Goal: Transaction & Acquisition: Book appointment/travel/reservation

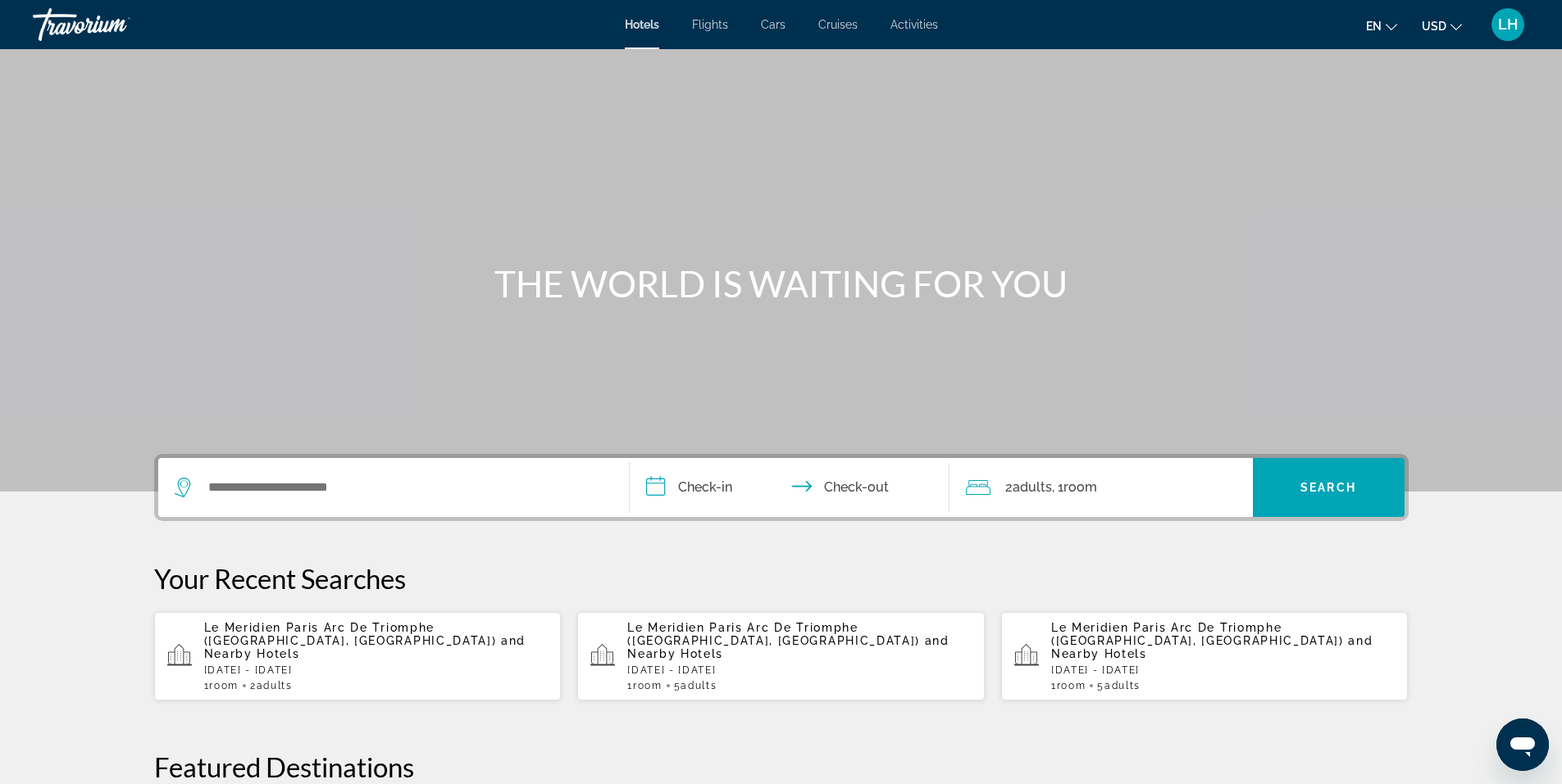
click at [1456, 24] on icon "Change currency" at bounding box center [1457, 28] width 12 height 12
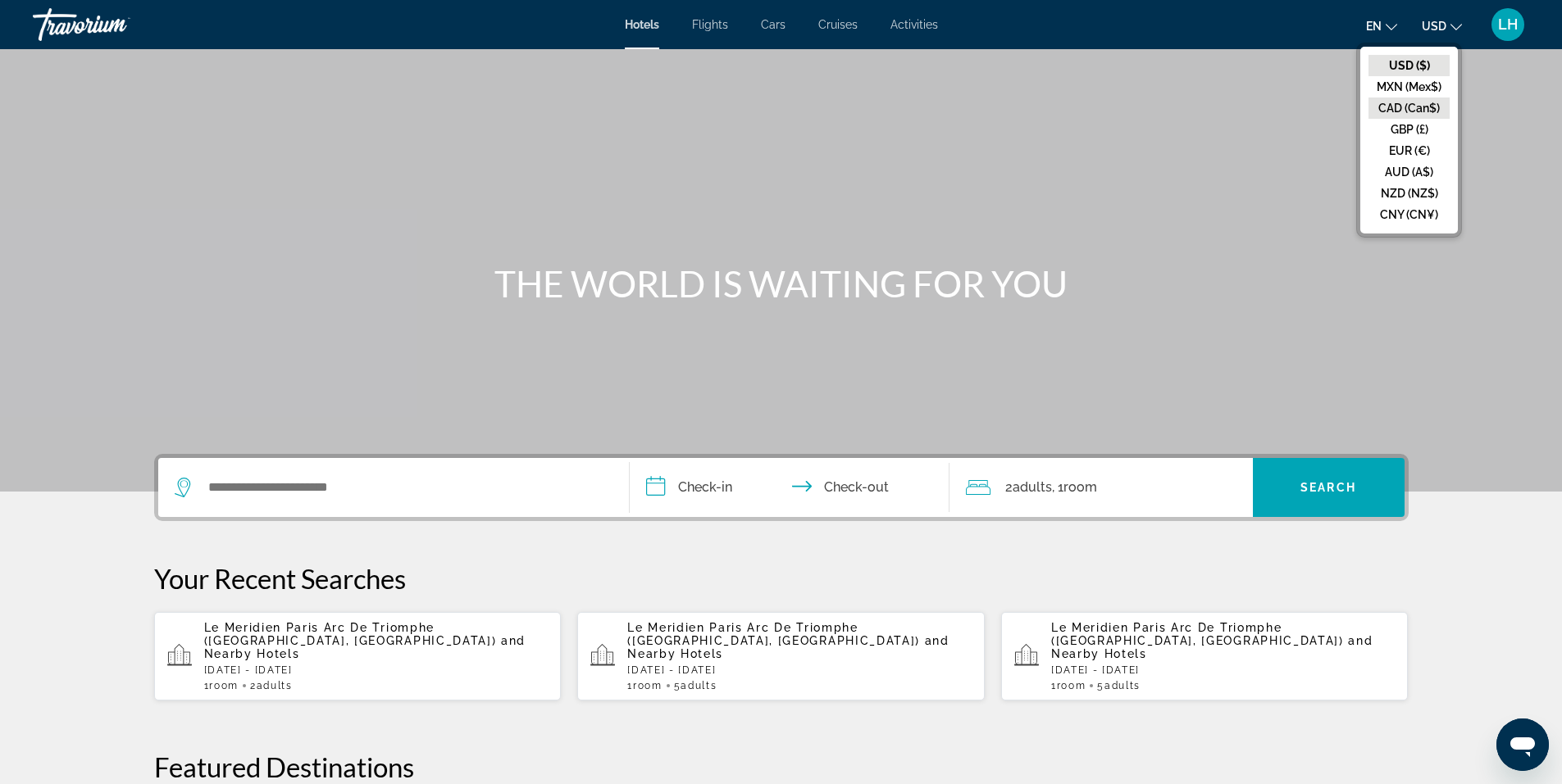
click at [1429, 112] on button "CAD (Can$)" at bounding box center [1409, 108] width 82 height 22
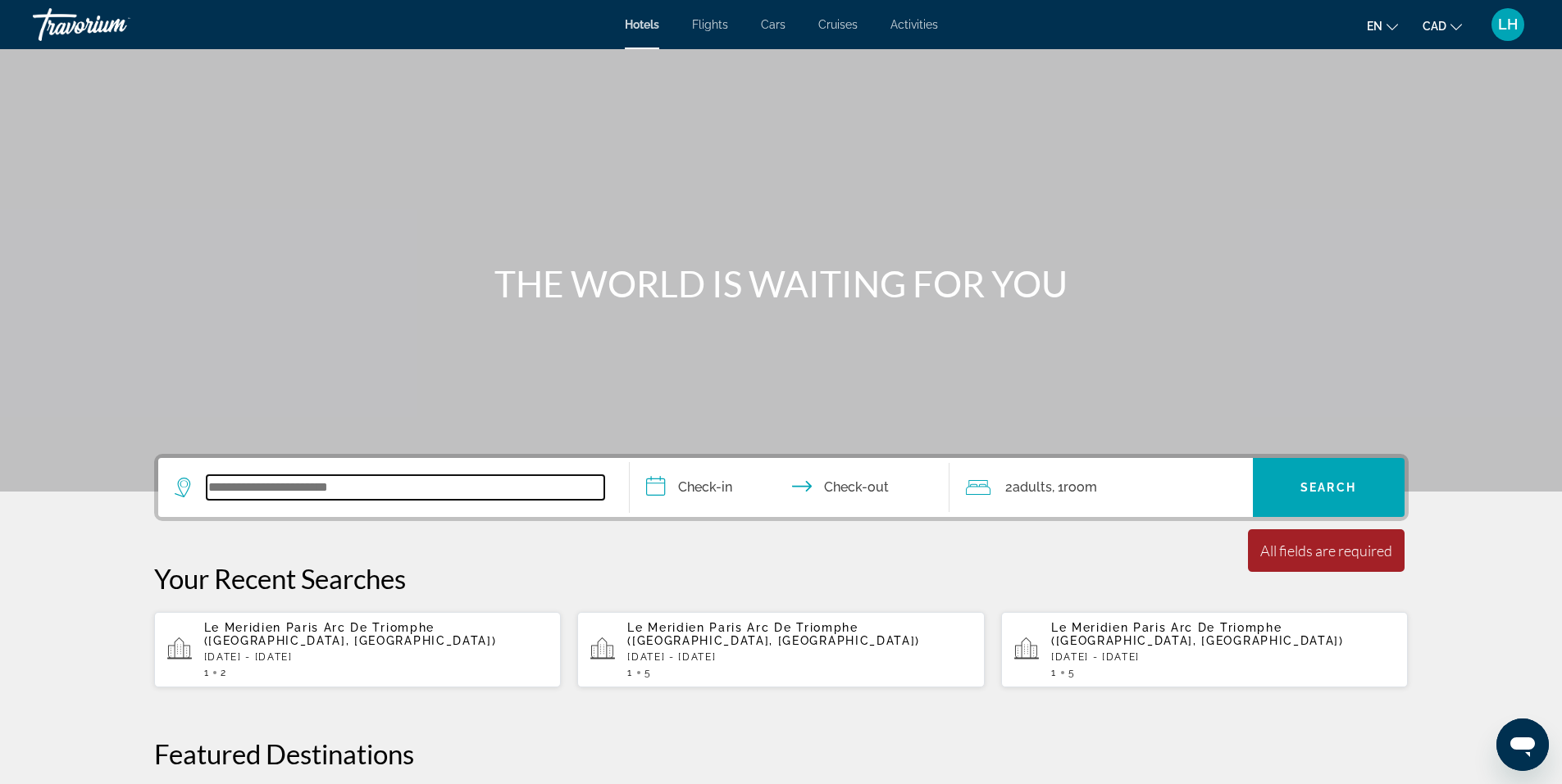
click at [283, 487] on input "Search widget" at bounding box center [405, 487] width 398 height 25
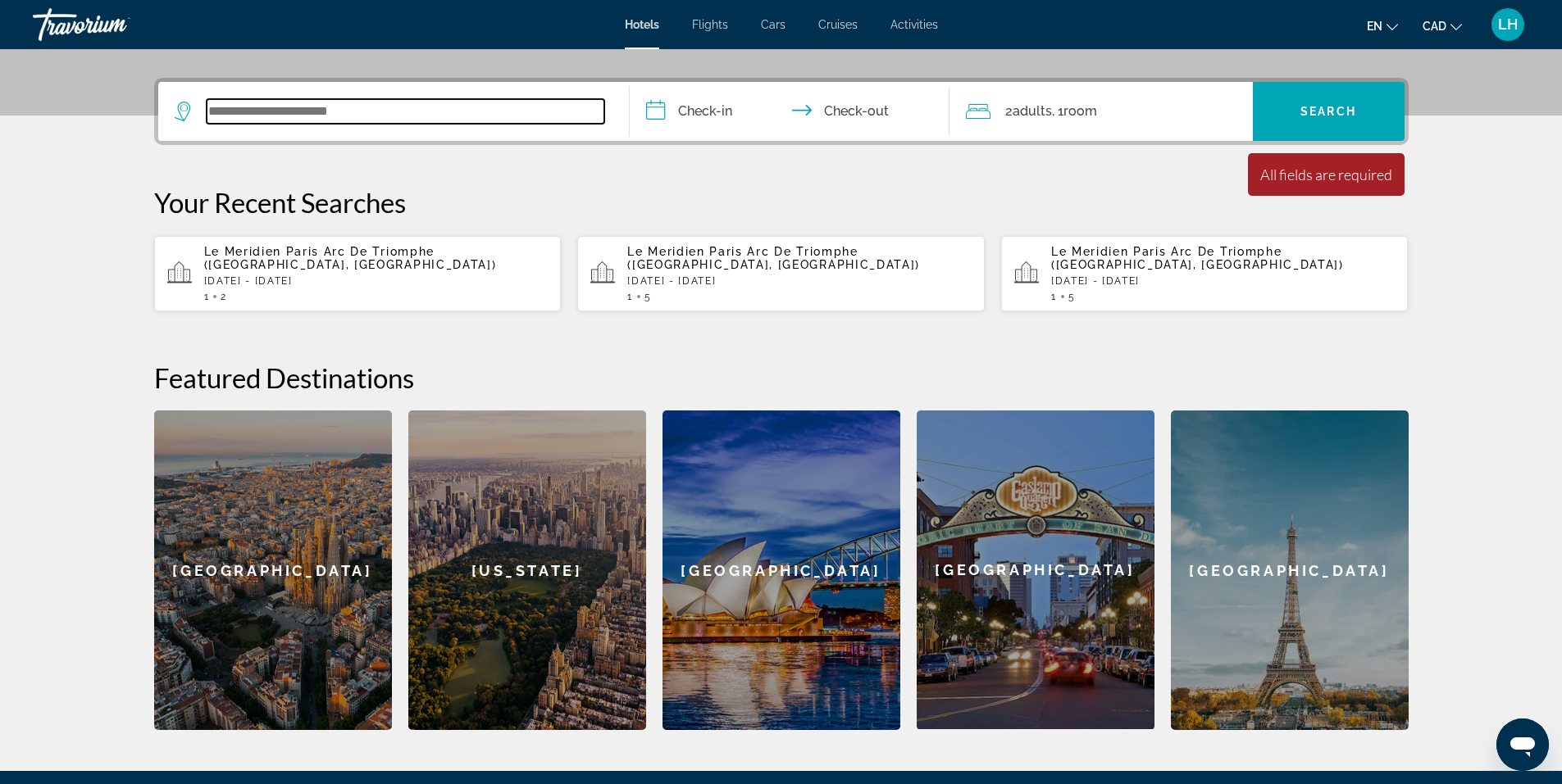
scroll to position [401, 0]
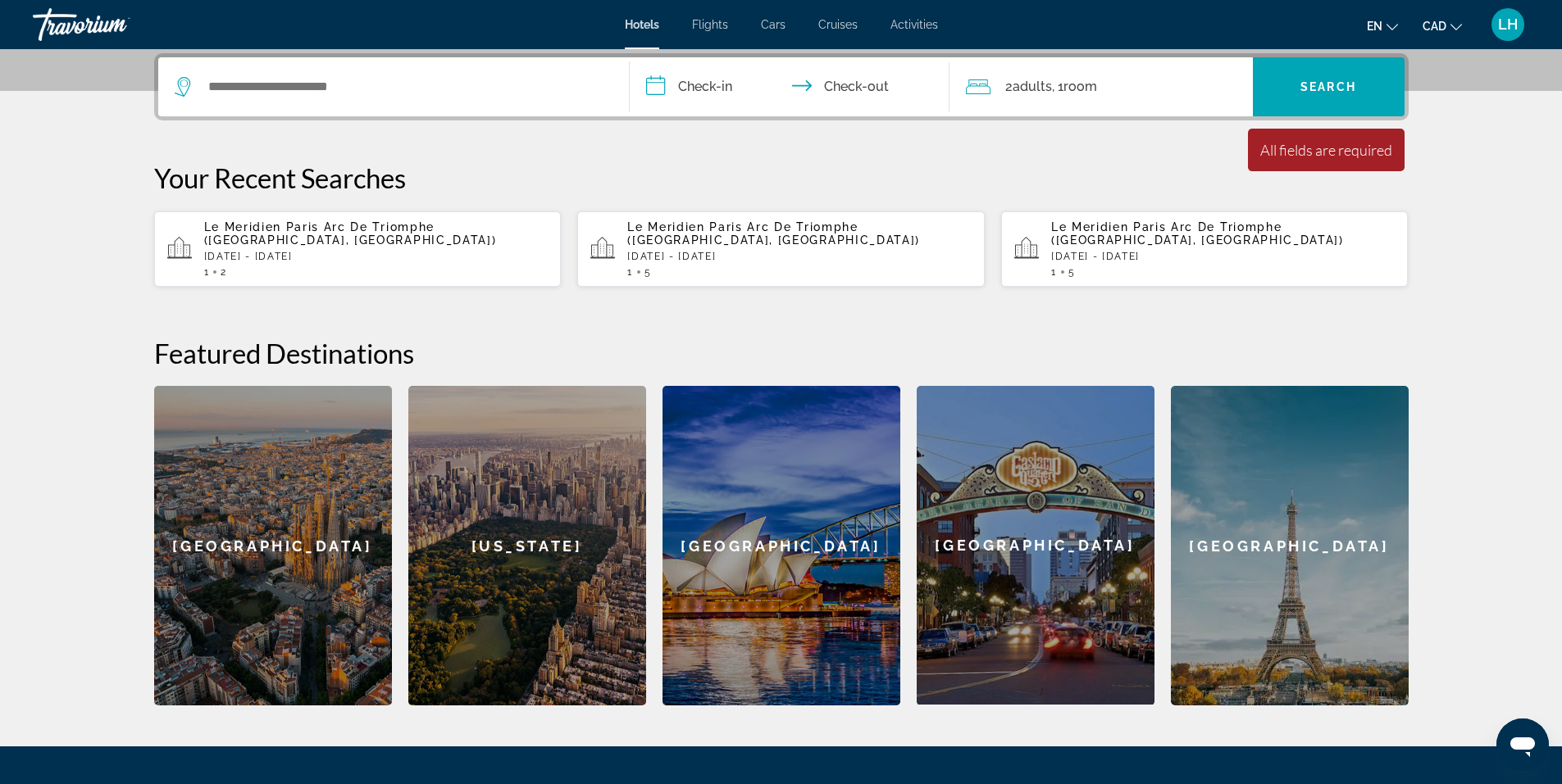
click at [298, 221] on span "Le Meridien Paris Arc De Triomphe ([GEOGRAPHIC_DATA], [GEOGRAPHIC_DATA])" at bounding box center [351, 233] width 293 height 27
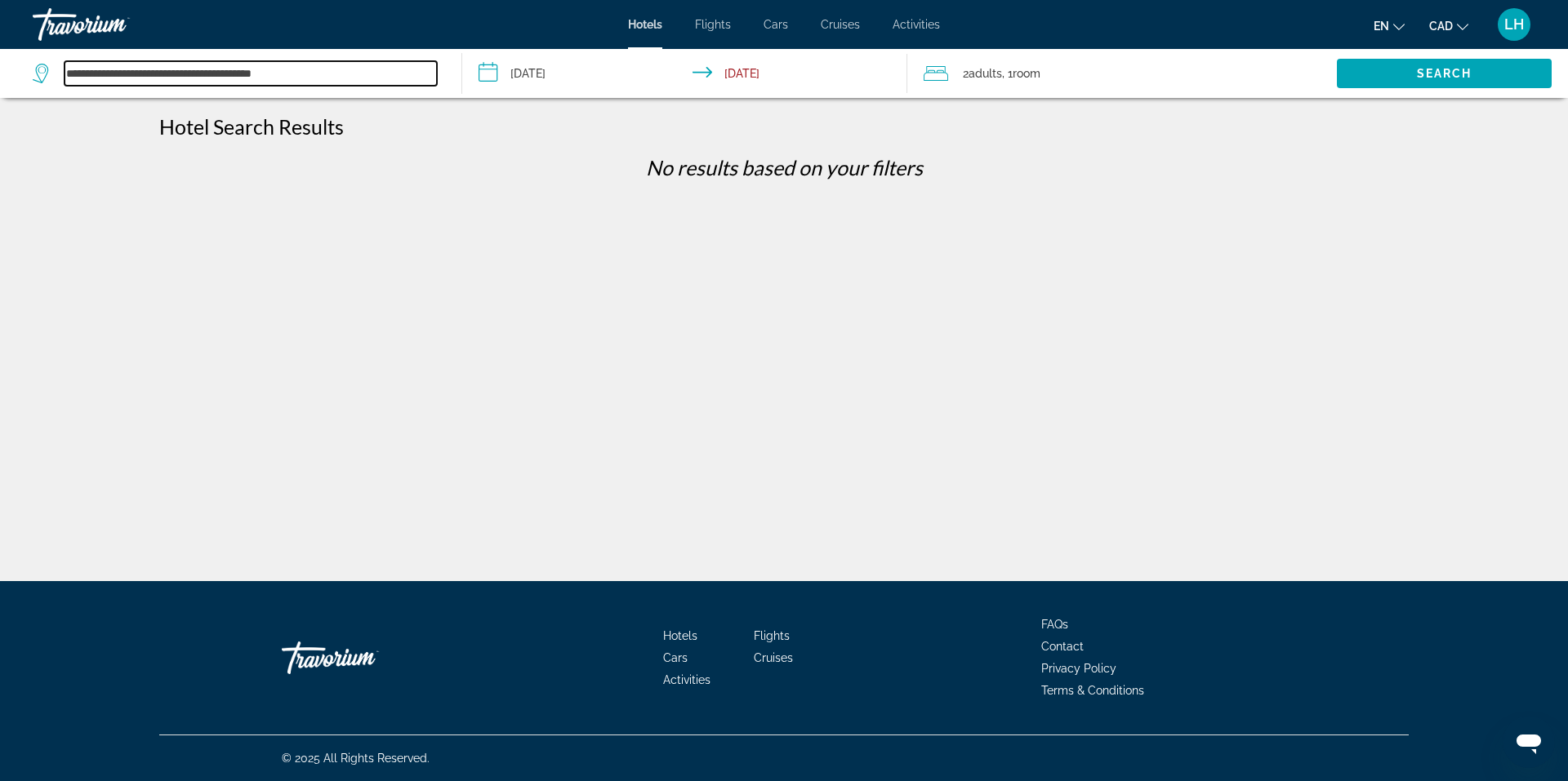
click at [347, 75] on input "**********" at bounding box center [251, 73] width 372 height 24
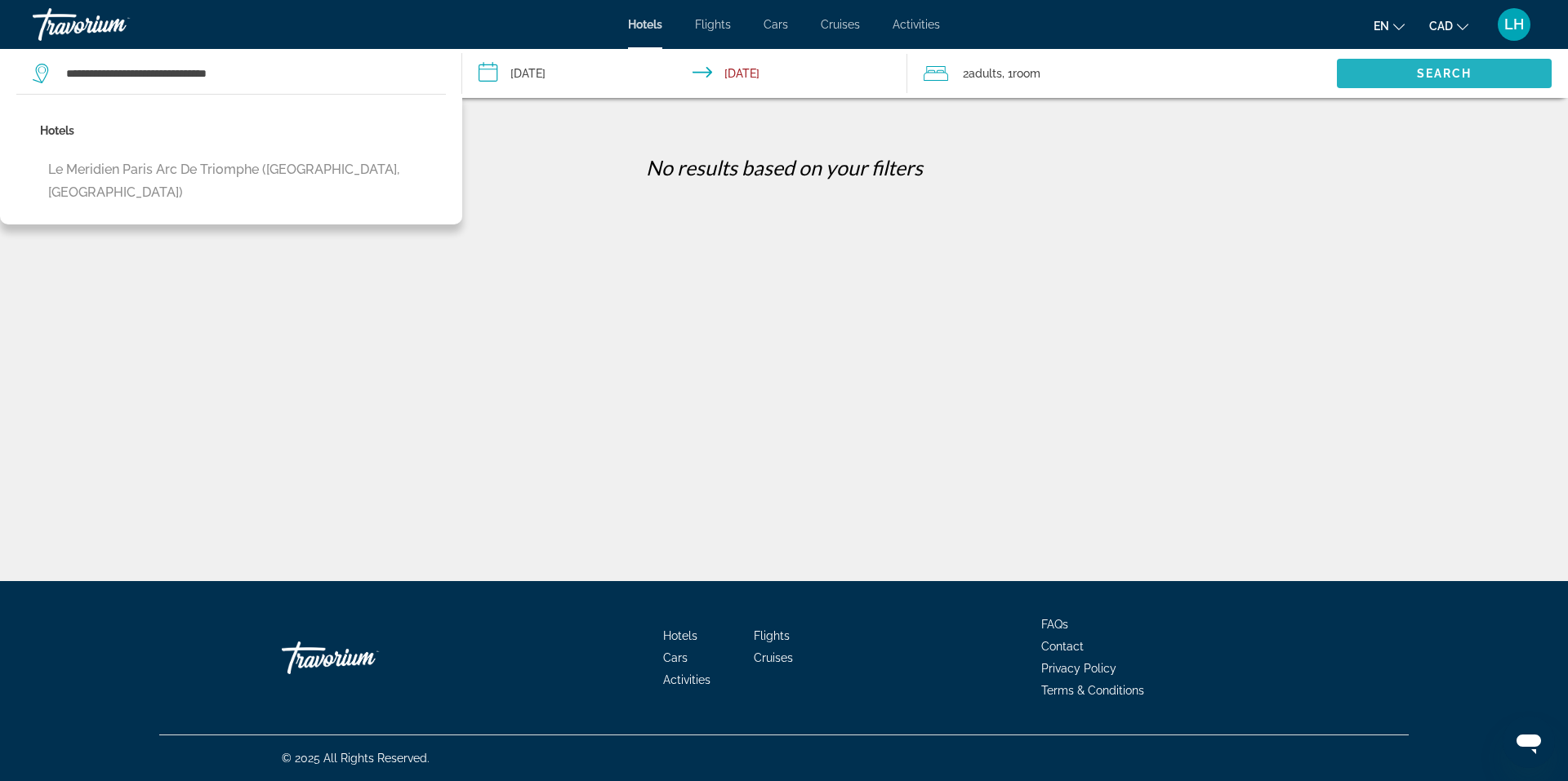
click at [1455, 68] on span "Search" at bounding box center [1444, 72] width 56 height 13
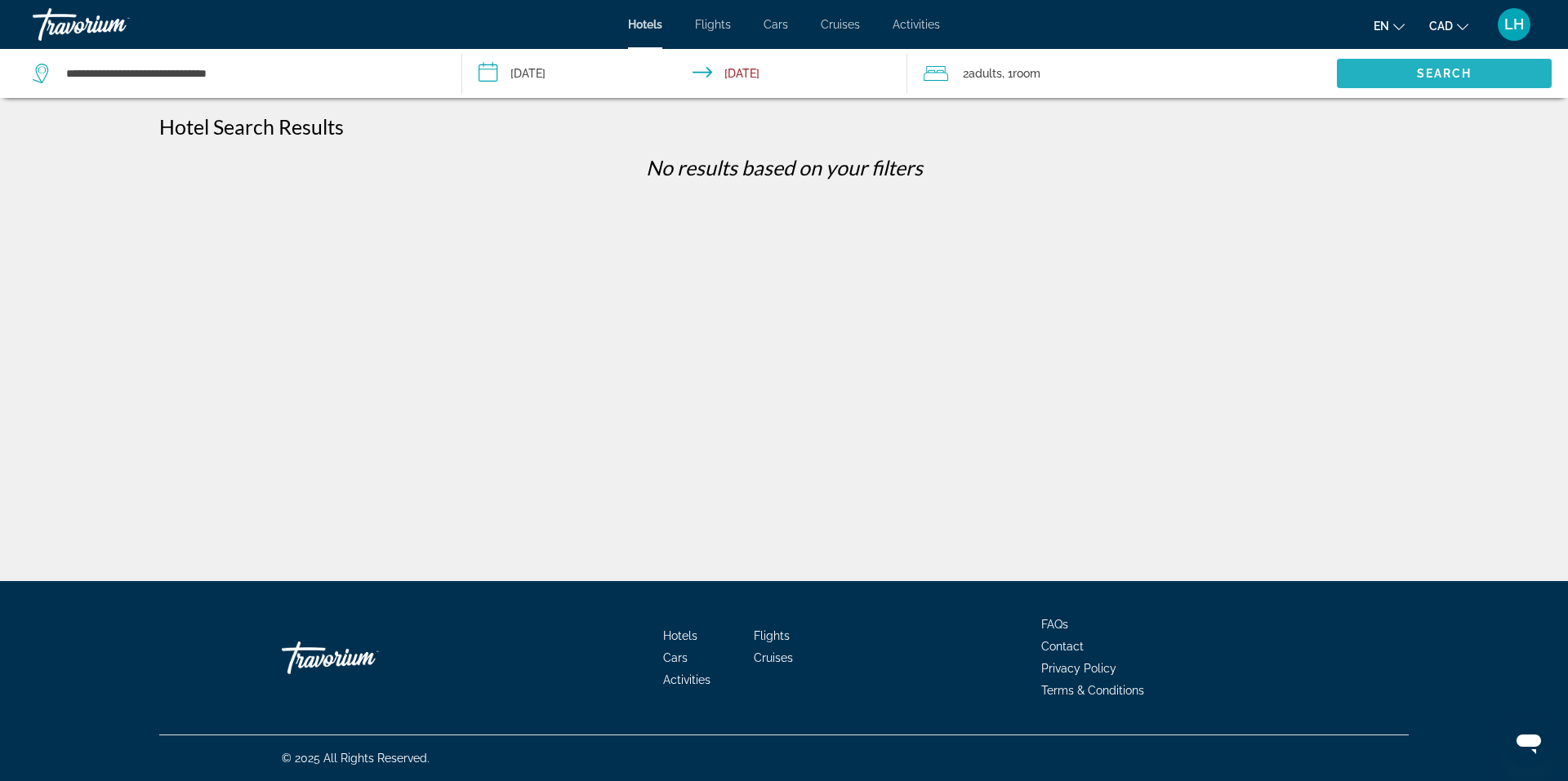
click at [1453, 69] on span "Search" at bounding box center [1444, 72] width 56 height 13
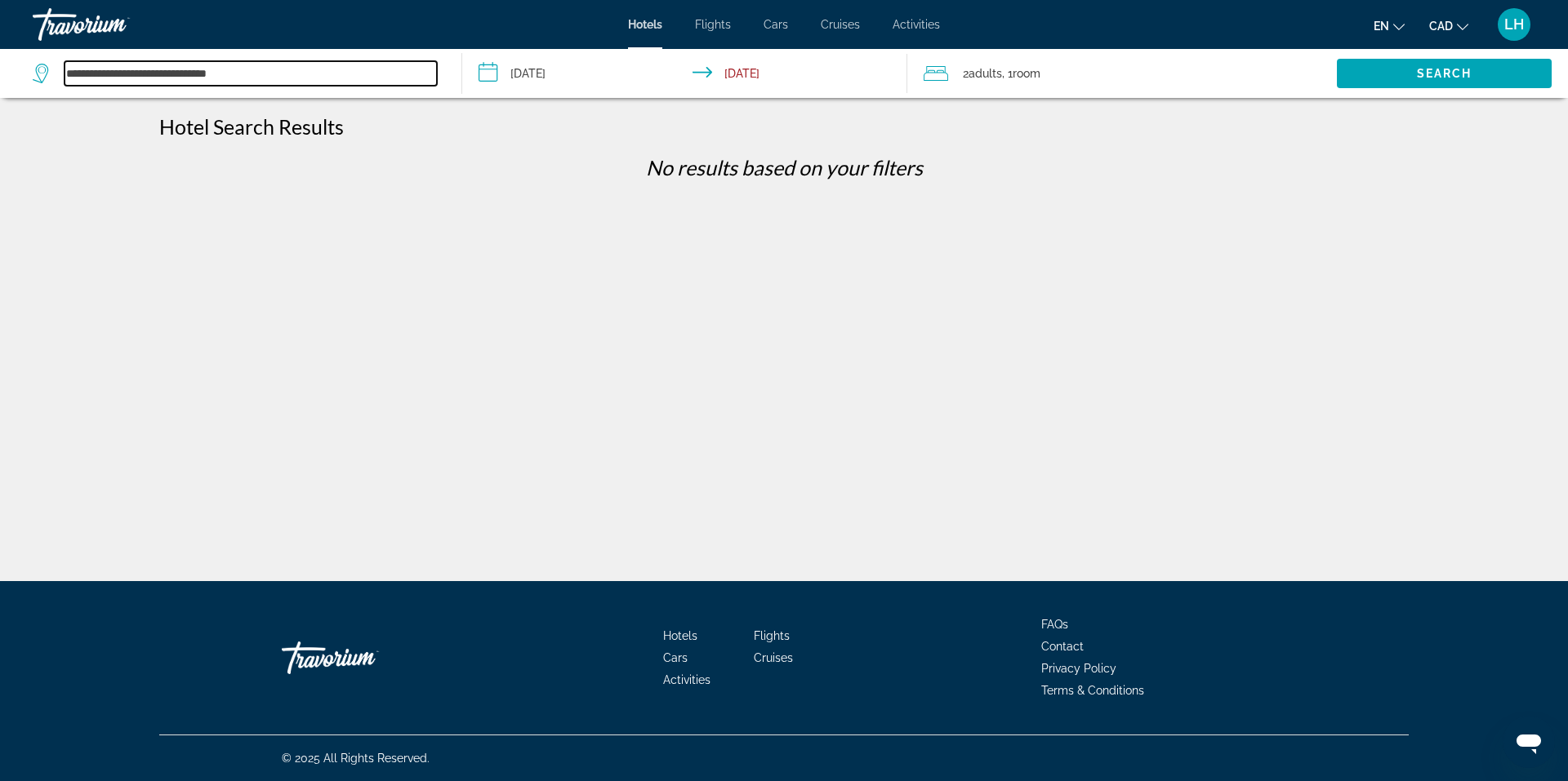
click at [261, 71] on input "**********" at bounding box center [251, 73] width 372 height 24
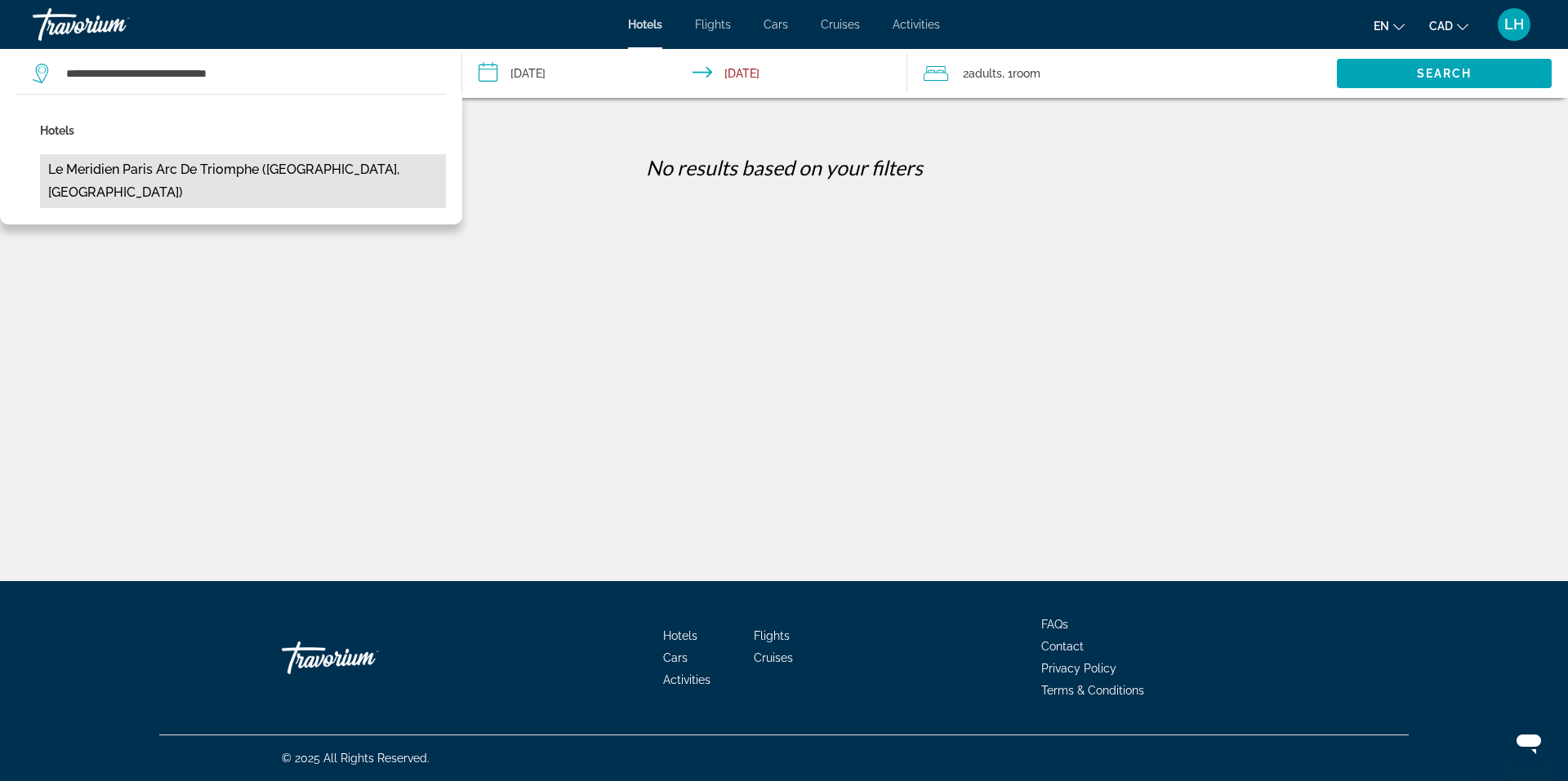
click at [268, 170] on button "Le Meridien Paris Arc De Triomphe ([GEOGRAPHIC_DATA], [GEOGRAPHIC_DATA])" at bounding box center [243, 181] width 406 height 54
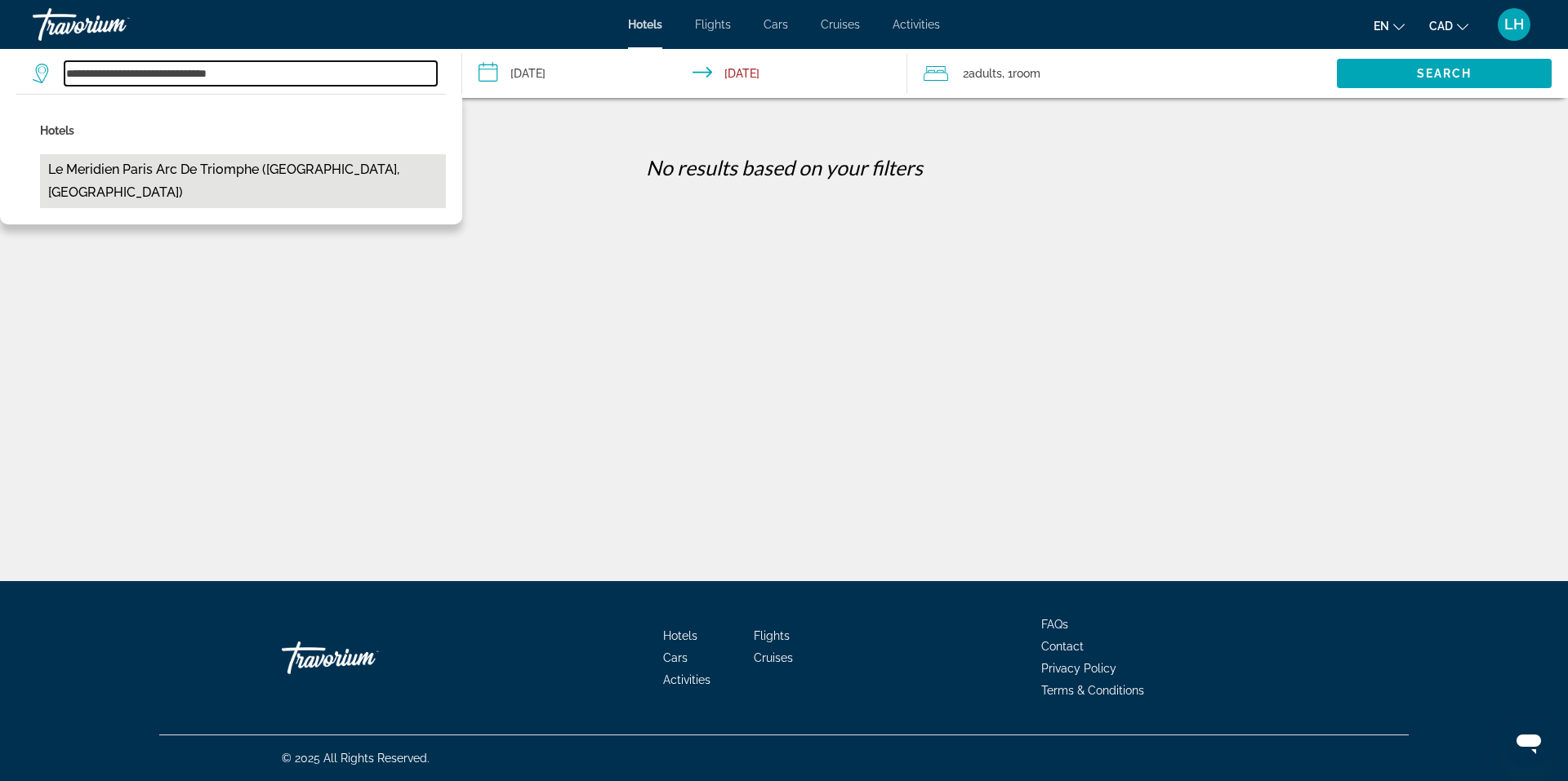
type input "**********"
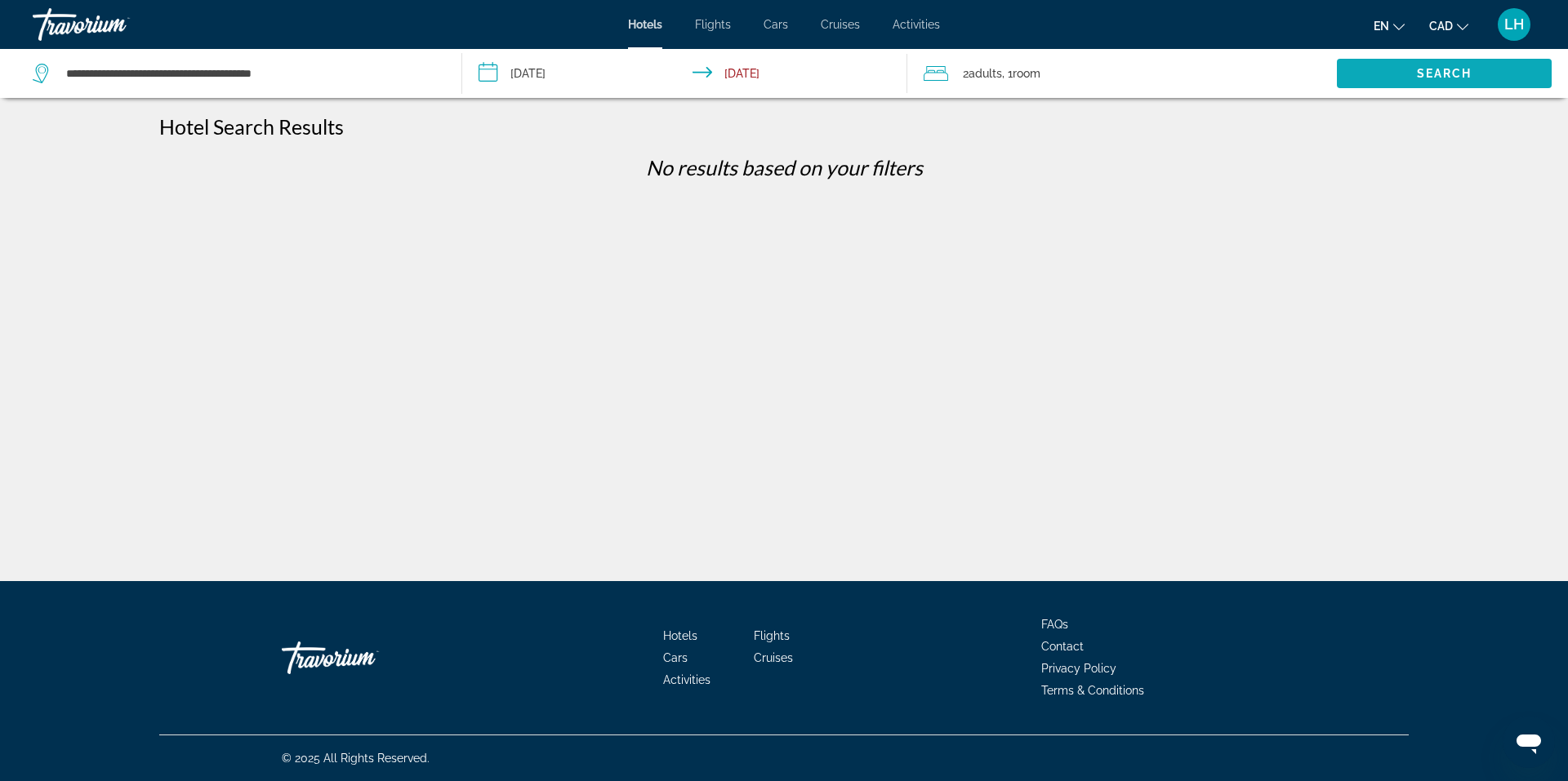
click at [1438, 69] on span "Search" at bounding box center [1444, 72] width 56 height 13
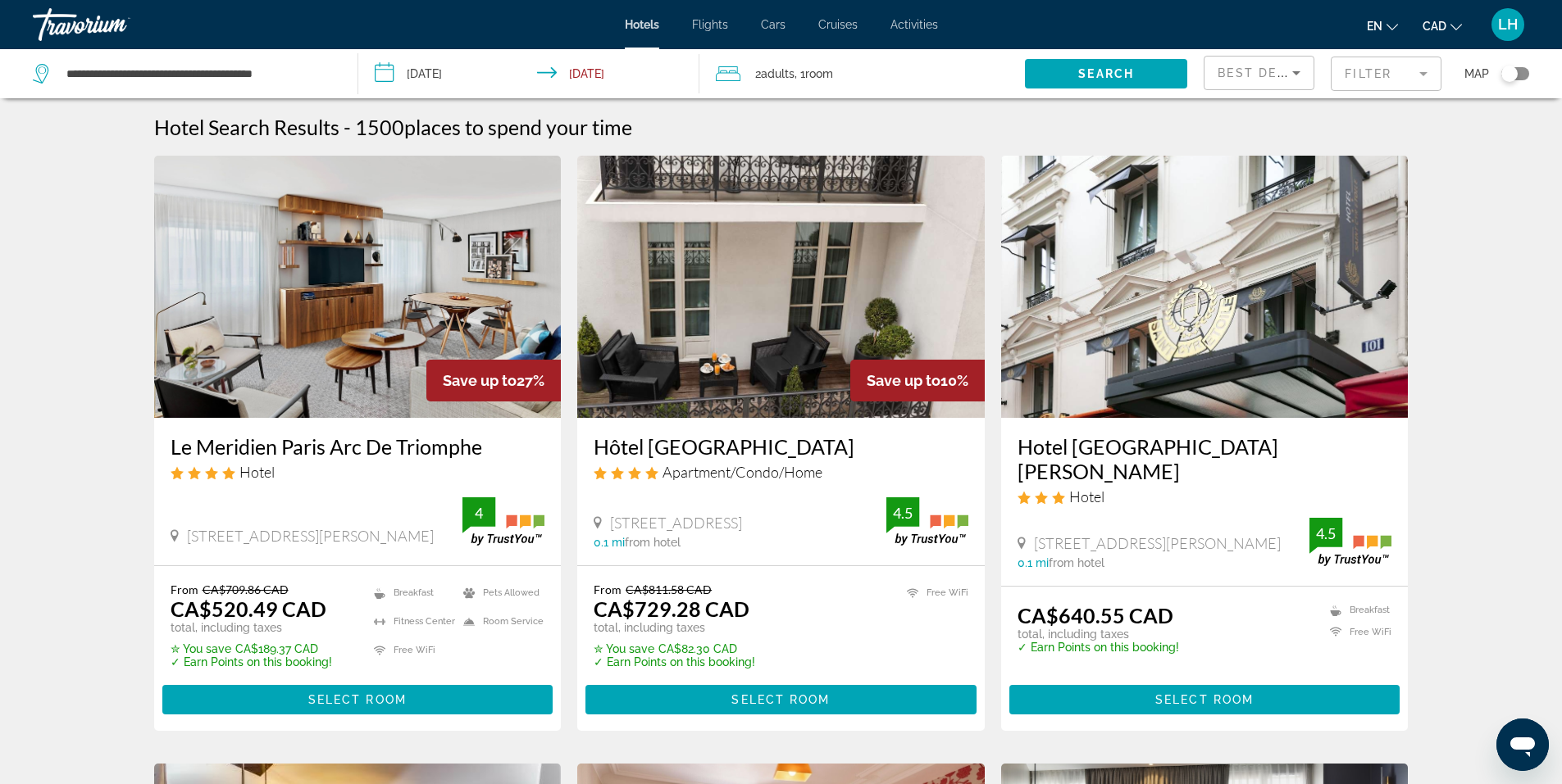
click at [388, 279] on img "Main content" at bounding box center [358, 287] width 408 height 262
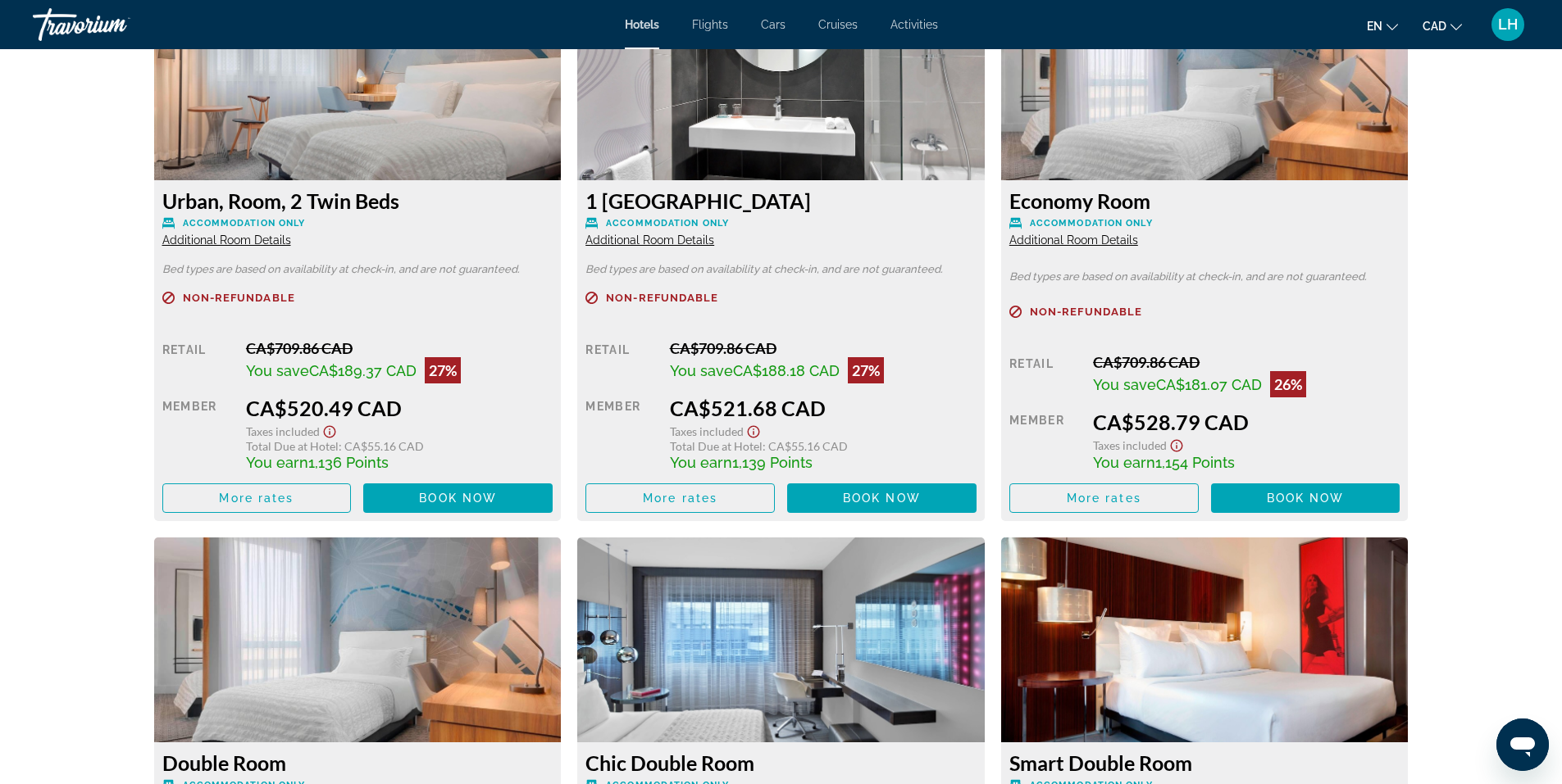
scroll to position [2295, 0]
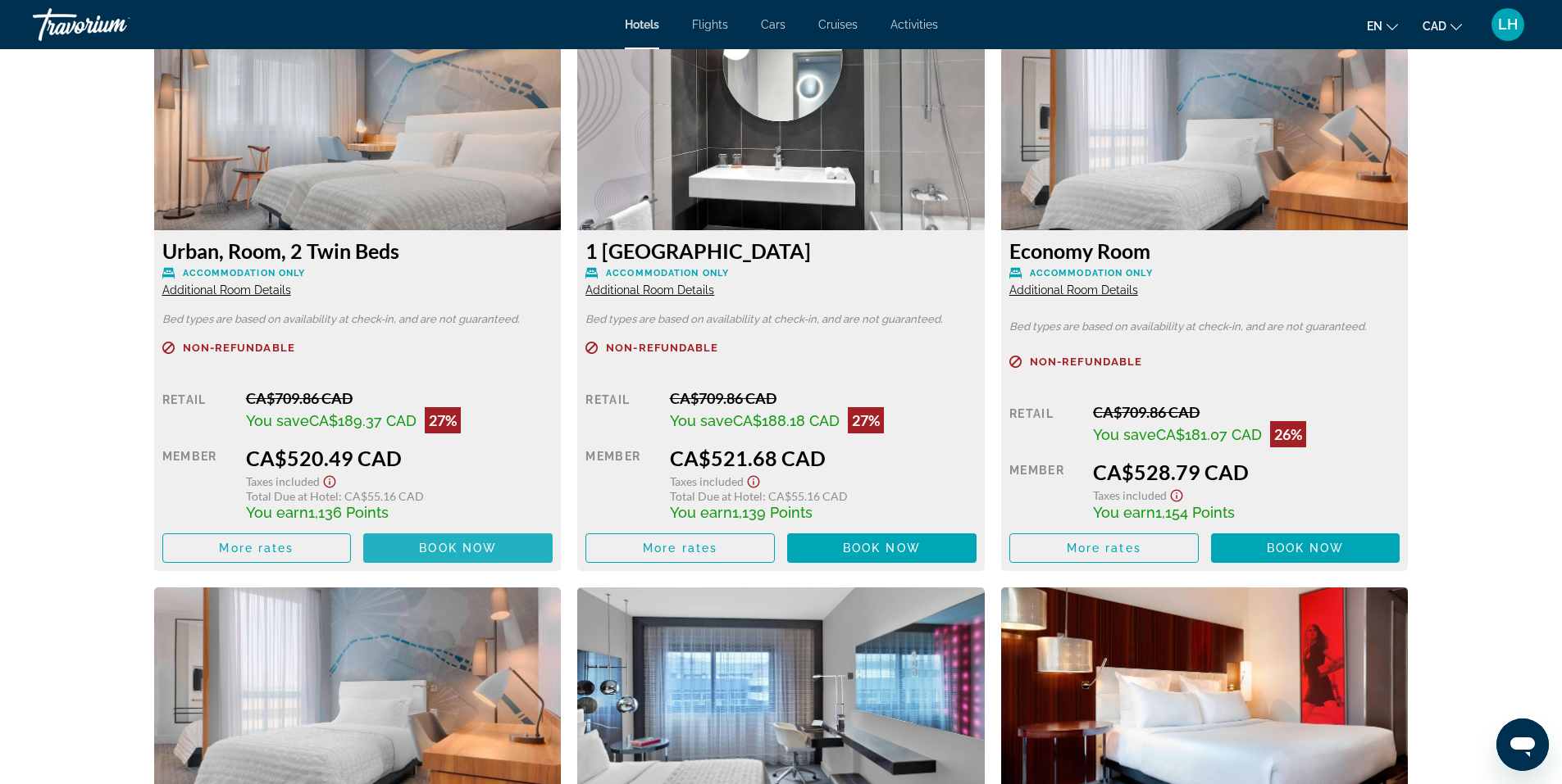
click at [461, 547] on span "Book now" at bounding box center [457, 547] width 78 height 13
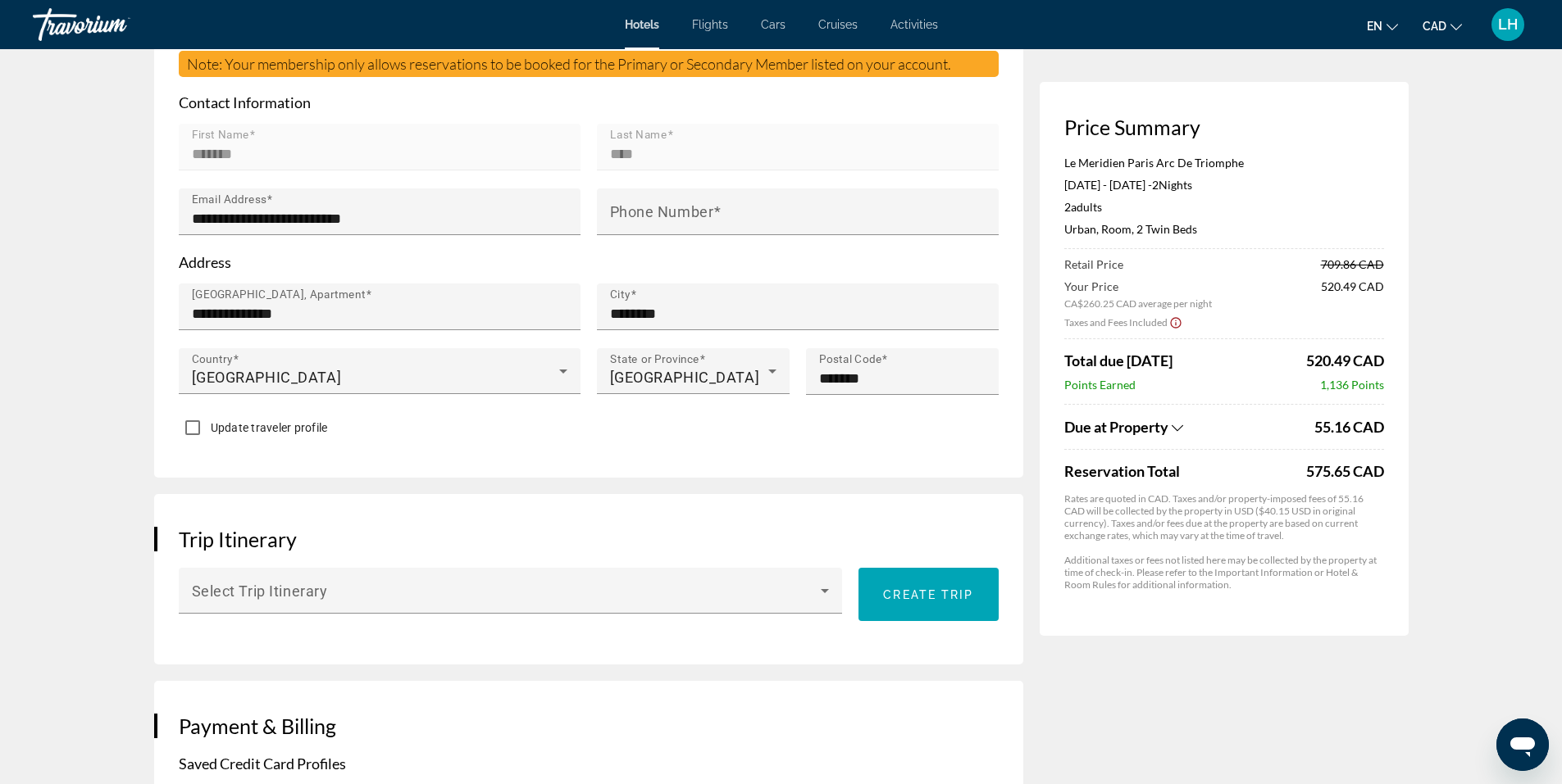
scroll to position [574, 0]
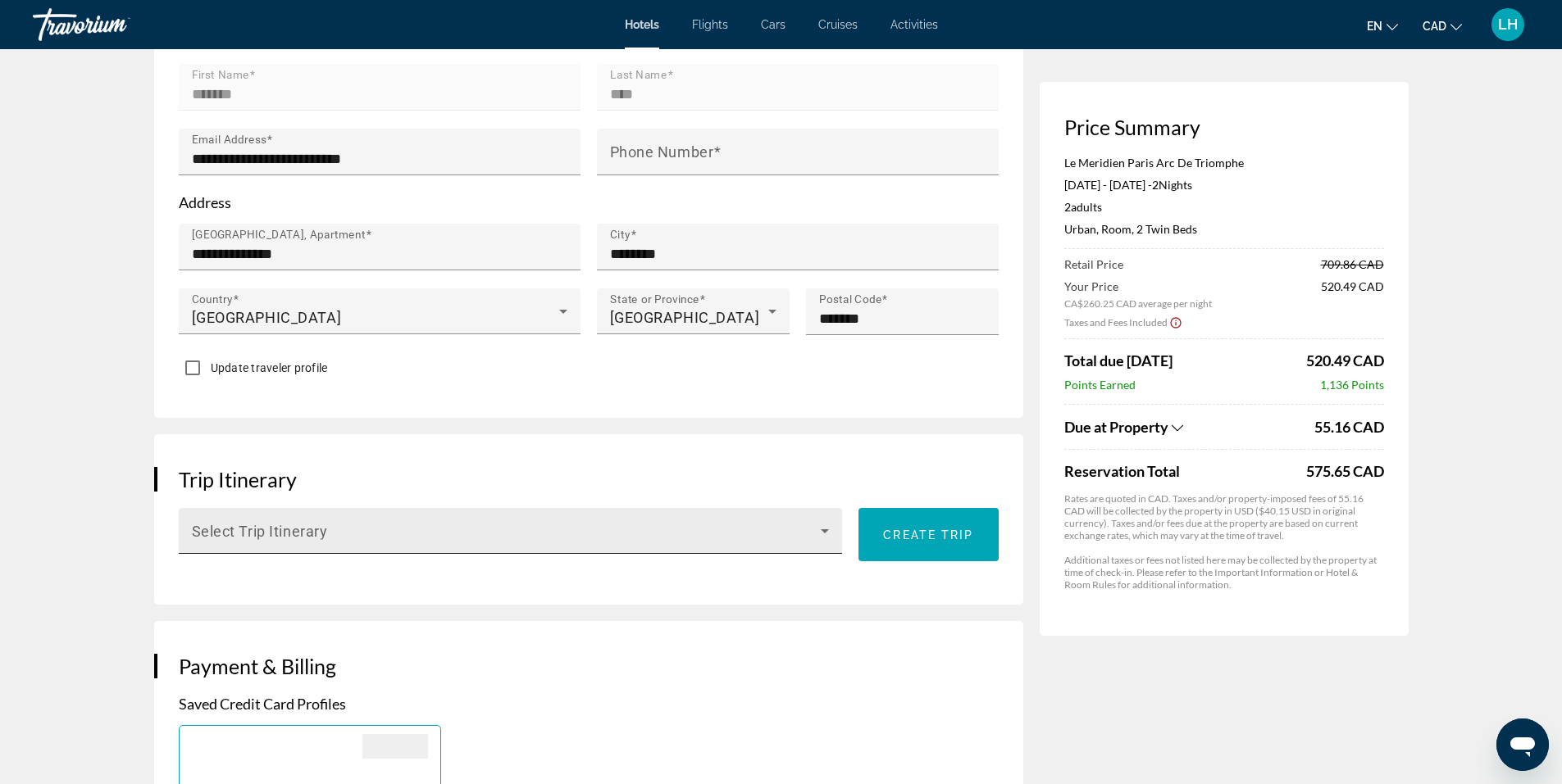
click at [824, 528] on icon "Main content" at bounding box center [825, 532] width 20 height 20
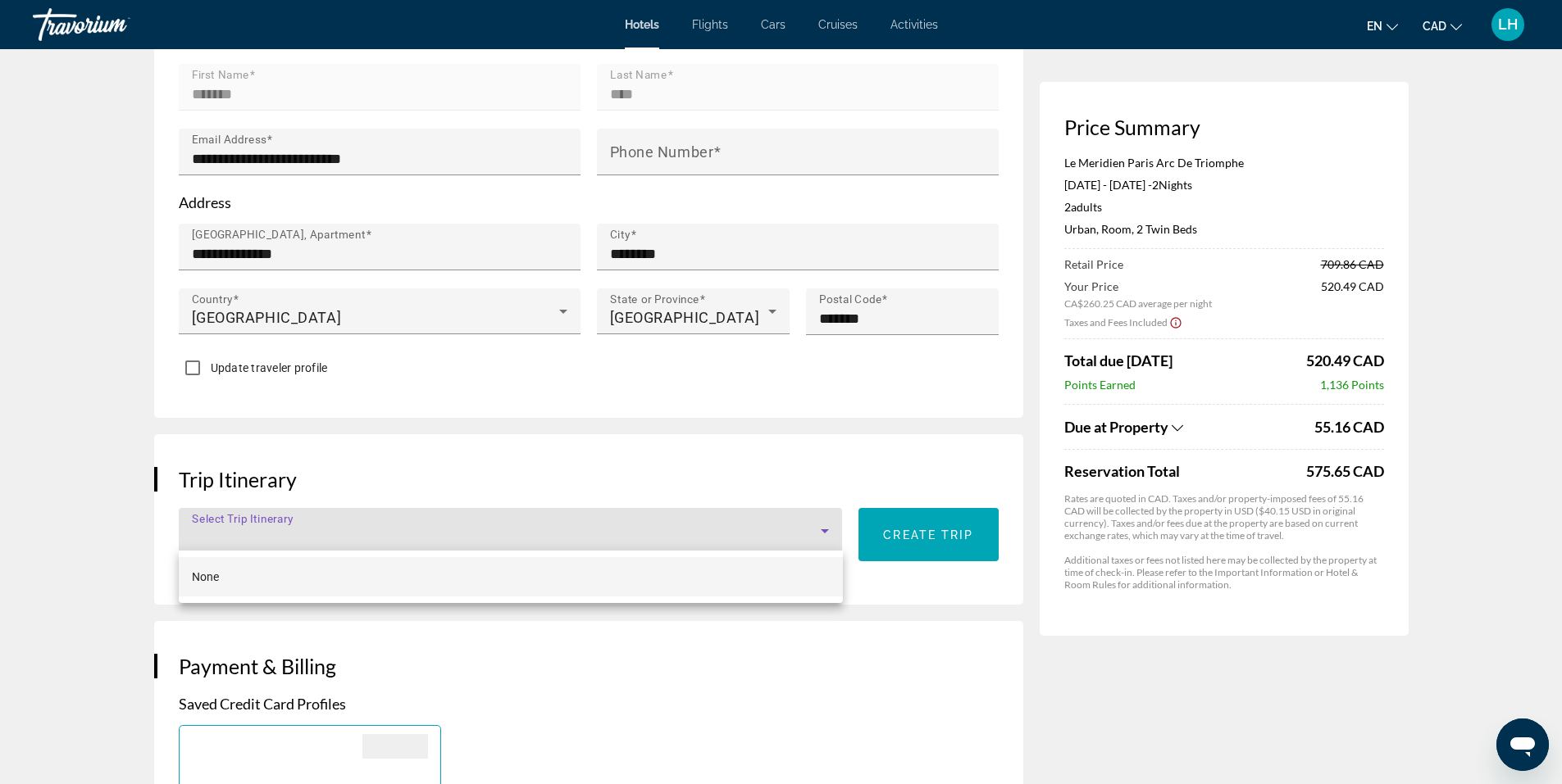
click at [824, 528] on div at bounding box center [781, 392] width 1562 height 784
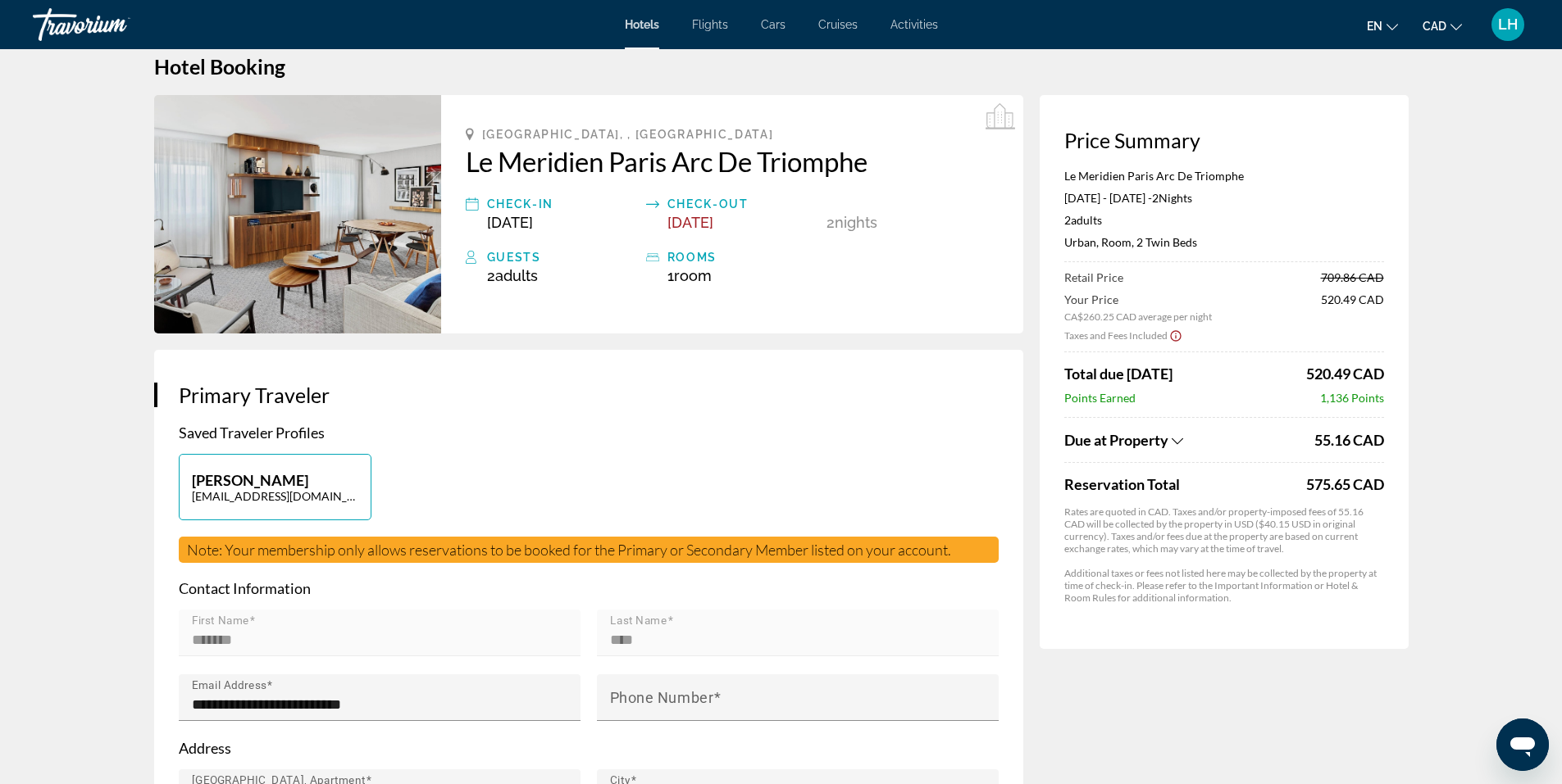
scroll to position [0, 0]
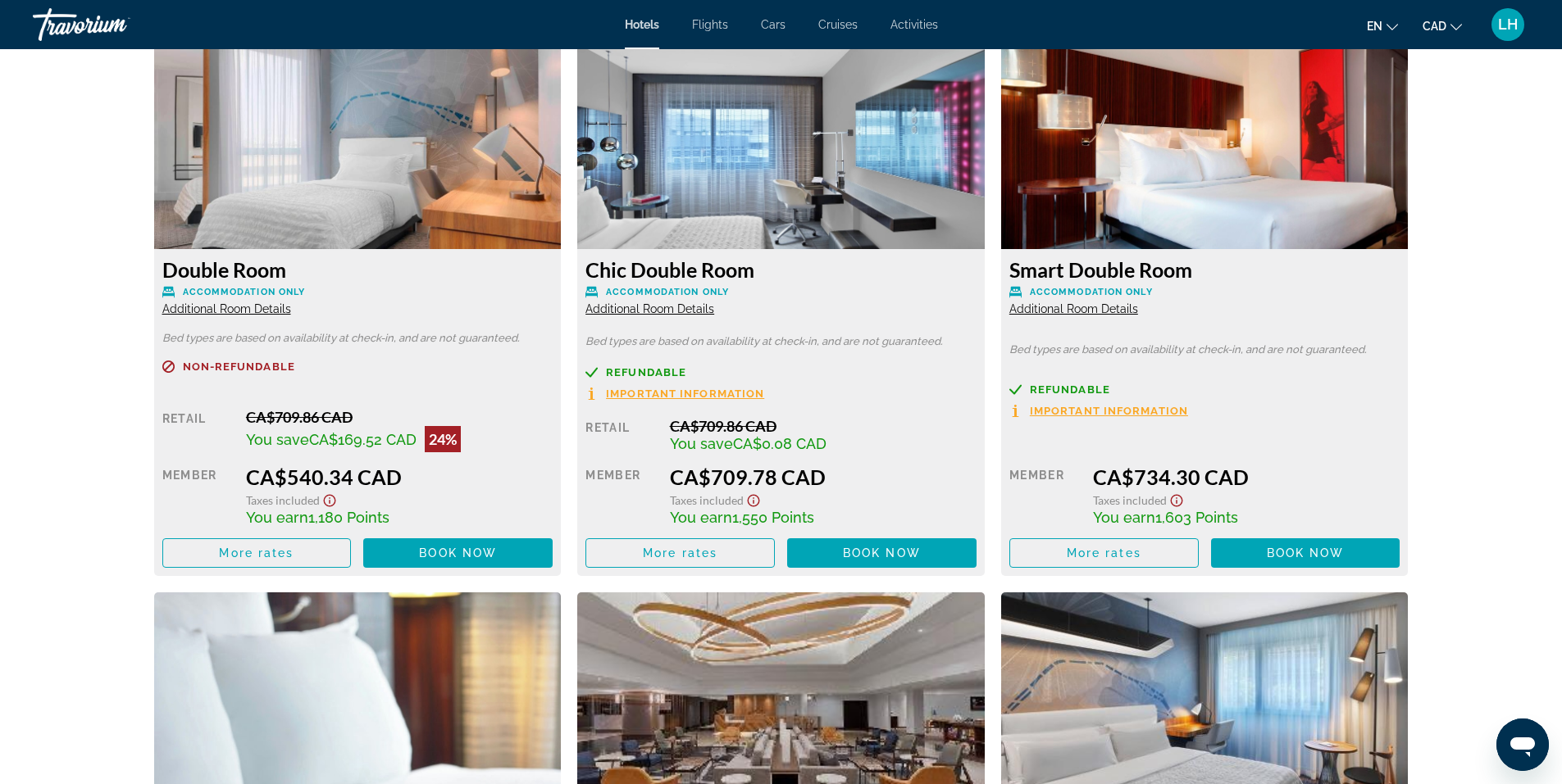
scroll to position [2869, 0]
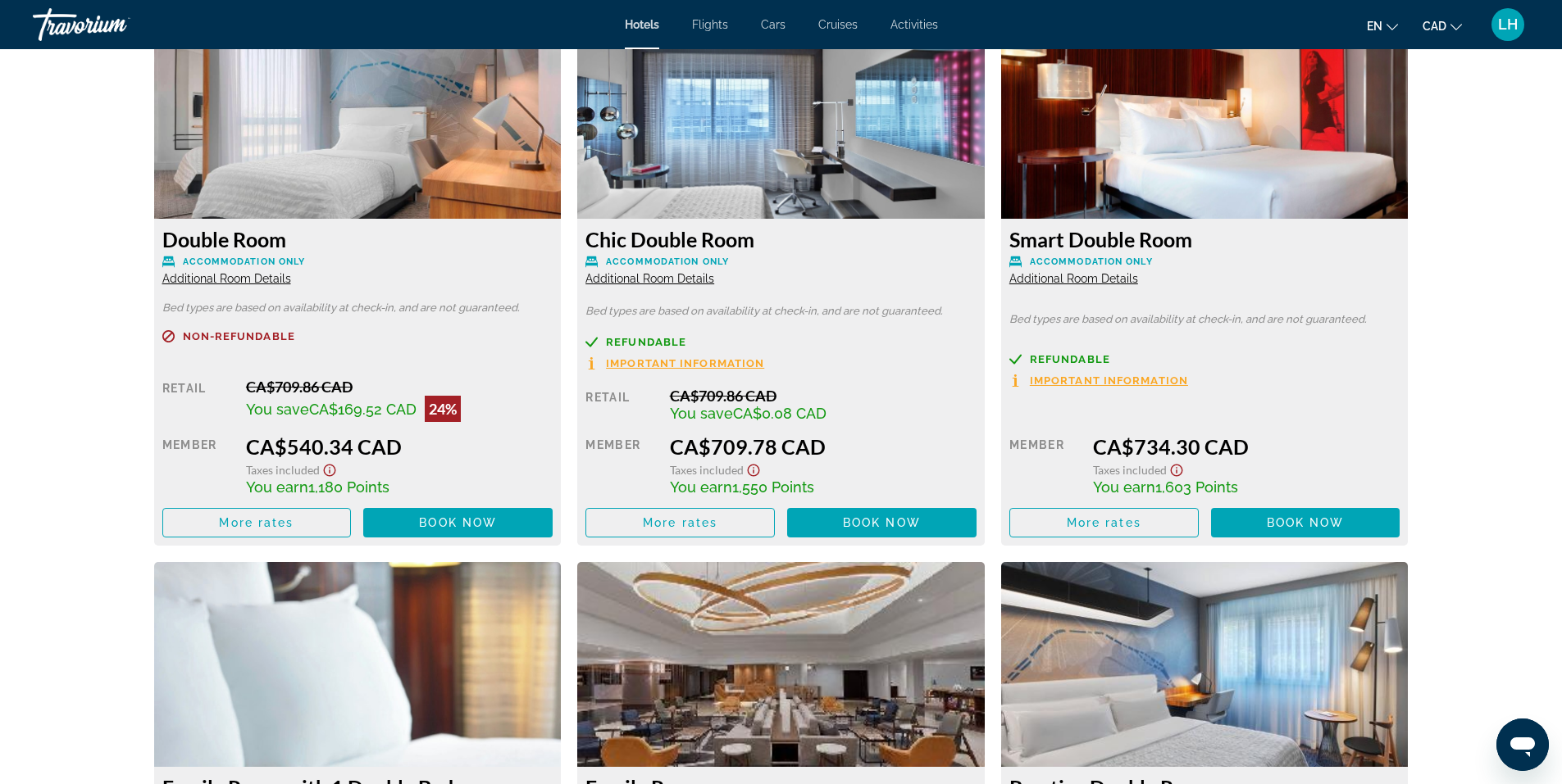
click at [644, 364] on span "Important Information" at bounding box center [685, 364] width 158 height 11
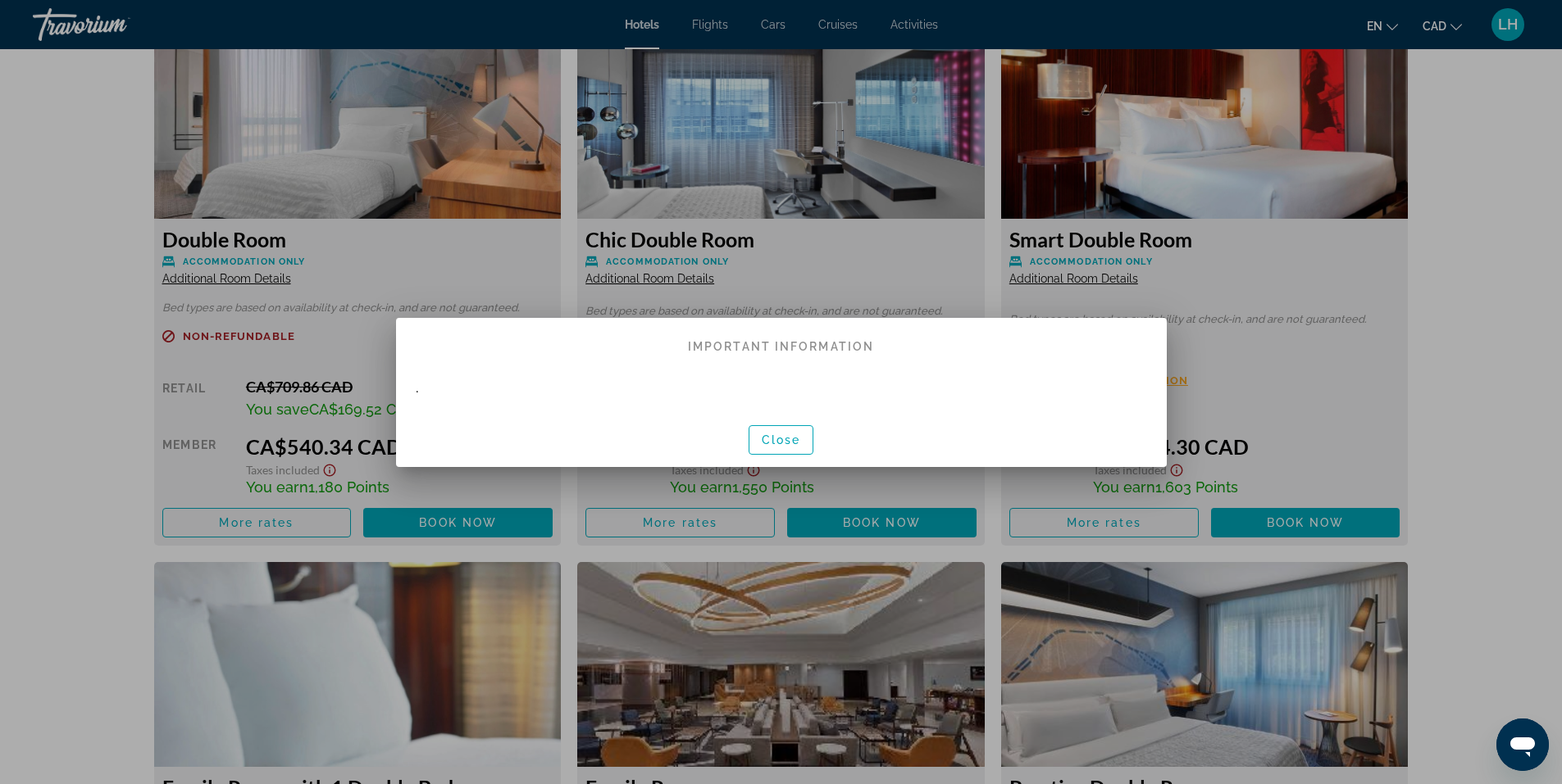
scroll to position [0, 0]
click at [782, 442] on span "Close" at bounding box center [781, 439] width 39 height 13
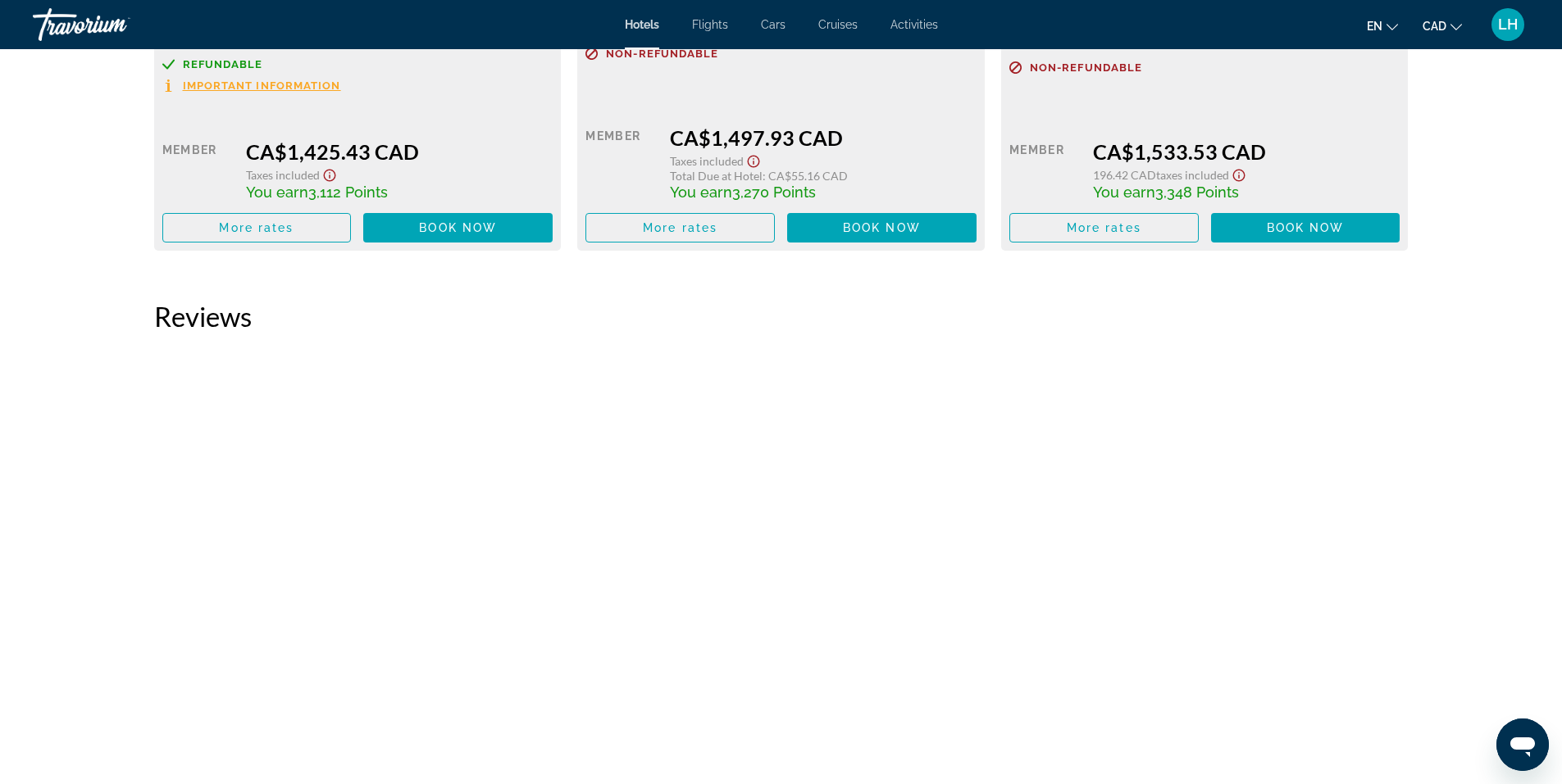
scroll to position [4836, 0]
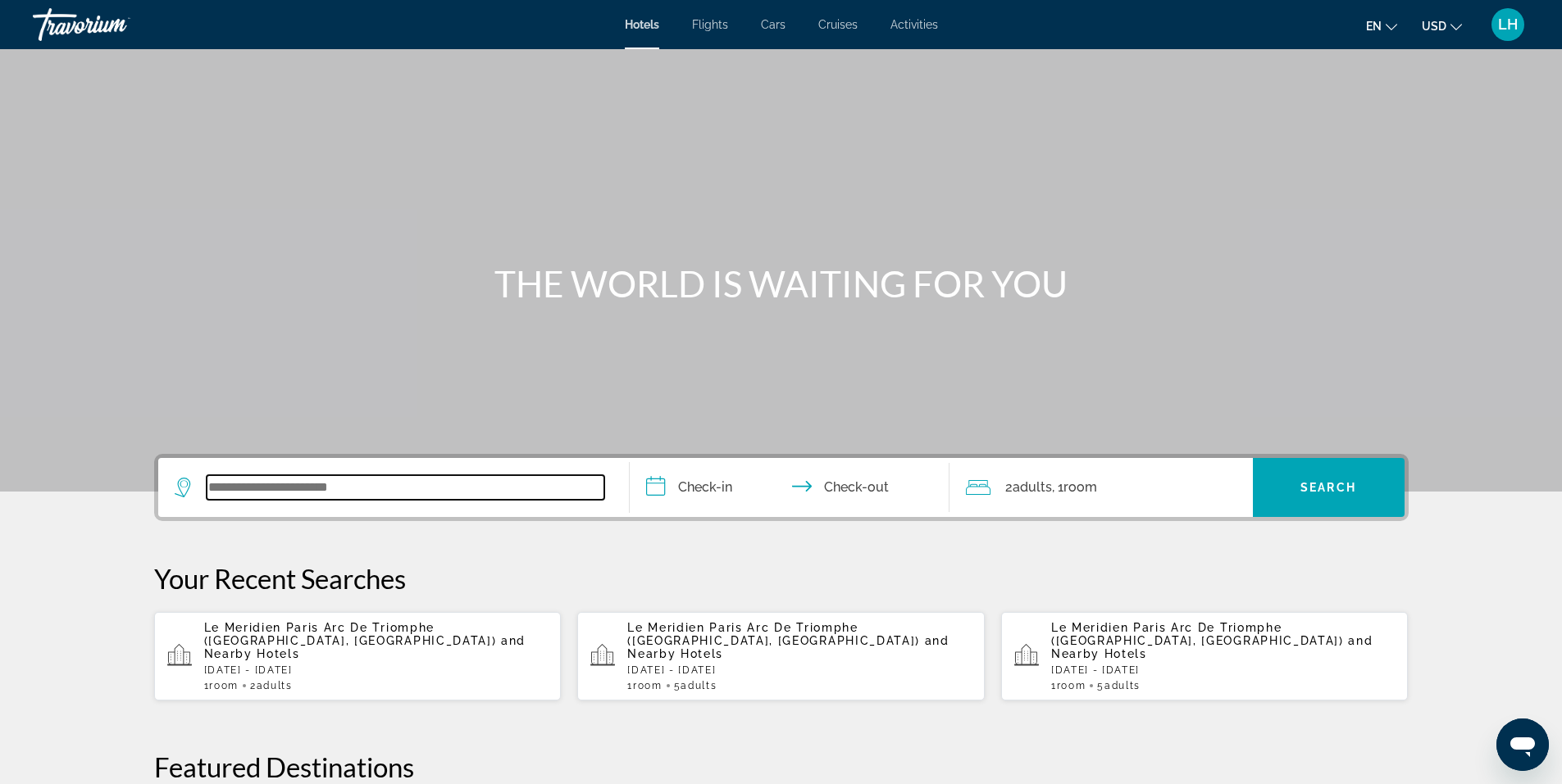
click at [292, 499] on input "Search widget" at bounding box center [405, 487] width 398 height 25
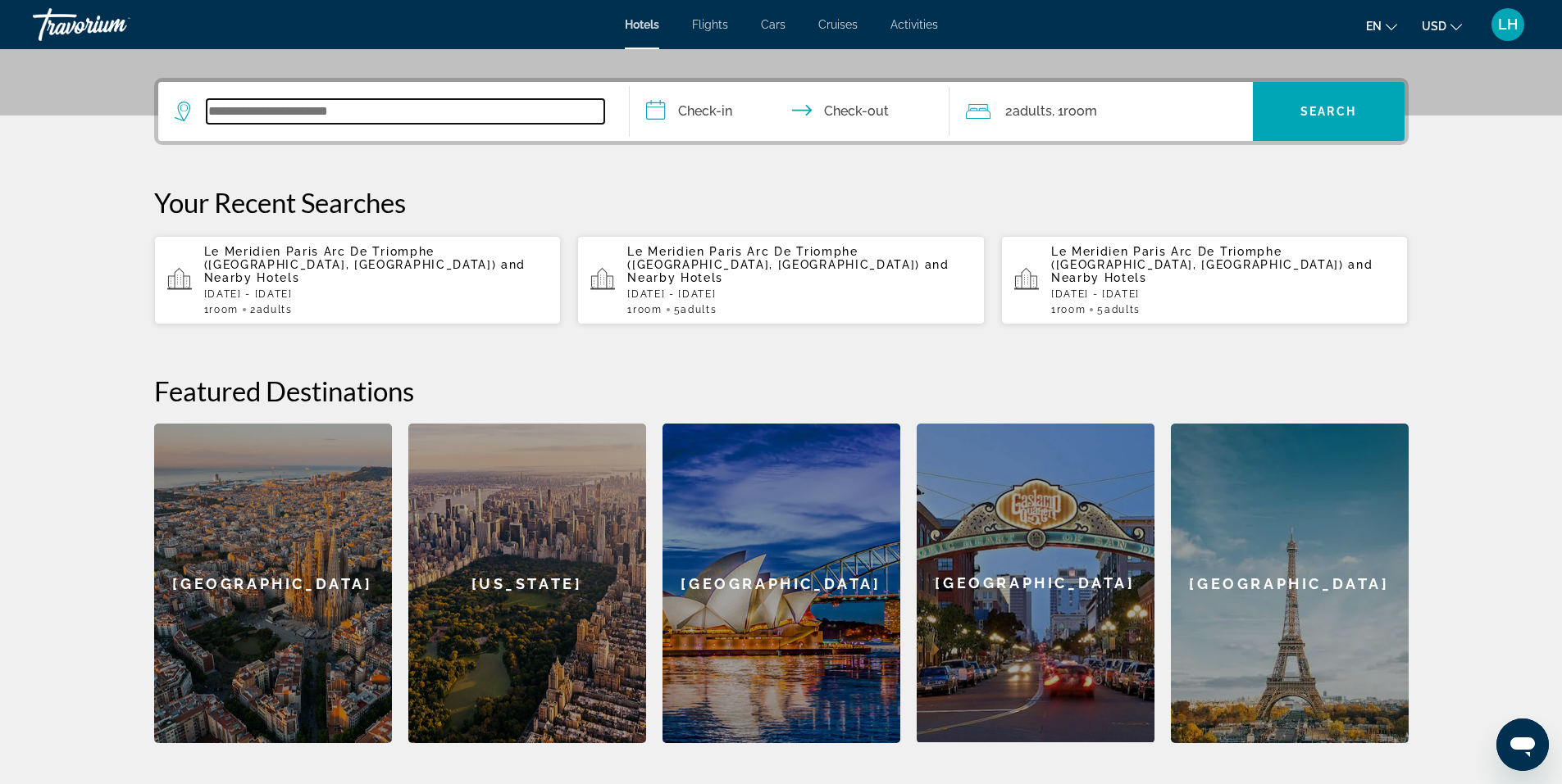
scroll to position [401, 0]
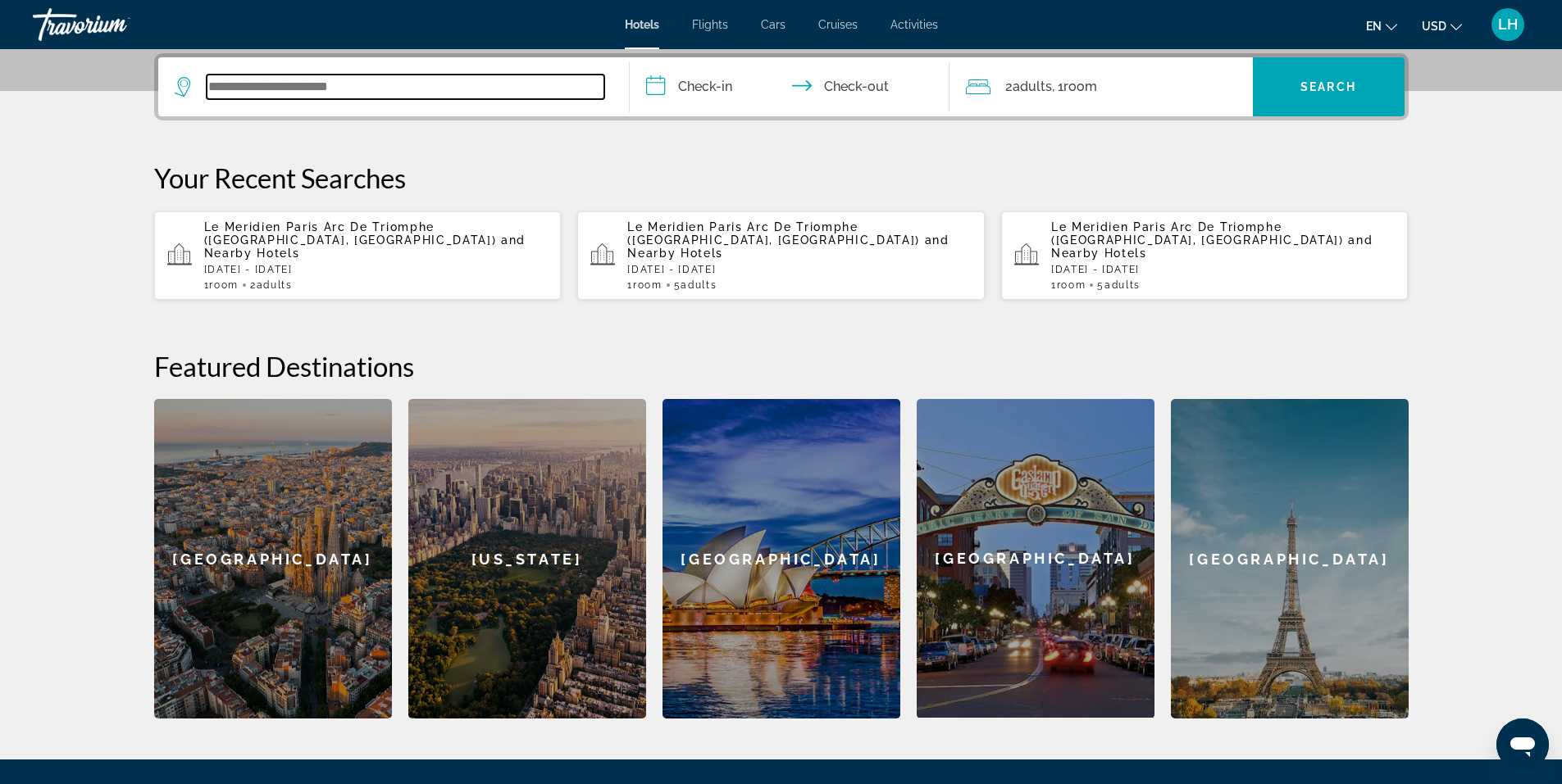
paste input "**********"
type input "**********"
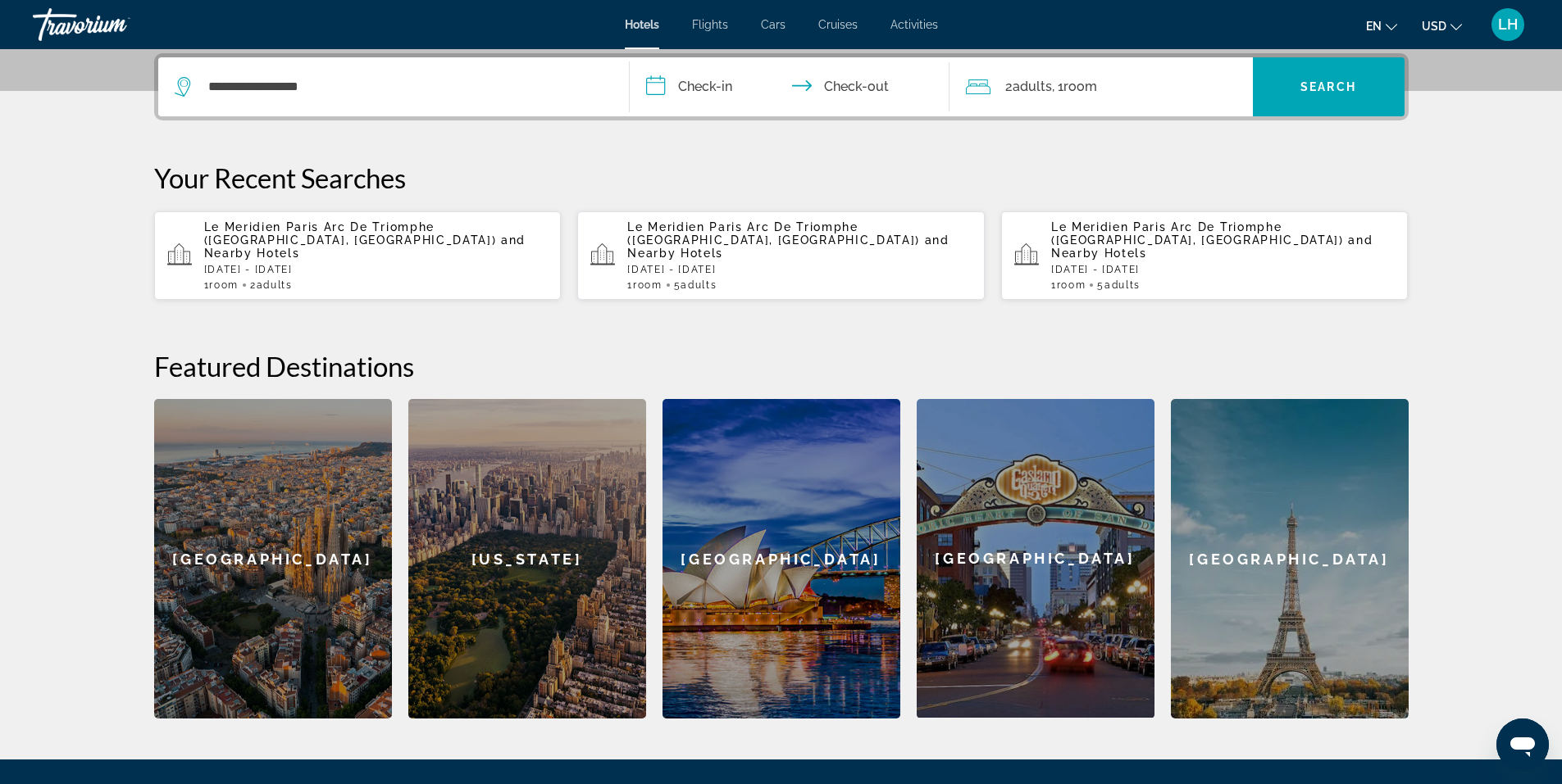
click at [699, 82] on input "**********" at bounding box center [793, 88] width 326 height 64
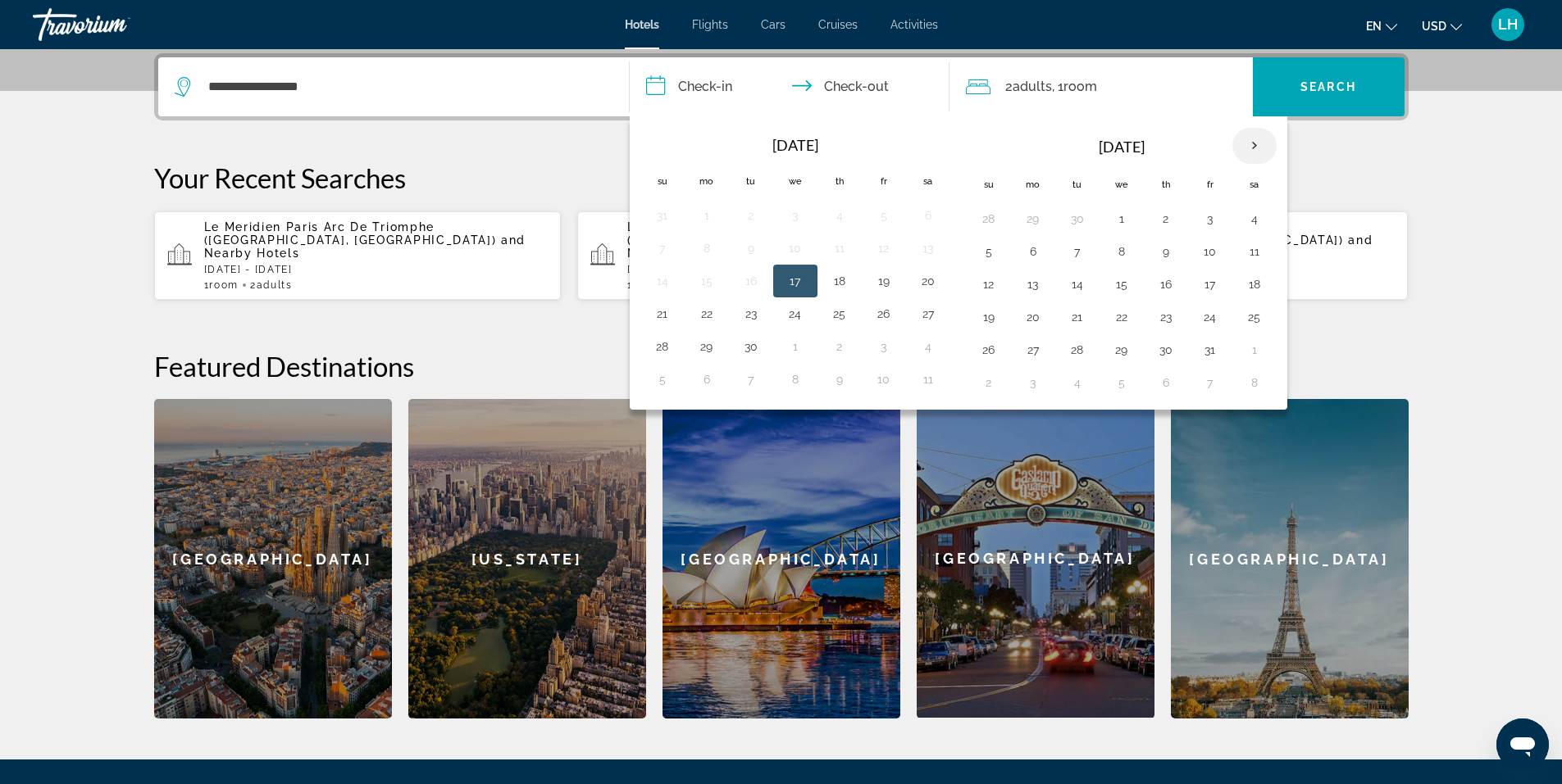
click at [1247, 141] on th "Next month" at bounding box center [1254, 145] width 44 height 36
click at [1211, 344] on button "28" at bounding box center [1210, 350] width 27 height 23
click at [991, 381] on button "30" at bounding box center [989, 382] width 27 height 23
type input "**********"
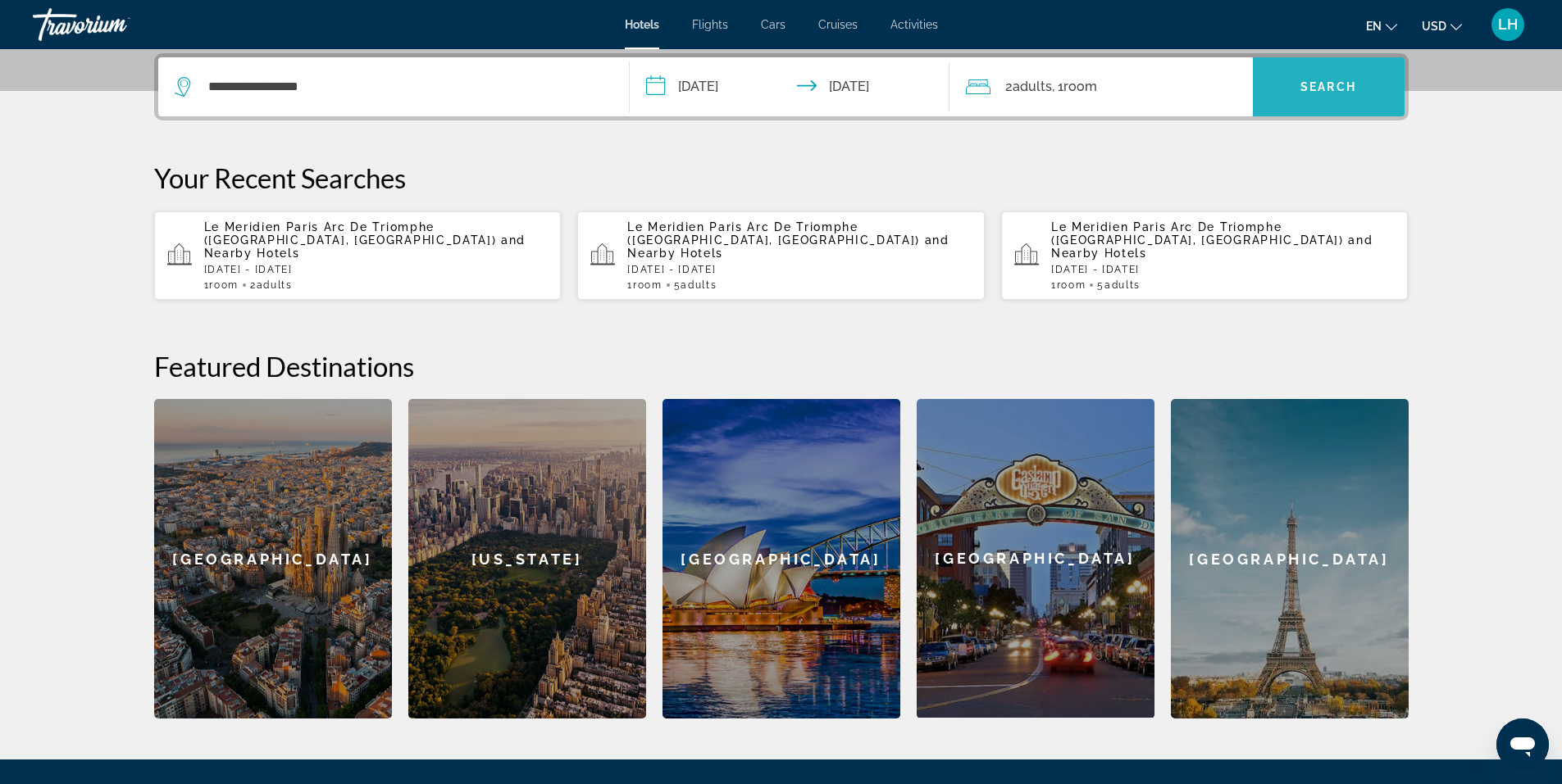
click at [1344, 87] on span "Search" at bounding box center [1328, 86] width 56 height 13
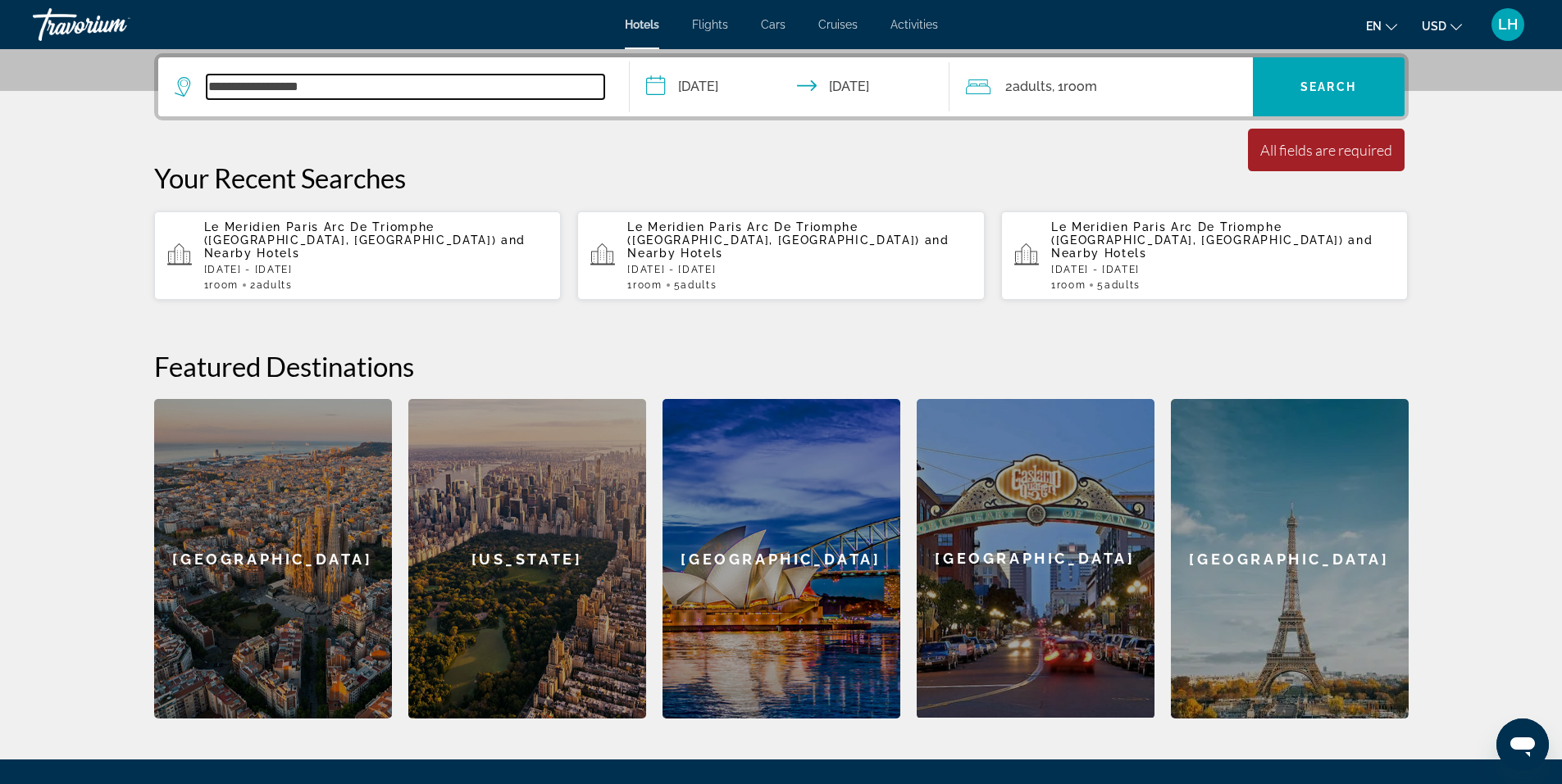
click at [370, 77] on input "**********" at bounding box center [405, 86] width 398 height 25
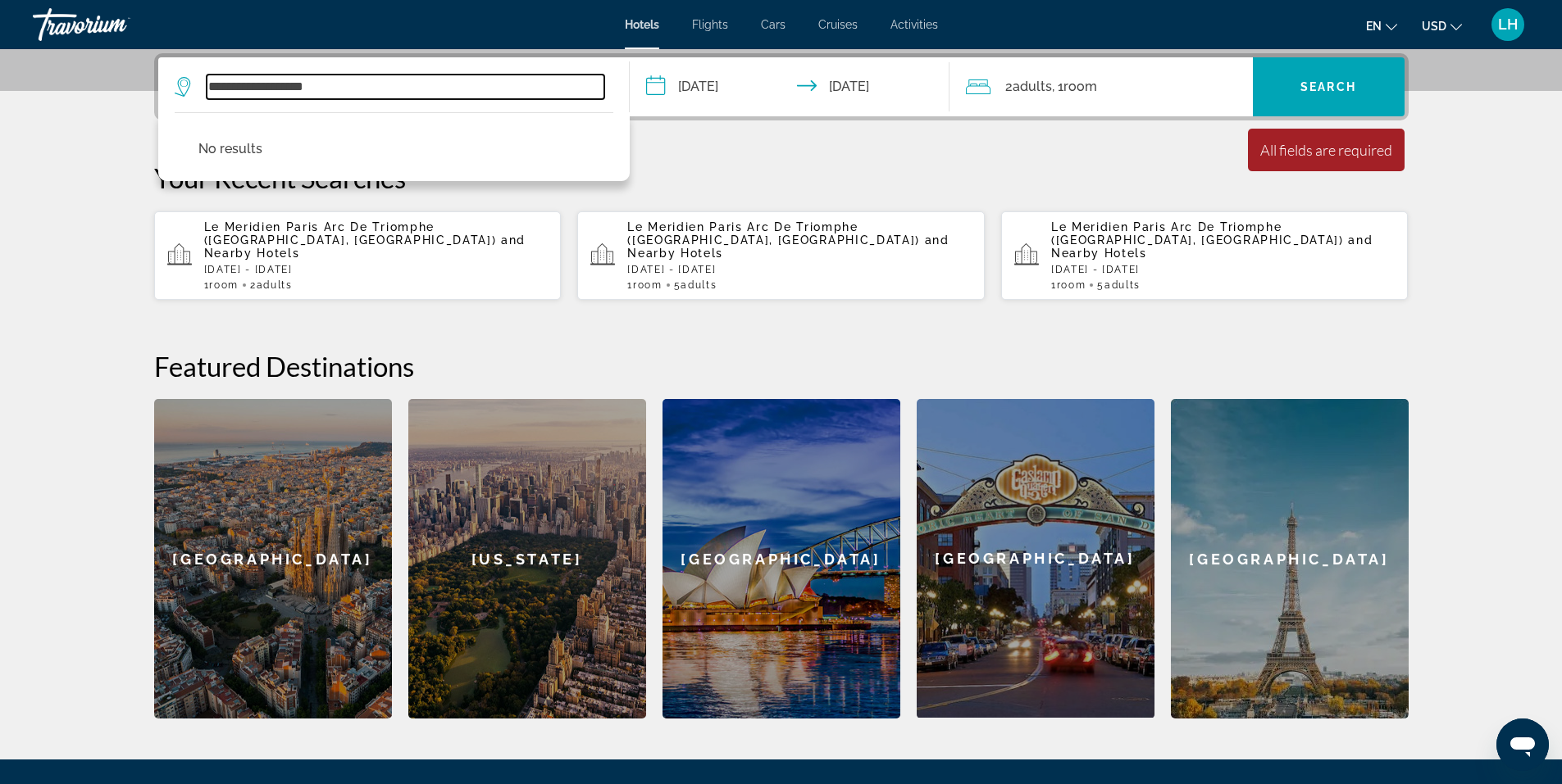
type input "**********"
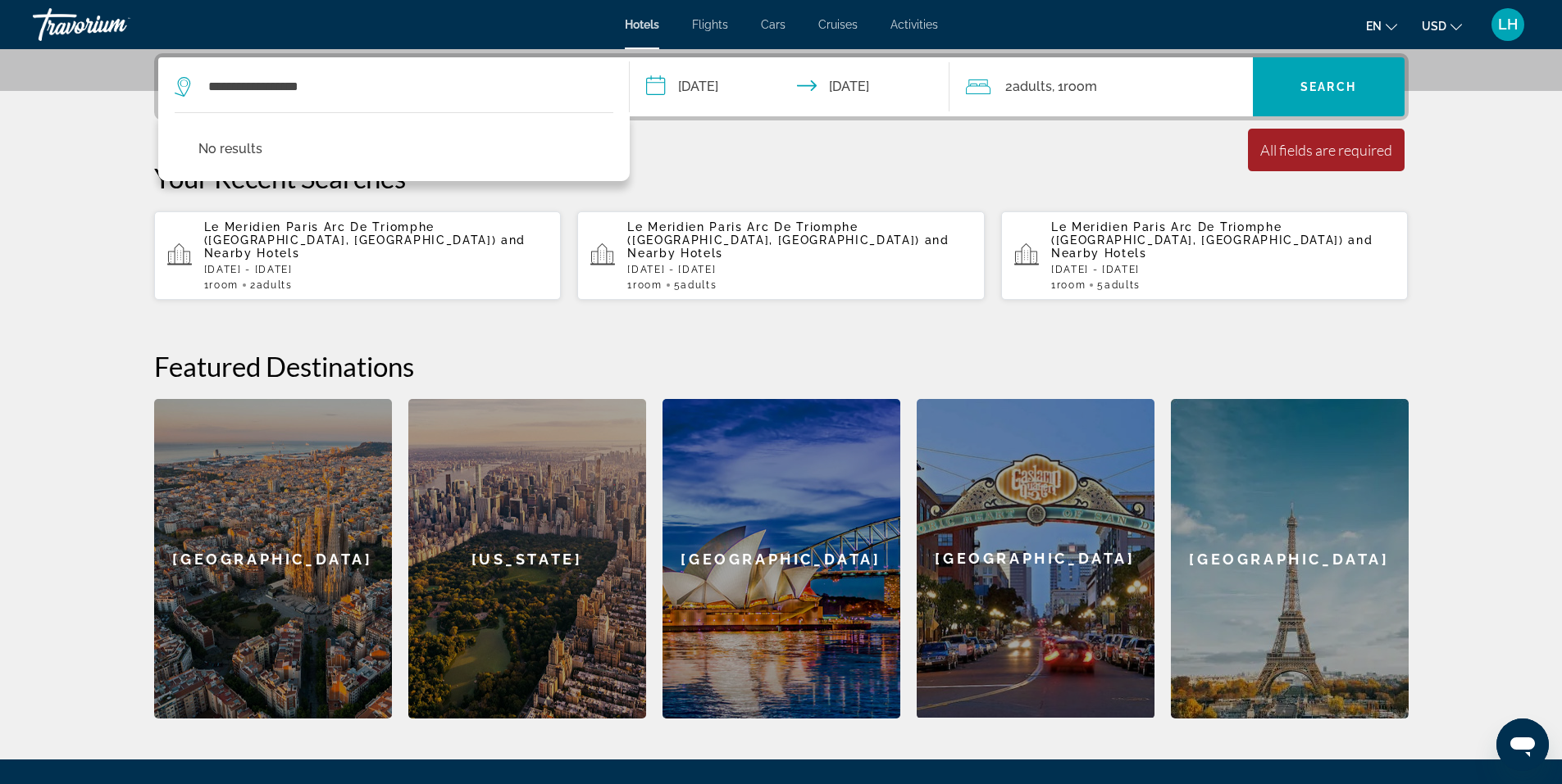
click at [1140, 237] on span "and Nearby Hotels" at bounding box center [1213, 247] width 322 height 27
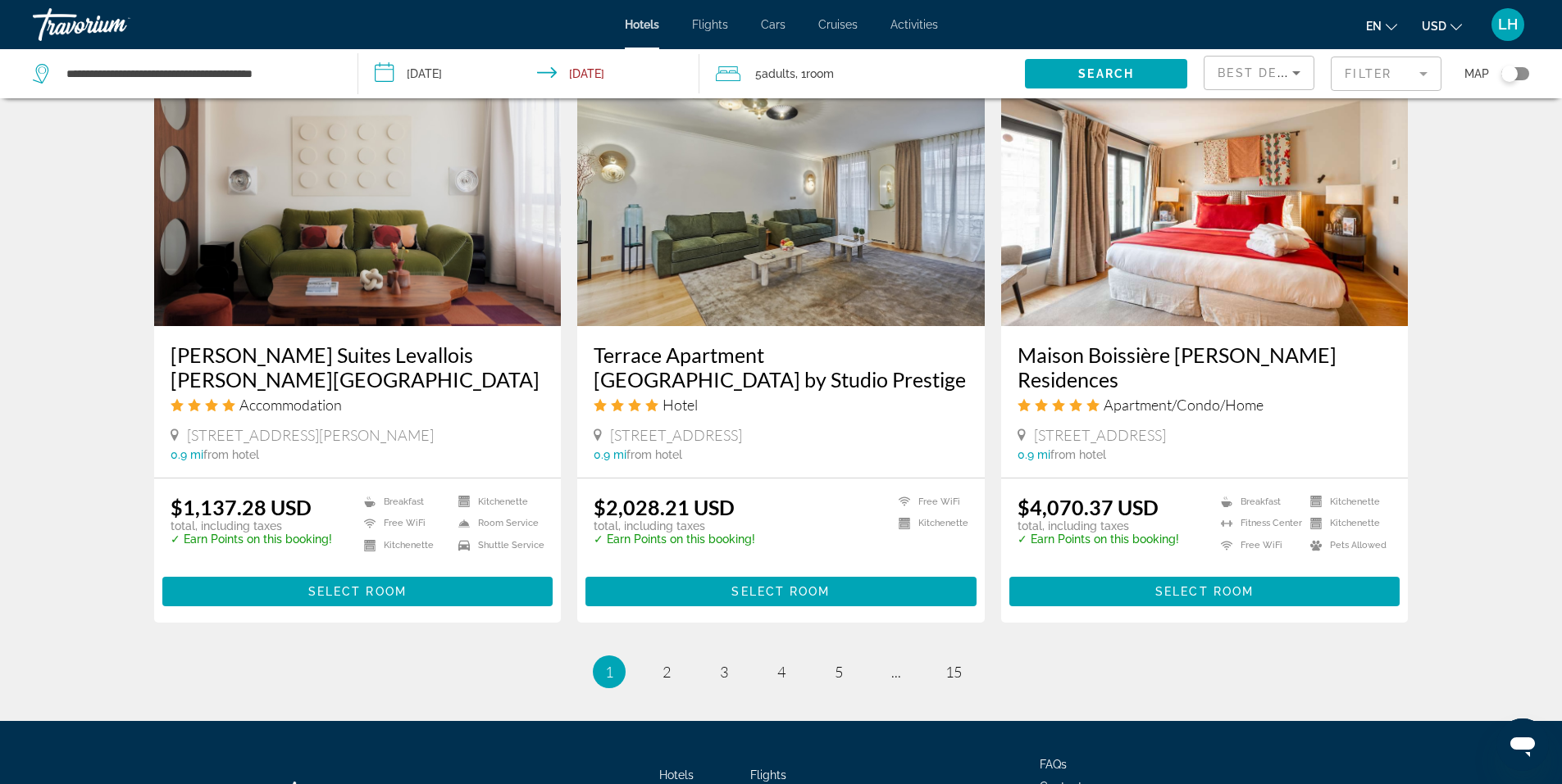
scroll to position [2026, 0]
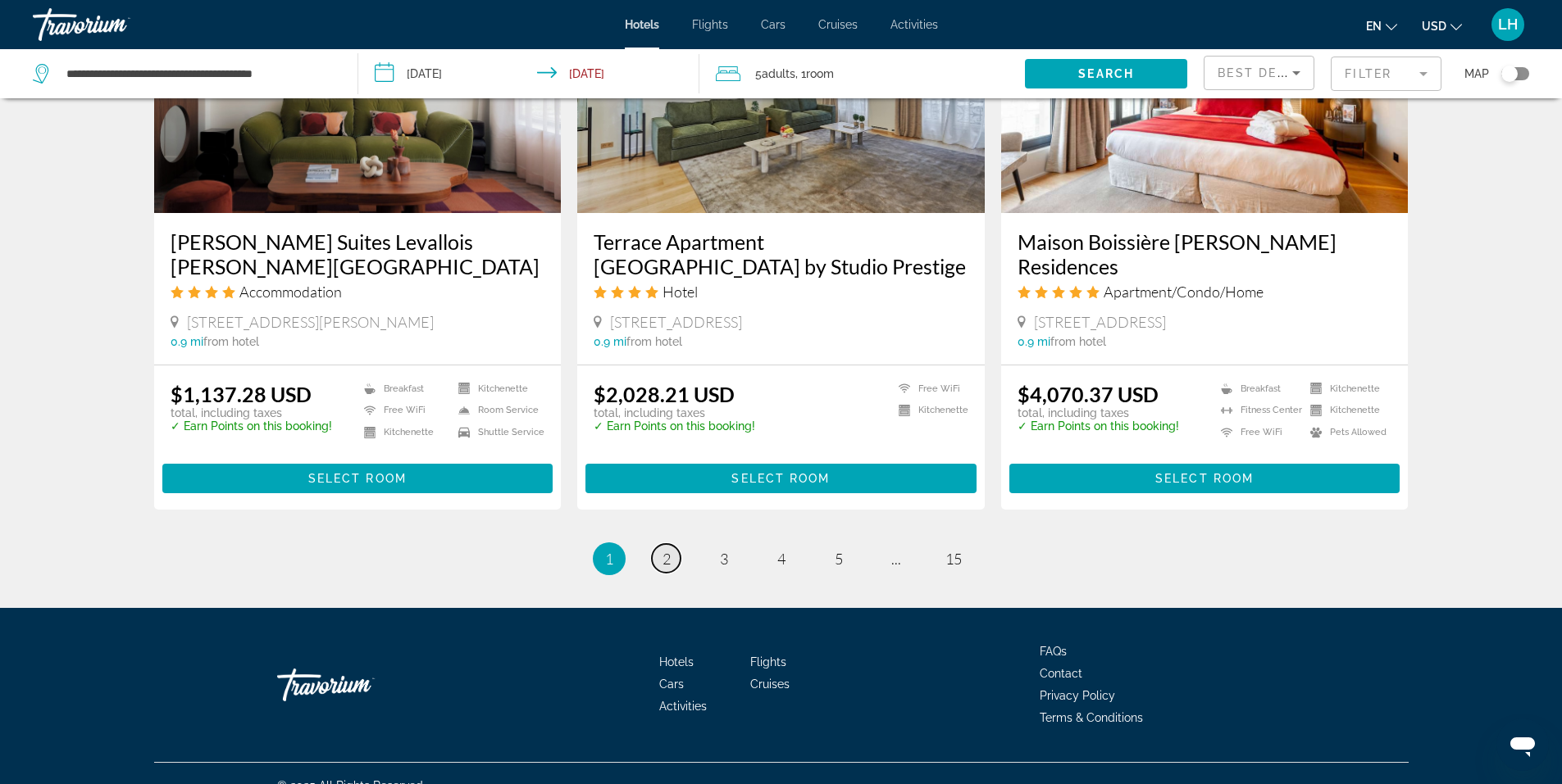
click at [665, 550] on span "2" at bounding box center [666, 559] width 8 height 18
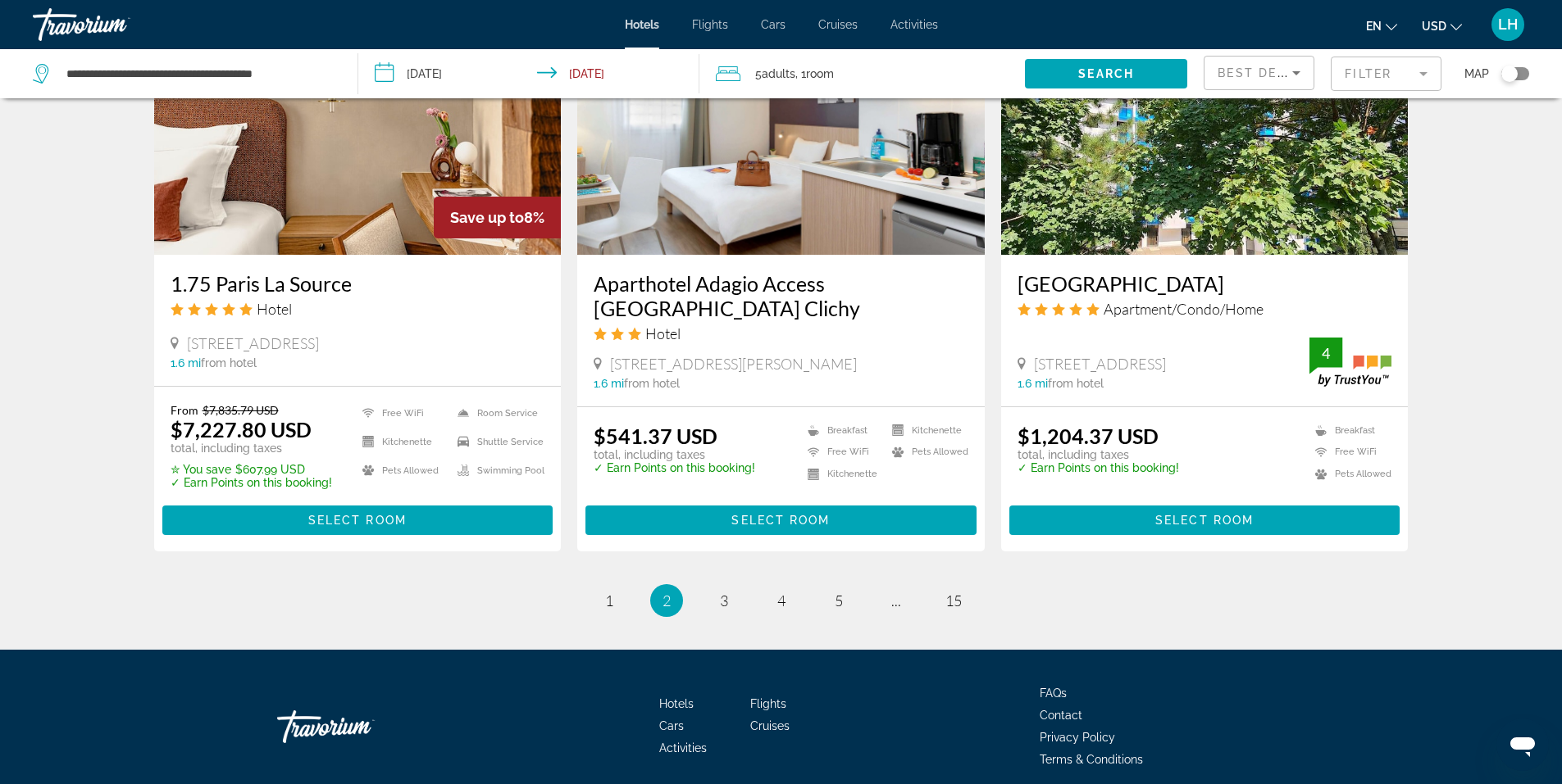
scroll to position [2022, 0]
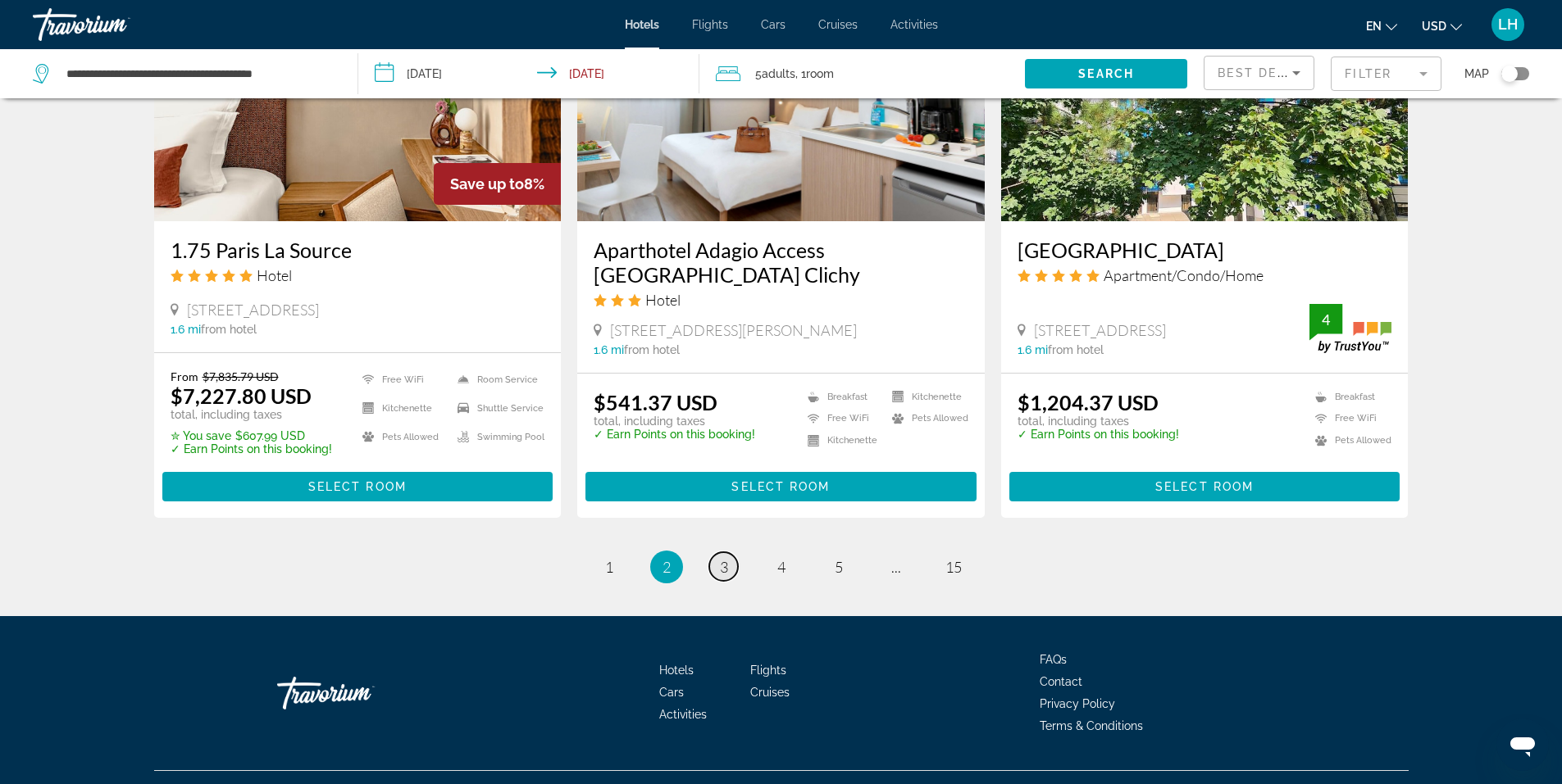
click at [723, 558] on span "3" at bounding box center [724, 567] width 8 height 18
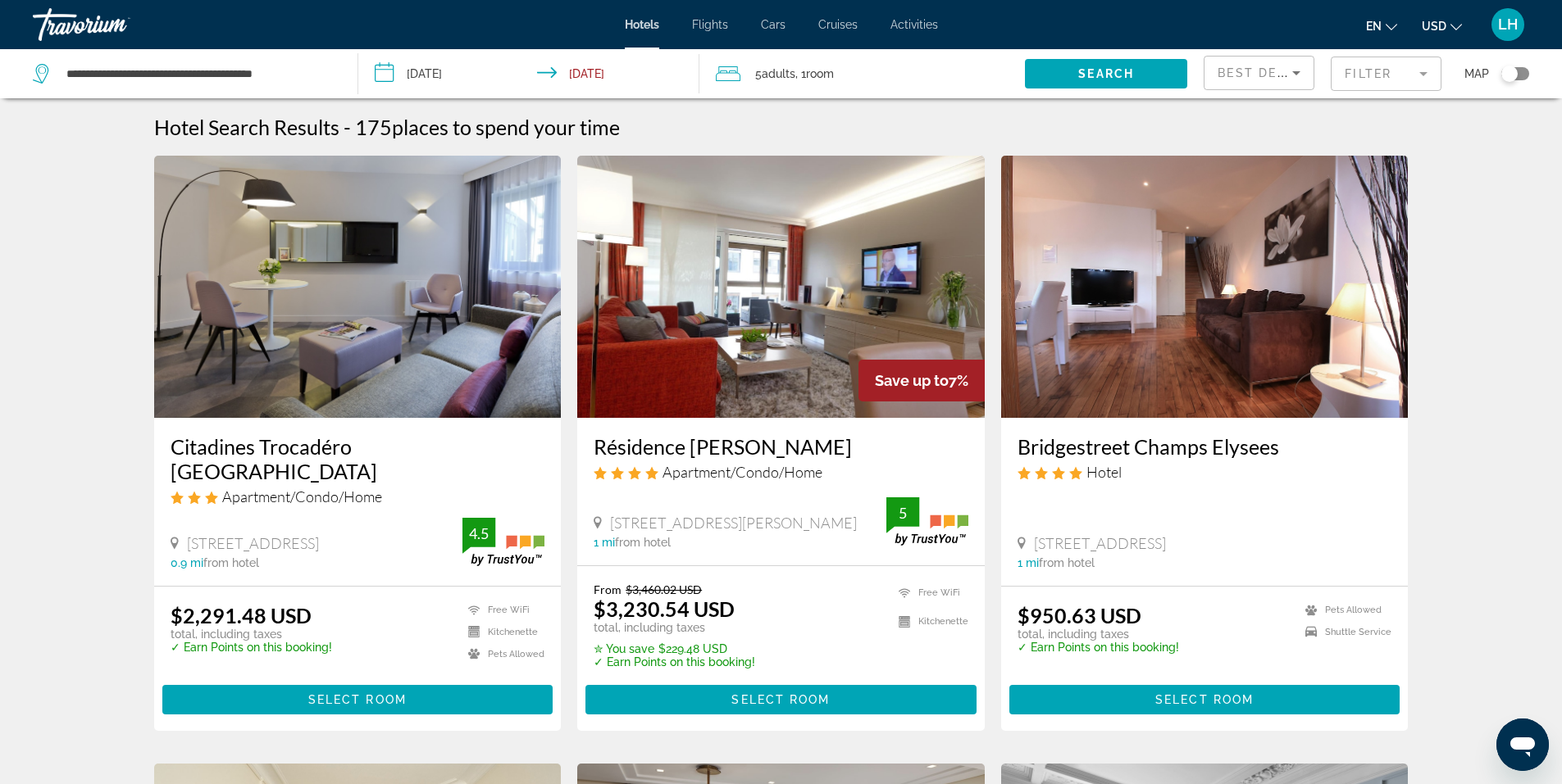
click at [1453, 24] on icon "Change currency" at bounding box center [1457, 28] width 12 height 12
click at [1417, 111] on button "CAD (Can$)" at bounding box center [1409, 108] width 82 height 22
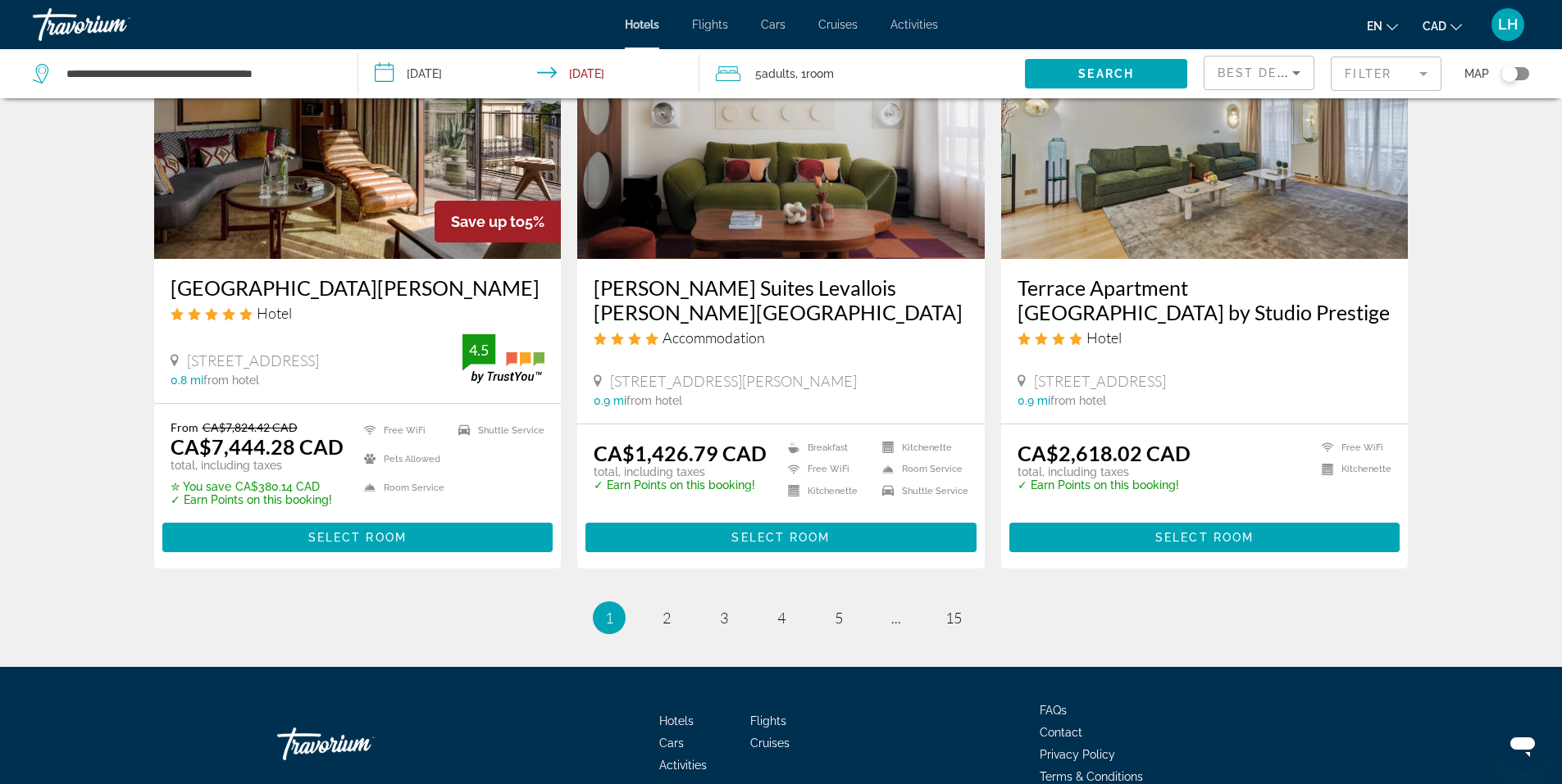
scroll to position [2080, 0]
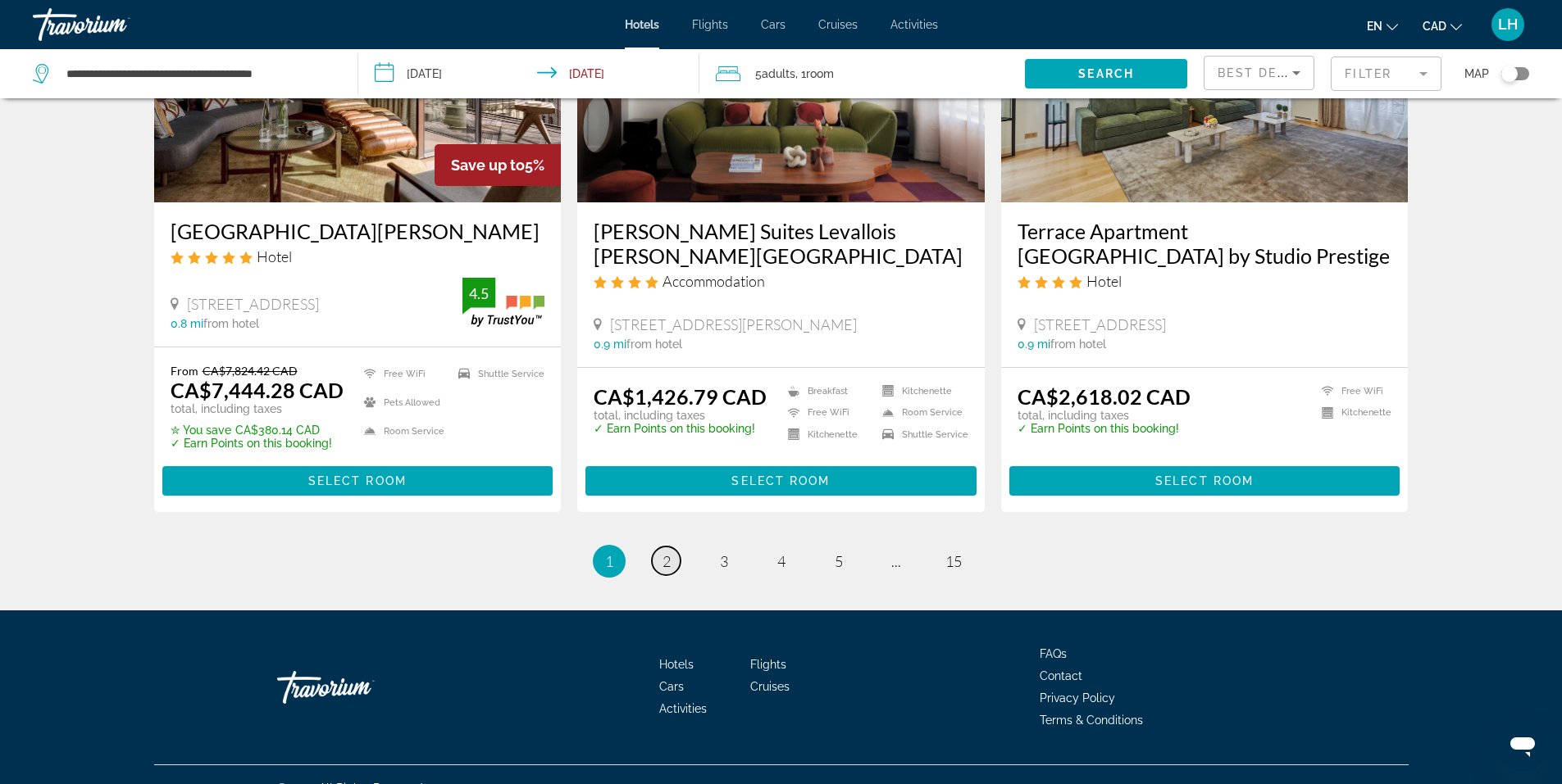
click at [668, 552] on span "2" at bounding box center [666, 561] width 8 height 18
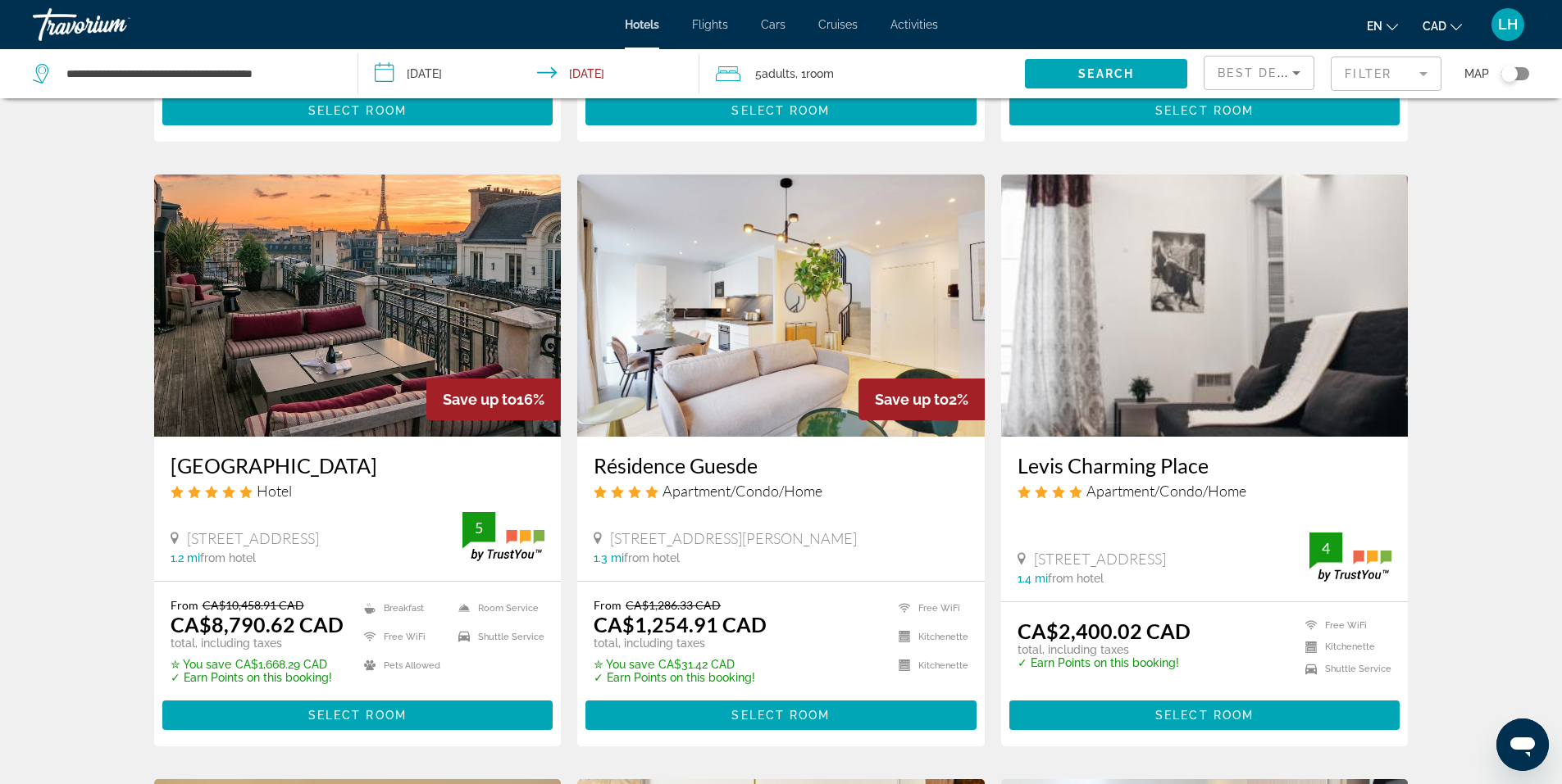
scroll to position [1229, 0]
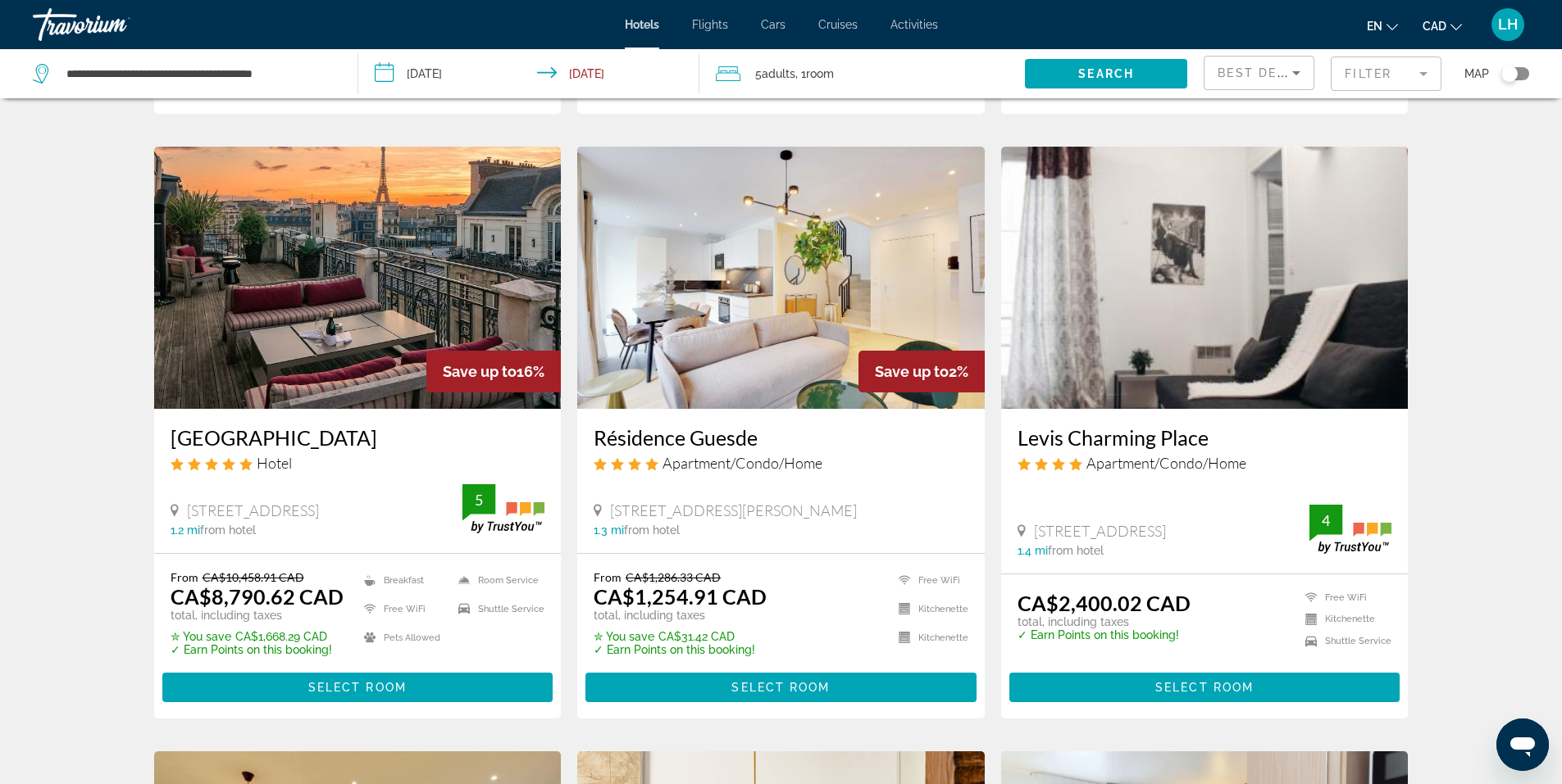
click at [708, 425] on h3 "Résidence Guesde" at bounding box center [781, 437] width 375 height 25
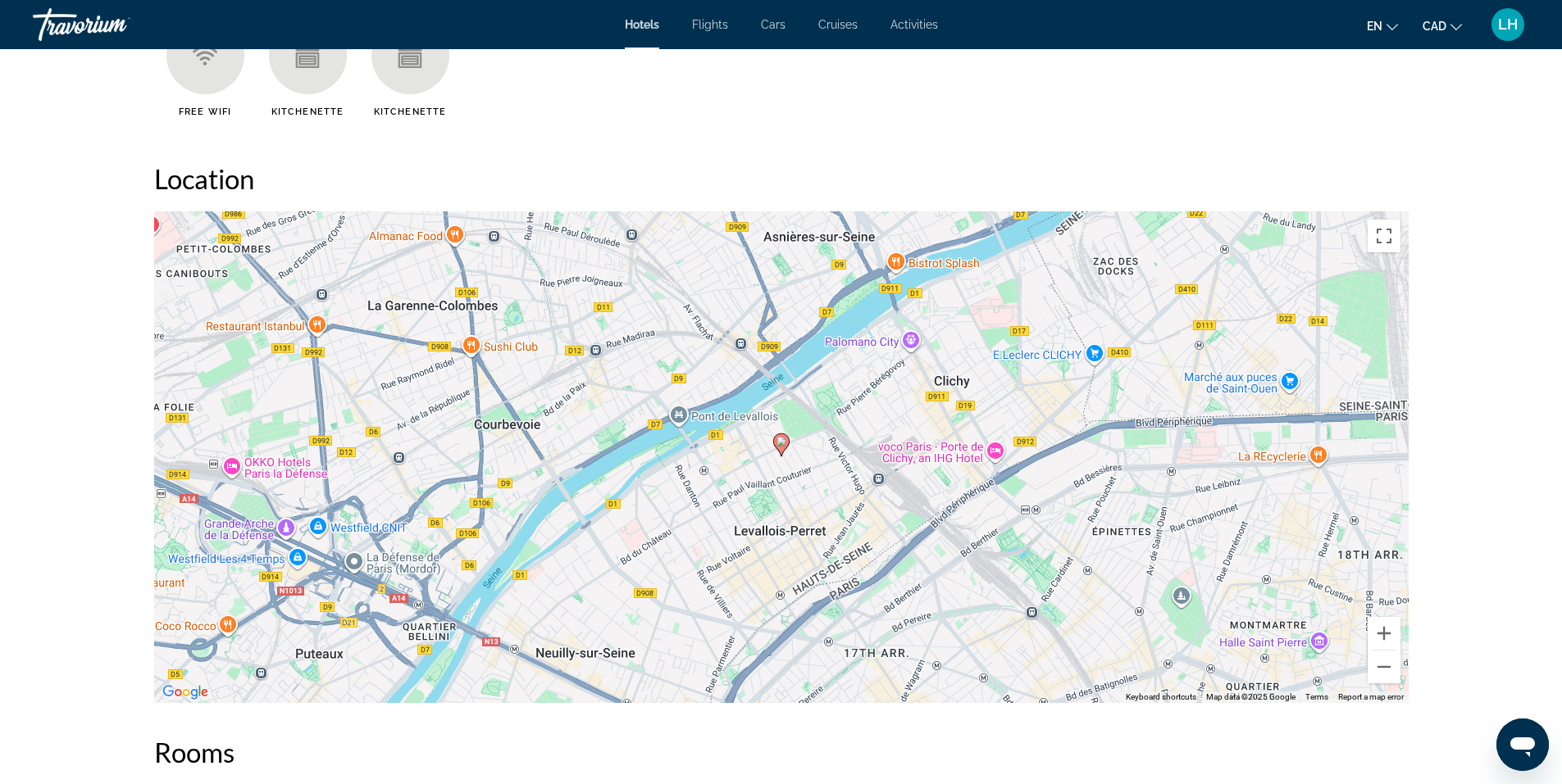
scroll to position [1476, 0]
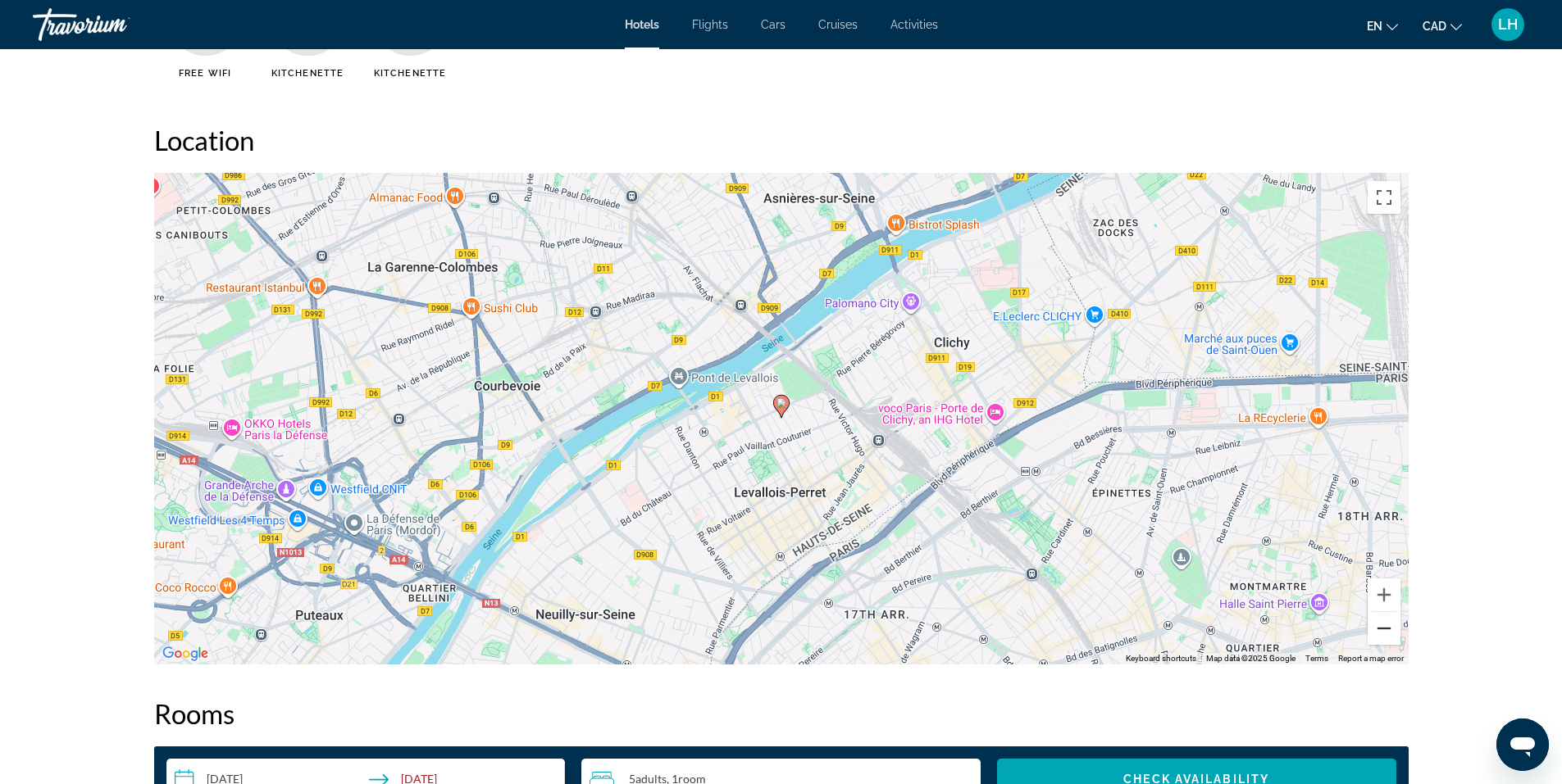
click at [1388, 628] on button "Zoom out" at bounding box center [1384, 628] width 32 height 32
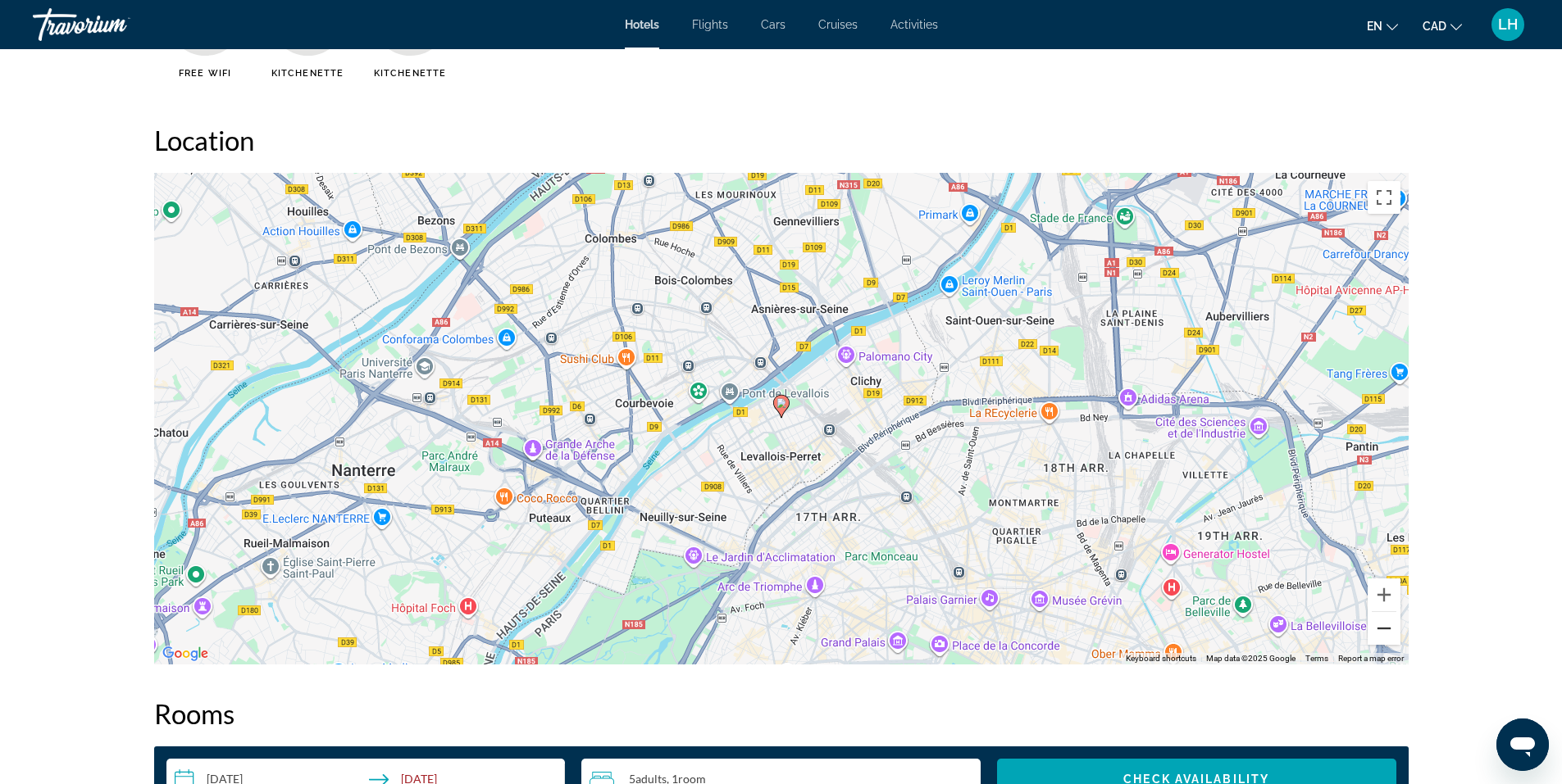
click at [1388, 628] on button "Zoom out" at bounding box center [1384, 628] width 32 height 32
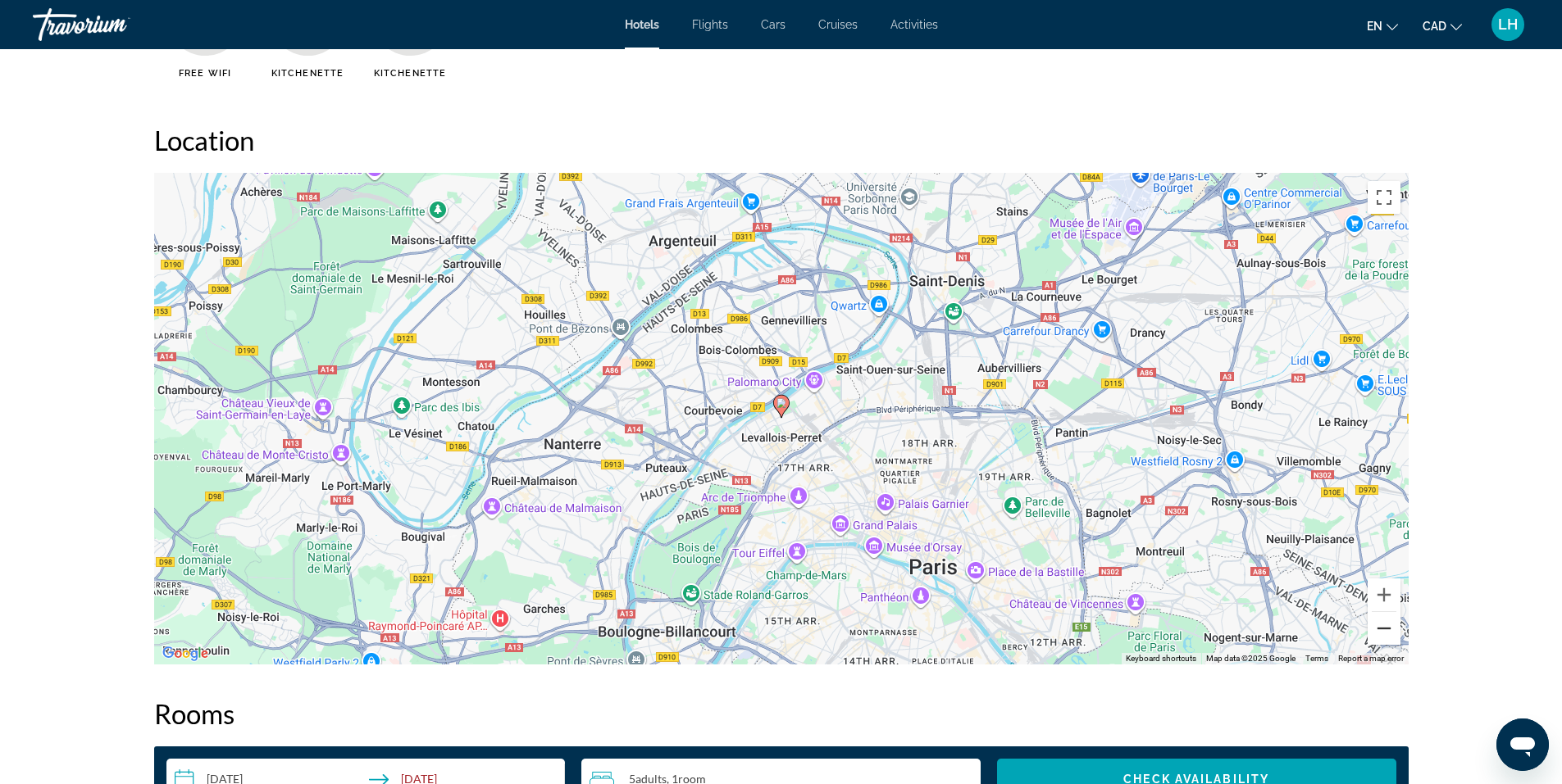
click at [1388, 628] on button "Zoom out" at bounding box center [1384, 628] width 32 height 32
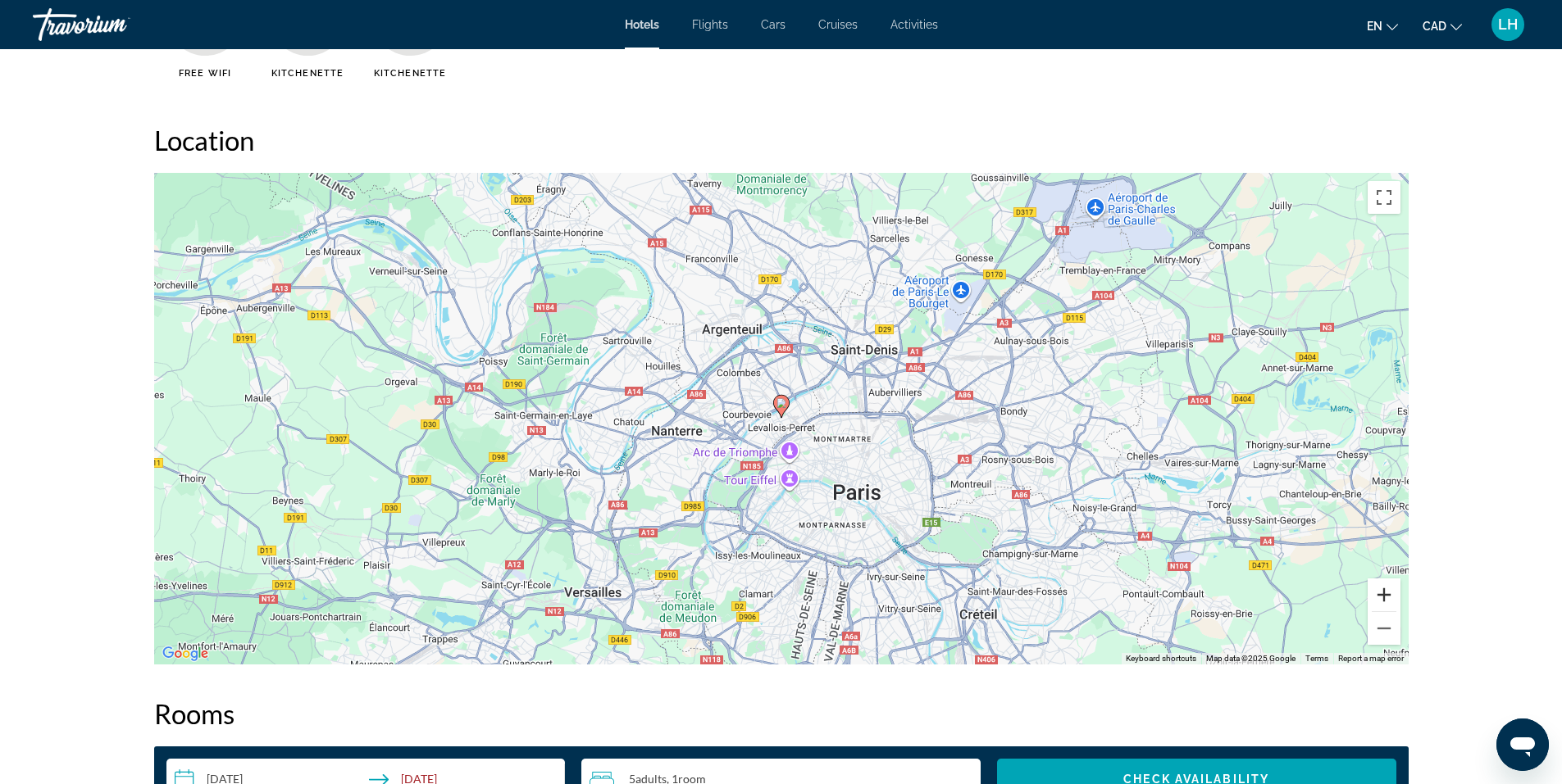
click at [1388, 594] on button "Zoom in" at bounding box center [1384, 594] width 32 height 32
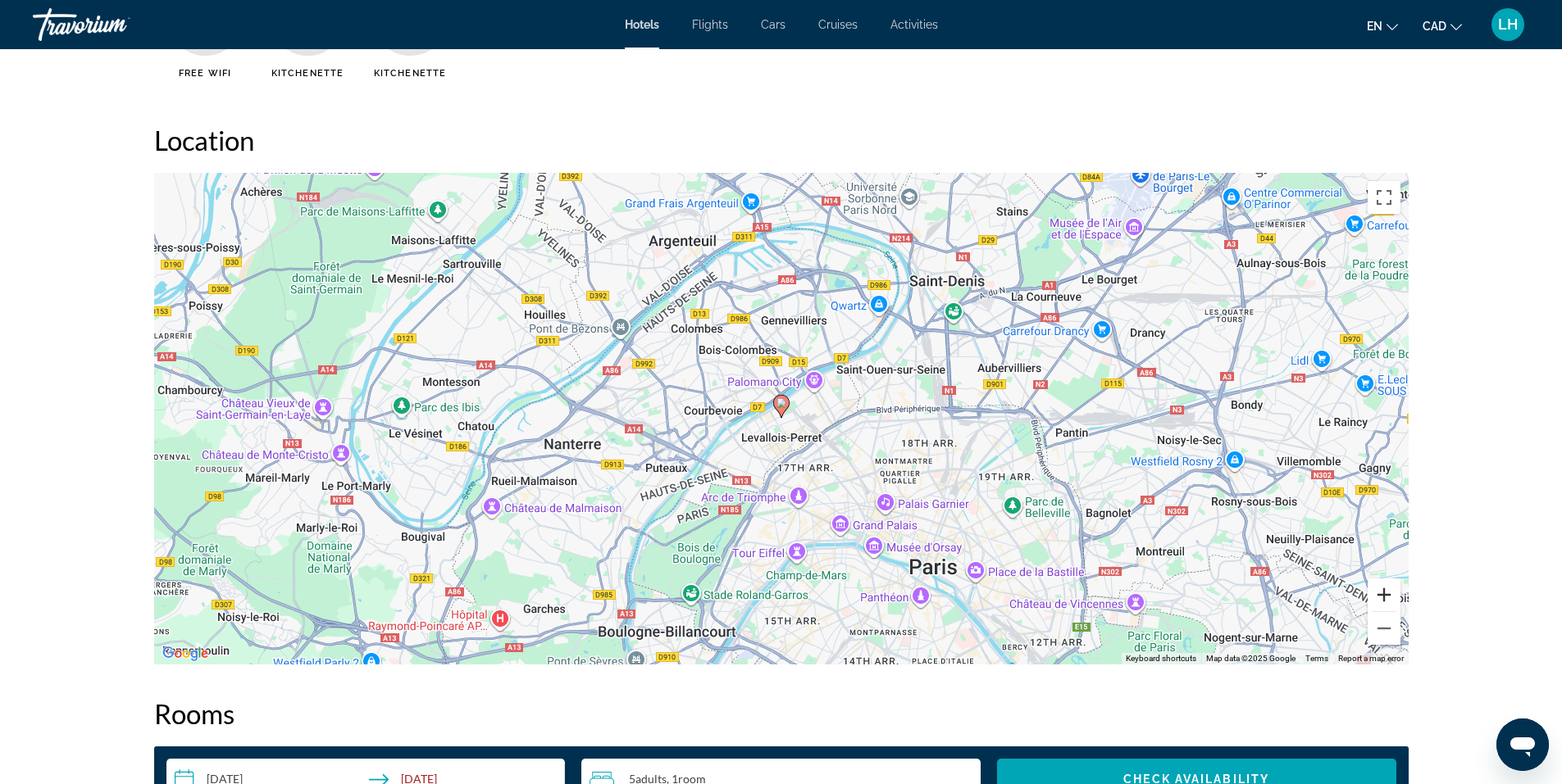
click at [1388, 594] on button "Zoom in" at bounding box center [1384, 594] width 32 height 32
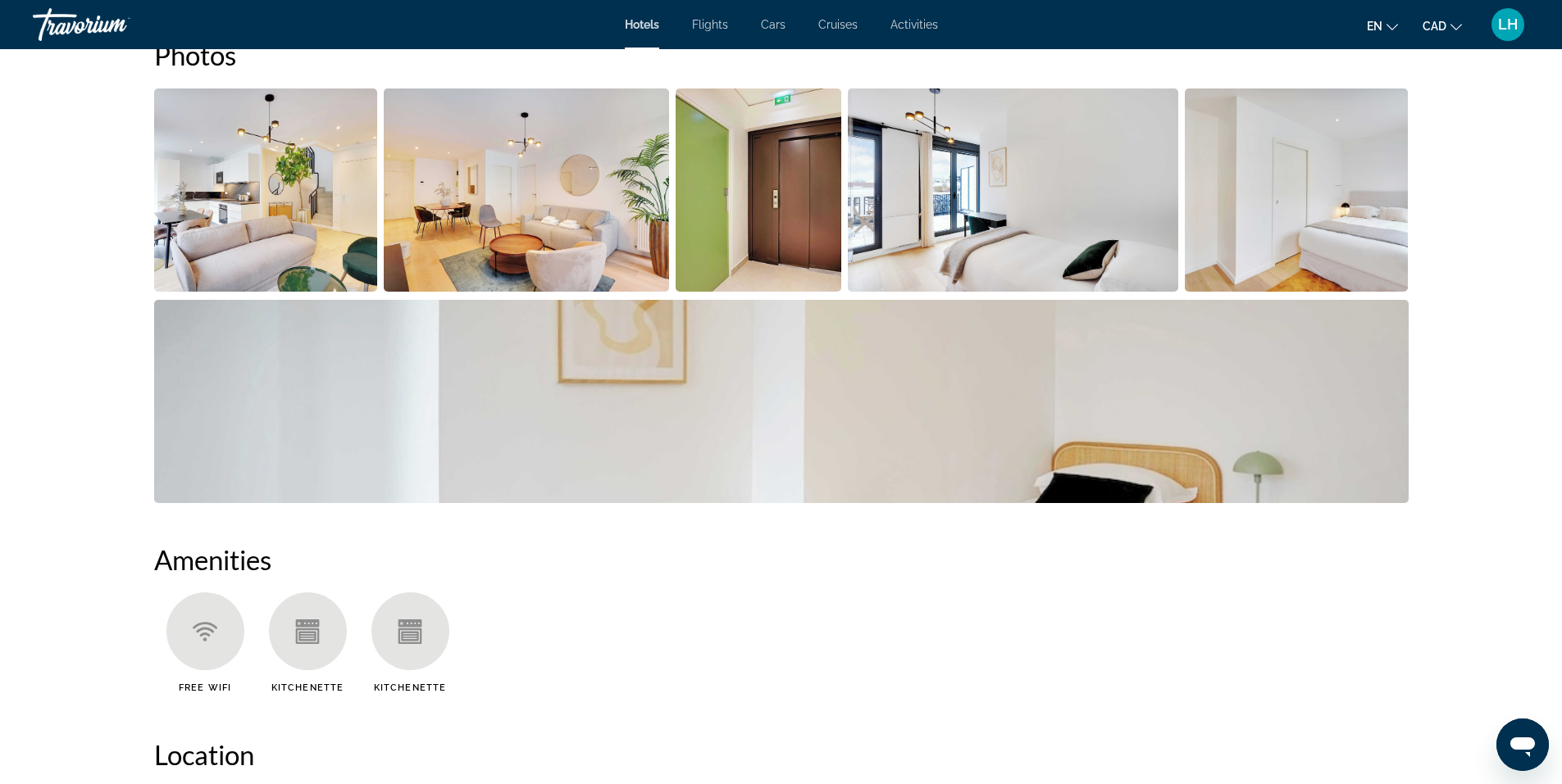
scroll to position [738, 0]
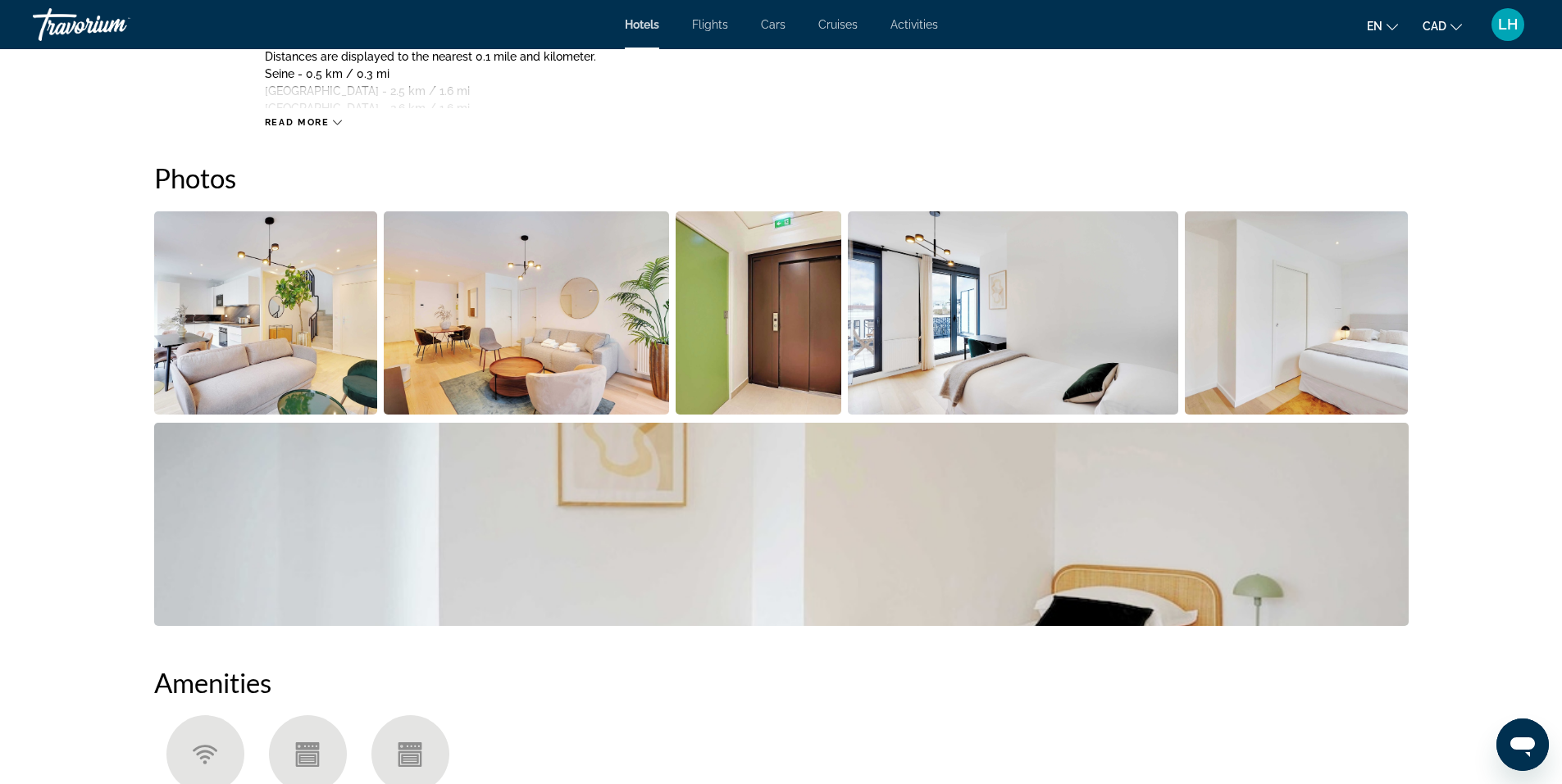
click at [336, 336] on img "Open full-screen image slider" at bounding box center [266, 312] width 224 height 203
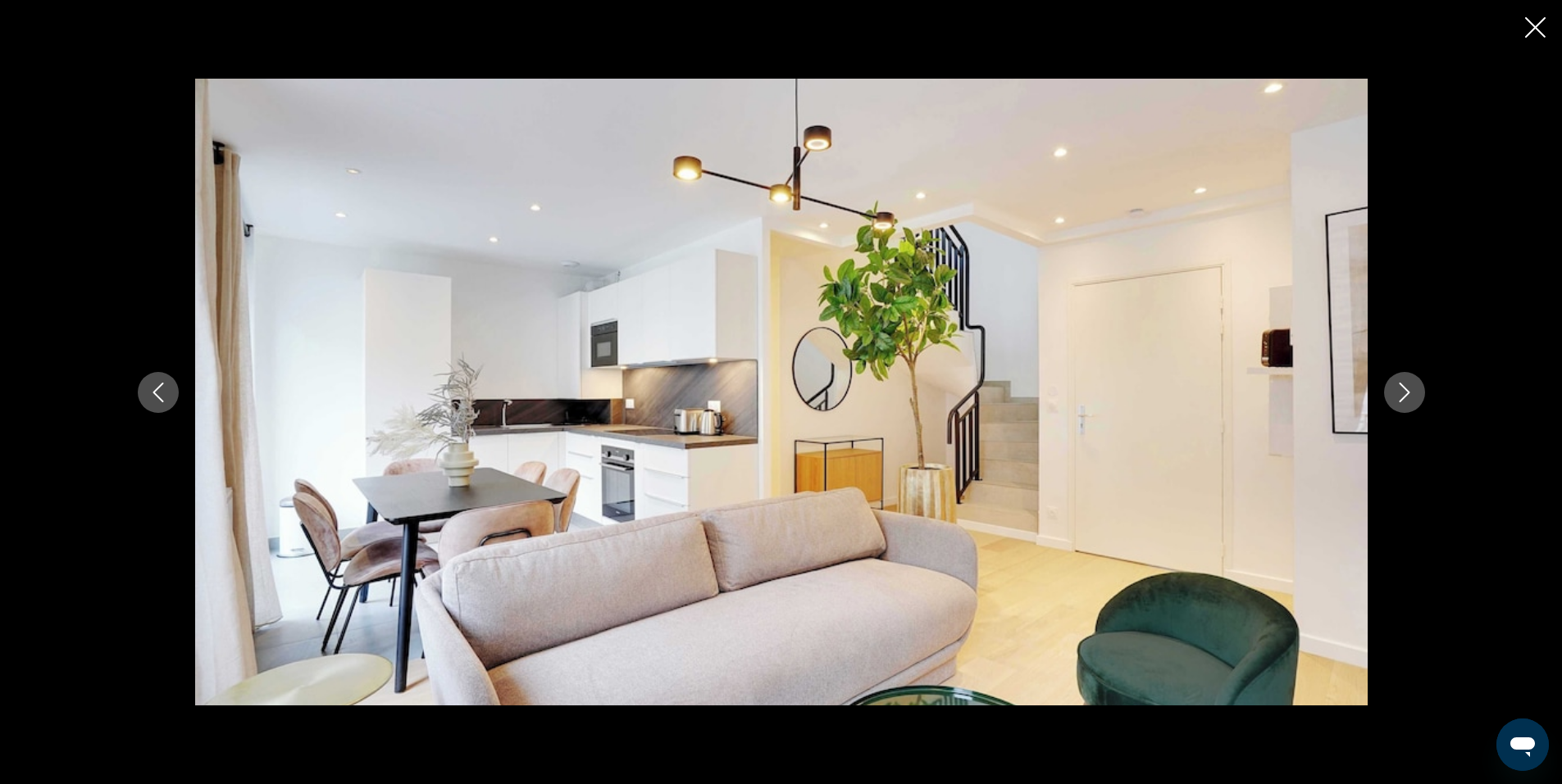
click at [1407, 392] on icon "Next image" at bounding box center [1405, 393] width 20 height 20
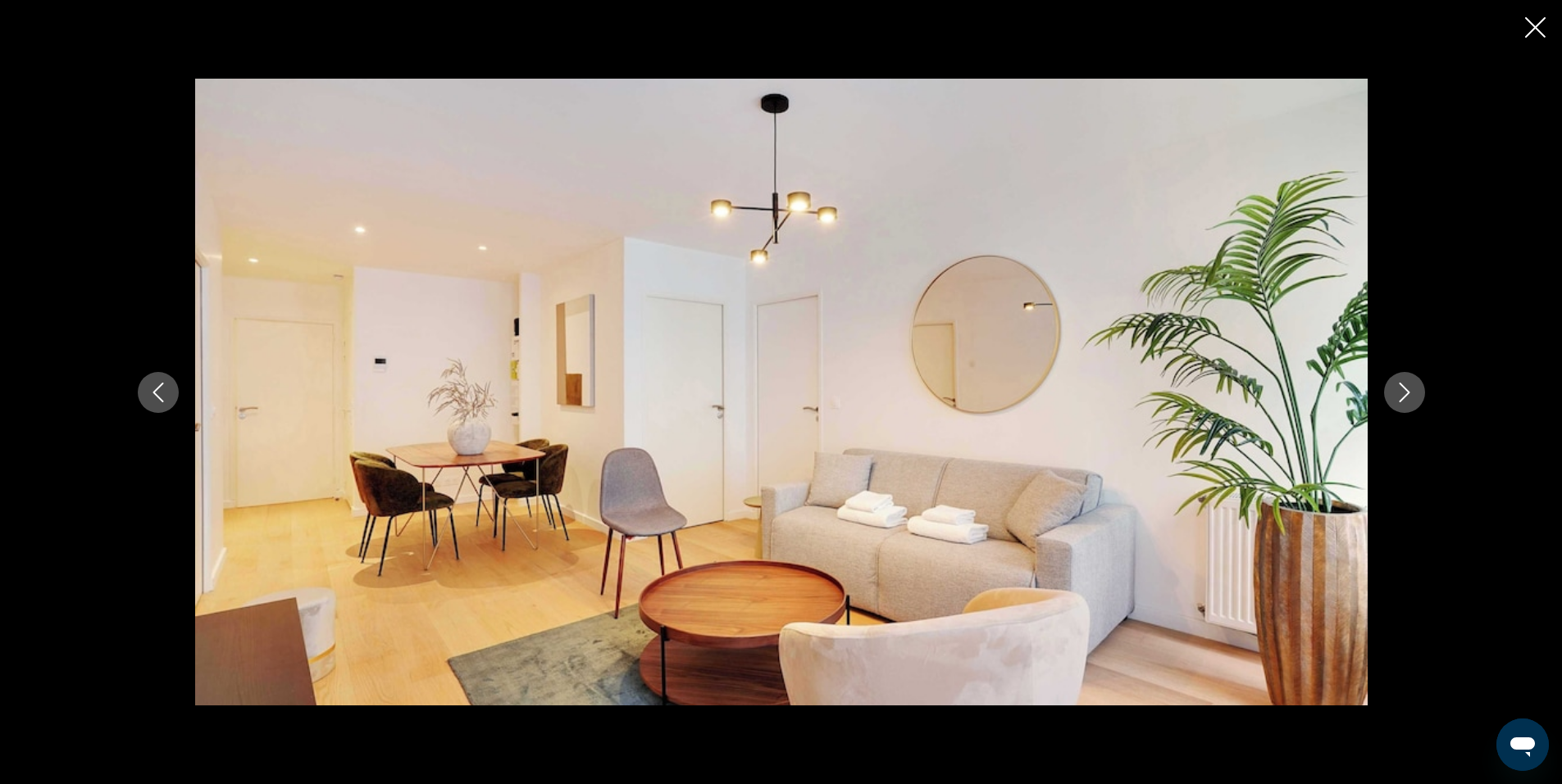
click at [1407, 392] on icon "Next image" at bounding box center [1405, 393] width 20 height 20
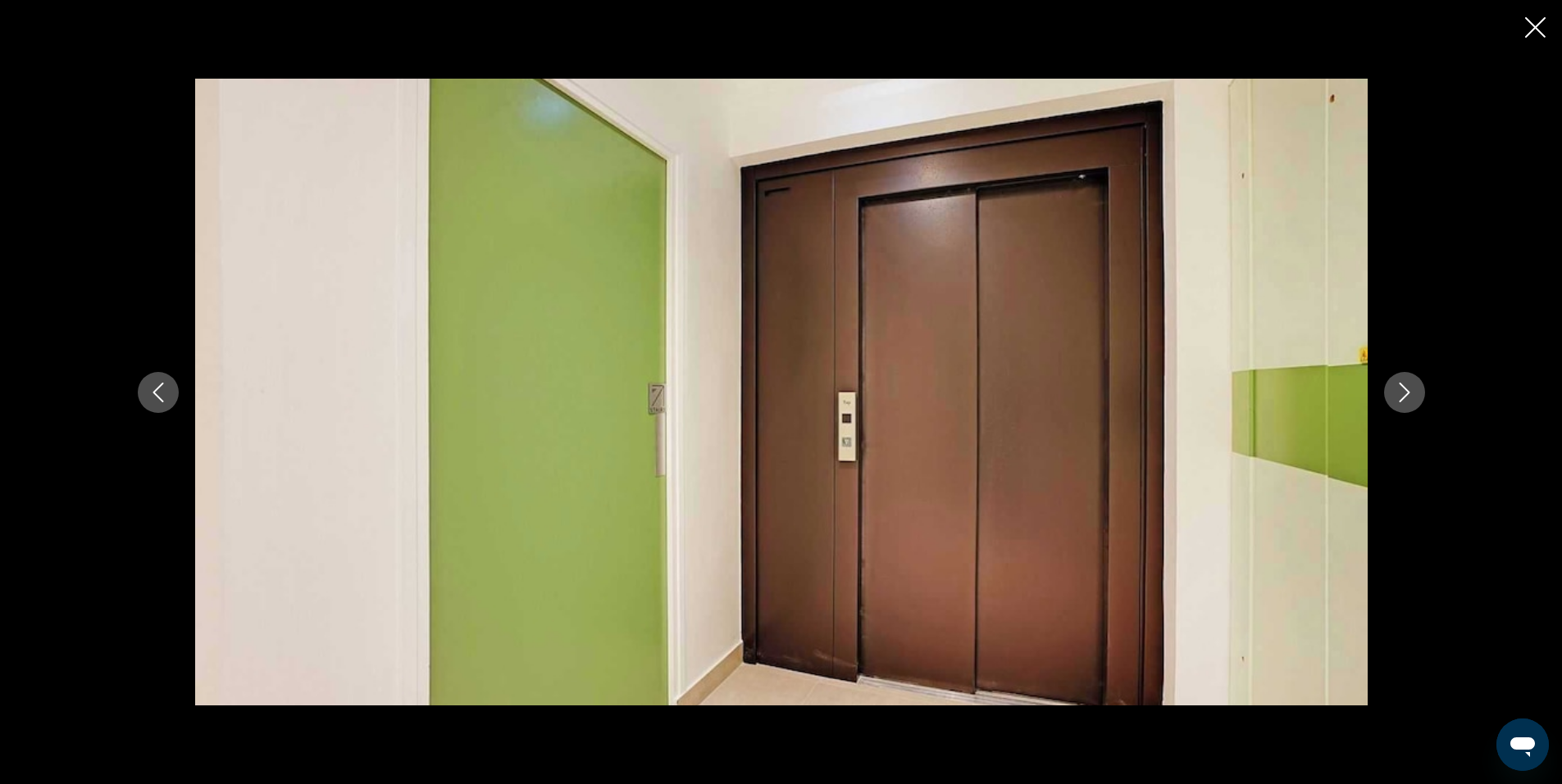
click at [1407, 392] on icon "Next image" at bounding box center [1405, 393] width 20 height 20
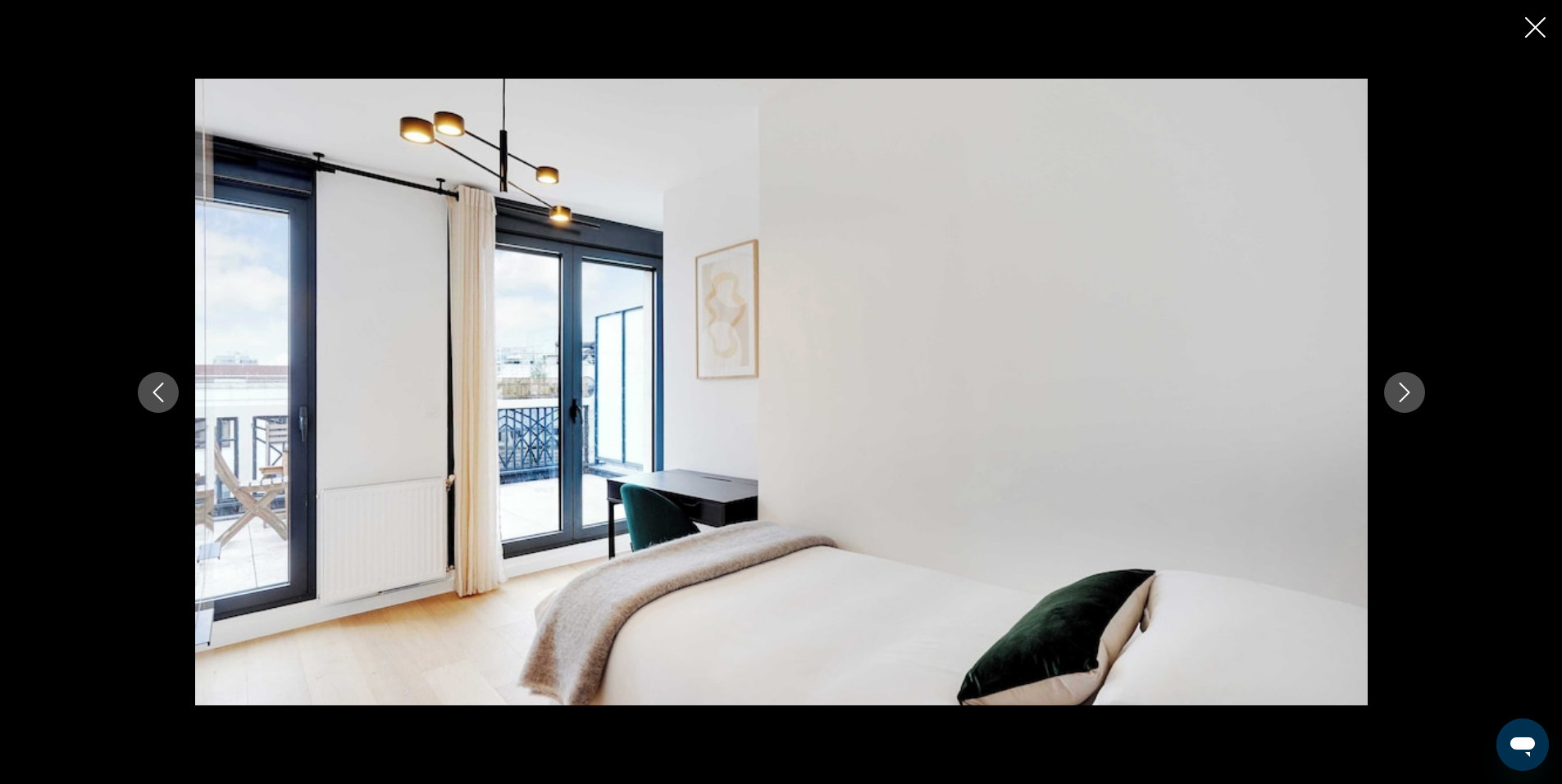
click at [1407, 392] on icon "Next image" at bounding box center [1405, 393] width 20 height 20
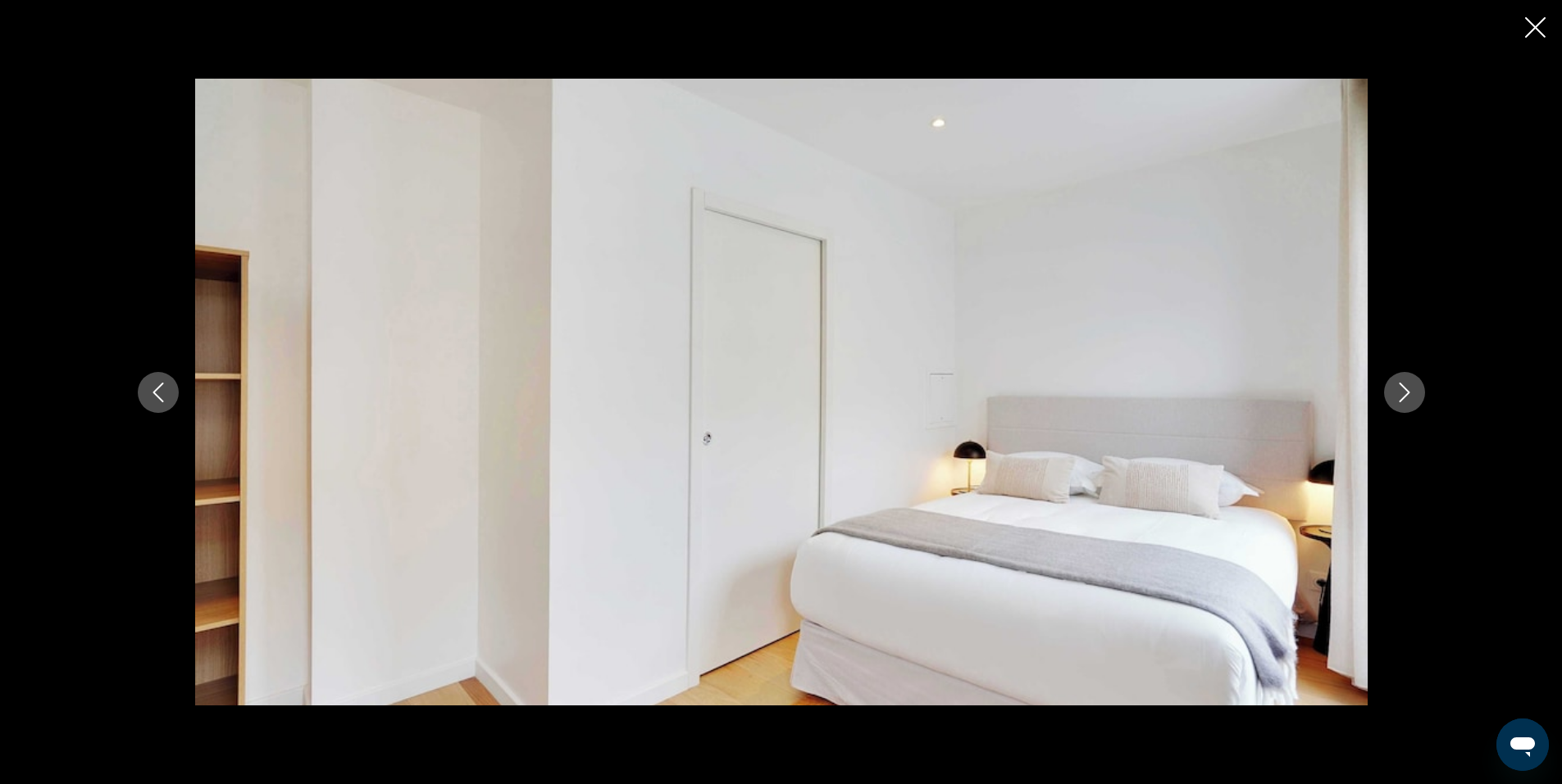
click at [1407, 392] on icon "Next image" at bounding box center [1405, 393] width 20 height 20
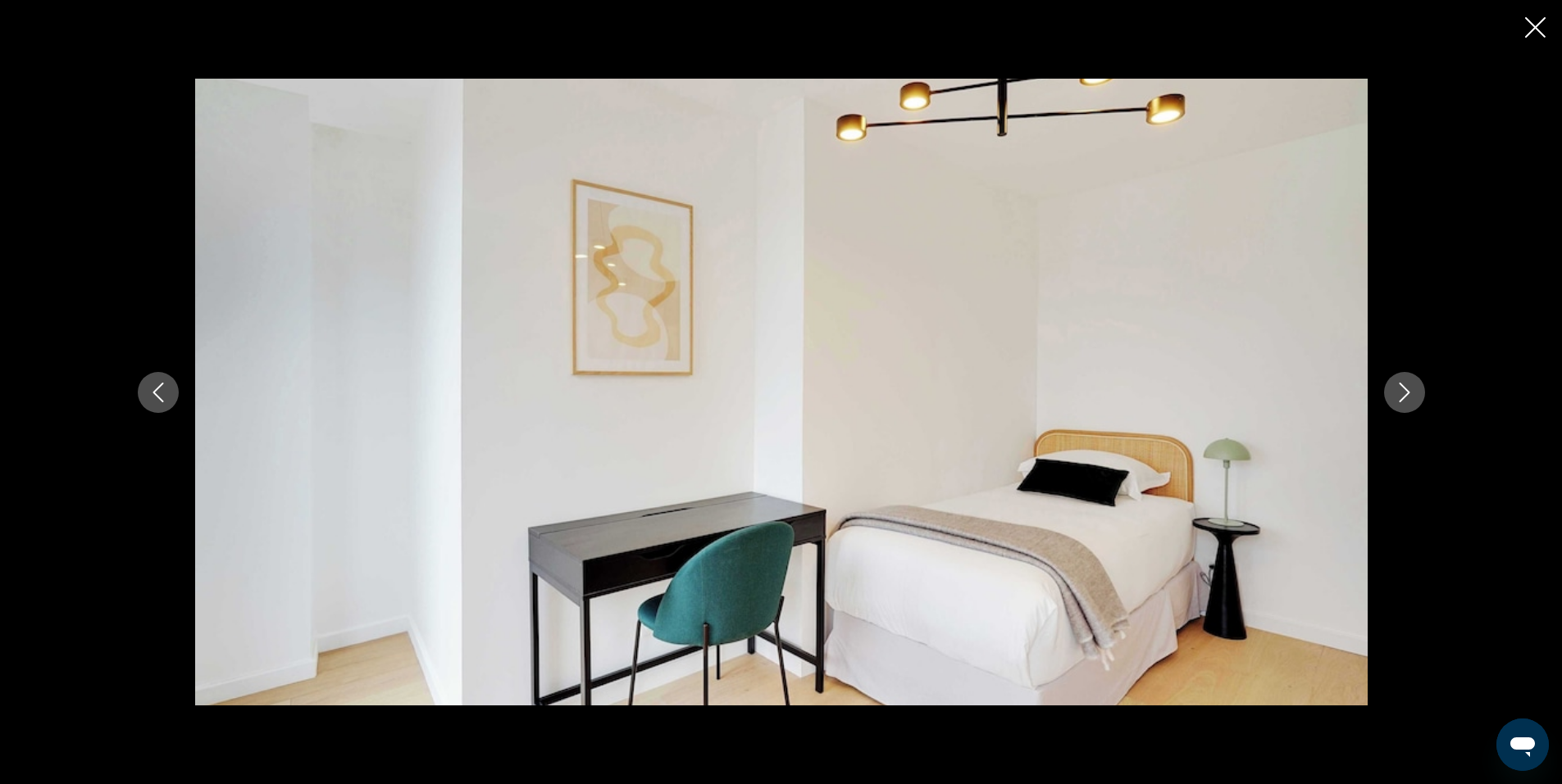
click at [1407, 392] on icon "Next image" at bounding box center [1405, 393] width 20 height 20
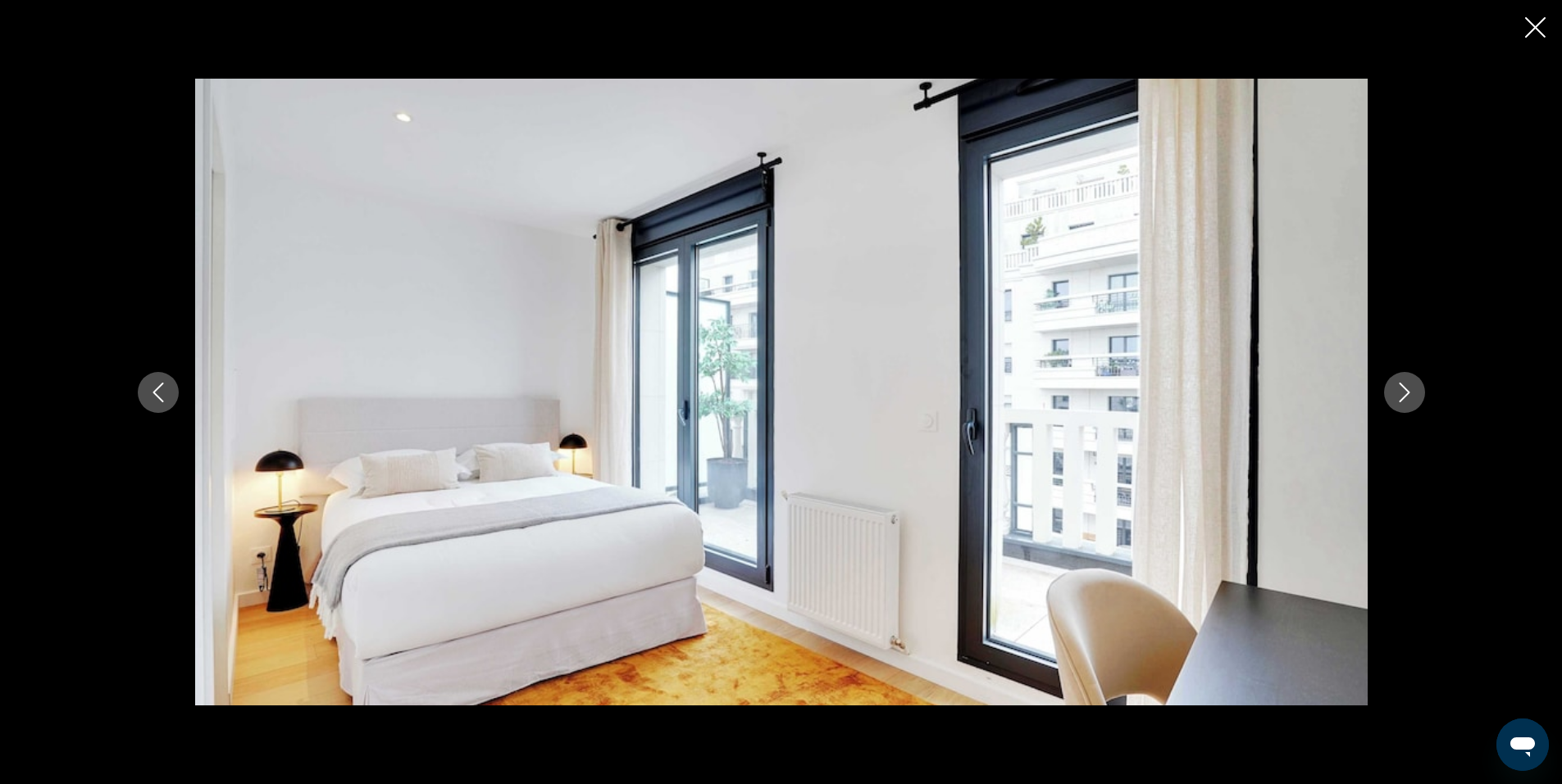
click at [1407, 392] on icon "Next image" at bounding box center [1405, 393] width 20 height 20
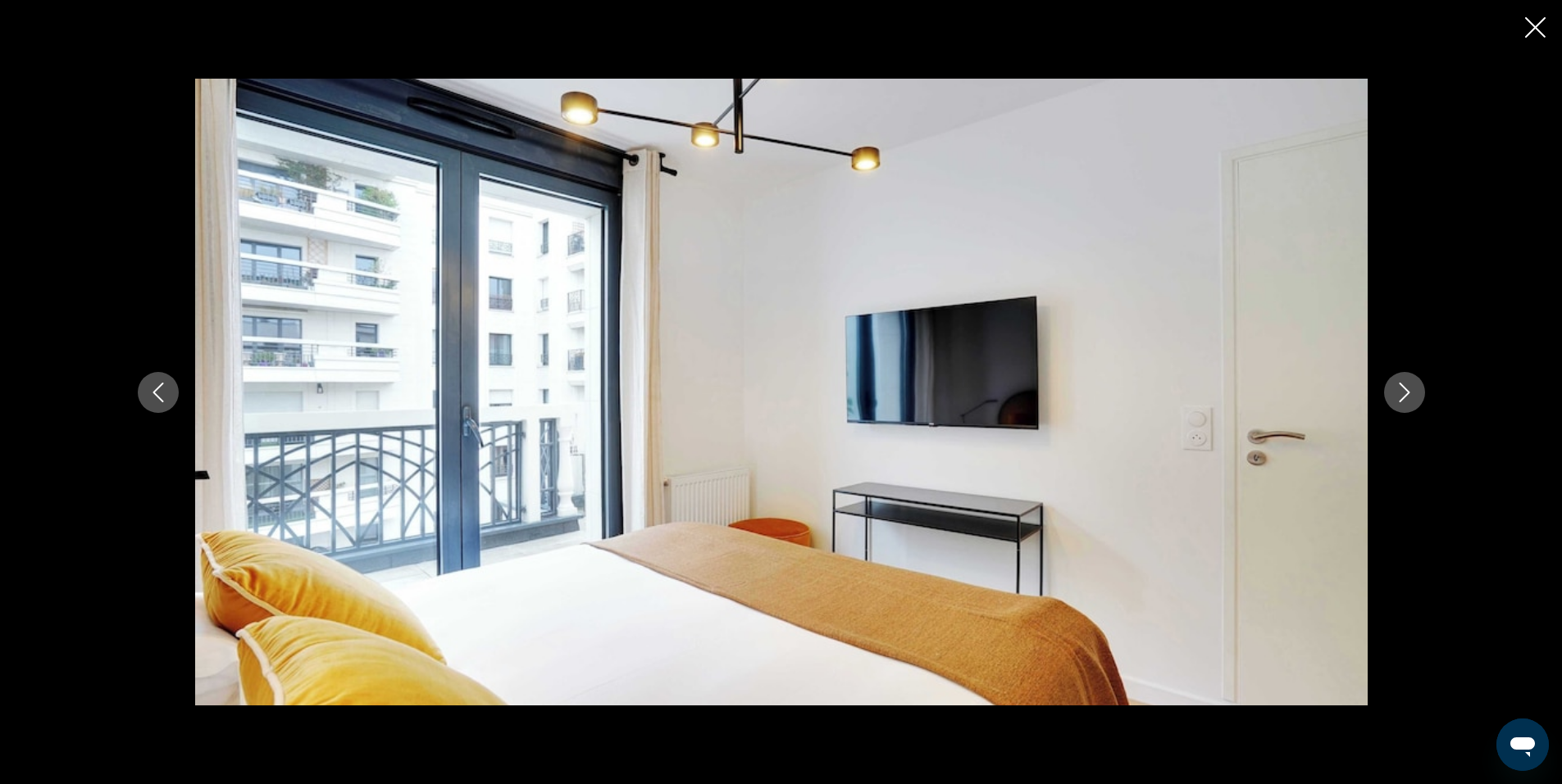
click at [1407, 392] on icon "Next image" at bounding box center [1405, 393] width 20 height 20
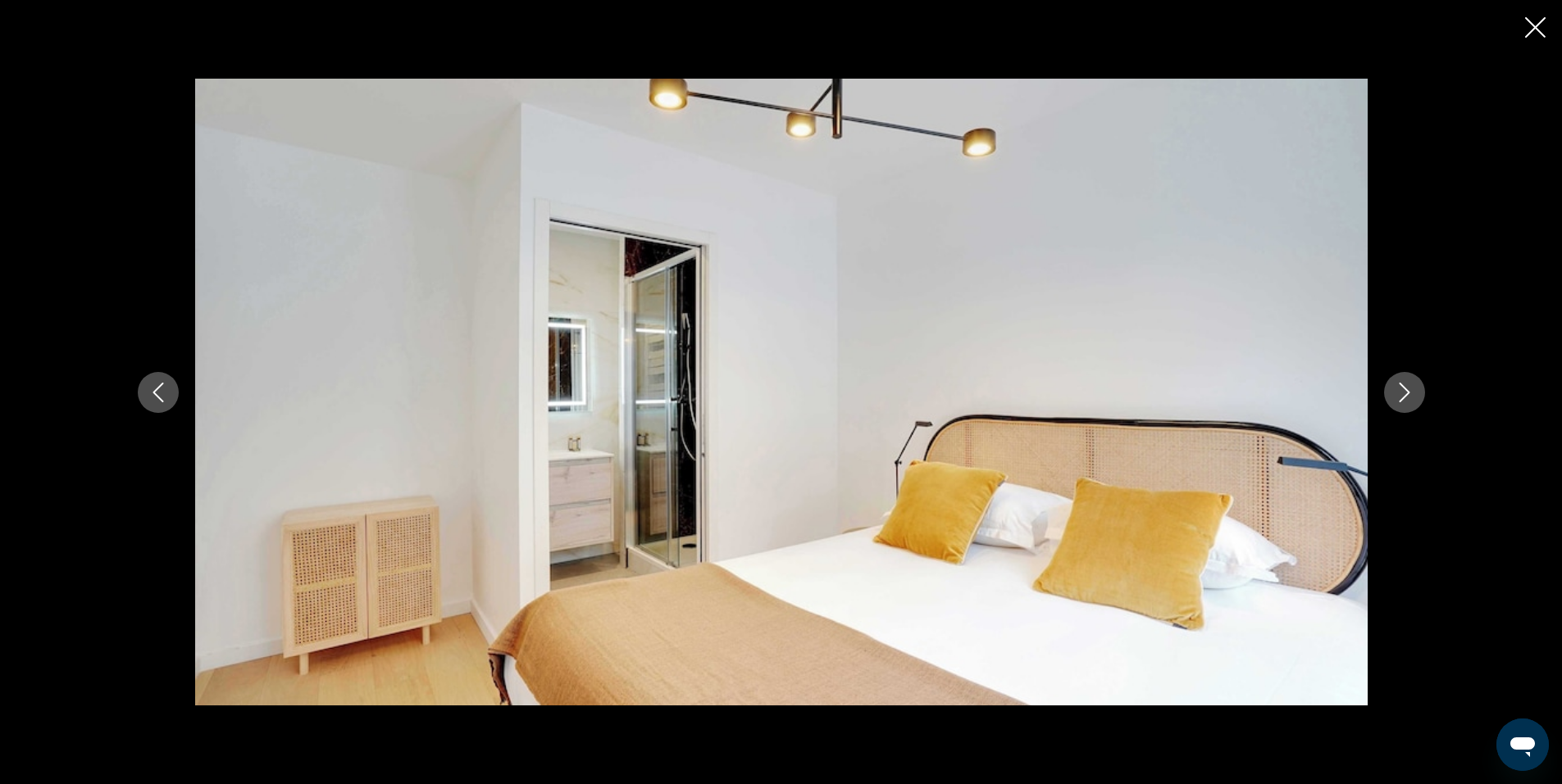
click at [1407, 392] on icon "Next image" at bounding box center [1405, 393] width 20 height 20
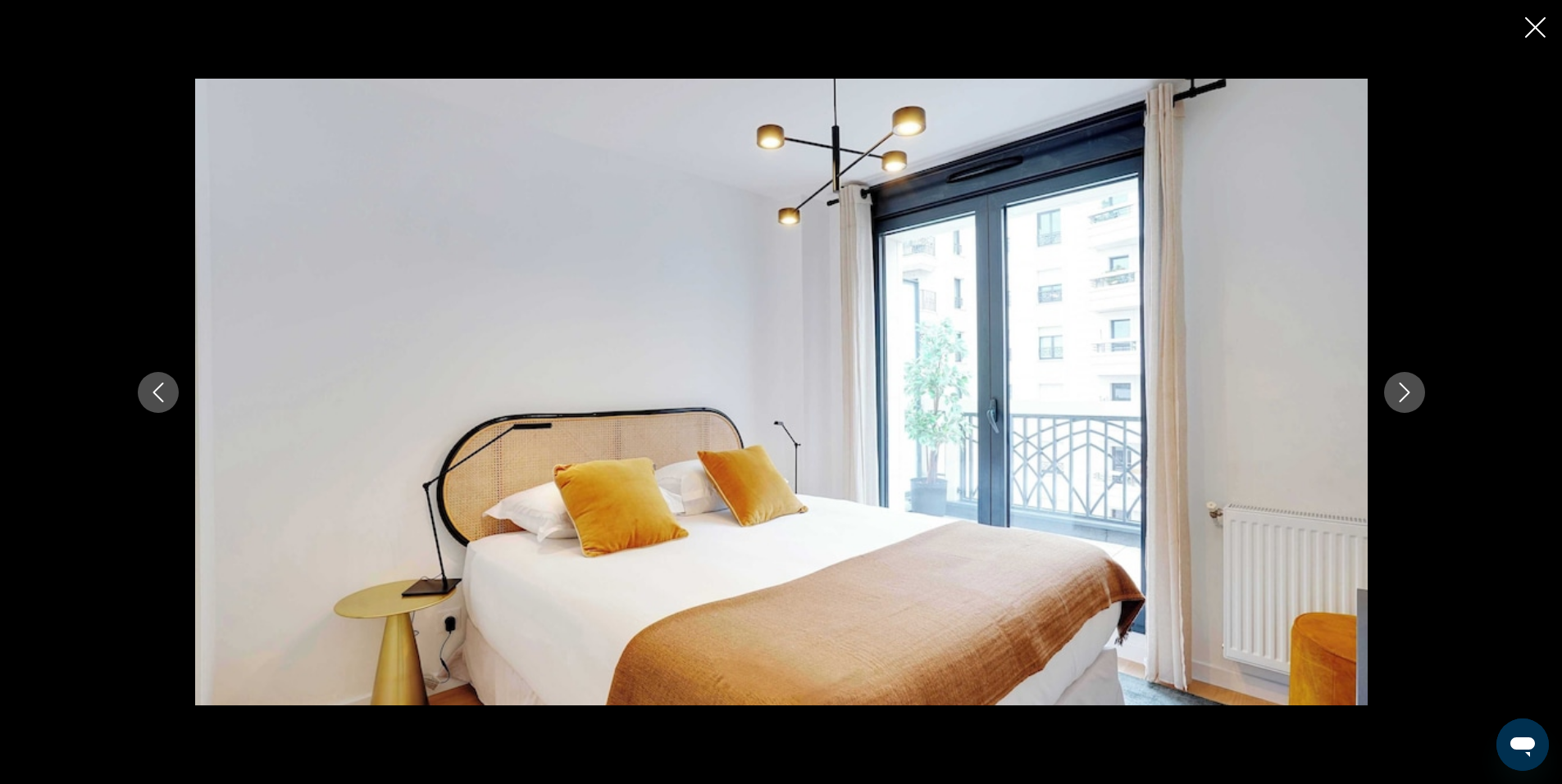
click at [1407, 392] on icon "Next image" at bounding box center [1405, 393] width 20 height 20
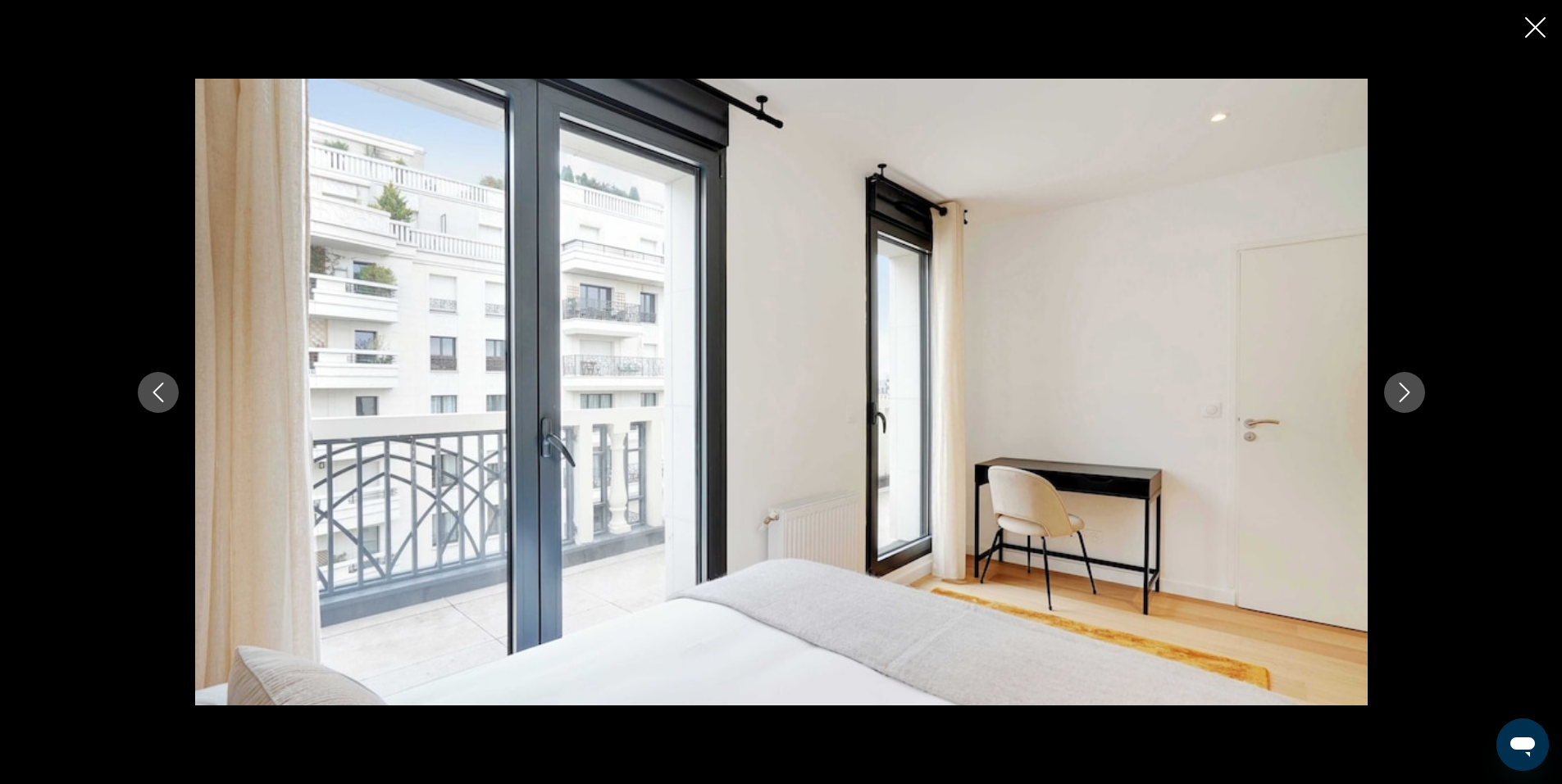
click at [1407, 392] on icon "Next image" at bounding box center [1405, 393] width 20 height 20
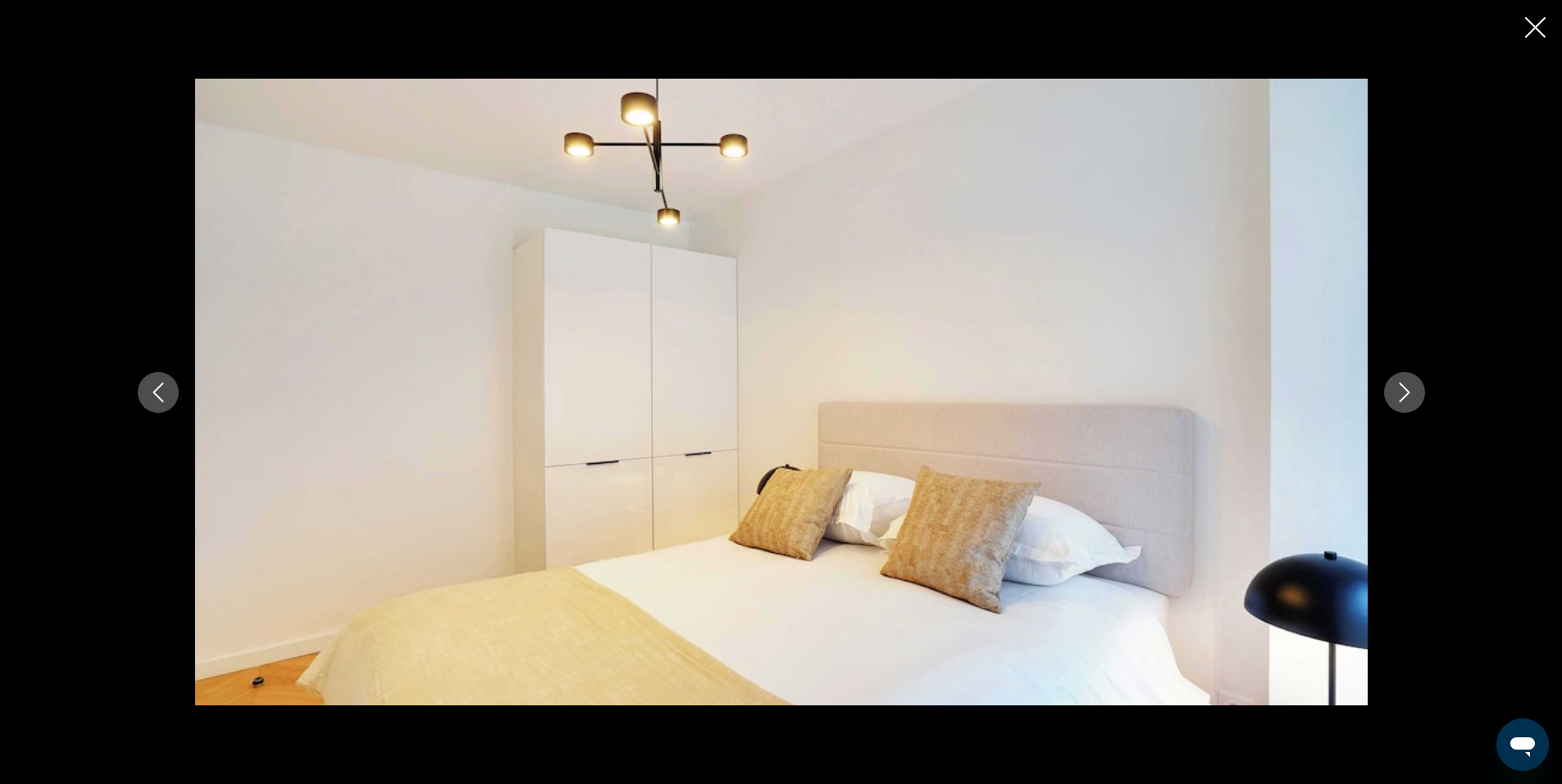
click at [1407, 392] on icon "Next image" at bounding box center [1405, 393] width 20 height 20
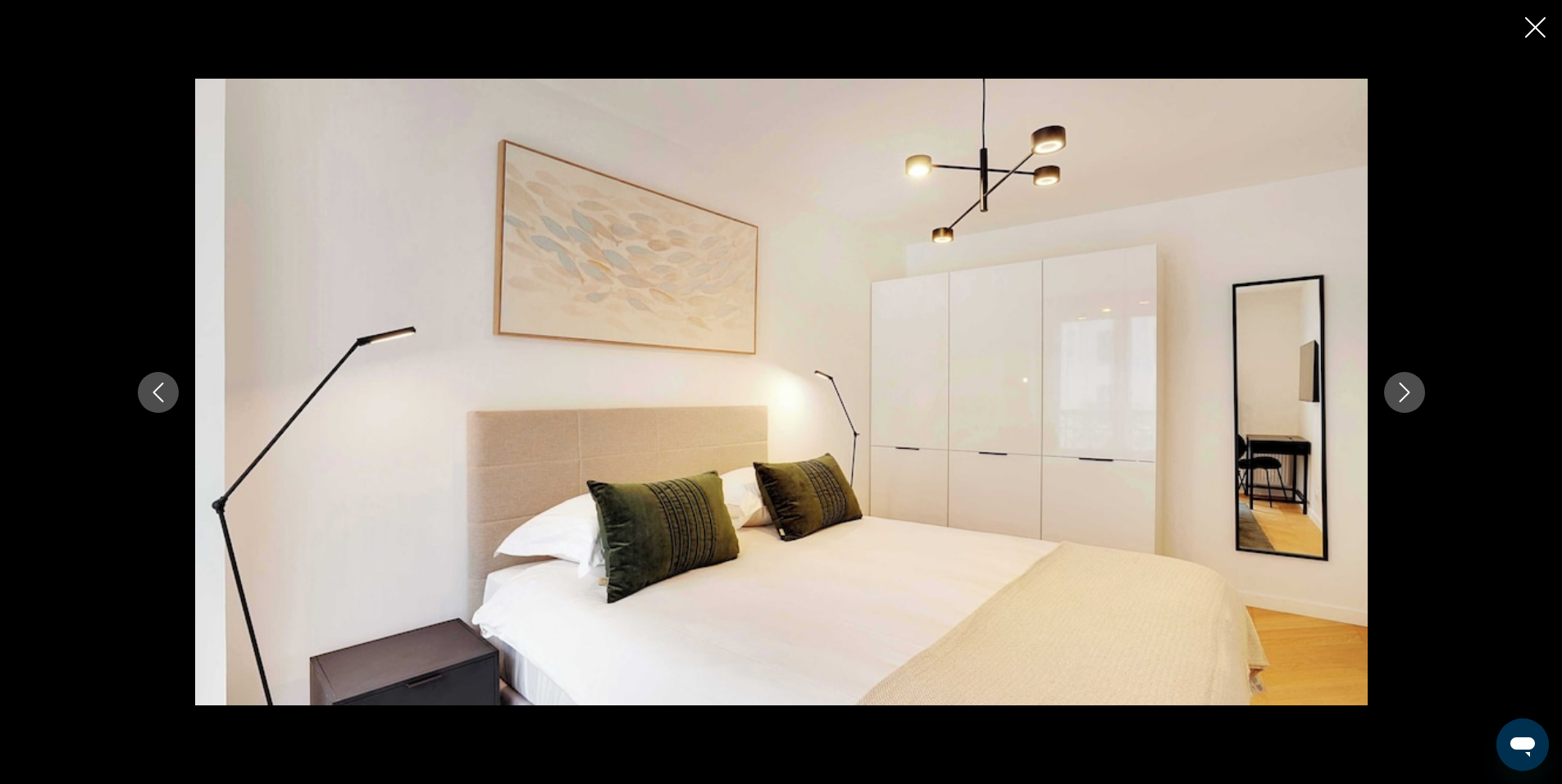
click at [1407, 392] on icon "Next image" at bounding box center [1405, 393] width 20 height 20
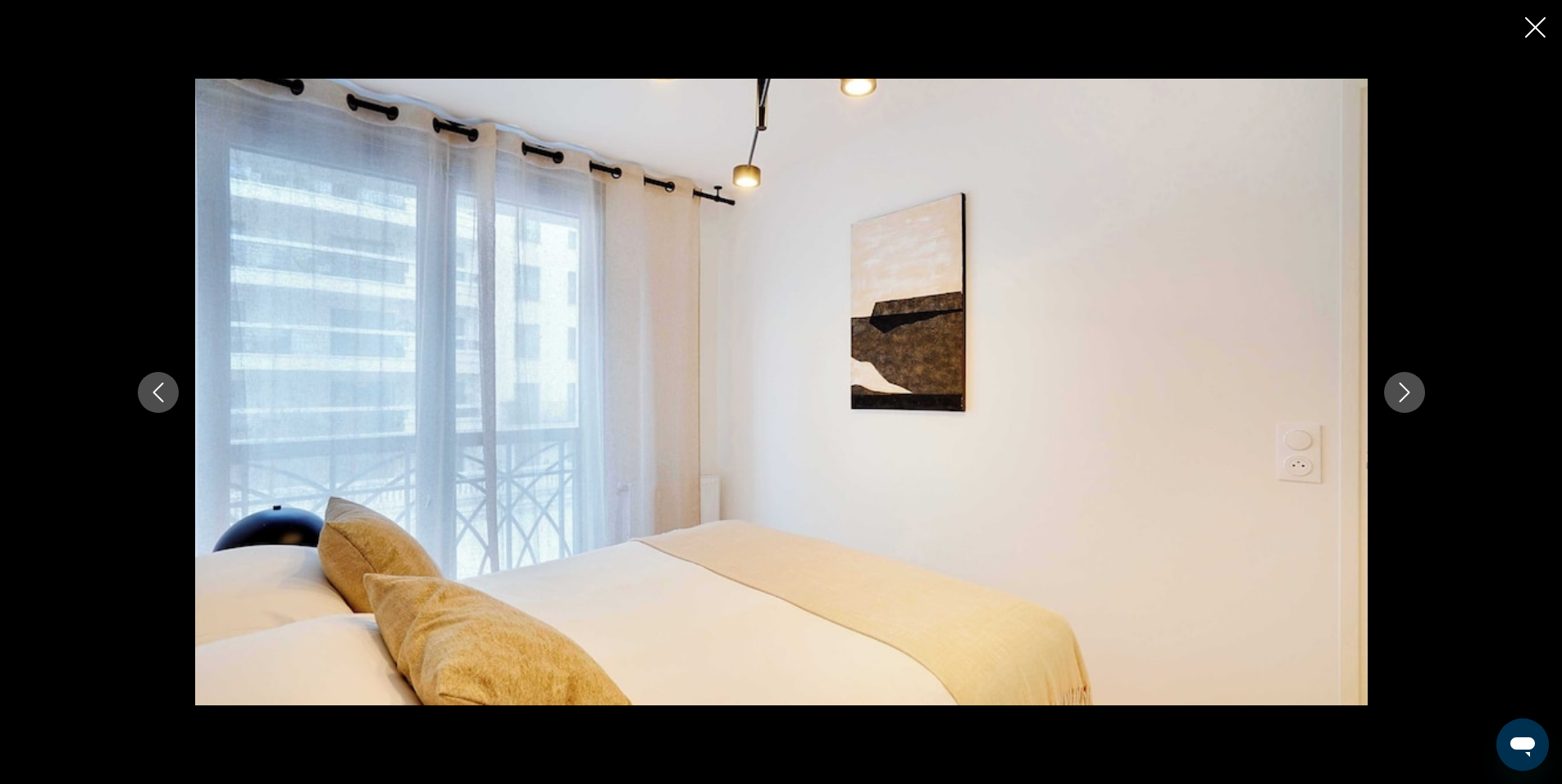
click at [1407, 392] on icon "Next image" at bounding box center [1405, 393] width 20 height 20
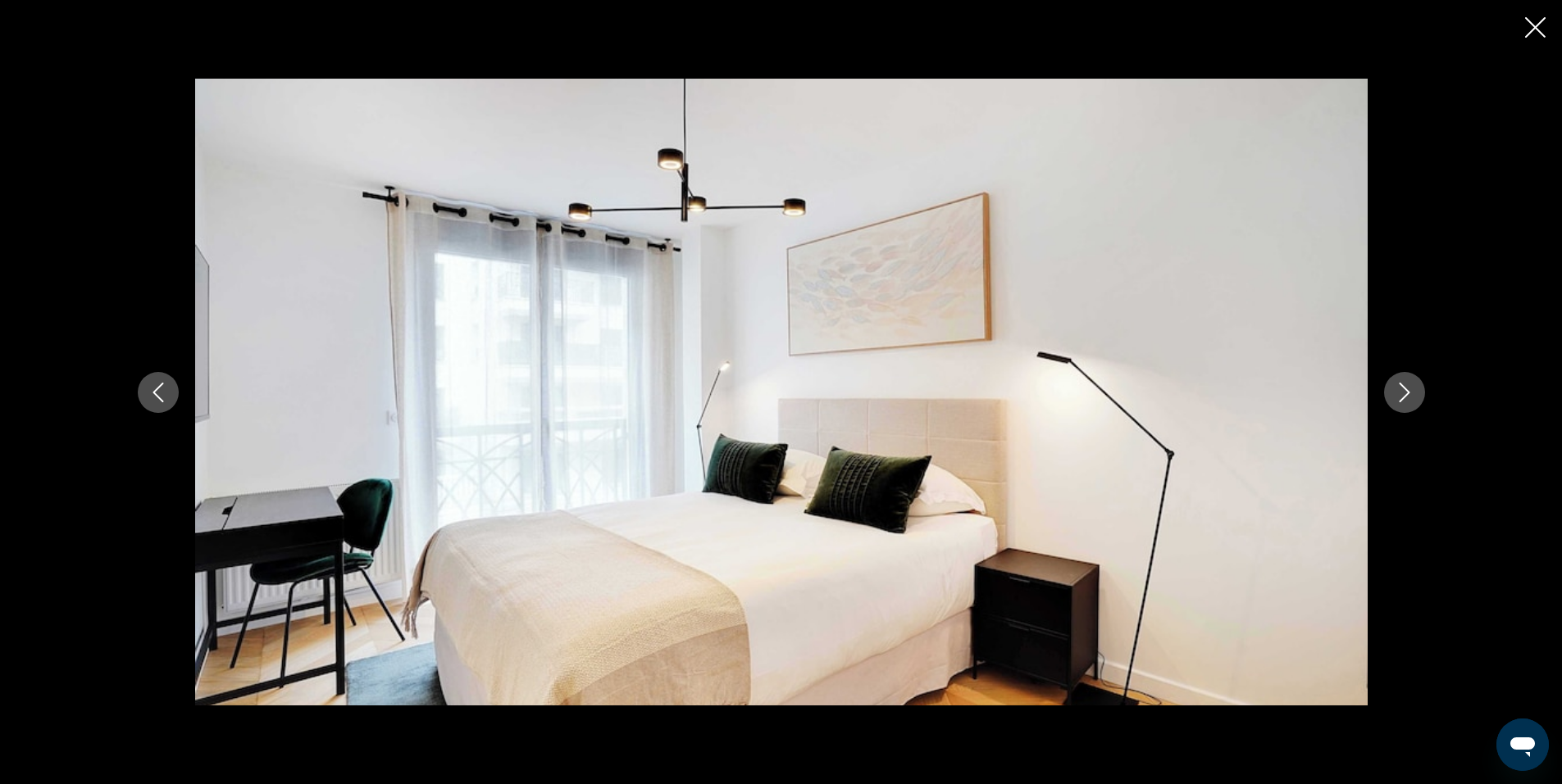
click at [1540, 22] on icon "Close slideshow" at bounding box center [1535, 28] width 21 height 21
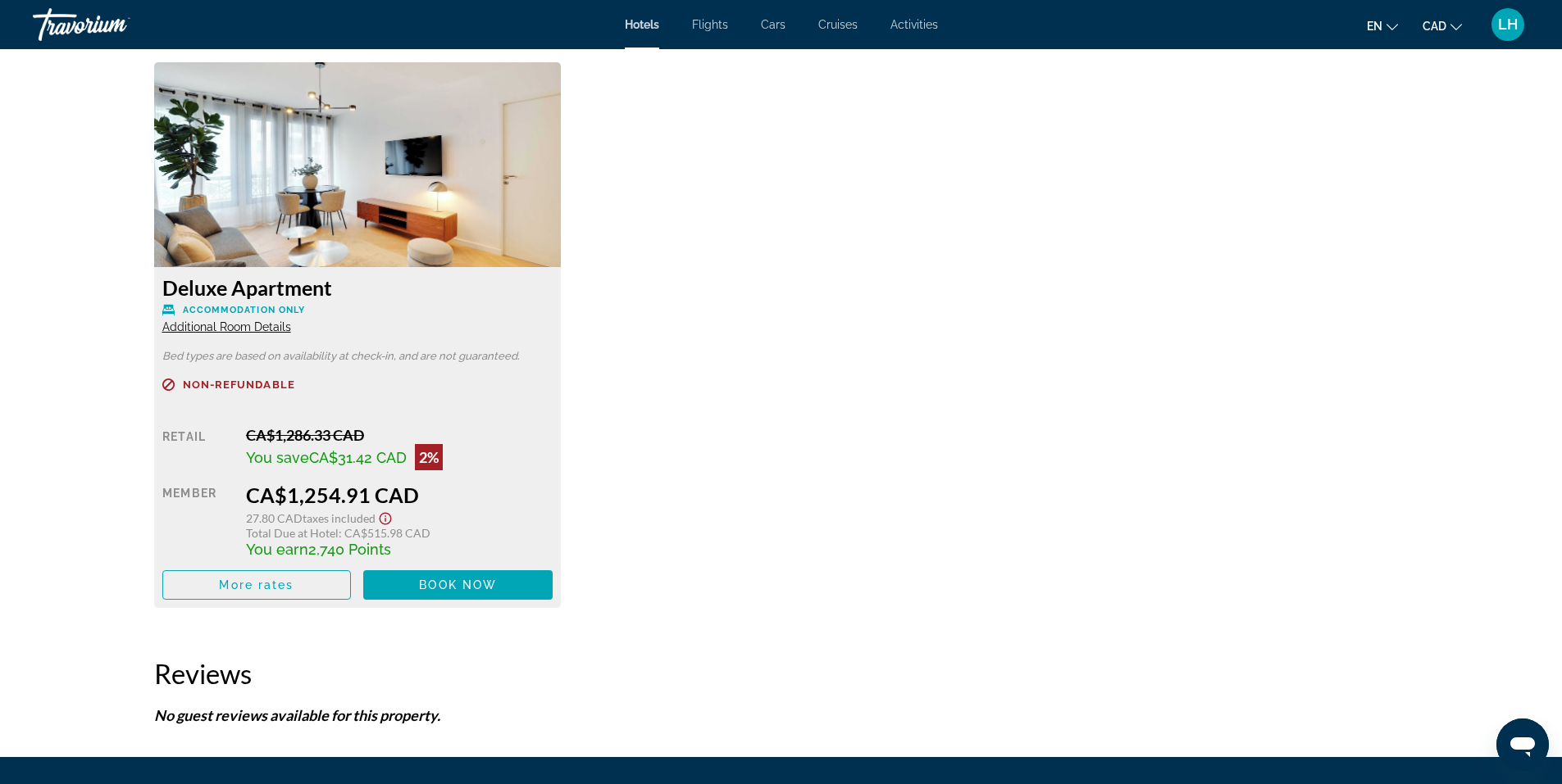
scroll to position [2295, 0]
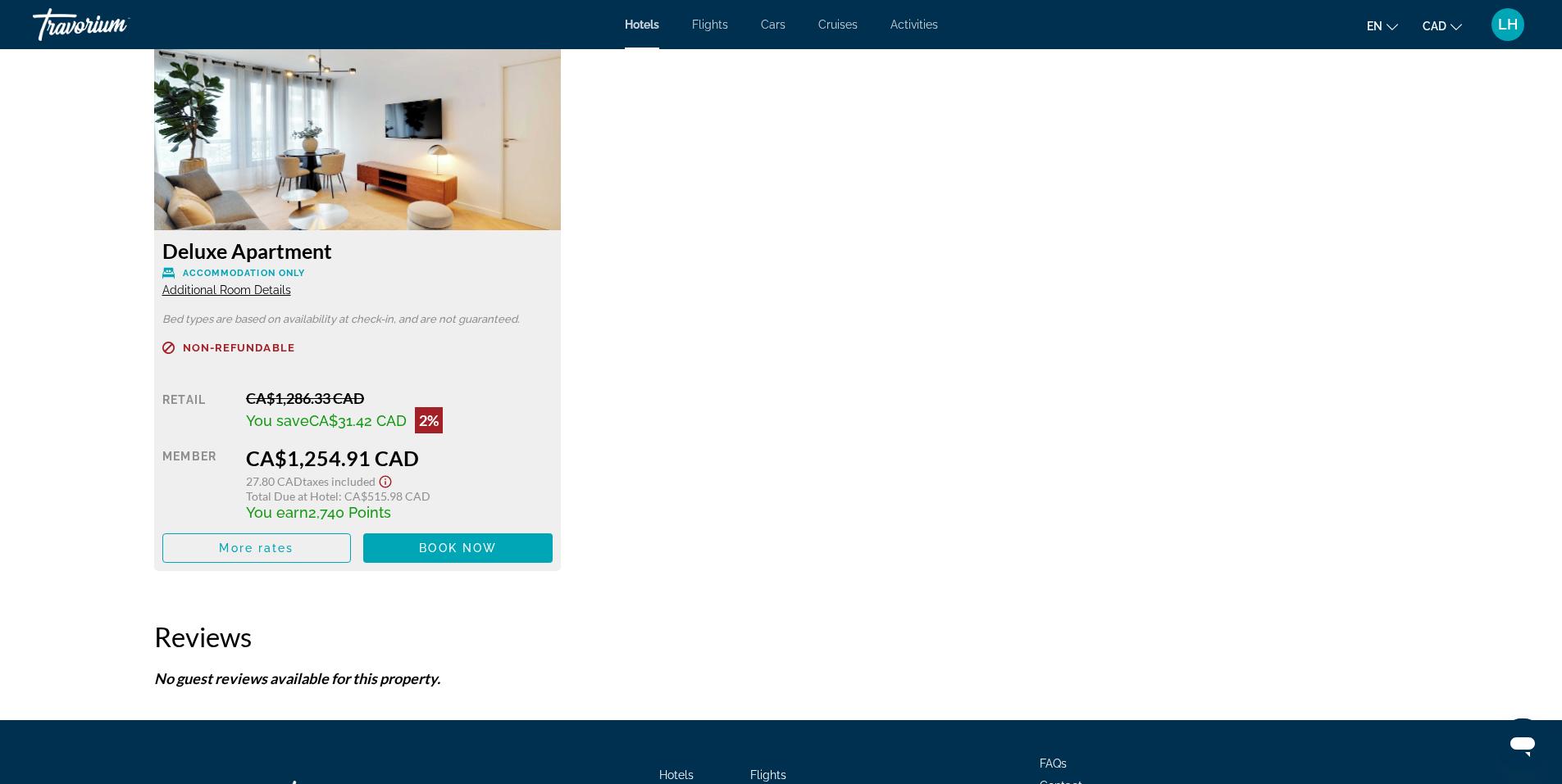
click at [219, 290] on span "Additional Room Details" at bounding box center [226, 290] width 129 height 13
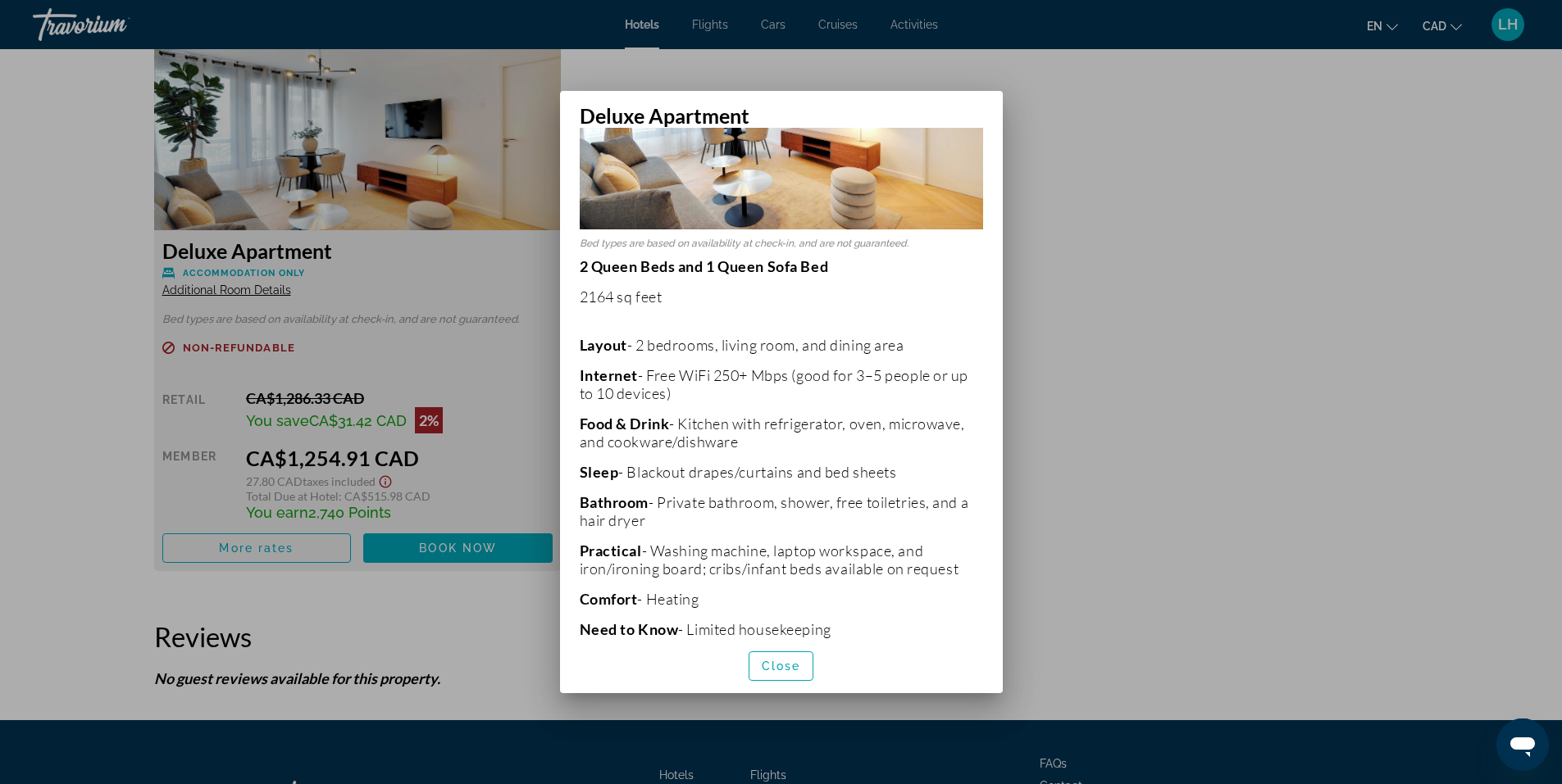
scroll to position [244, 0]
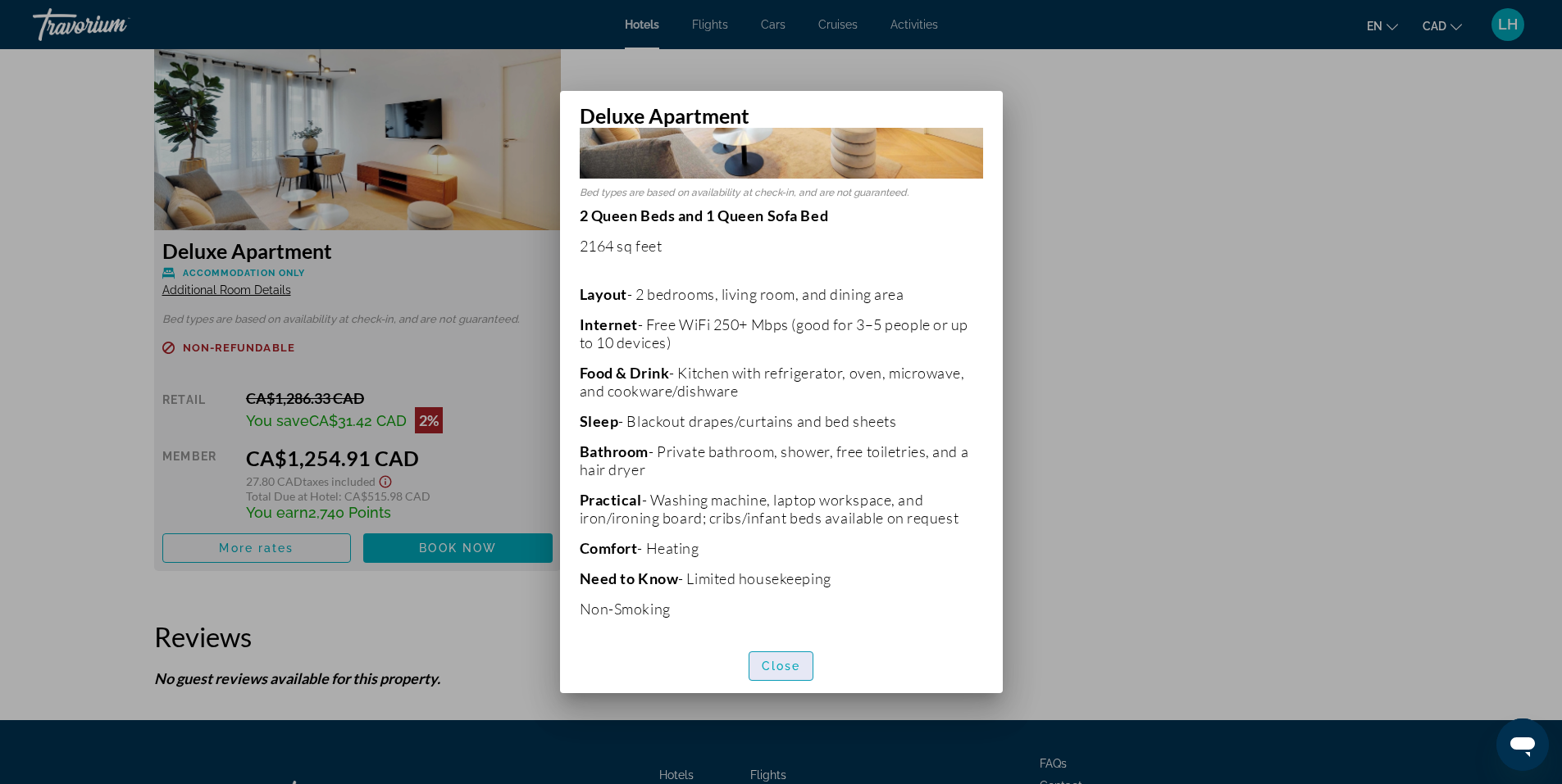
click at [777, 665] on span "Close" at bounding box center [781, 666] width 39 height 13
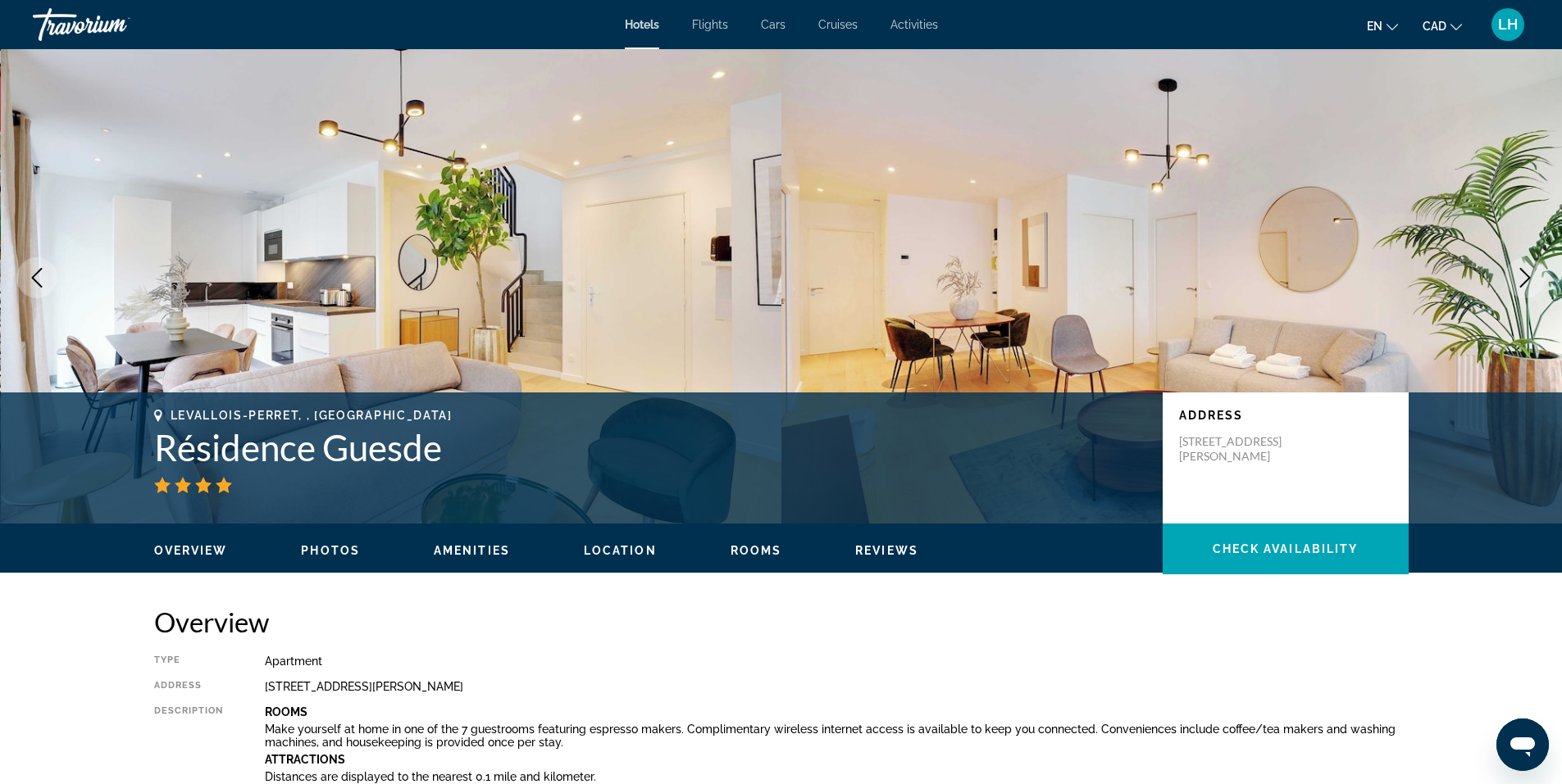
scroll to position [0, 0]
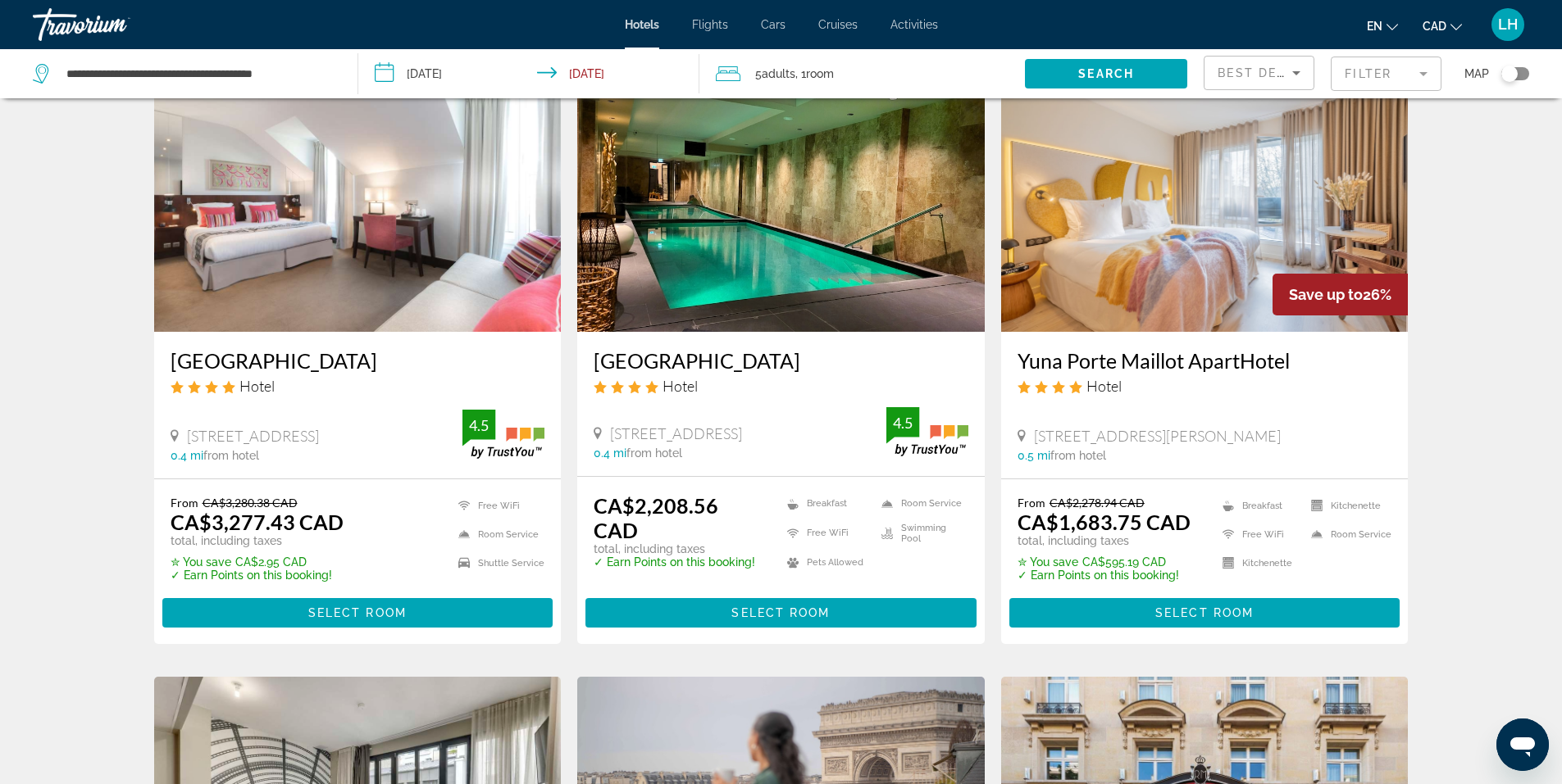
scroll to position [655, 0]
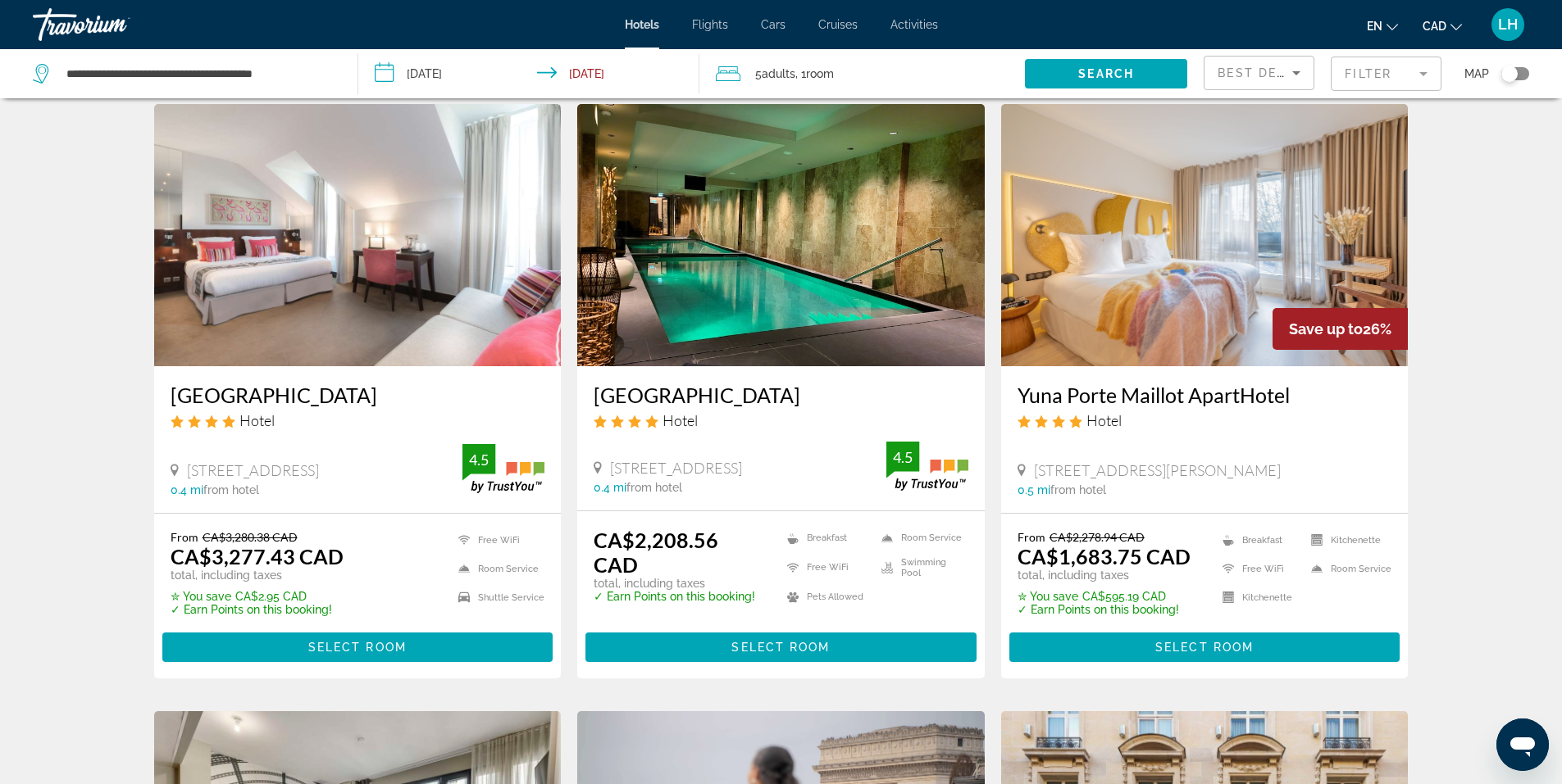
click at [1161, 247] on img "Main content" at bounding box center [1205, 235] width 408 height 262
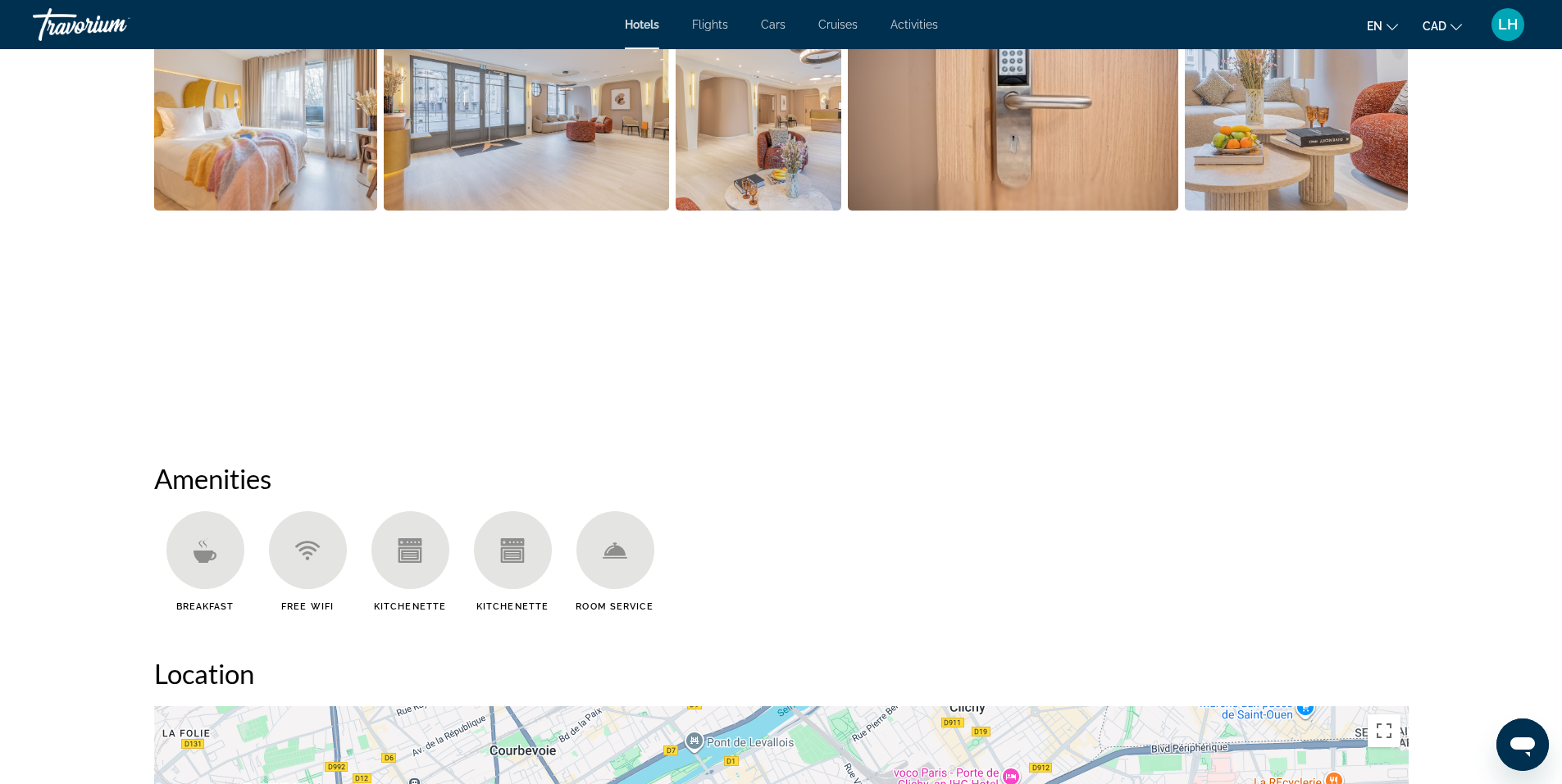
scroll to position [983, 0]
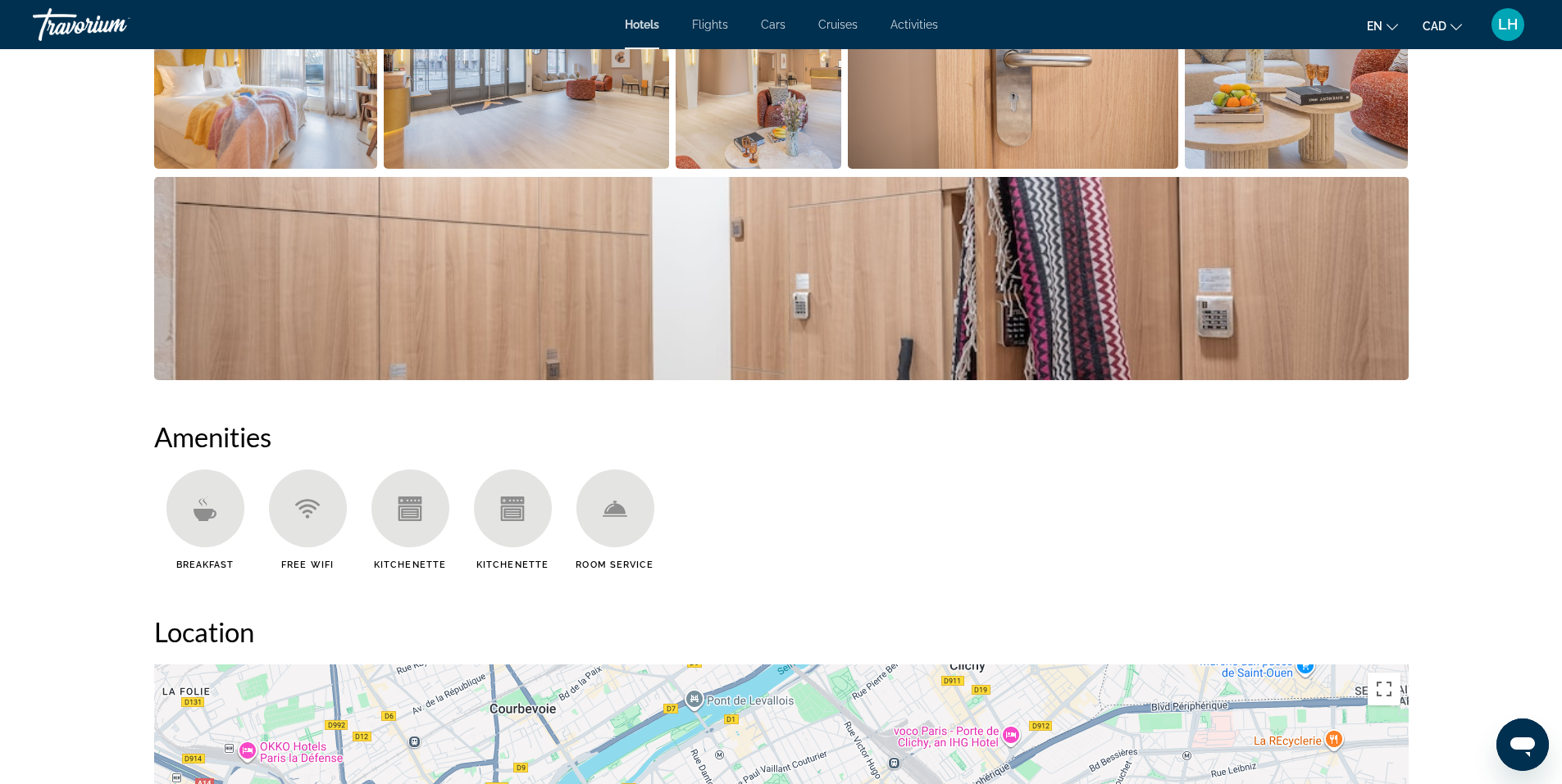
click at [601, 291] on img "Open full-screen image slider" at bounding box center [781, 278] width 1254 height 203
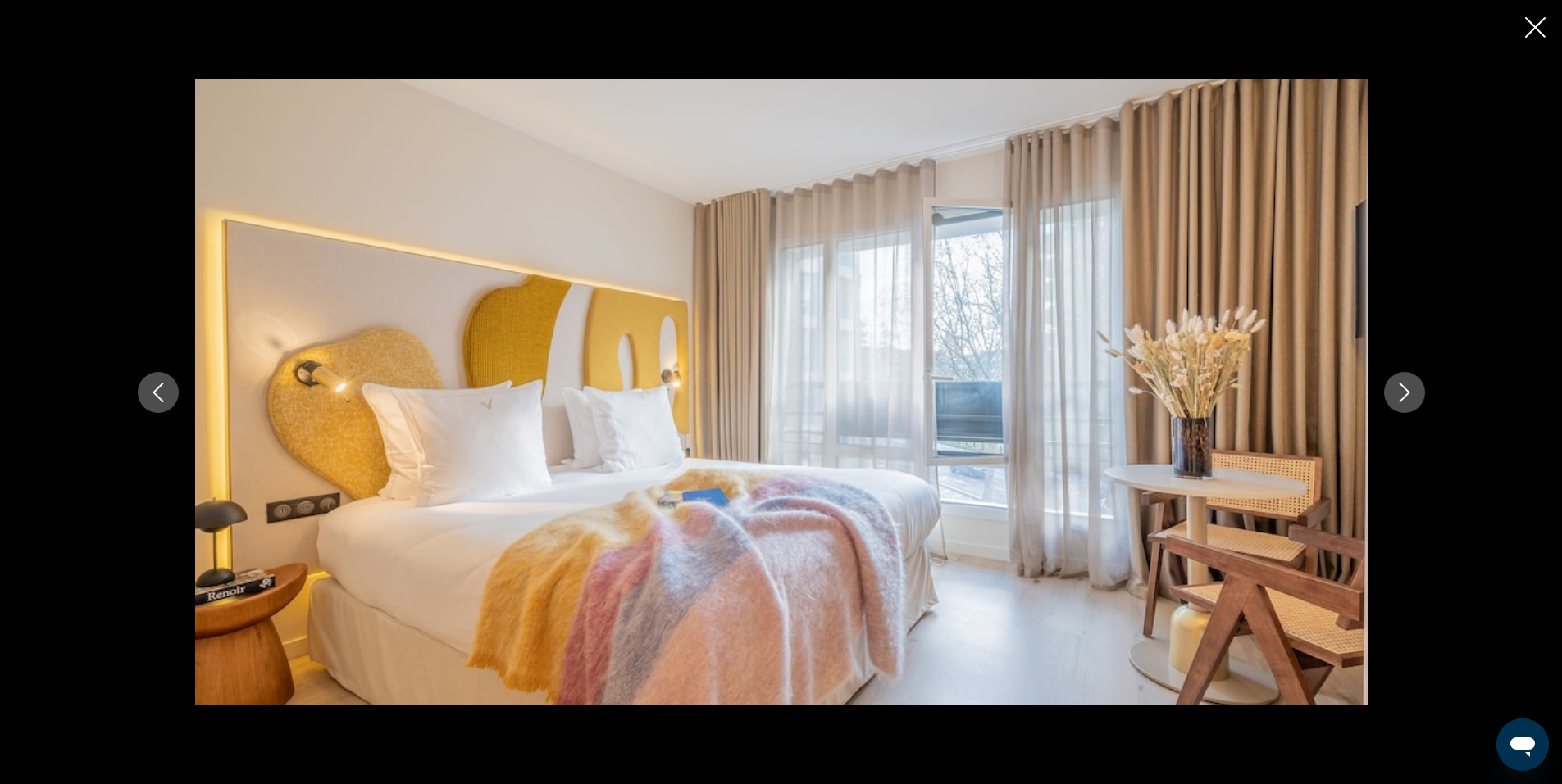
click at [1413, 396] on icon "Next image" at bounding box center [1405, 393] width 20 height 20
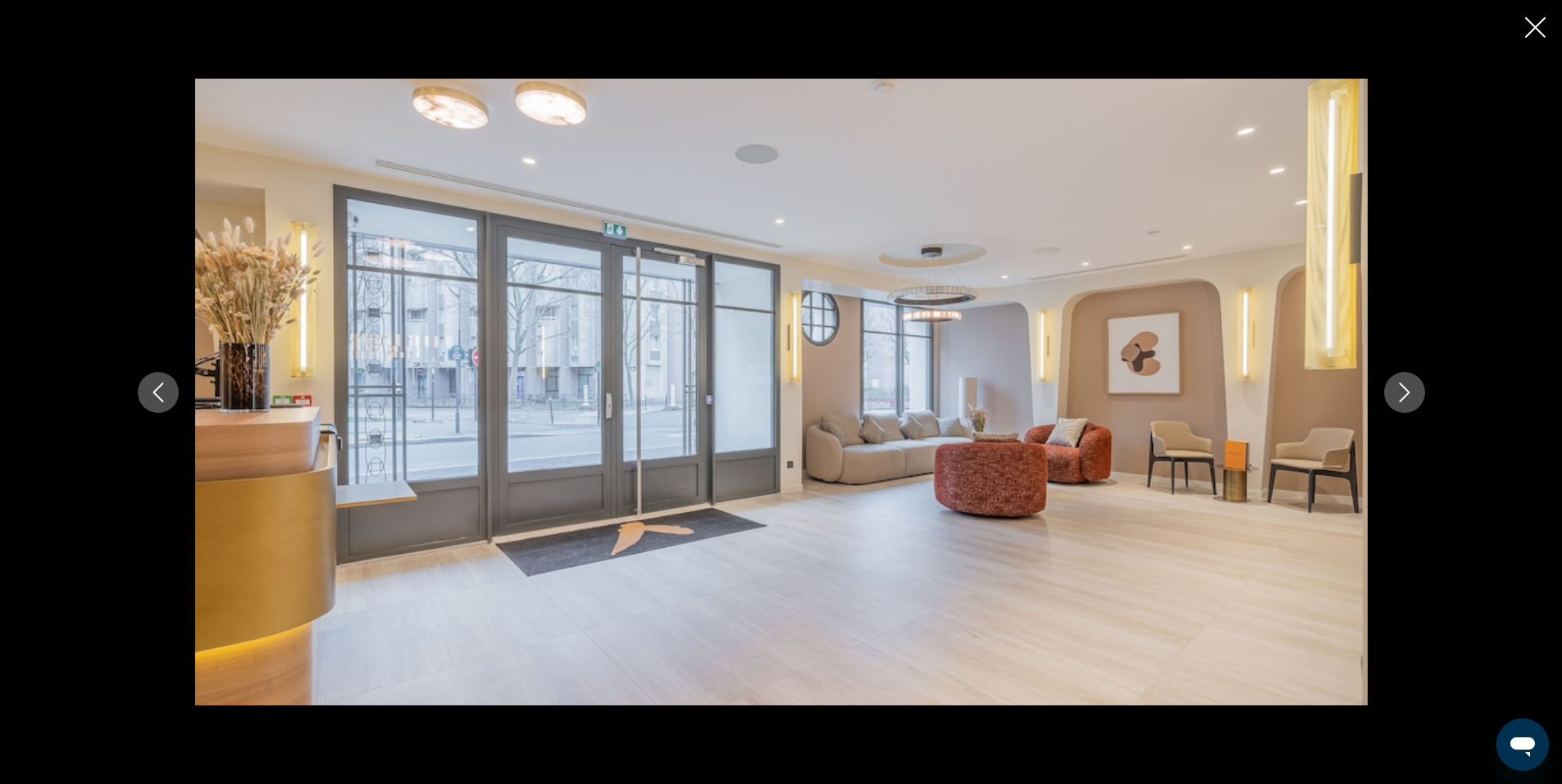
click at [1413, 396] on icon "Next image" at bounding box center [1405, 393] width 20 height 20
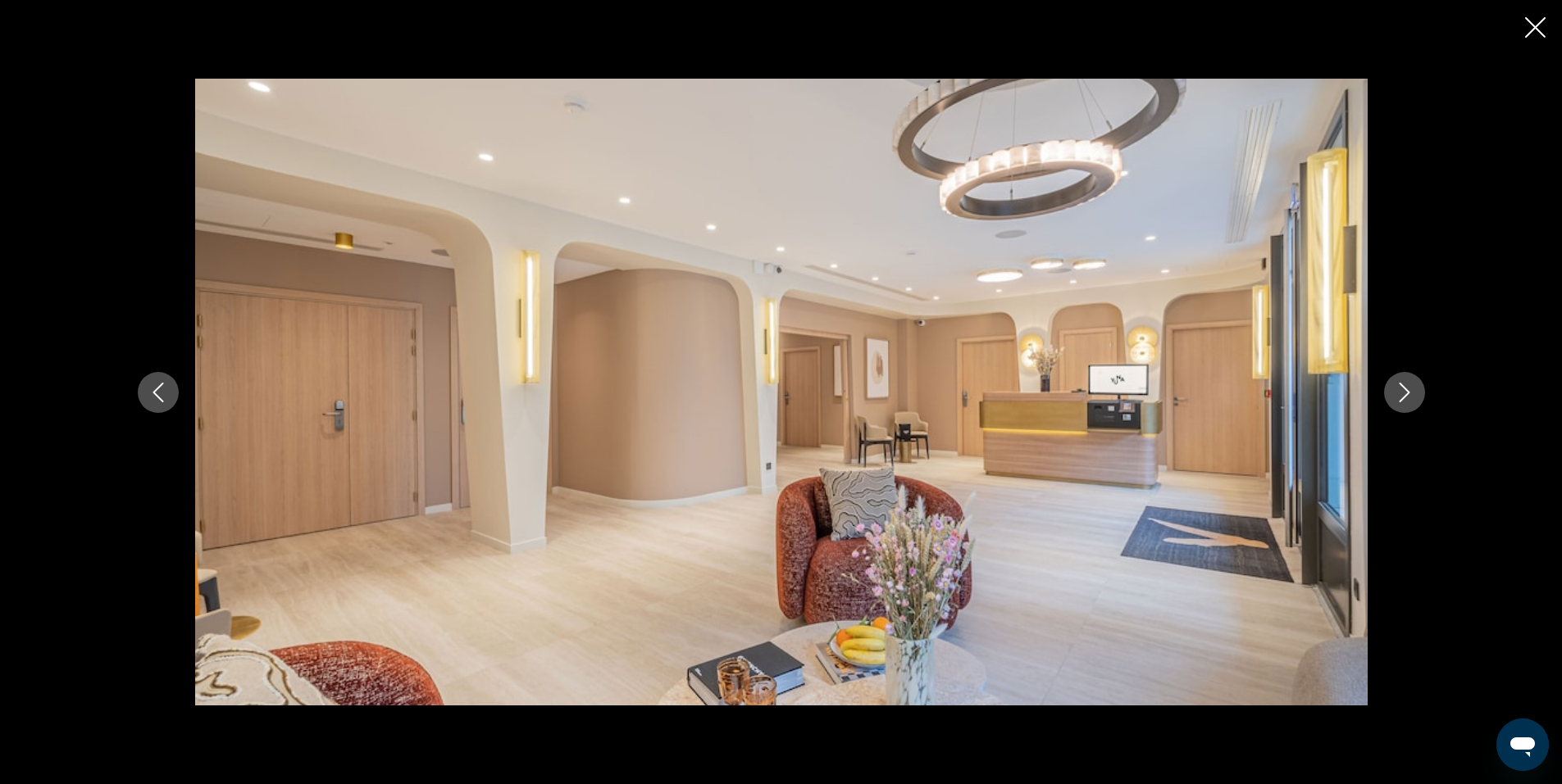
click at [1413, 396] on icon "Next image" at bounding box center [1405, 393] width 20 height 20
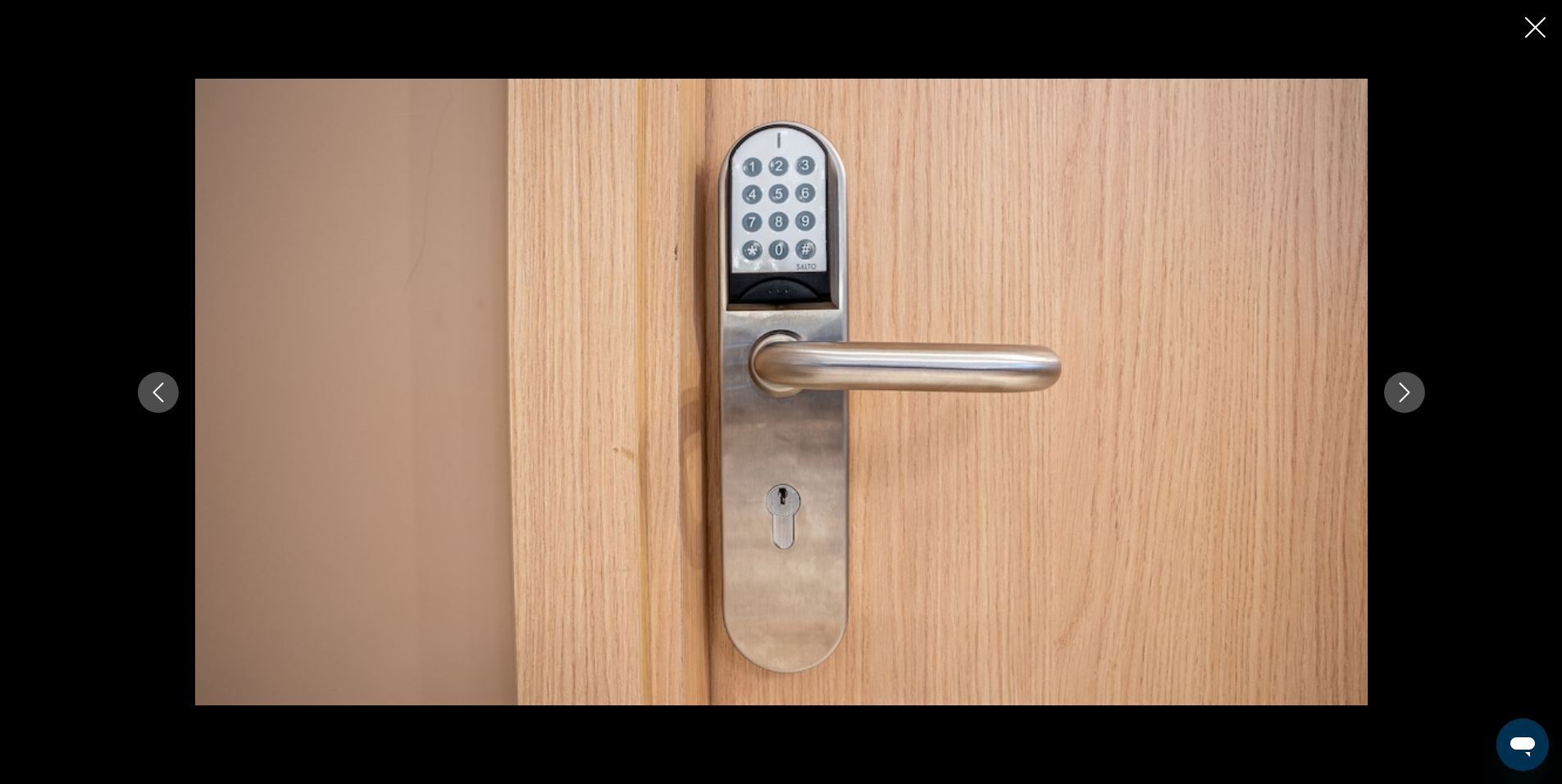
click at [1413, 396] on icon "Next image" at bounding box center [1405, 393] width 20 height 20
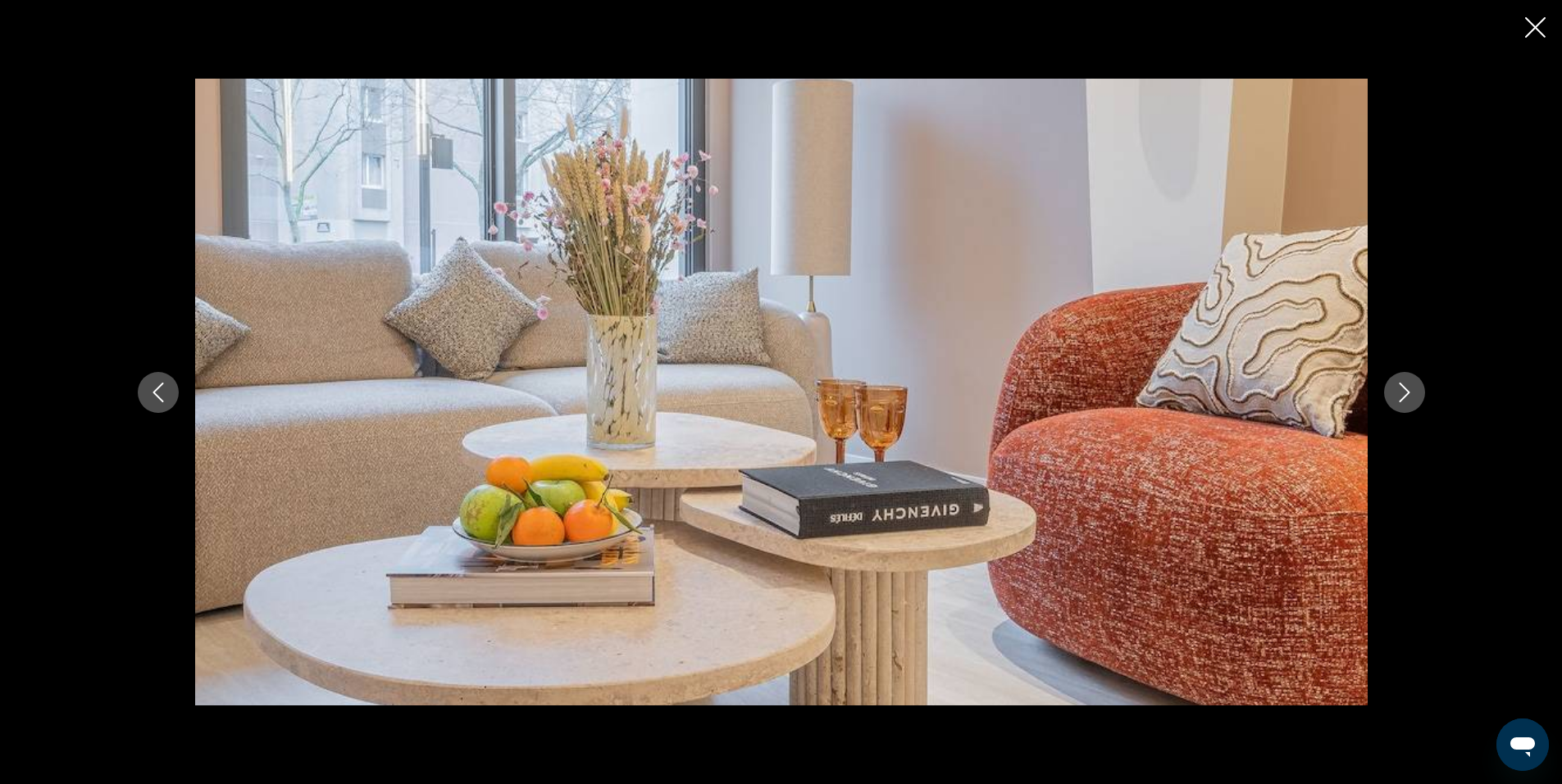
click at [1413, 396] on icon "Next image" at bounding box center [1405, 393] width 20 height 20
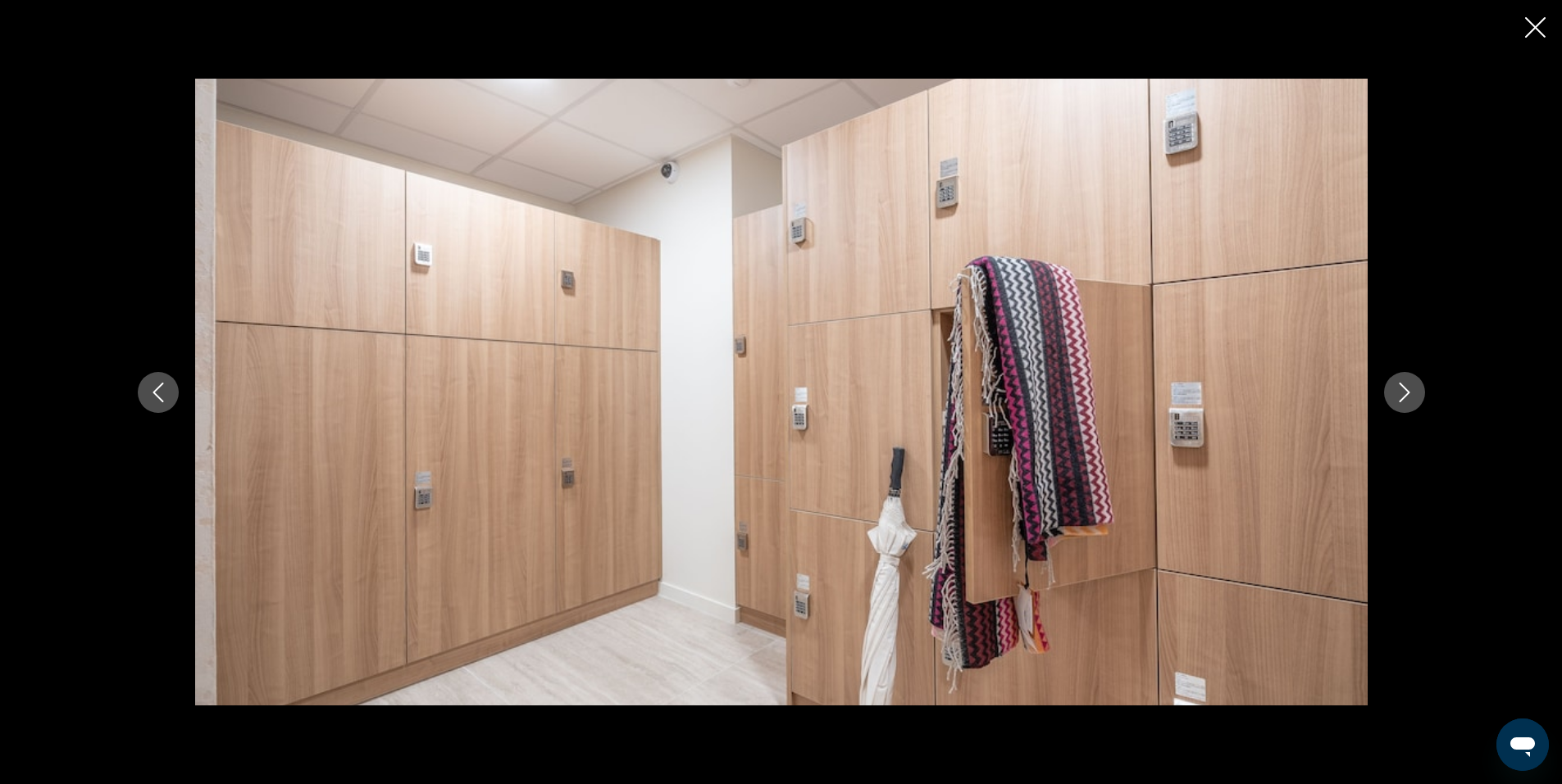
click at [1413, 396] on icon "Next image" at bounding box center [1405, 393] width 20 height 20
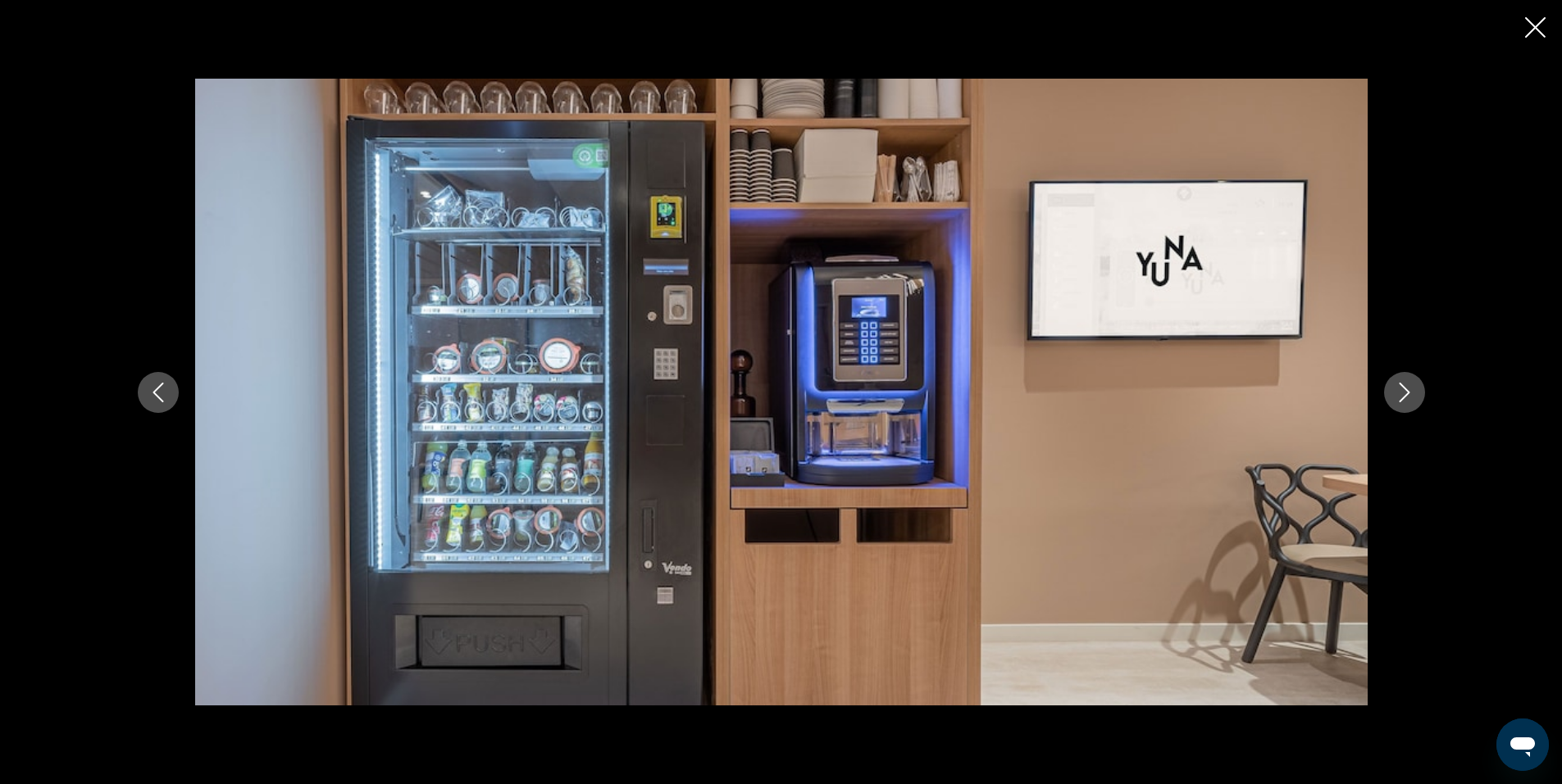
click at [1403, 386] on icon "Next image" at bounding box center [1404, 393] width 11 height 20
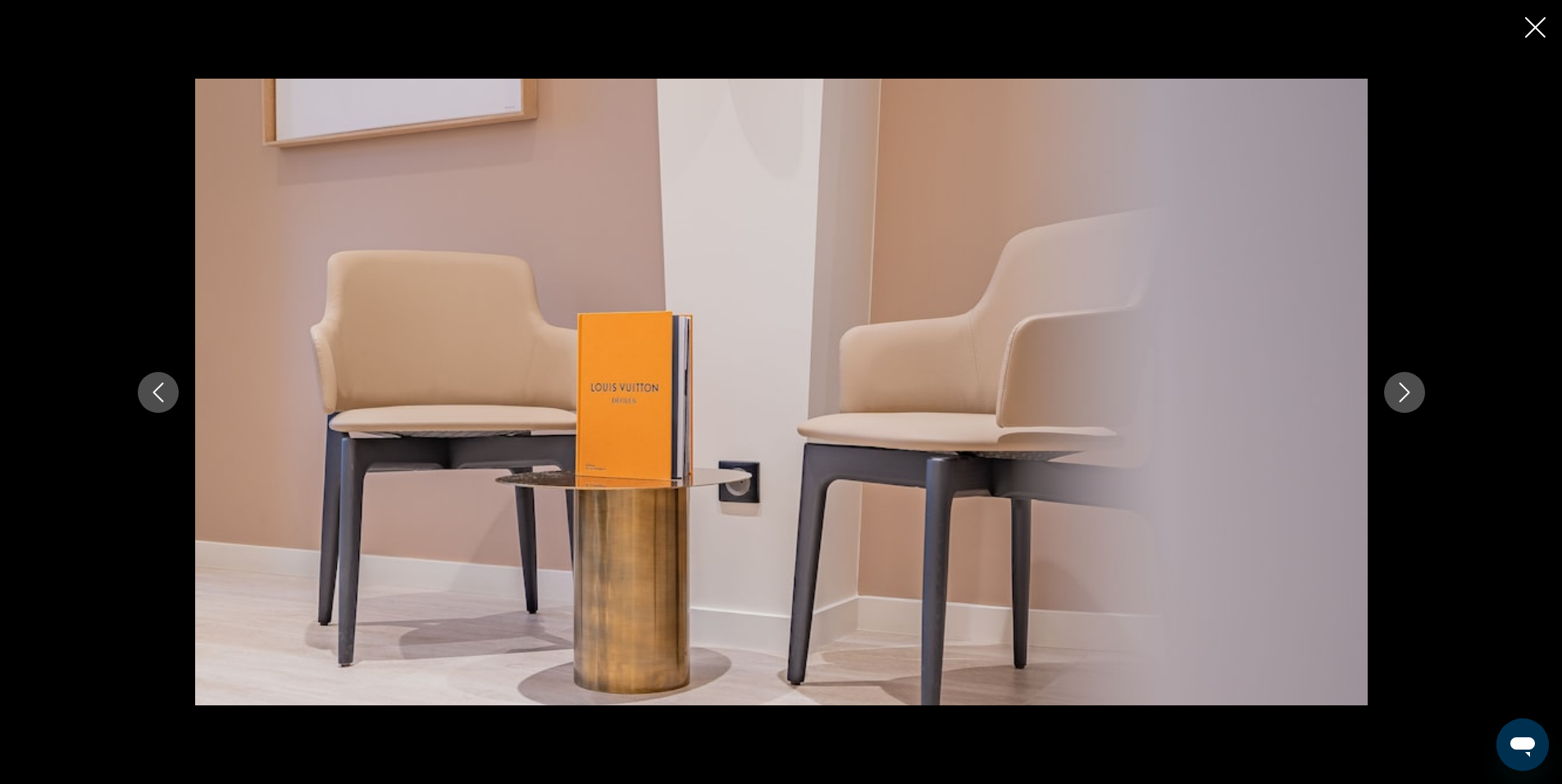
click at [1403, 386] on icon "Next image" at bounding box center [1404, 393] width 11 height 20
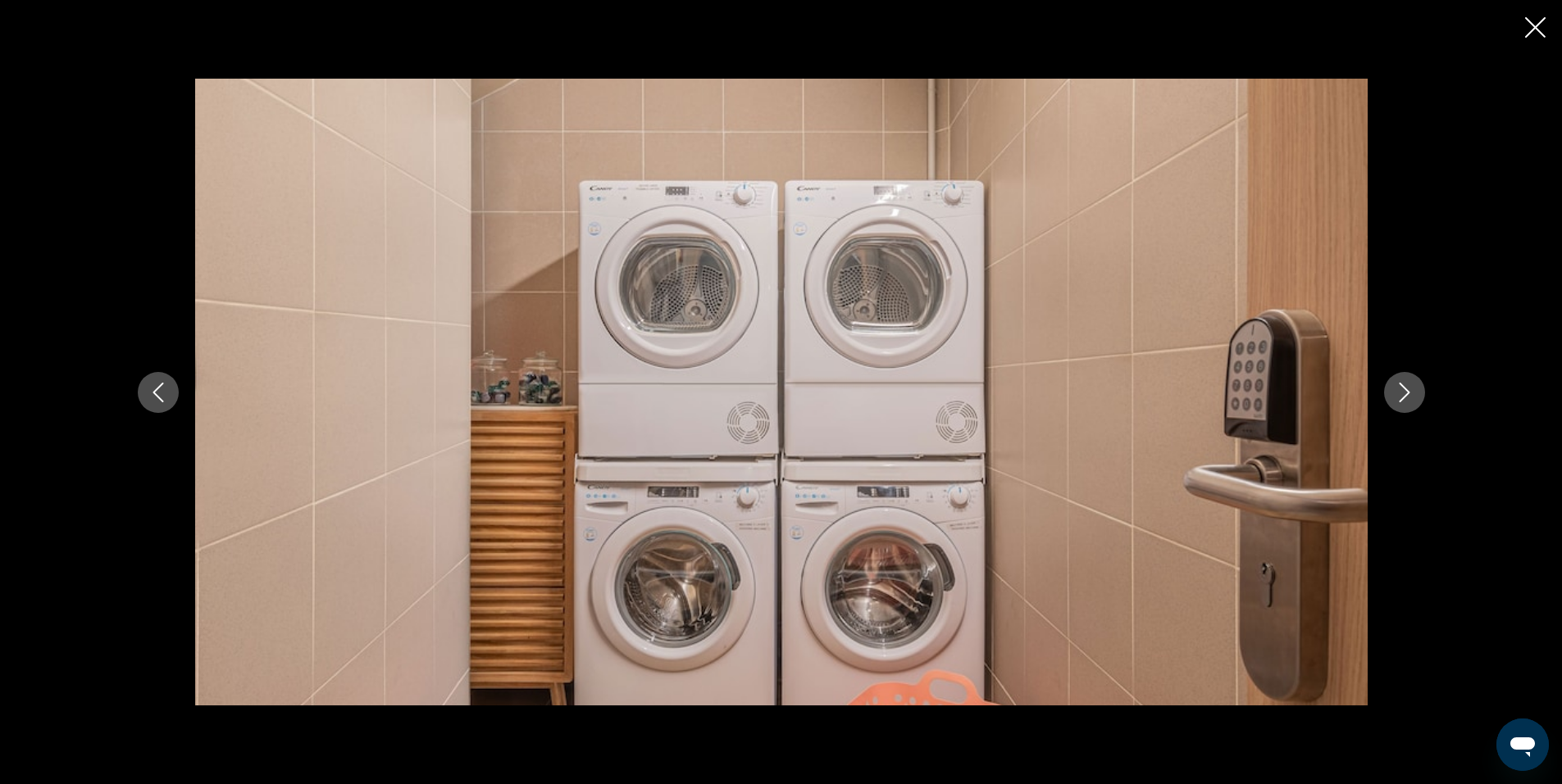
click at [1403, 386] on icon "Next image" at bounding box center [1404, 393] width 11 height 20
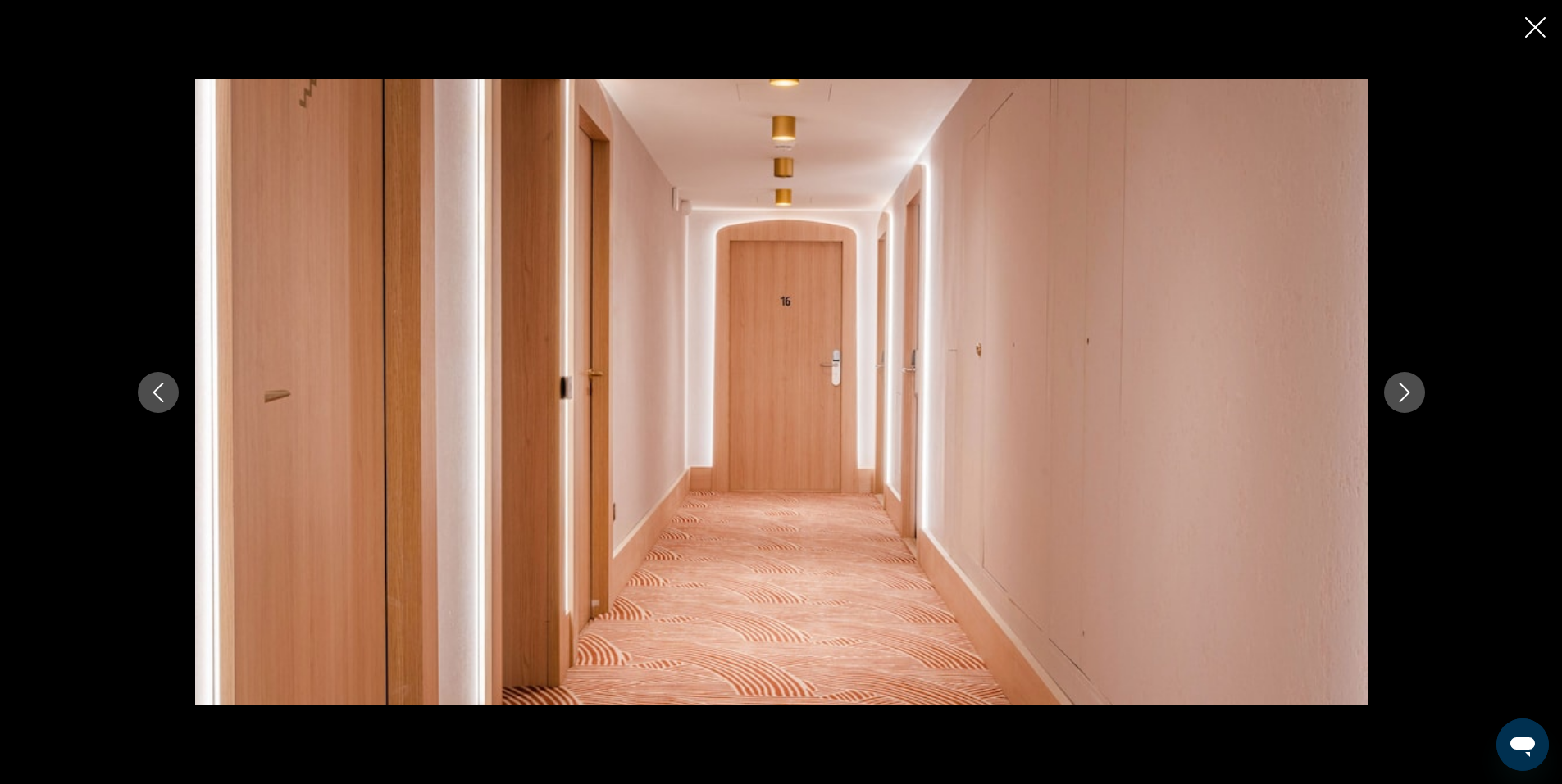
click at [1403, 386] on icon "Next image" at bounding box center [1404, 393] width 11 height 20
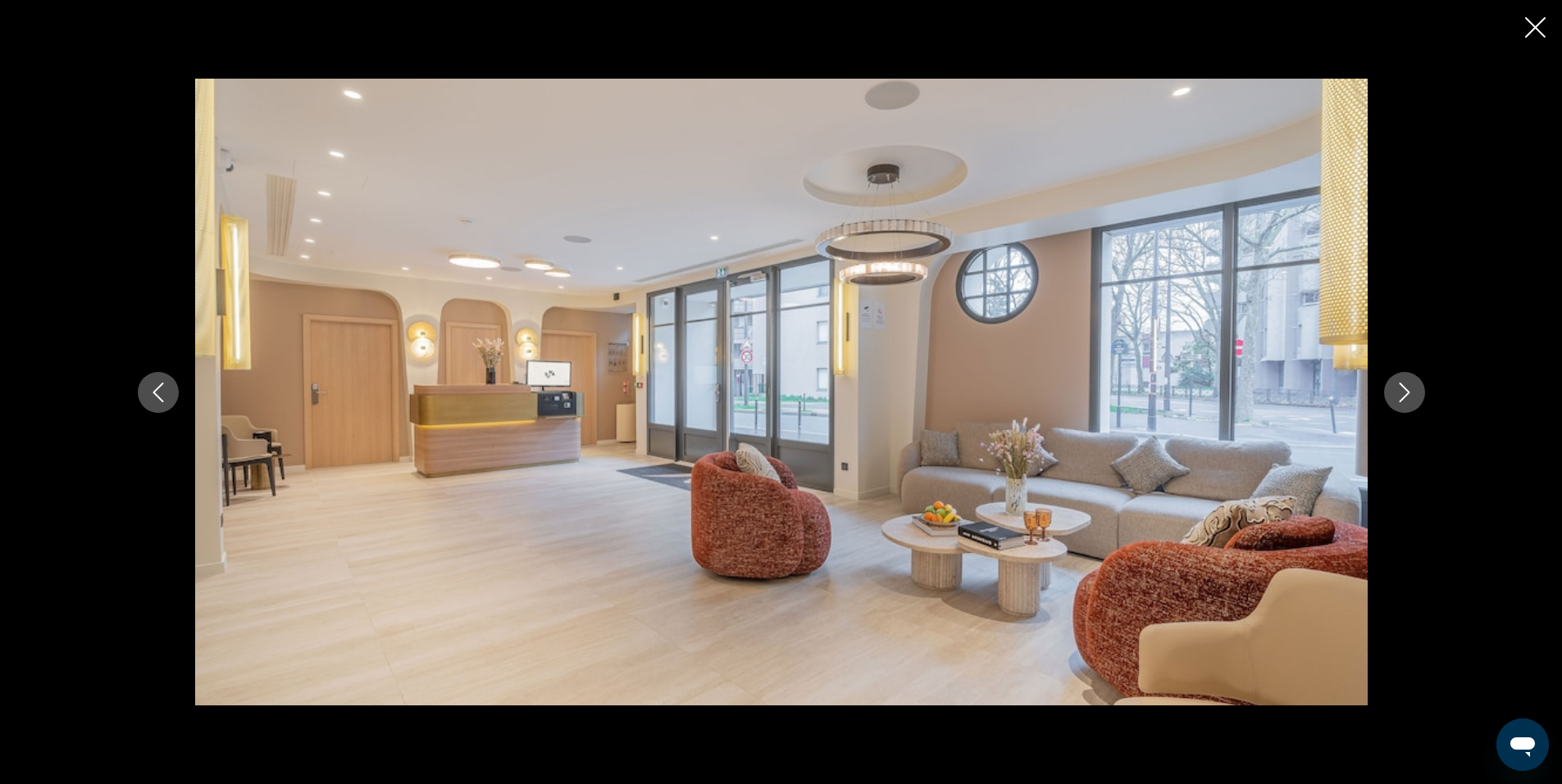
click at [1403, 386] on icon "Next image" at bounding box center [1404, 393] width 11 height 20
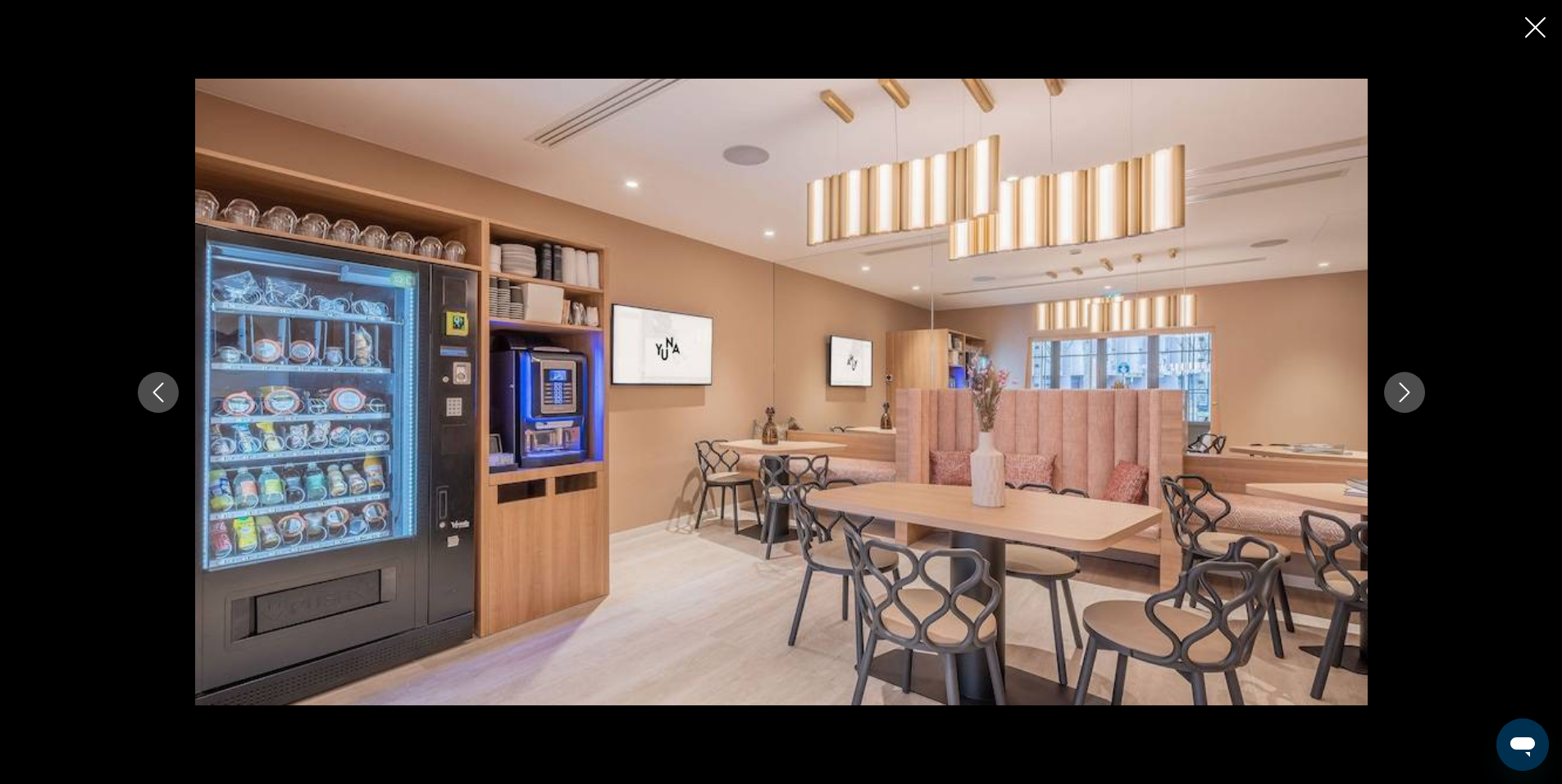
click at [1403, 381] on button "Next image" at bounding box center [1405, 393] width 41 height 41
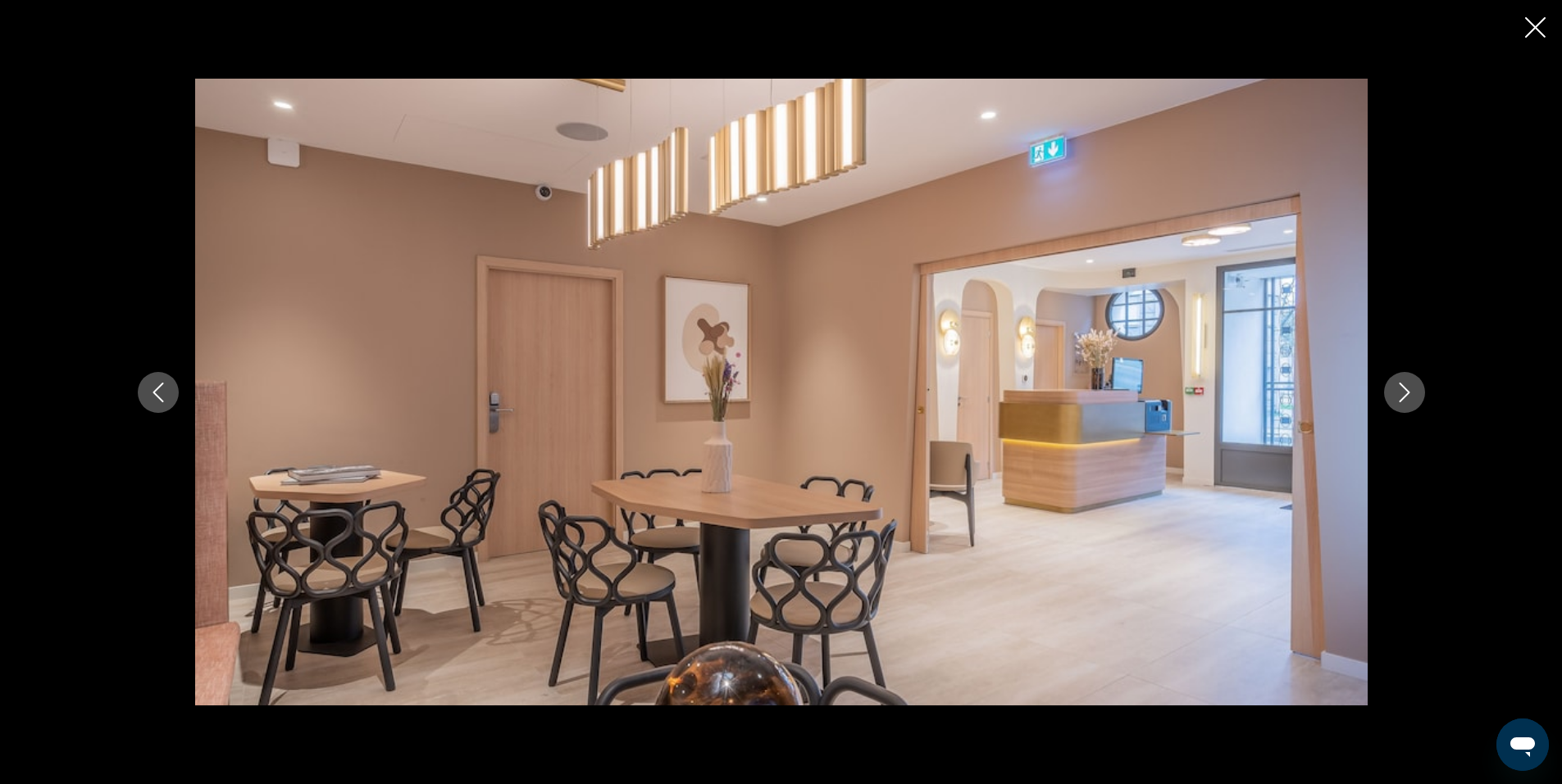
click at [1403, 381] on button "Next image" at bounding box center [1405, 393] width 41 height 41
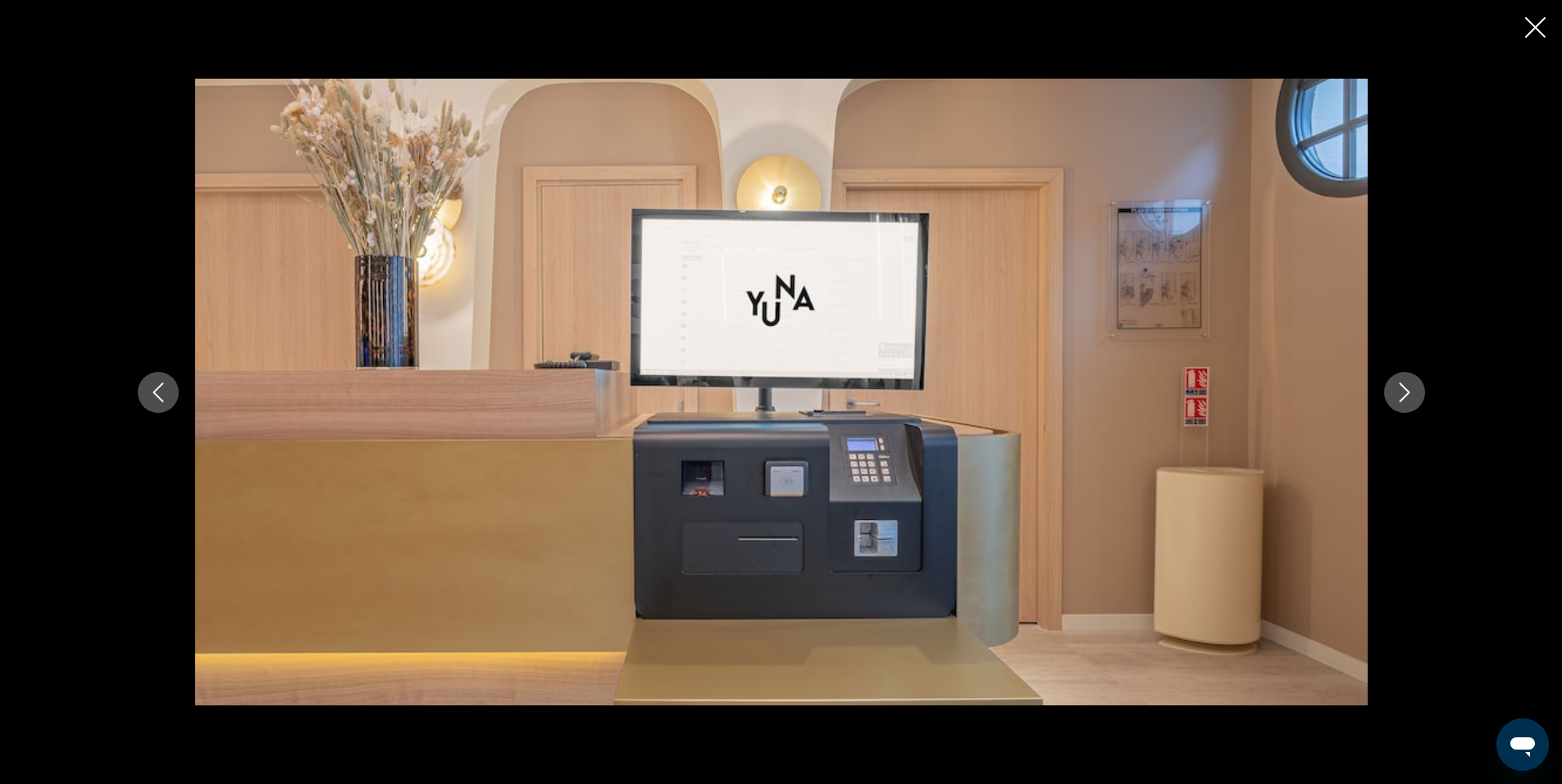
click at [1403, 381] on button "Next image" at bounding box center [1405, 393] width 41 height 41
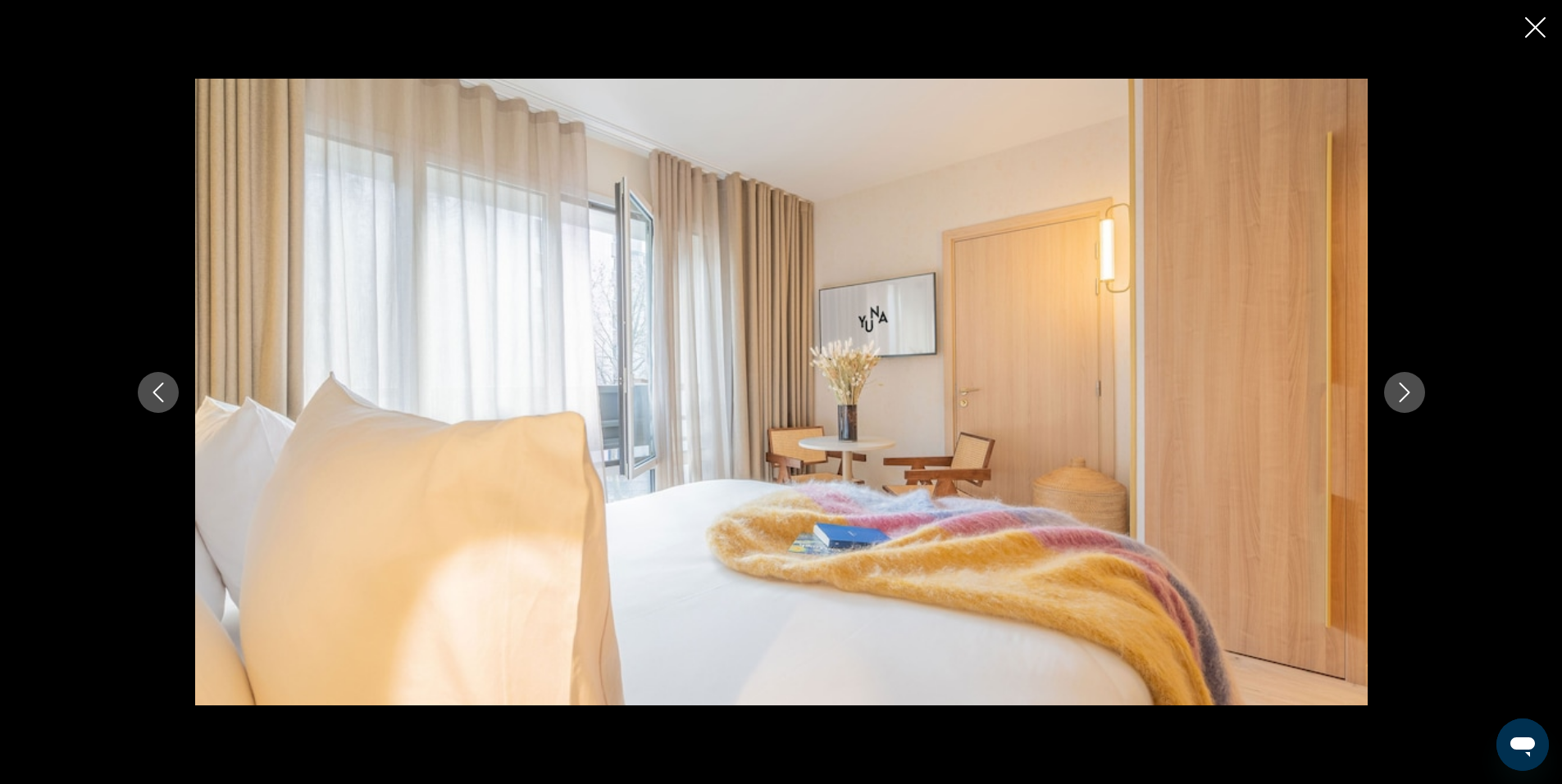
click at [1403, 381] on button "Next image" at bounding box center [1405, 393] width 41 height 41
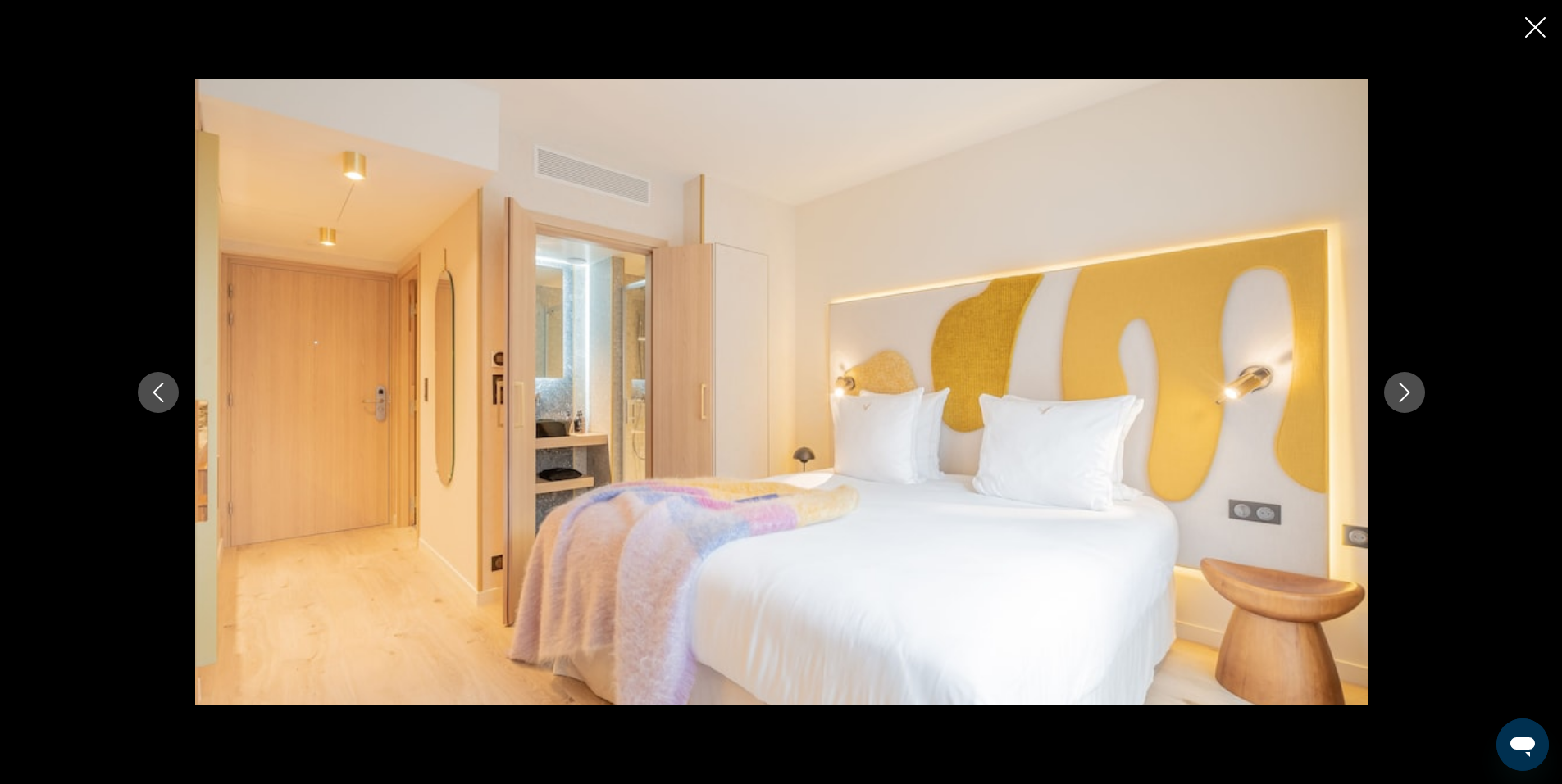
click at [1403, 381] on button "Next image" at bounding box center [1405, 393] width 41 height 41
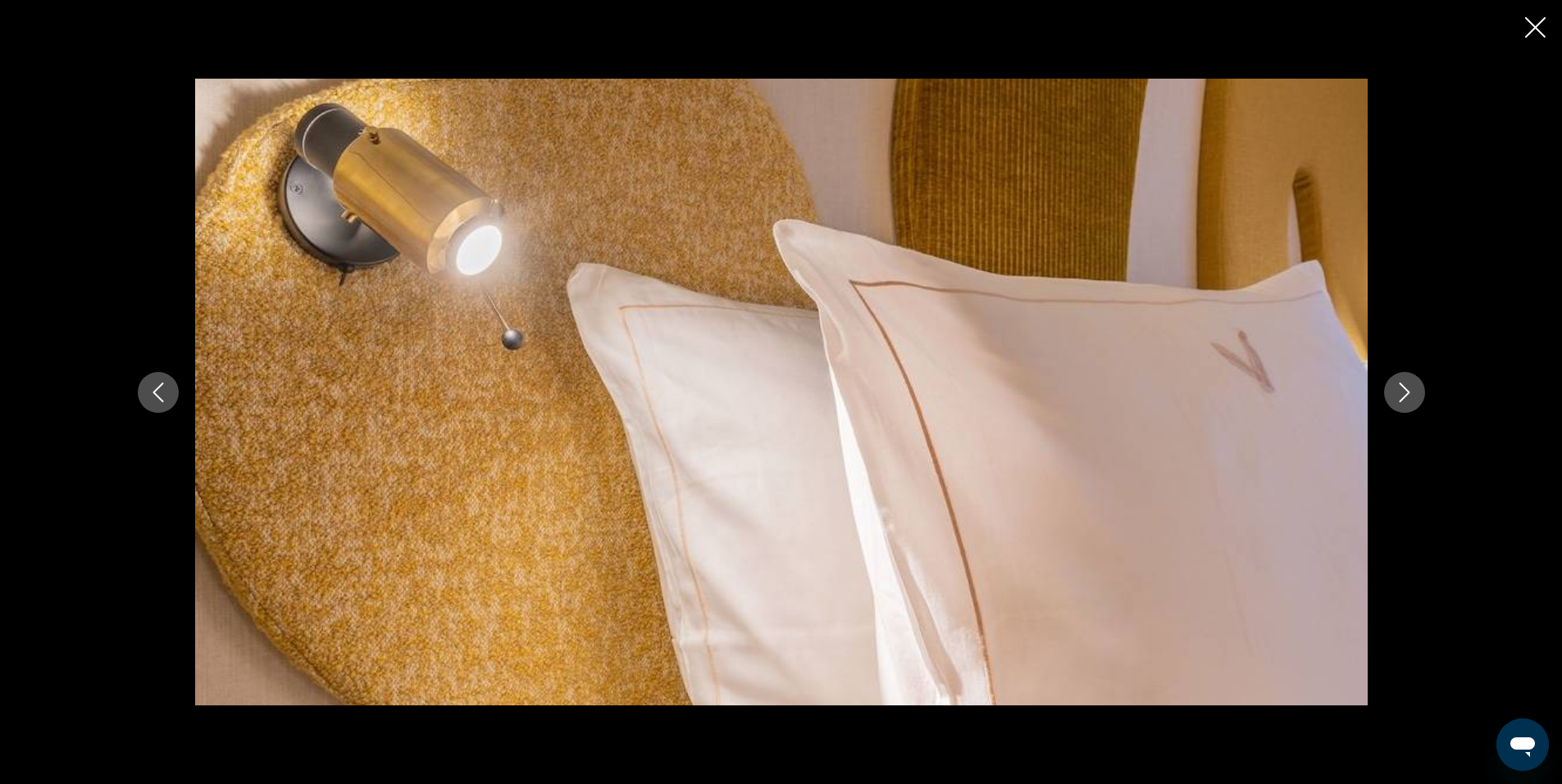
click at [1403, 381] on button "Next image" at bounding box center [1405, 393] width 41 height 41
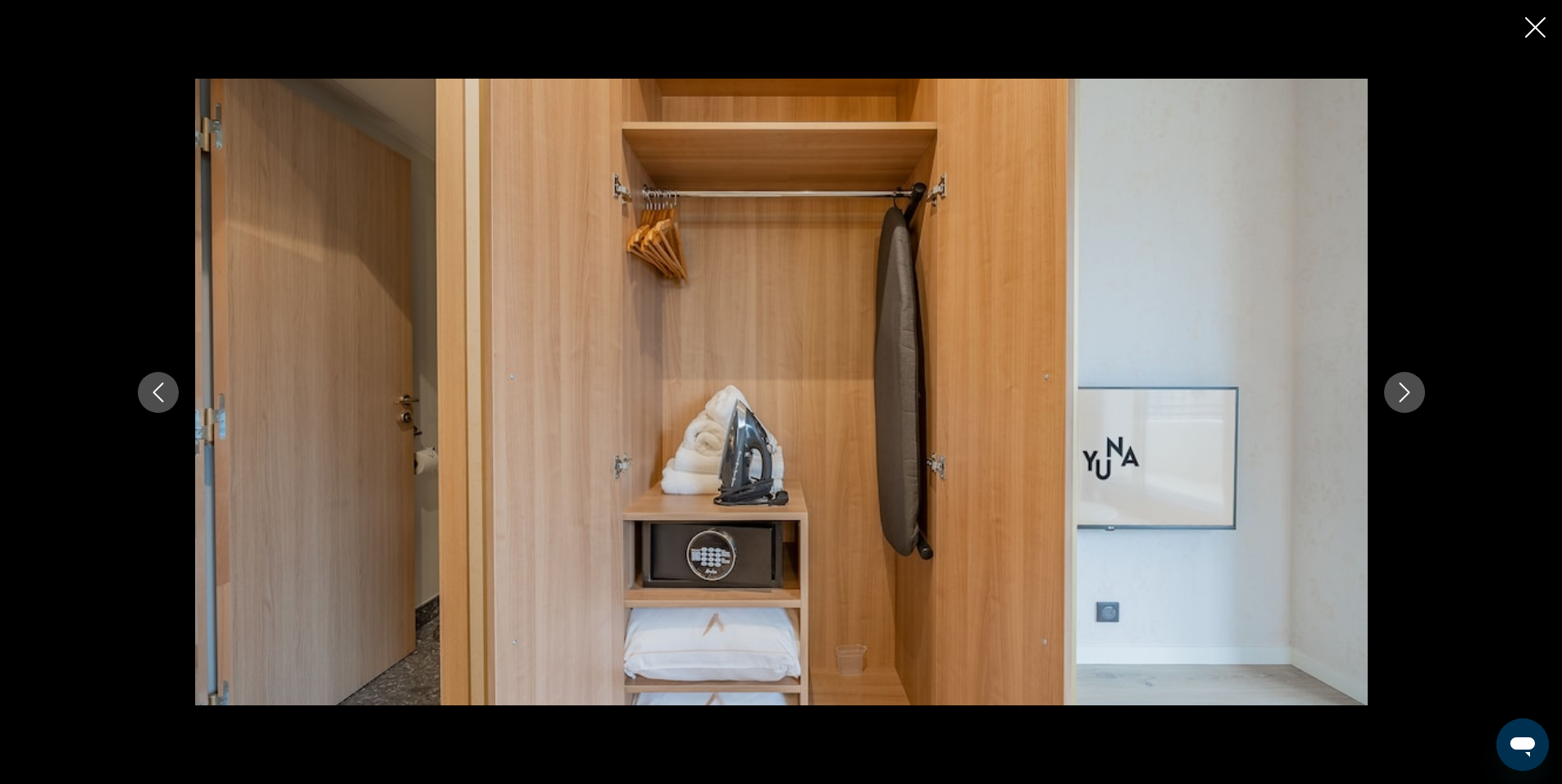
click at [1403, 381] on button "Next image" at bounding box center [1405, 393] width 41 height 41
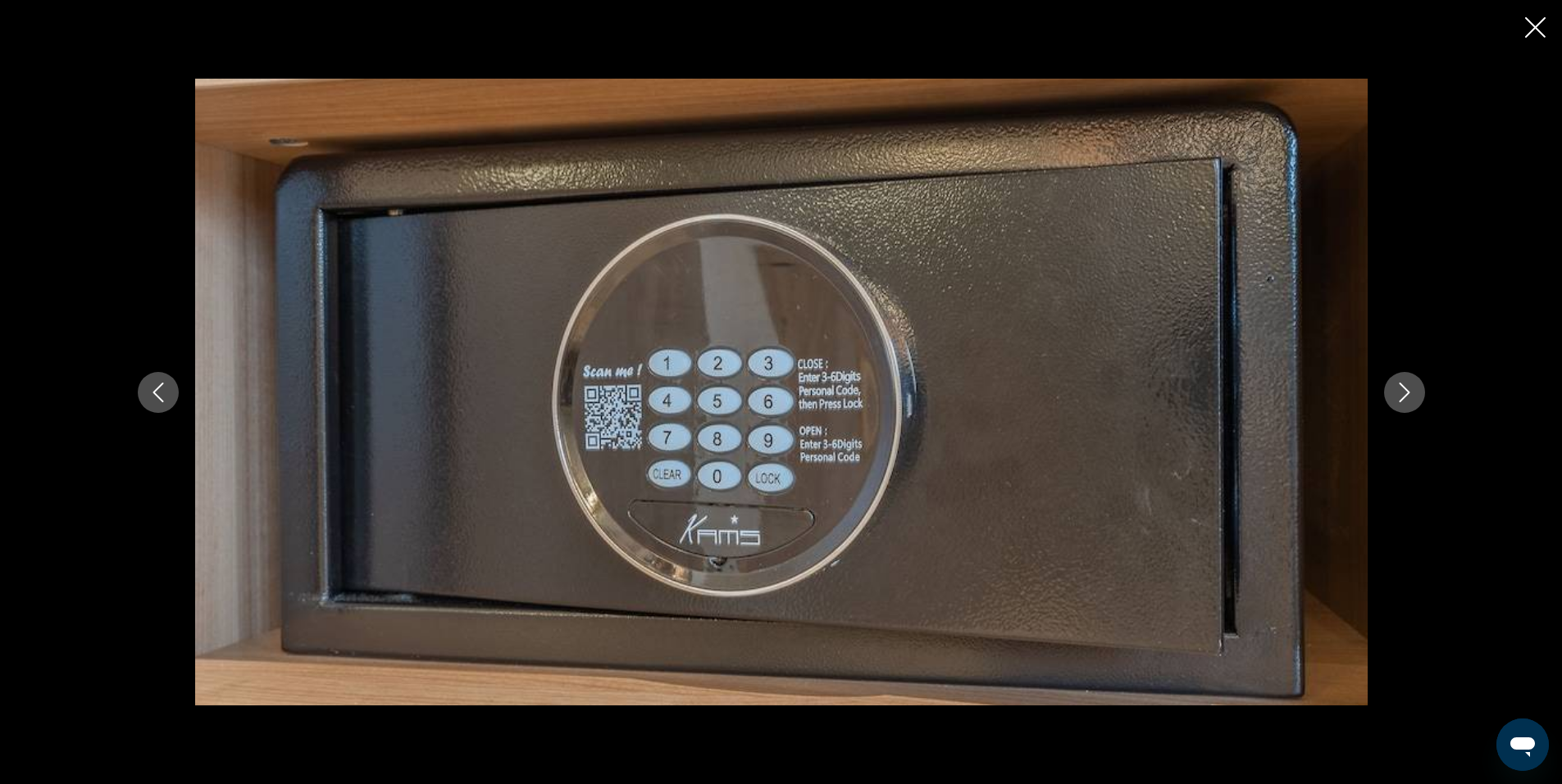
click at [1545, 25] on icon "Close slideshow" at bounding box center [1535, 28] width 21 height 21
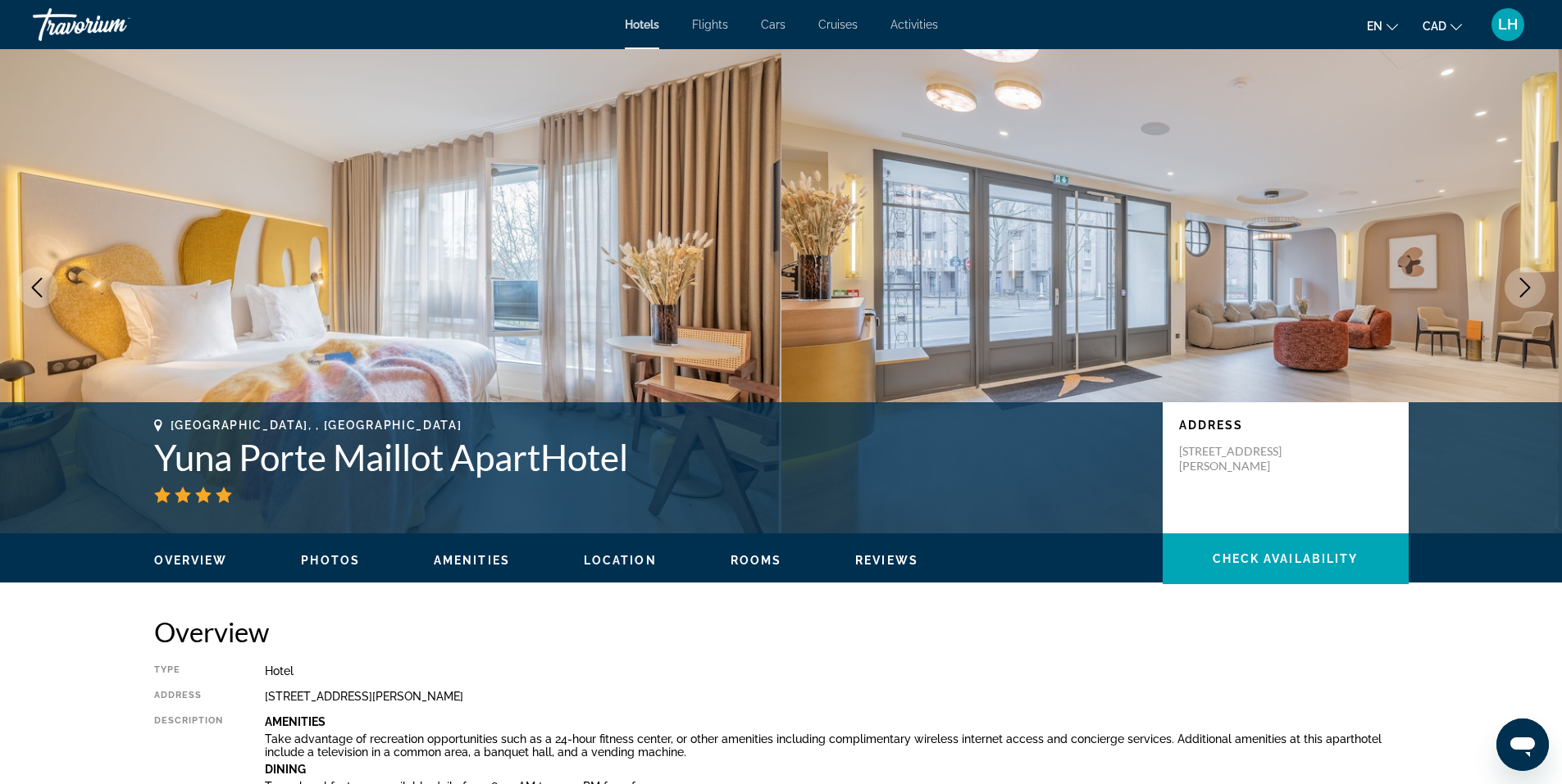
scroll to position [0, 0]
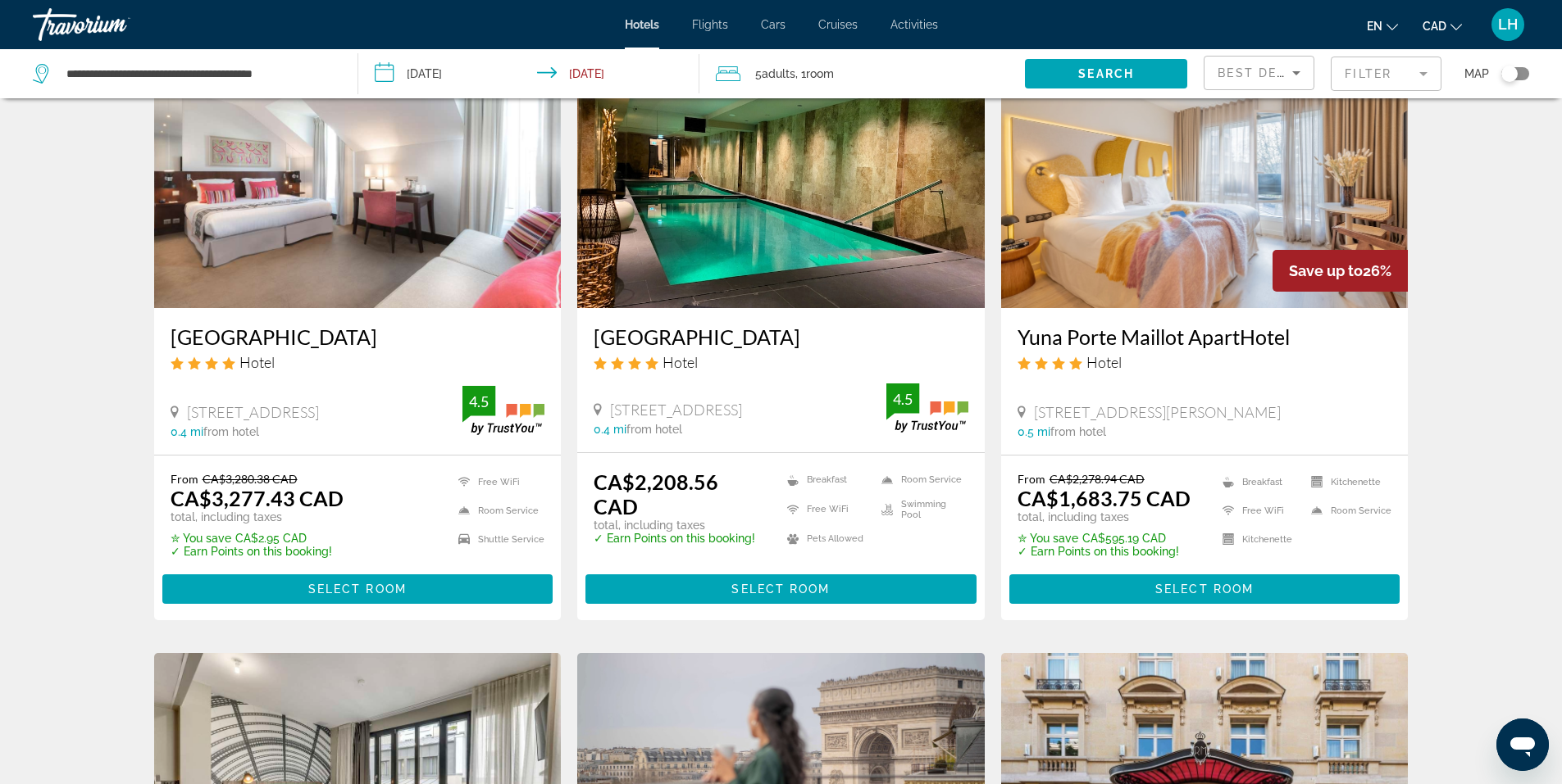
scroll to position [574, 0]
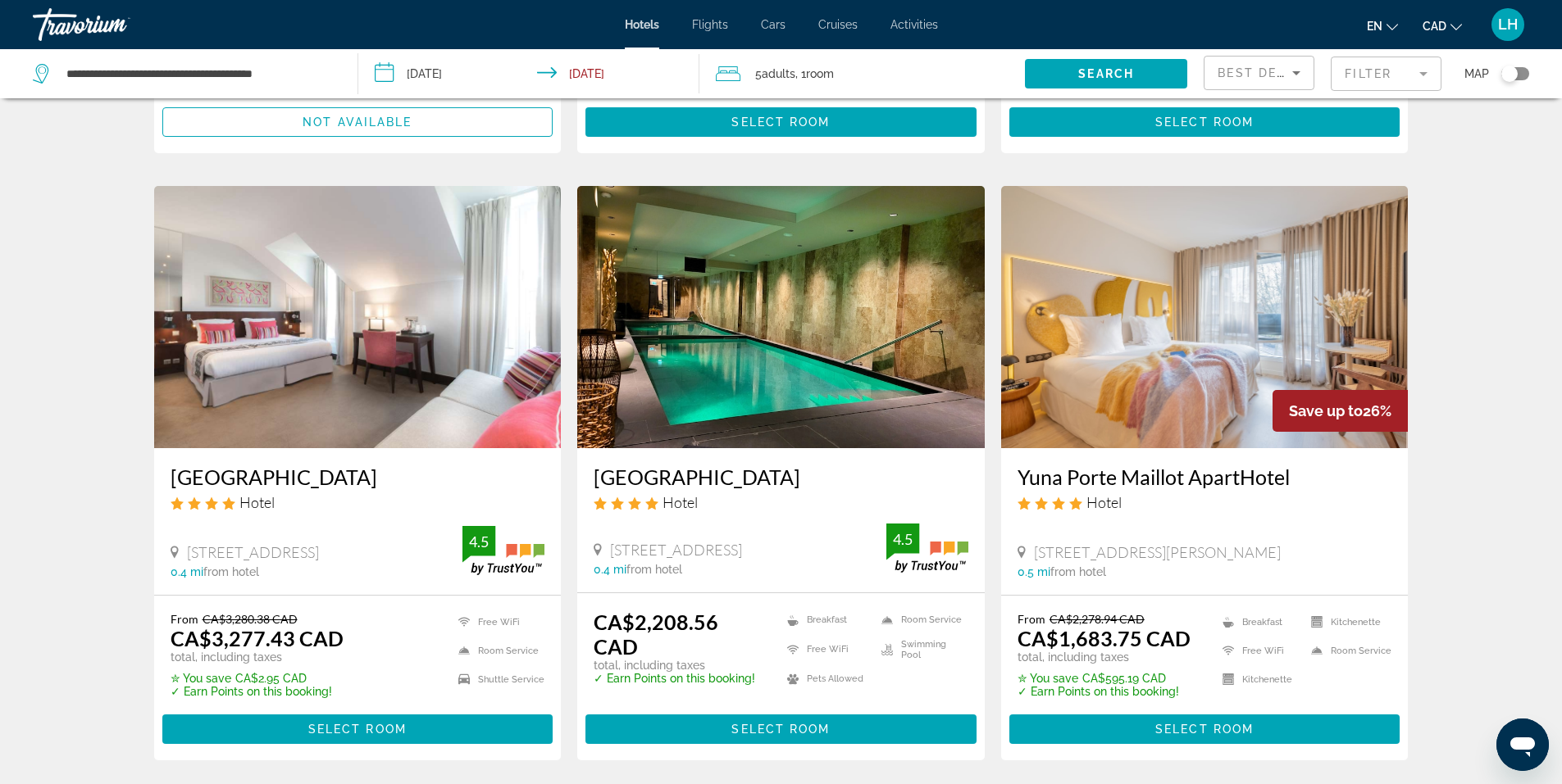
click at [1188, 297] on img "Main content" at bounding box center [1205, 316] width 408 height 262
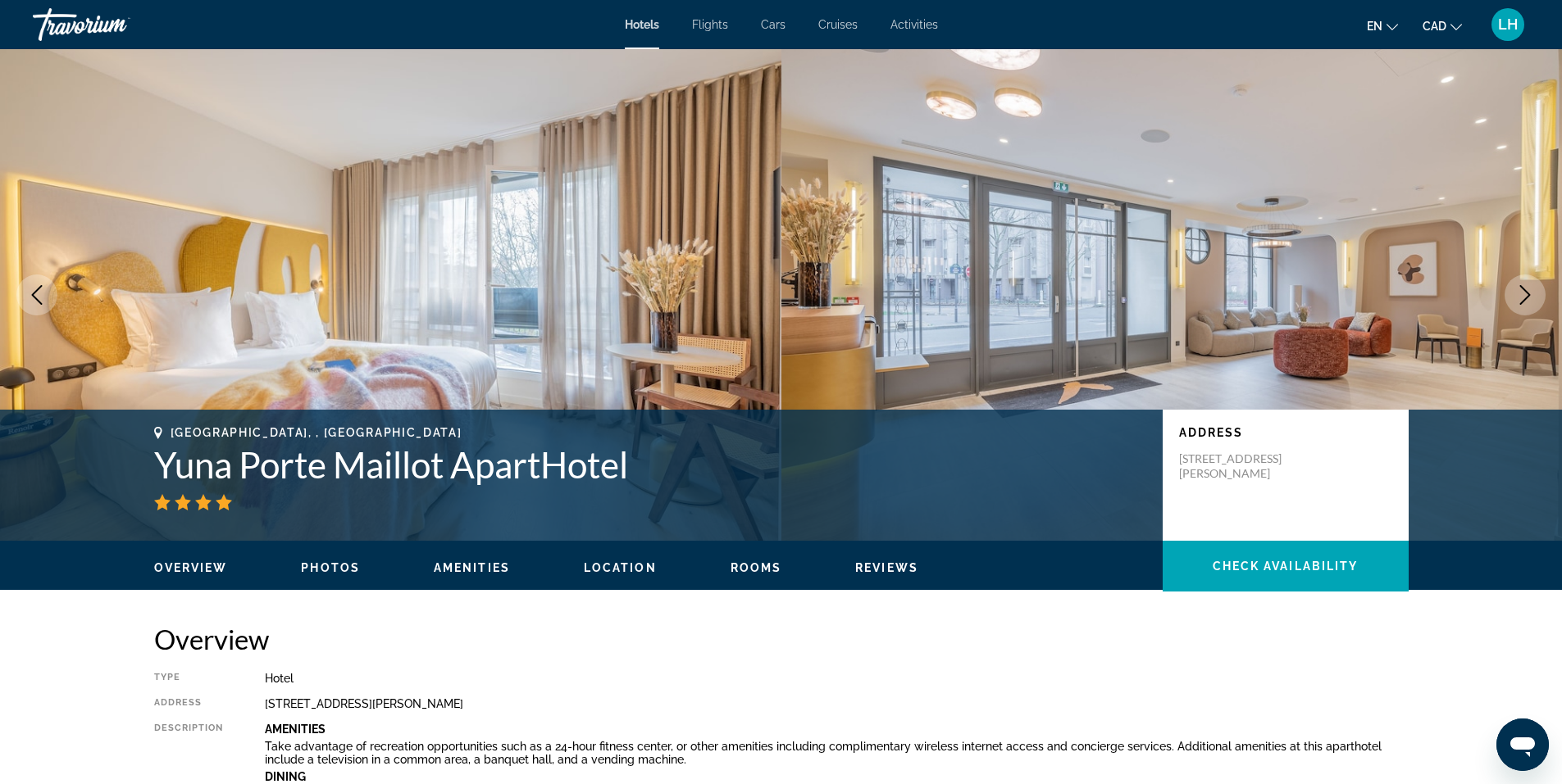
click at [610, 564] on span "Location" at bounding box center [620, 567] width 73 height 13
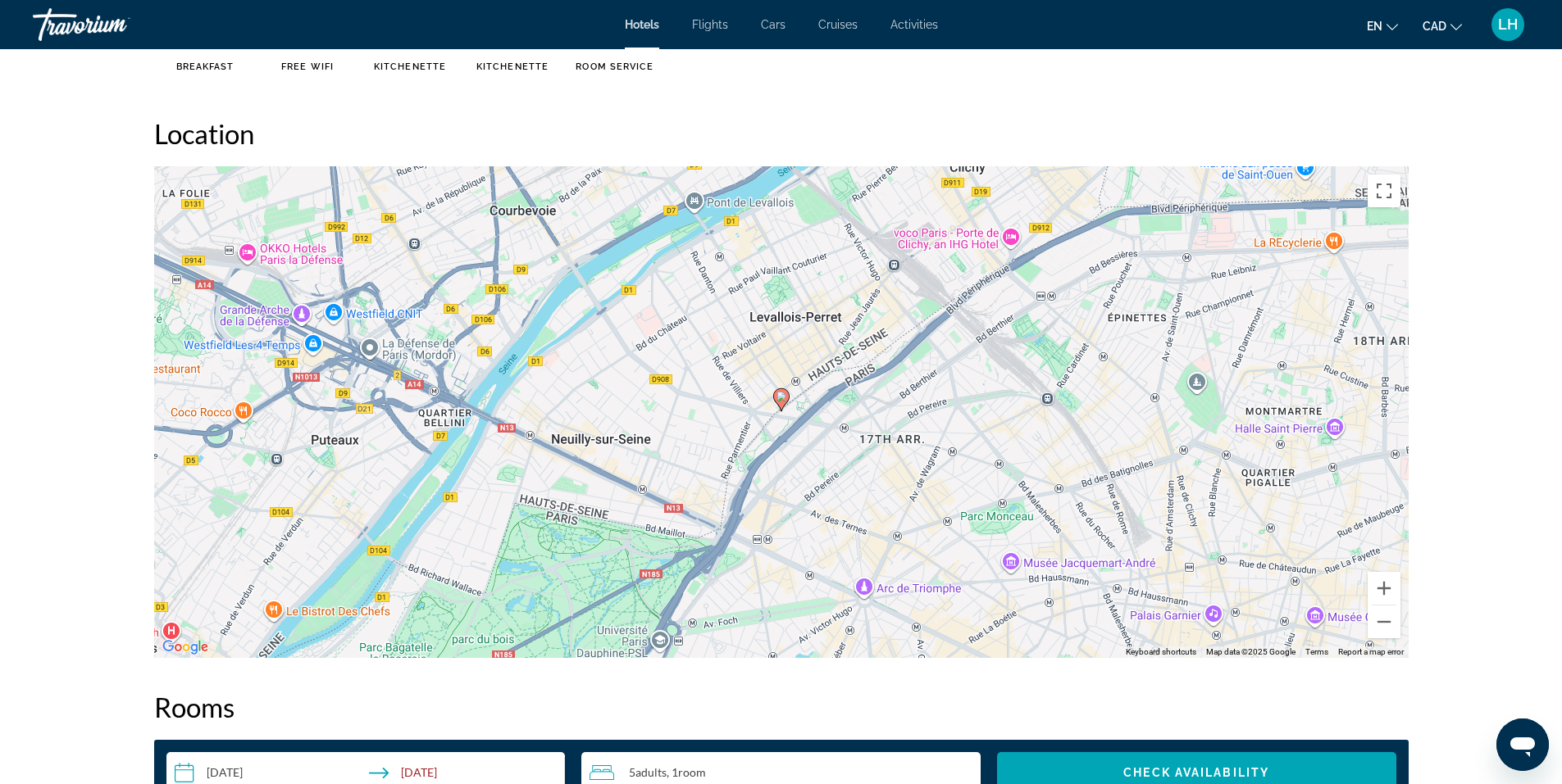
scroll to position [1501, 0]
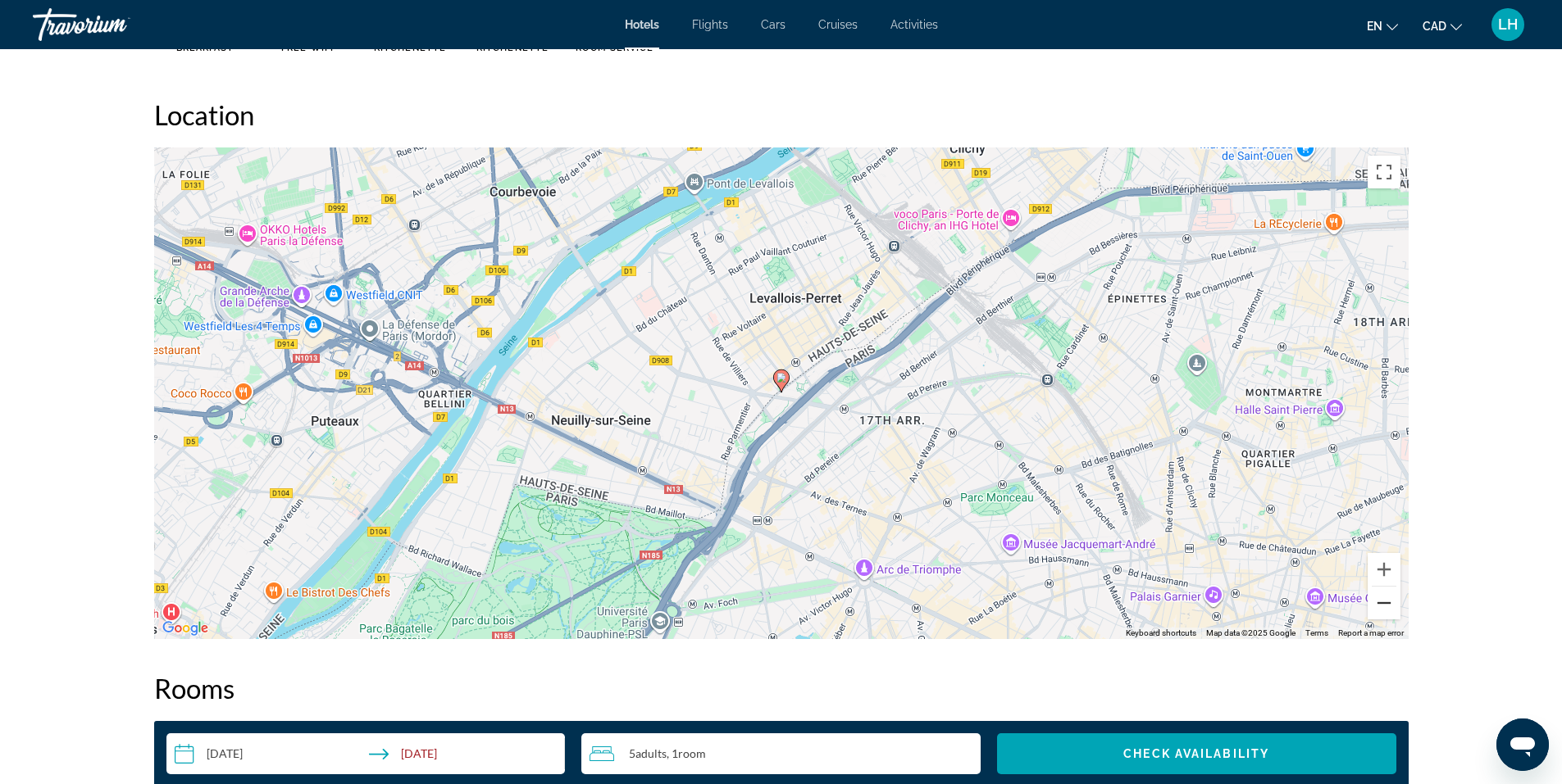
click at [1380, 597] on button "Zoom out" at bounding box center [1384, 602] width 32 height 32
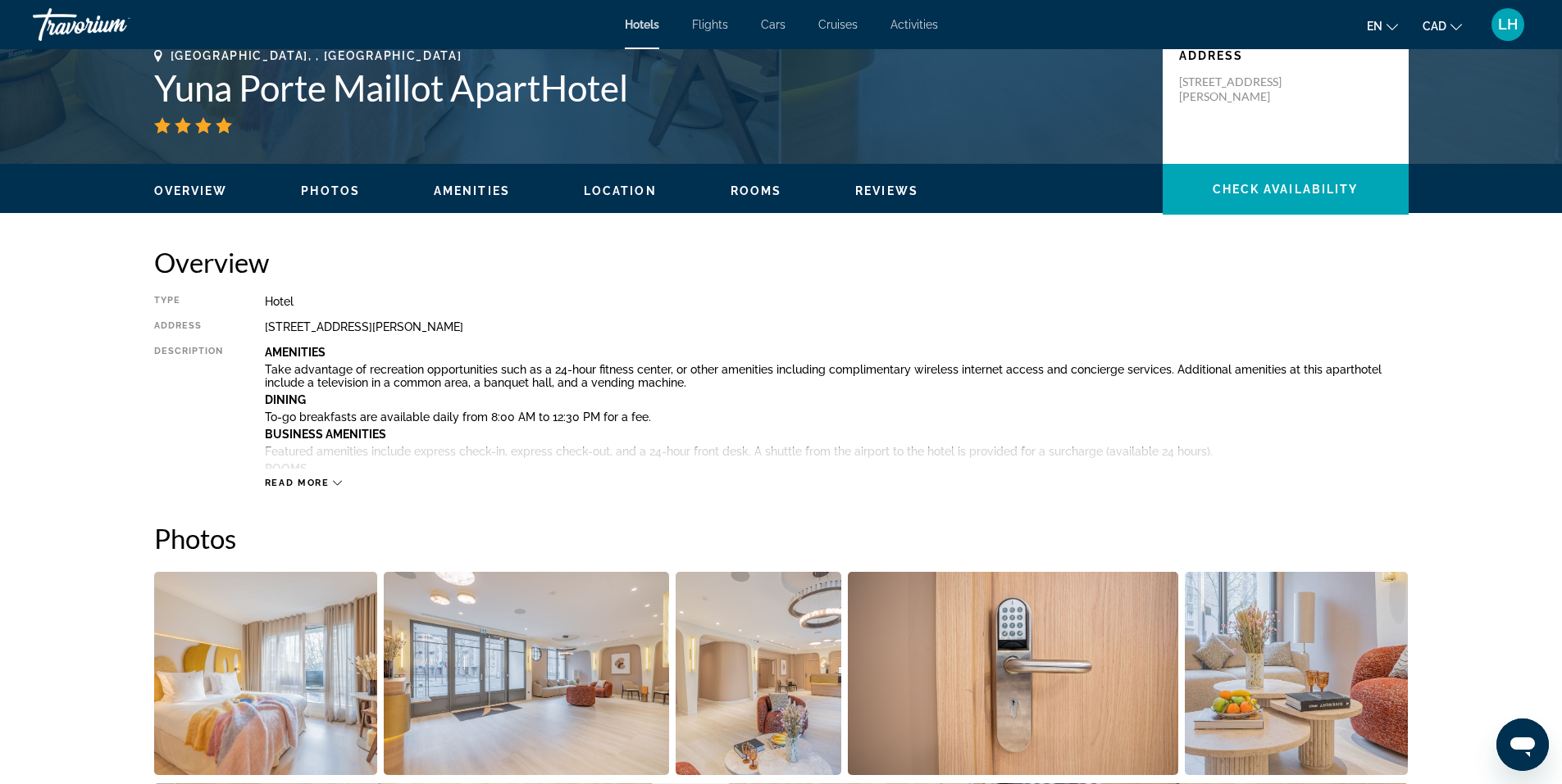
scroll to position [368, 0]
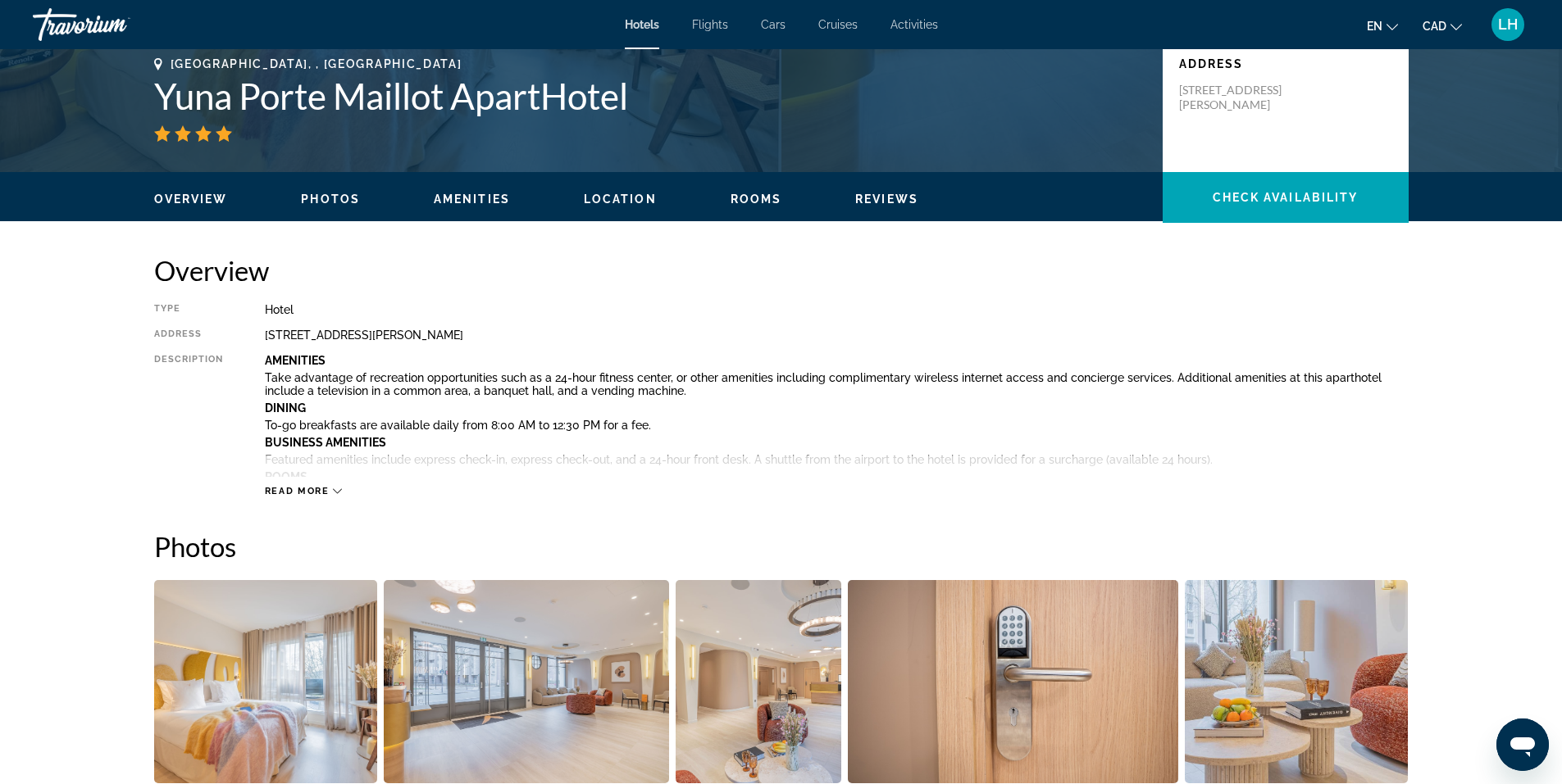
click at [318, 487] on span "Read more" at bounding box center [297, 491] width 65 height 11
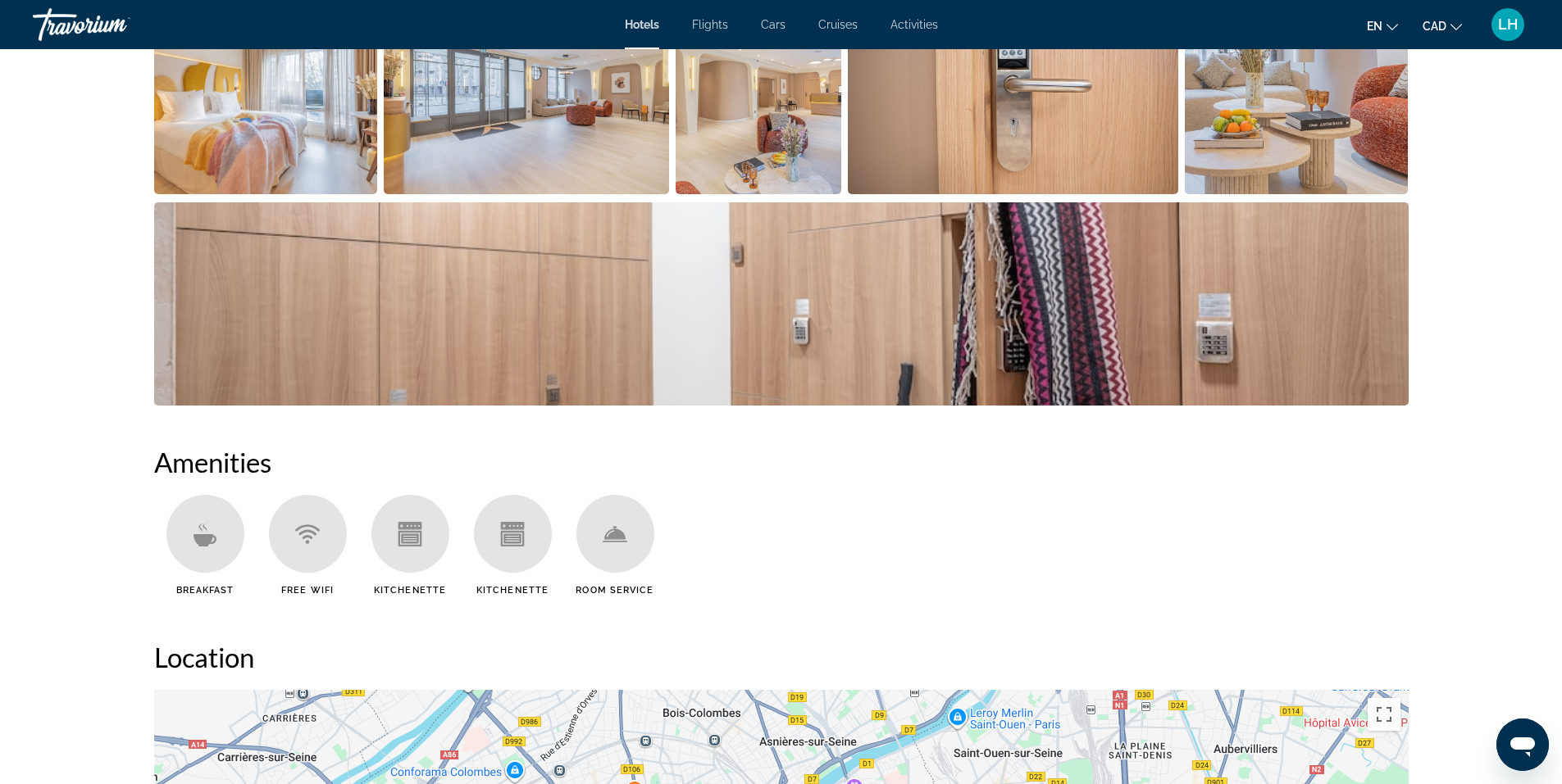
scroll to position [1353, 0]
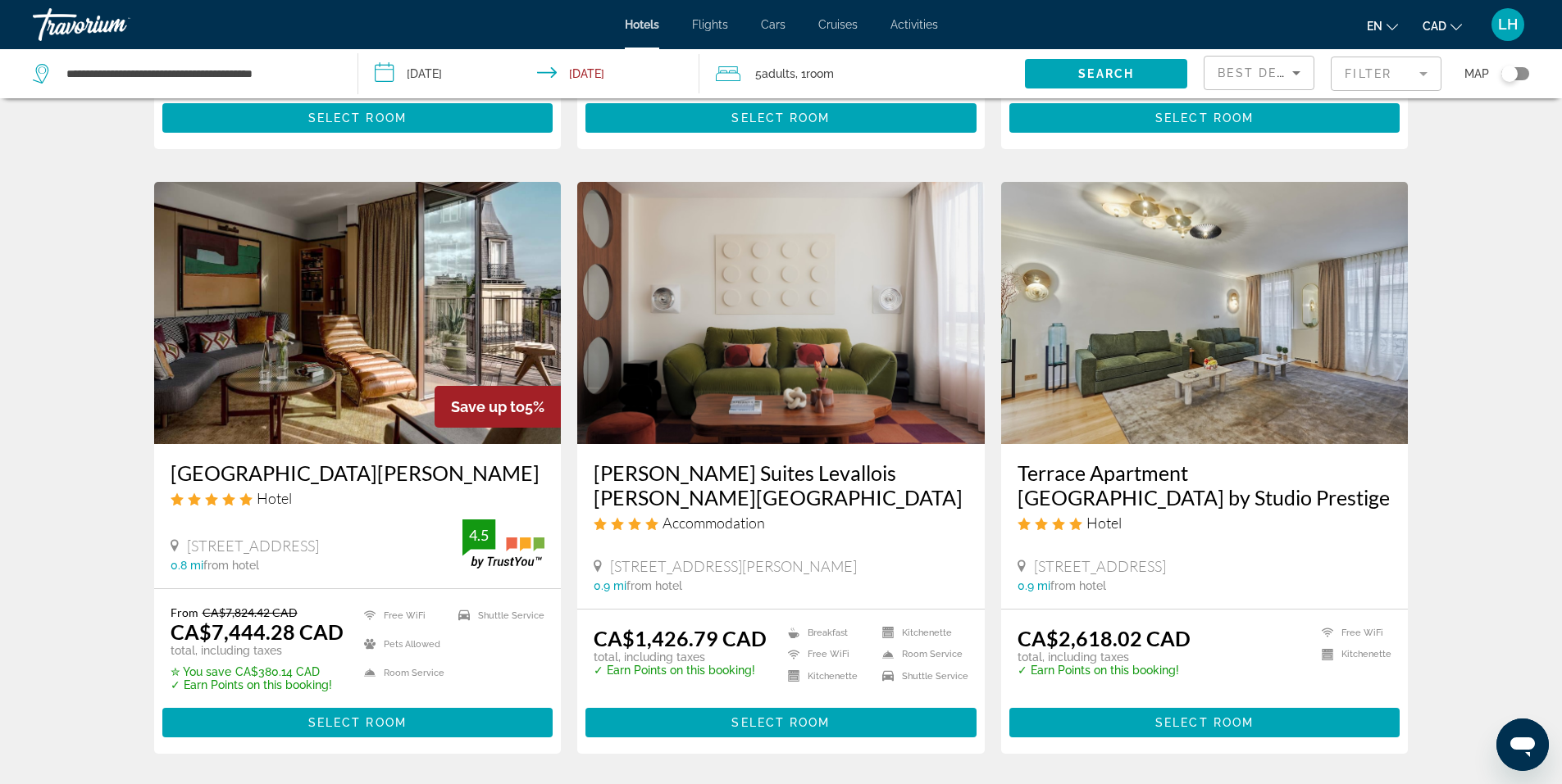
scroll to position [1803, 0]
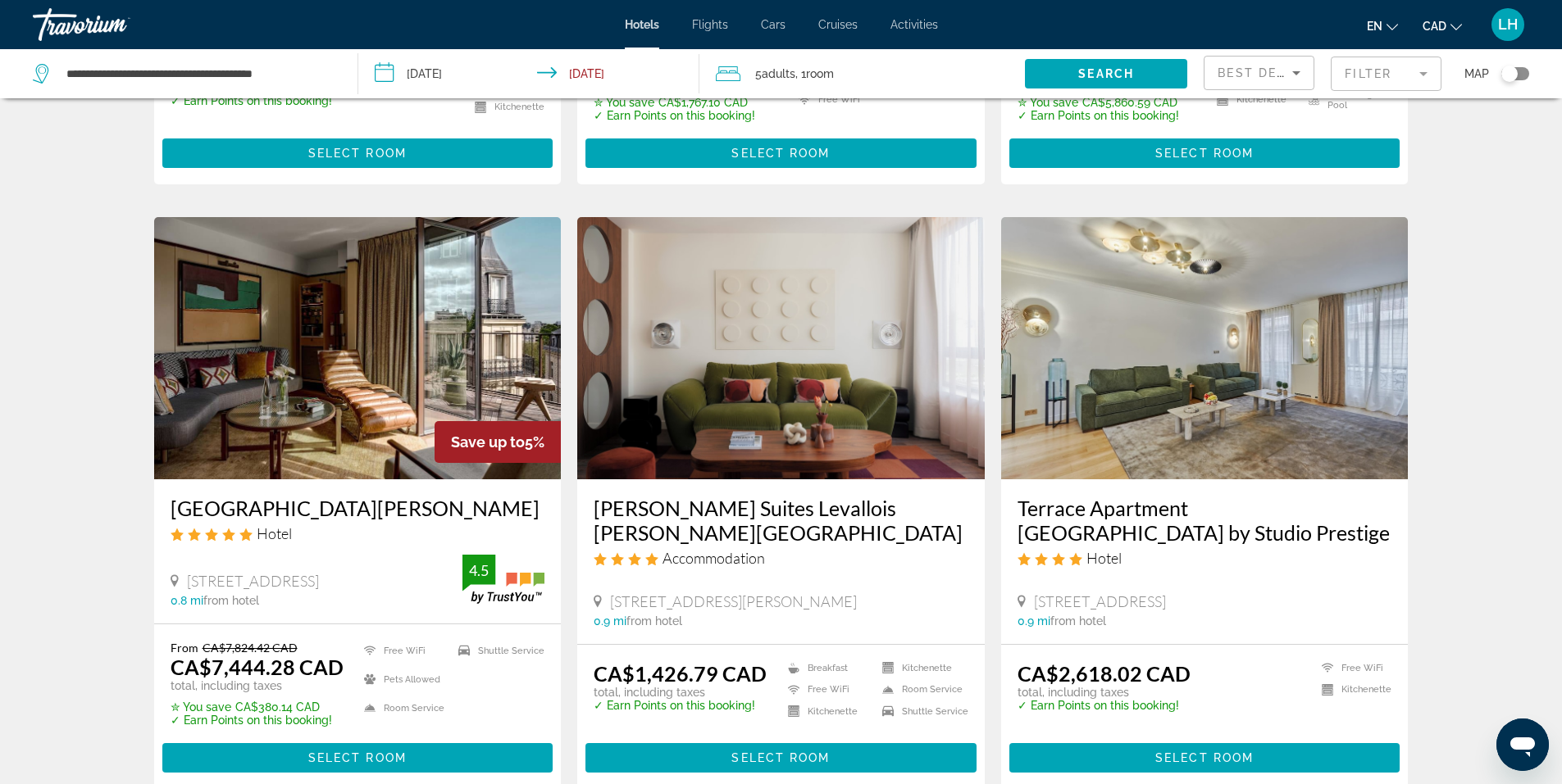
click at [788, 350] on img "Main content" at bounding box center [781, 348] width 408 height 262
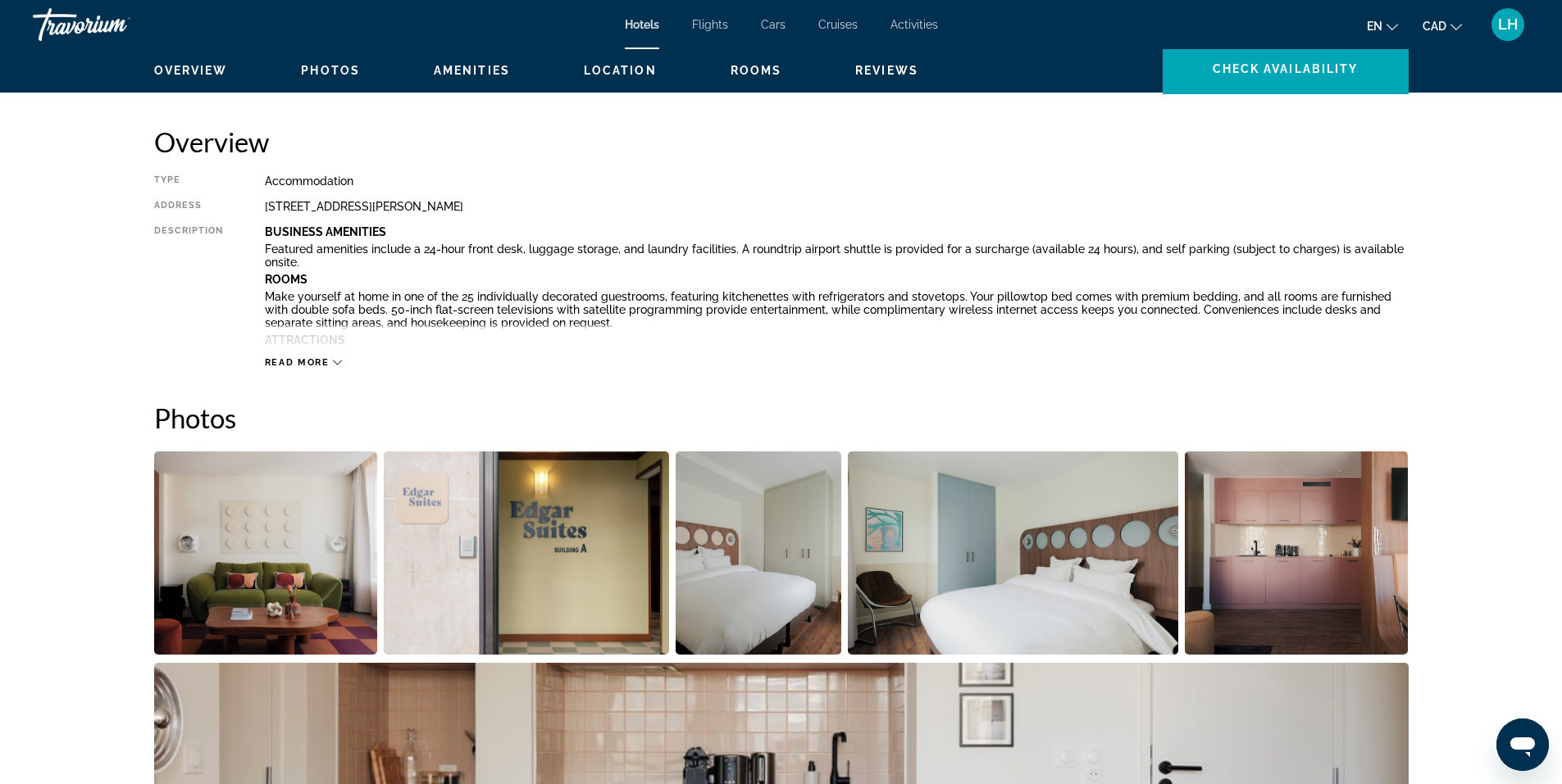
scroll to position [574, 0]
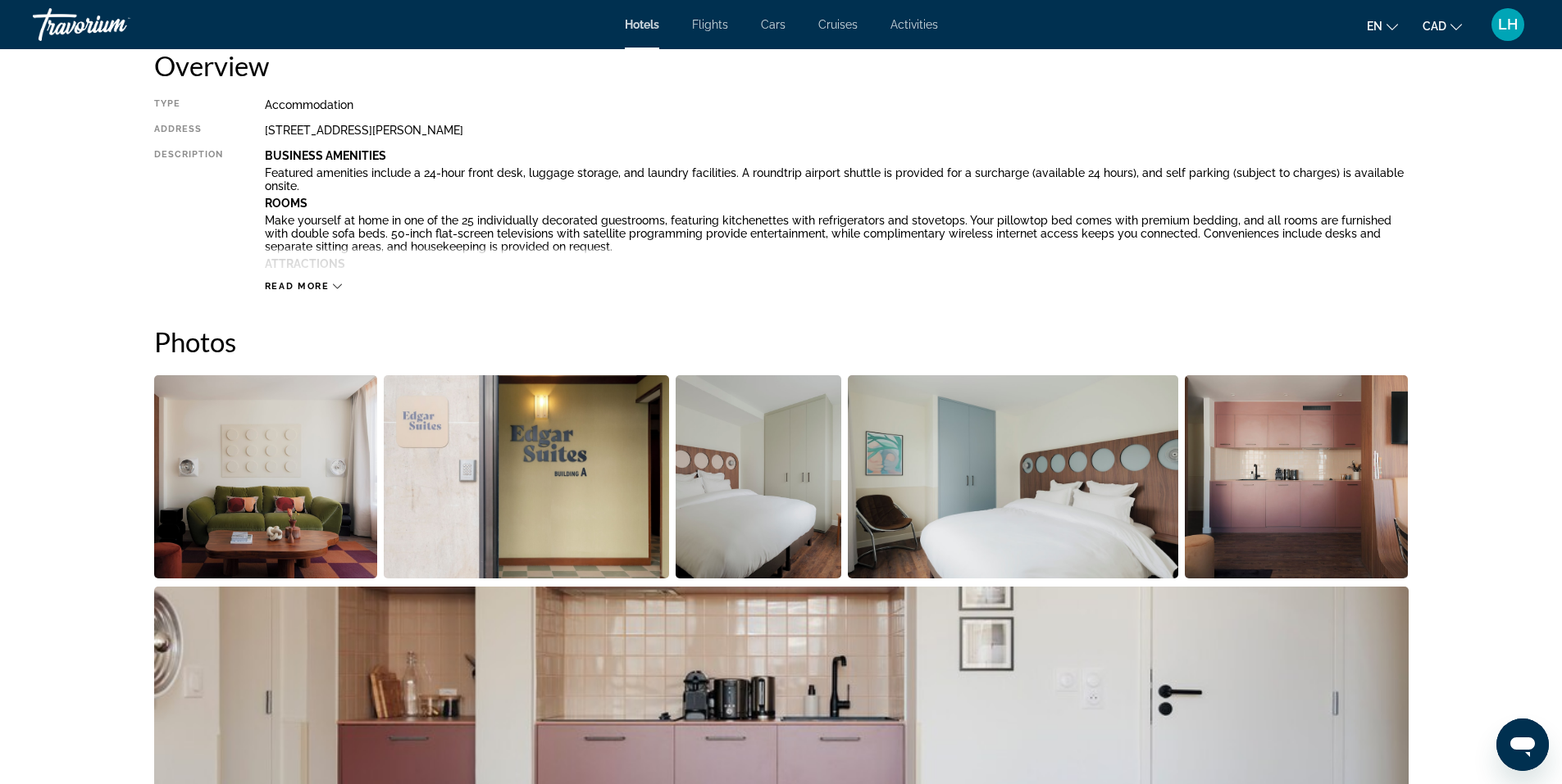
click at [324, 492] on img "Open full-screen image slider" at bounding box center [266, 476] width 224 height 203
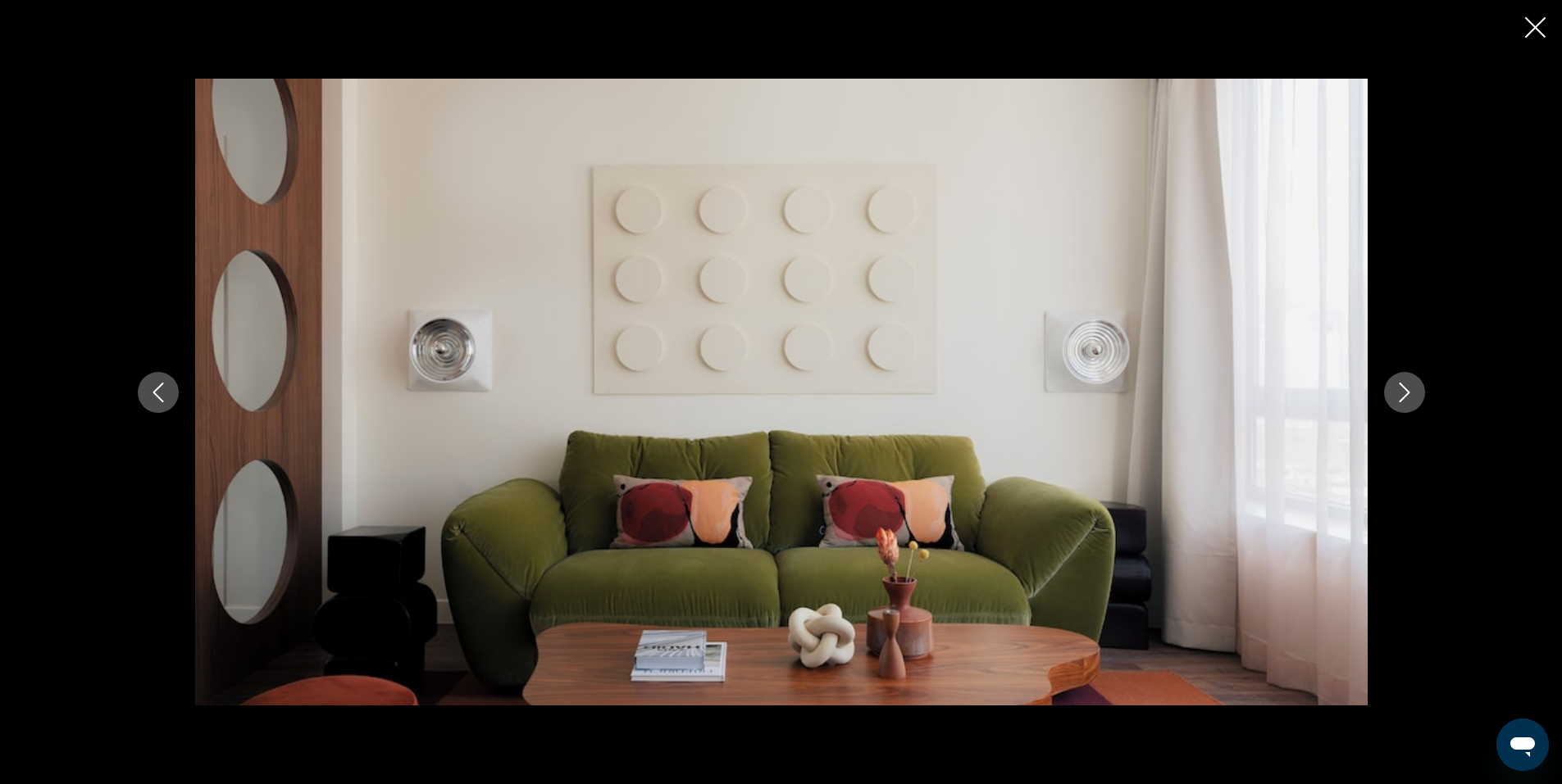
click at [1401, 386] on icon "Next image" at bounding box center [1405, 393] width 20 height 20
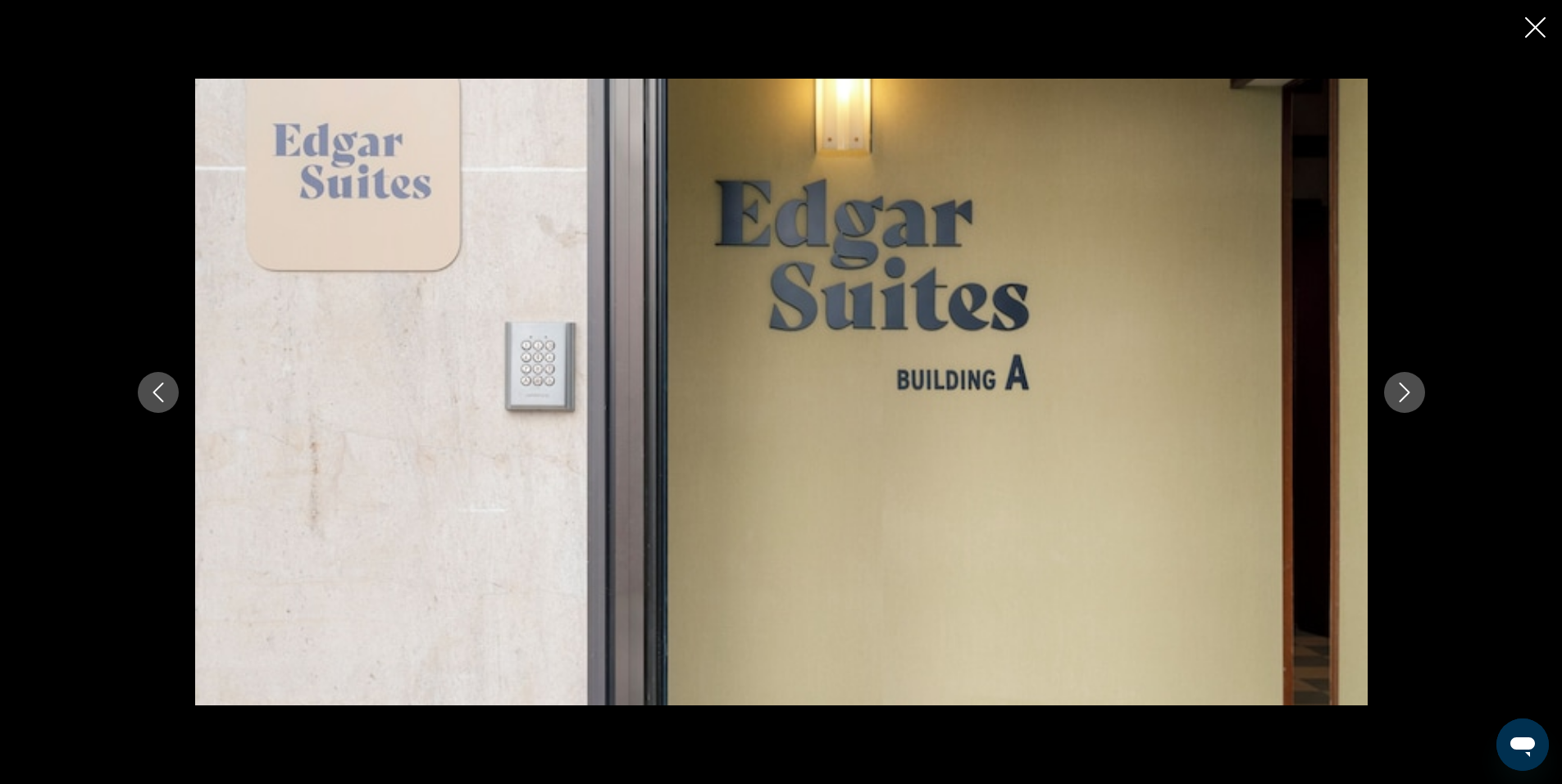
click at [1401, 386] on icon "Next image" at bounding box center [1405, 393] width 20 height 20
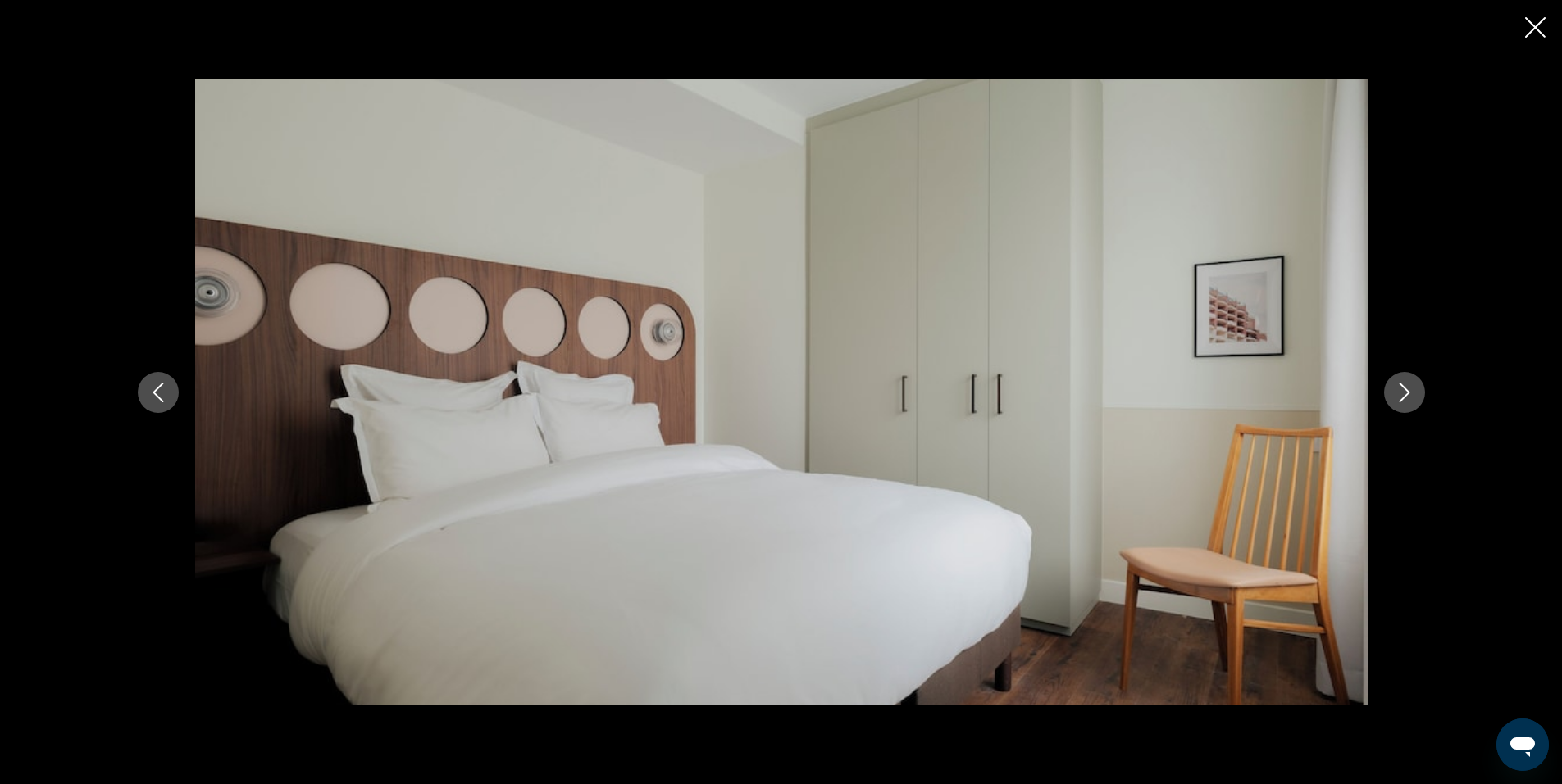
click at [1401, 386] on icon "Next image" at bounding box center [1405, 393] width 20 height 20
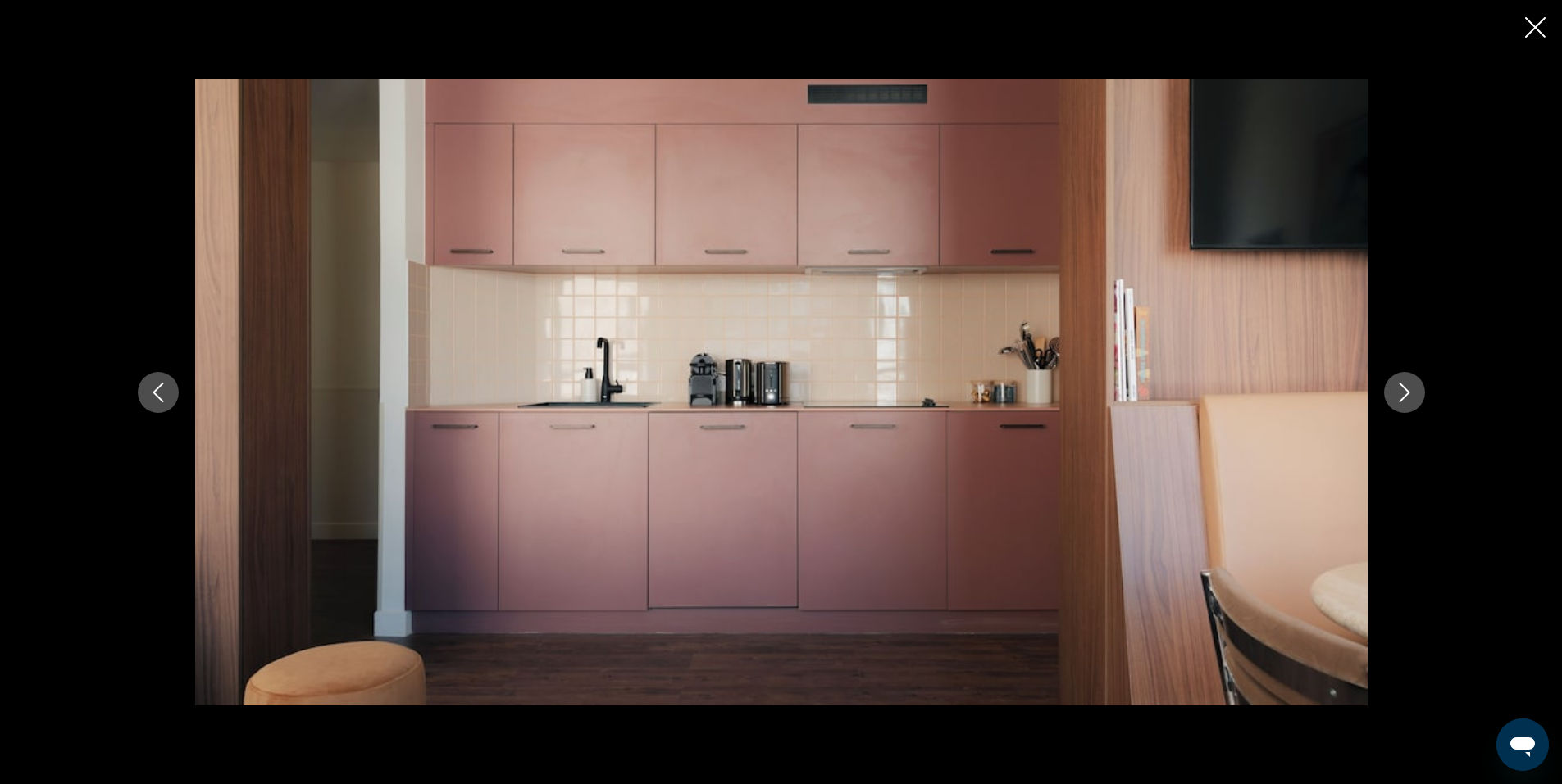
click at [1401, 386] on icon "Next image" at bounding box center [1405, 393] width 20 height 20
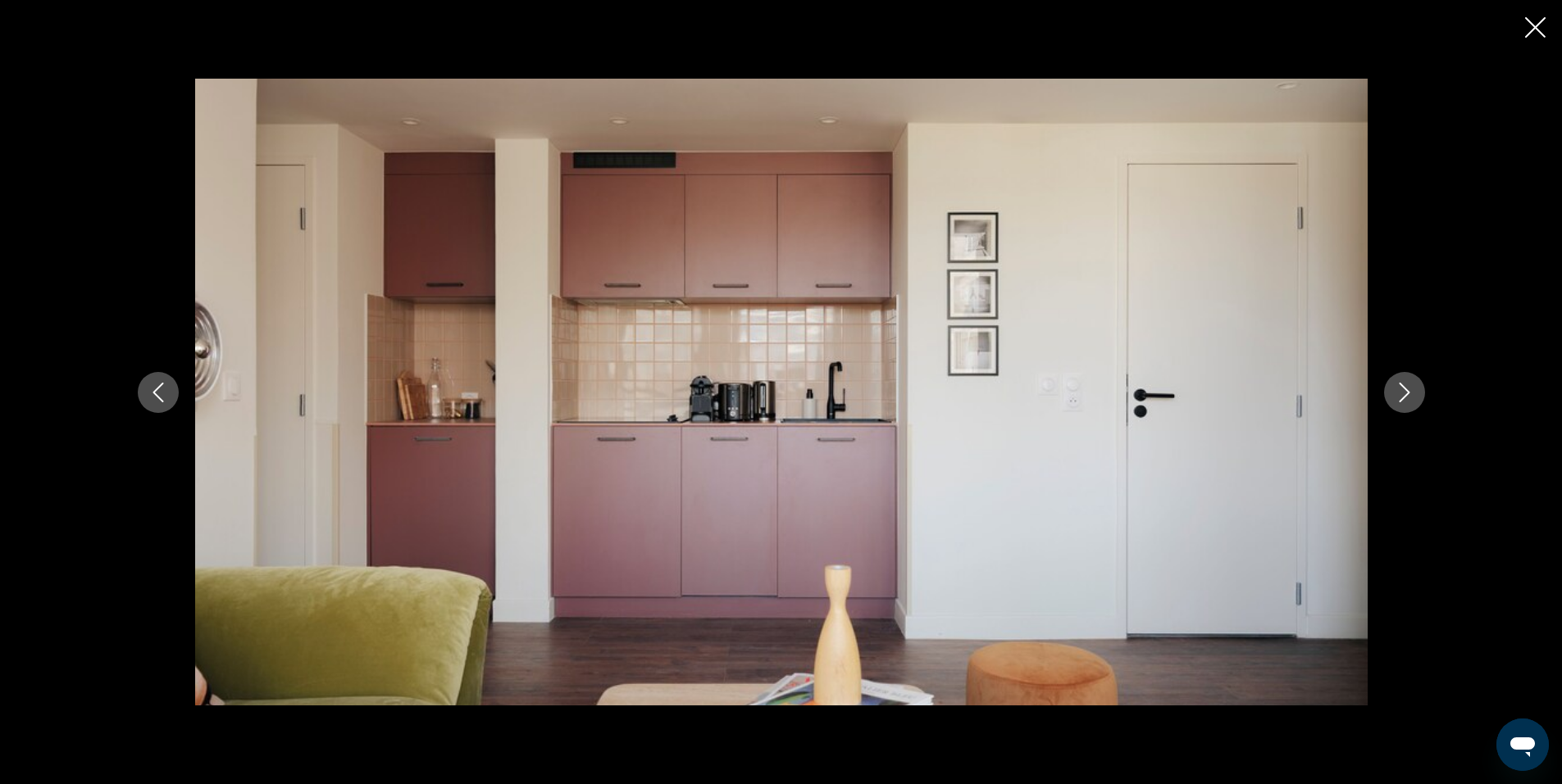
click at [1401, 386] on icon "Next image" at bounding box center [1405, 393] width 20 height 20
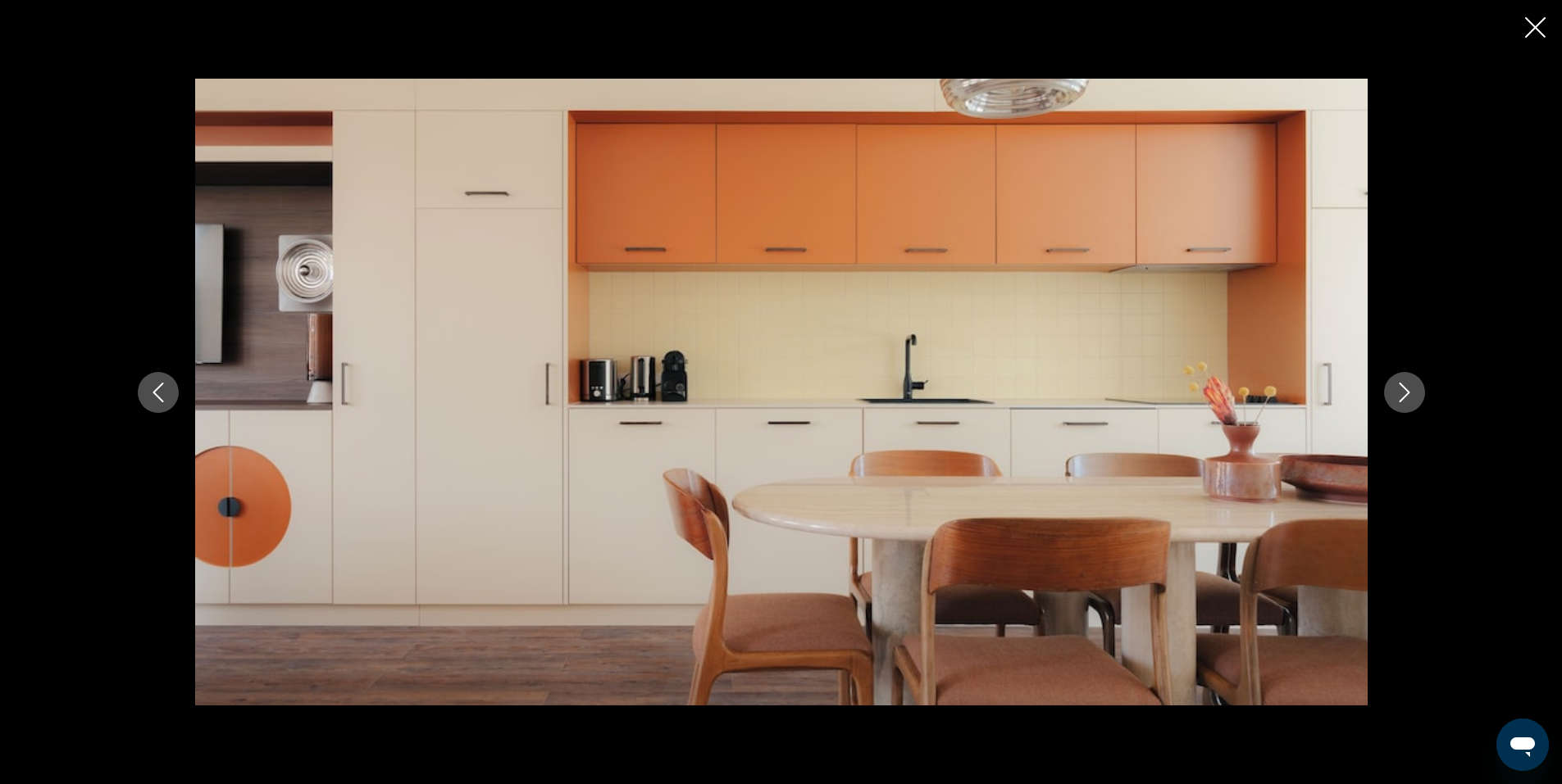
click at [1401, 386] on icon "Next image" at bounding box center [1405, 393] width 20 height 20
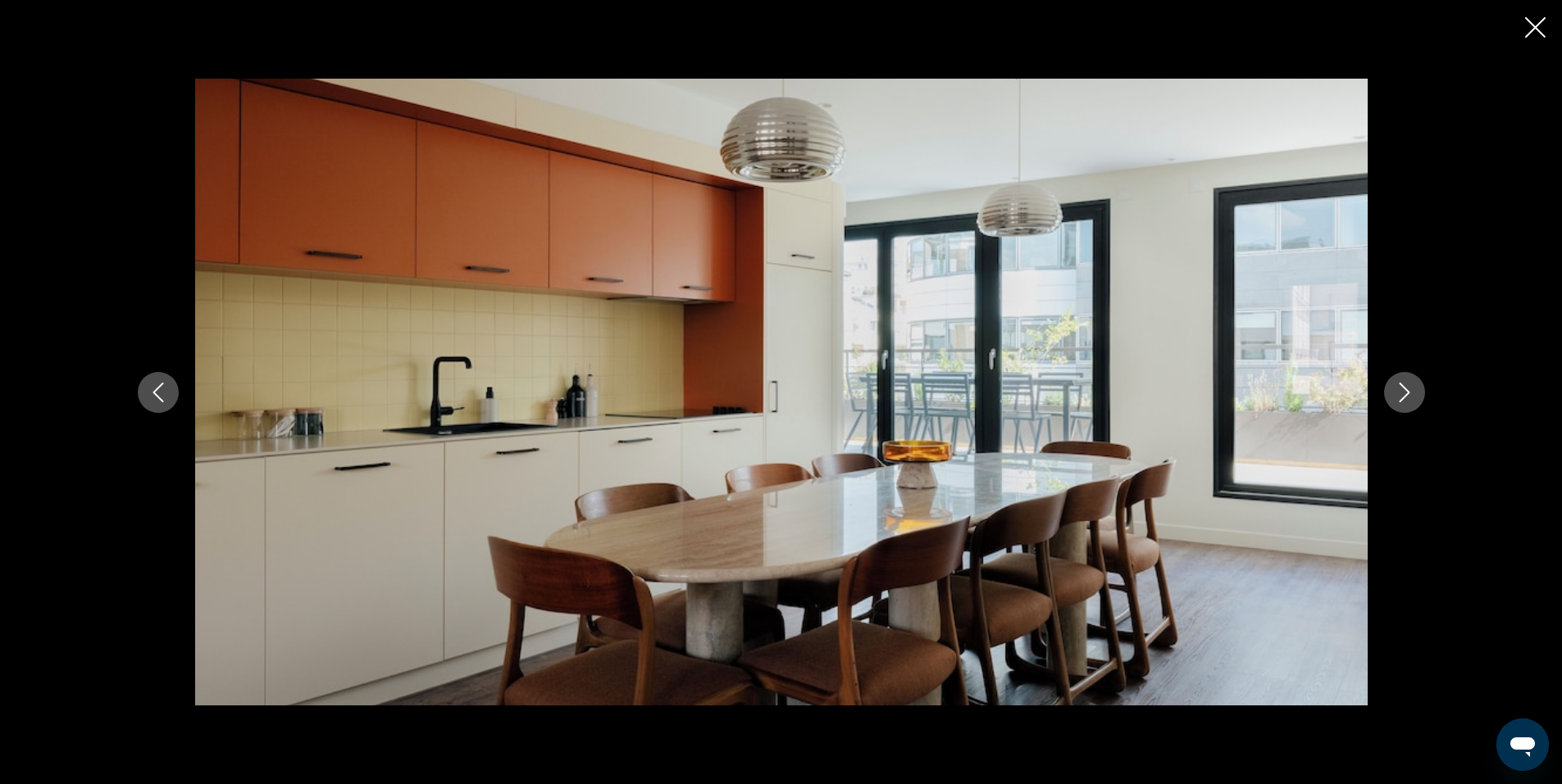
click at [1401, 386] on icon "Next image" at bounding box center [1405, 393] width 20 height 20
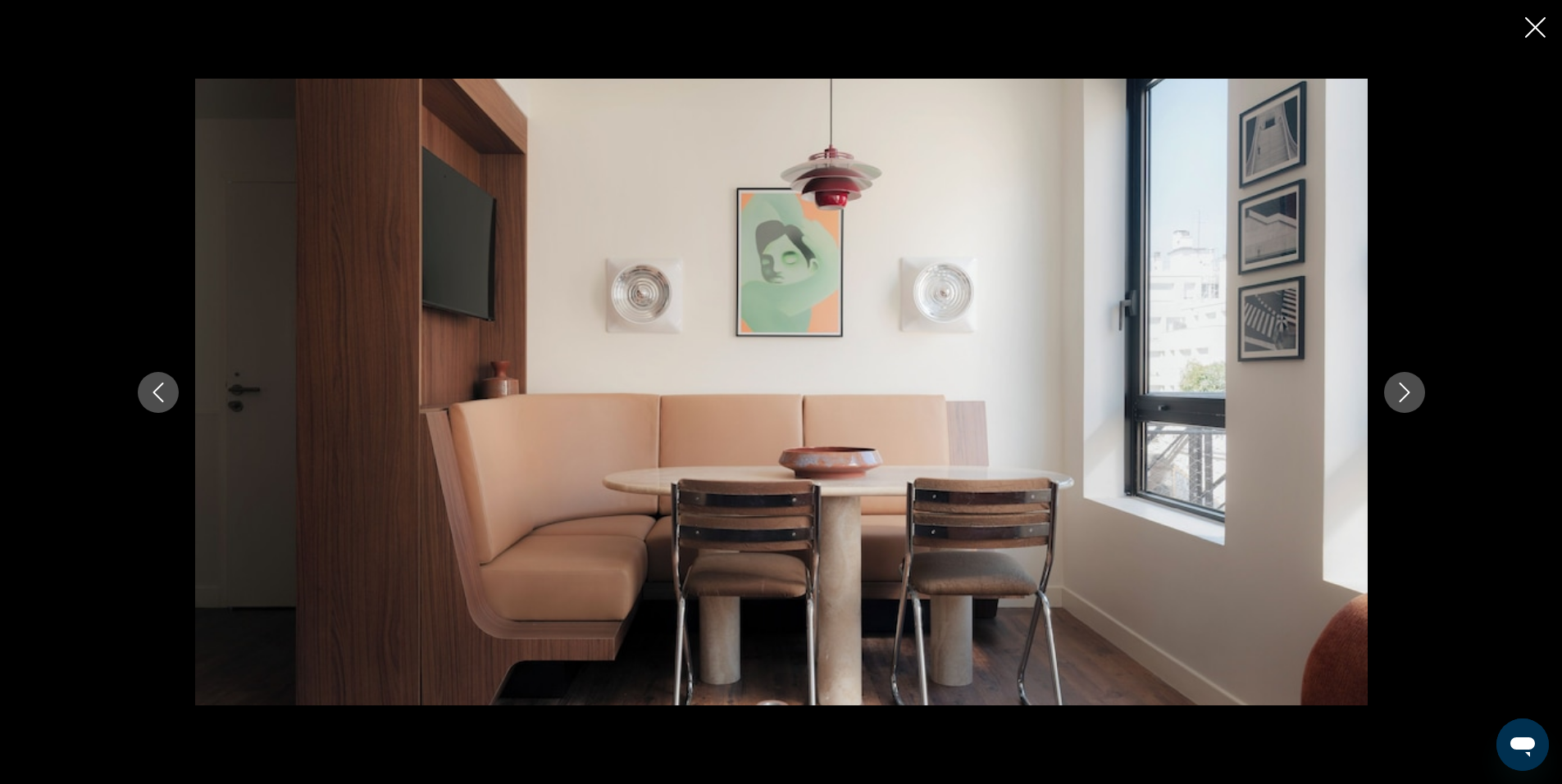
click at [1401, 386] on icon "Next image" at bounding box center [1405, 393] width 20 height 20
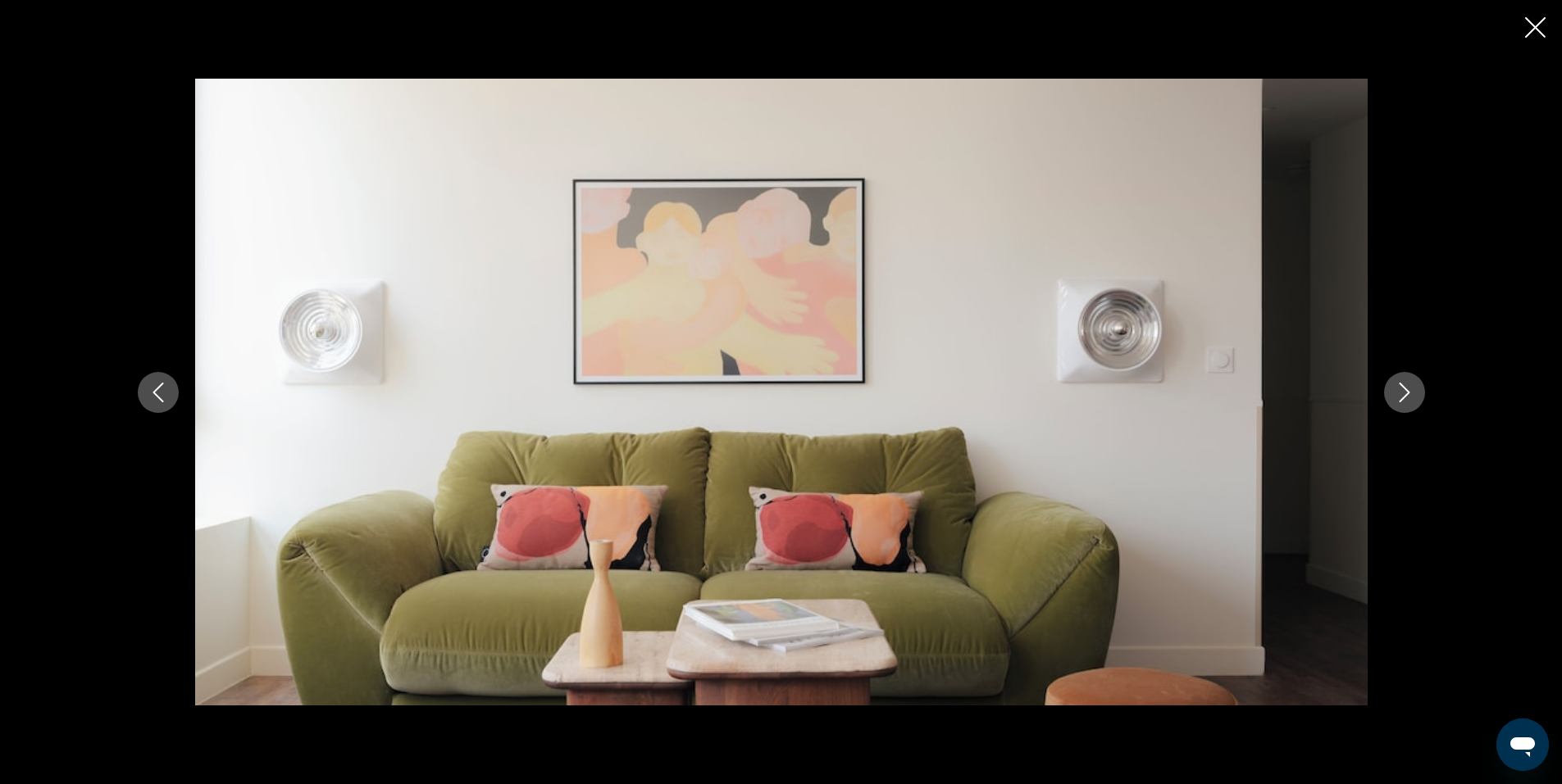
click at [1401, 386] on icon "Next image" at bounding box center [1405, 393] width 20 height 20
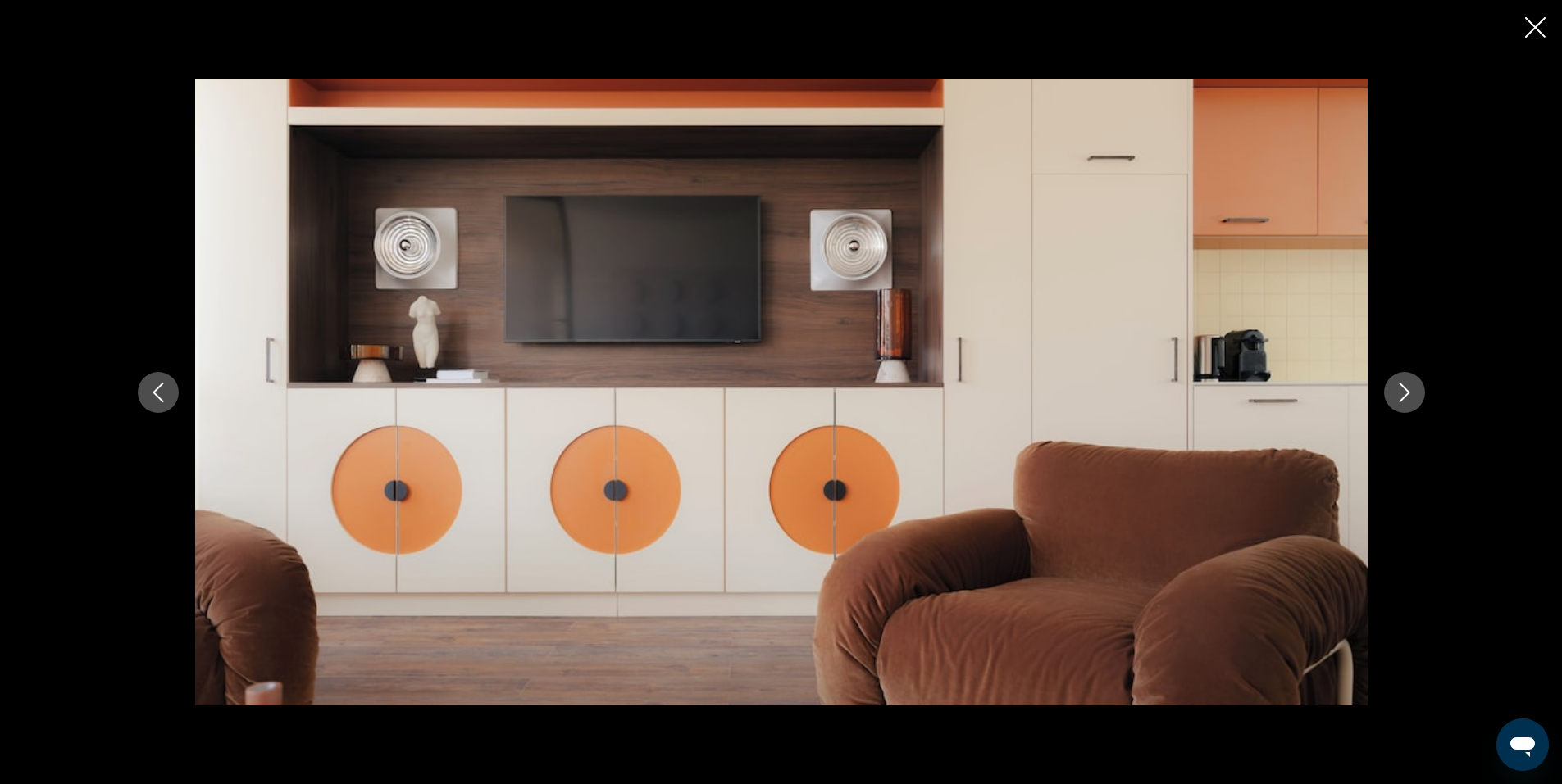
click at [1401, 386] on icon "Next image" at bounding box center [1405, 393] width 20 height 20
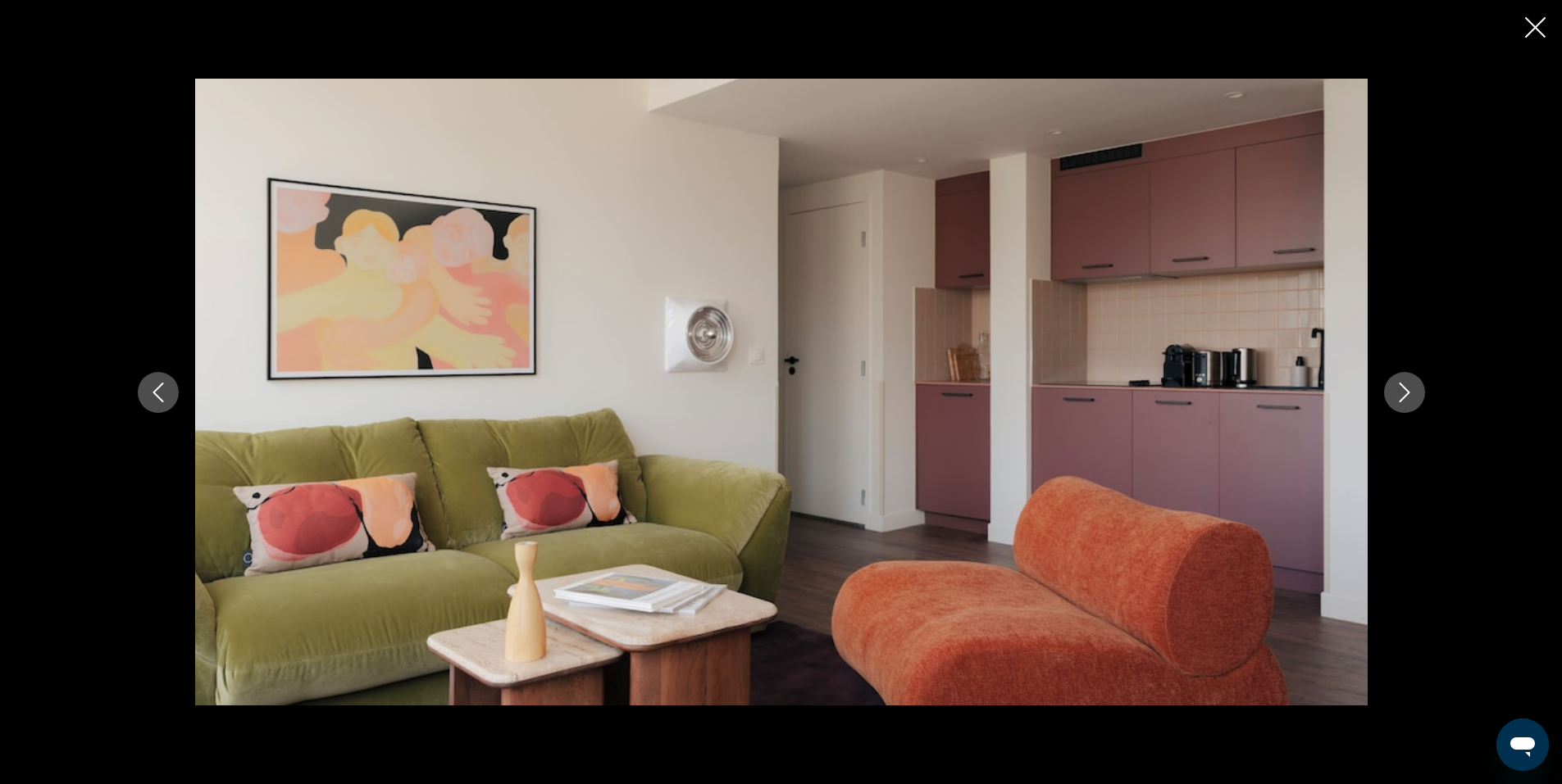
click at [1401, 386] on icon "Next image" at bounding box center [1405, 393] width 20 height 20
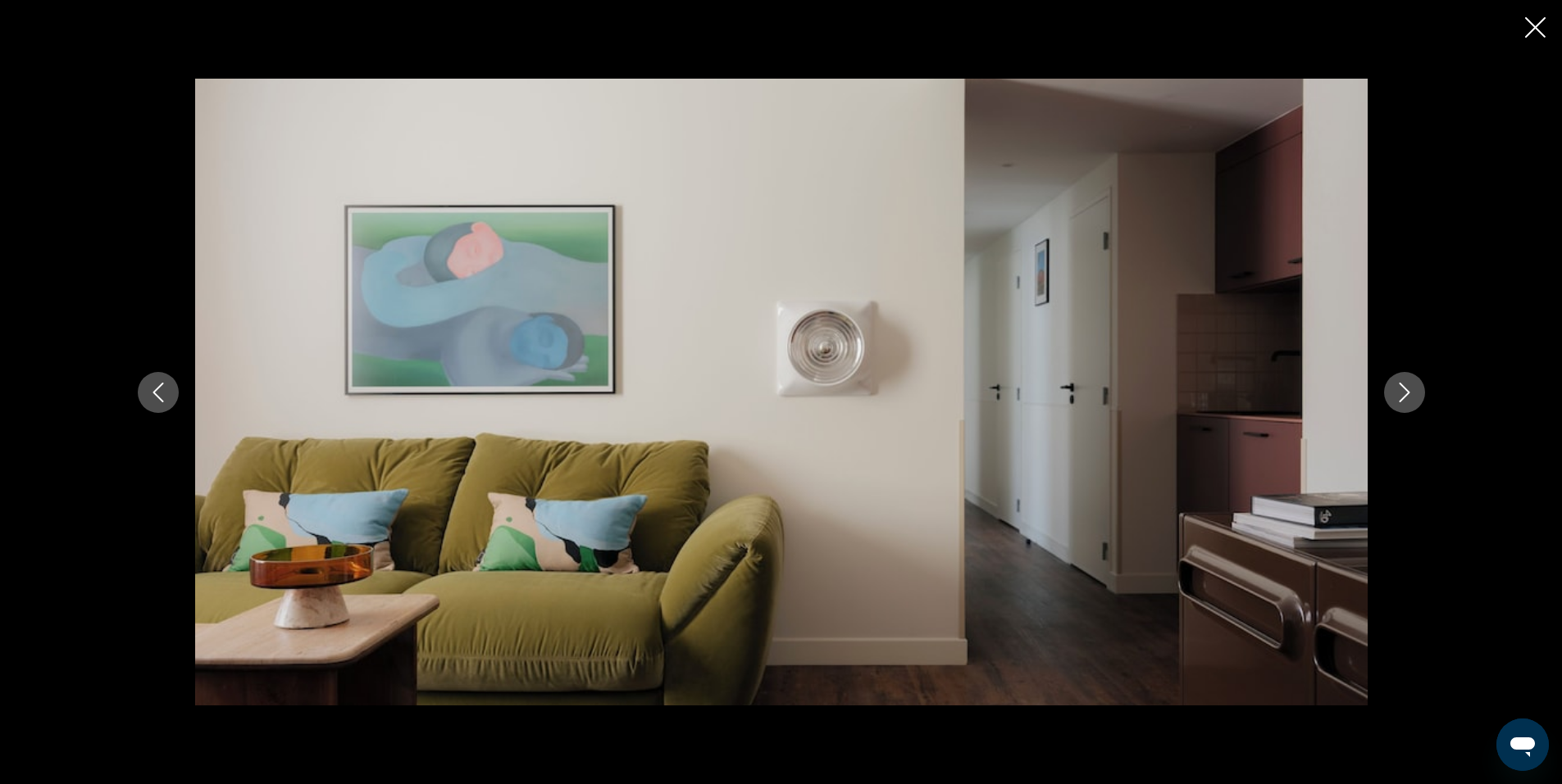
click at [1401, 386] on icon "Next image" at bounding box center [1405, 393] width 20 height 20
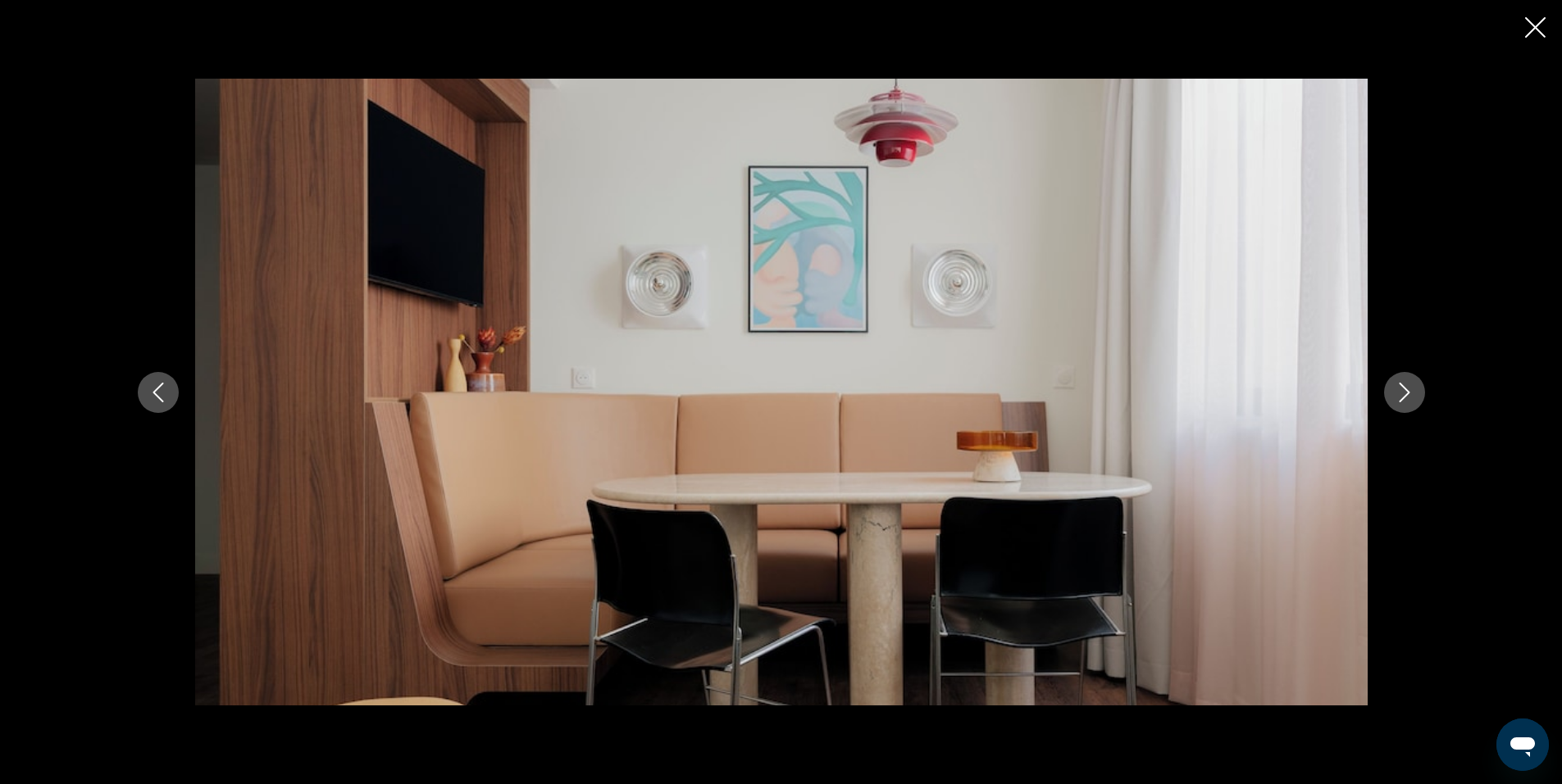
click at [1401, 386] on icon "Next image" at bounding box center [1405, 393] width 20 height 20
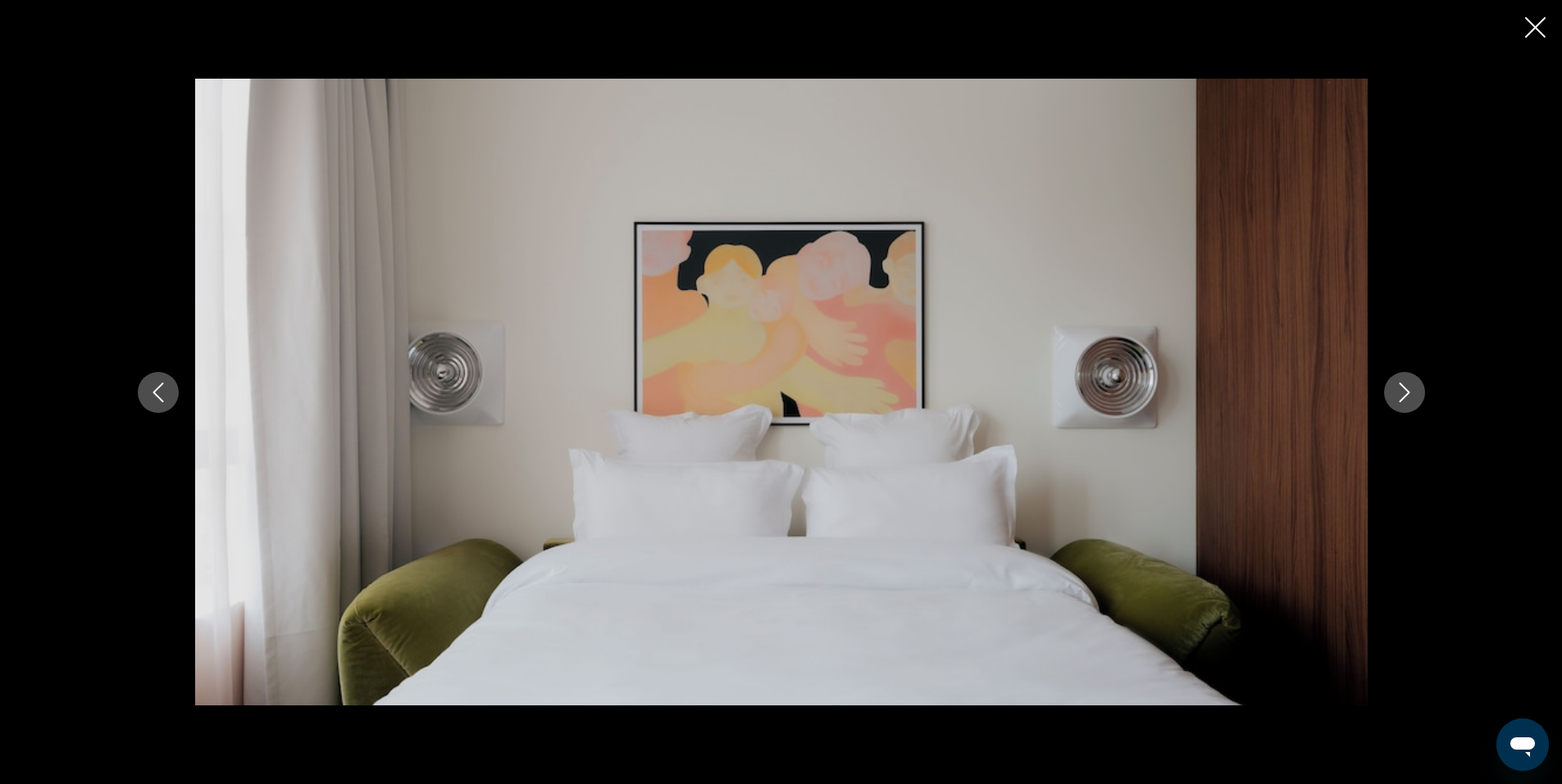
click at [1402, 387] on icon "Next image" at bounding box center [1405, 393] width 20 height 20
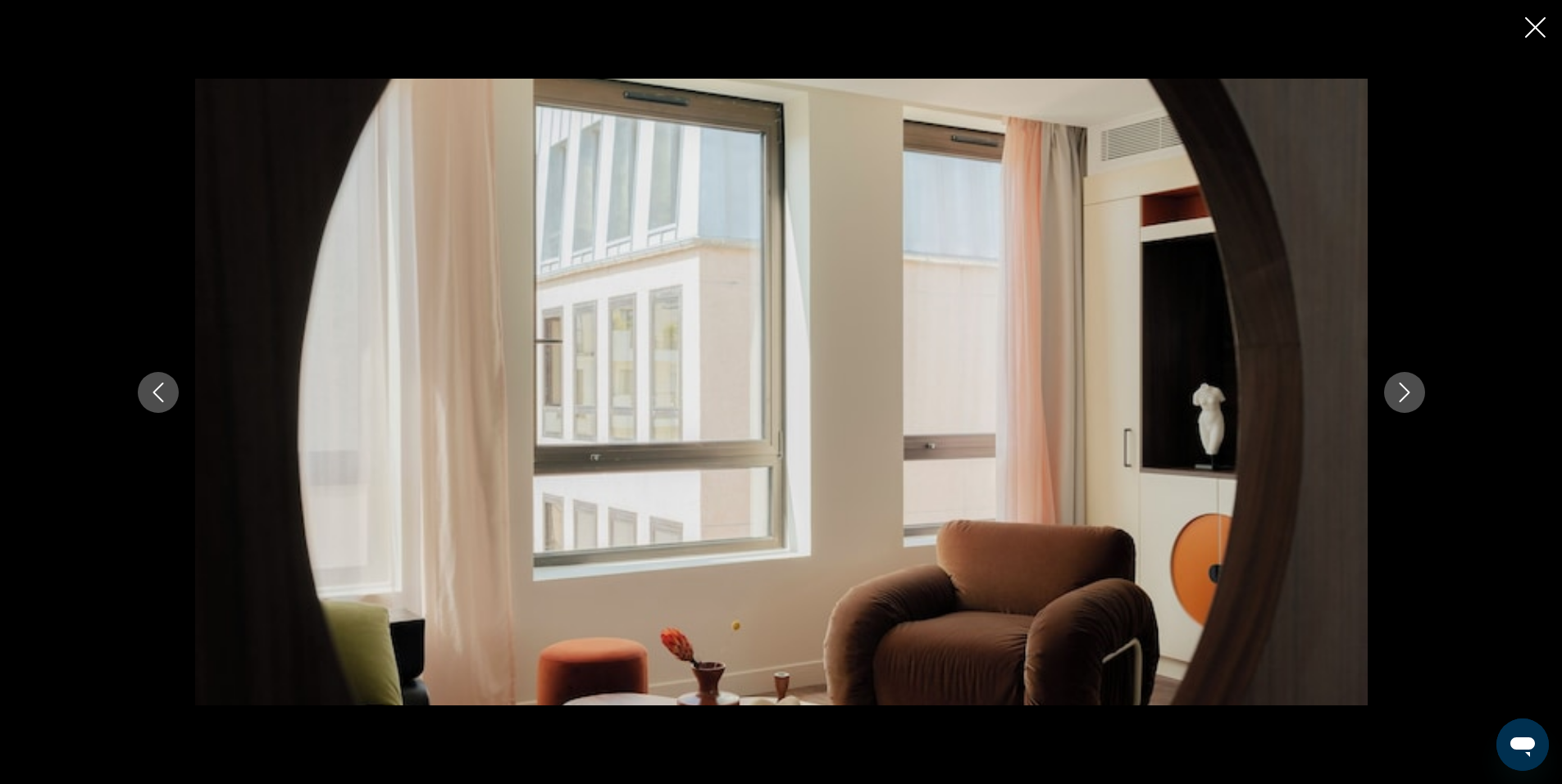
click at [1402, 387] on icon "Next image" at bounding box center [1405, 393] width 20 height 20
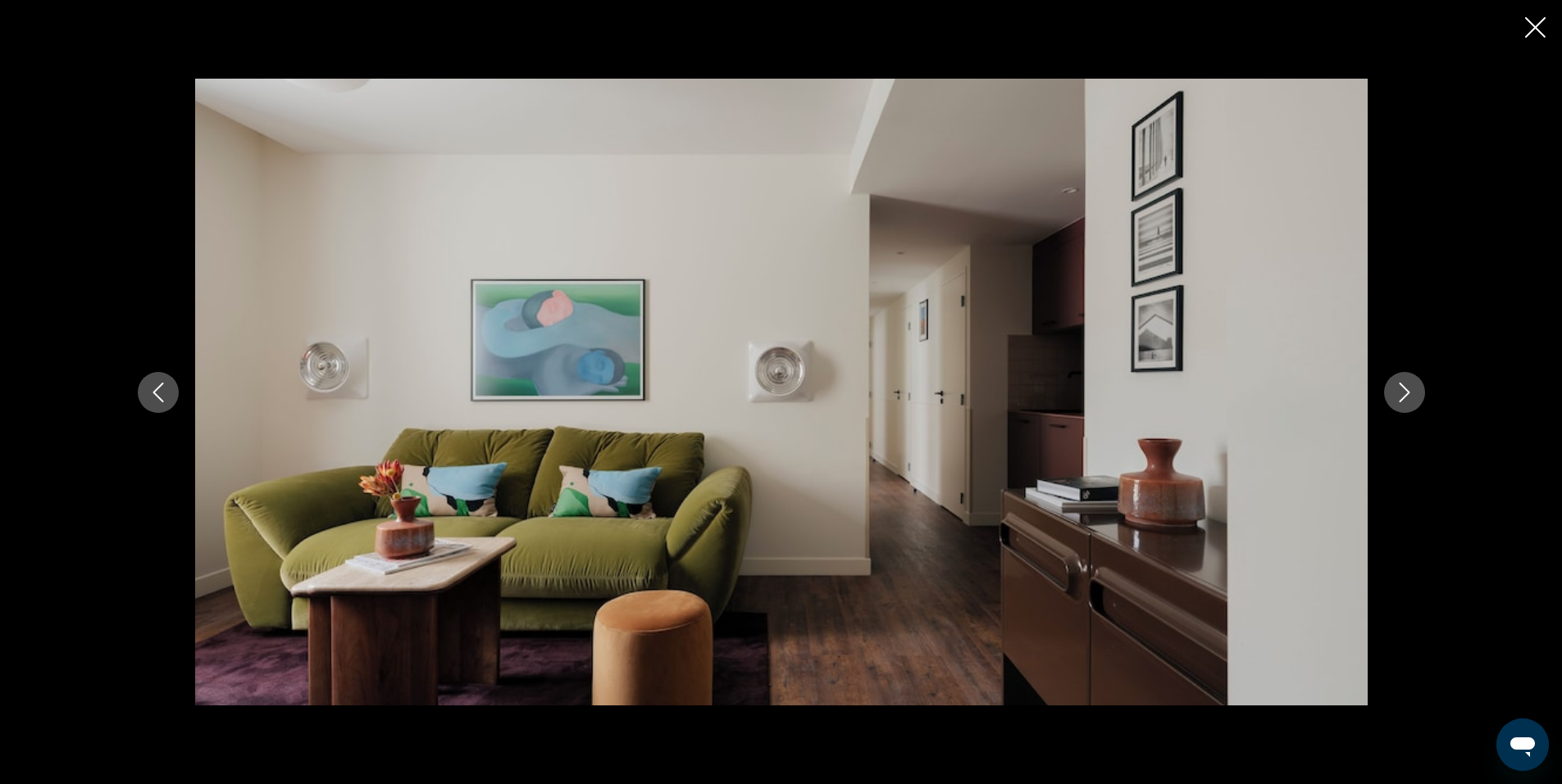
click at [1402, 387] on icon "Next image" at bounding box center [1405, 393] width 20 height 20
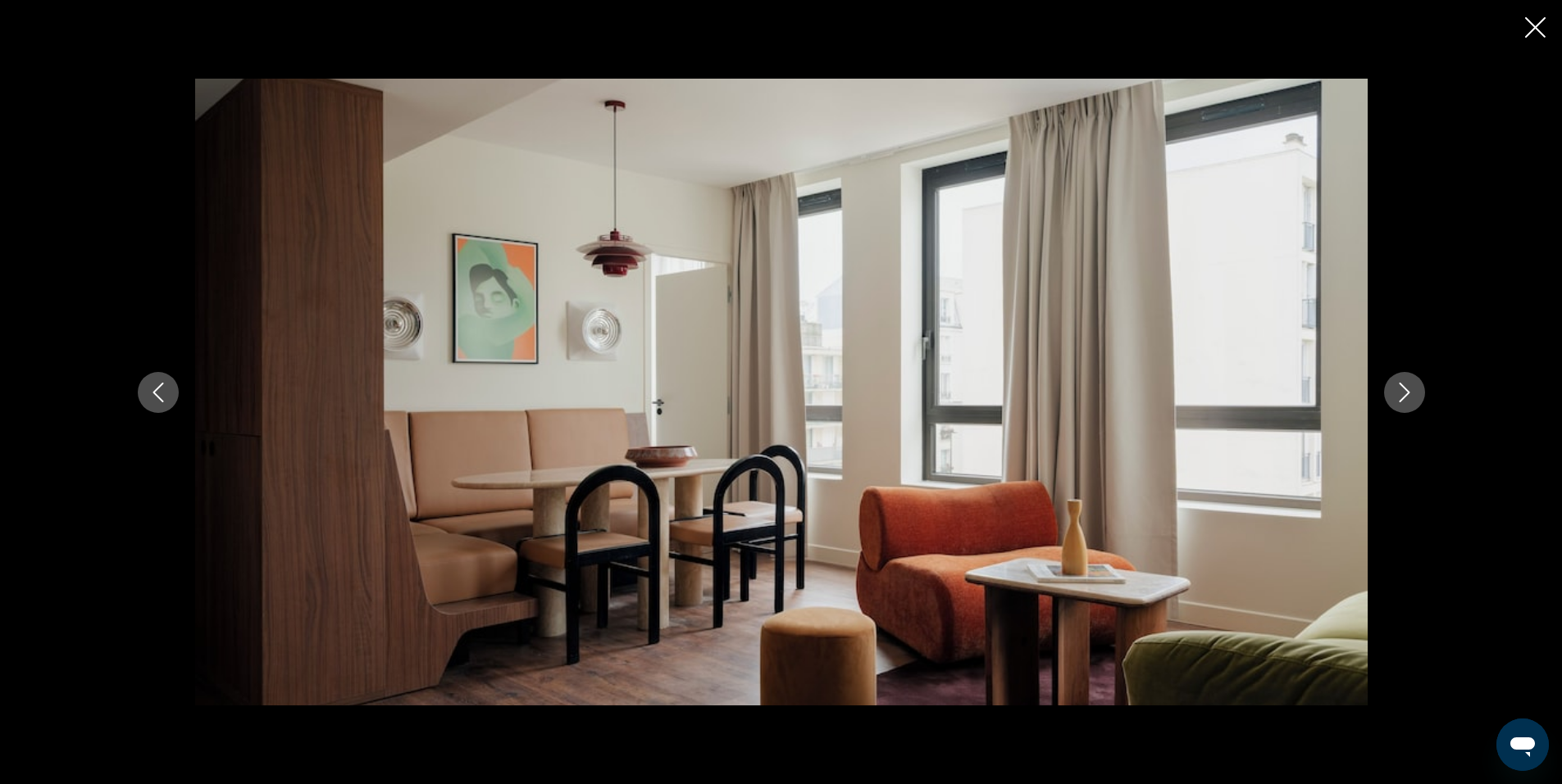
click at [1402, 387] on icon "Next image" at bounding box center [1405, 393] width 20 height 20
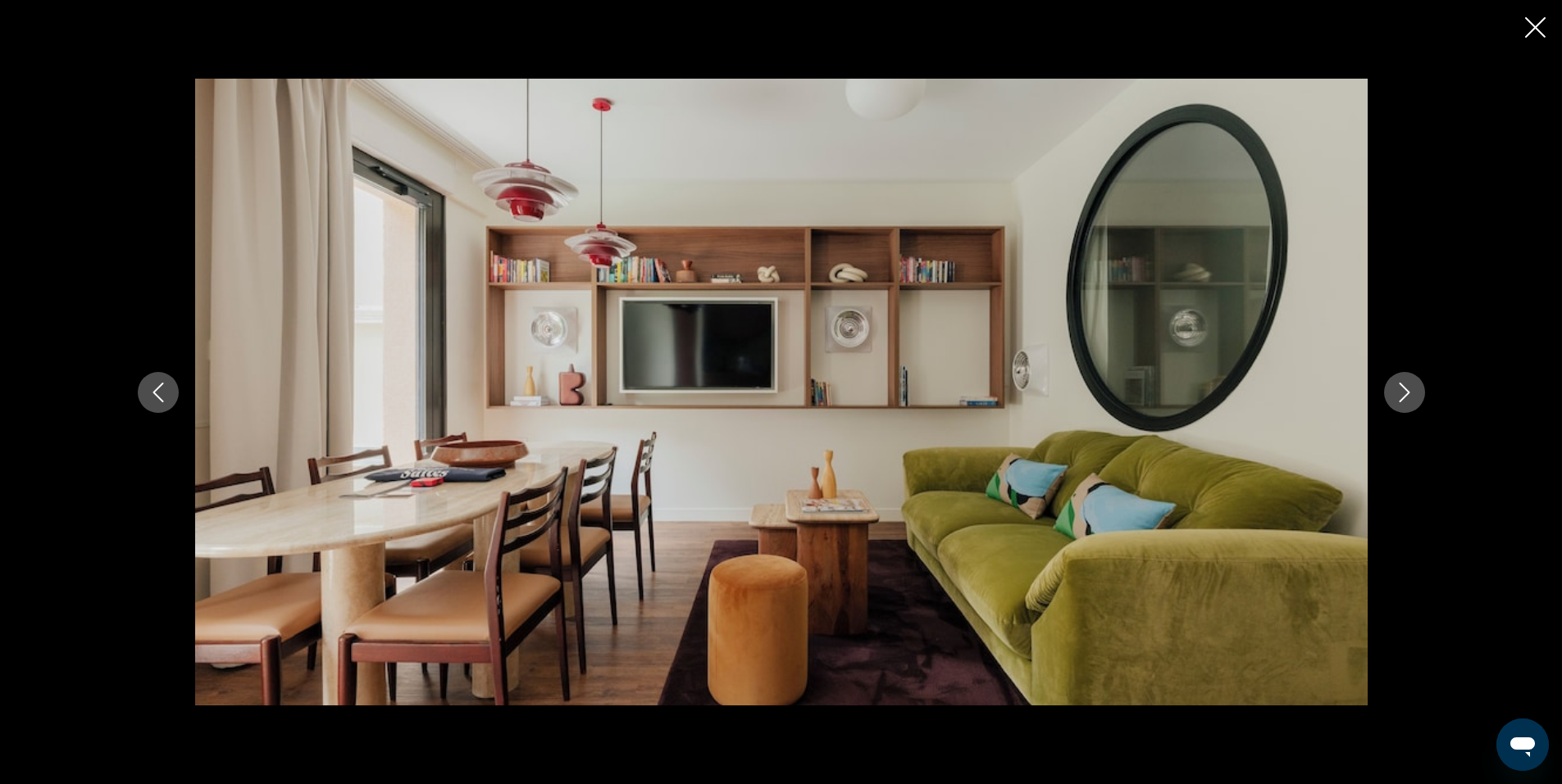
click at [1402, 387] on icon "Next image" at bounding box center [1405, 393] width 20 height 20
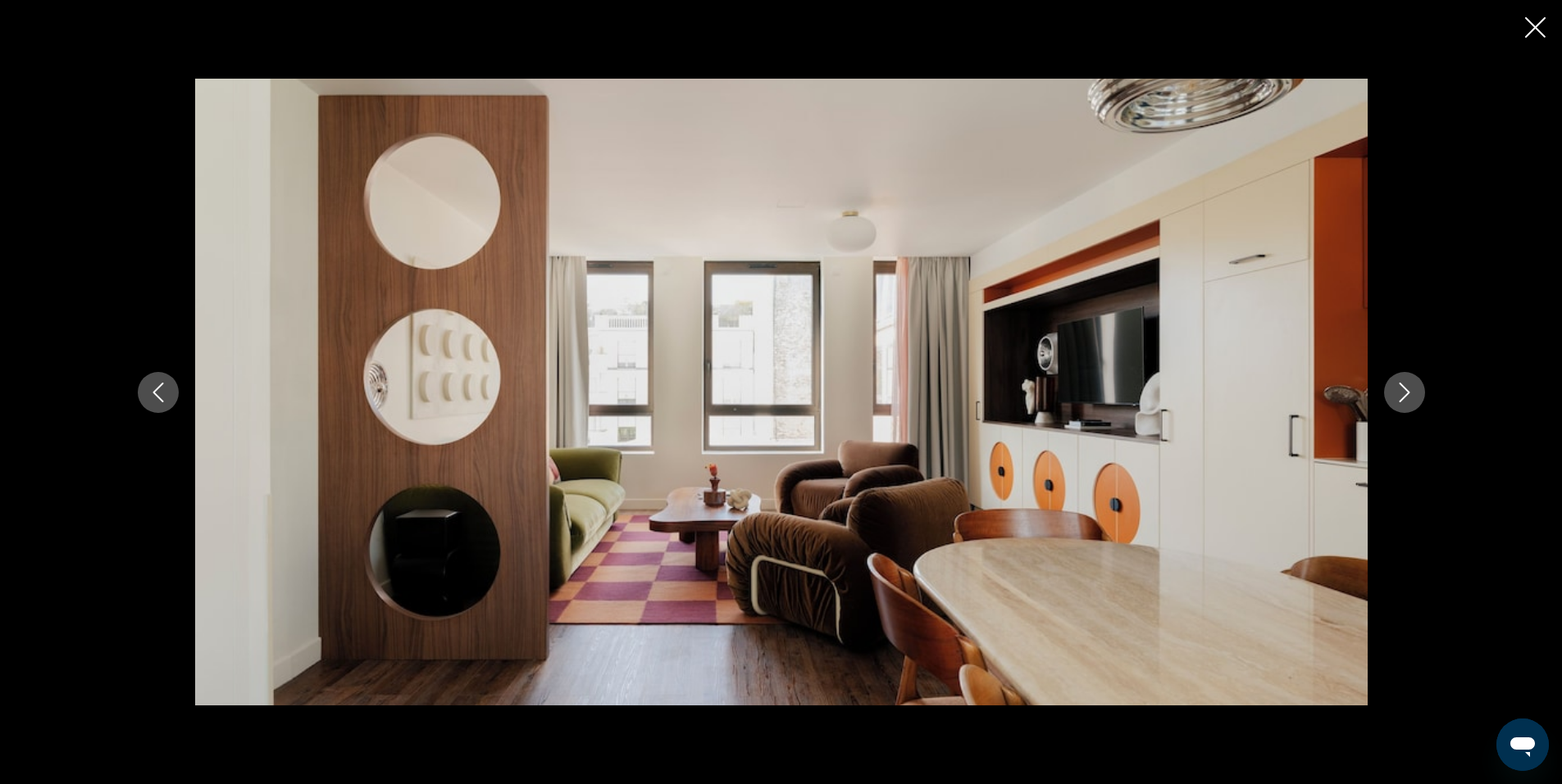
click at [1402, 387] on icon "Next image" at bounding box center [1405, 393] width 20 height 20
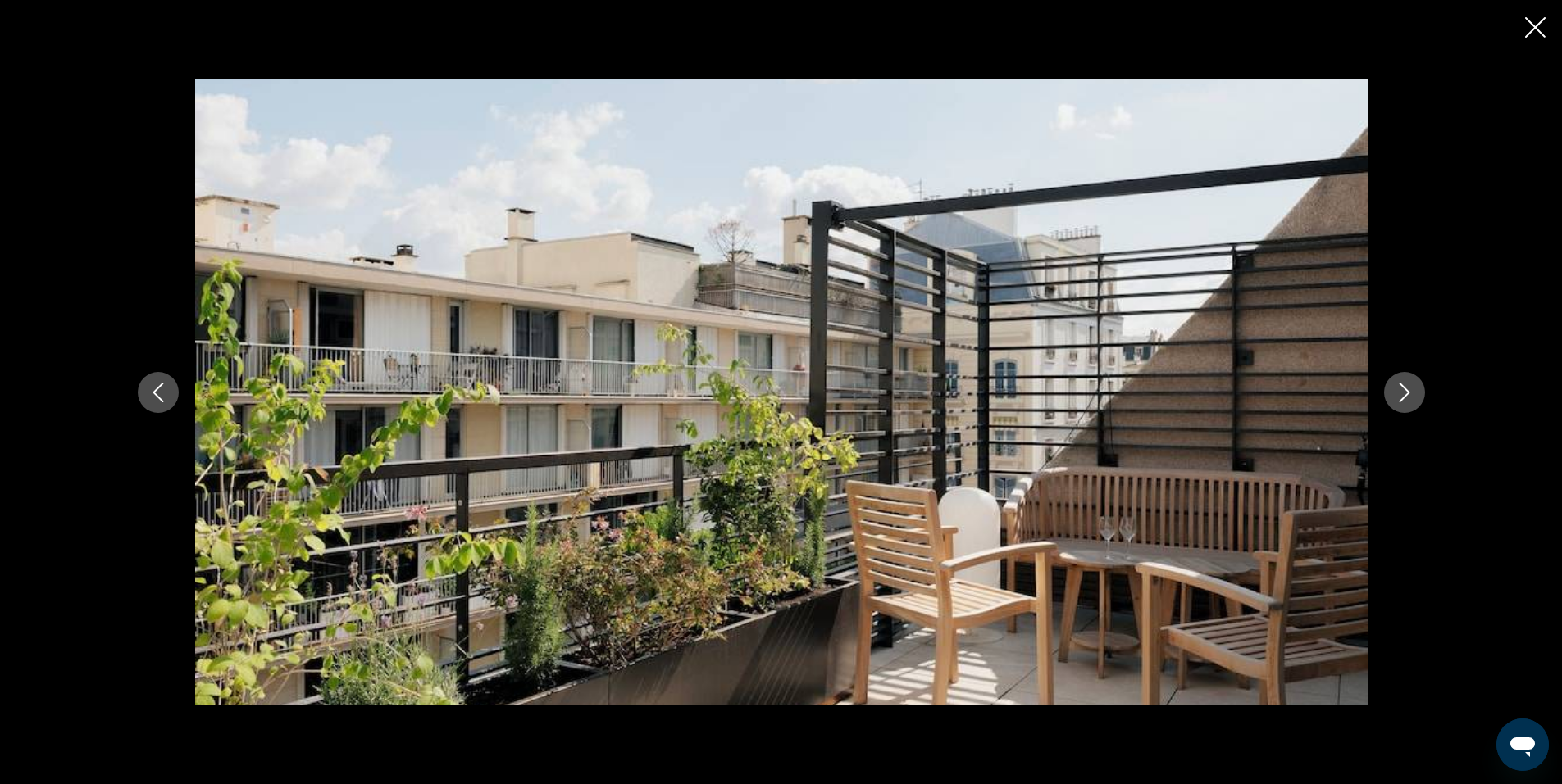
click at [1402, 387] on icon "Next image" at bounding box center [1405, 393] width 20 height 20
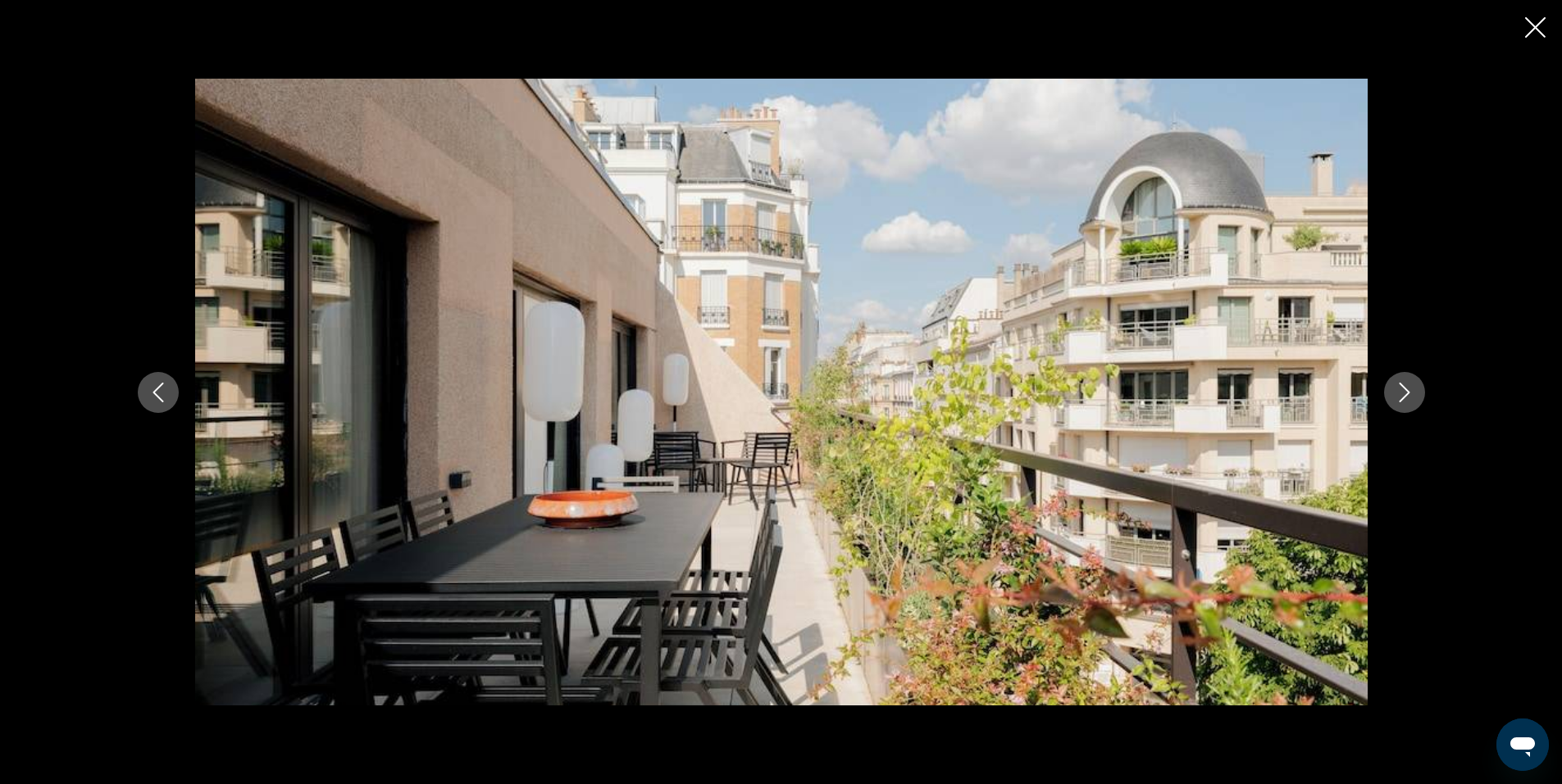
click at [1402, 387] on icon "Next image" at bounding box center [1405, 393] width 20 height 20
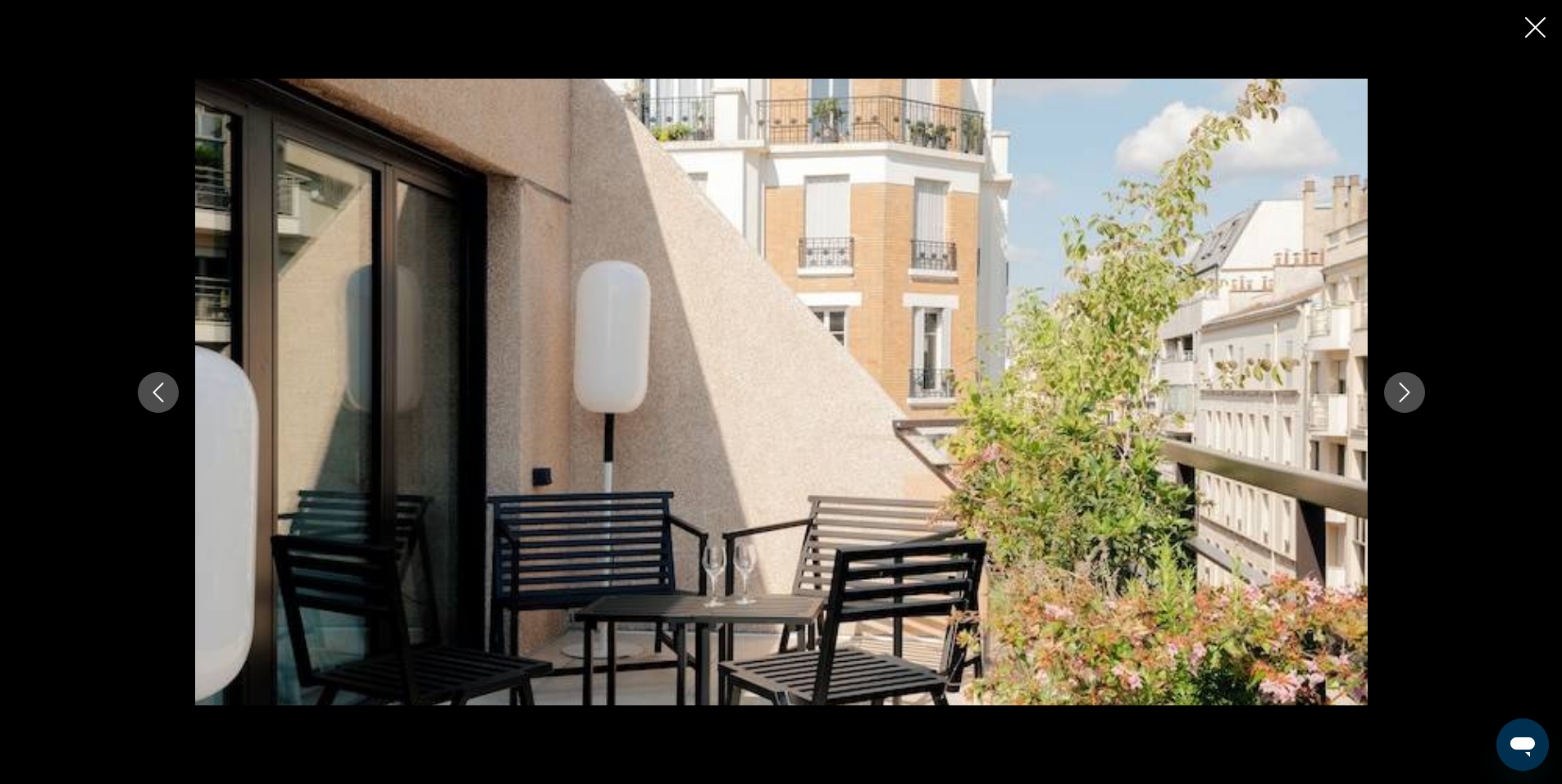
click at [1402, 387] on icon "Next image" at bounding box center [1405, 393] width 20 height 20
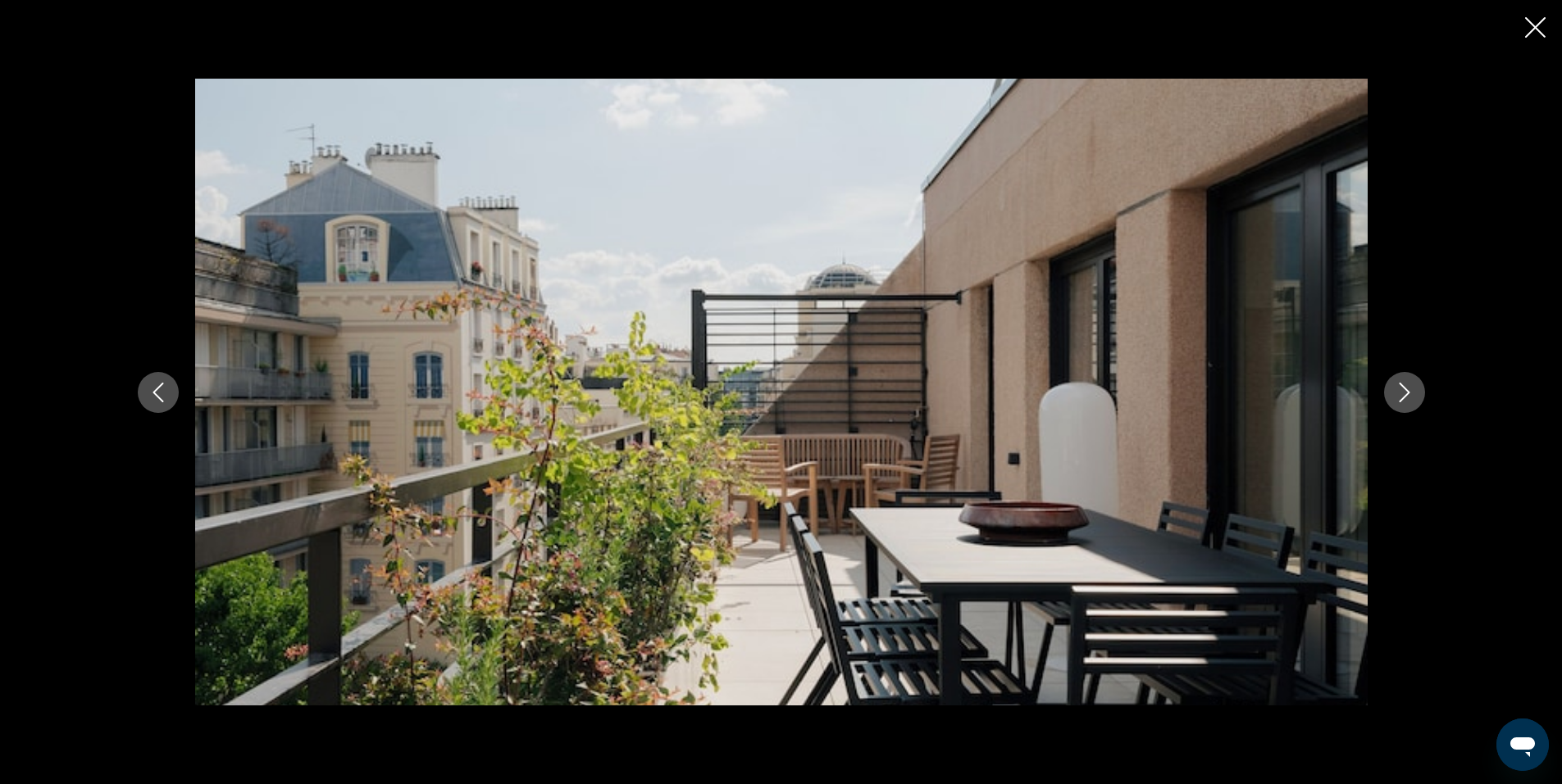
click at [1402, 387] on icon "Next image" at bounding box center [1405, 393] width 20 height 20
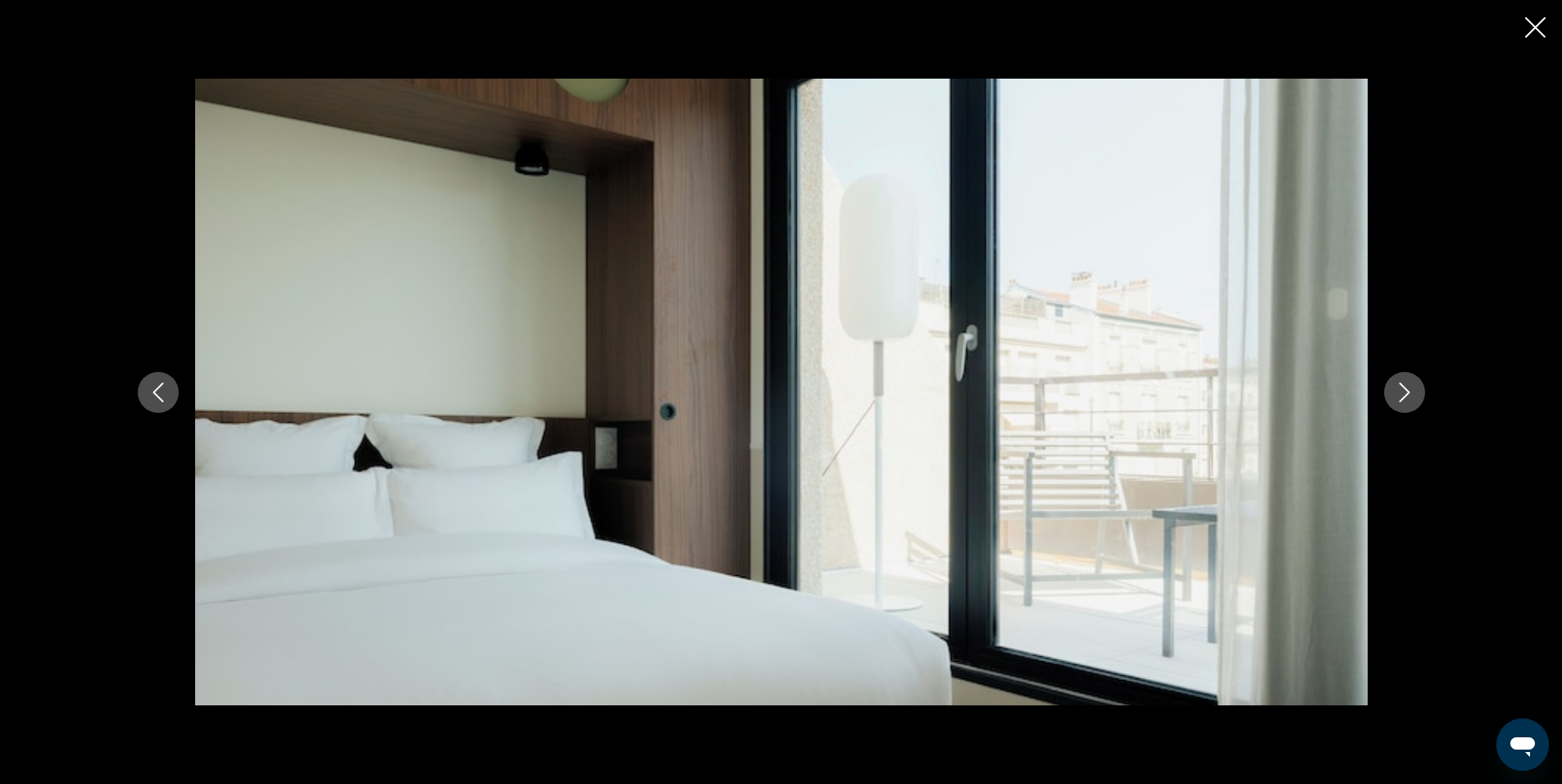
click at [1402, 387] on icon "Next image" at bounding box center [1405, 393] width 20 height 20
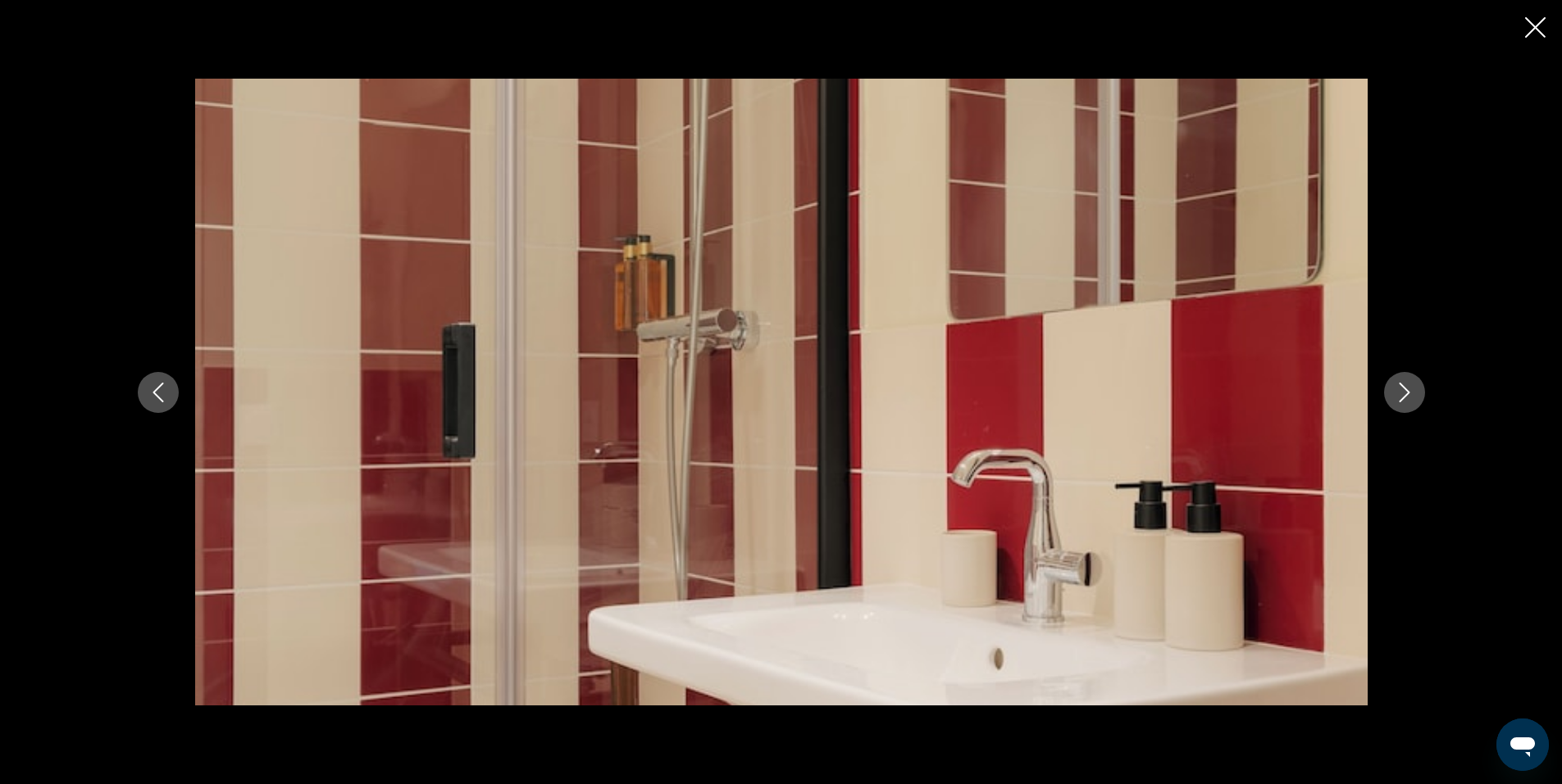
click at [1402, 387] on icon "Next image" at bounding box center [1405, 393] width 20 height 20
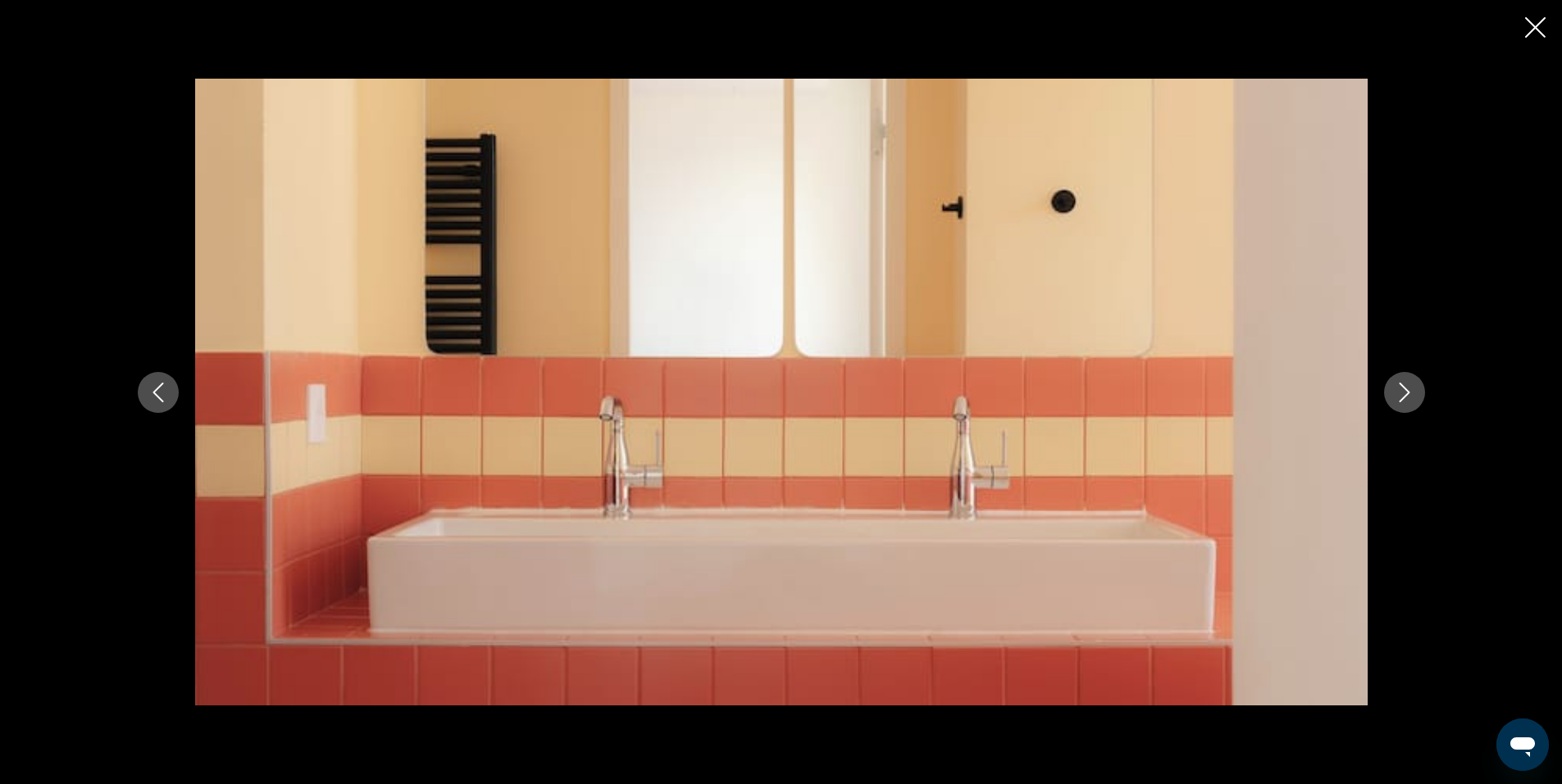
click at [1403, 383] on icon "Next image" at bounding box center [1405, 393] width 20 height 20
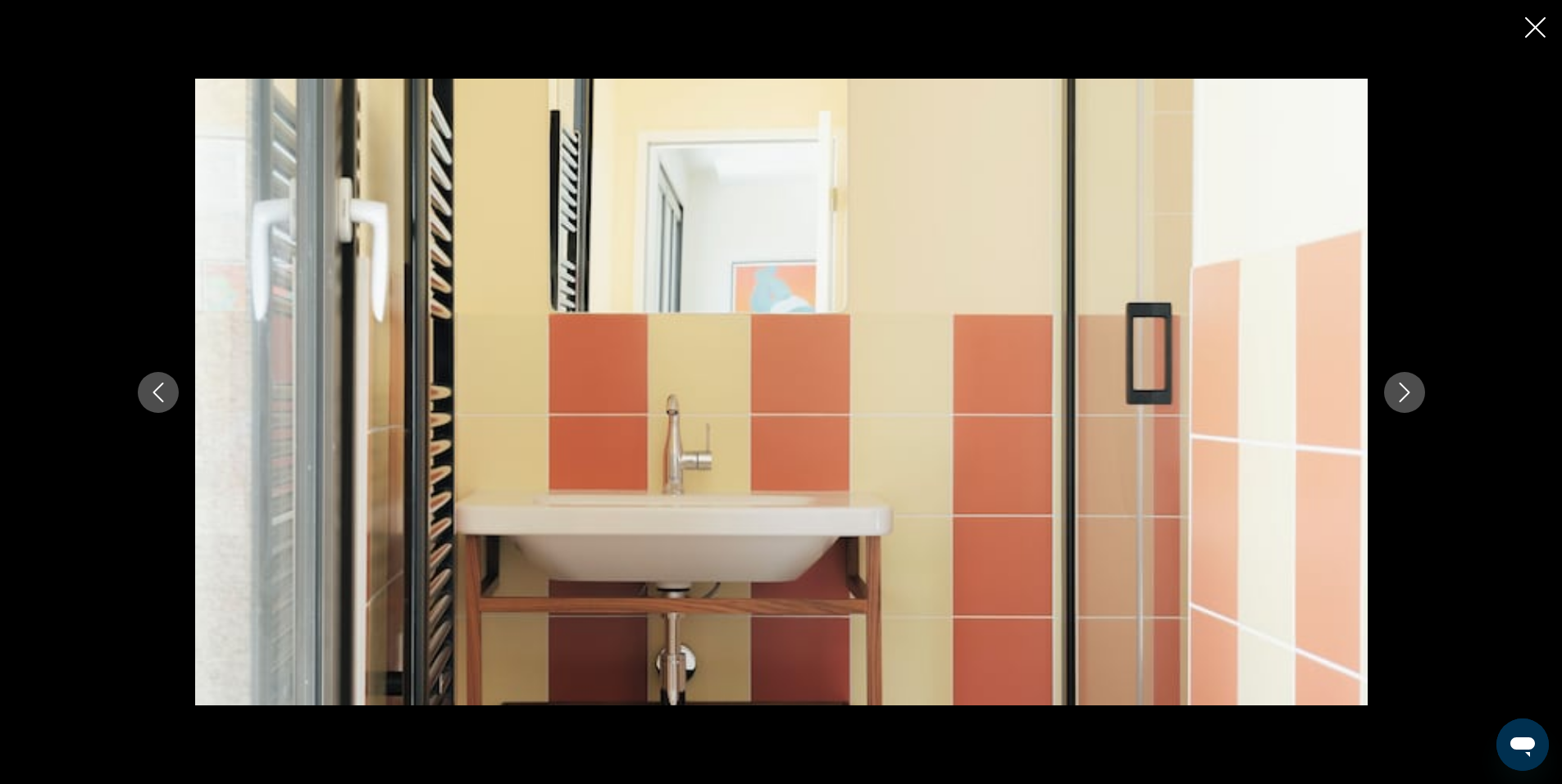
click at [1403, 383] on icon "Next image" at bounding box center [1405, 393] width 20 height 20
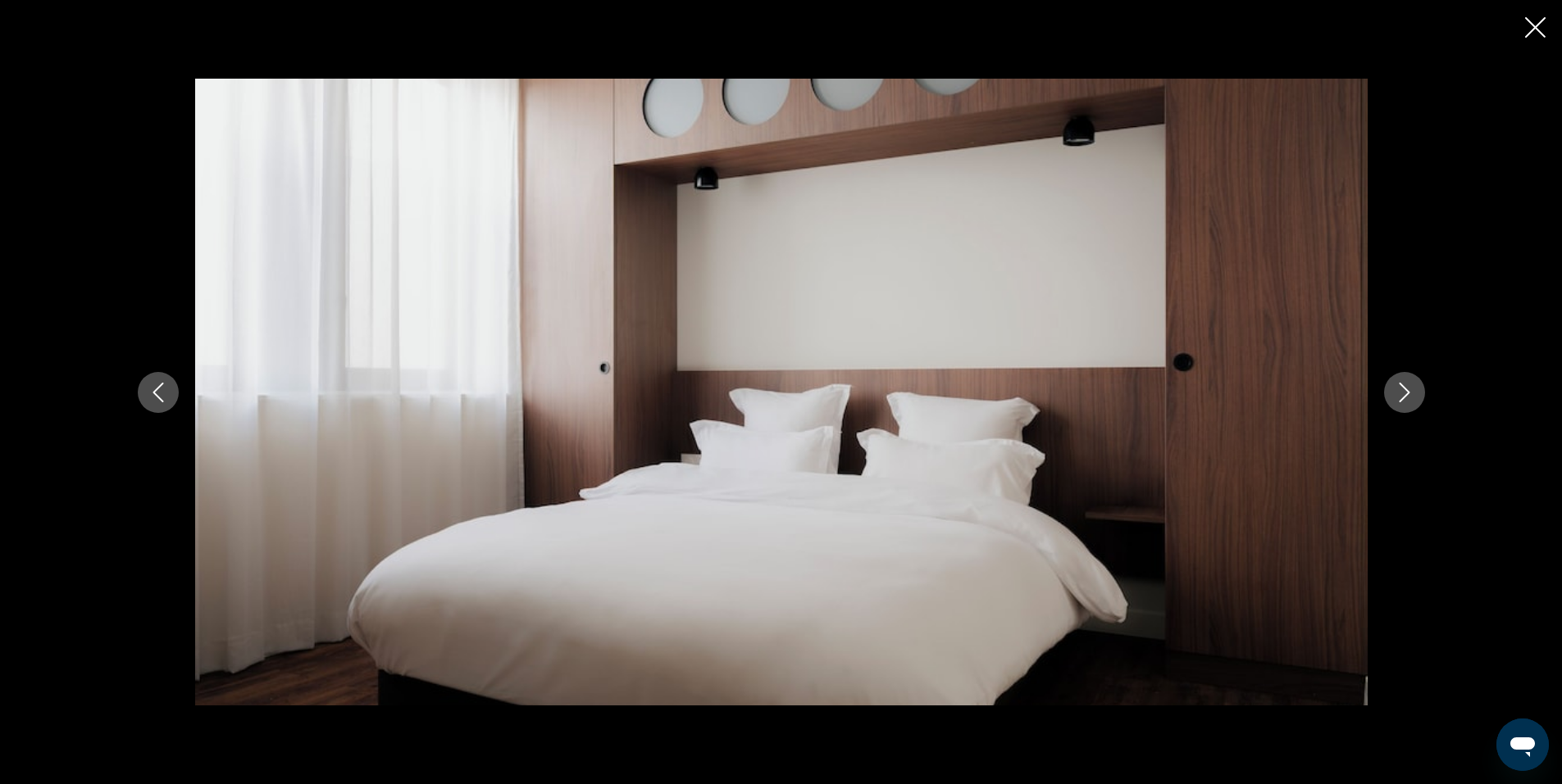
click at [1403, 383] on icon "Next image" at bounding box center [1405, 393] width 20 height 20
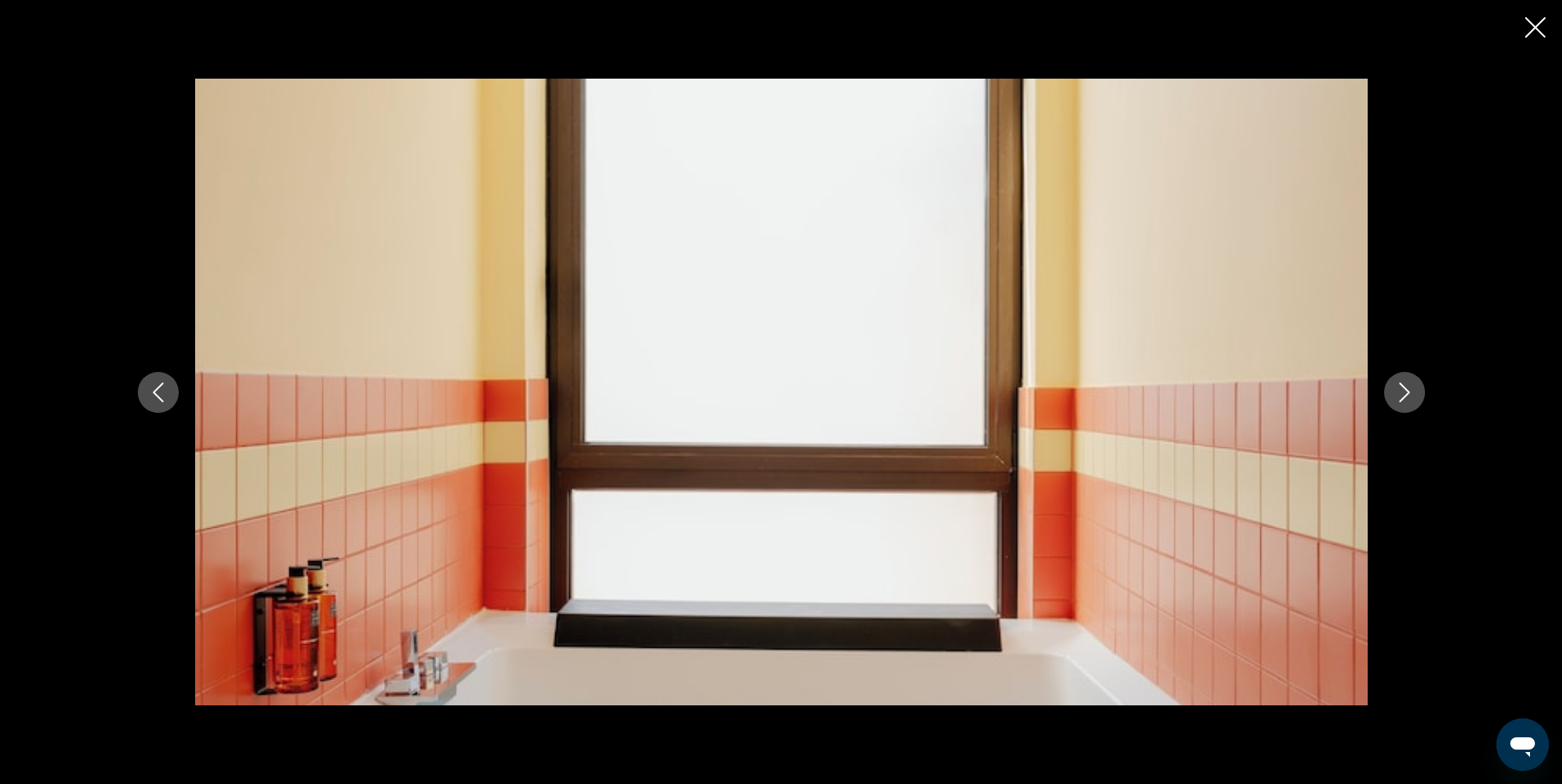
click at [1536, 25] on icon "Close slideshow" at bounding box center [1535, 28] width 21 height 21
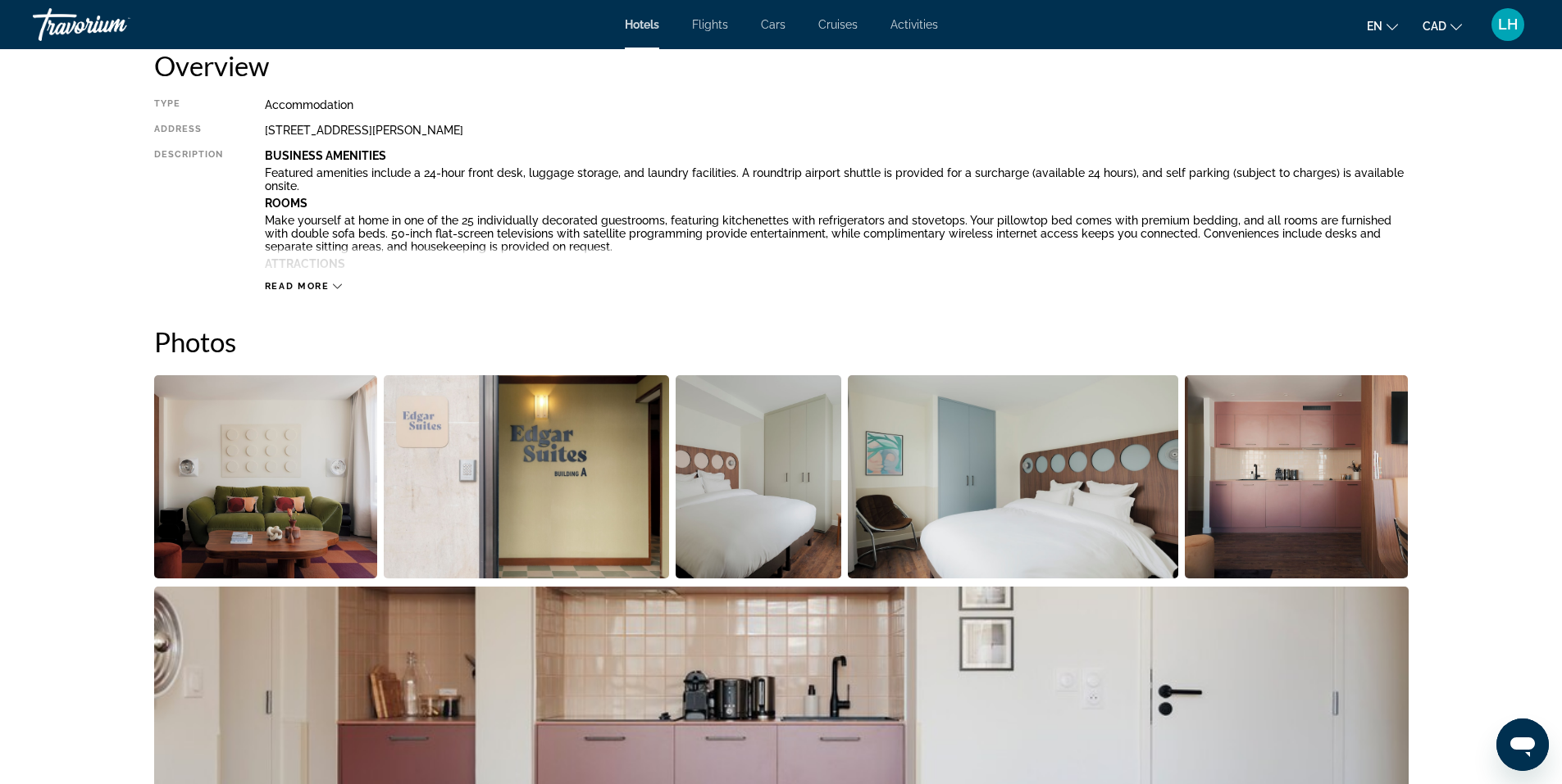
click at [318, 283] on span "Read more" at bounding box center [297, 286] width 65 height 11
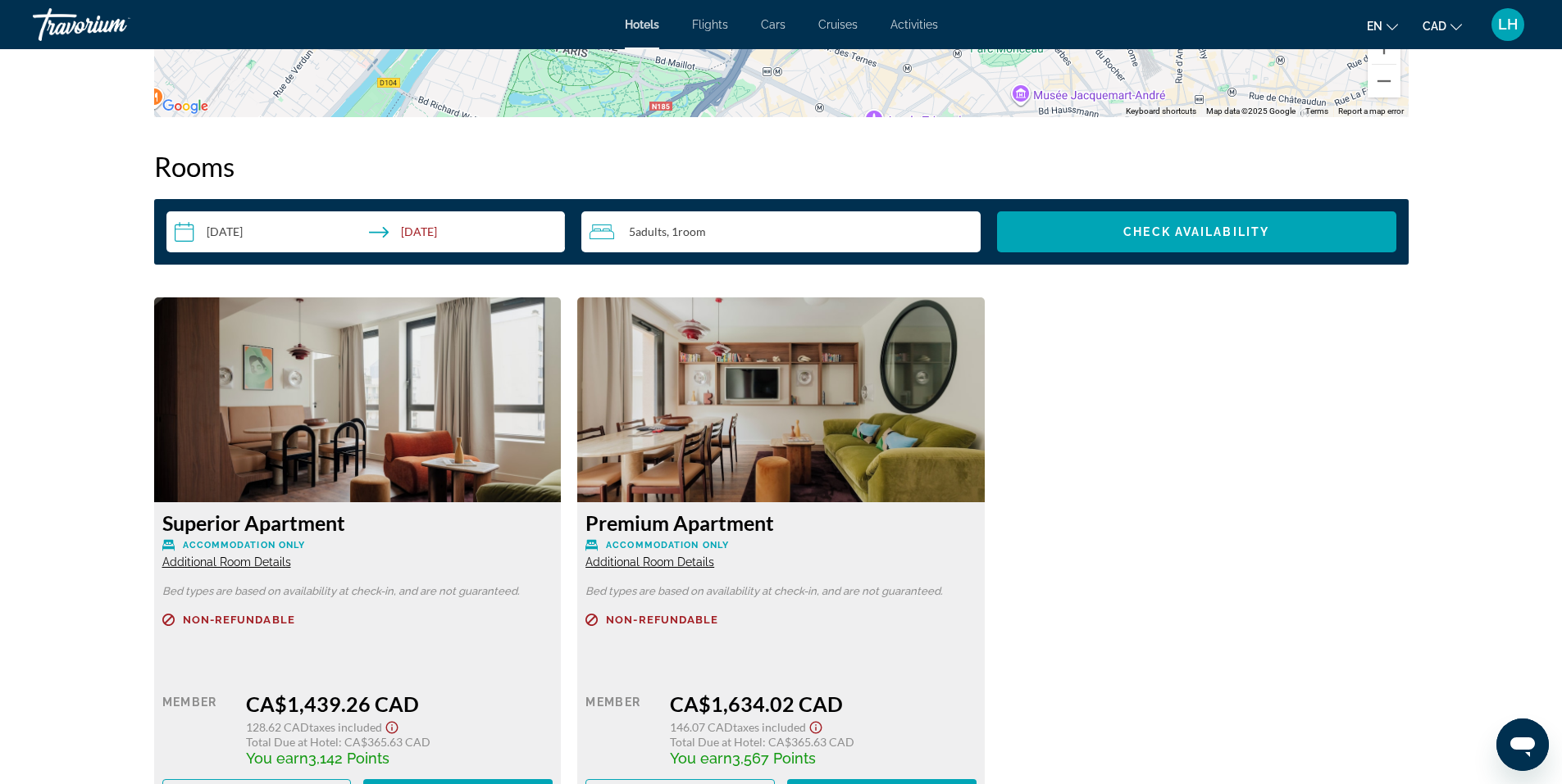
scroll to position [2705, 0]
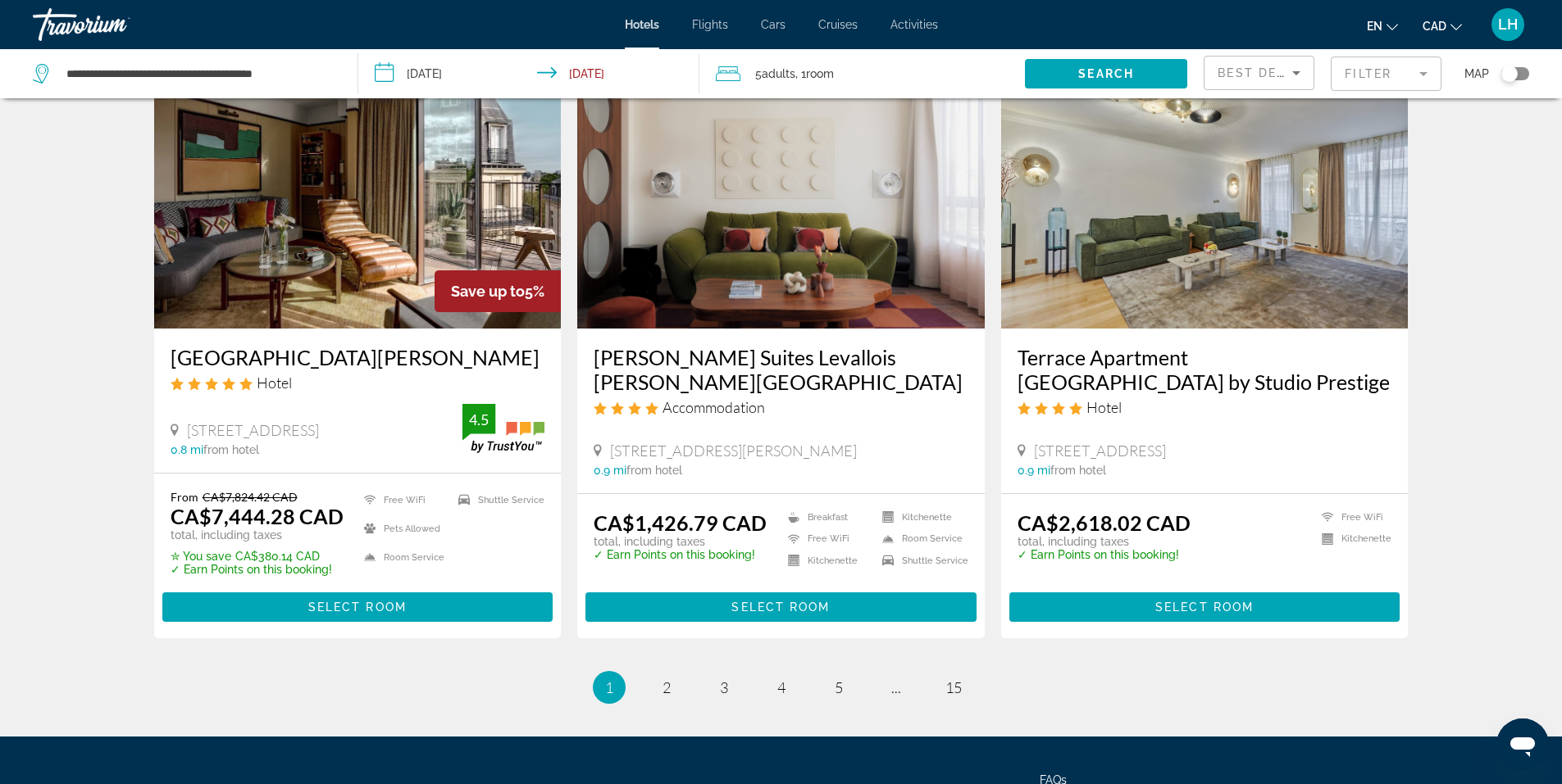
scroll to position [1967, 0]
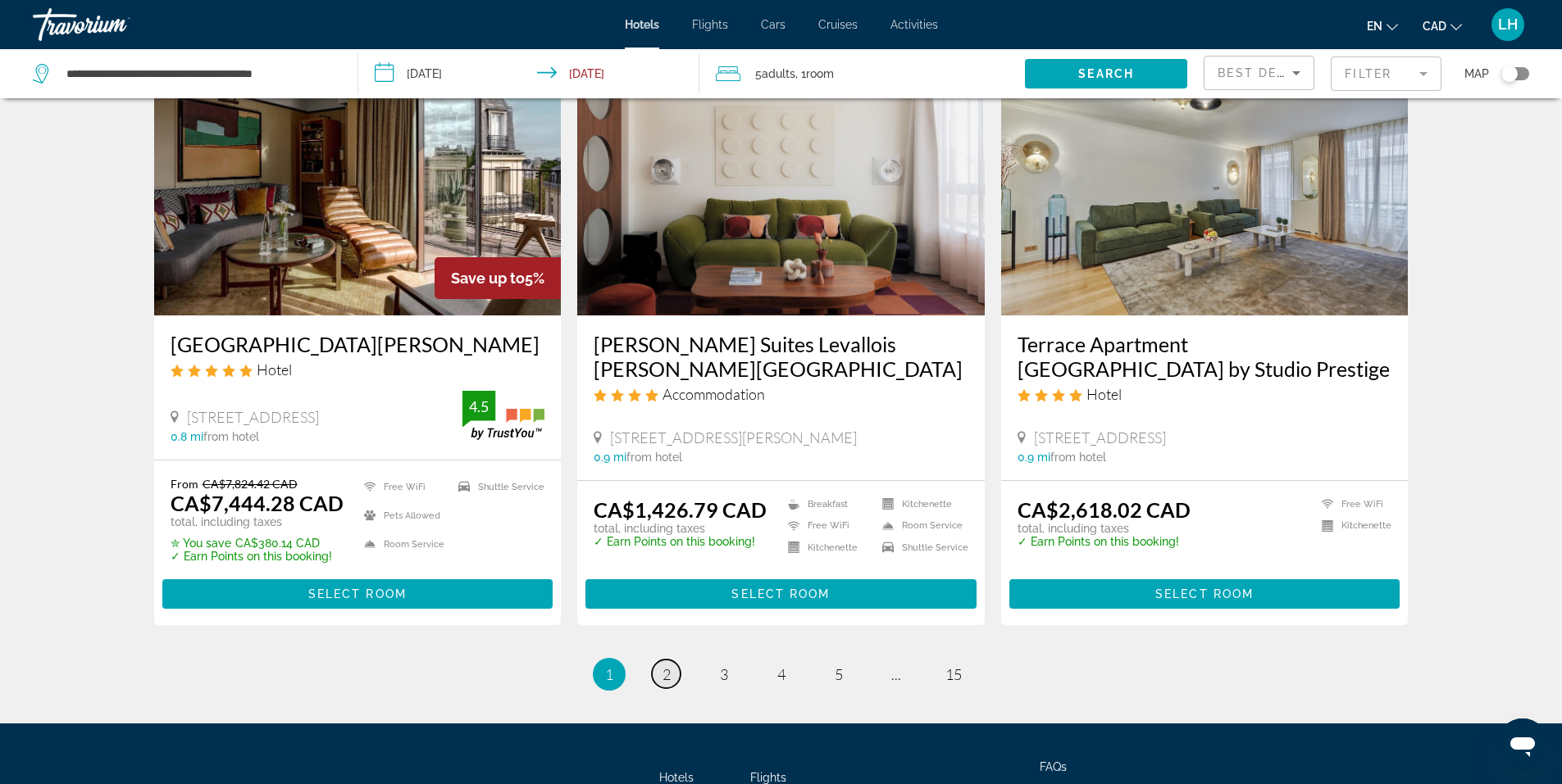
click at [661, 660] on link "page 2" at bounding box center [665, 674] width 29 height 28
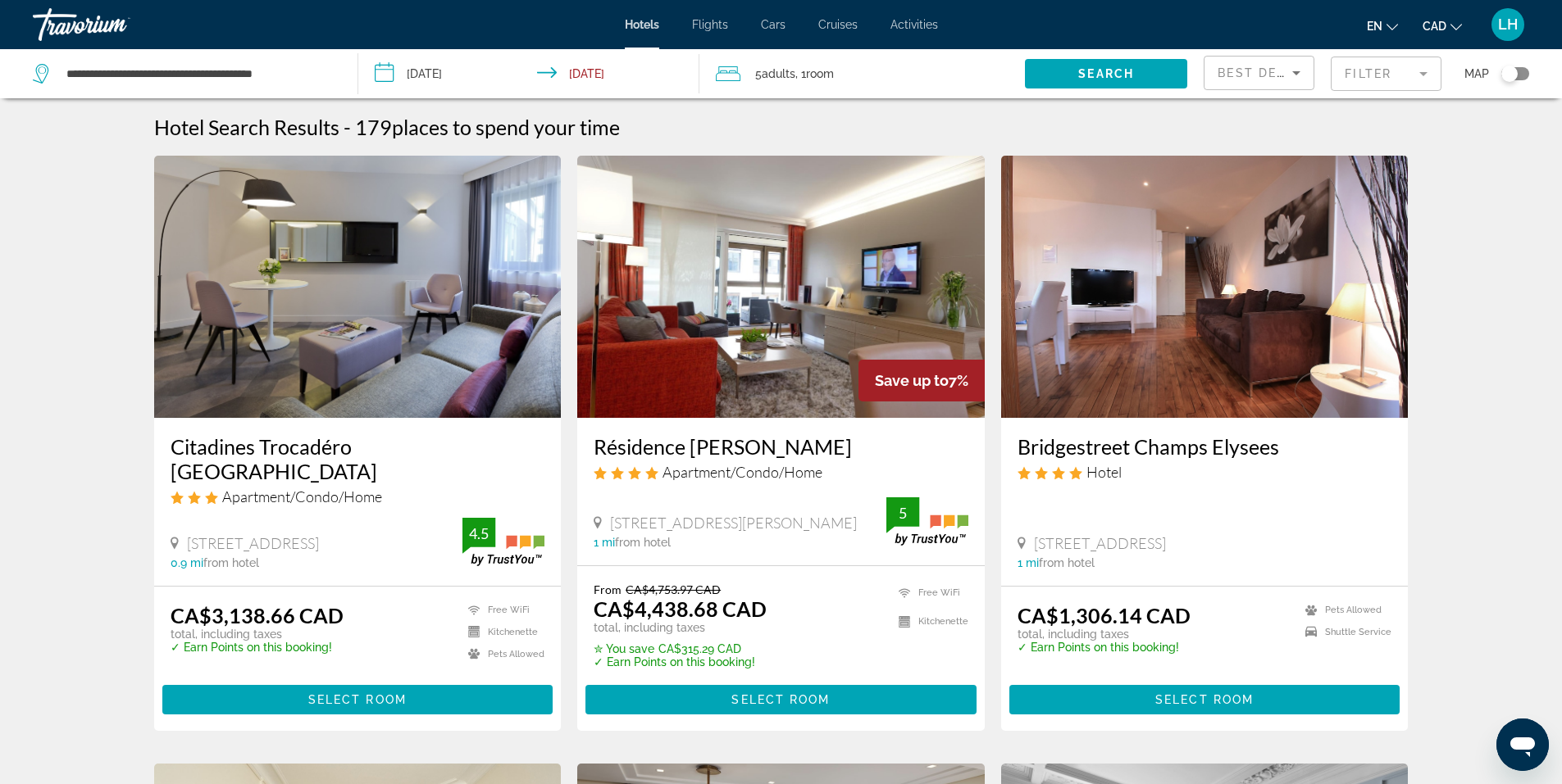
click at [1227, 332] on img "Main content" at bounding box center [1205, 287] width 408 height 262
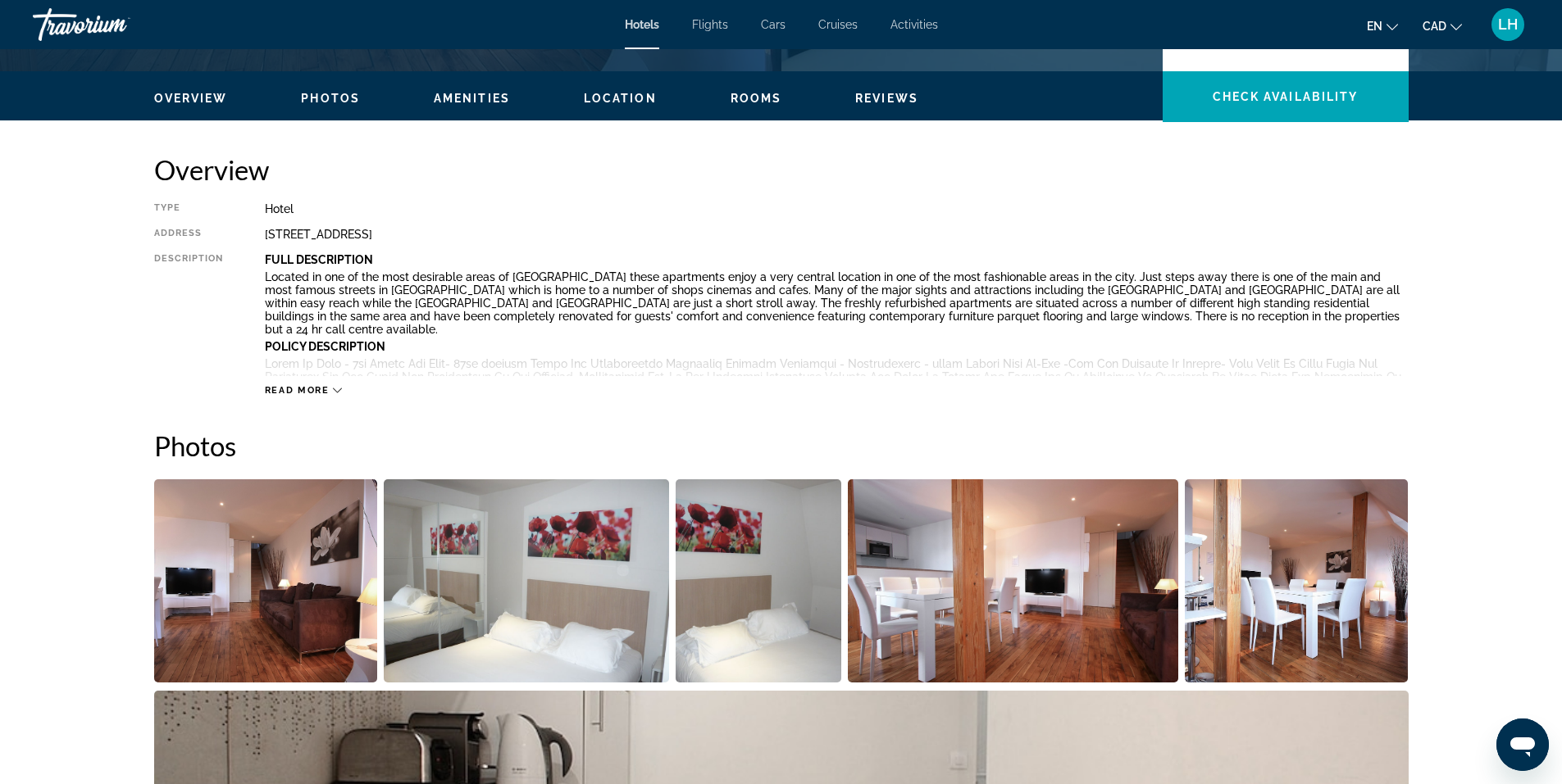
scroll to position [492, 0]
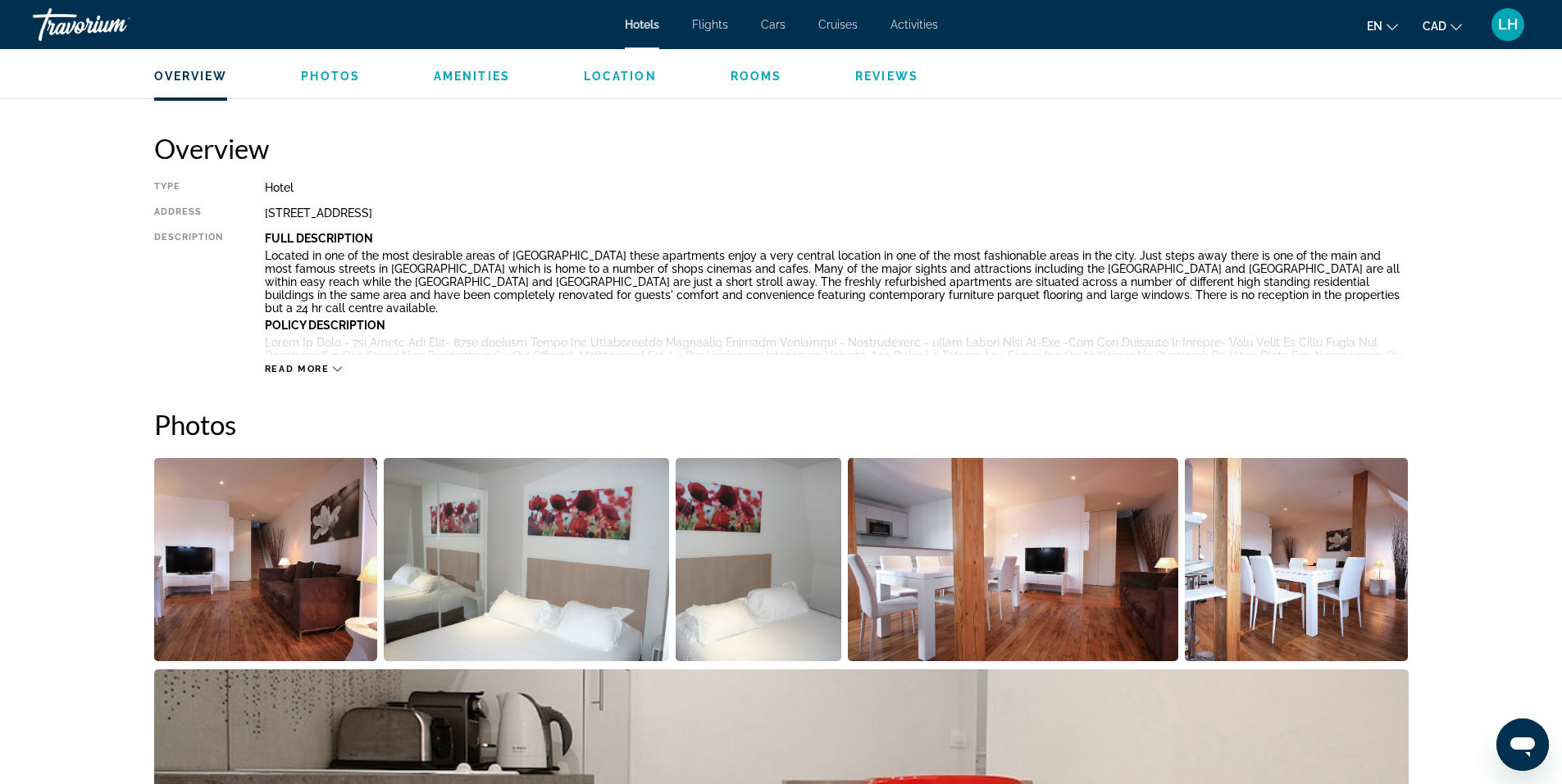
click at [285, 367] on span "Read more" at bounding box center [297, 368] width 65 height 11
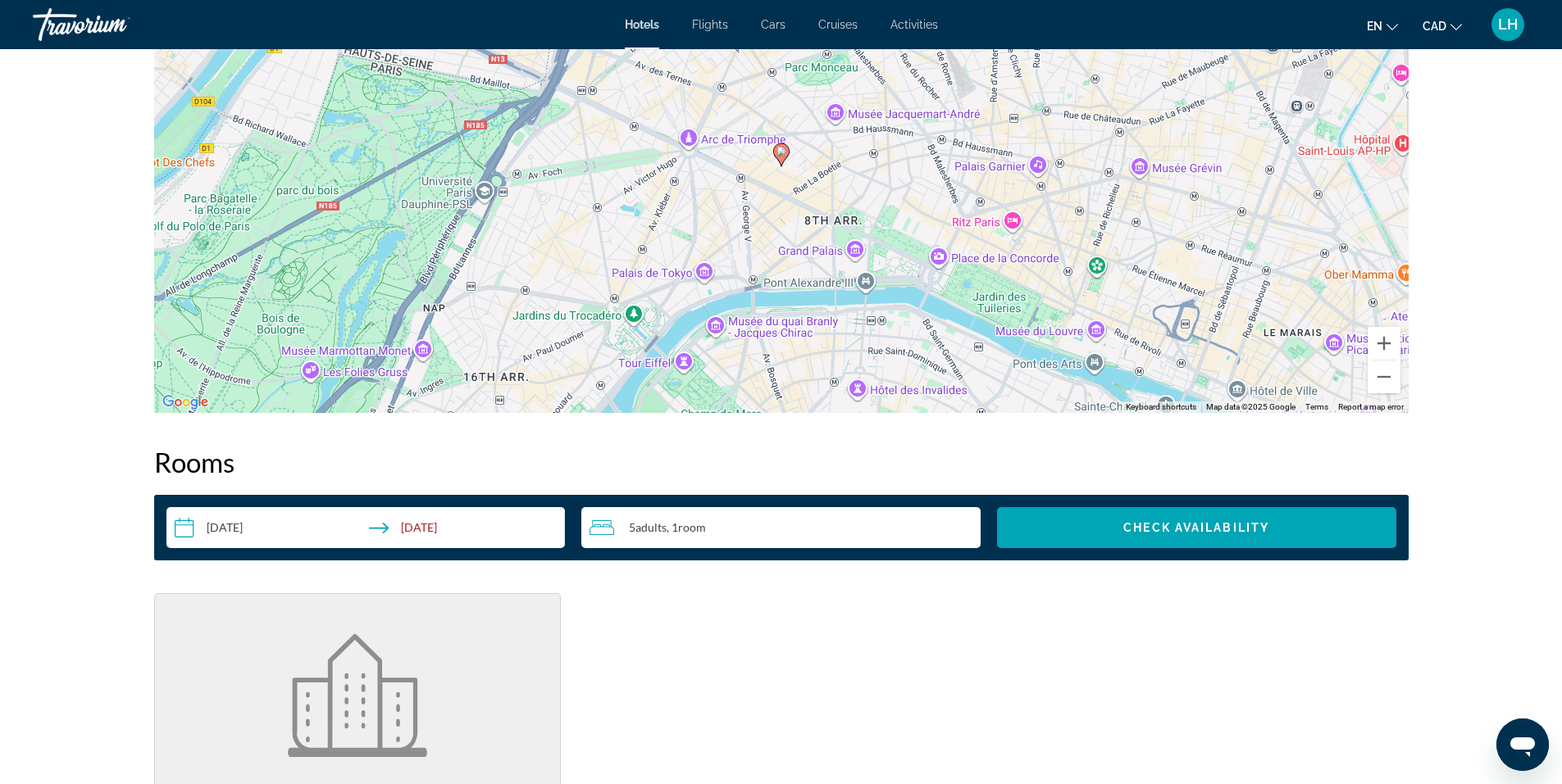
scroll to position [1620, 0]
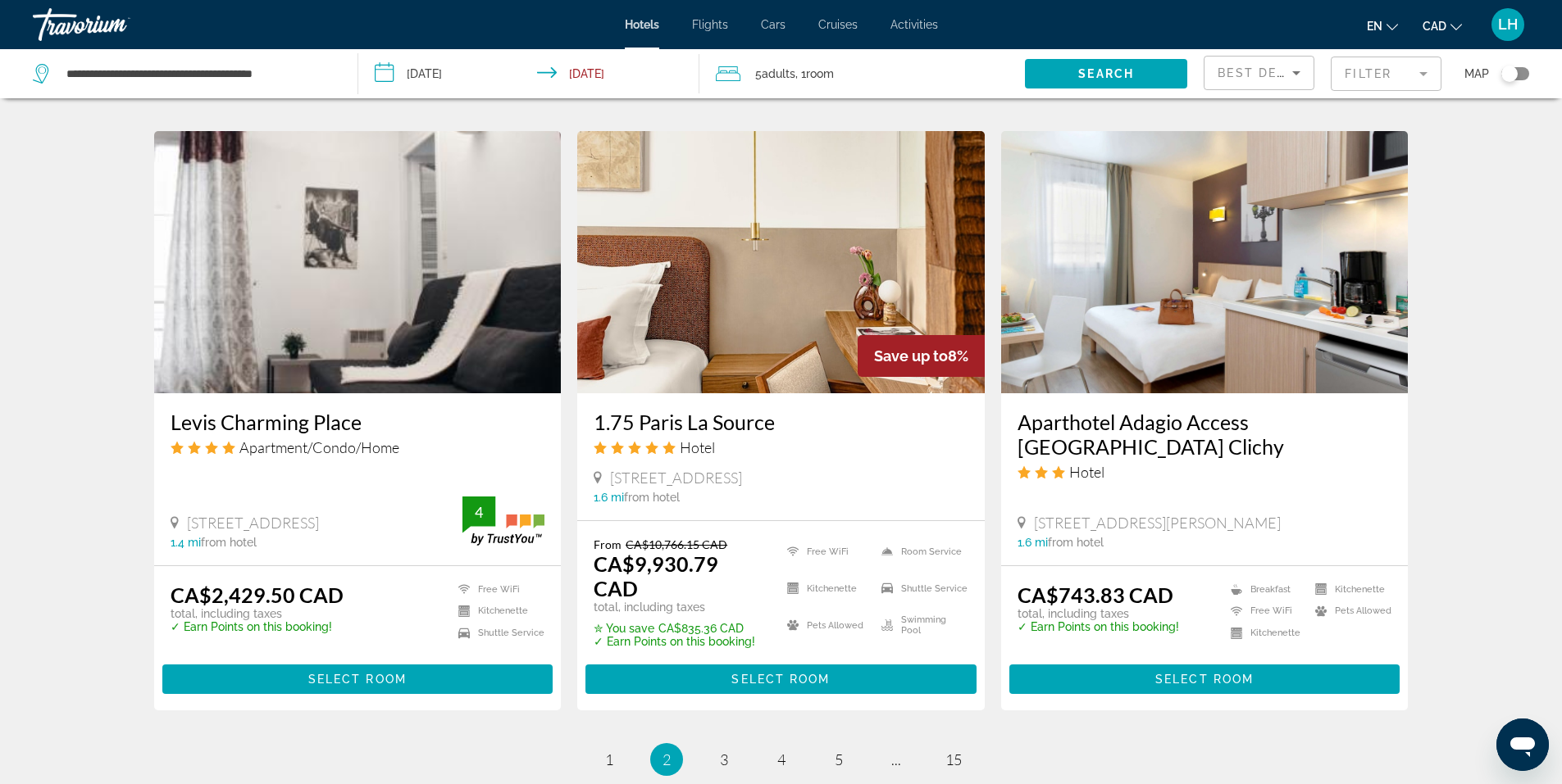
scroll to position [1885, 0]
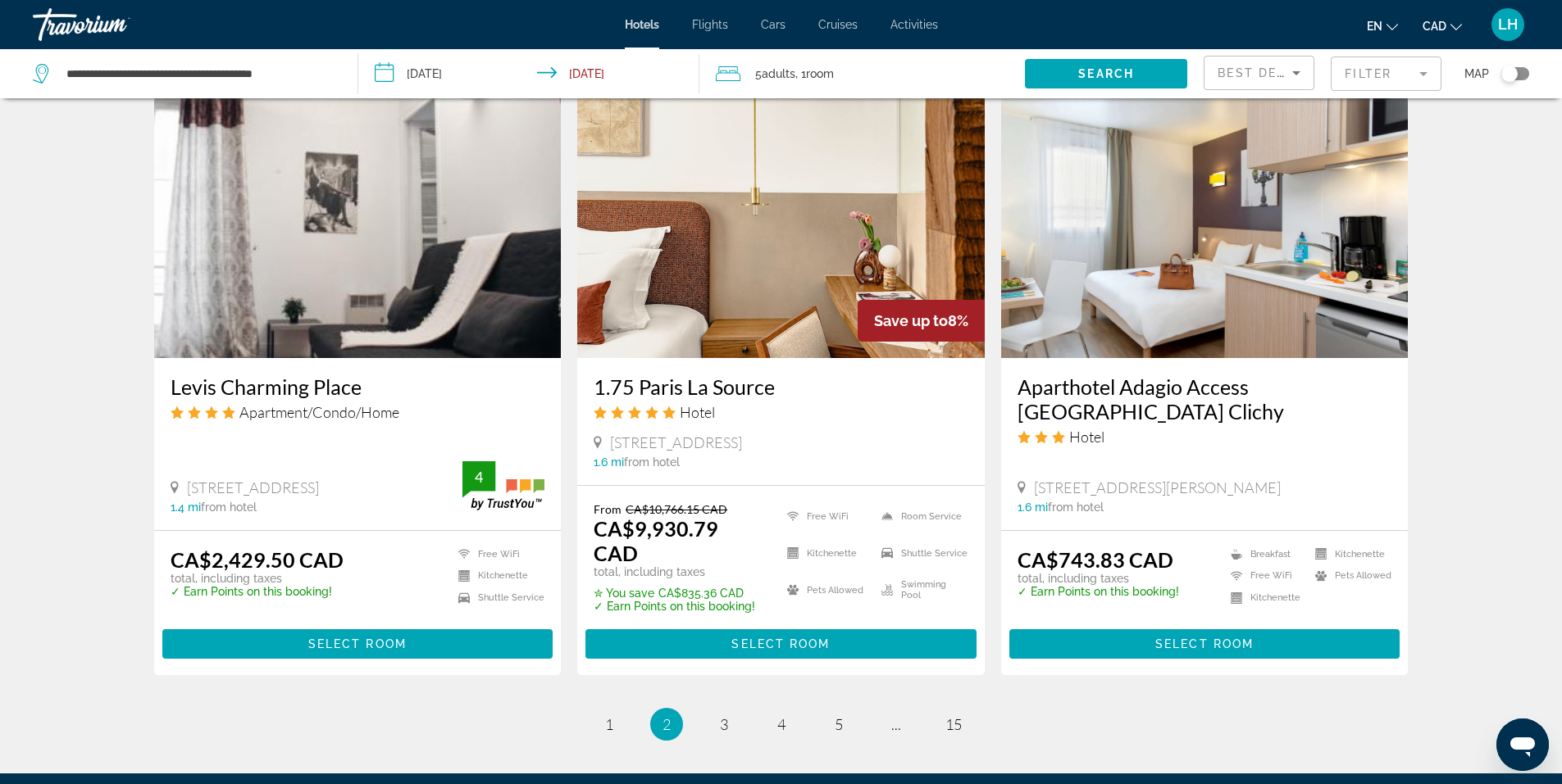
click at [1183, 217] on img "Main content" at bounding box center [1205, 227] width 408 height 262
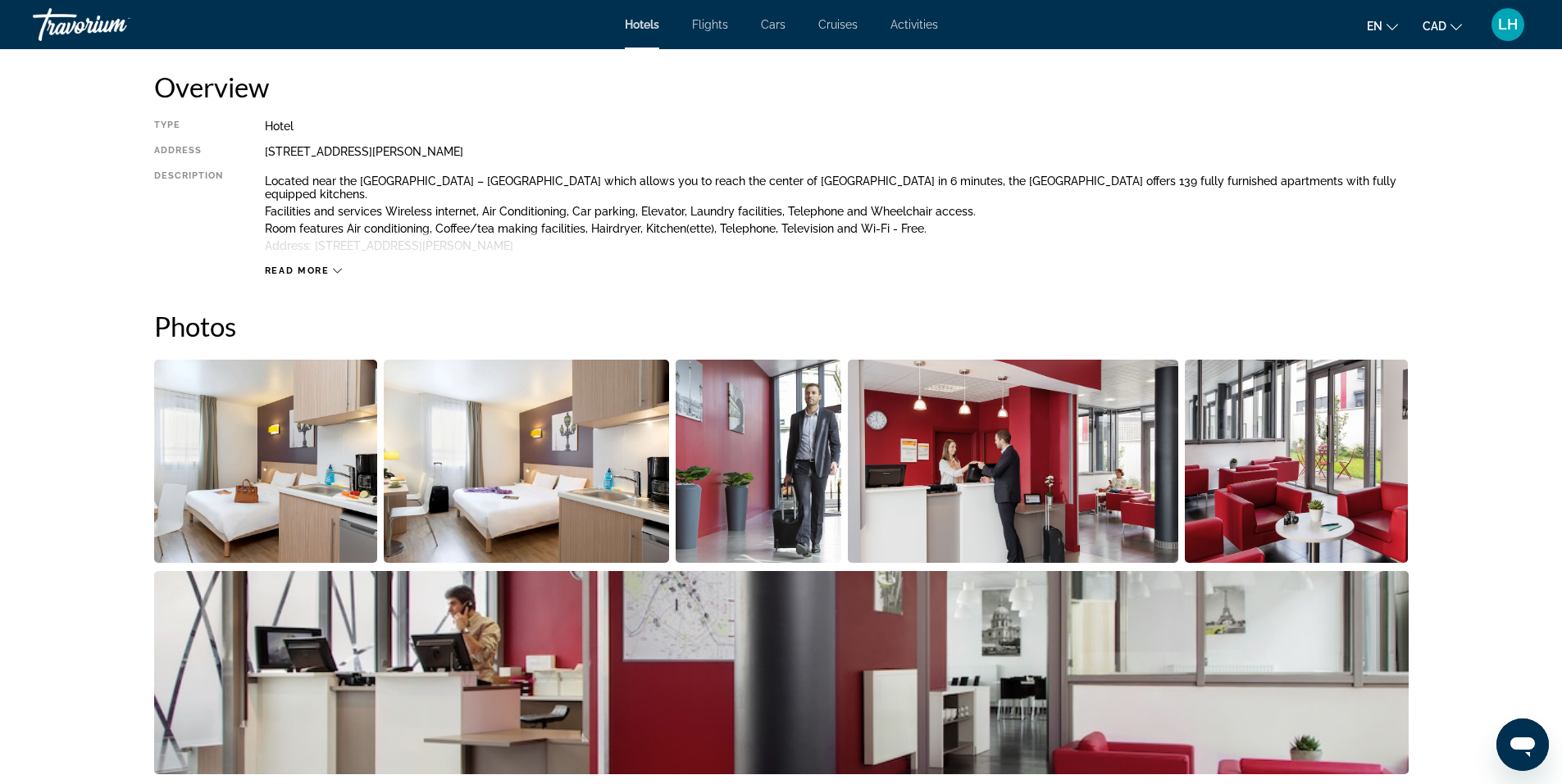
scroll to position [574, 0]
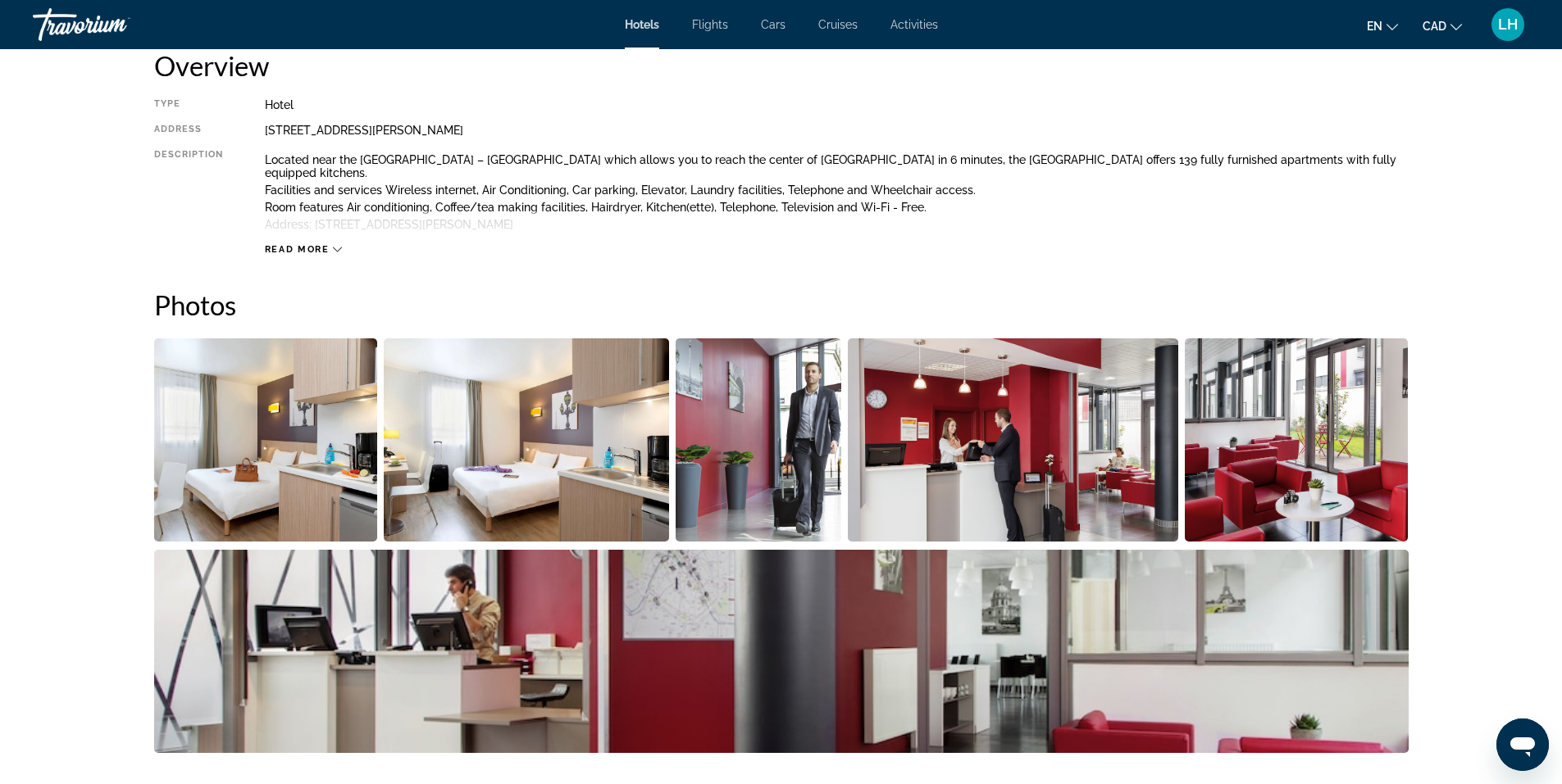
click at [295, 443] on img "Open full-screen image slider" at bounding box center [266, 440] width 224 height 203
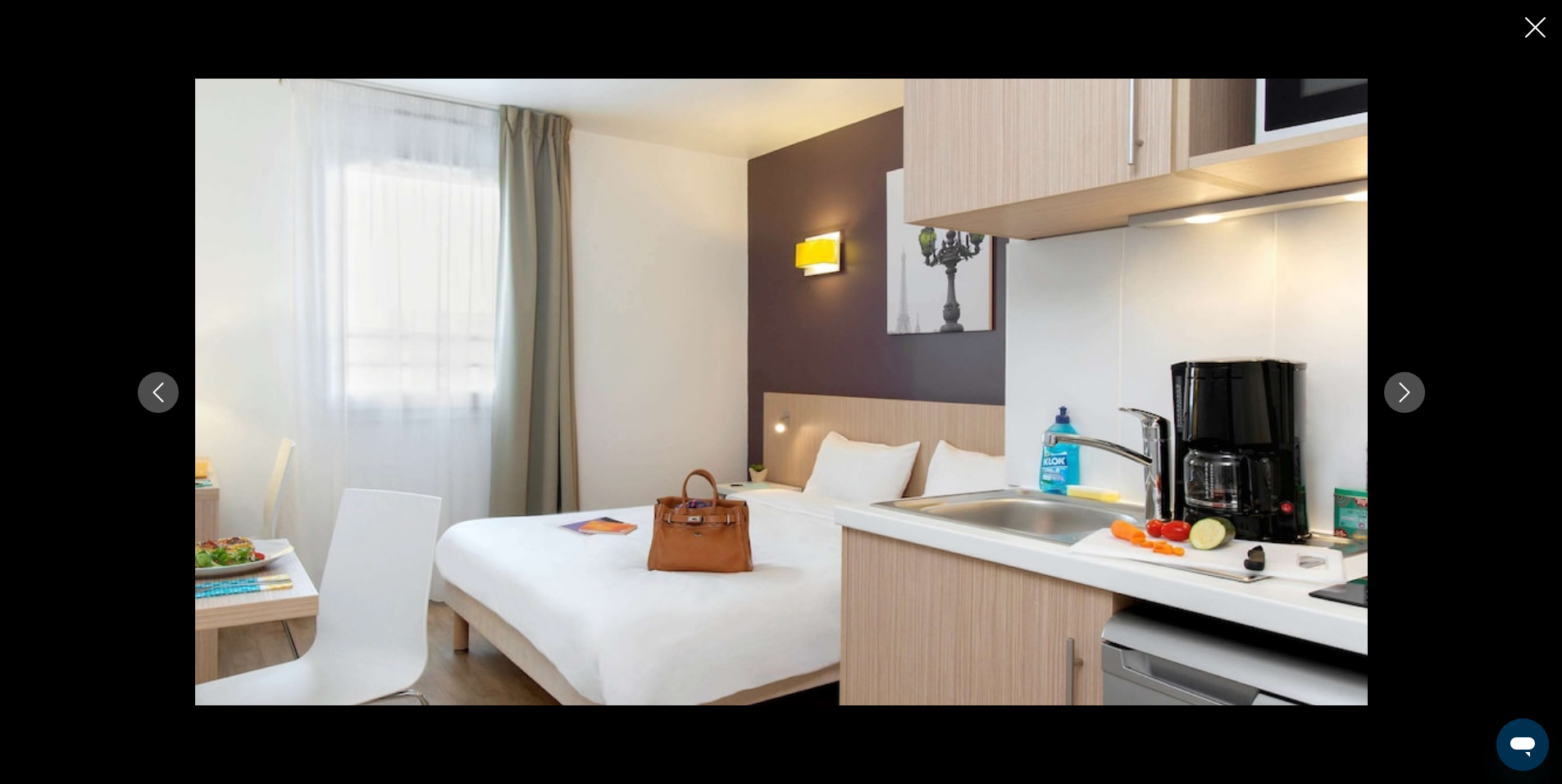
click at [1408, 393] on icon "Next image" at bounding box center [1405, 393] width 20 height 20
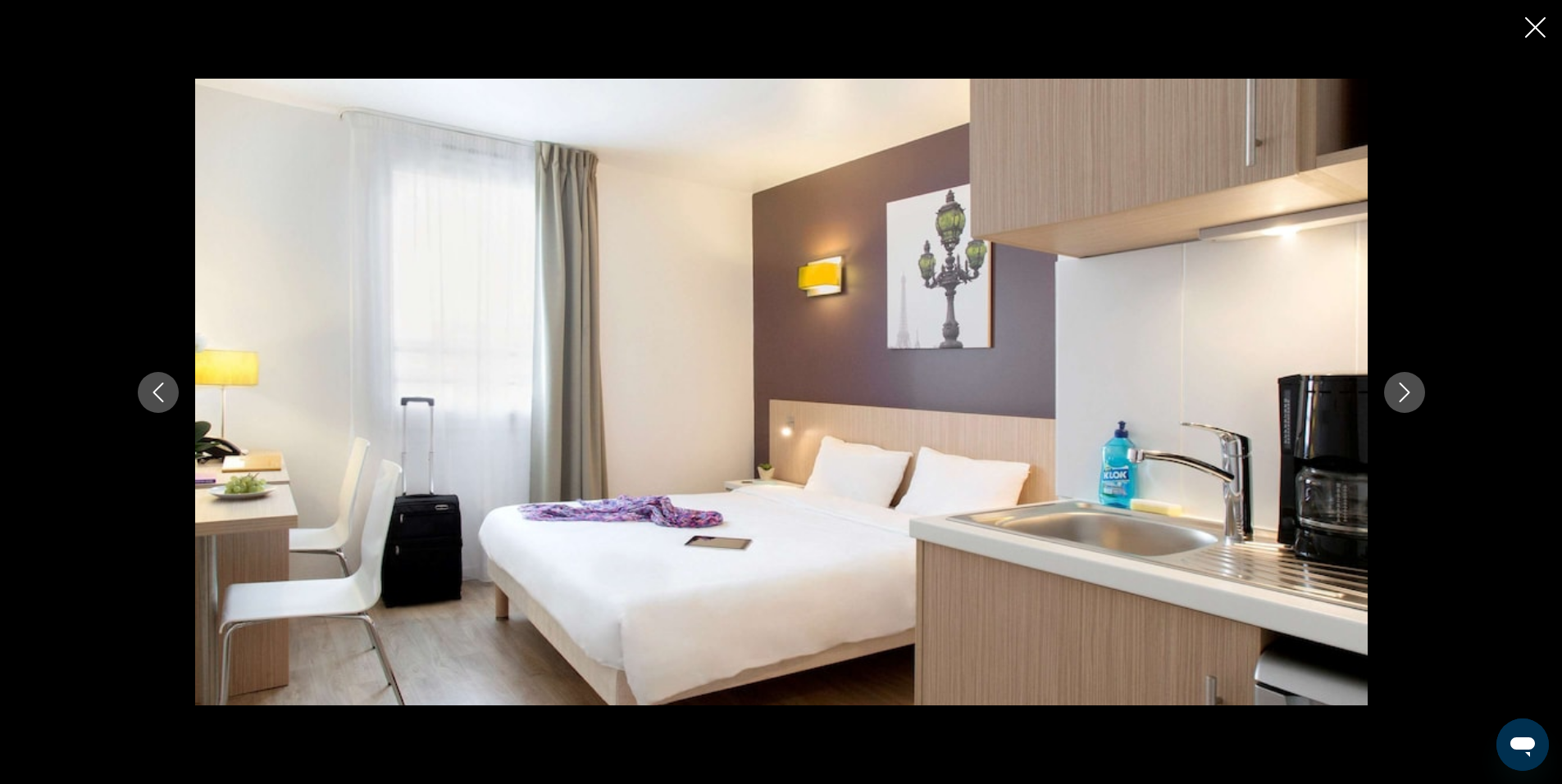
click at [1408, 393] on icon "Next image" at bounding box center [1405, 393] width 20 height 20
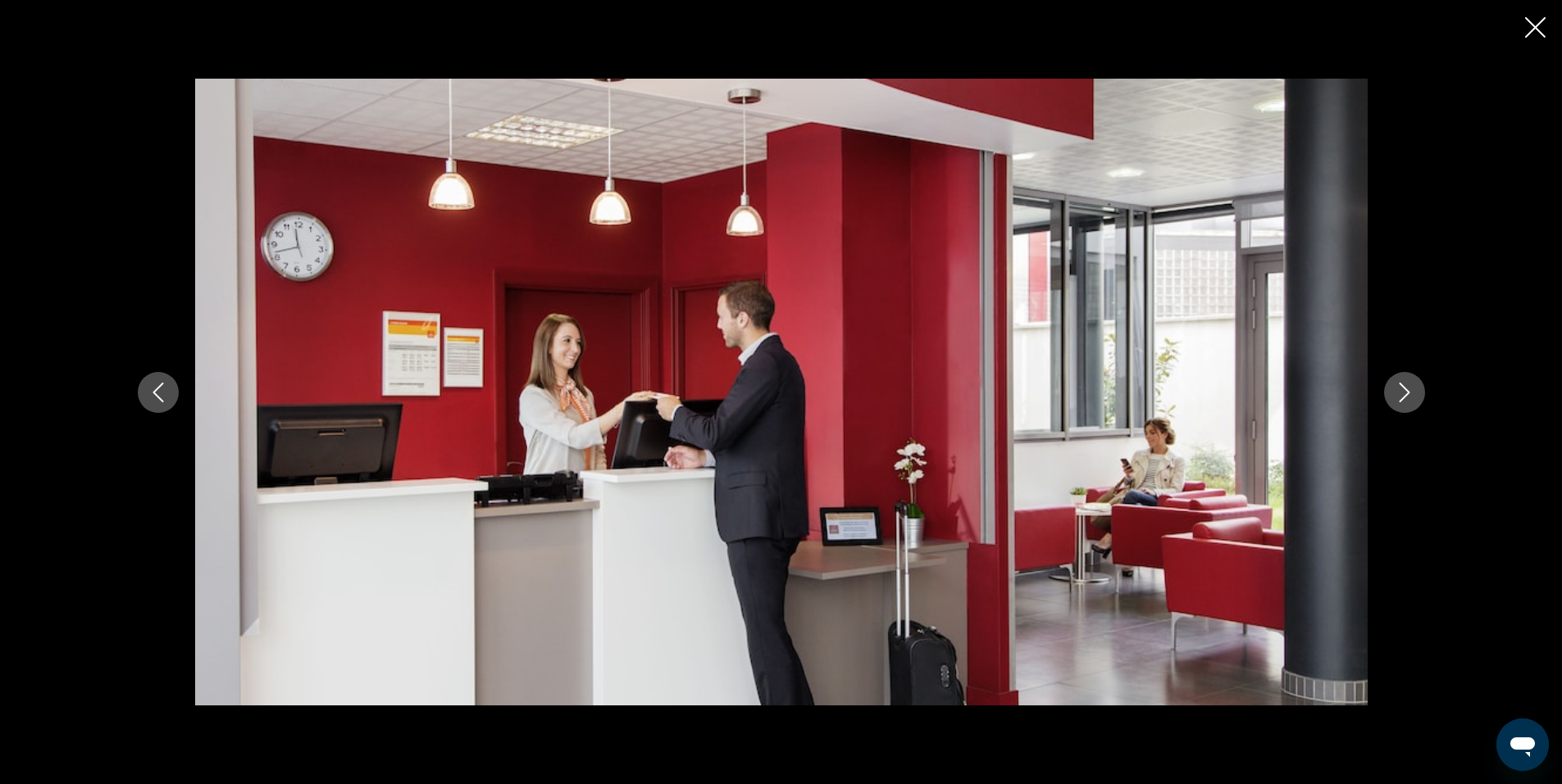
click at [1408, 393] on icon "Next image" at bounding box center [1405, 393] width 20 height 20
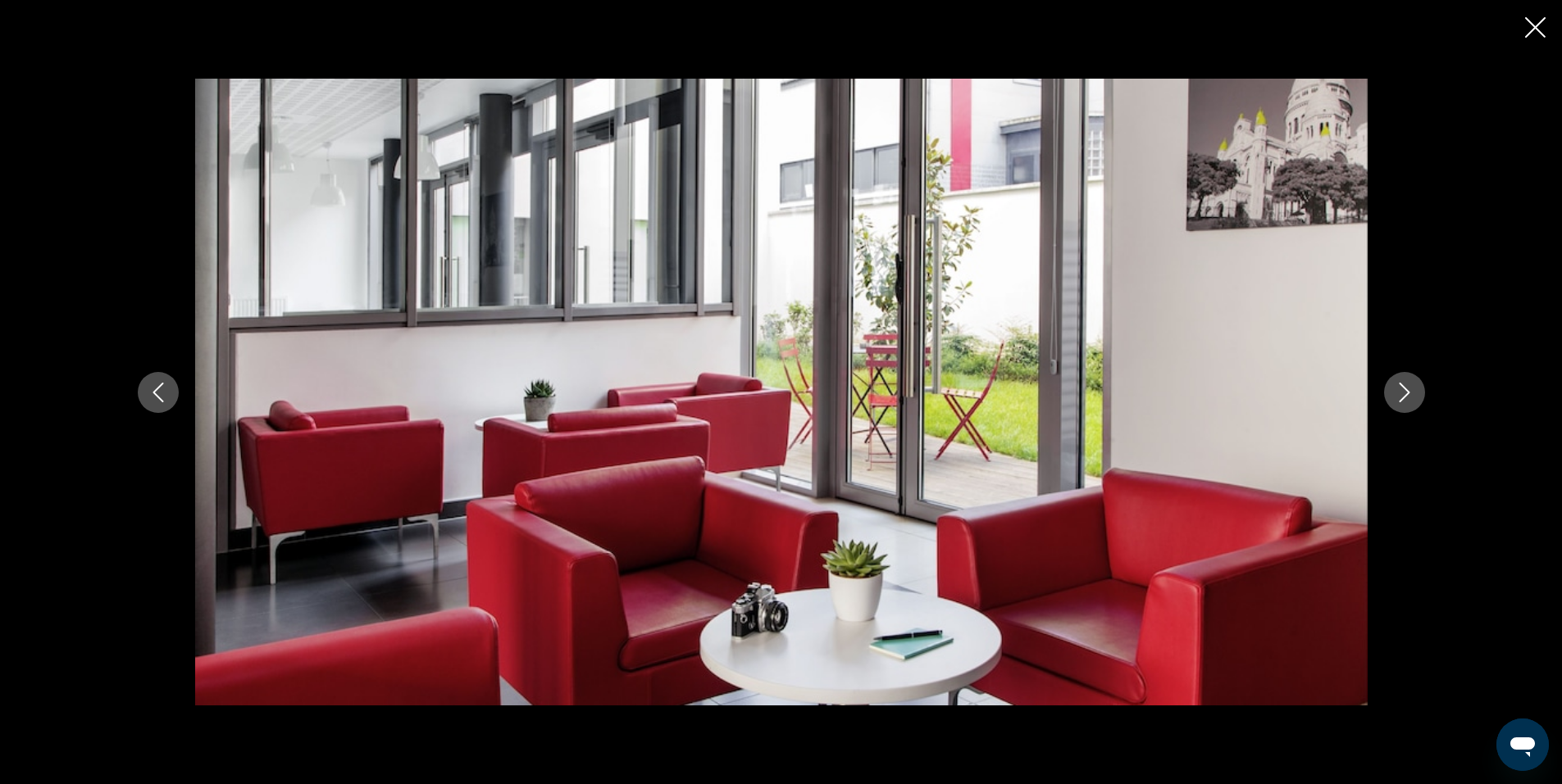
click at [1409, 393] on icon "Next image" at bounding box center [1404, 393] width 11 height 20
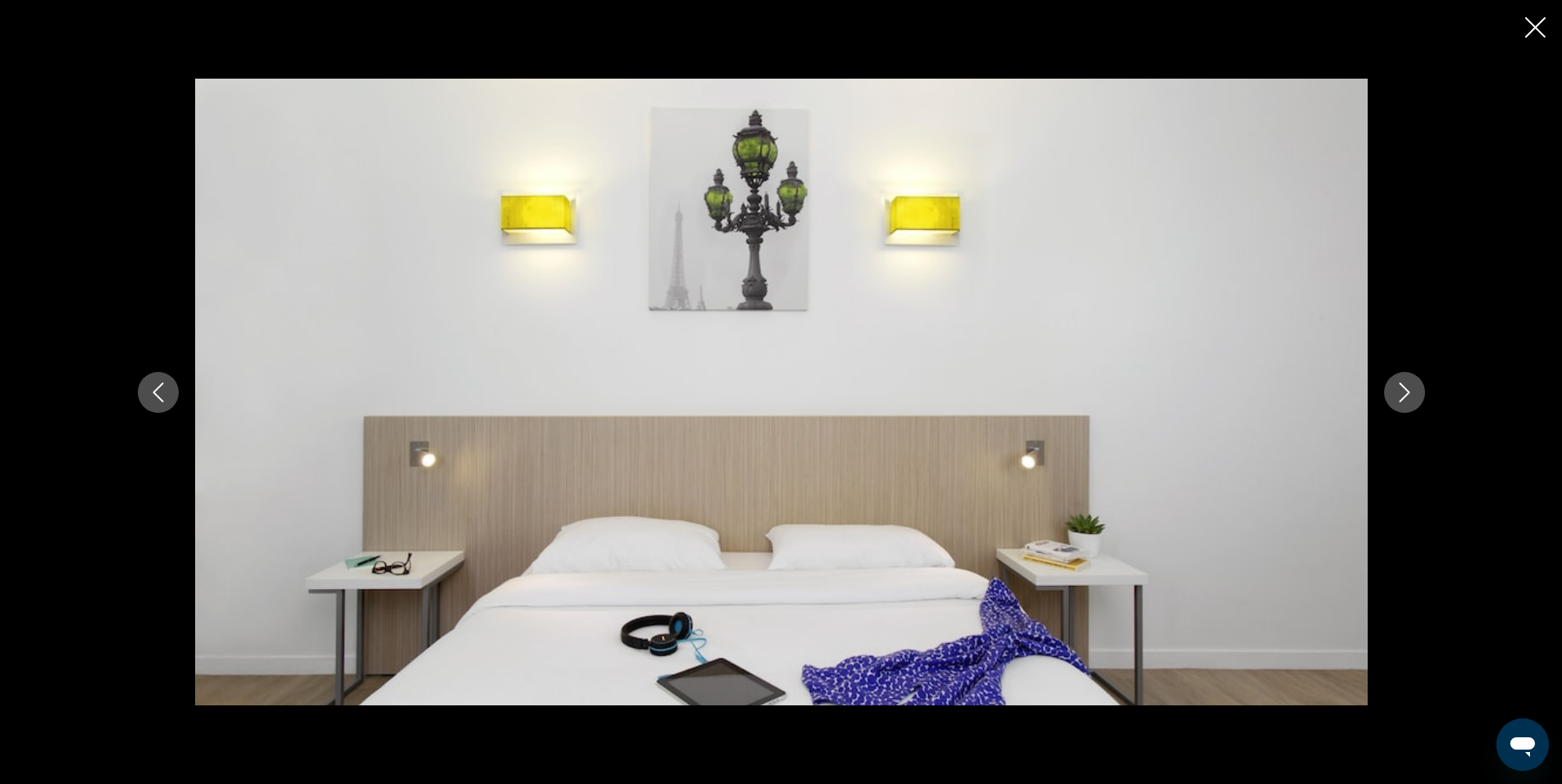
click at [1409, 393] on icon "Next image" at bounding box center [1404, 393] width 11 height 20
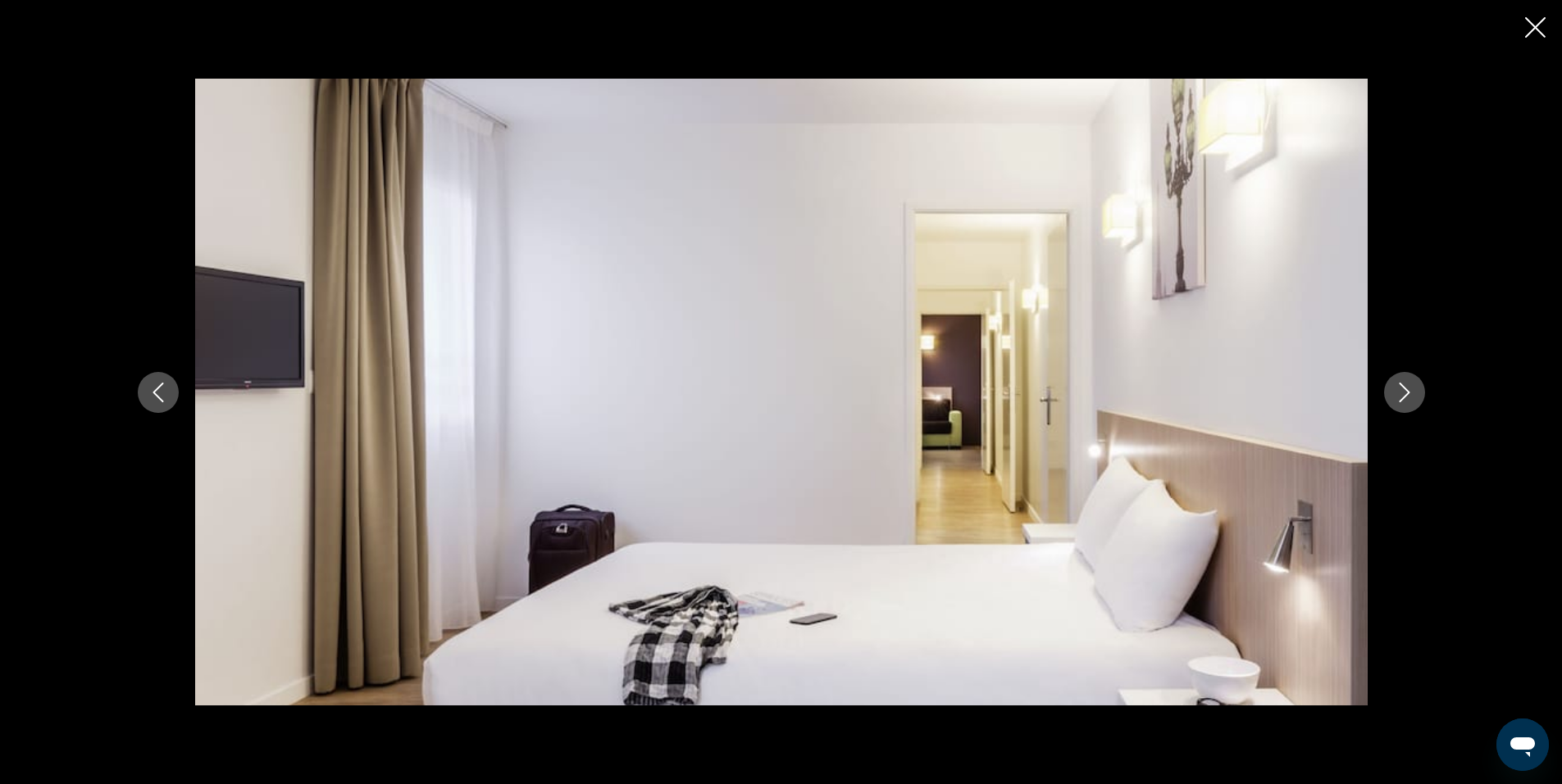
click at [1409, 393] on icon "Next image" at bounding box center [1404, 393] width 11 height 20
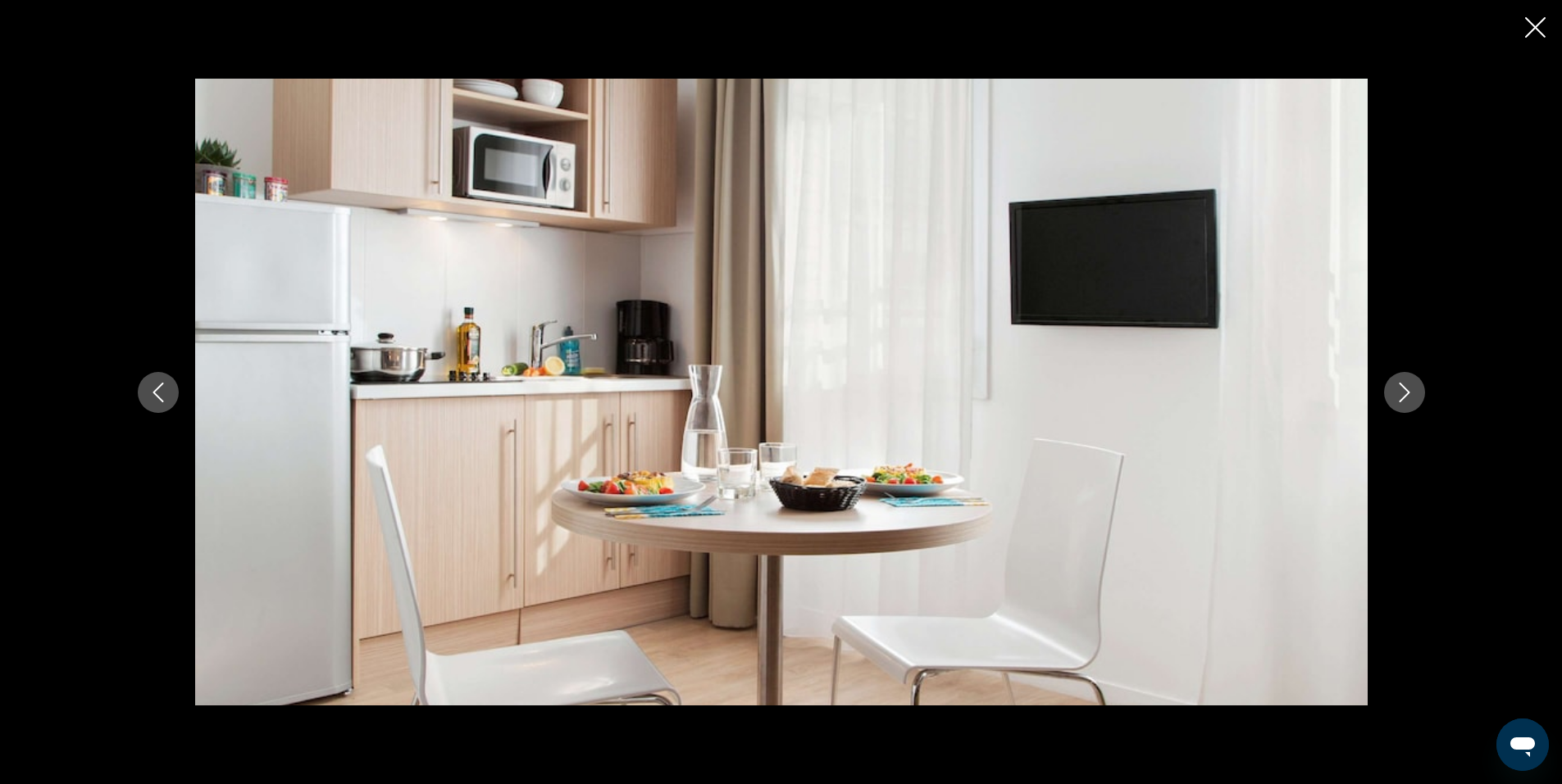
click at [1409, 393] on icon "Next image" at bounding box center [1404, 393] width 11 height 20
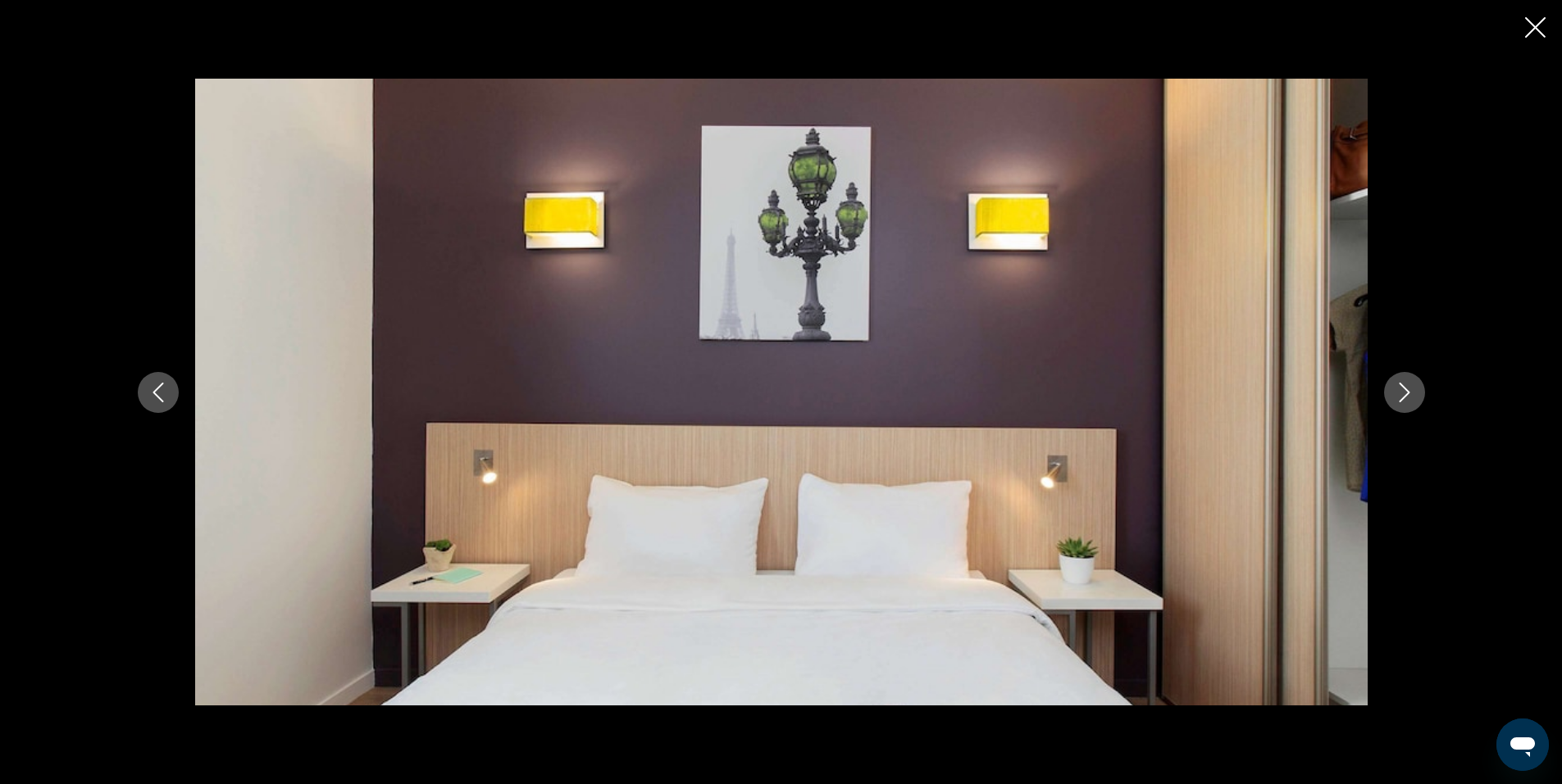
click at [1409, 393] on icon "Next image" at bounding box center [1404, 393] width 11 height 20
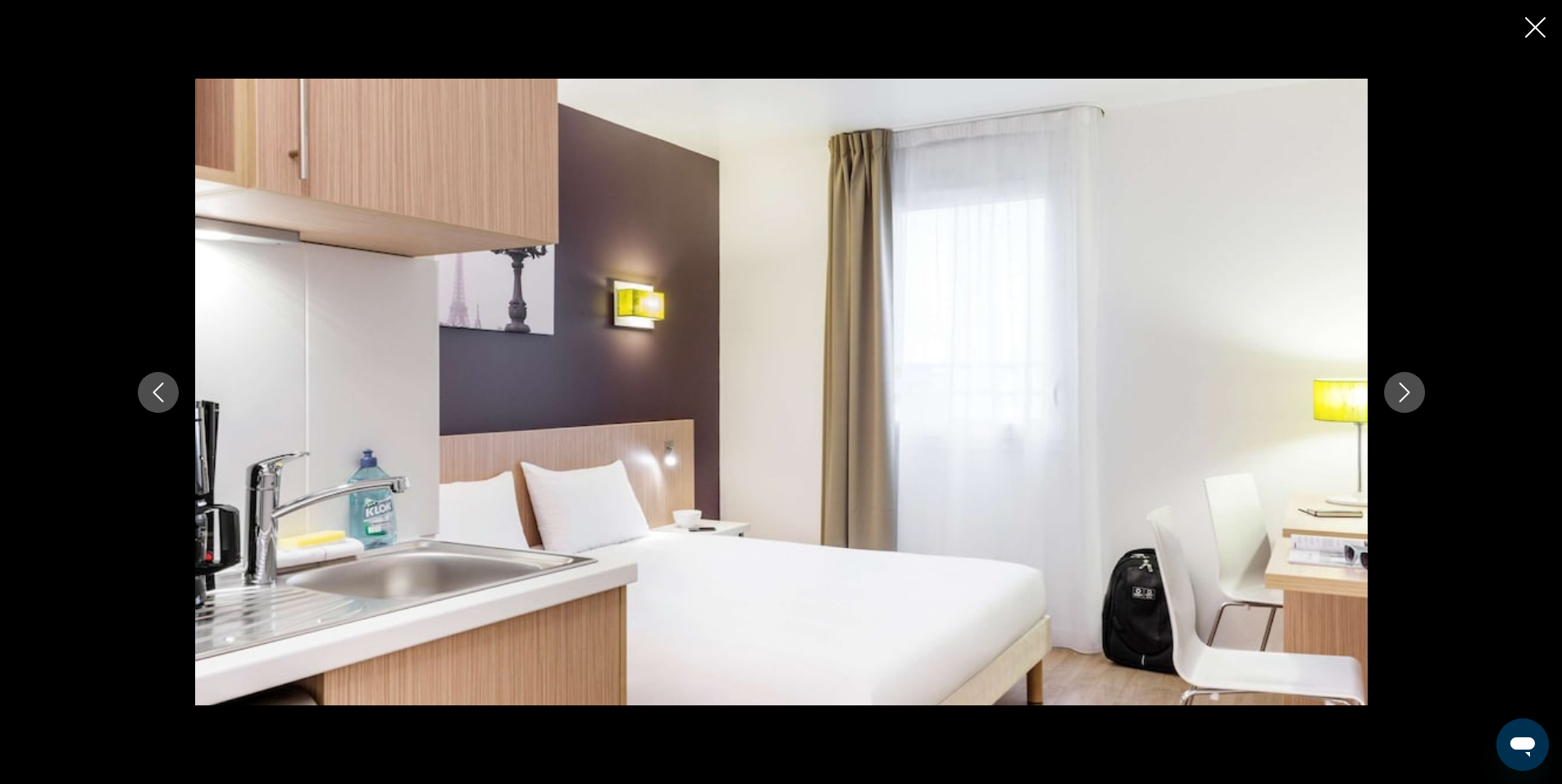
click at [1409, 393] on icon "Next image" at bounding box center [1404, 393] width 11 height 20
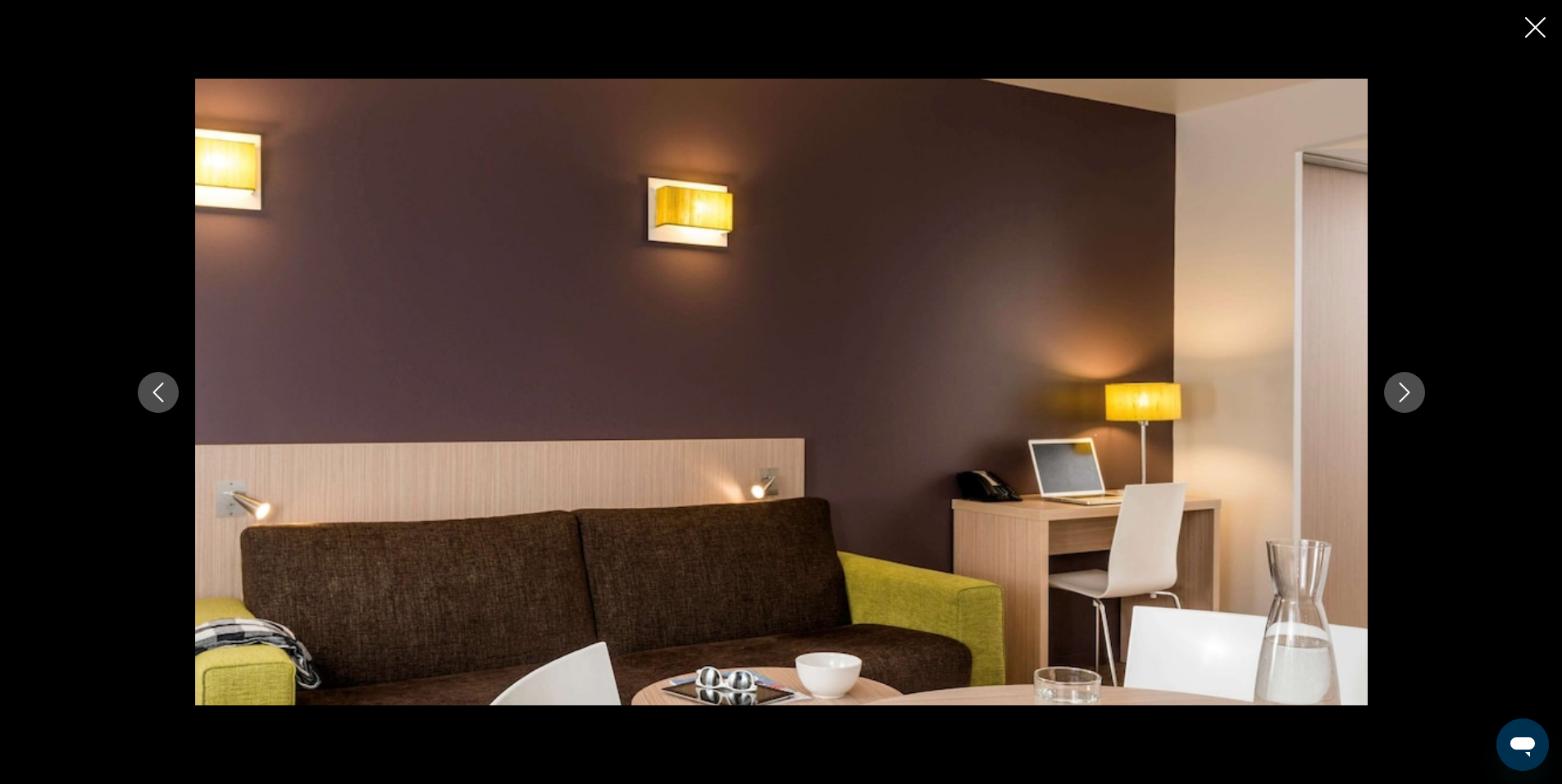
click at [1409, 393] on icon "Next image" at bounding box center [1404, 393] width 11 height 20
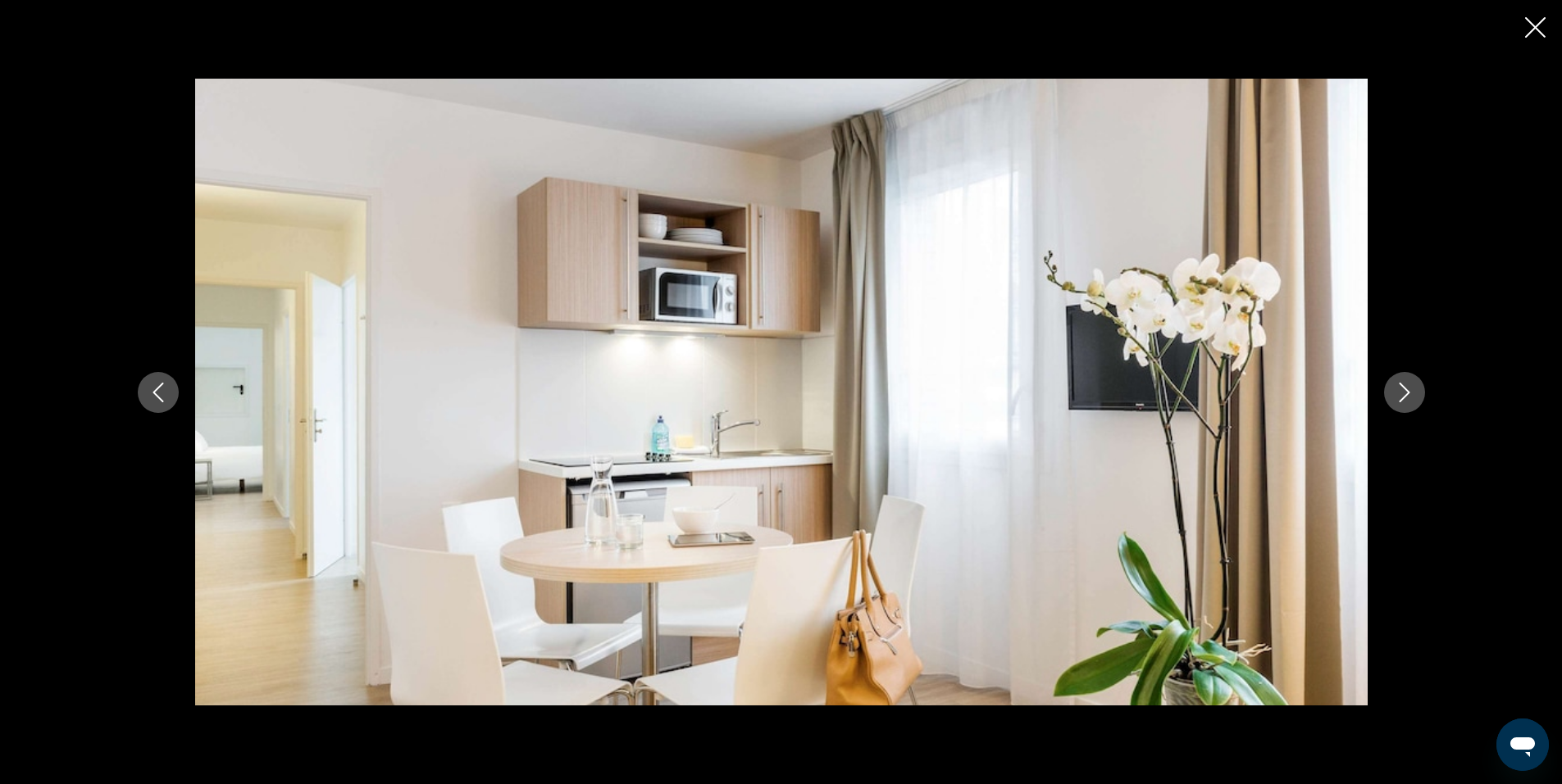
click at [1409, 393] on icon "Next image" at bounding box center [1404, 393] width 11 height 20
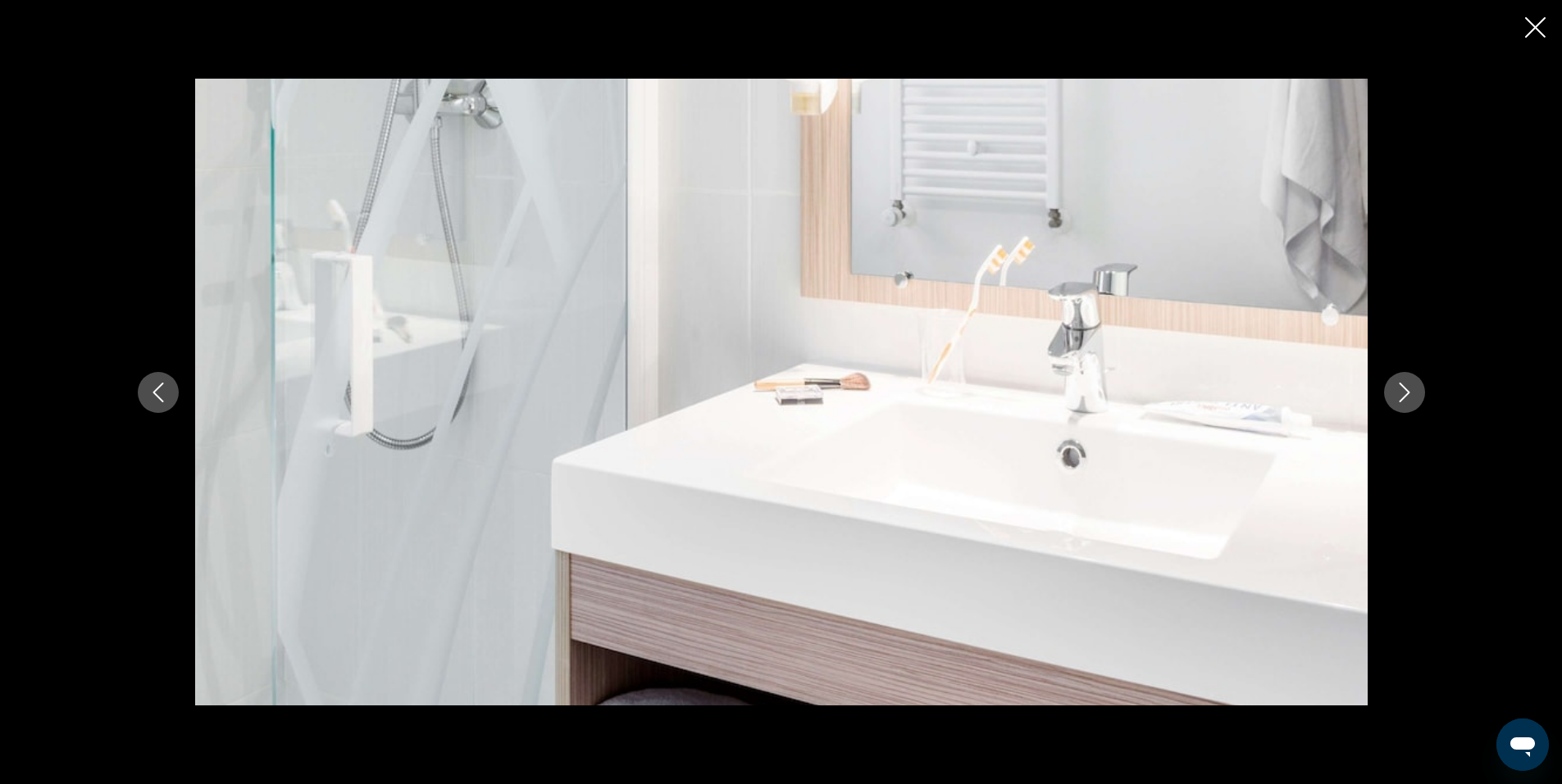
click at [1409, 393] on icon "Next image" at bounding box center [1404, 393] width 11 height 20
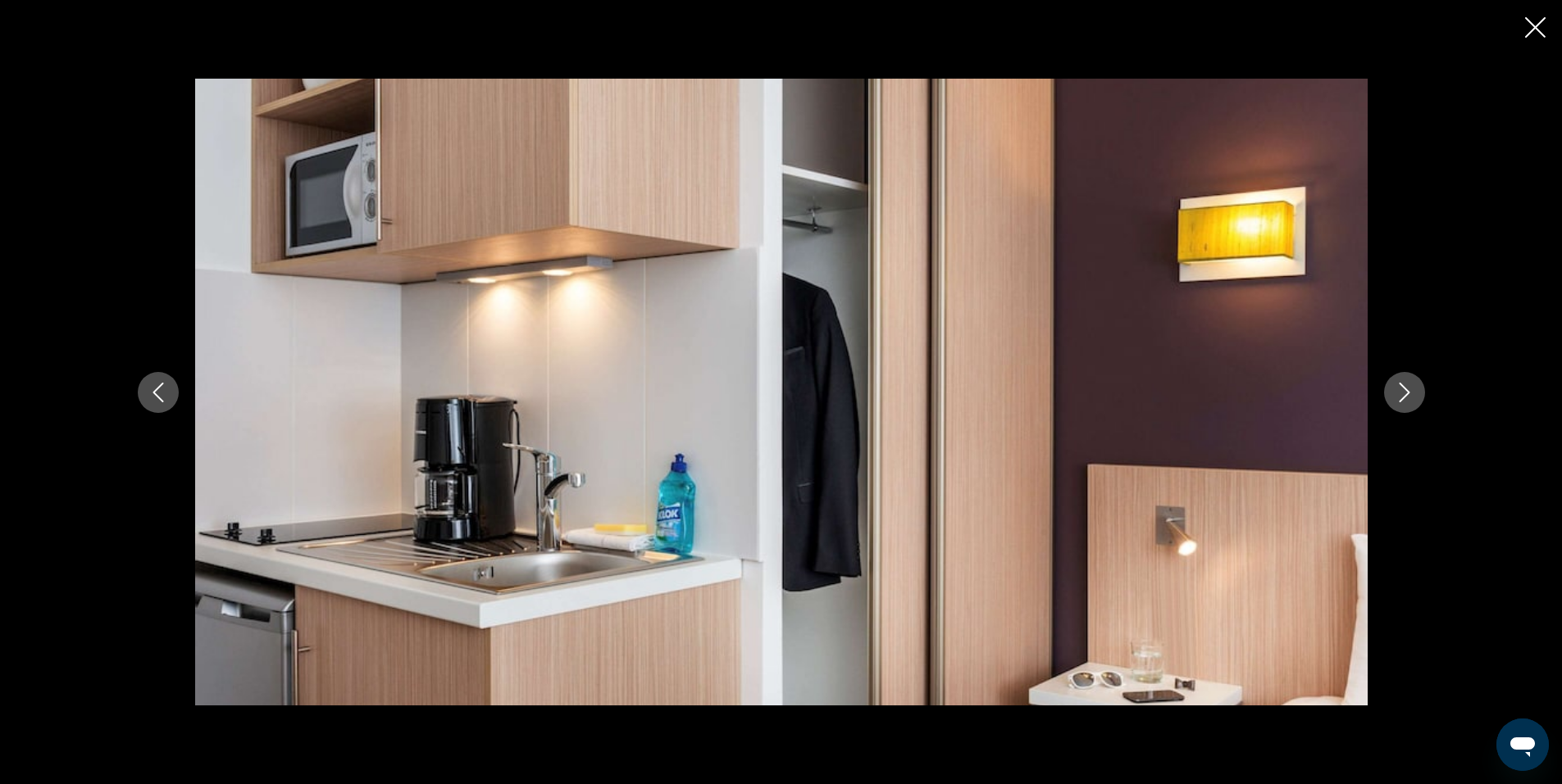
click at [1409, 393] on icon "Next image" at bounding box center [1404, 393] width 11 height 20
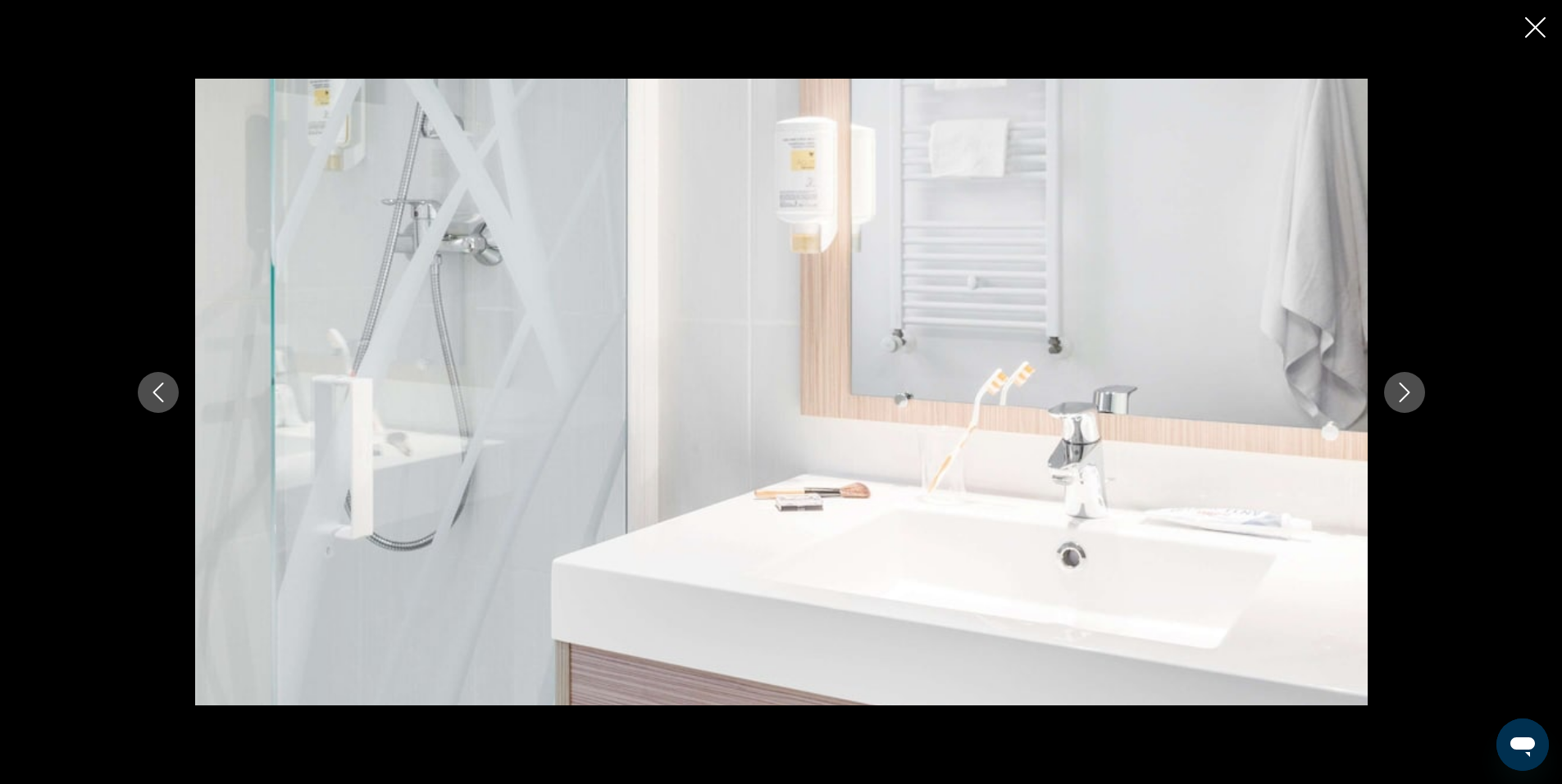
click at [1409, 393] on icon "Next image" at bounding box center [1404, 393] width 11 height 20
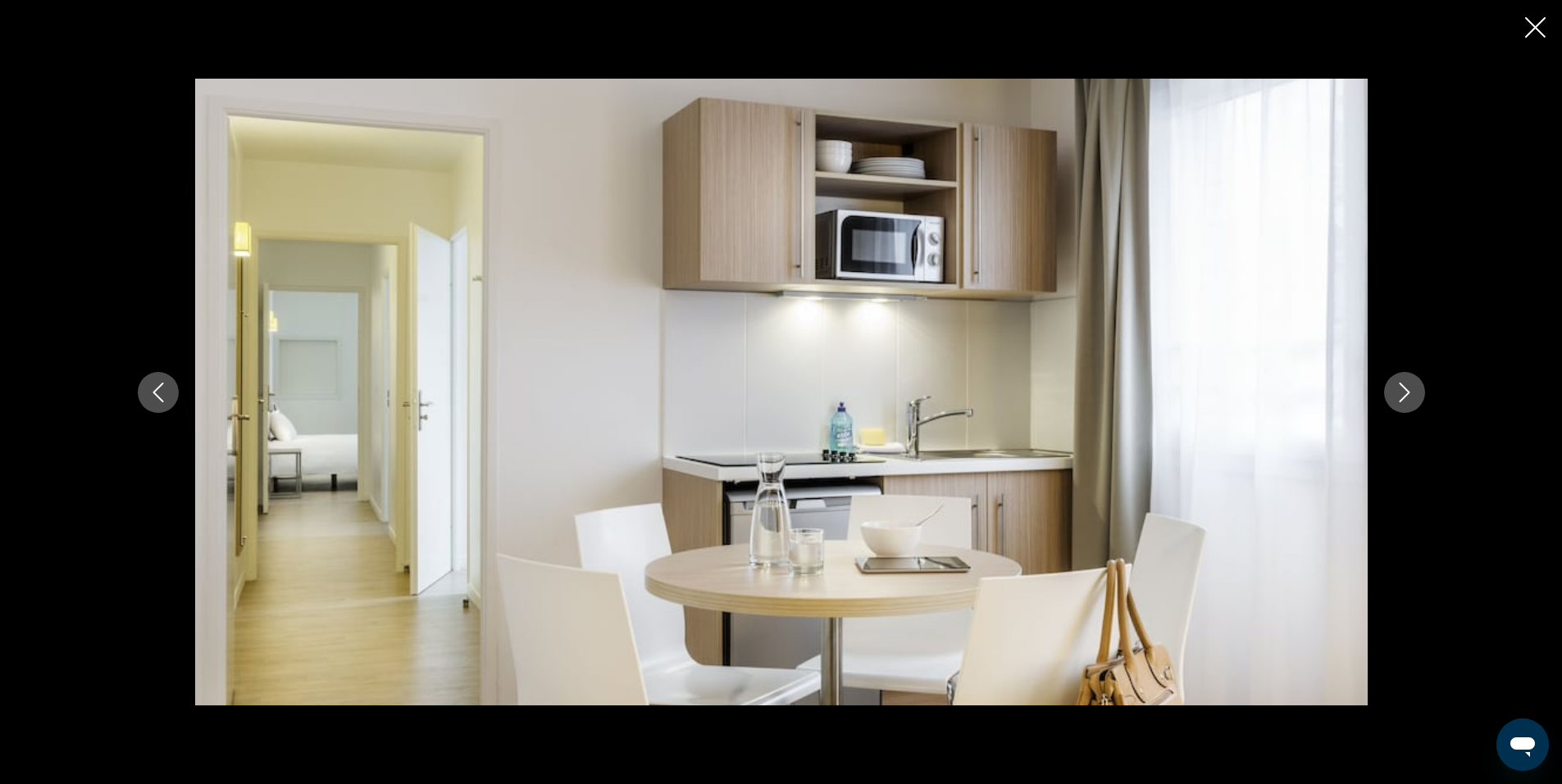
click at [1409, 393] on icon "Next image" at bounding box center [1404, 393] width 11 height 20
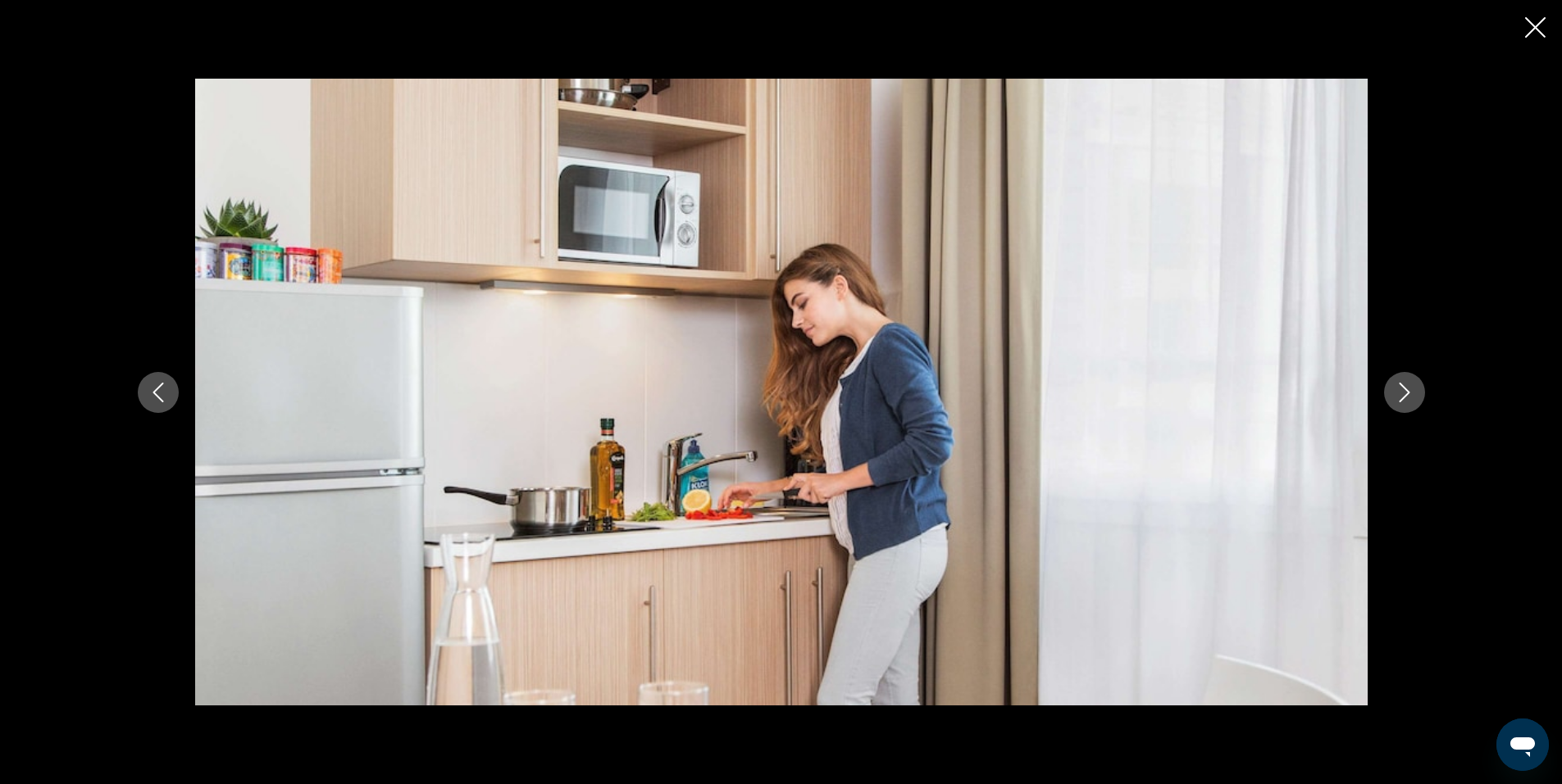
click at [1409, 393] on icon "Next image" at bounding box center [1404, 393] width 11 height 20
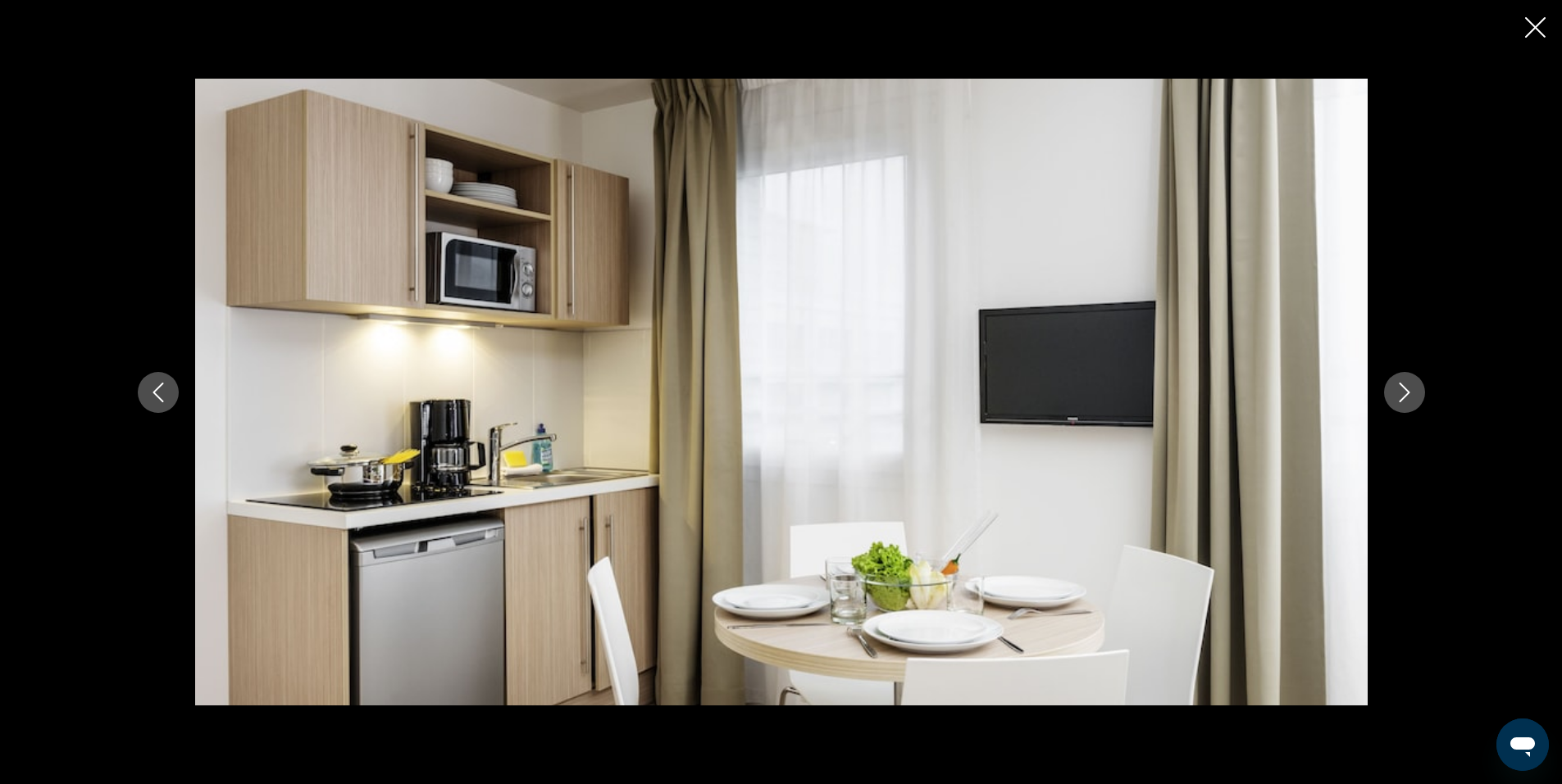
click at [1403, 393] on icon "Next image" at bounding box center [1405, 393] width 20 height 20
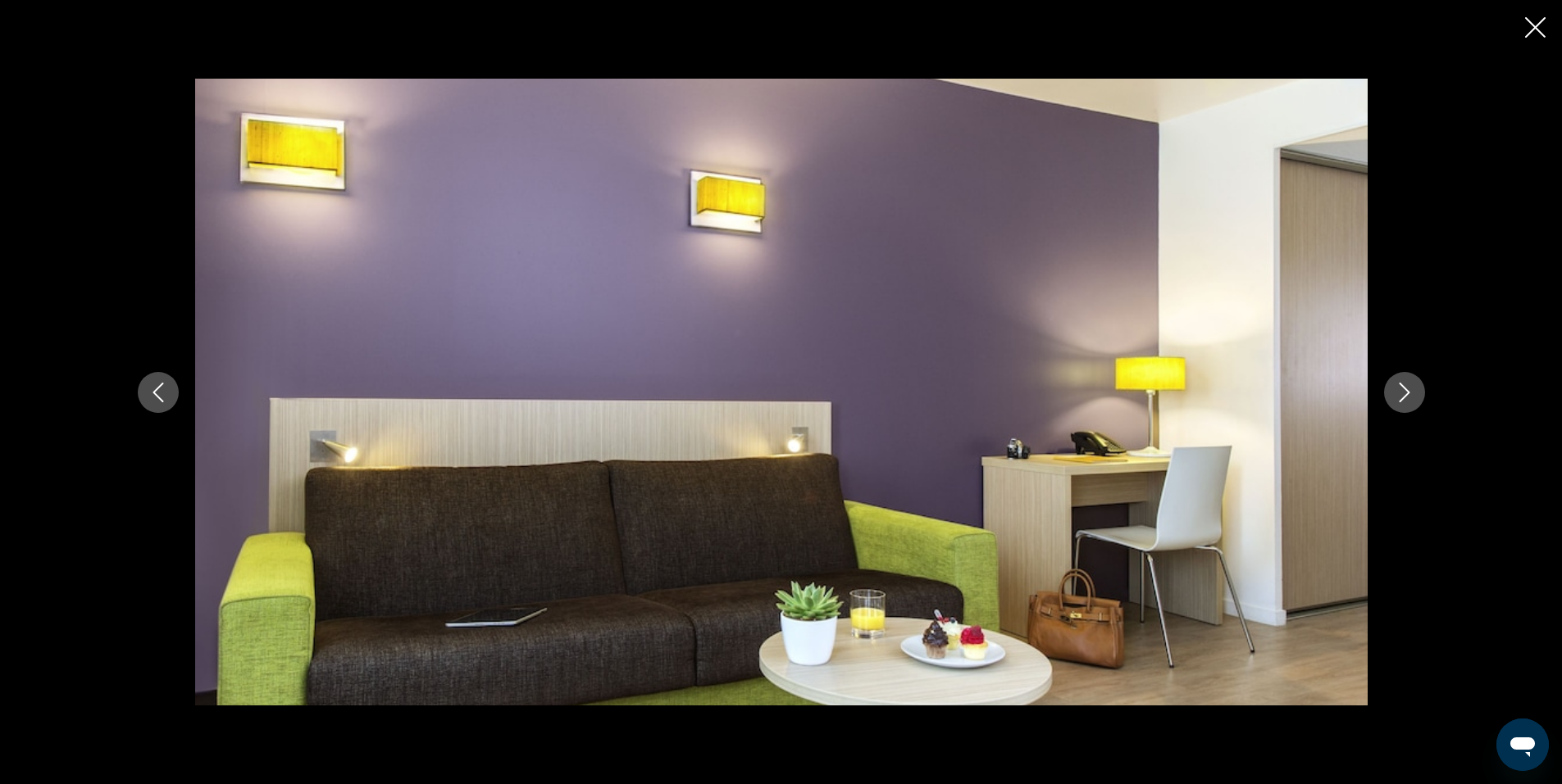
click at [1395, 396] on icon "Next image" at bounding box center [1405, 393] width 20 height 20
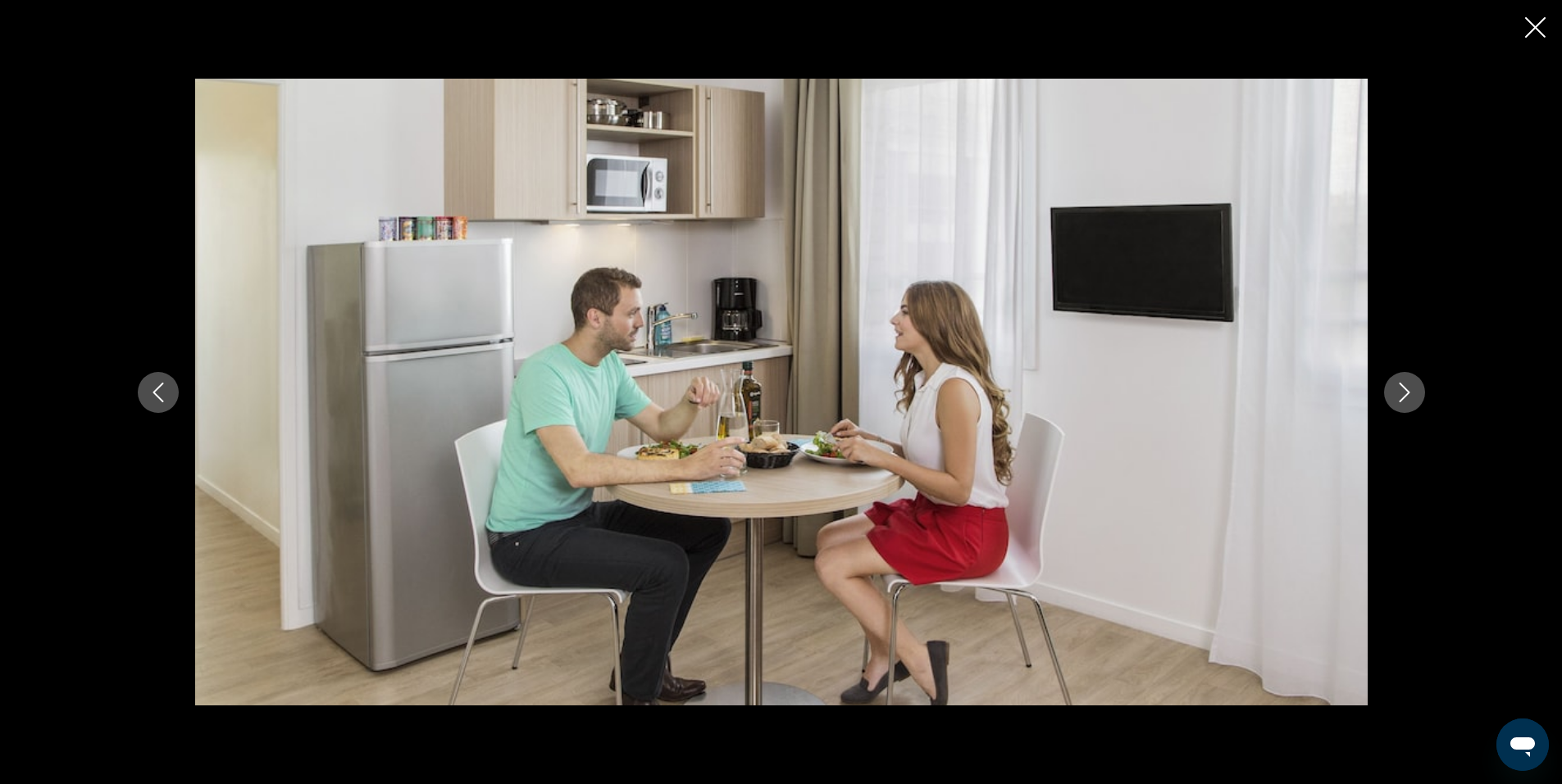
click at [1401, 385] on icon "Next image" at bounding box center [1405, 393] width 20 height 20
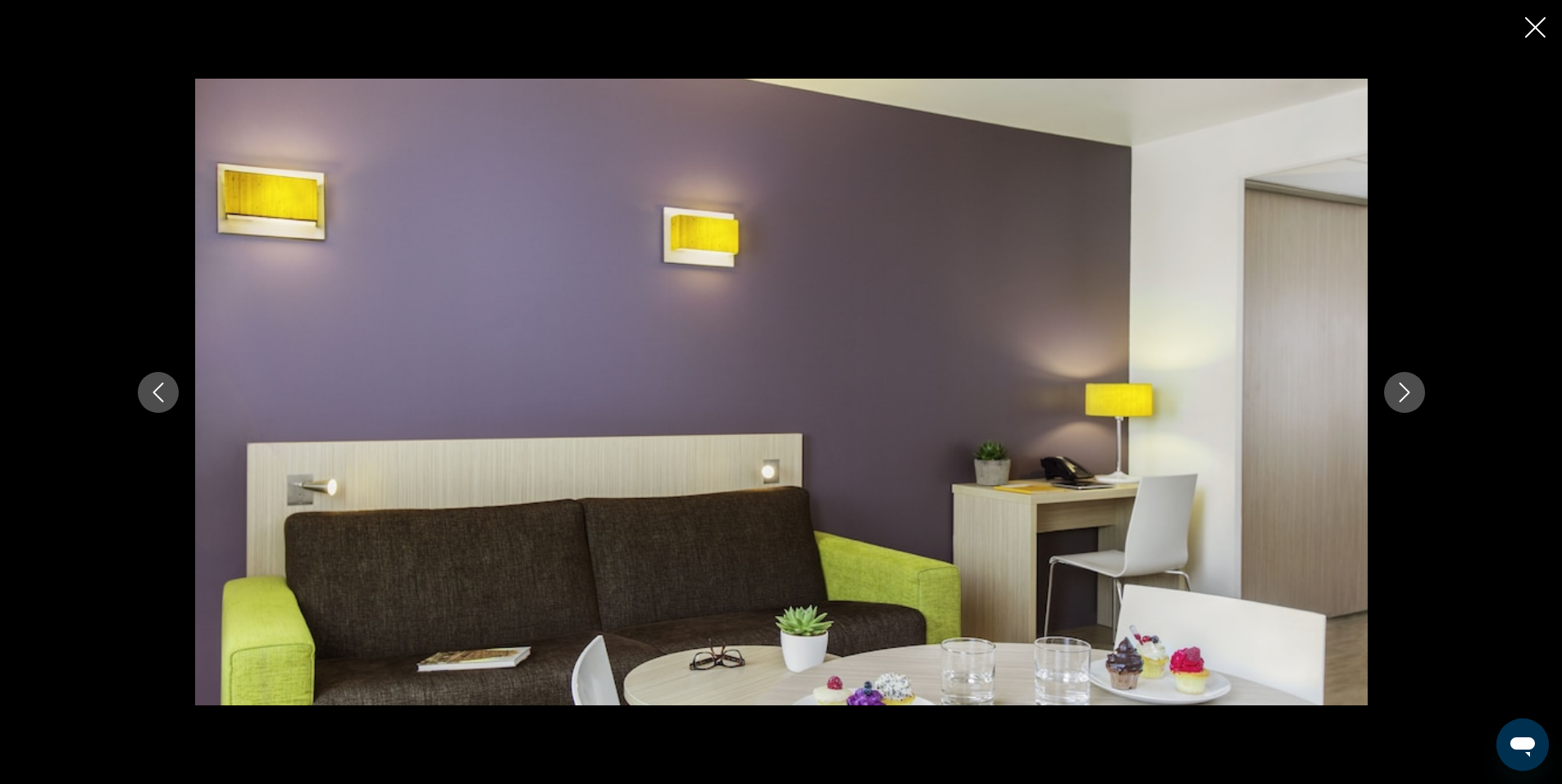
click at [1401, 385] on icon "Next image" at bounding box center [1405, 393] width 20 height 20
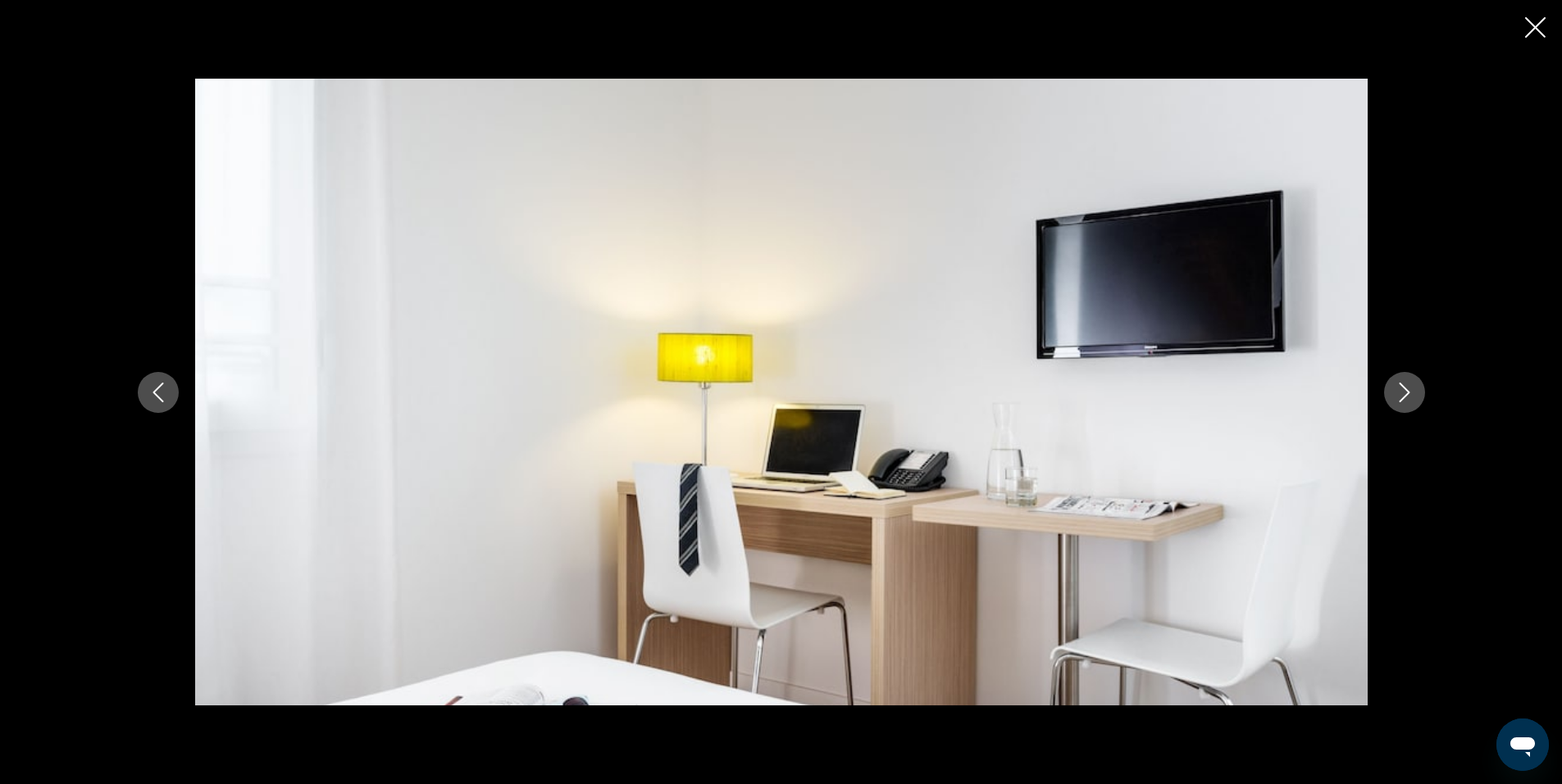
click at [1401, 385] on icon "Next image" at bounding box center [1405, 393] width 20 height 20
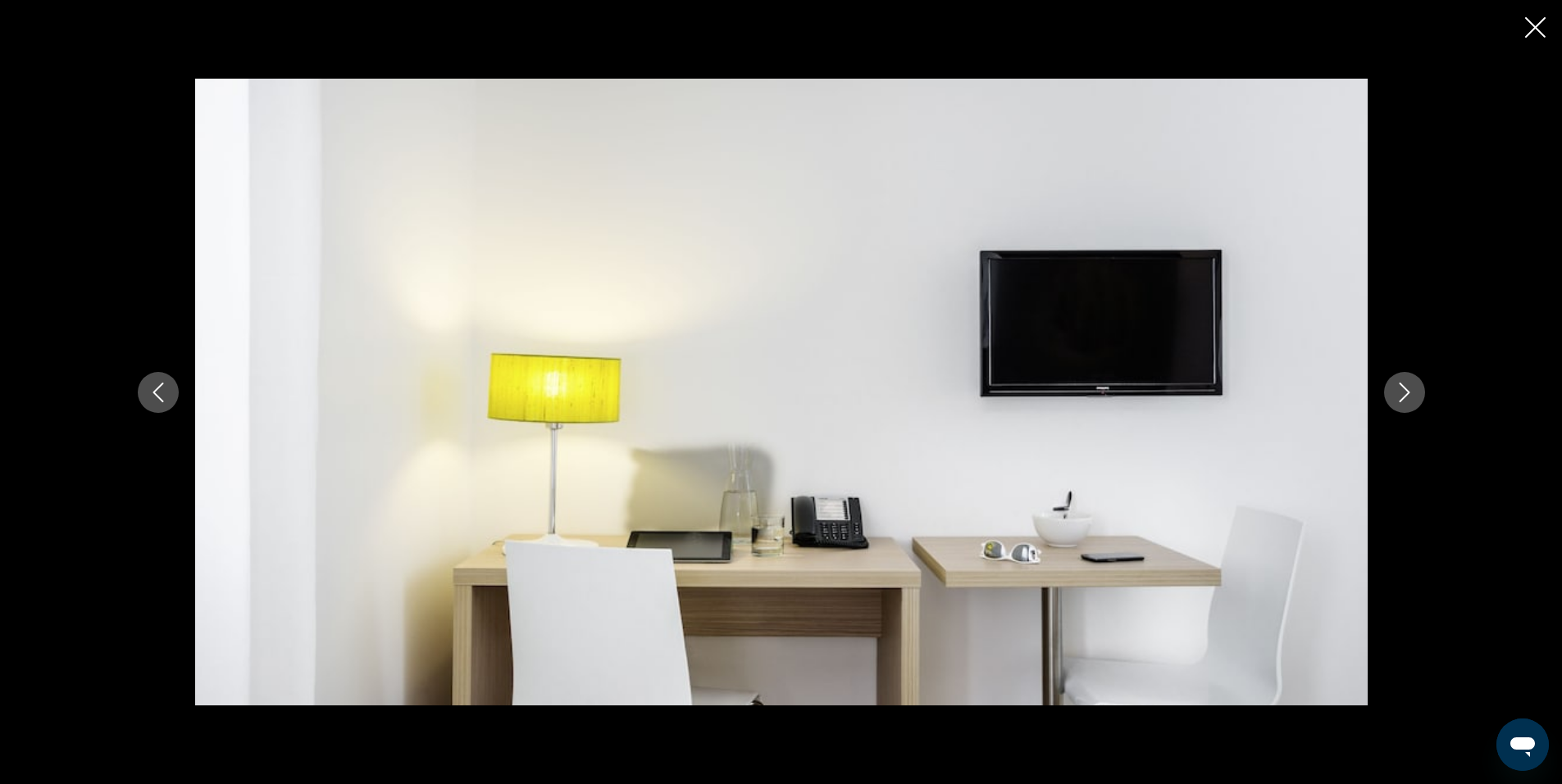
click at [1401, 385] on icon "Next image" at bounding box center [1405, 393] width 20 height 20
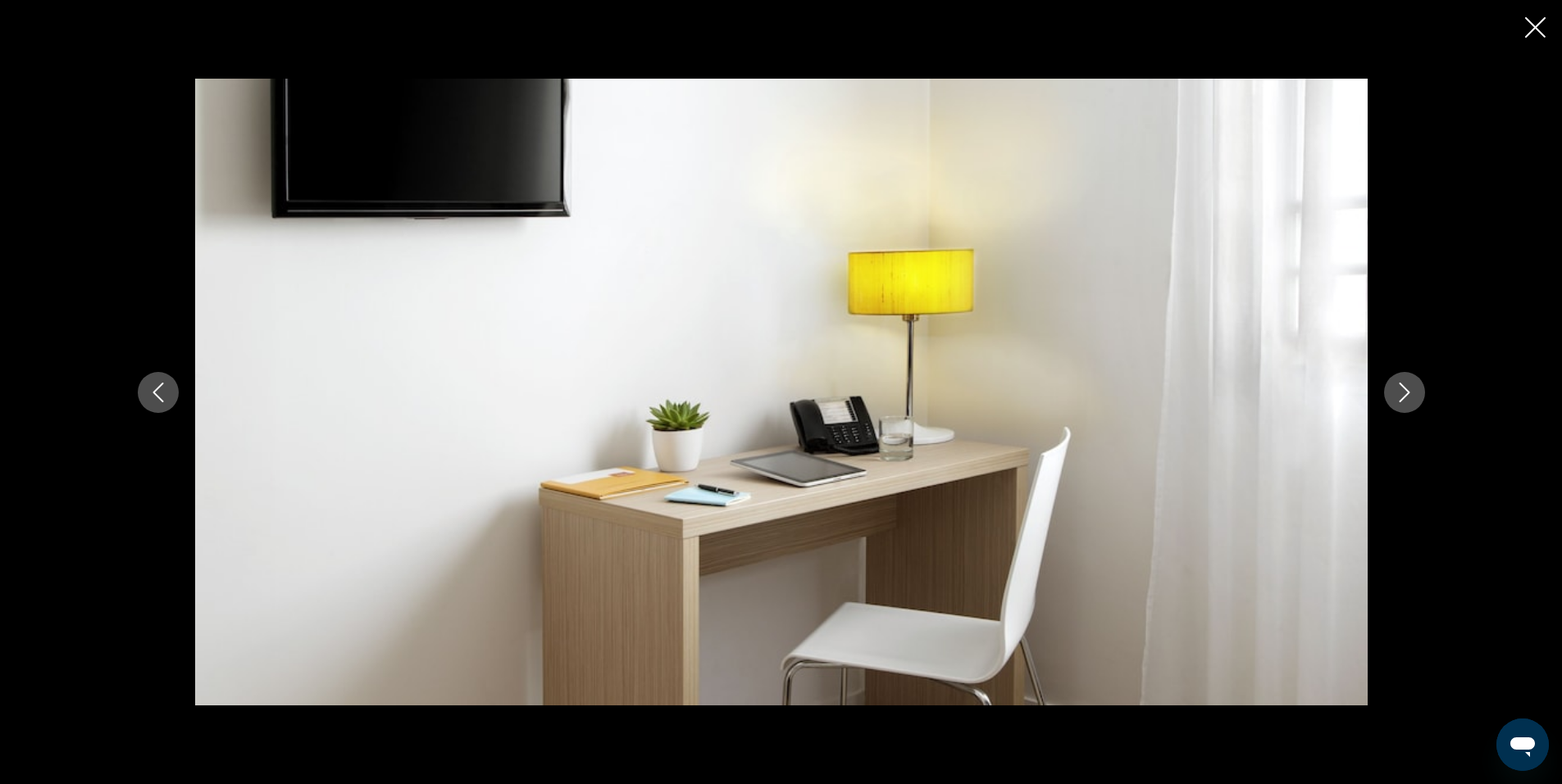
click at [1401, 385] on icon "Next image" at bounding box center [1405, 393] width 20 height 20
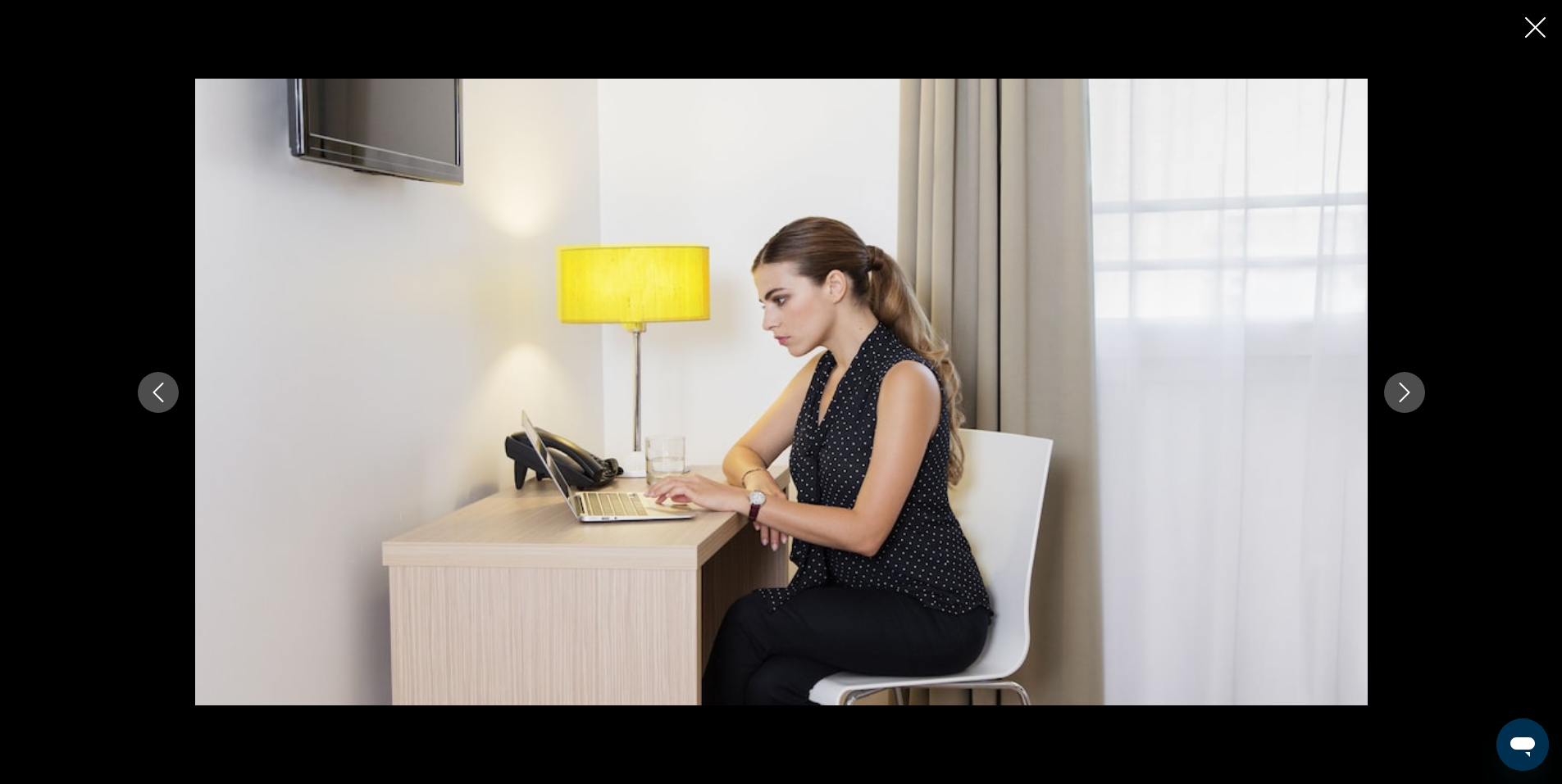
click at [1401, 385] on icon "Next image" at bounding box center [1405, 393] width 20 height 20
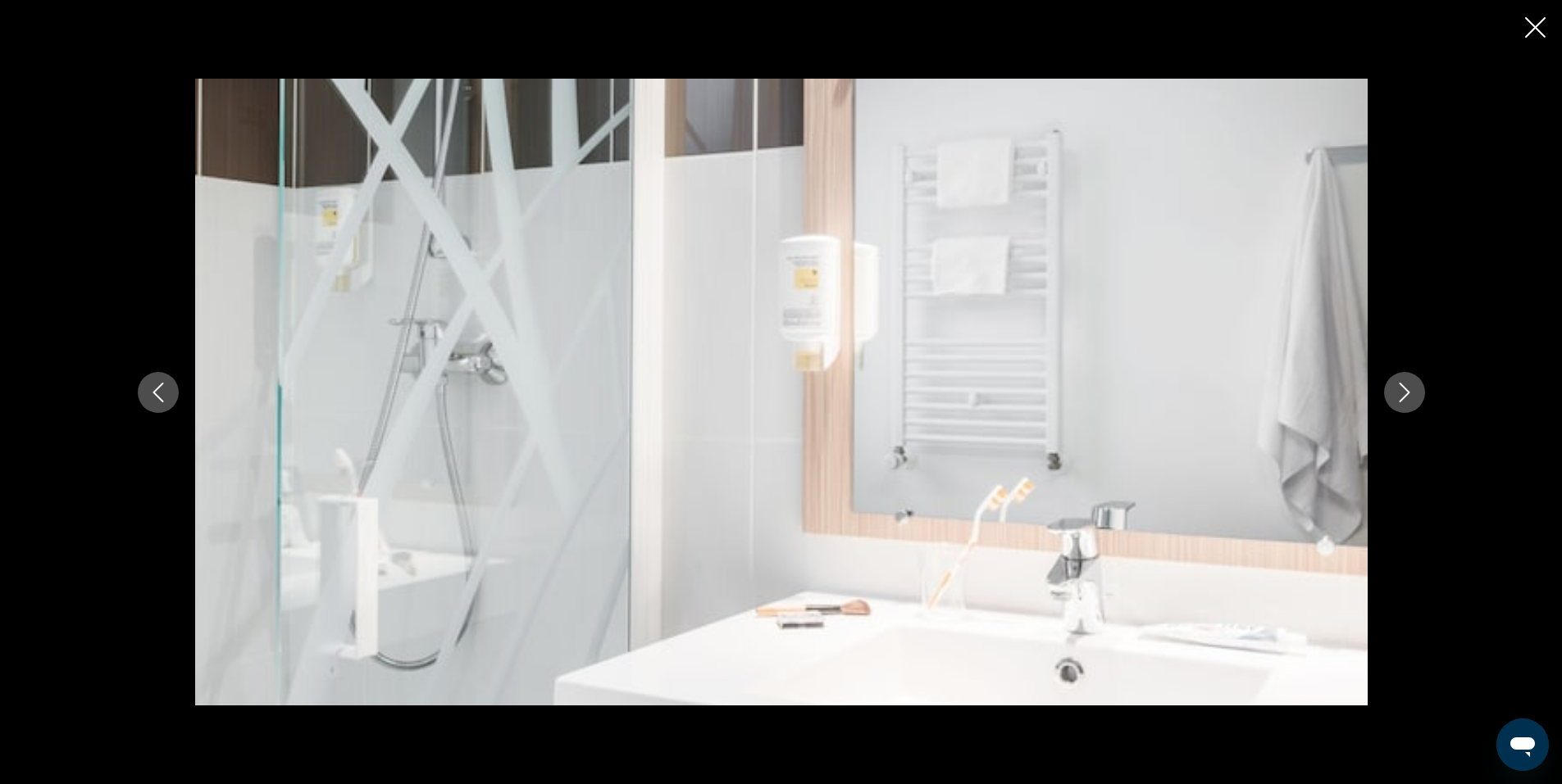
click at [1401, 385] on icon "Next image" at bounding box center [1405, 393] width 20 height 20
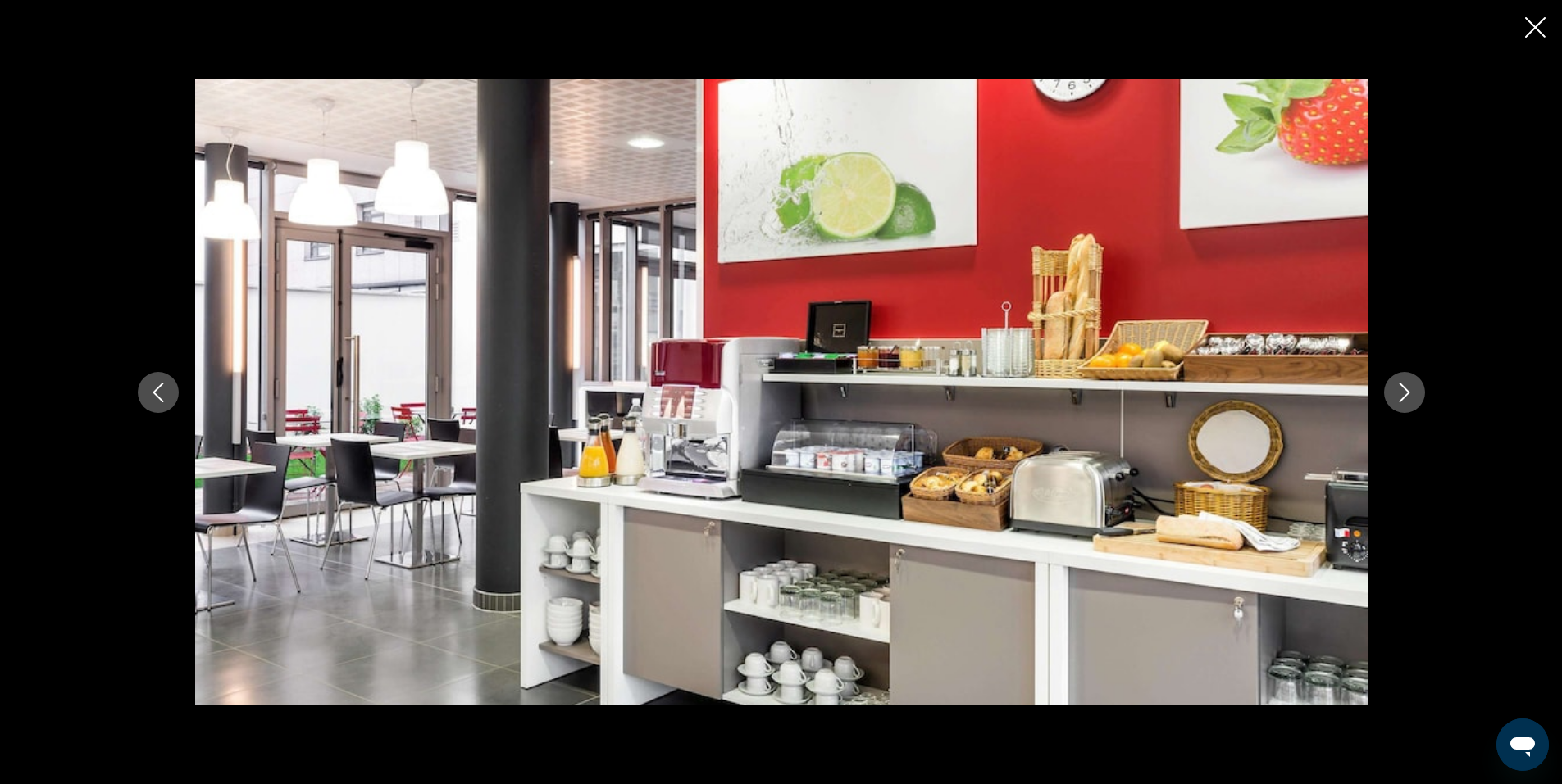
click at [1401, 385] on icon "Next image" at bounding box center [1405, 393] width 20 height 20
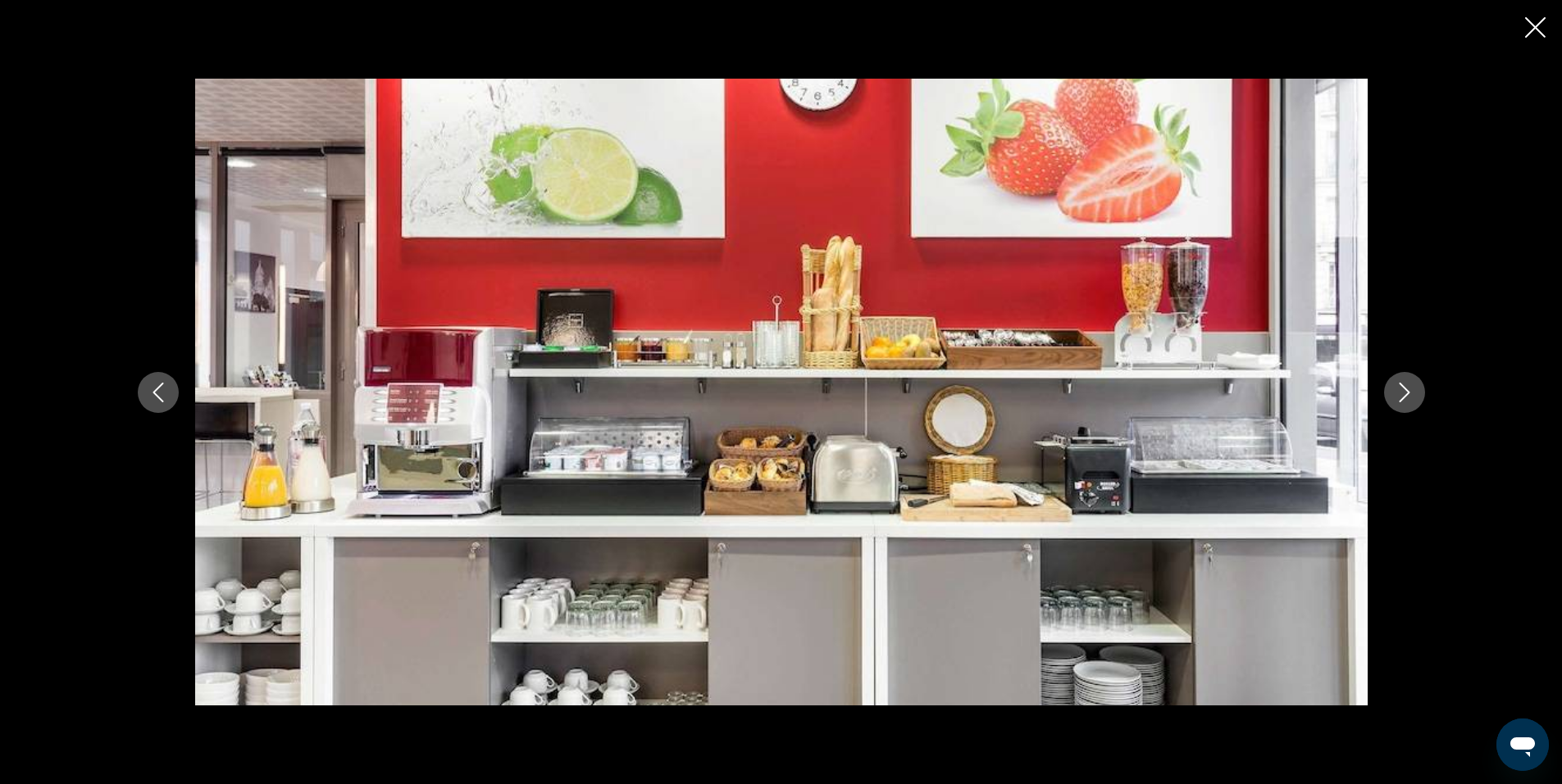
click at [1407, 386] on icon "Next image" at bounding box center [1405, 393] width 20 height 20
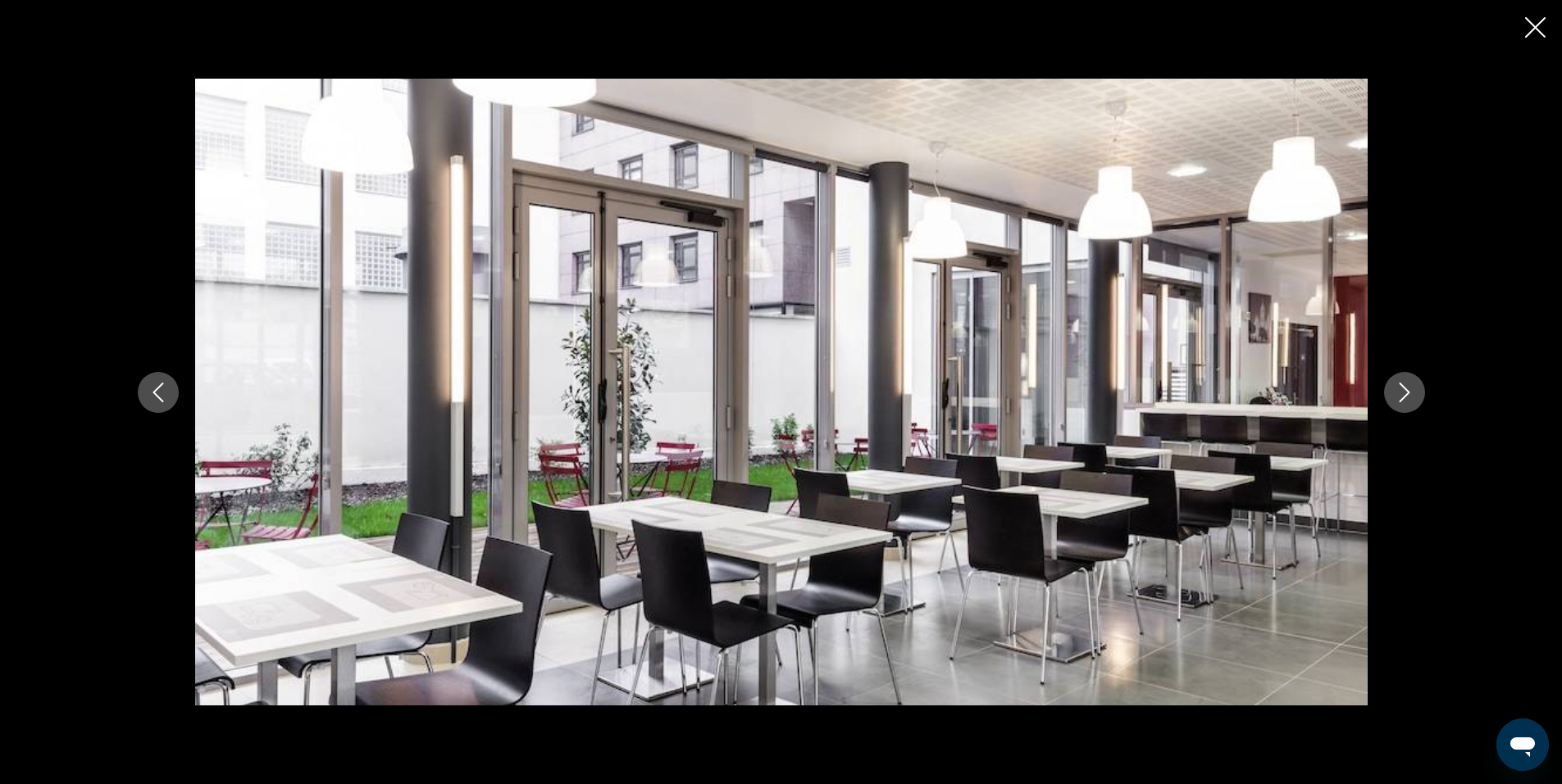
click at [1532, 27] on icon "Close slideshow" at bounding box center [1535, 28] width 21 height 21
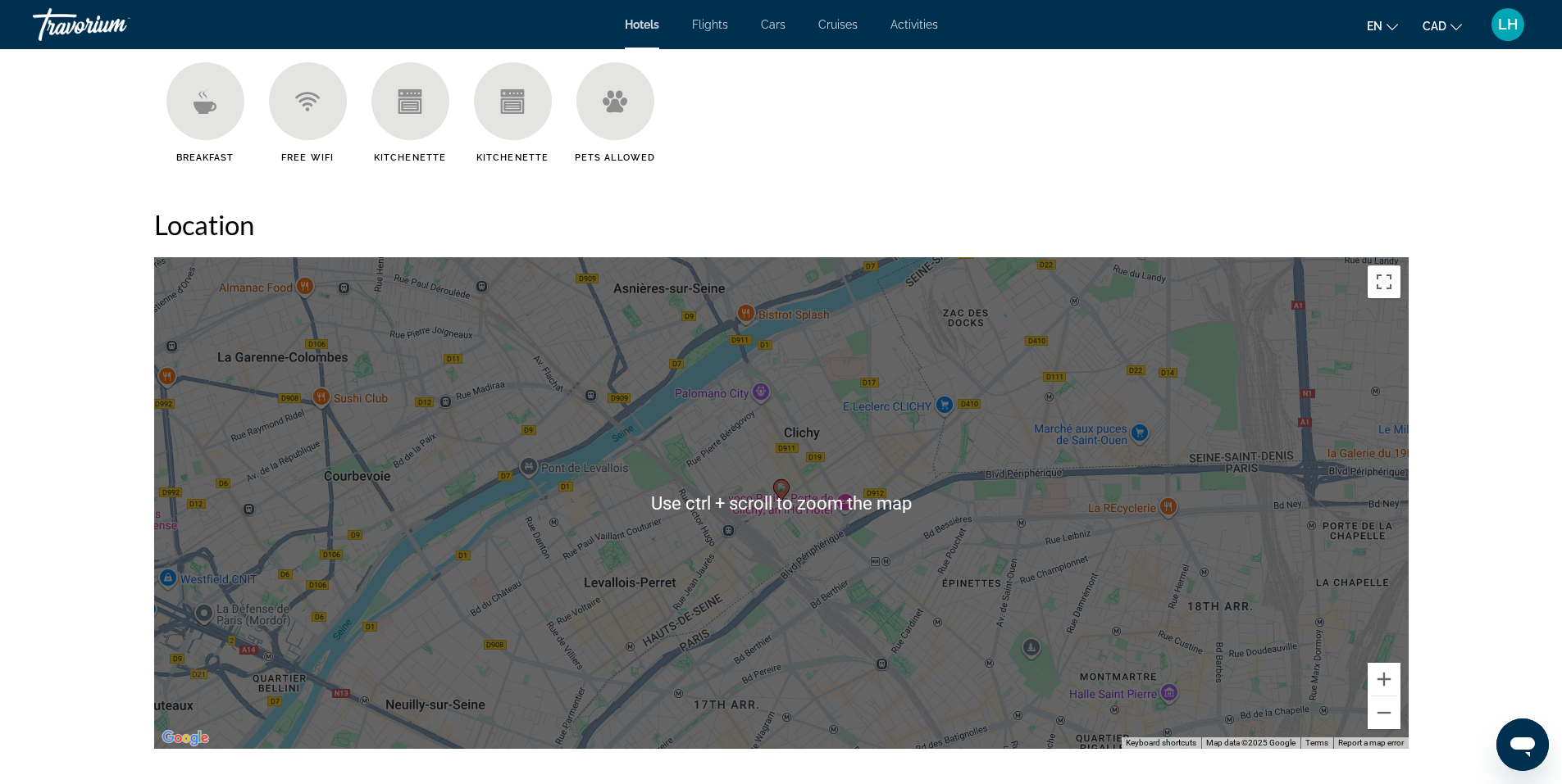
scroll to position [1393, 0]
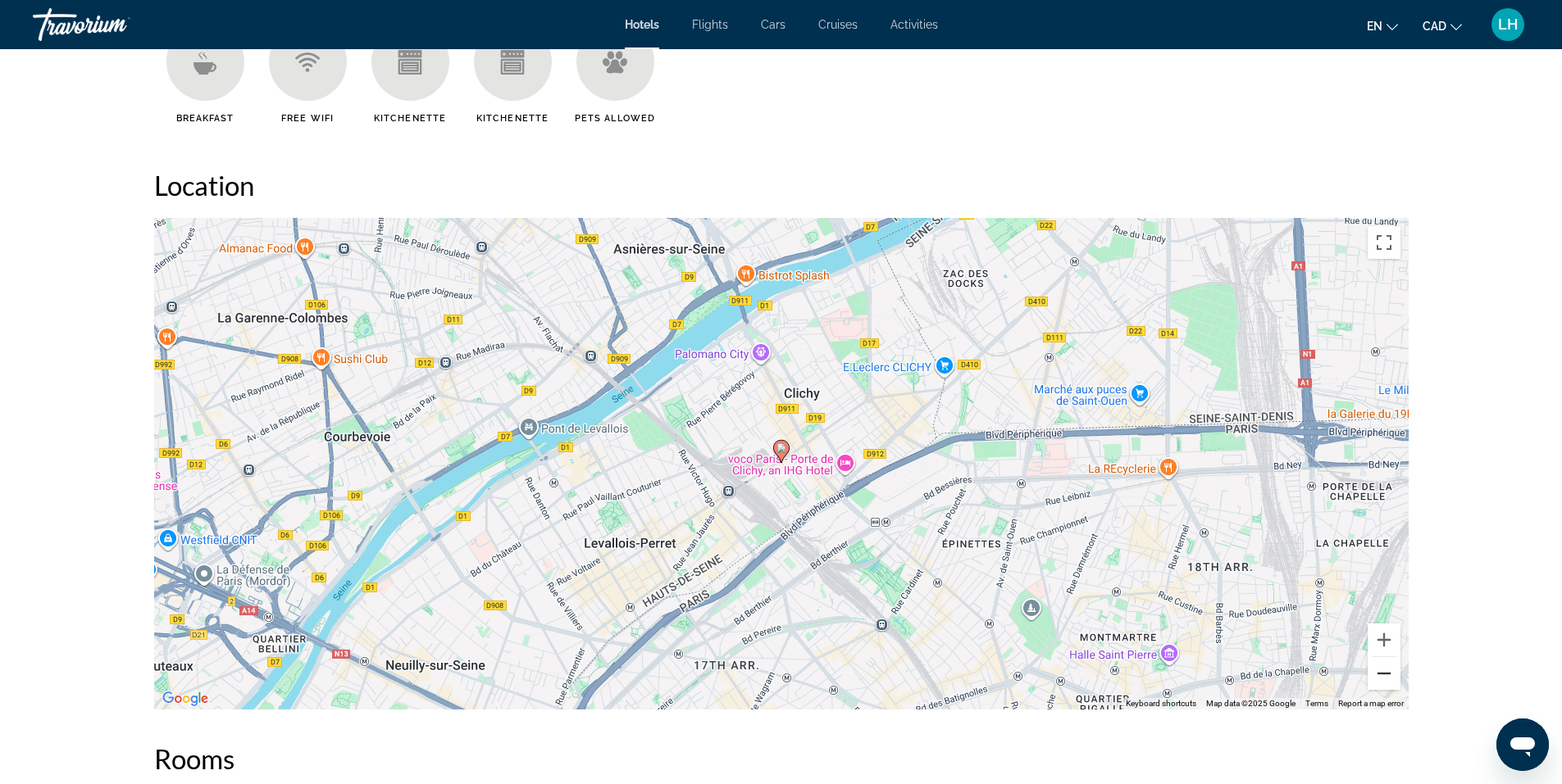
click at [1379, 661] on button "Zoom out" at bounding box center [1384, 673] width 32 height 32
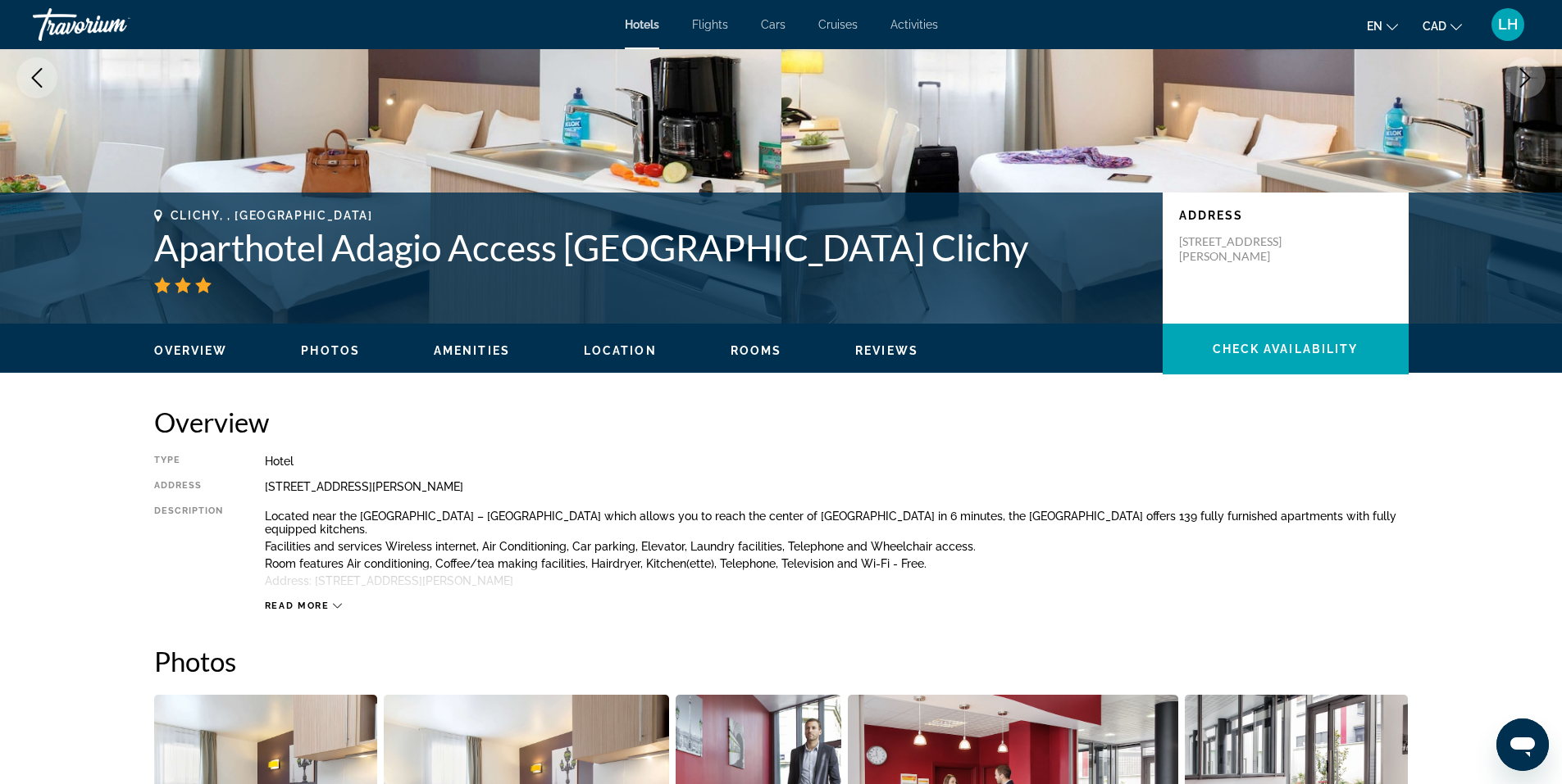
scroll to position [164, 0]
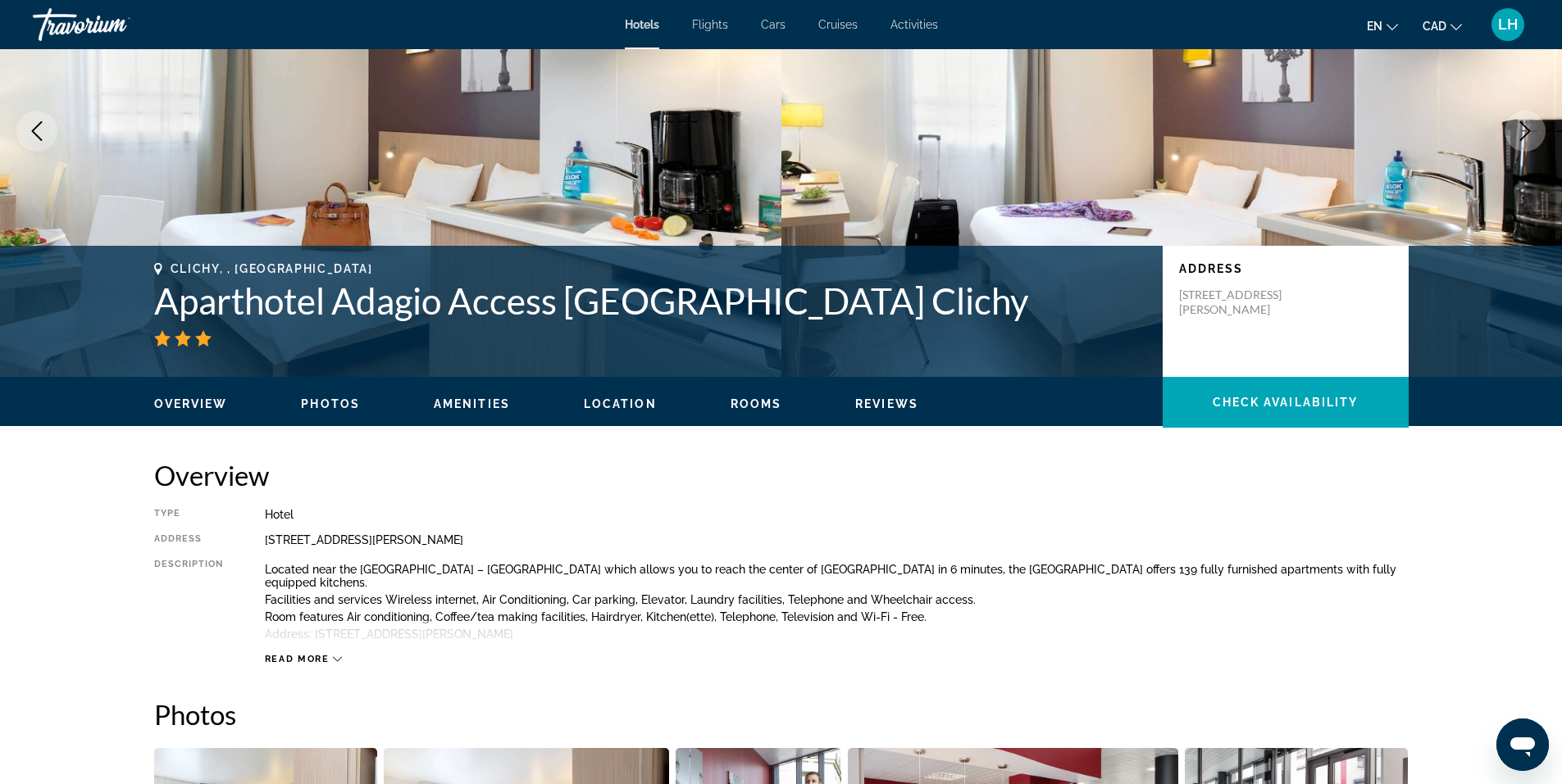
click at [307, 654] on span "Read more" at bounding box center [297, 659] width 65 height 11
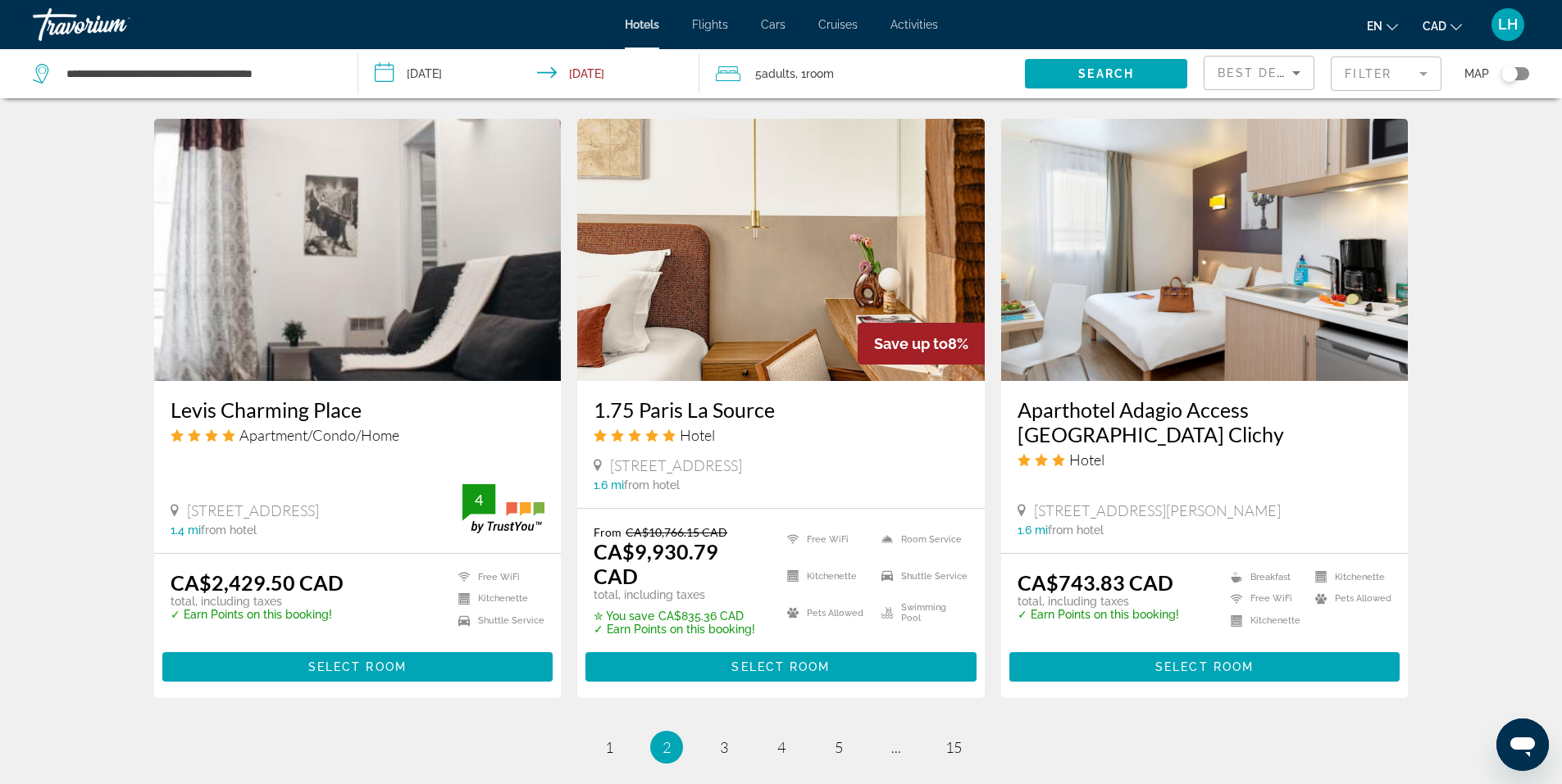
scroll to position [2022, 0]
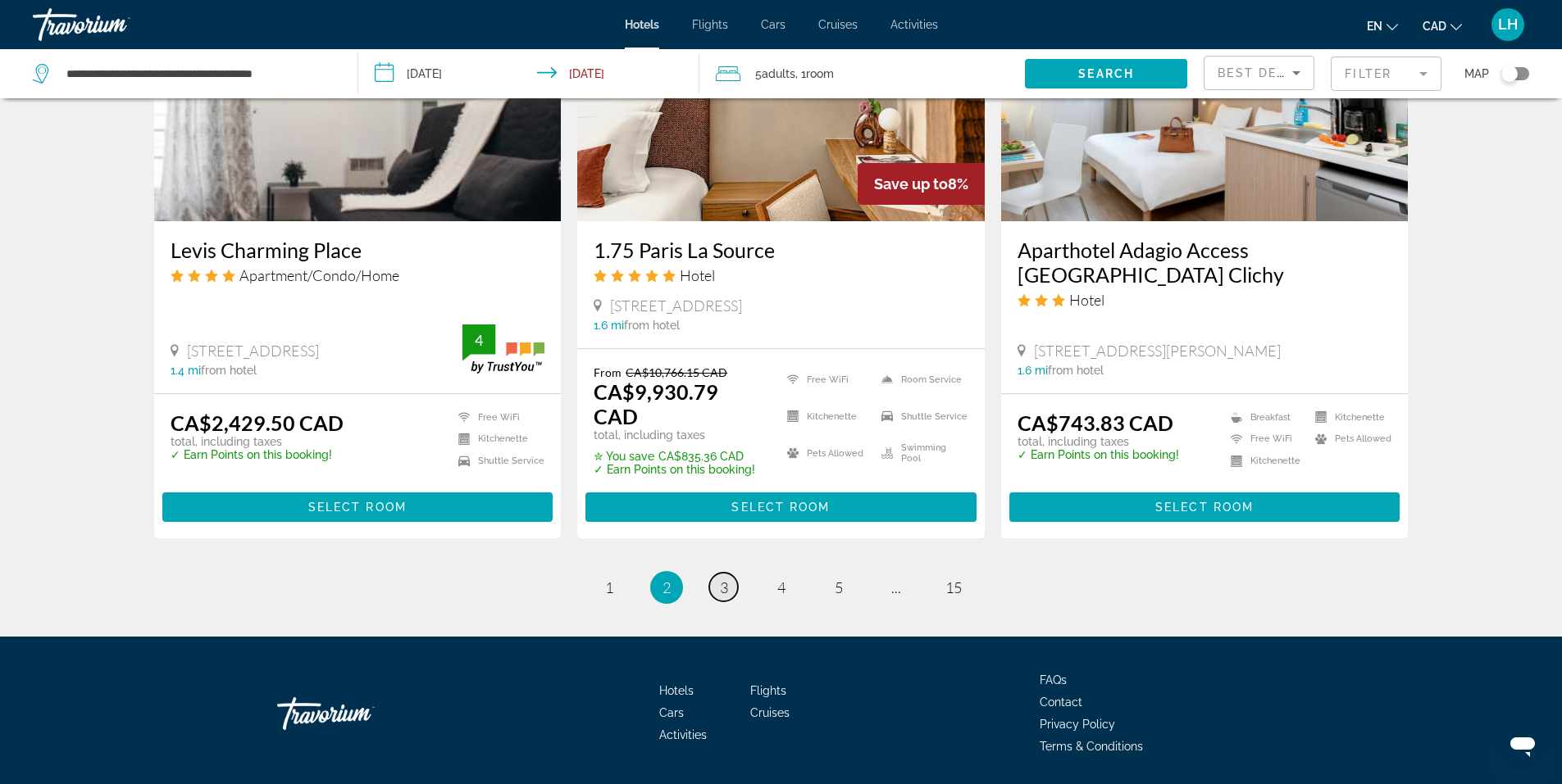
click at [727, 579] on span "3" at bounding box center [724, 588] width 8 height 18
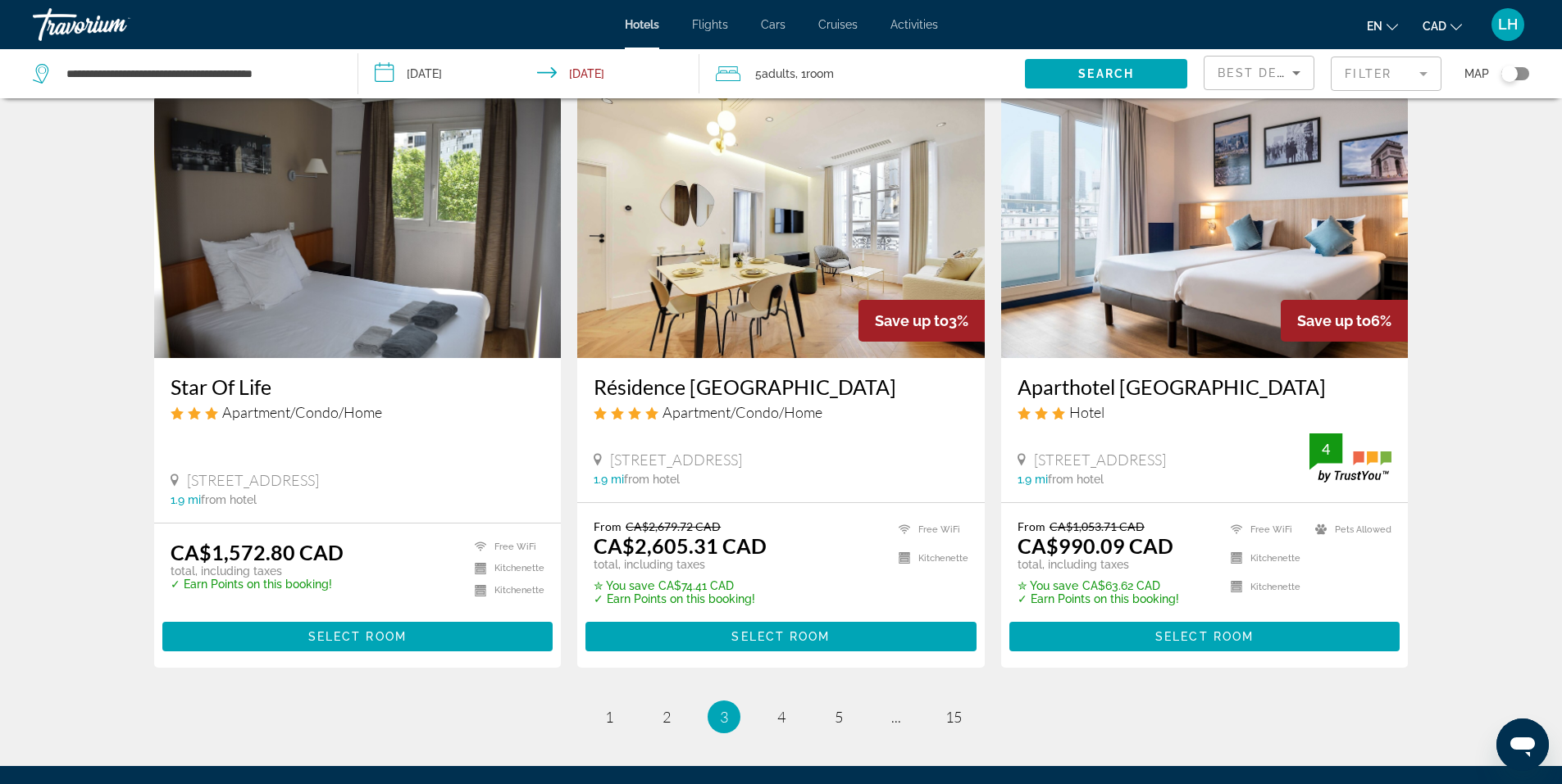
scroll to position [1885, 0]
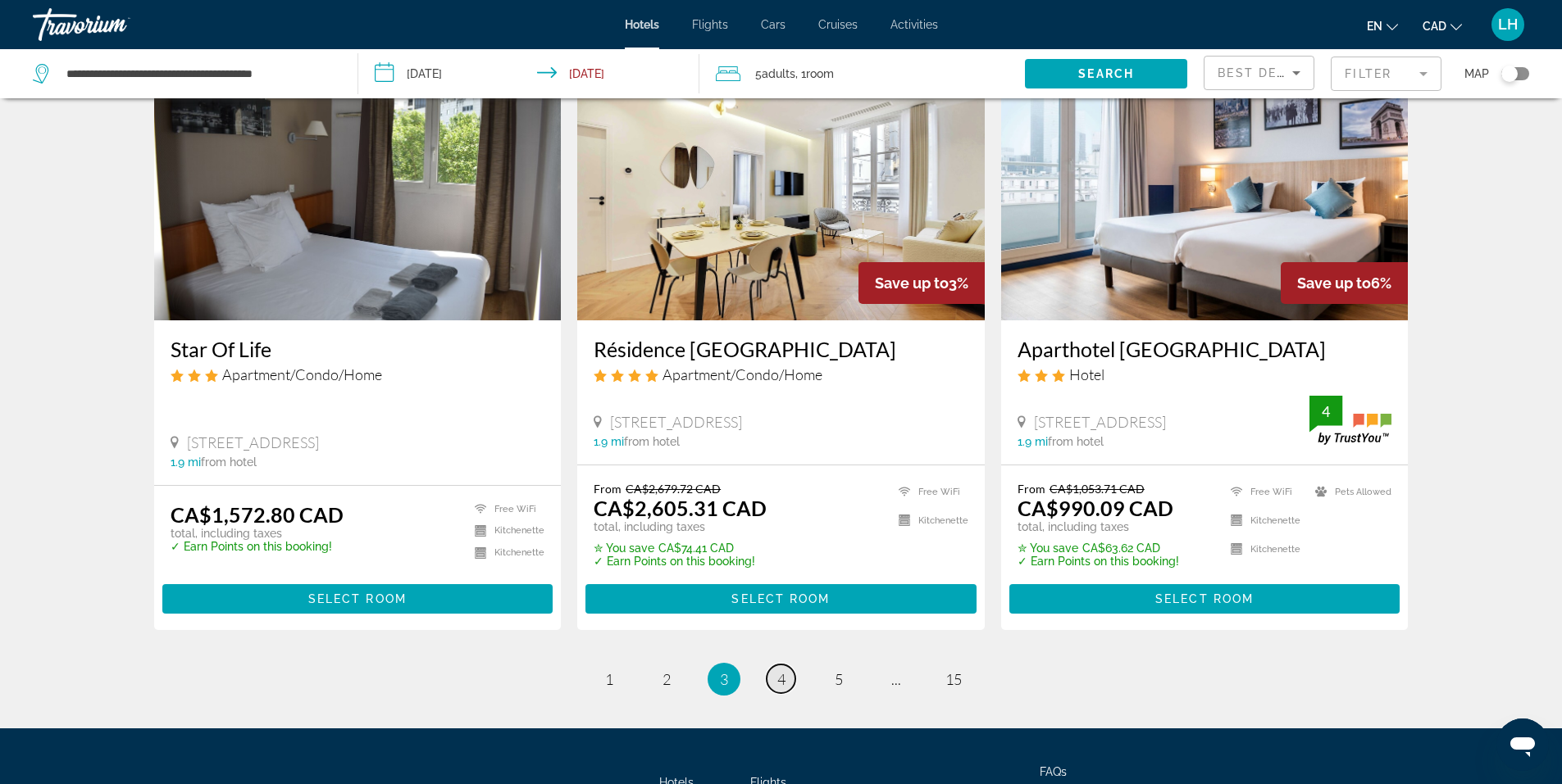
click at [782, 674] on span "4" at bounding box center [781, 679] width 8 height 18
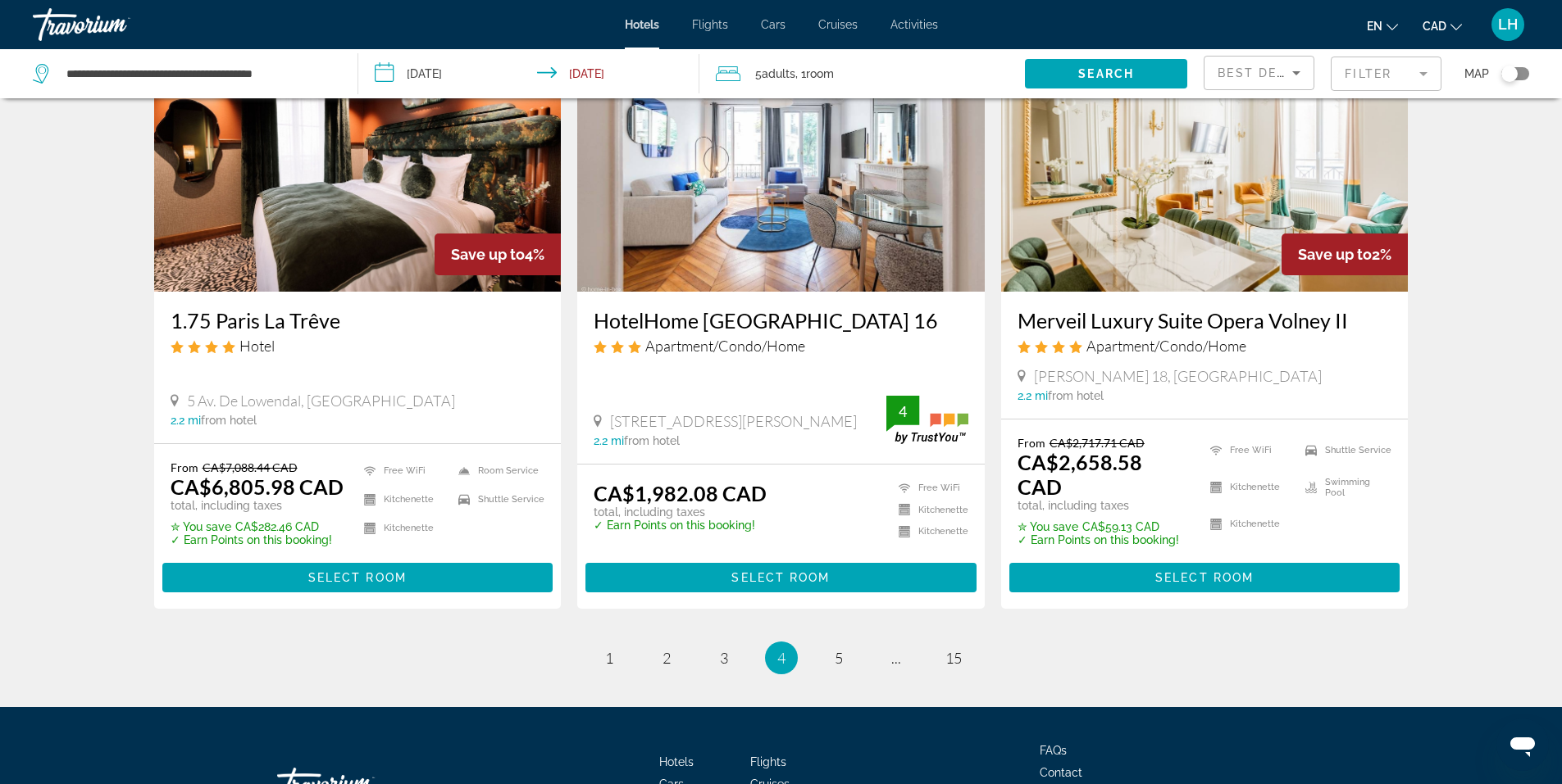
scroll to position [1967, 0]
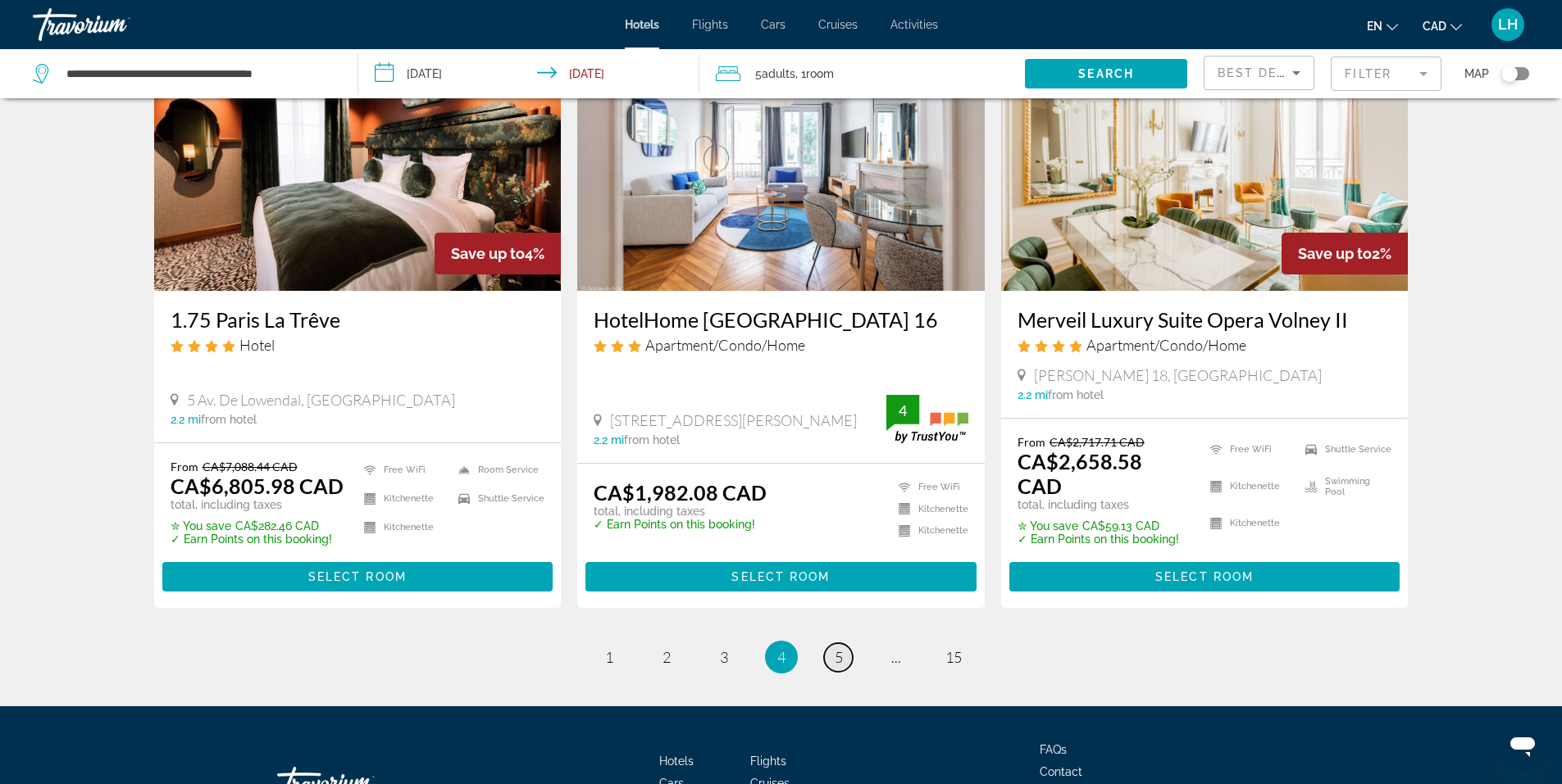
click at [839, 648] on span "5" at bounding box center [839, 657] width 8 height 18
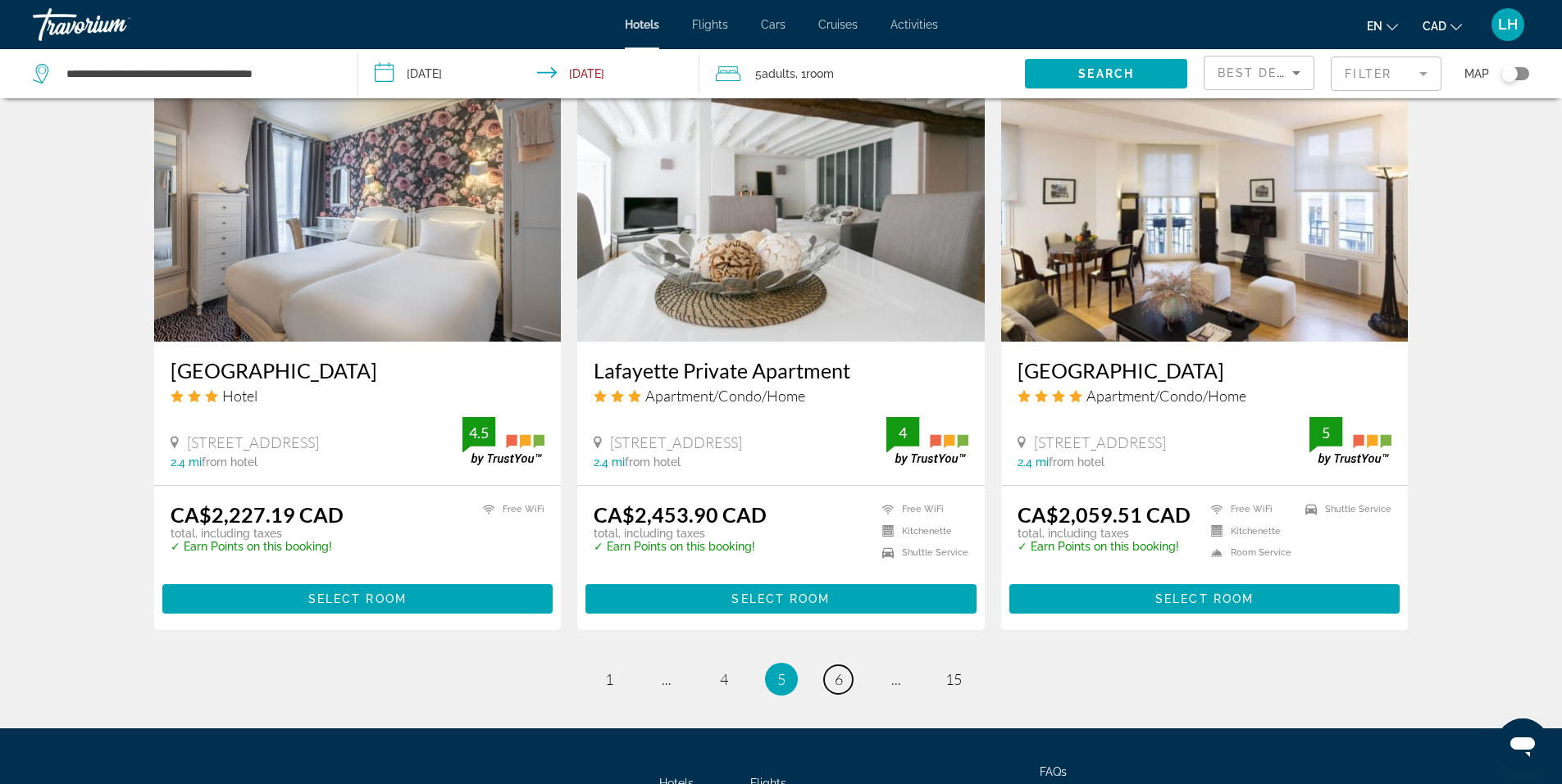
scroll to position [1967, 0]
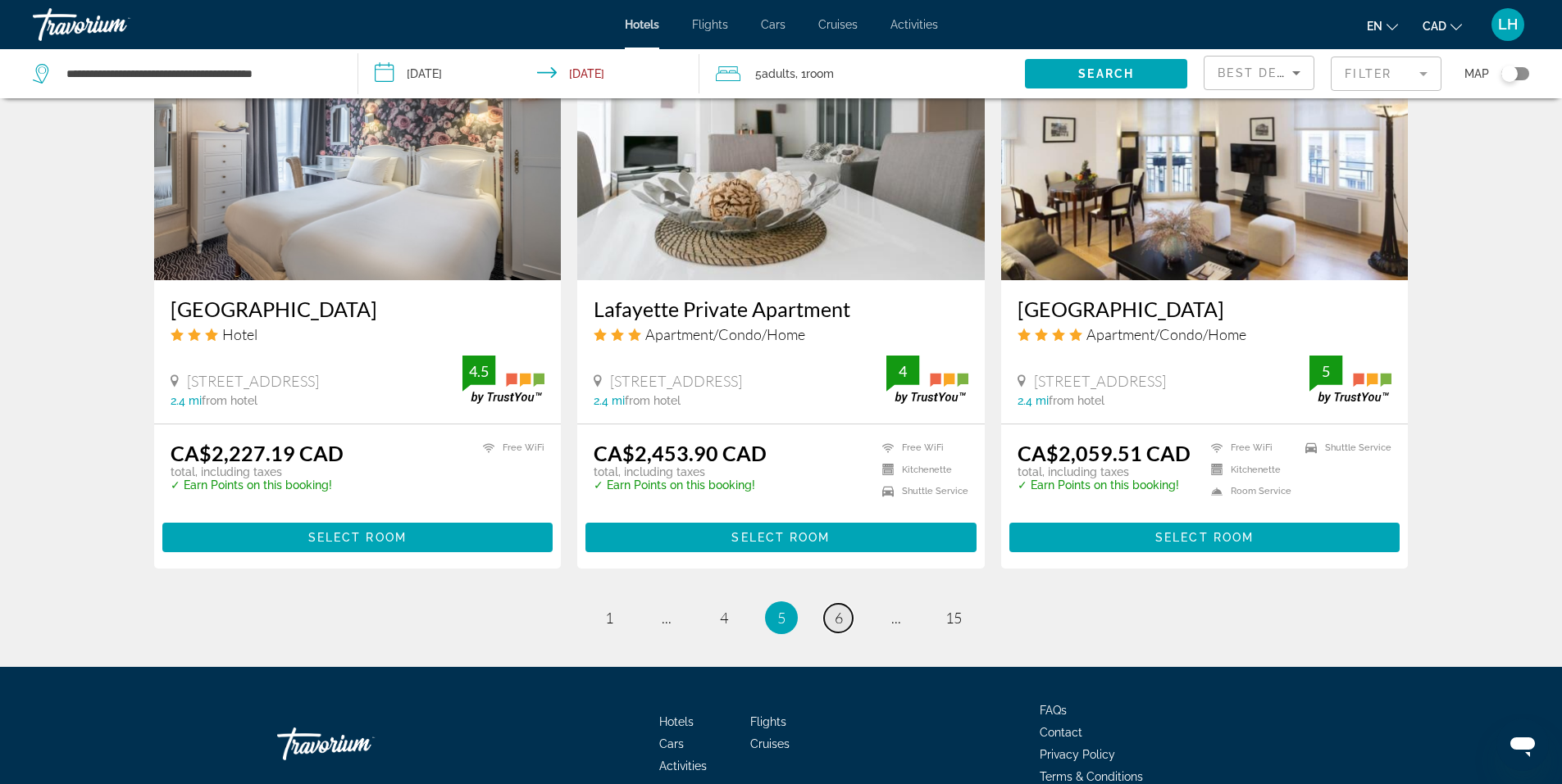
click at [841, 609] on span "6" at bounding box center [839, 618] width 8 height 18
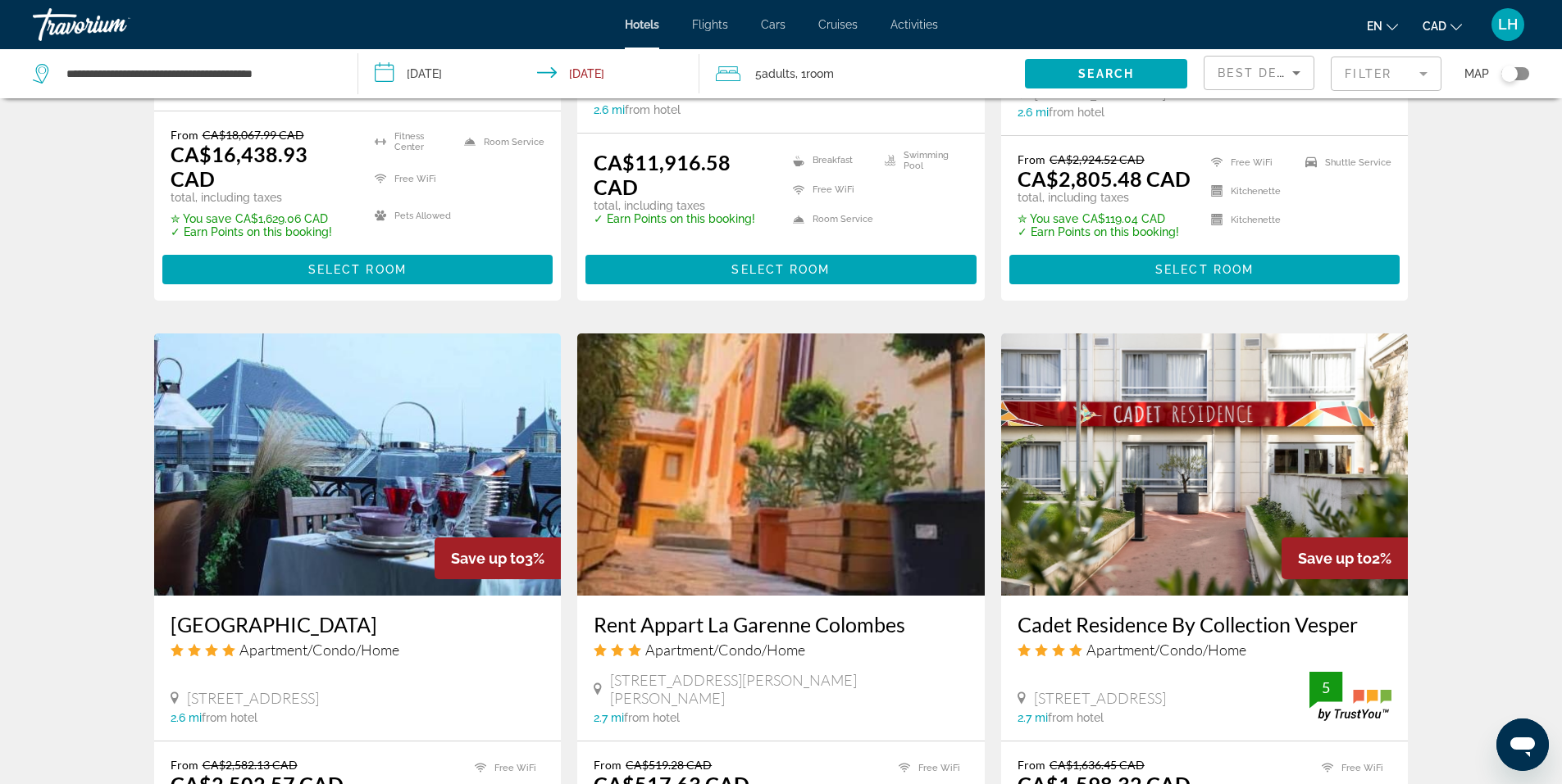
scroll to position [1721, 0]
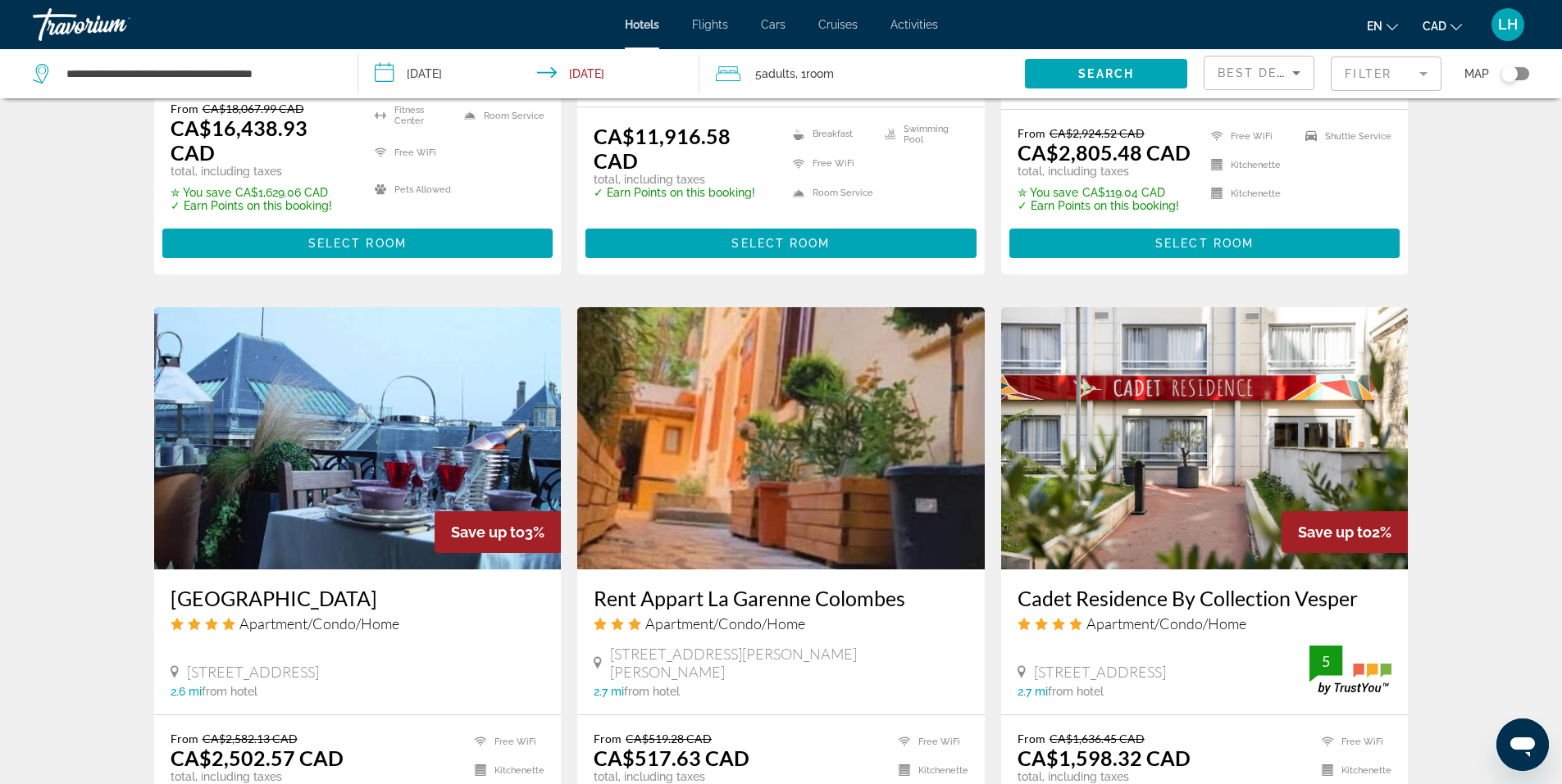
click at [765, 473] on img "Main content" at bounding box center [781, 438] width 408 height 262
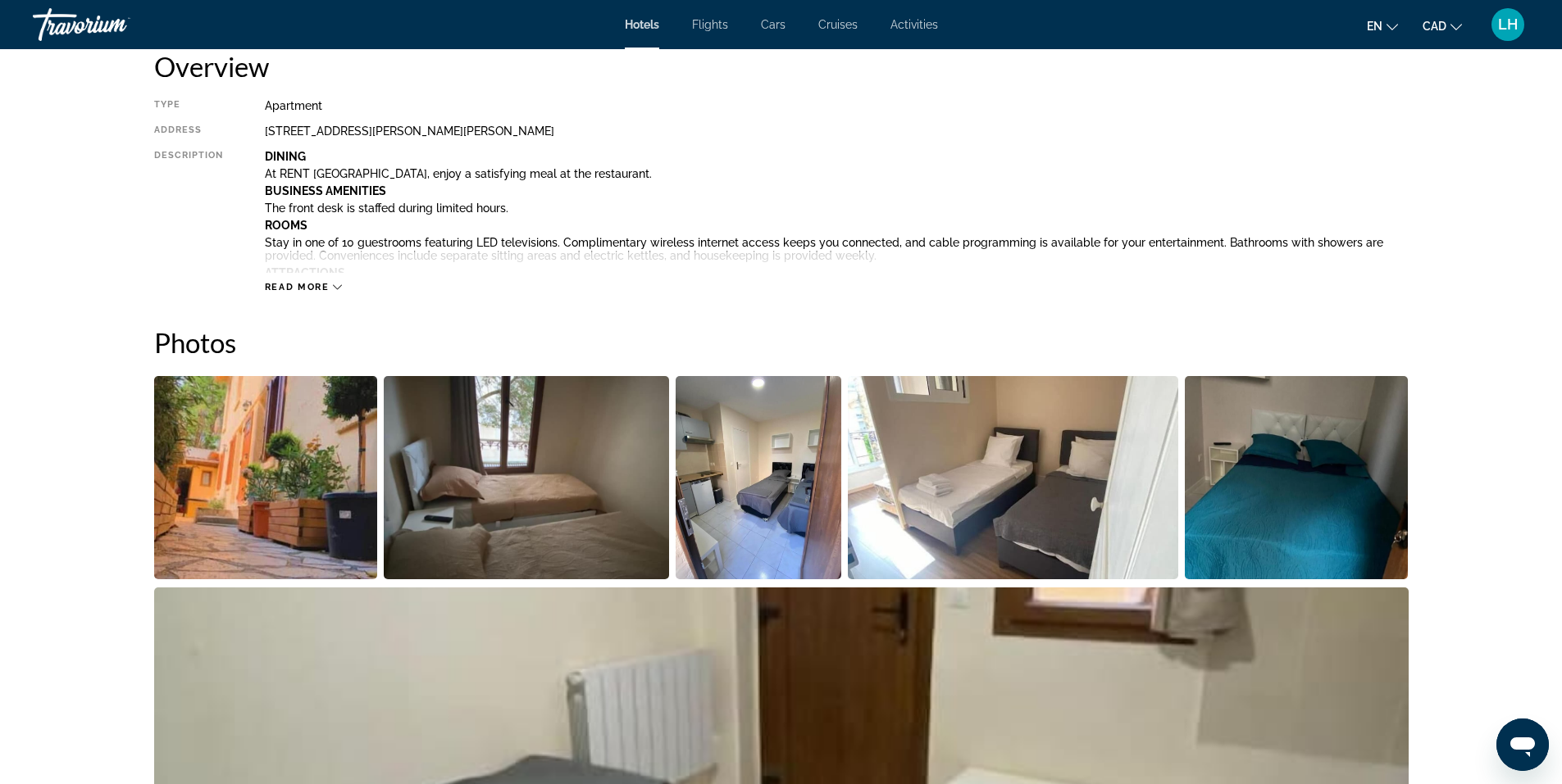
scroll to position [574, 0]
click at [571, 495] on img "Open full-screen image slider" at bounding box center [526, 476] width 285 height 203
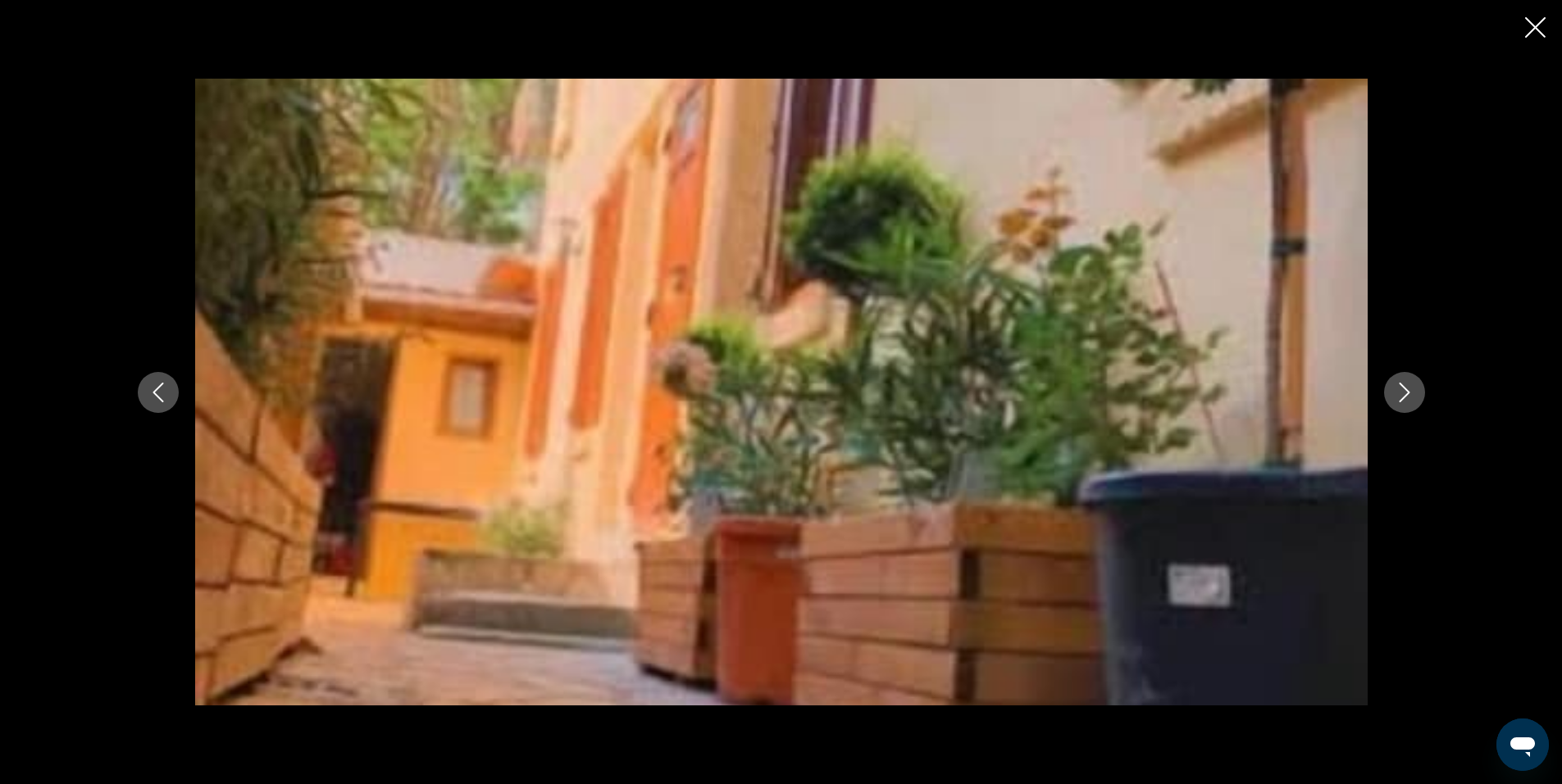
click at [1405, 388] on icon "Next image" at bounding box center [1404, 393] width 11 height 20
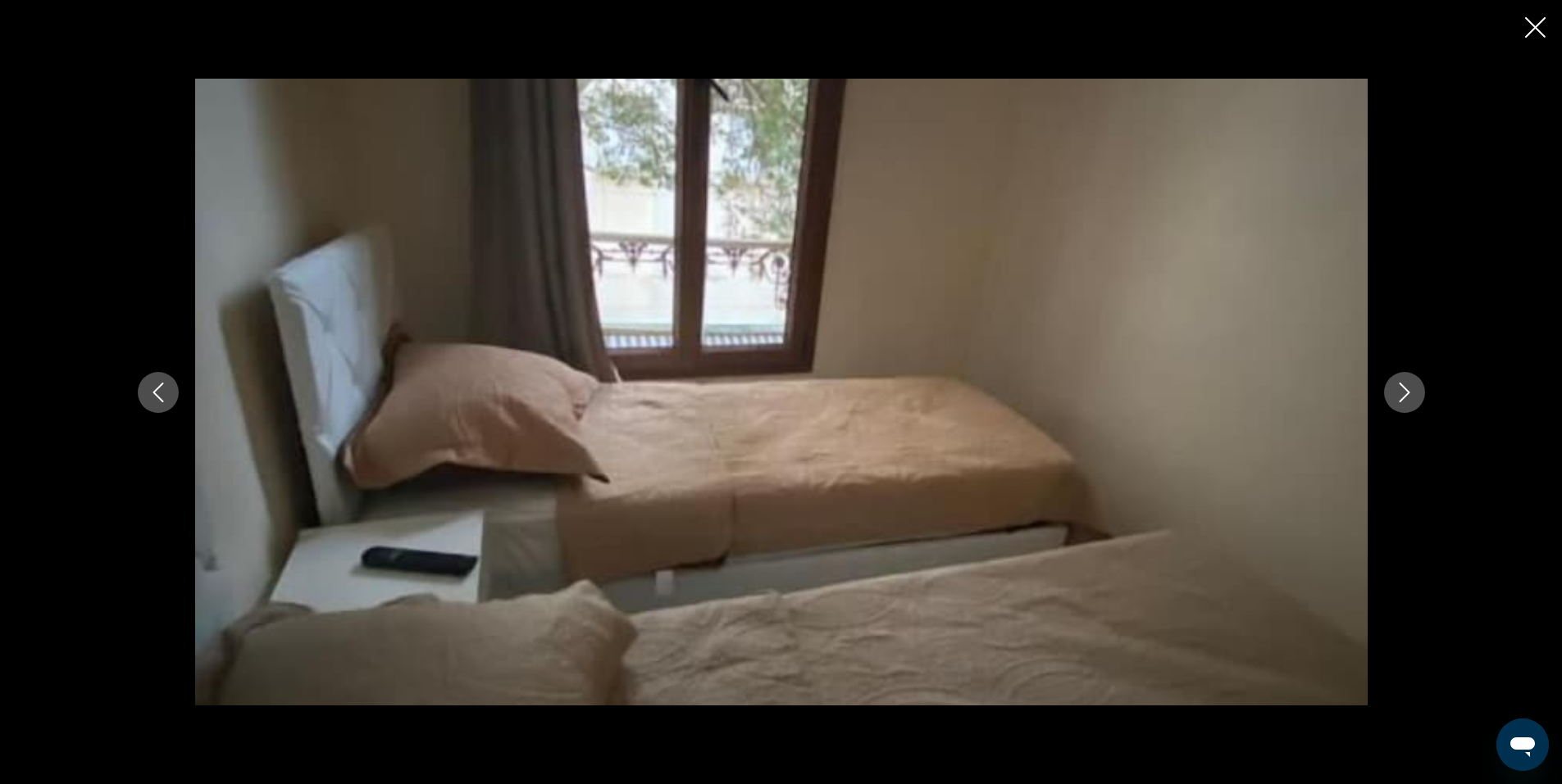
click at [1405, 390] on icon "Next image" at bounding box center [1405, 393] width 20 height 20
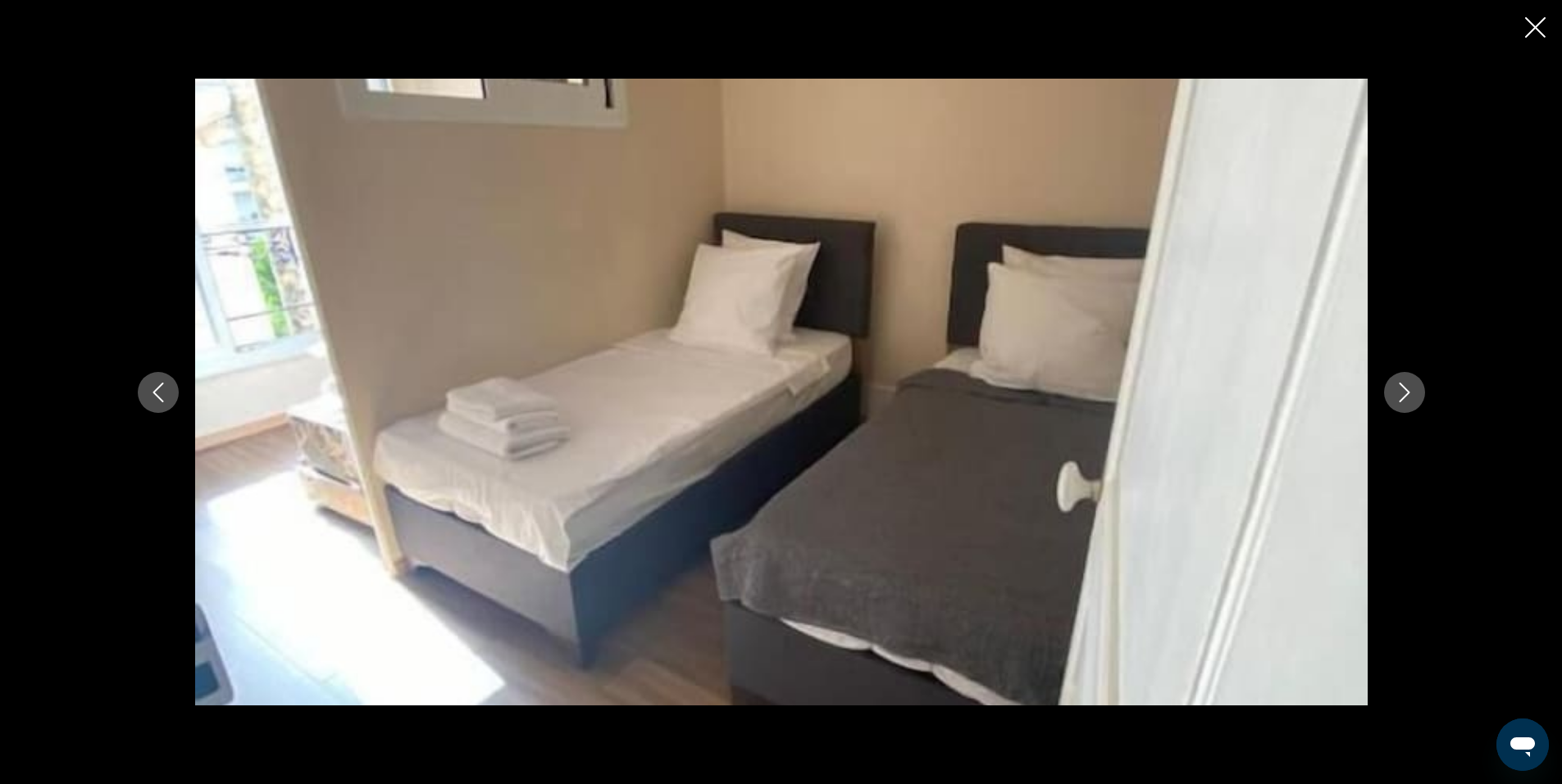
click at [1405, 390] on icon "Next image" at bounding box center [1405, 393] width 20 height 20
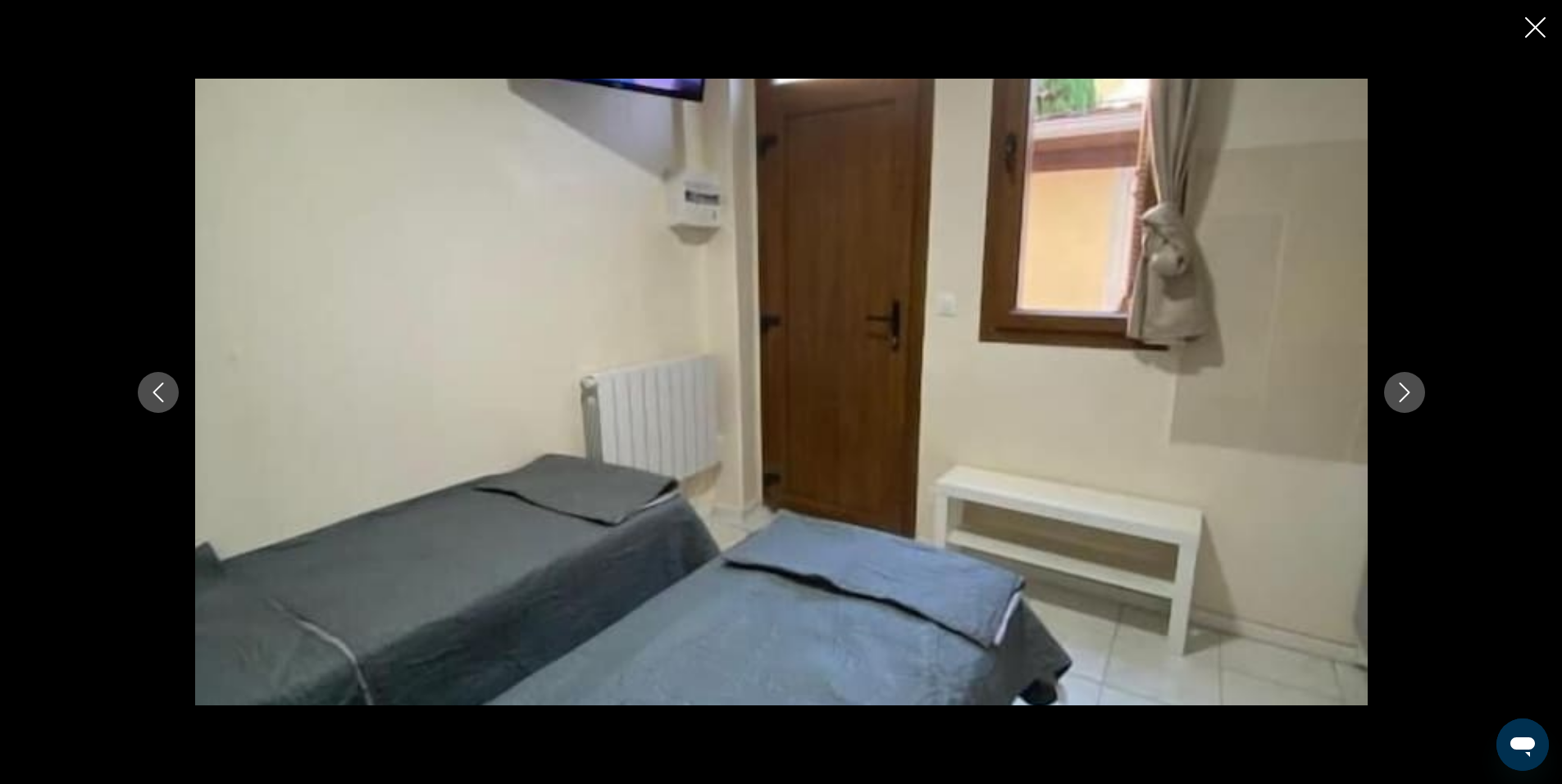
click at [1405, 390] on icon "Next image" at bounding box center [1405, 393] width 20 height 20
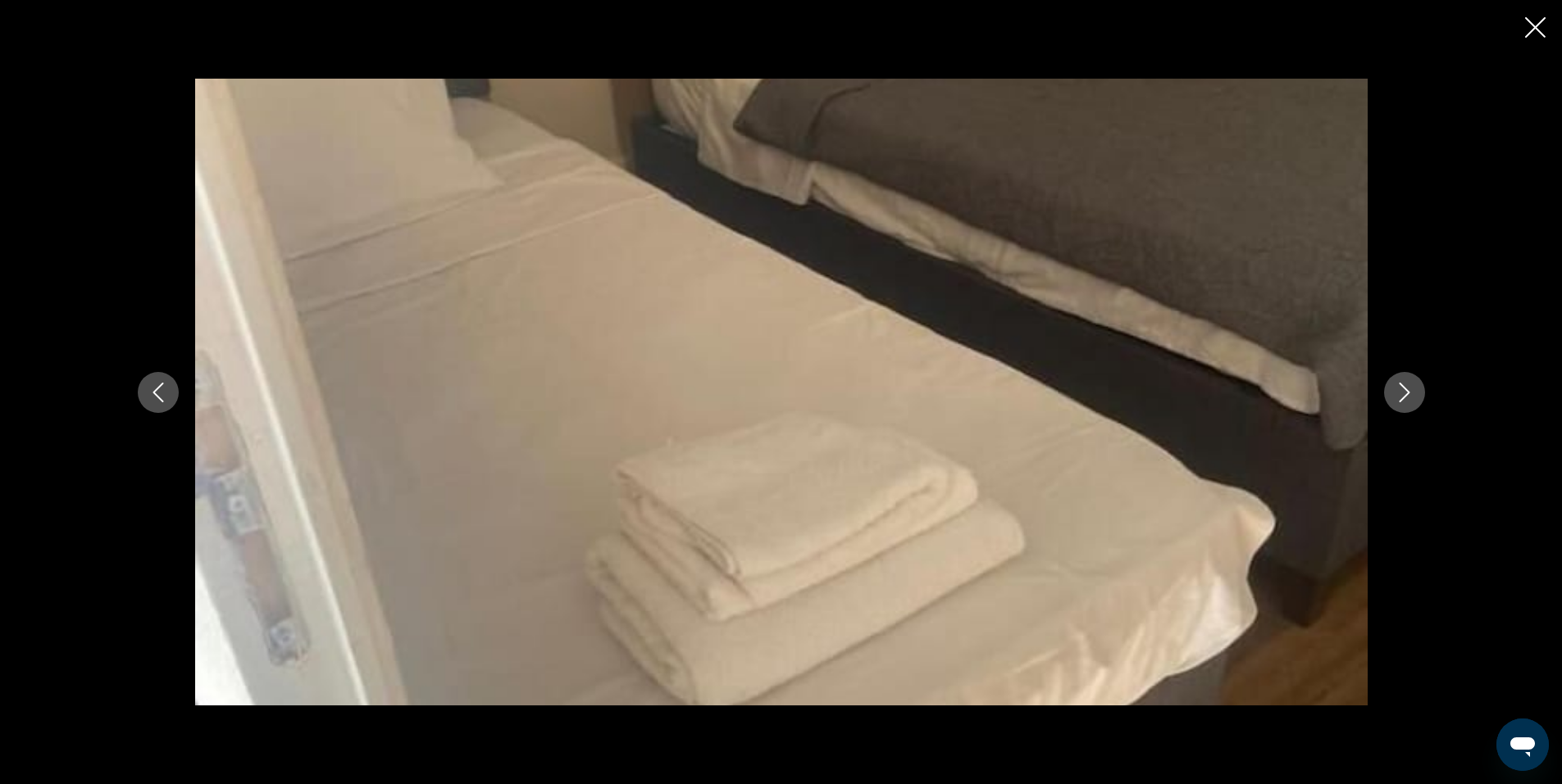
click at [1405, 390] on icon "Next image" at bounding box center [1405, 393] width 20 height 20
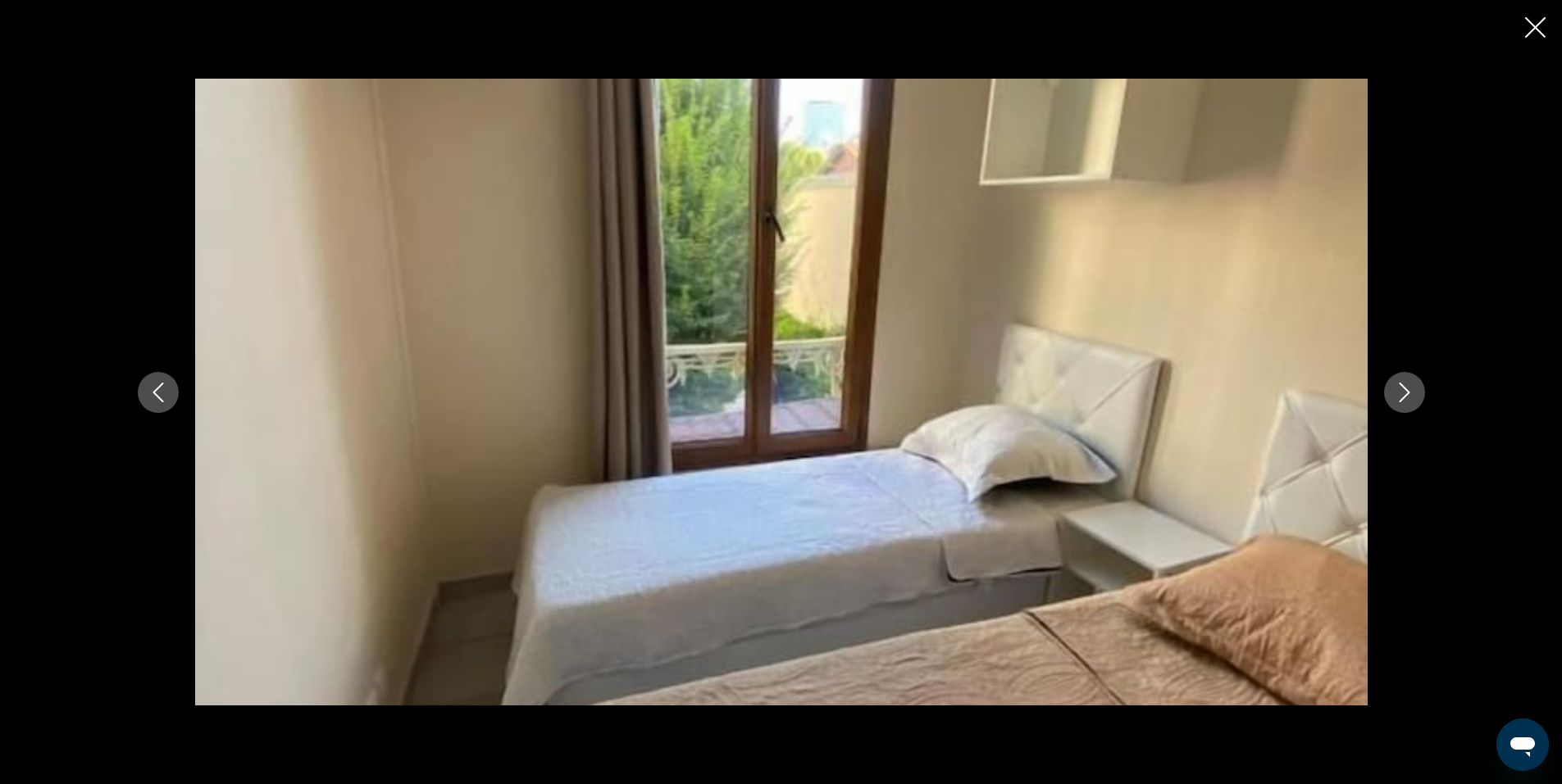
click at [1405, 390] on icon "Next image" at bounding box center [1405, 393] width 20 height 20
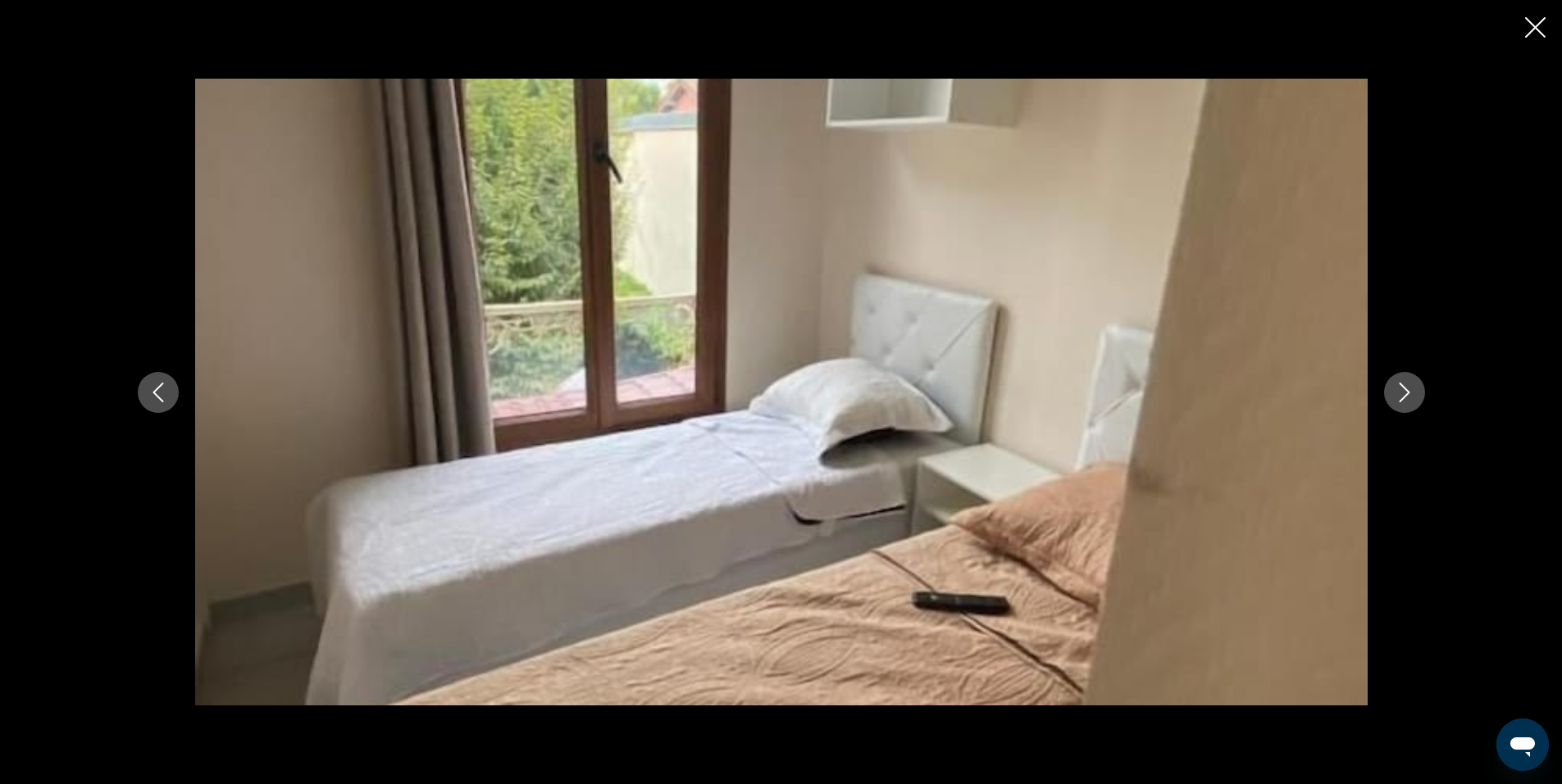
click at [1405, 390] on icon "Next image" at bounding box center [1405, 393] width 20 height 20
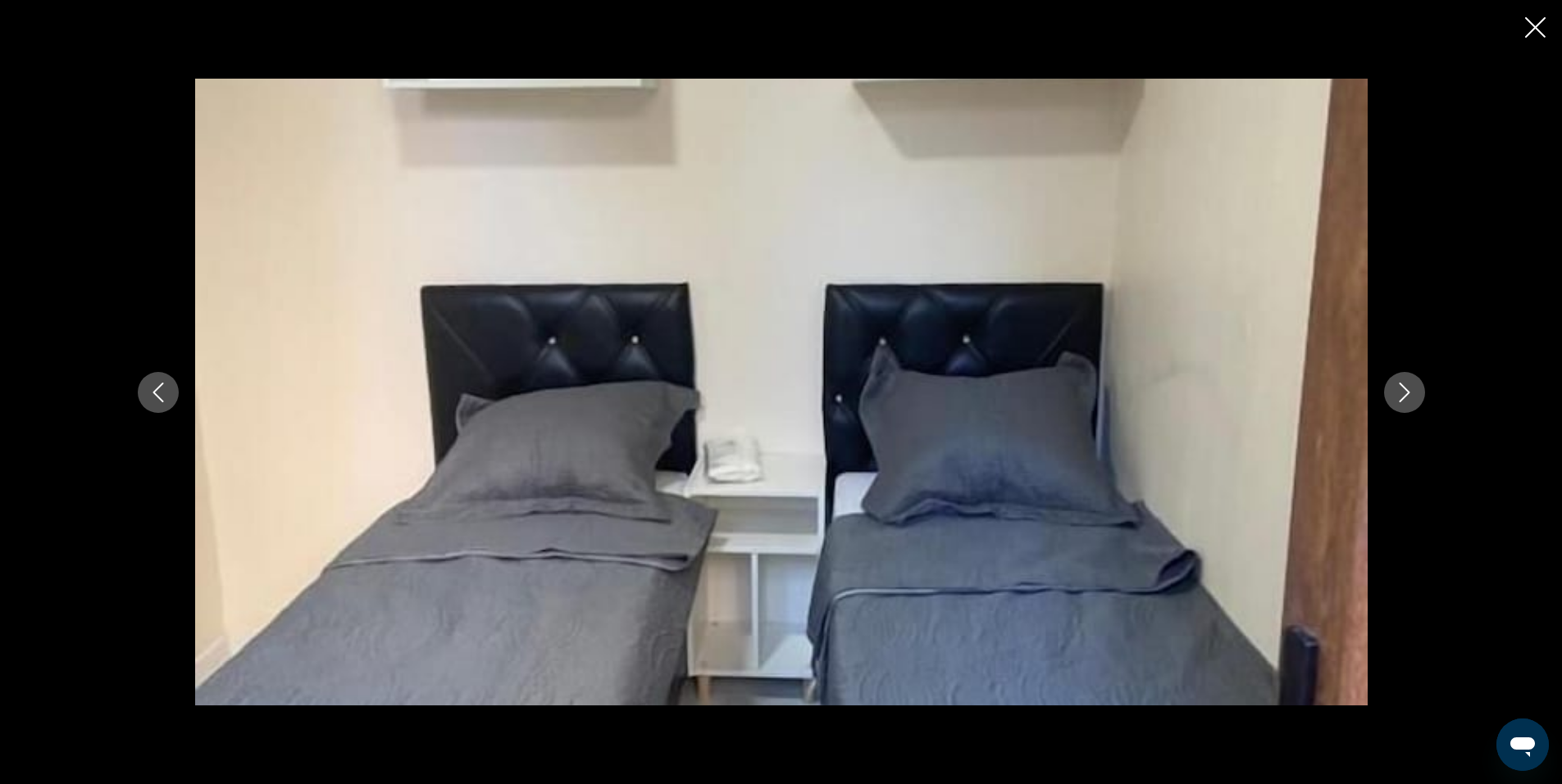
click at [1405, 390] on icon "Next image" at bounding box center [1405, 393] width 20 height 20
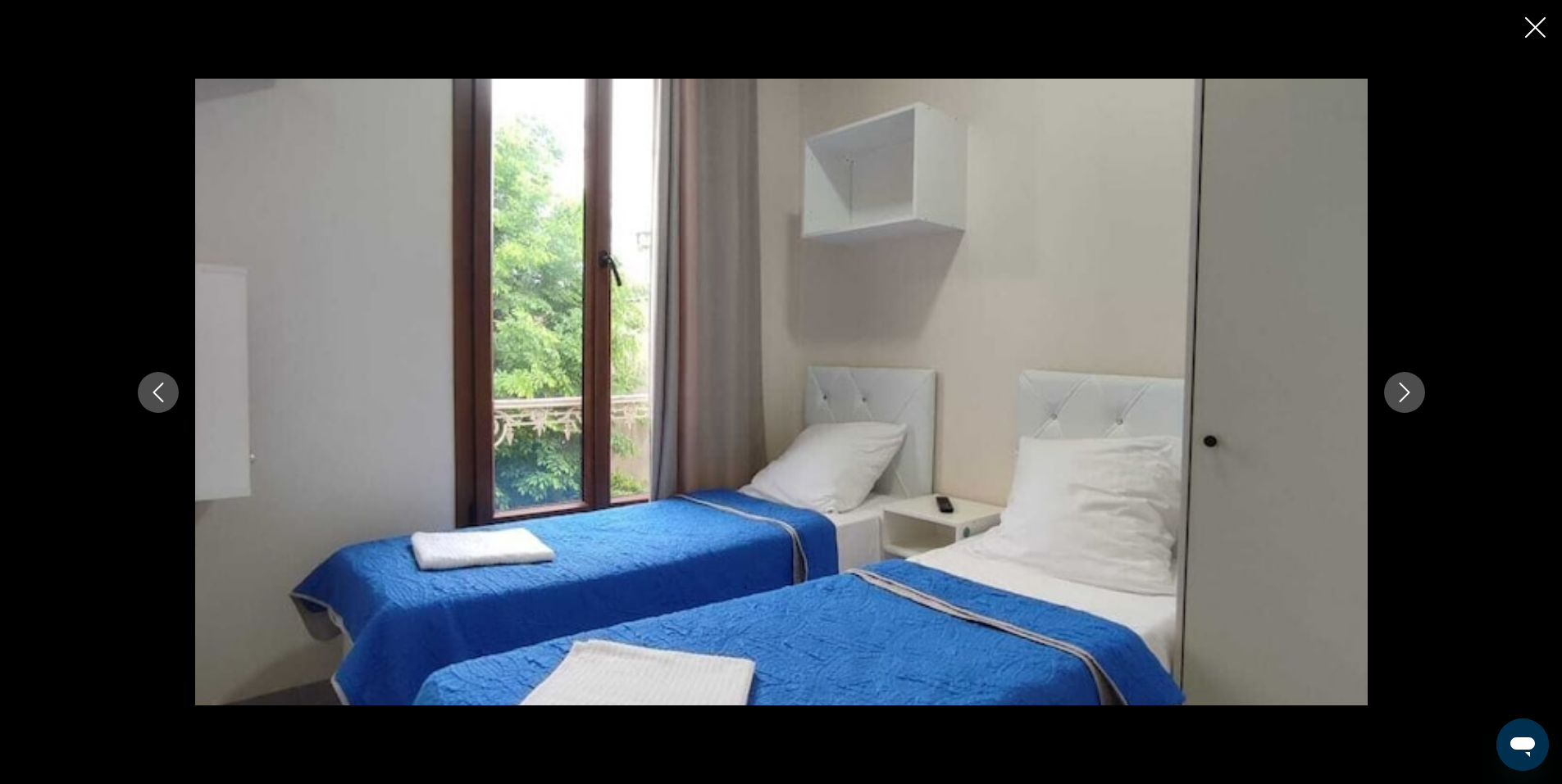
click at [1543, 28] on icon "Close slideshow" at bounding box center [1535, 28] width 21 height 21
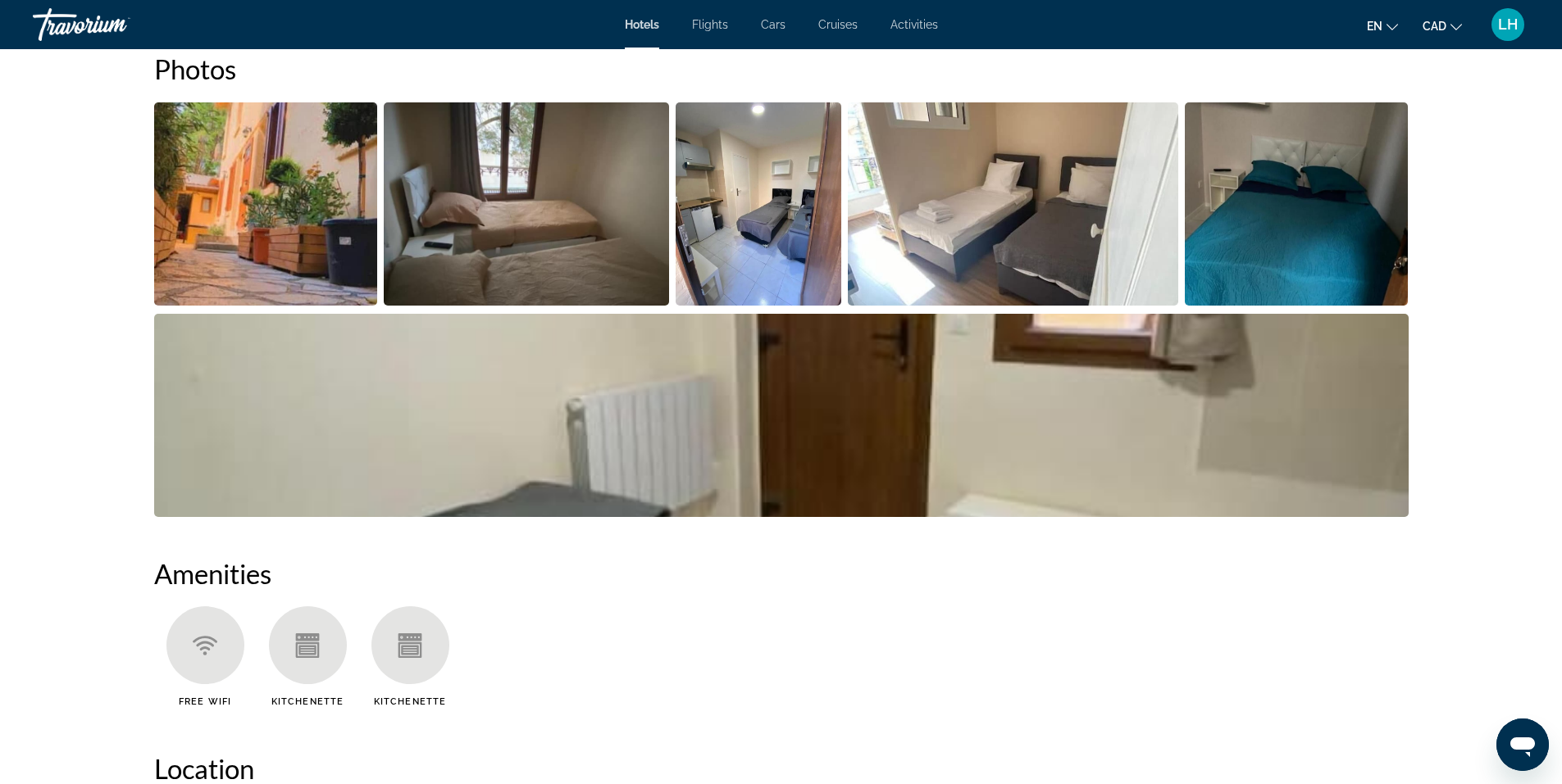
scroll to position [819, 0]
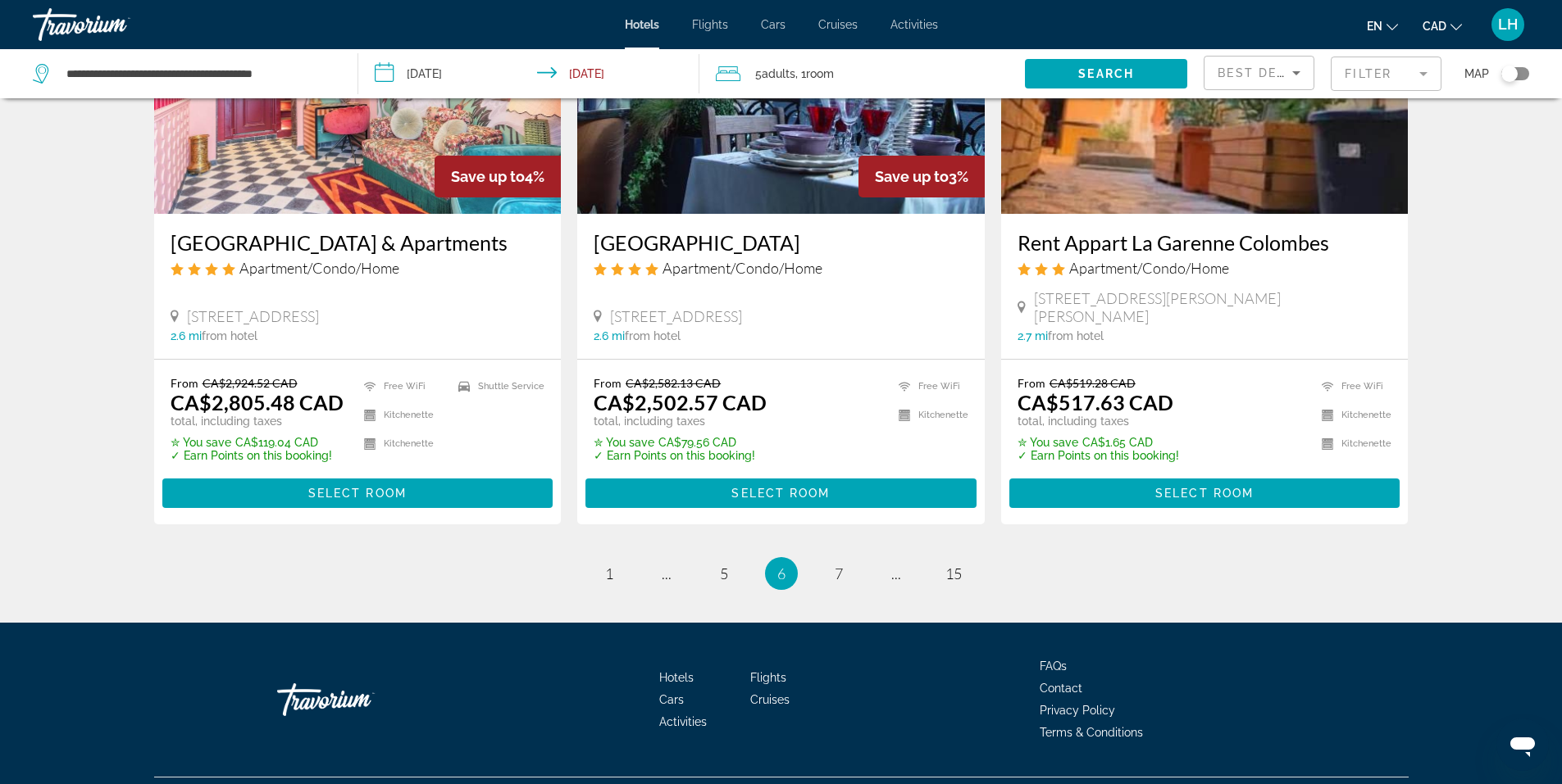
scroll to position [2050, 0]
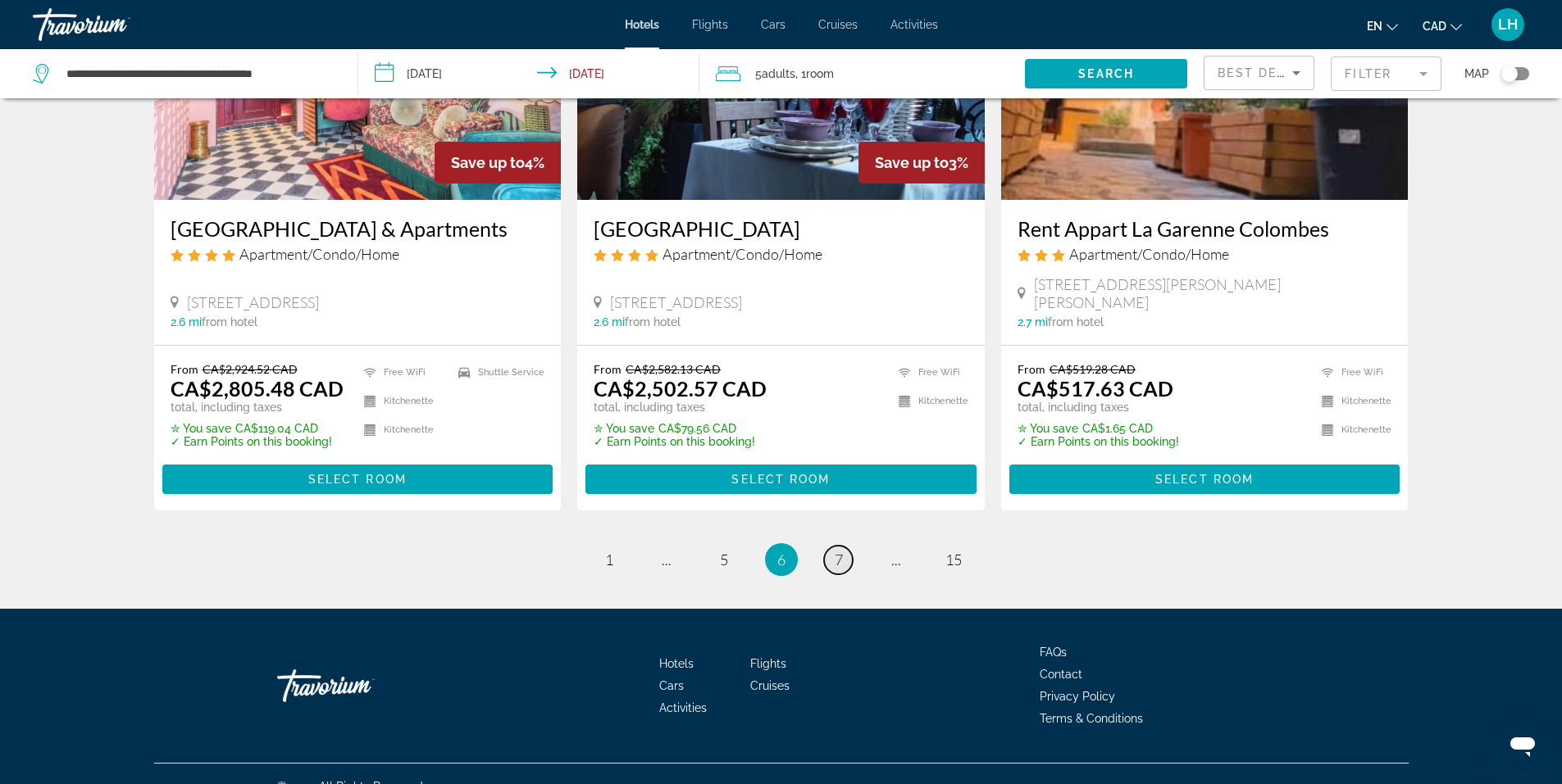
click at [838, 551] on span "7" at bounding box center [839, 560] width 8 height 18
click at [838, 543] on li "page 7" at bounding box center [839, 559] width 32 height 32
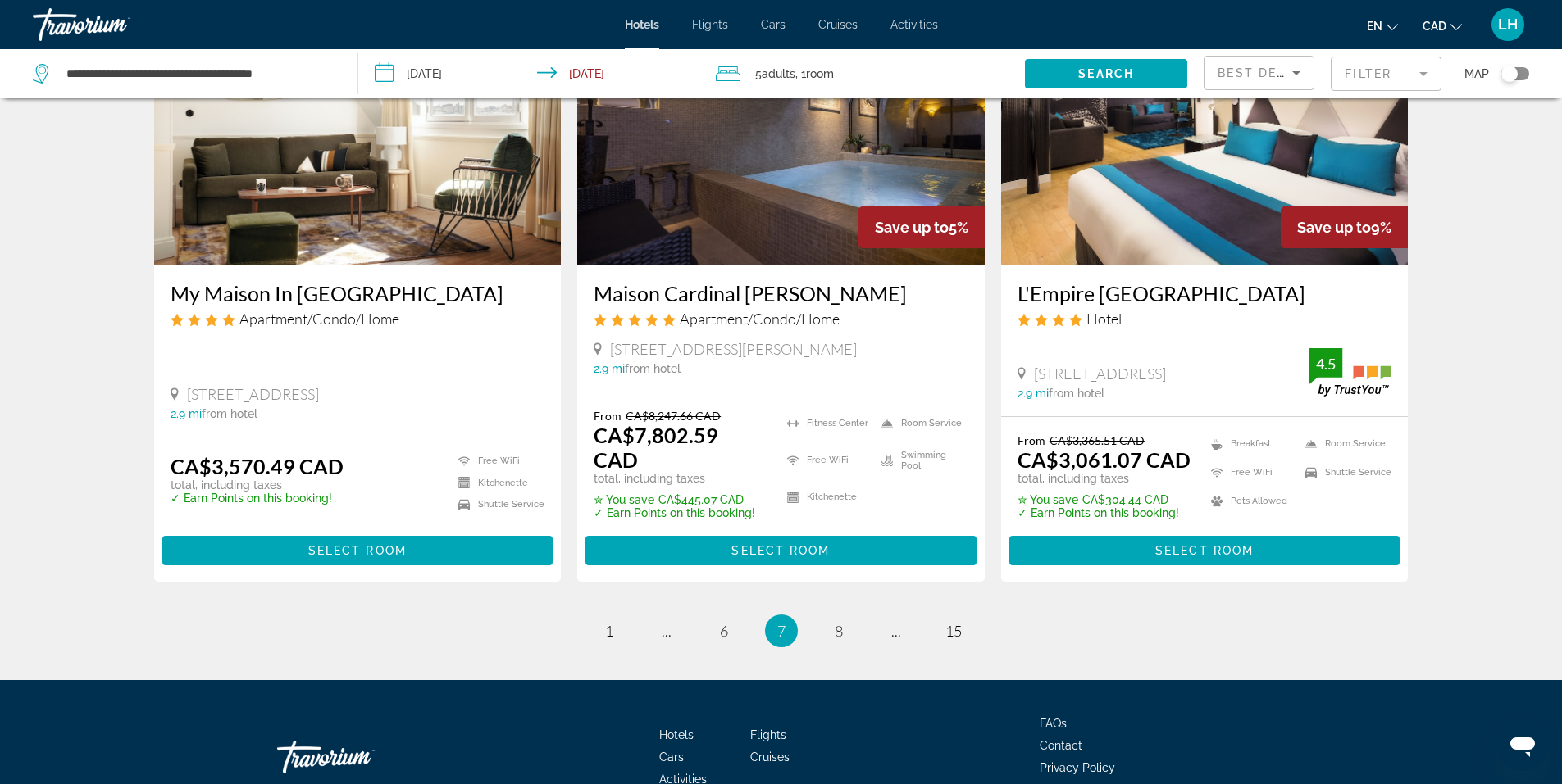
scroll to position [2049, 0]
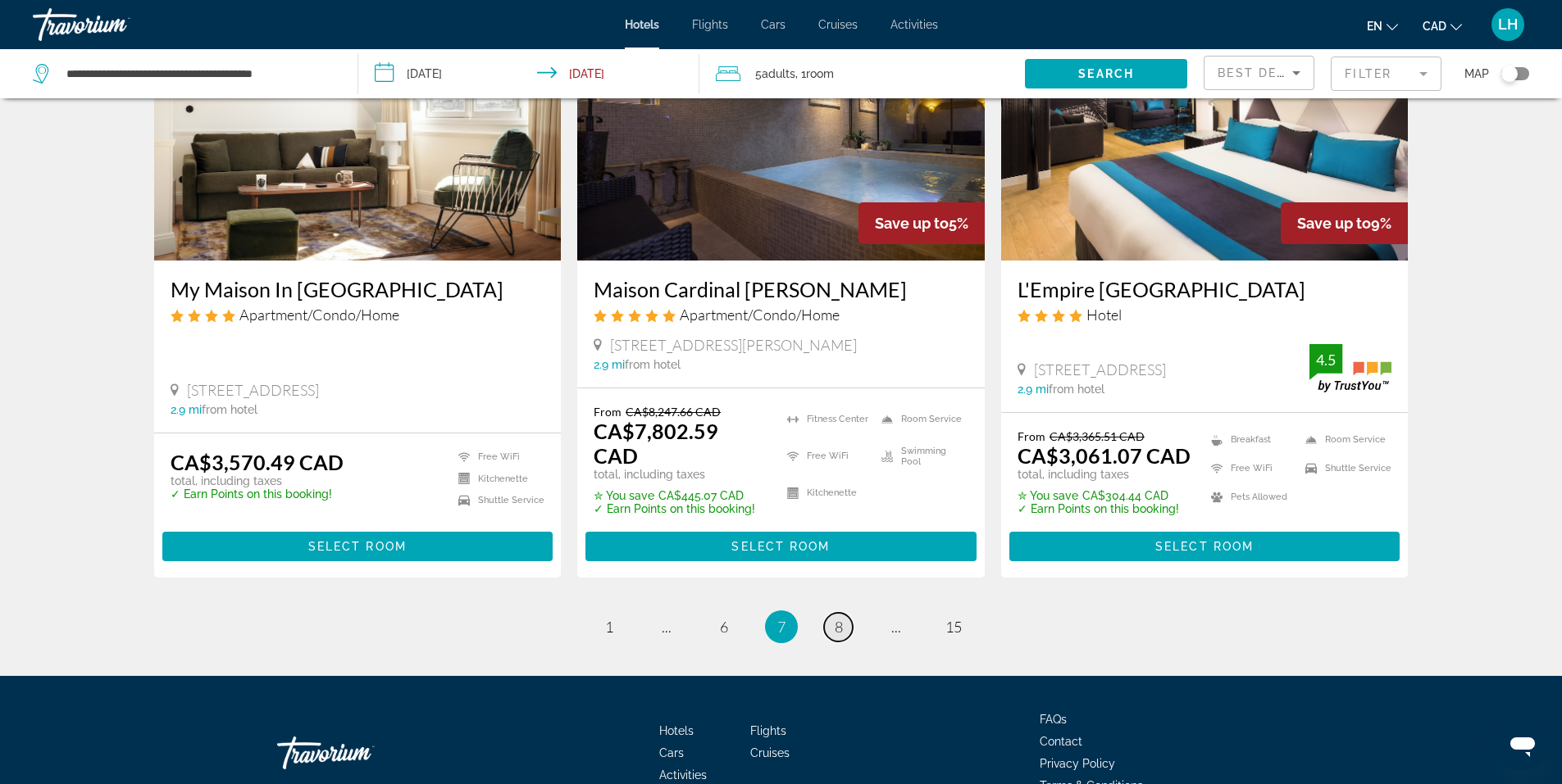
click at [837, 618] on span "8" at bounding box center [839, 627] width 8 height 18
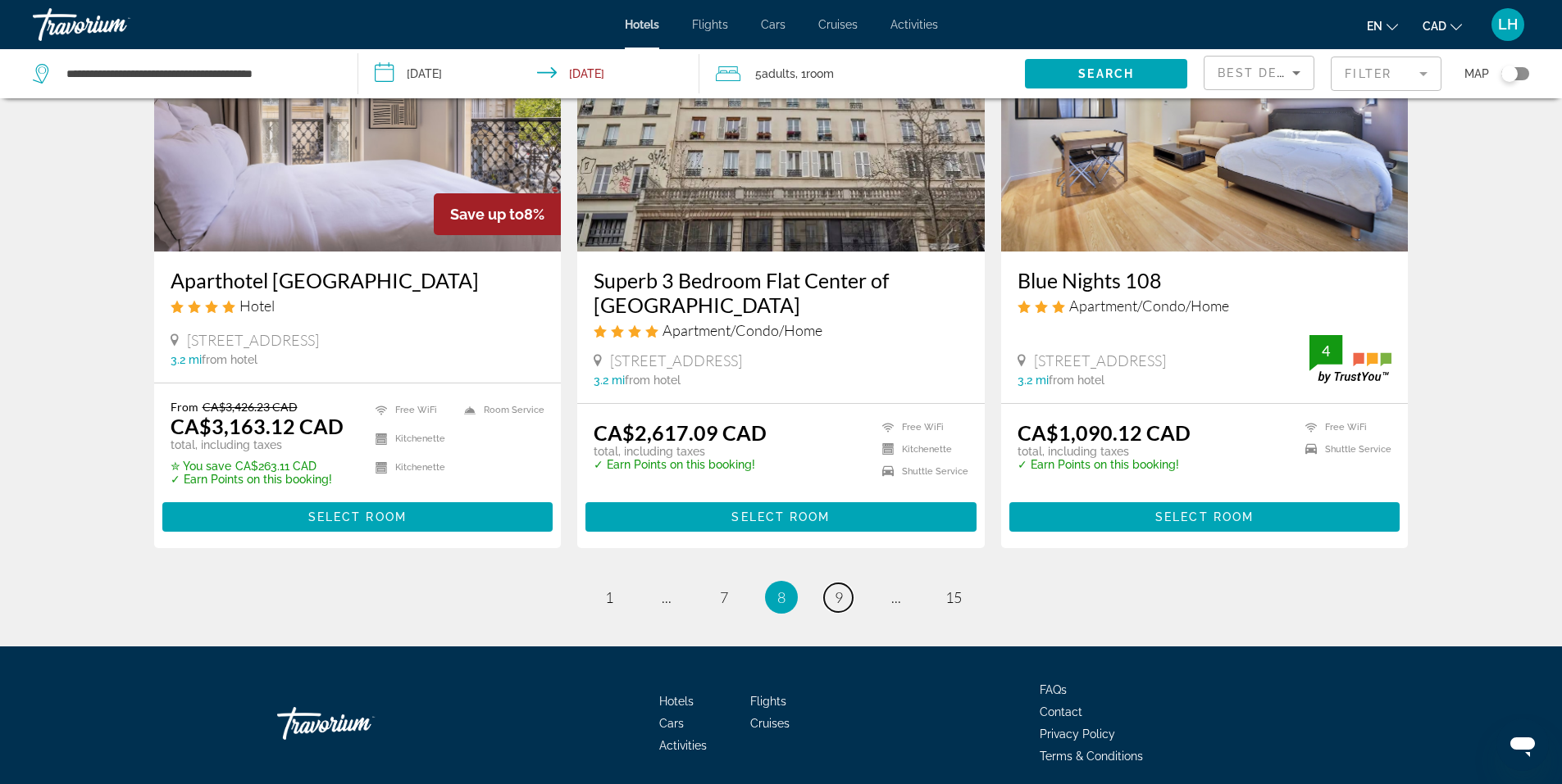
scroll to position [1961, 0]
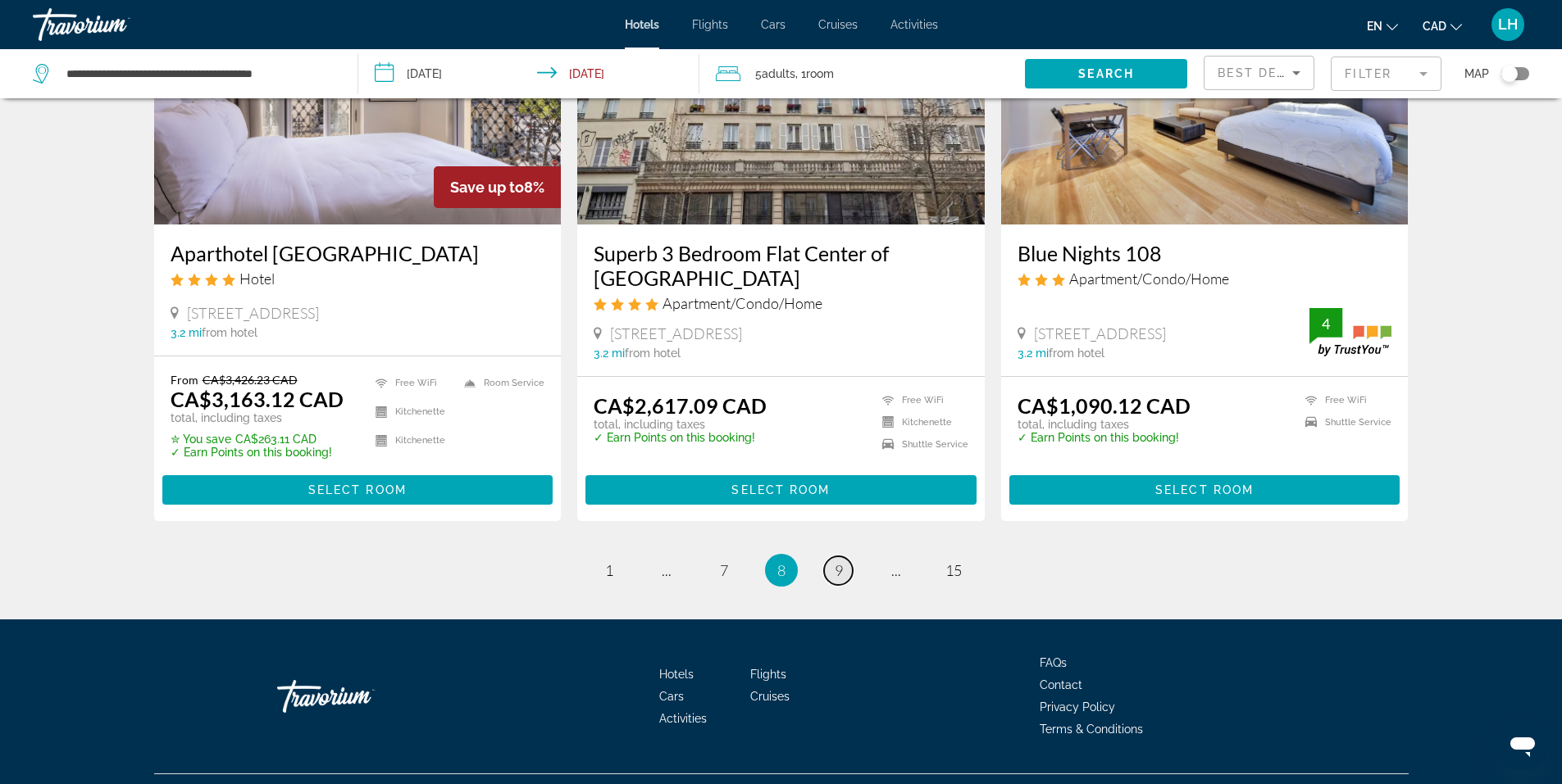
click at [838, 561] on span "9" at bounding box center [839, 570] width 8 height 18
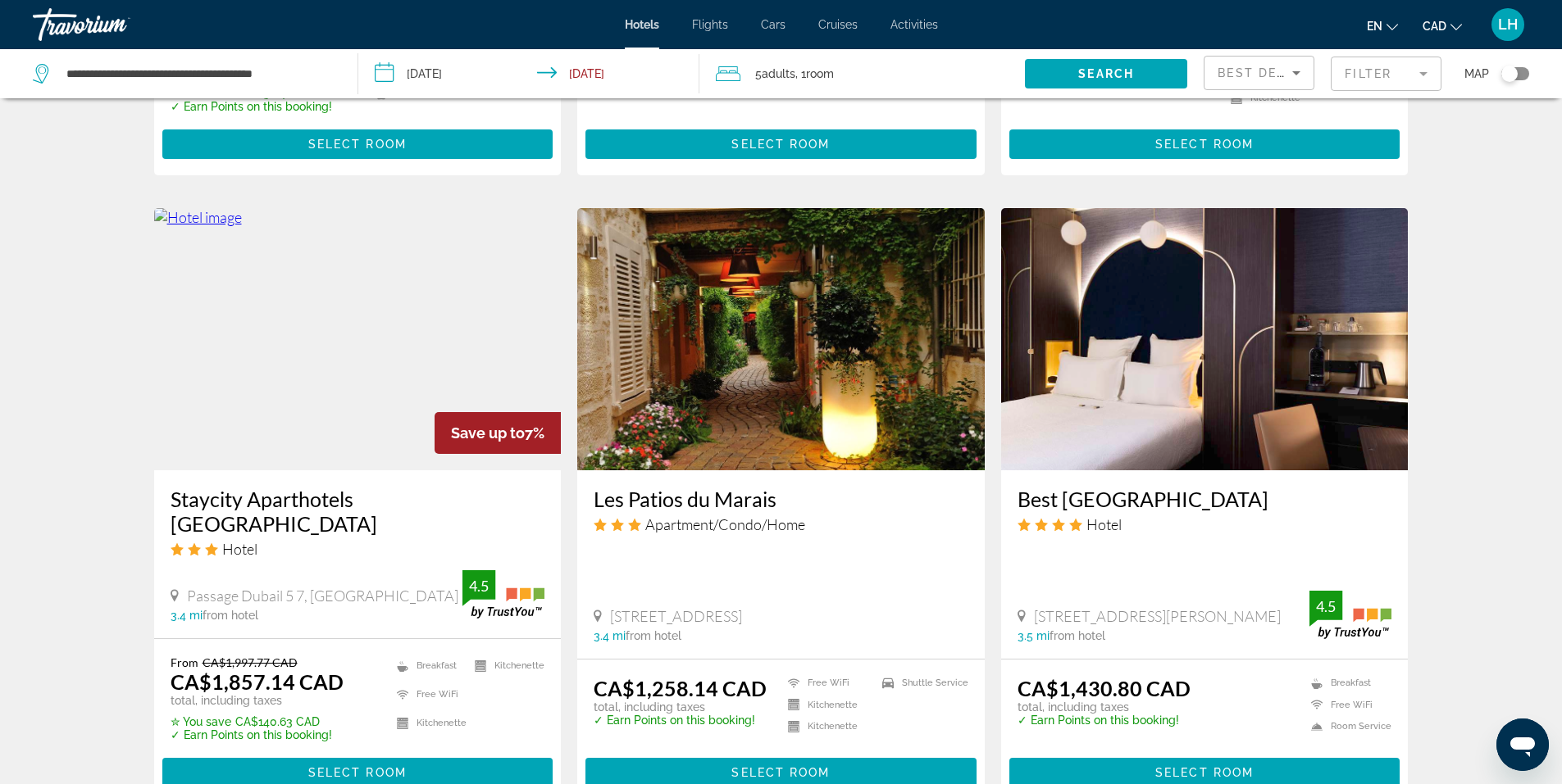
scroll to position [1229, 0]
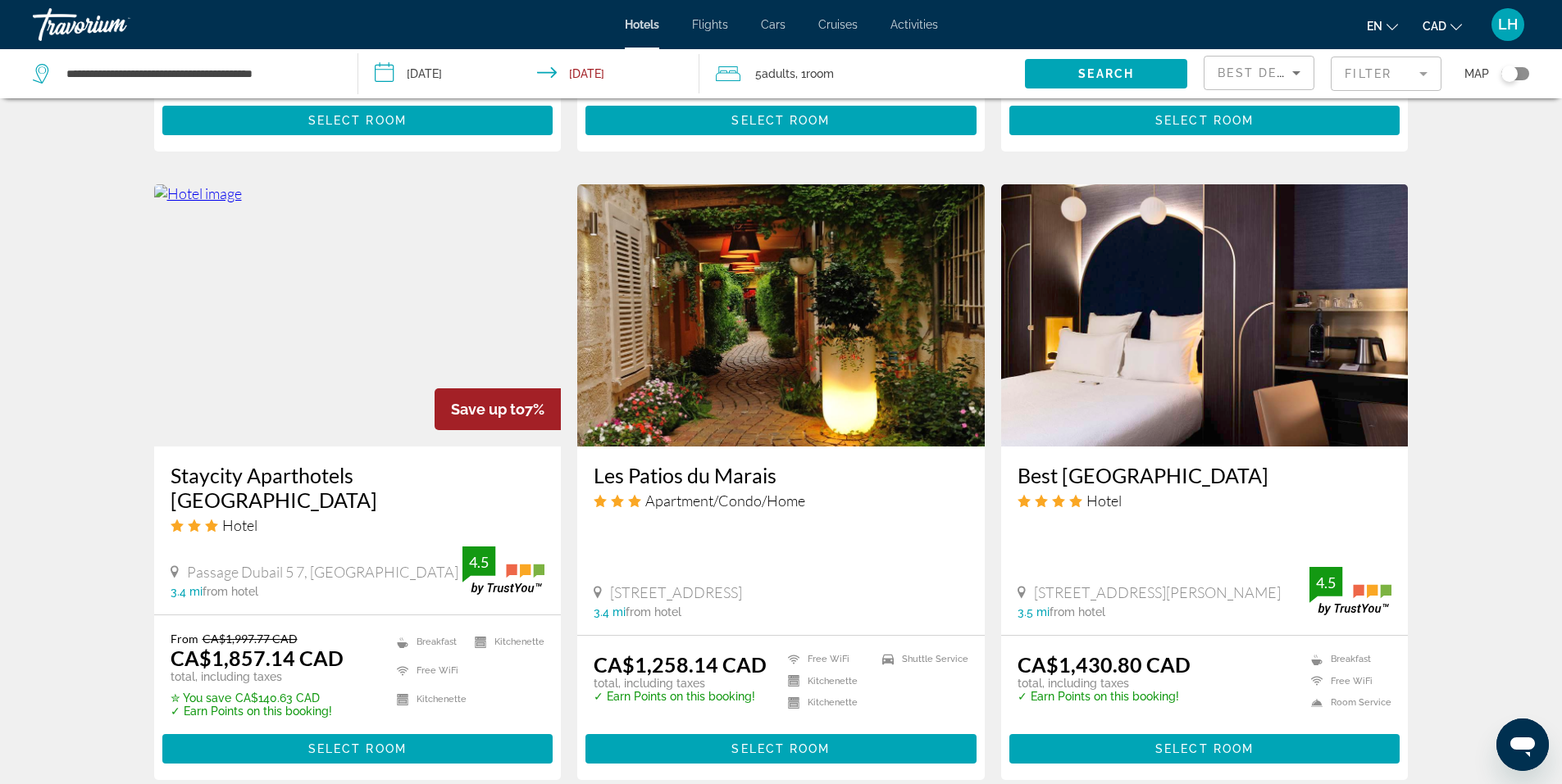
click at [820, 310] on img "Main content" at bounding box center [781, 315] width 408 height 262
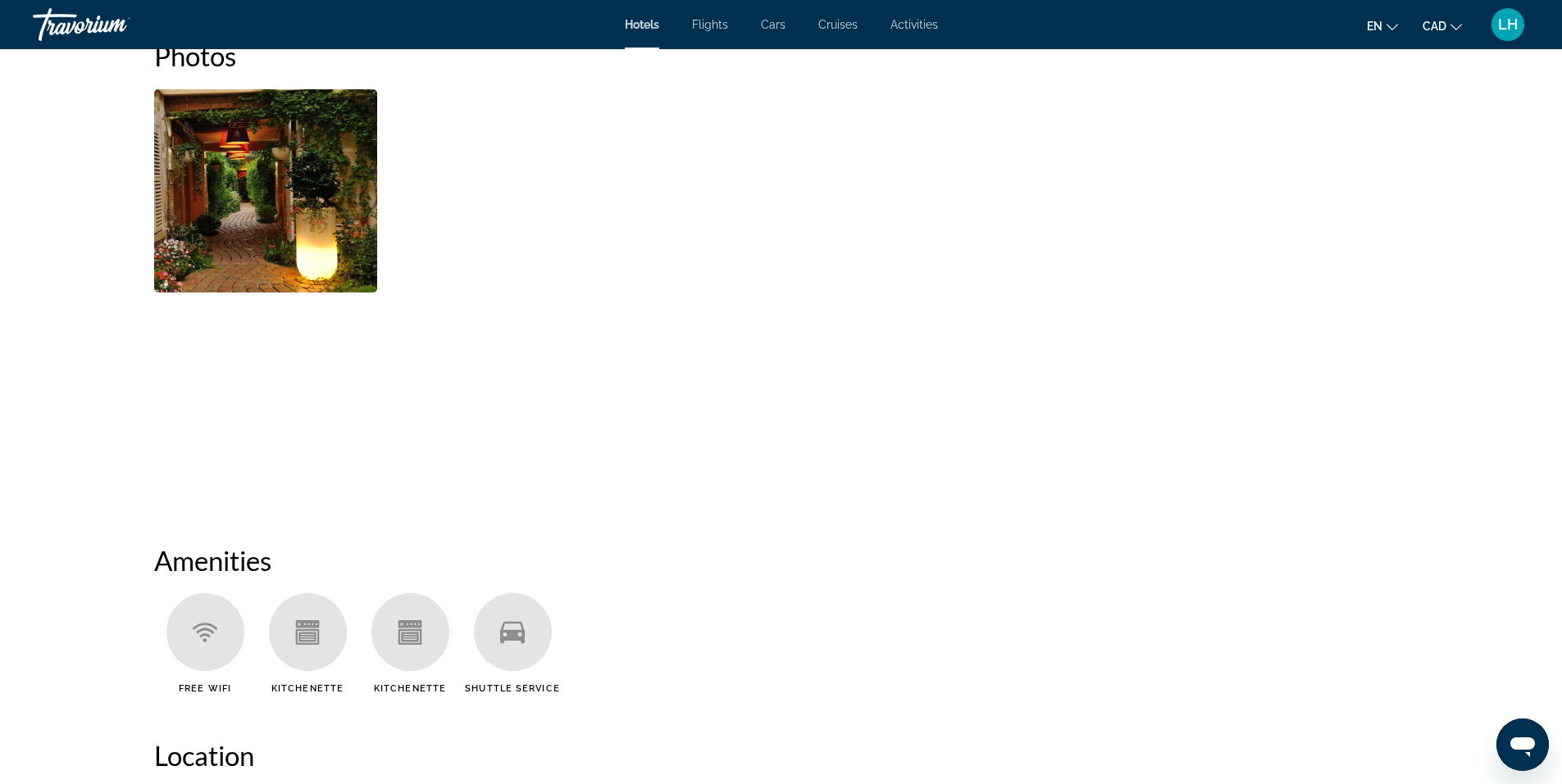
scroll to position [902, 0]
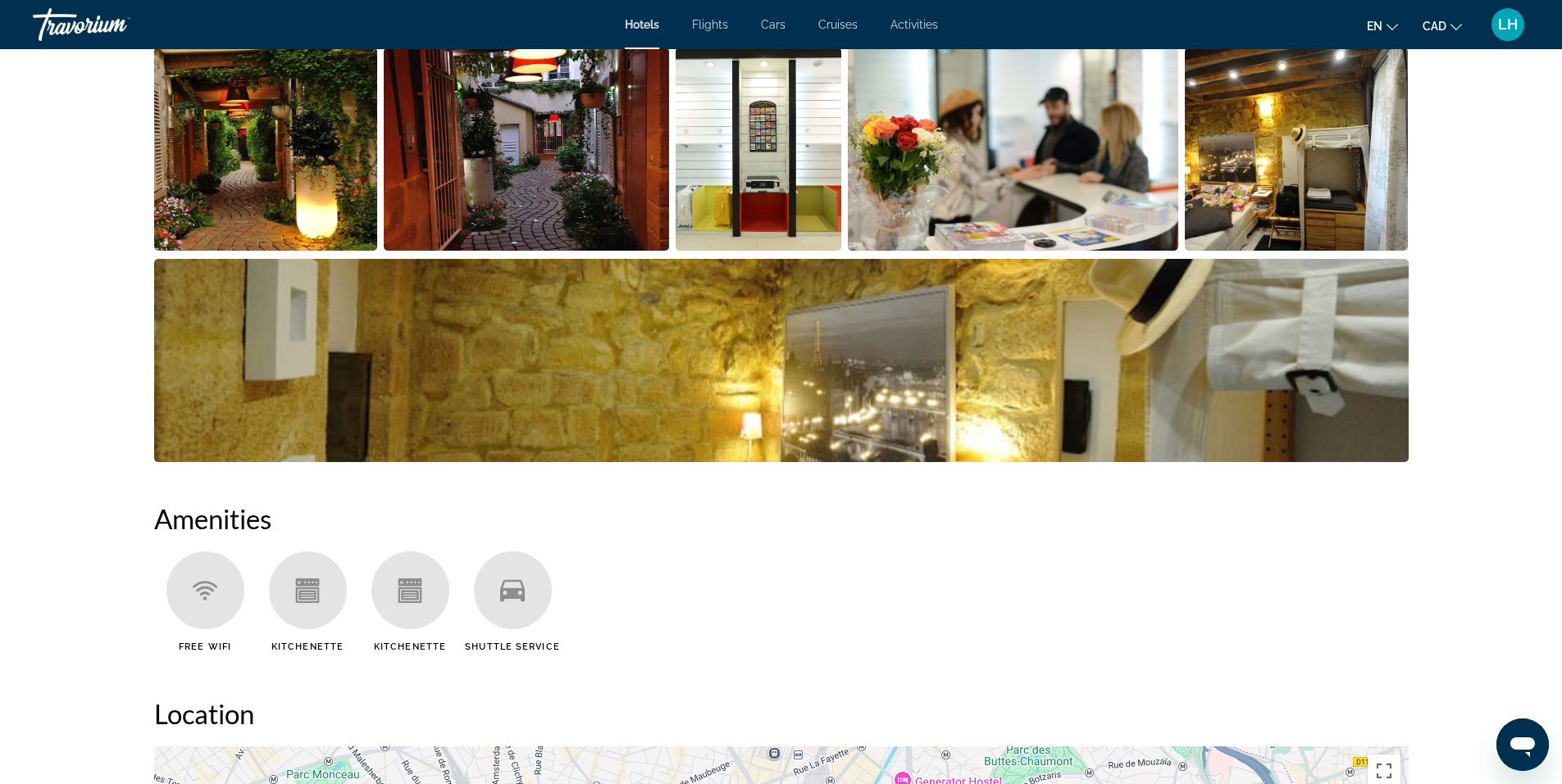
click at [528, 191] on img "Open full-screen image slider" at bounding box center [526, 148] width 285 height 203
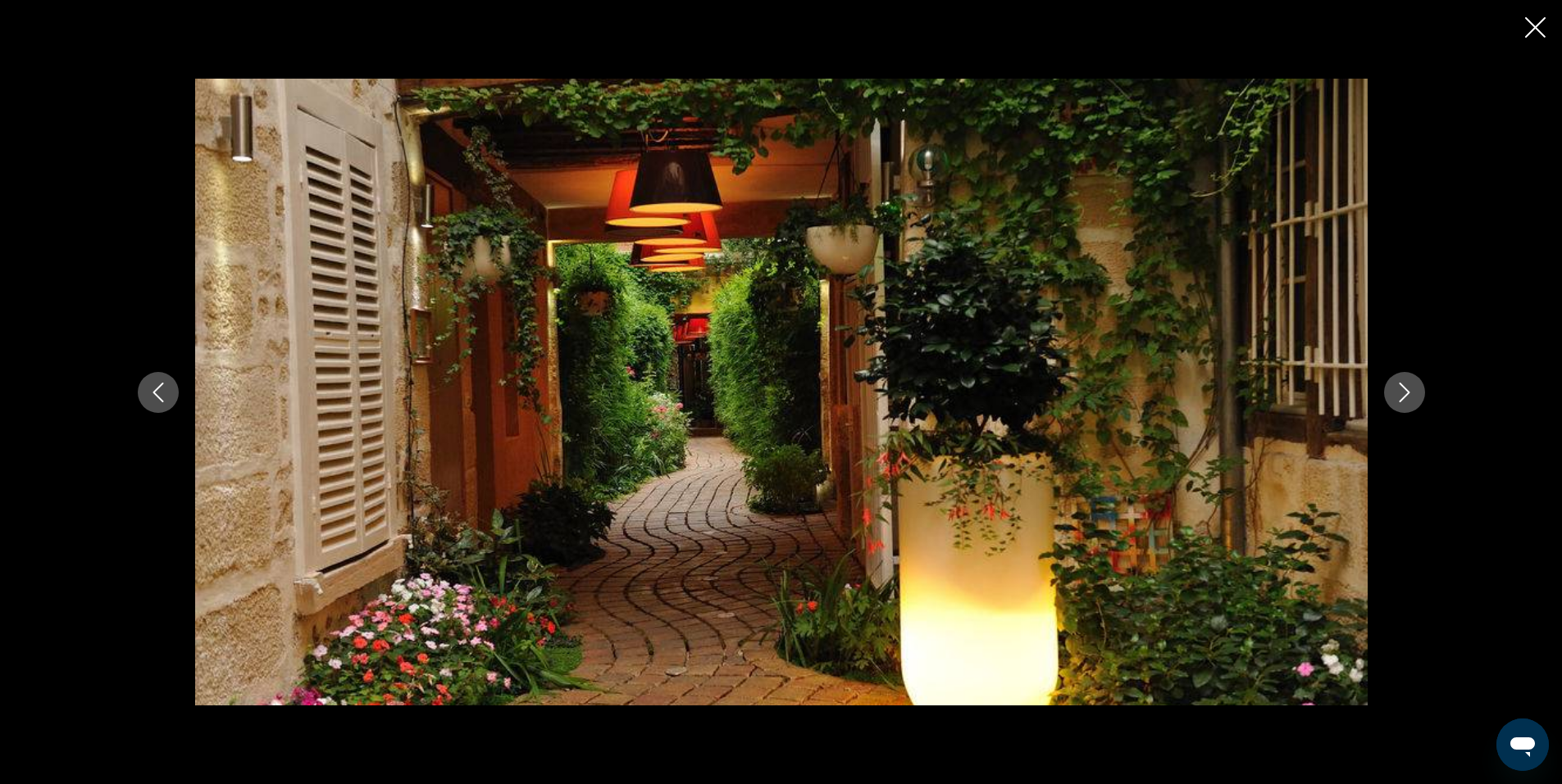
click at [1405, 389] on icon "Next image" at bounding box center [1405, 393] width 20 height 20
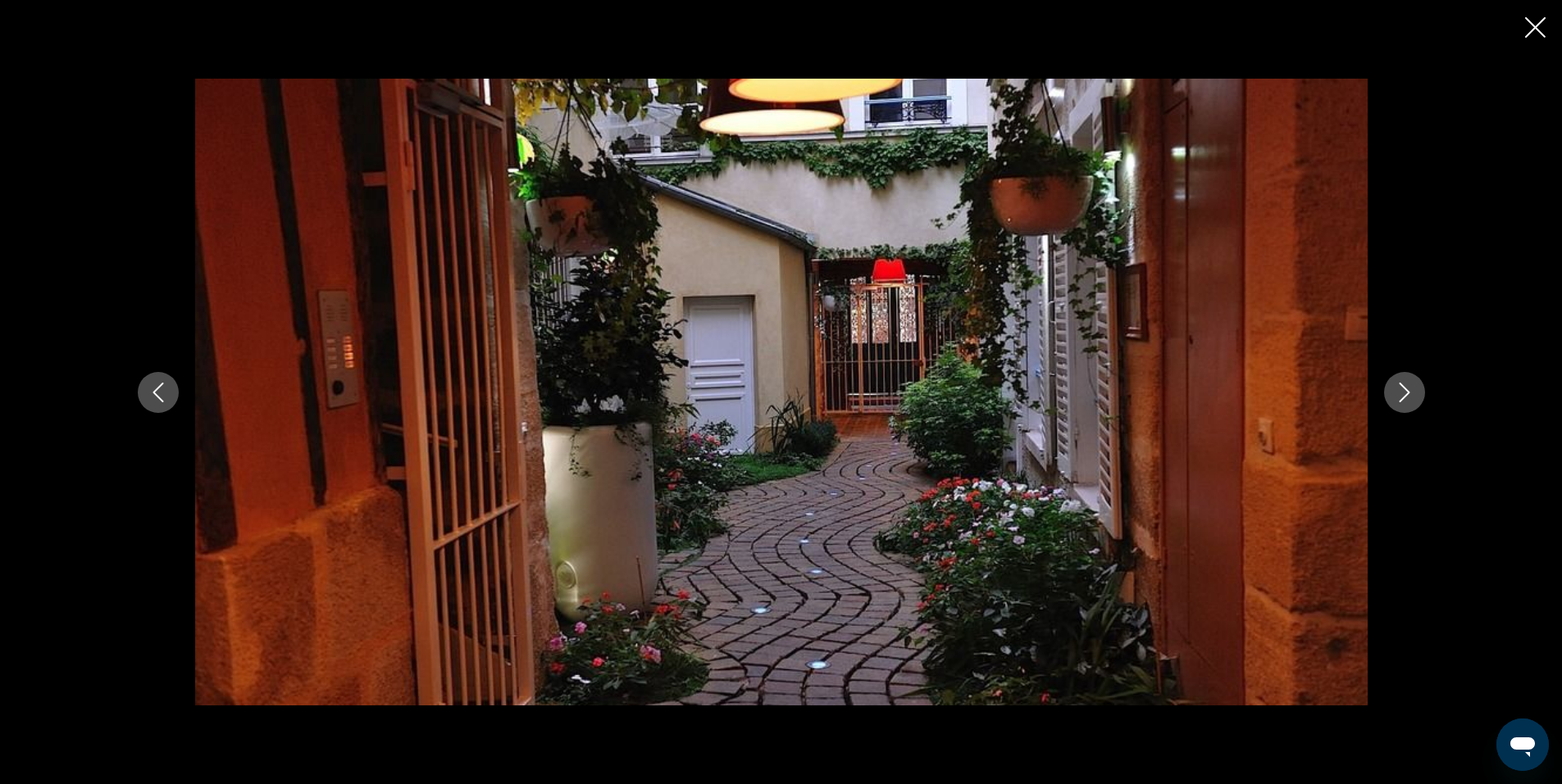
click at [1408, 389] on icon "Next image" at bounding box center [1405, 393] width 20 height 20
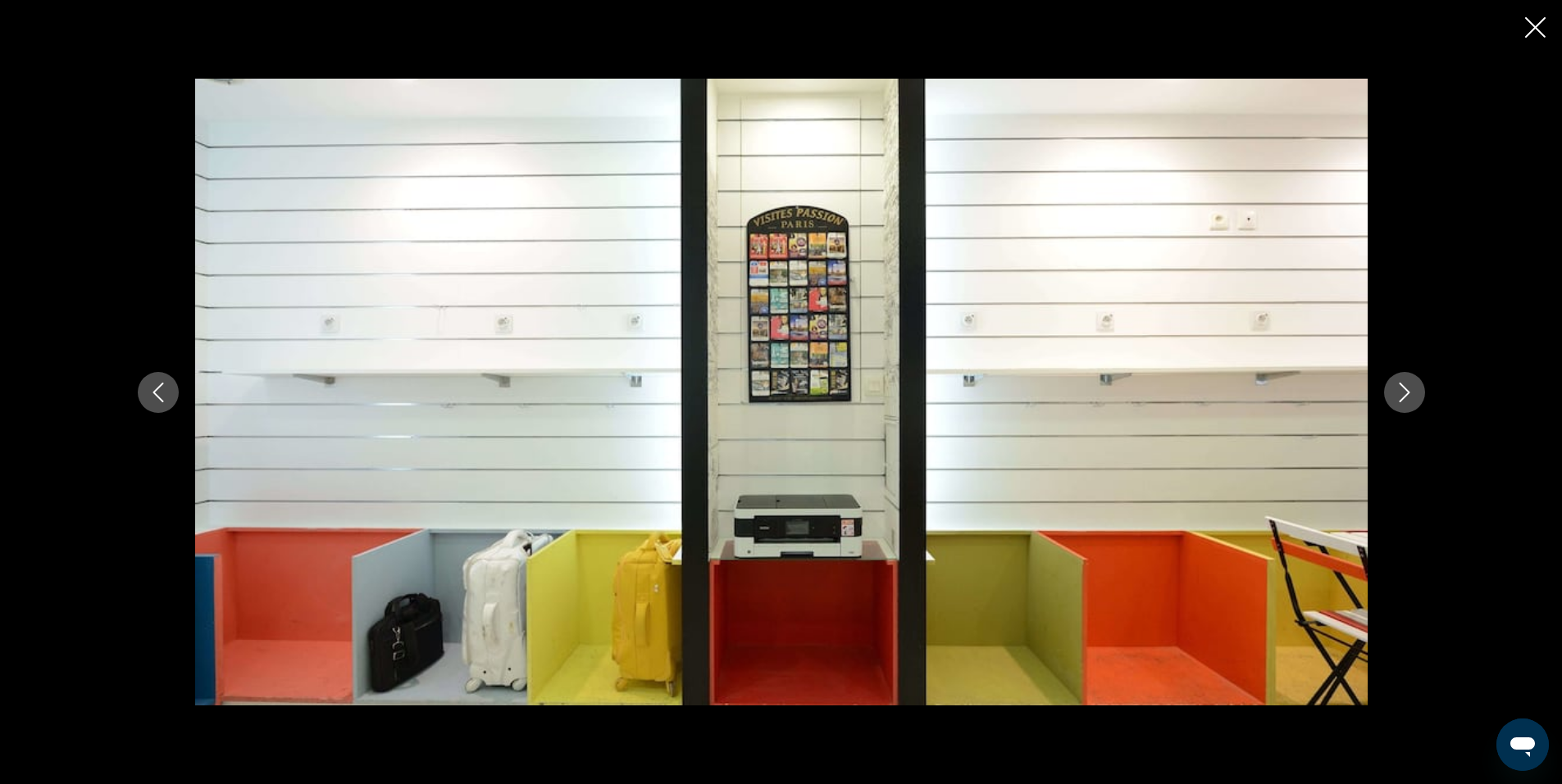
click at [1408, 389] on icon "Next image" at bounding box center [1405, 393] width 20 height 20
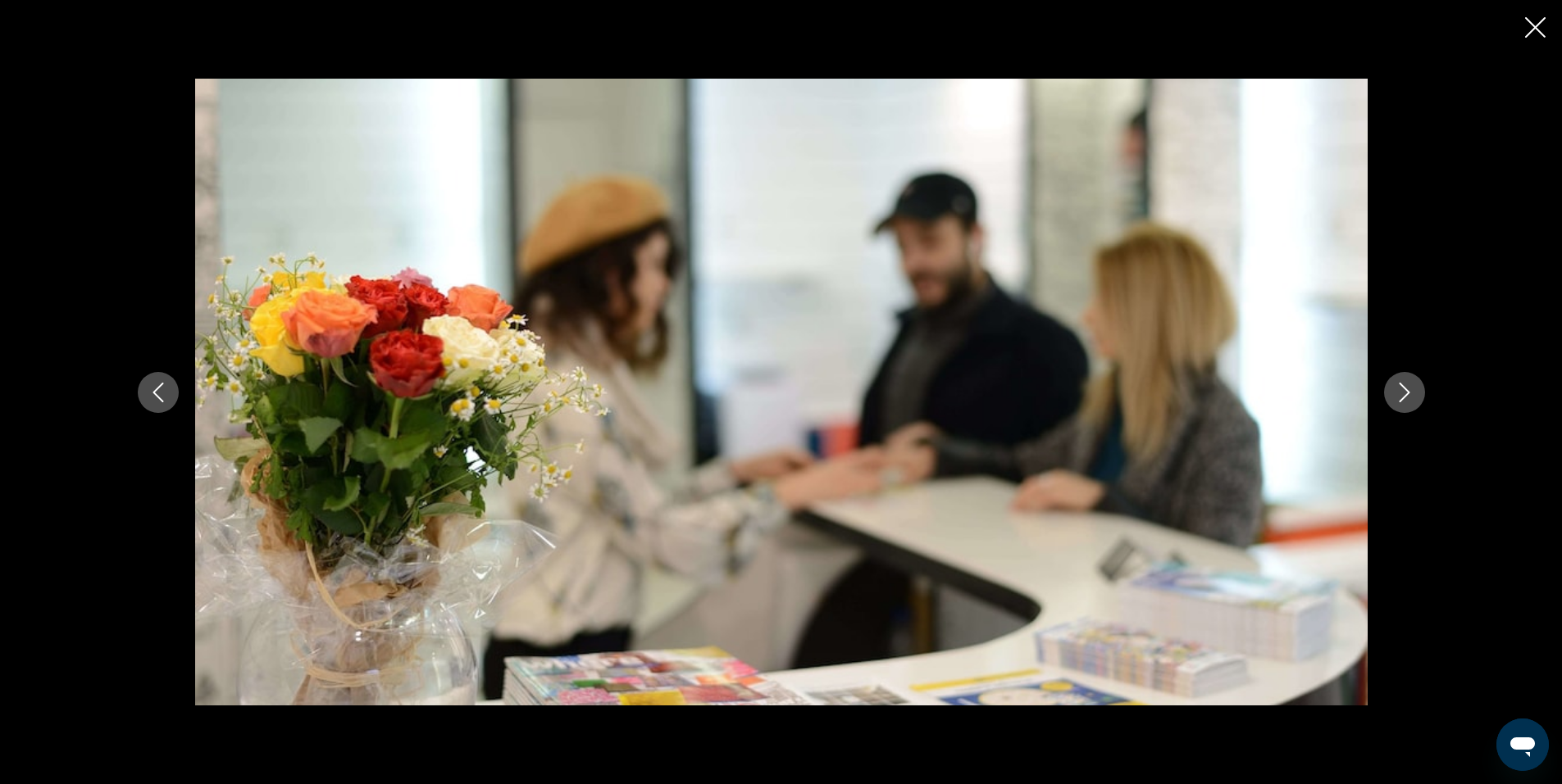
click at [1408, 389] on icon "Next image" at bounding box center [1405, 393] width 20 height 20
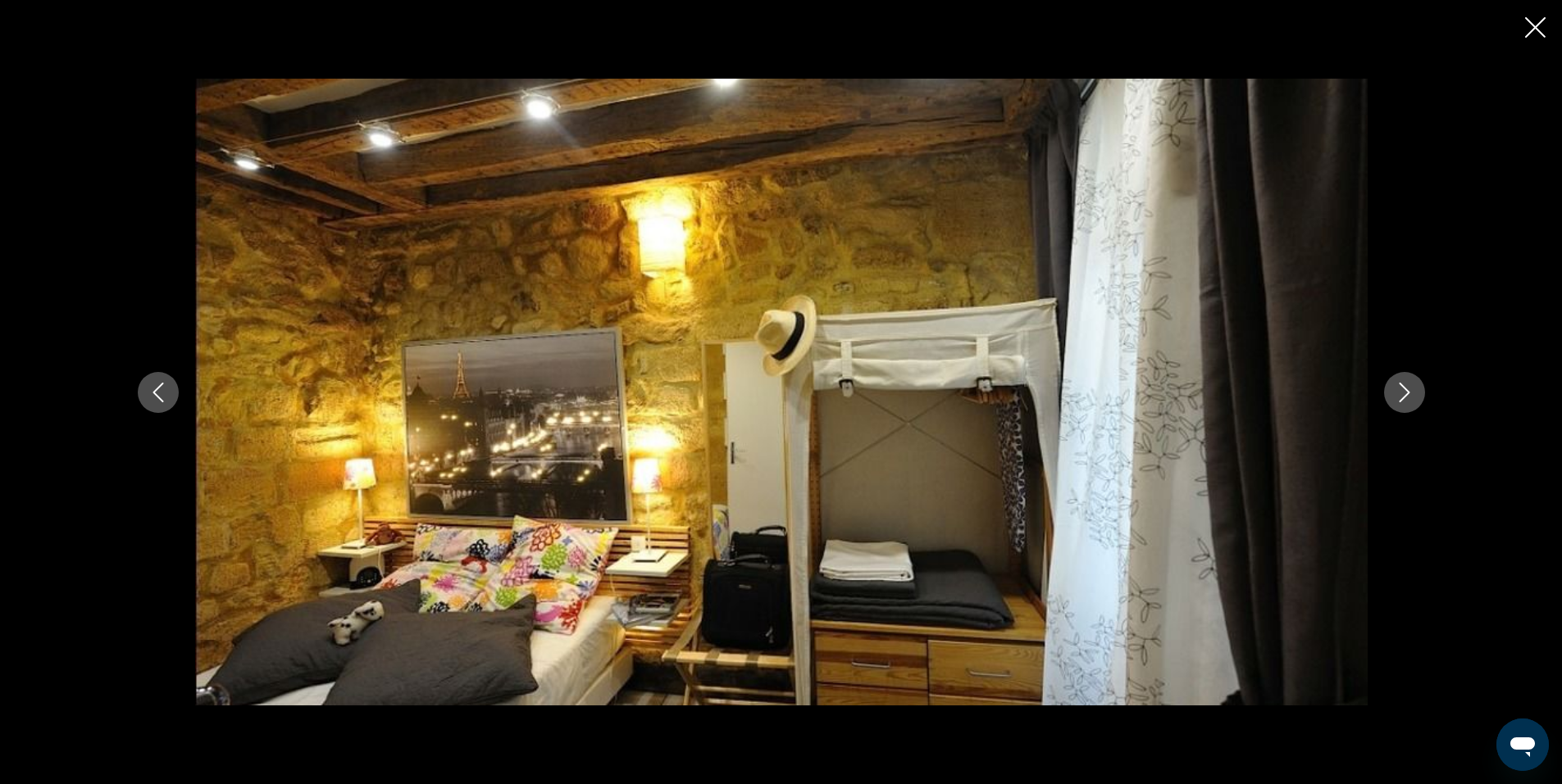
click at [1408, 389] on icon "Next image" at bounding box center [1405, 393] width 20 height 20
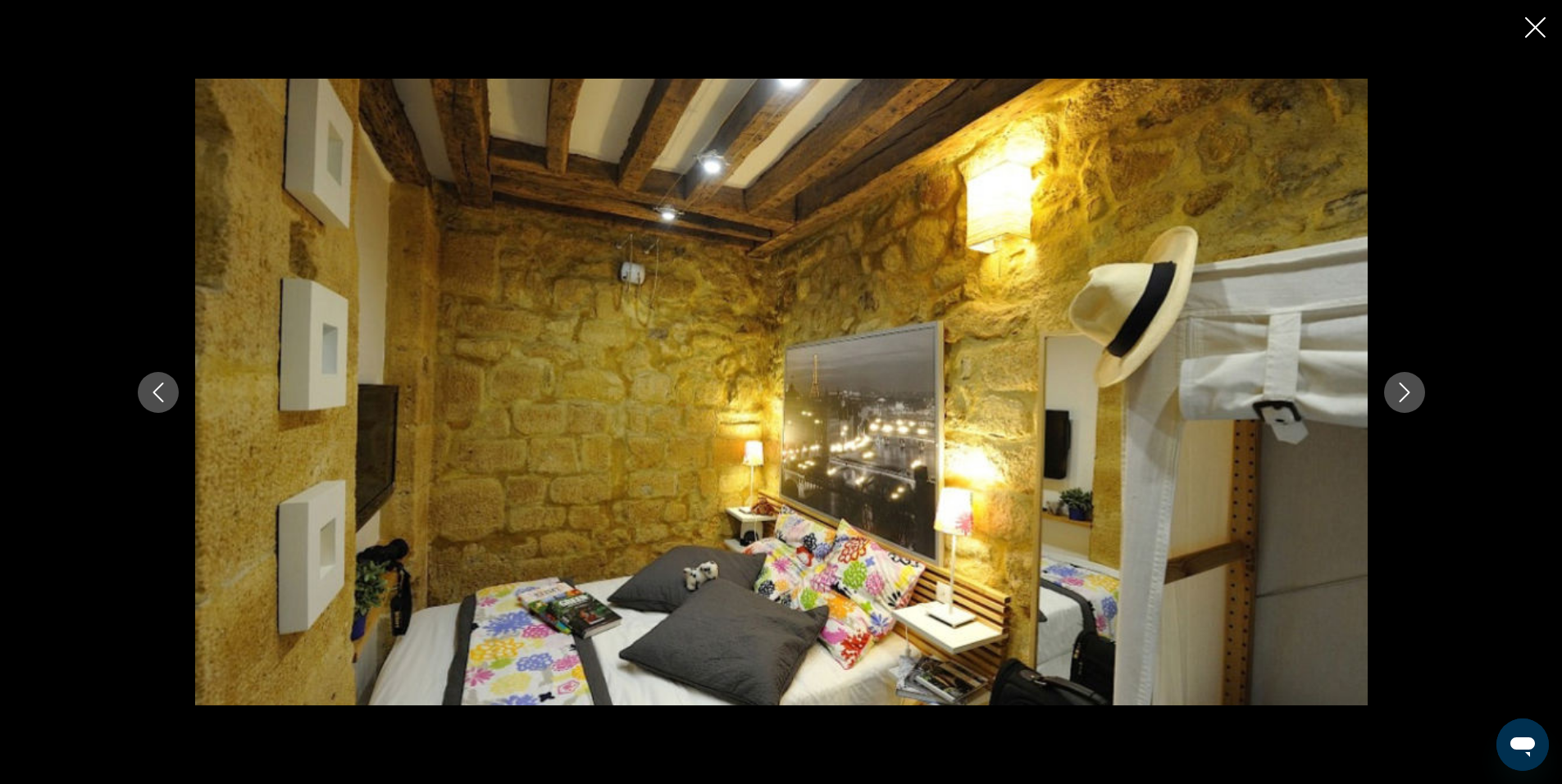
click at [1408, 389] on icon "Next image" at bounding box center [1405, 393] width 20 height 20
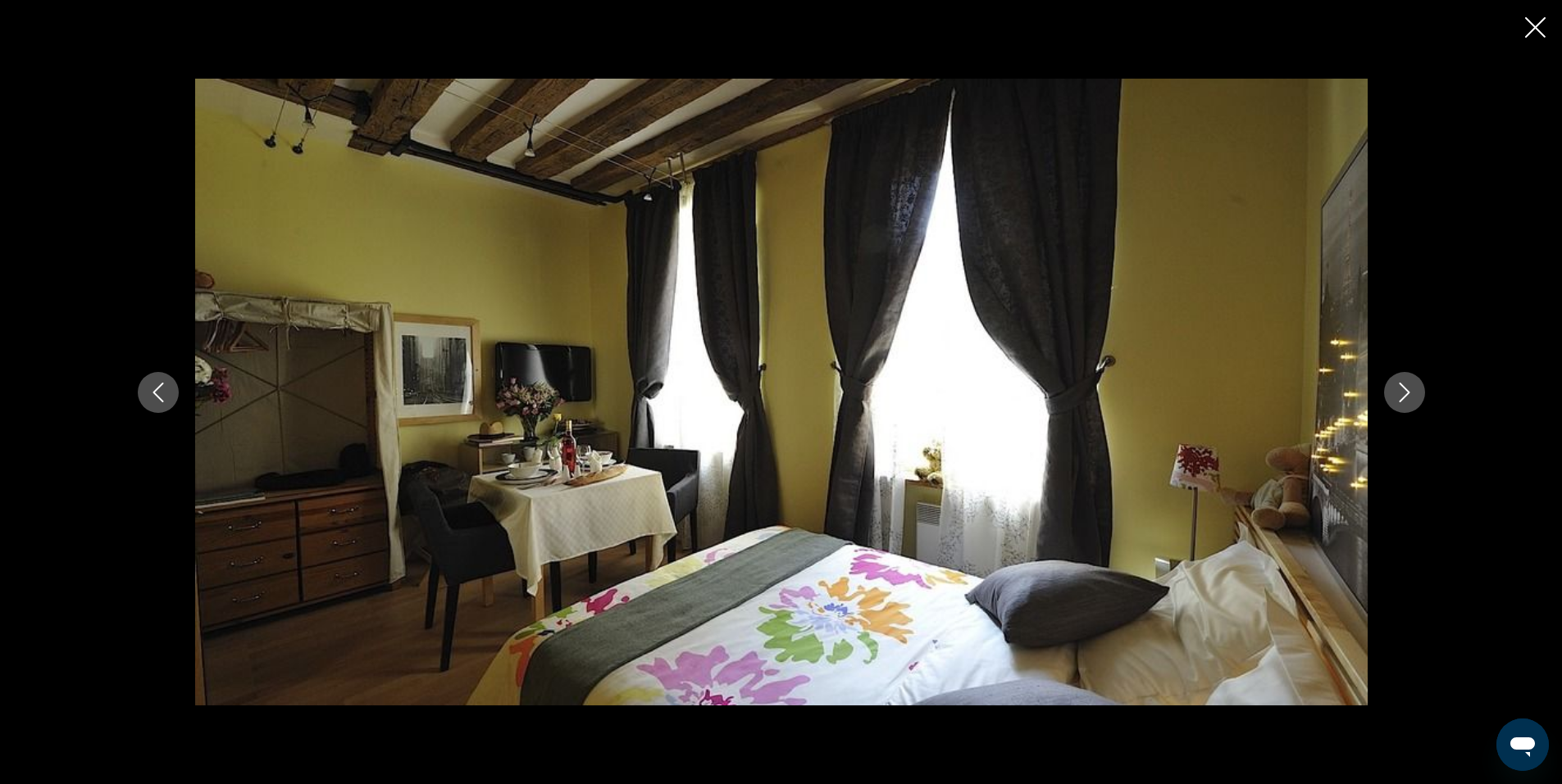
click at [1408, 389] on icon "Next image" at bounding box center [1405, 393] width 20 height 20
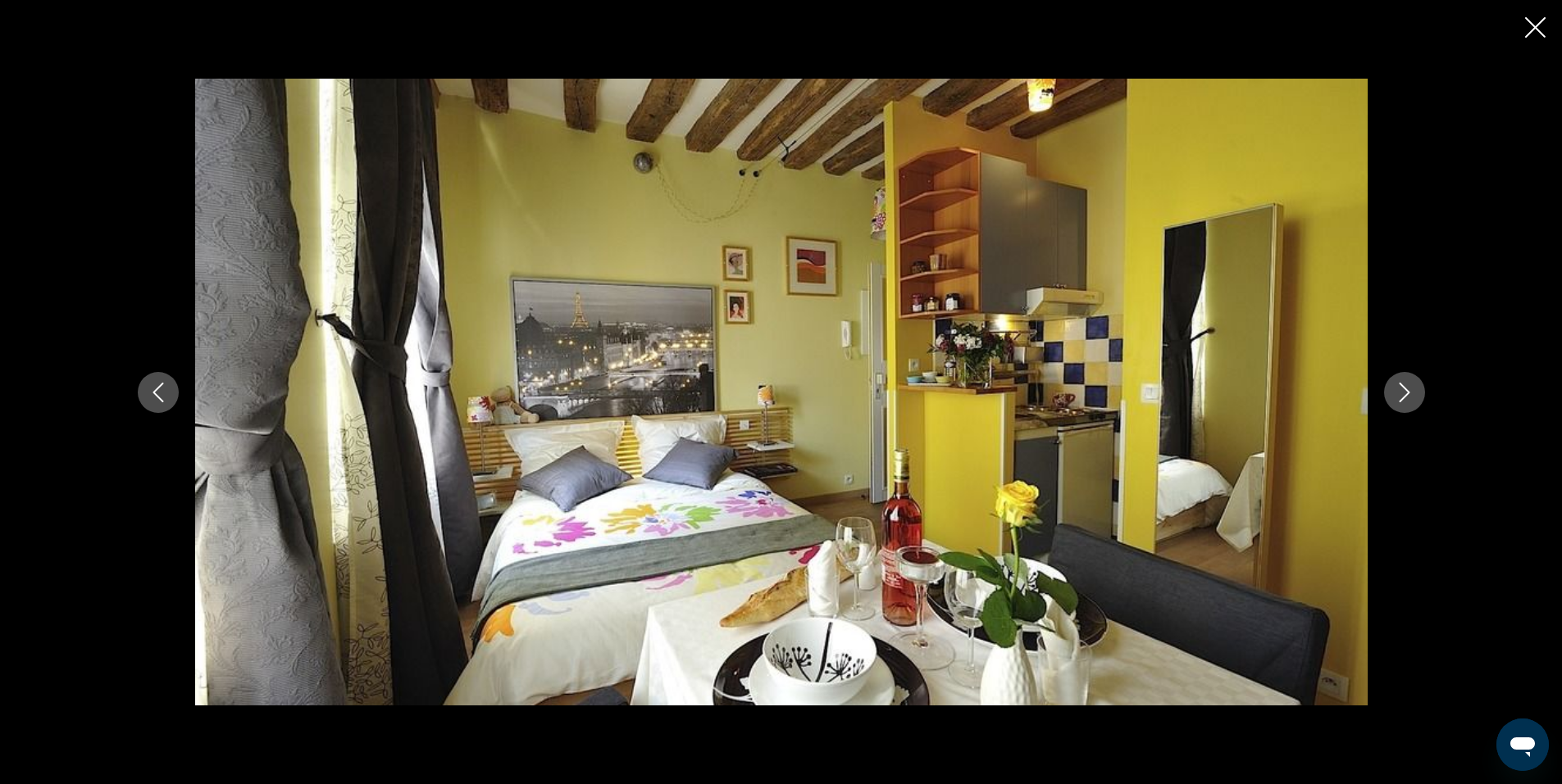
click at [1408, 389] on icon "Next image" at bounding box center [1405, 393] width 20 height 20
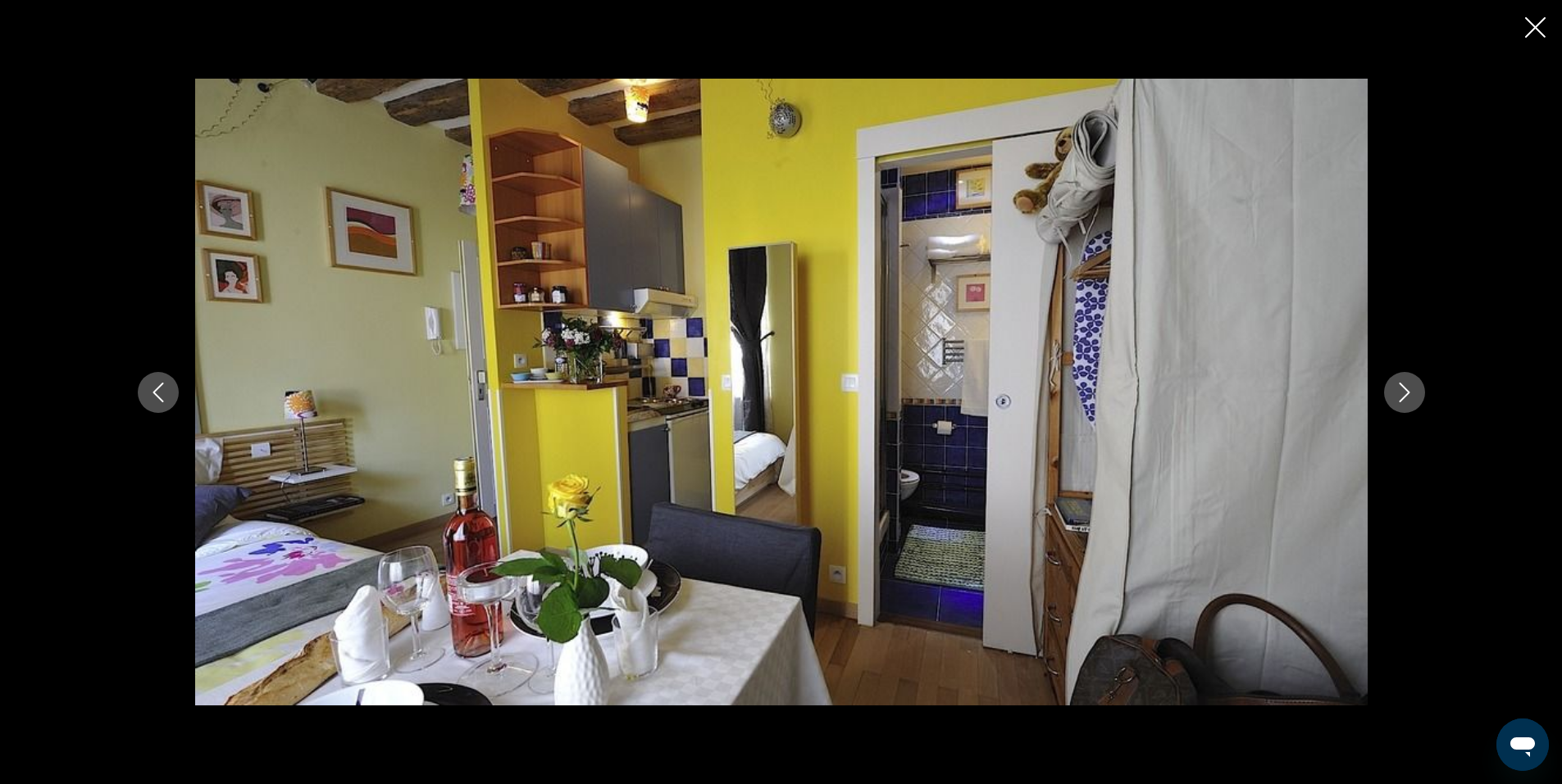
click at [1400, 389] on icon "Next image" at bounding box center [1405, 393] width 20 height 20
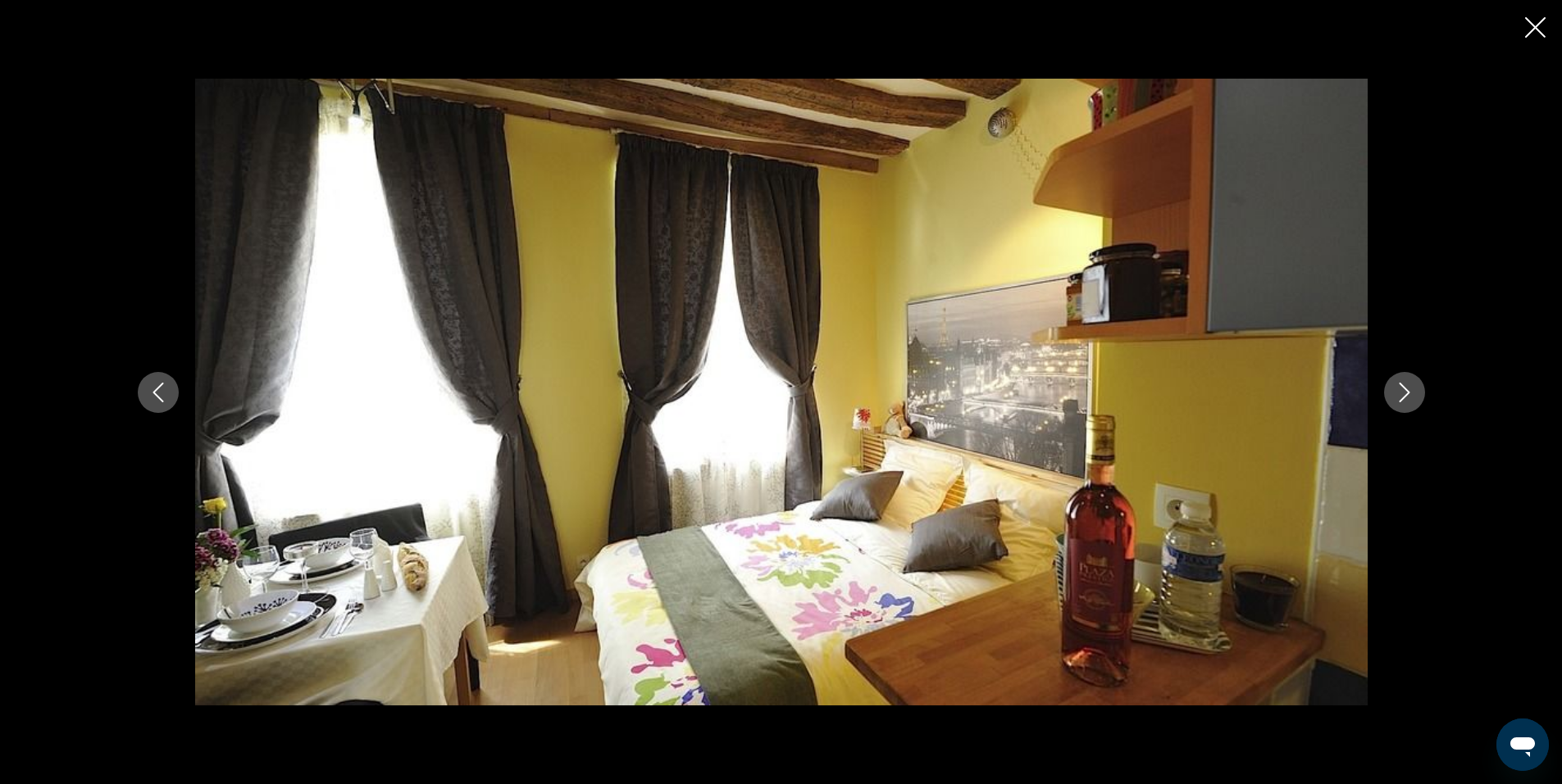
click at [1400, 389] on icon "Next image" at bounding box center [1405, 393] width 20 height 20
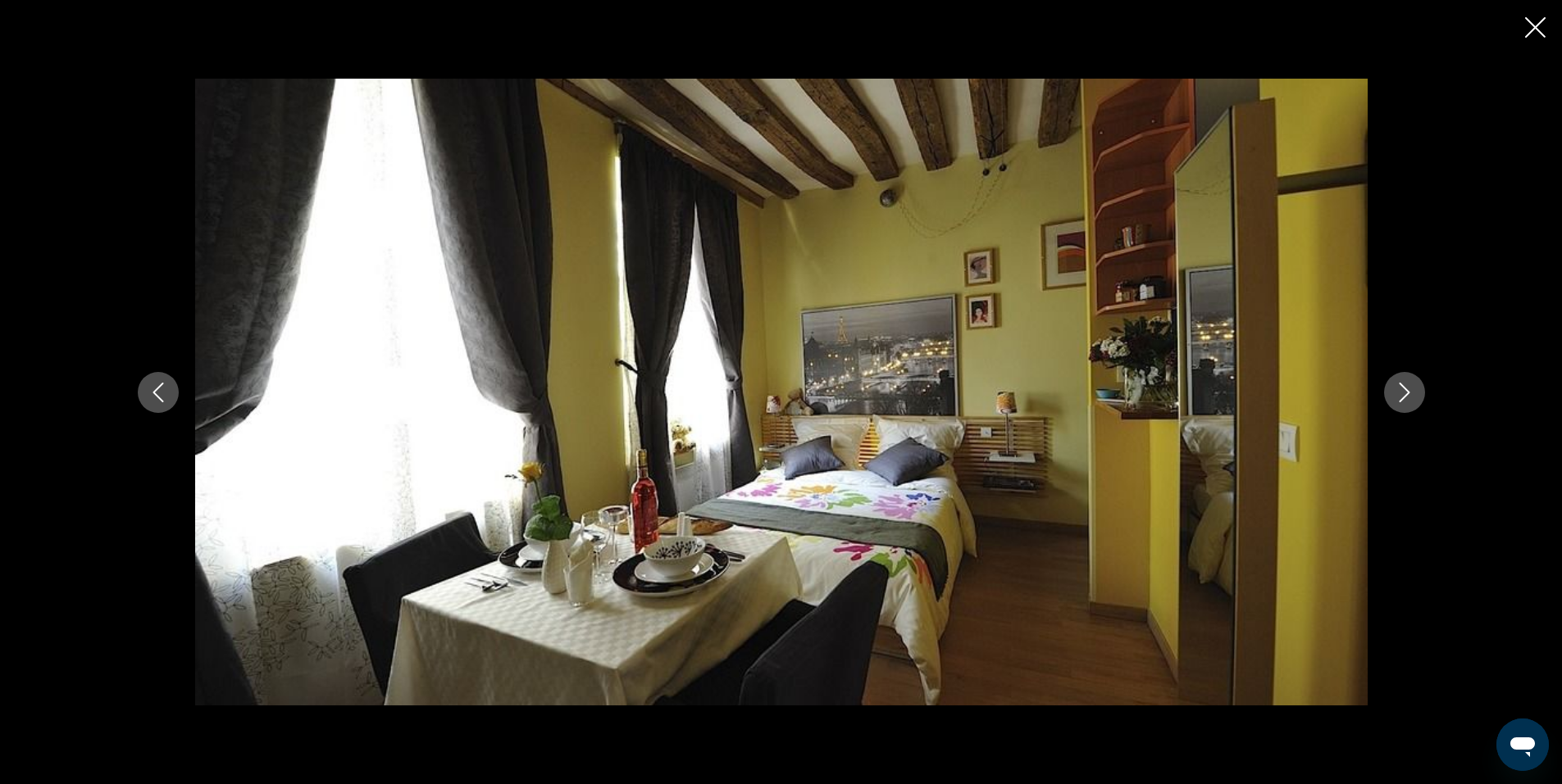
click at [1400, 389] on icon "Next image" at bounding box center [1405, 393] width 20 height 20
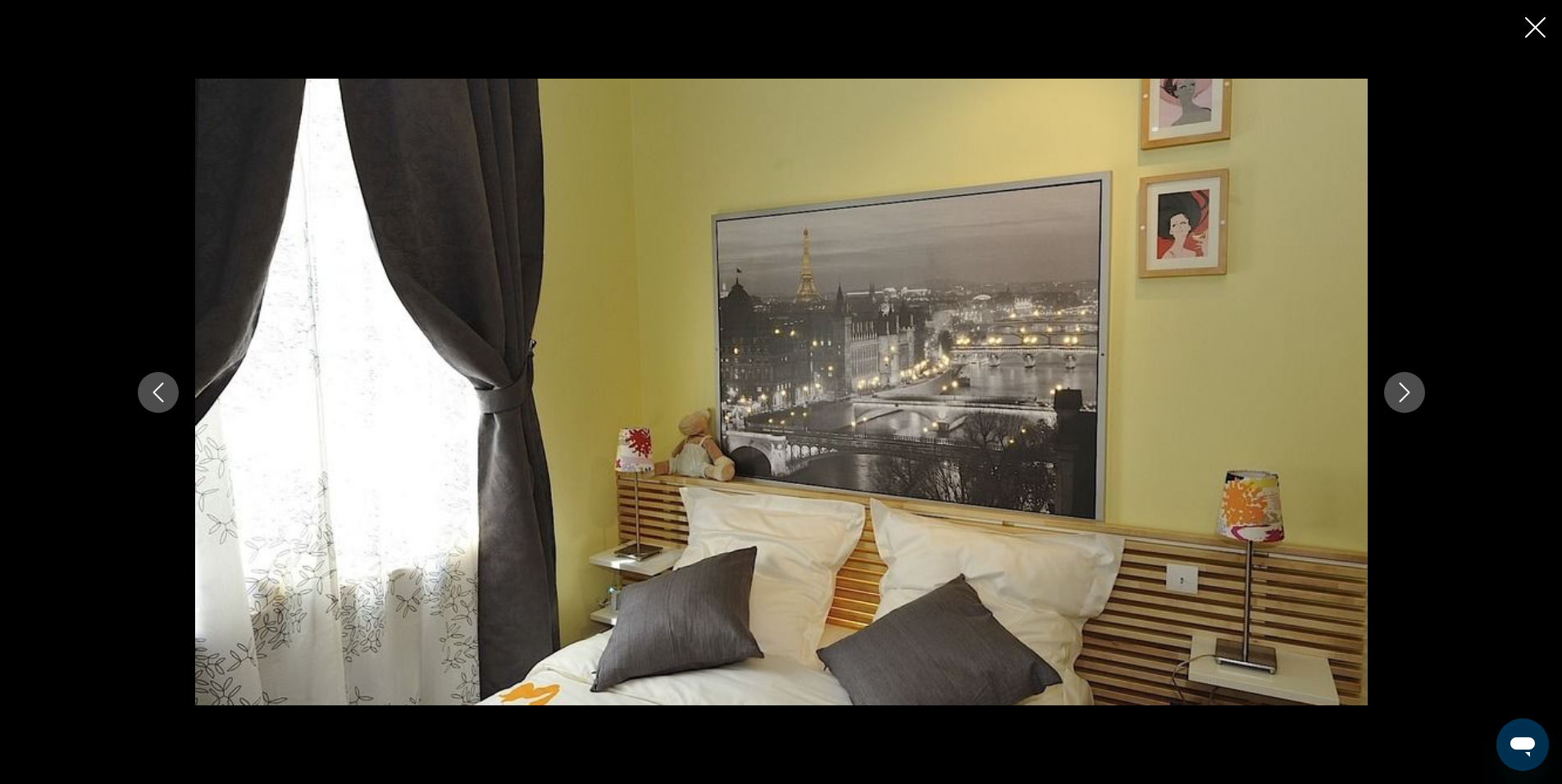
click at [1400, 389] on icon "Next image" at bounding box center [1405, 393] width 20 height 20
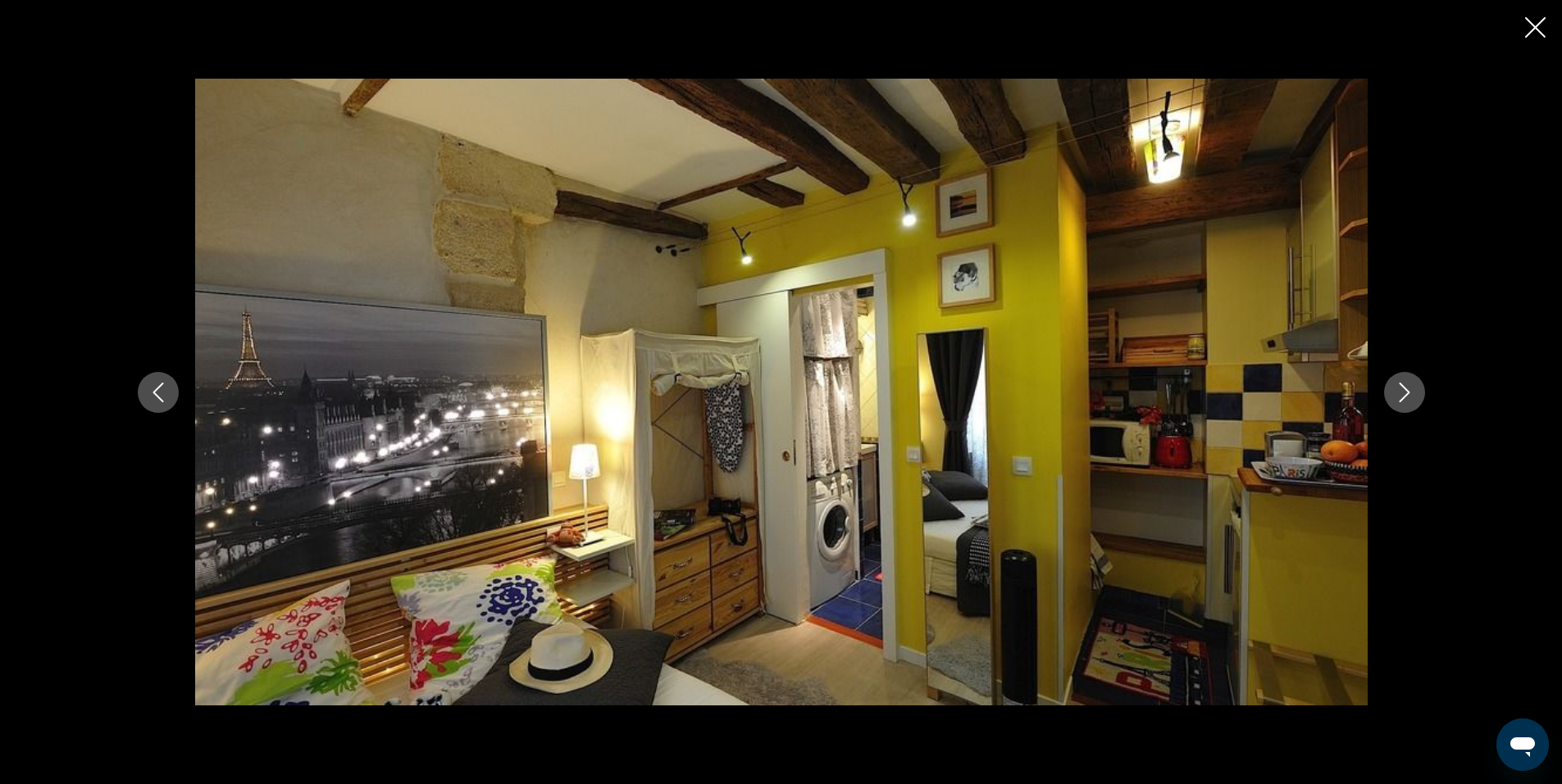
click at [1400, 389] on icon "Next image" at bounding box center [1405, 393] width 20 height 20
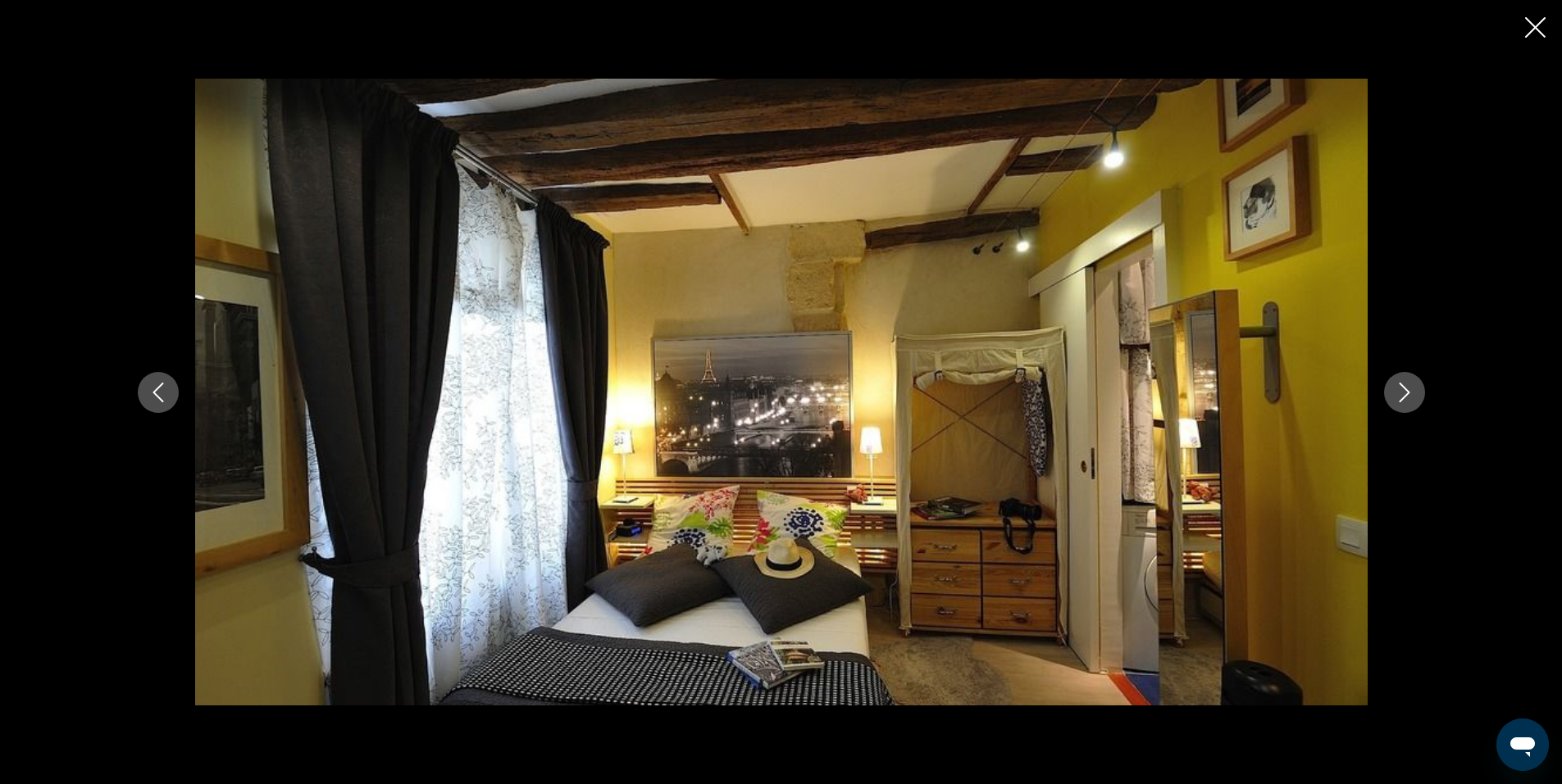
click at [1537, 26] on icon "Close slideshow" at bounding box center [1535, 28] width 21 height 21
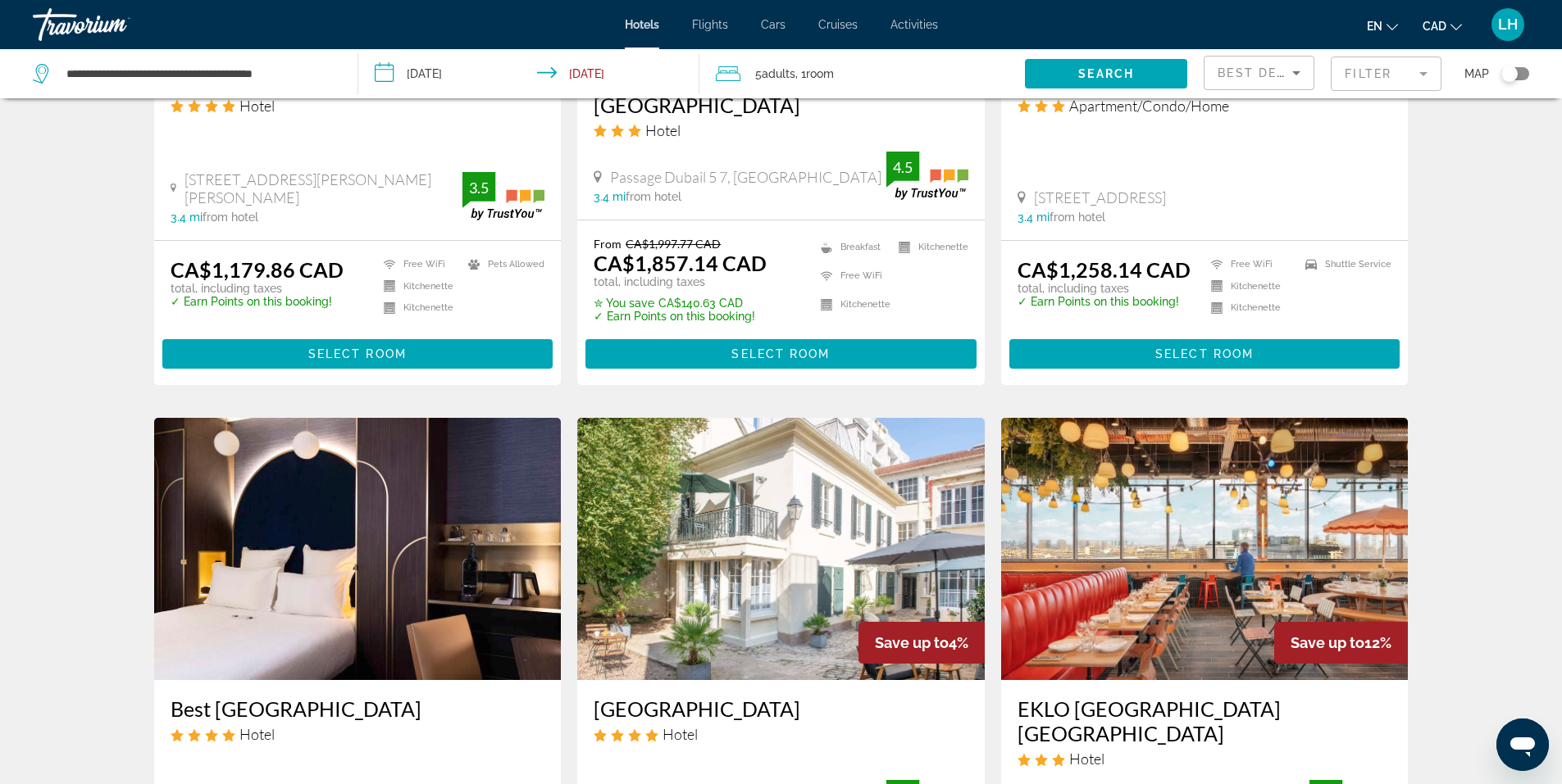
scroll to position [1484, 0]
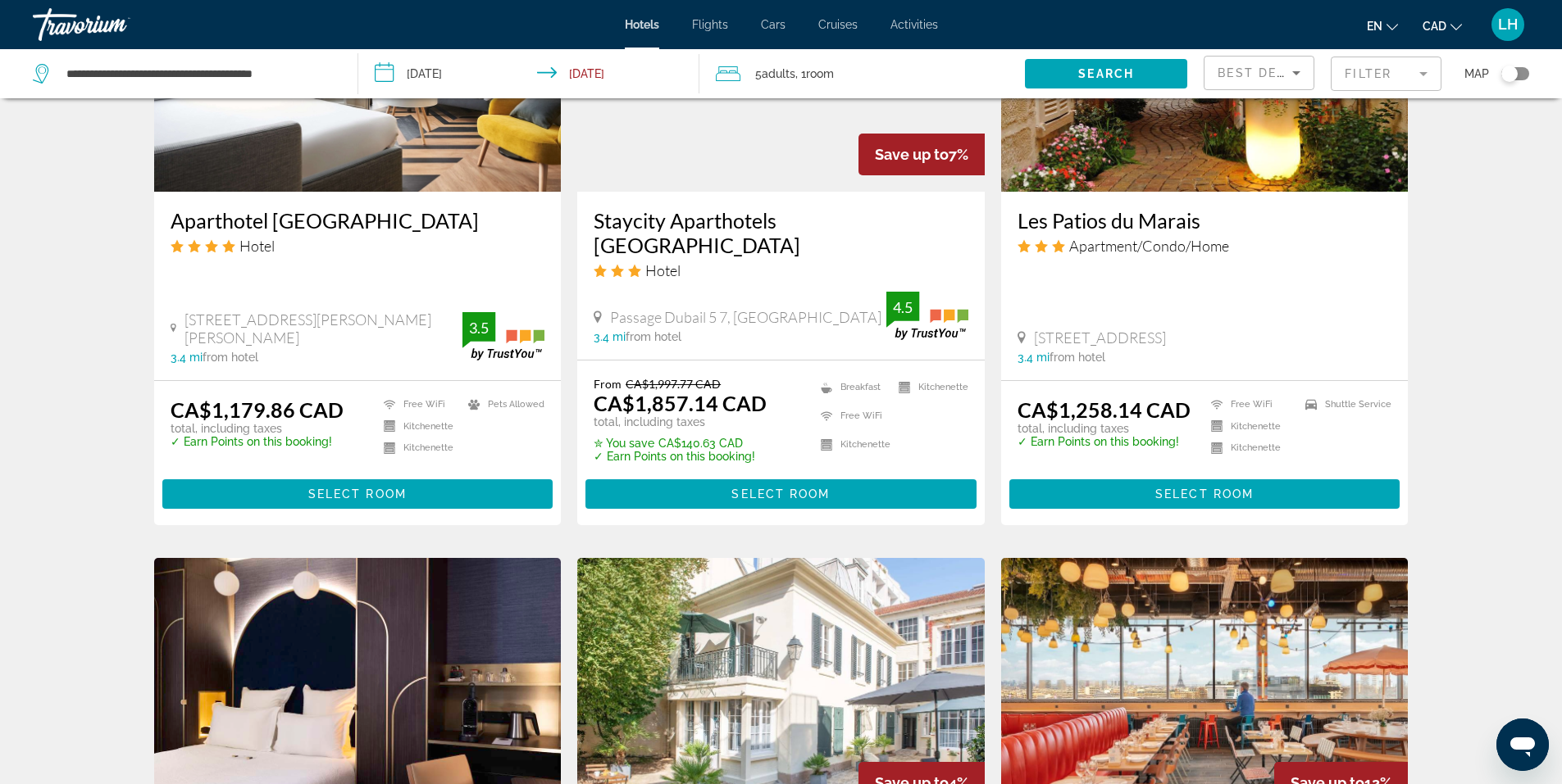
click at [1424, 72] on mat-form-field "Filter" at bounding box center [1386, 74] width 111 height 34
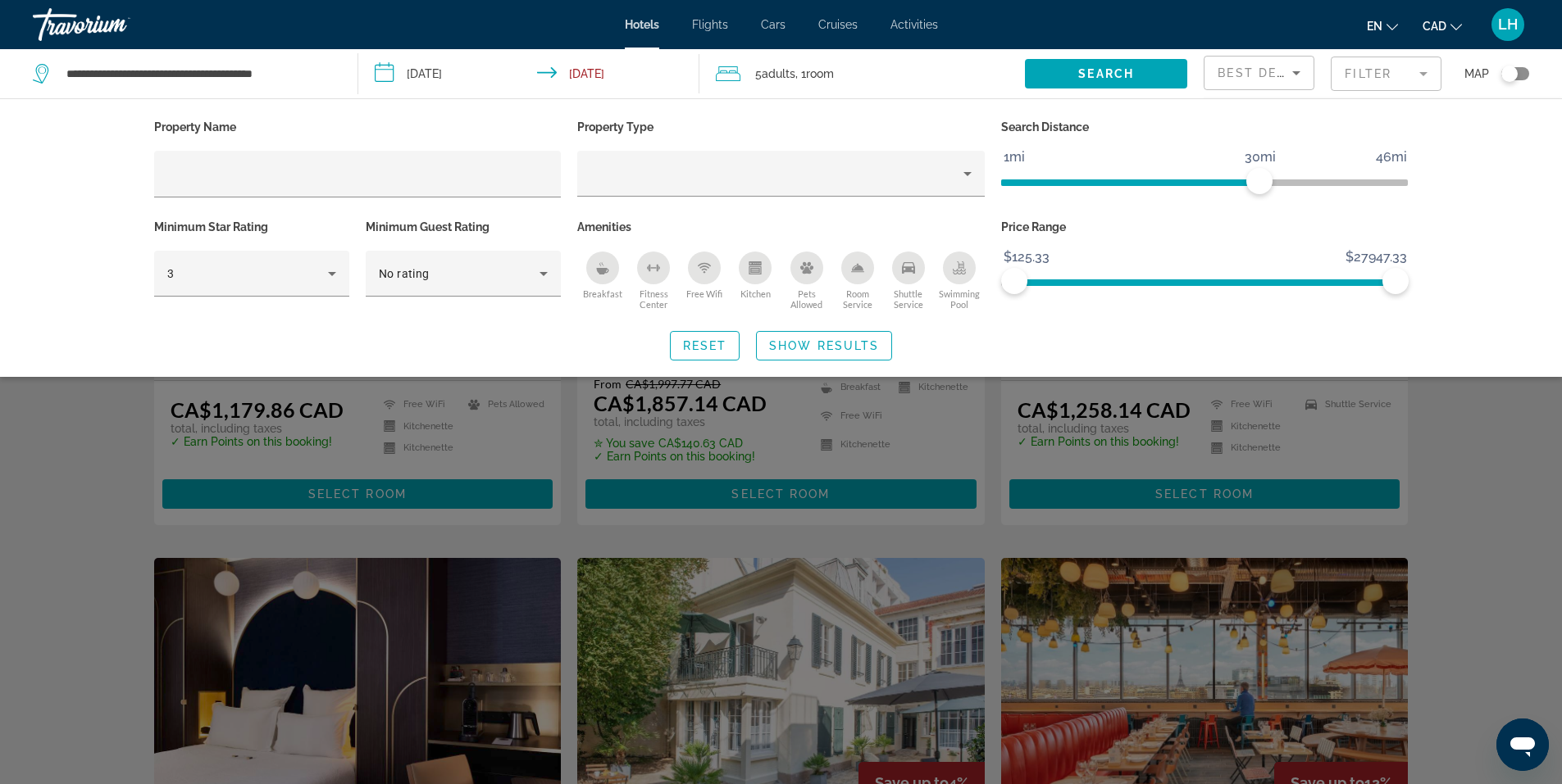
click at [1424, 72] on mat-form-field "Filter" at bounding box center [1386, 74] width 111 height 34
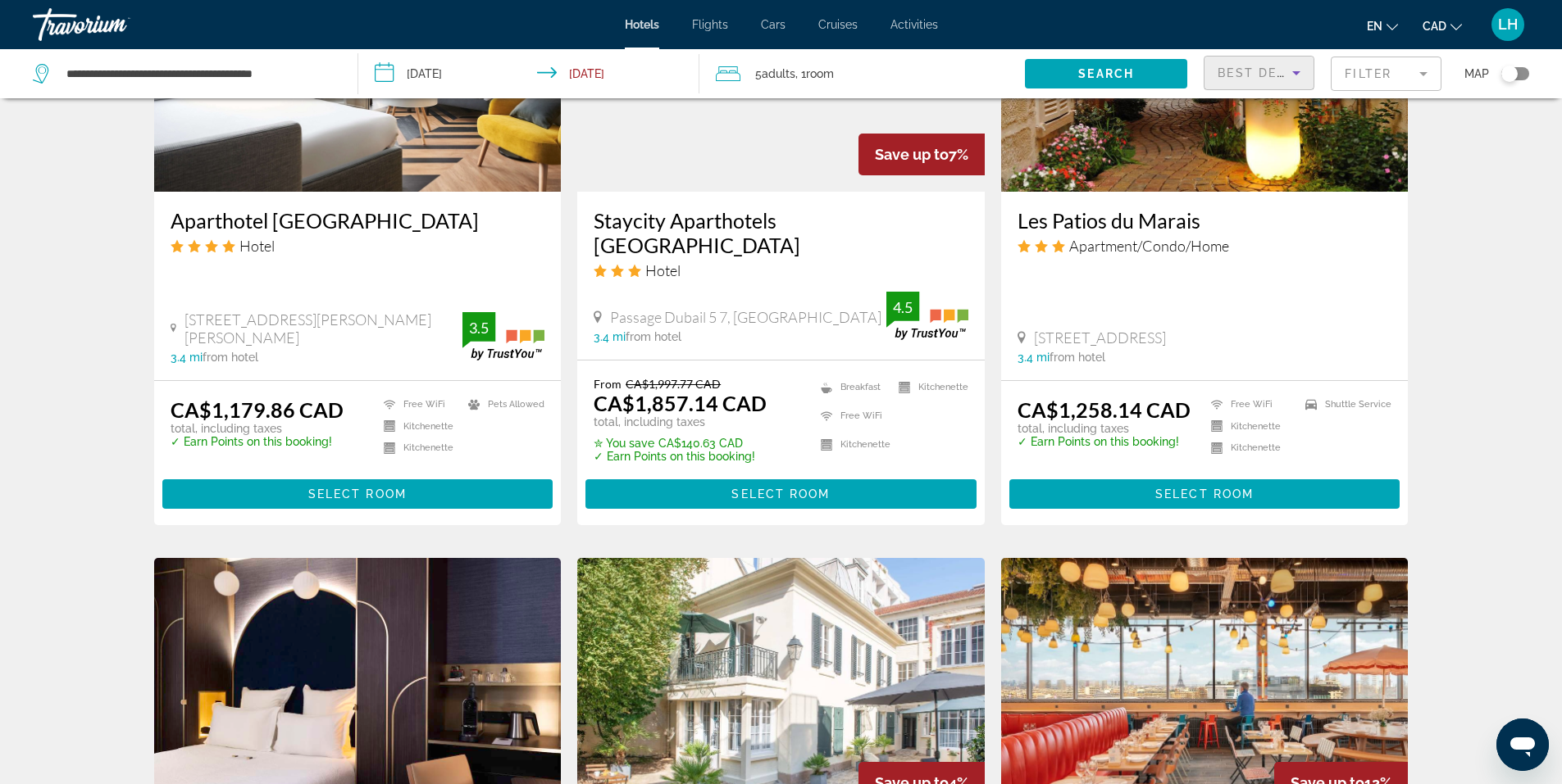
click at [1295, 74] on icon "Sort by" at bounding box center [1297, 73] width 20 height 20
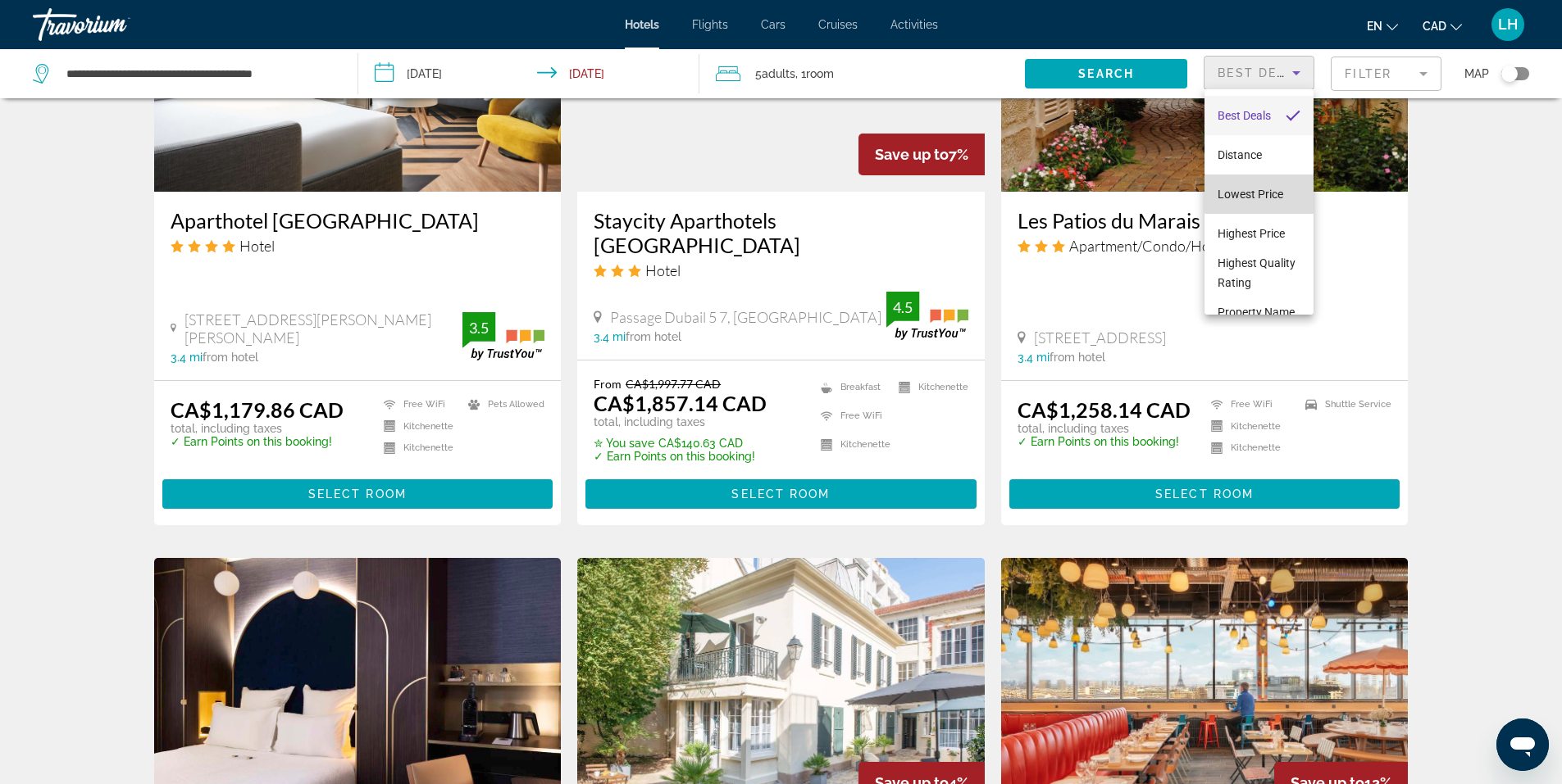
click at [1277, 191] on span "Lowest Price" at bounding box center [1250, 194] width 66 height 13
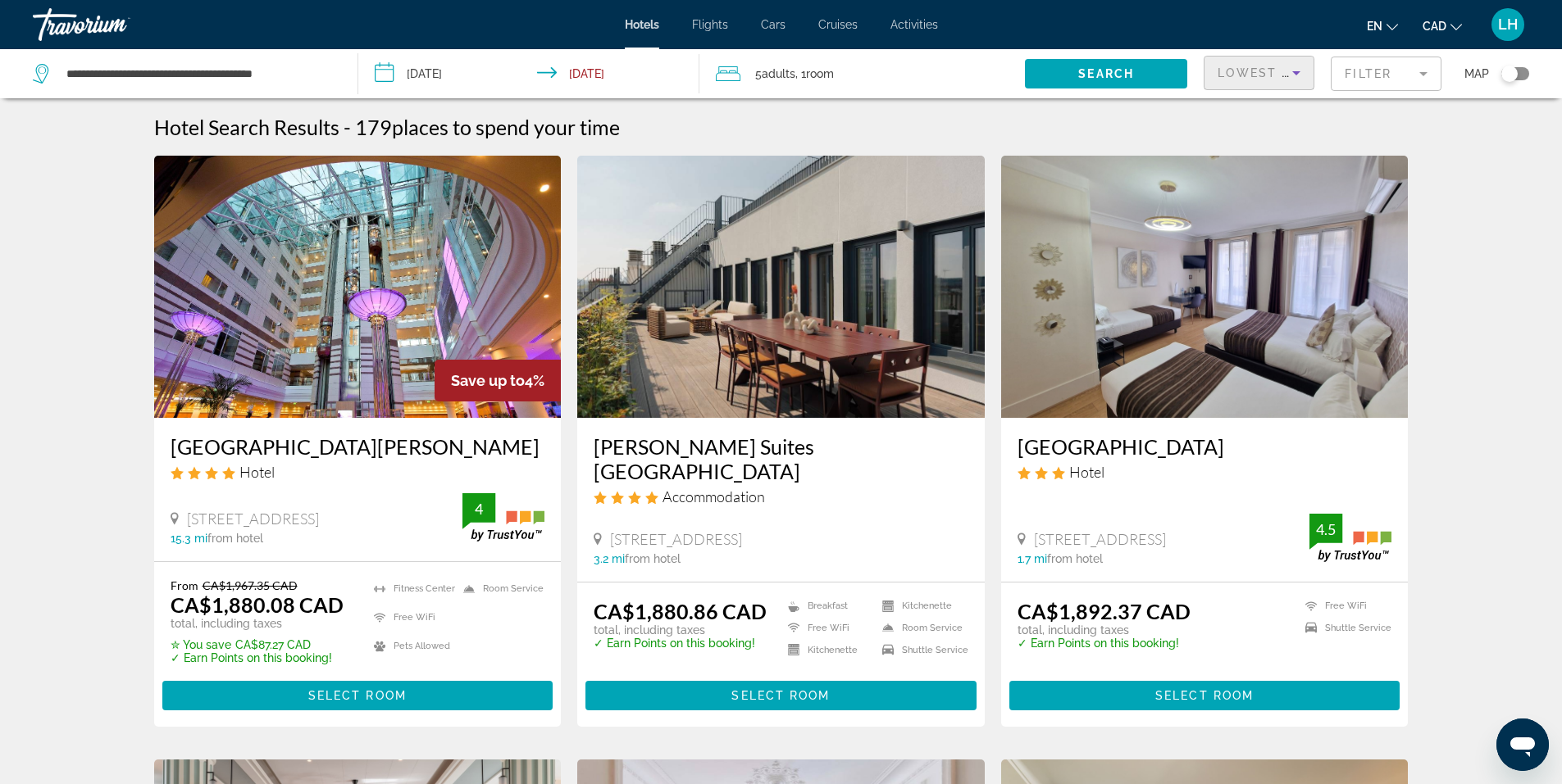
click at [1296, 67] on icon "Sort by" at bounding box center [1297, 73] width 20 height 20
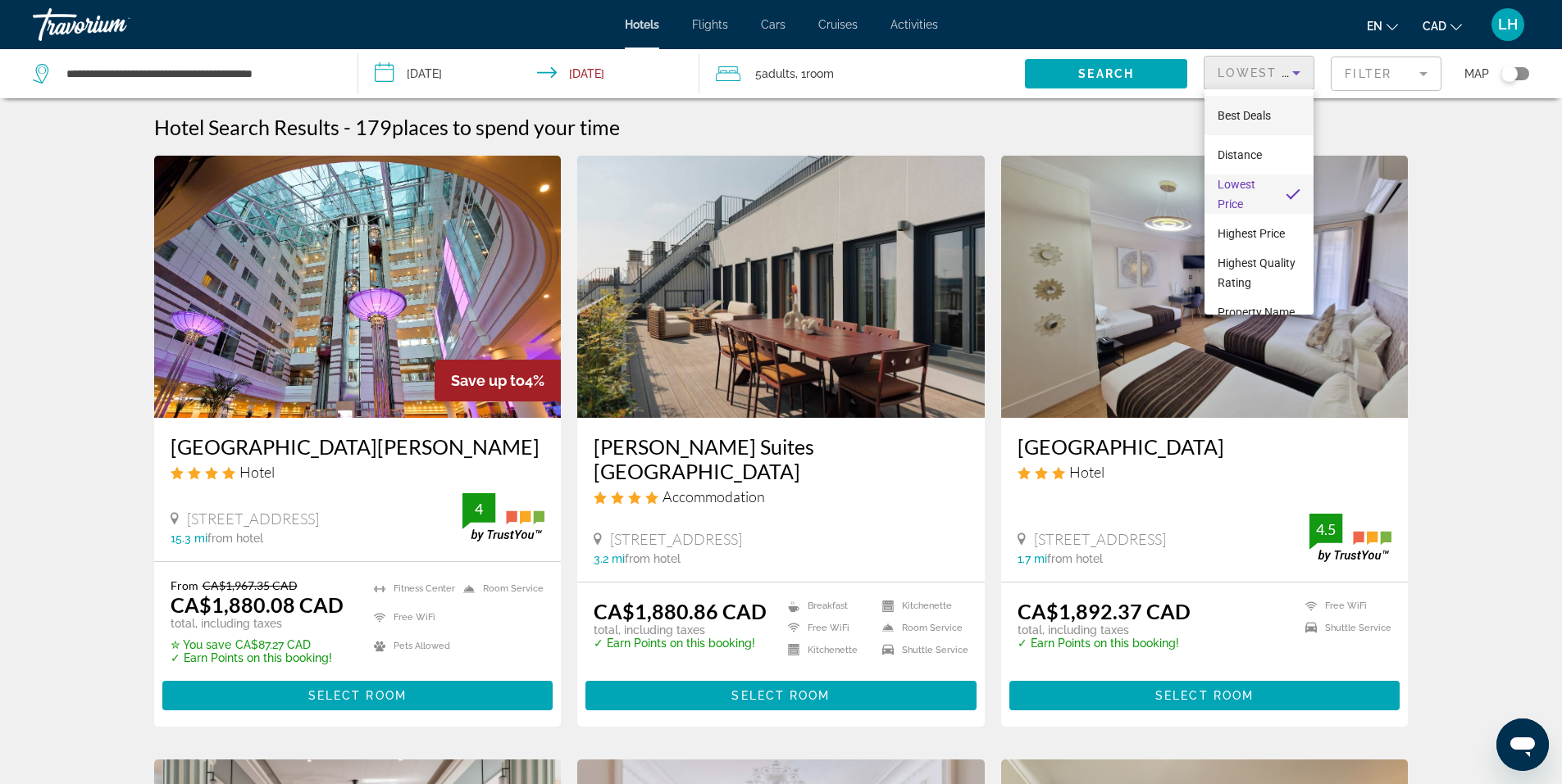
click at [1277, 113] on mat-option "Best Deals" at bounding box center [1259, 116] width 109 height 39
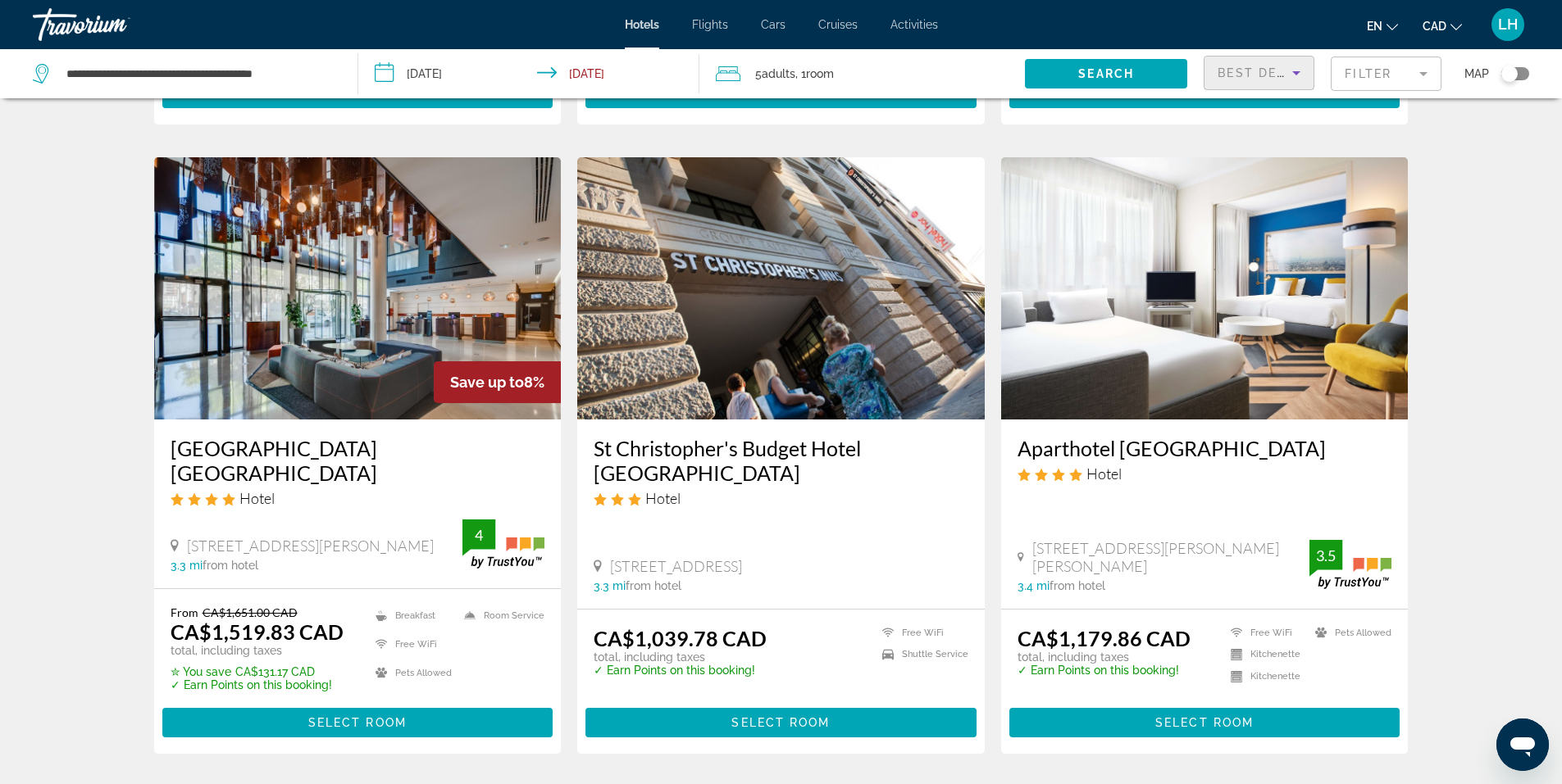
scroll to position [655, 0]
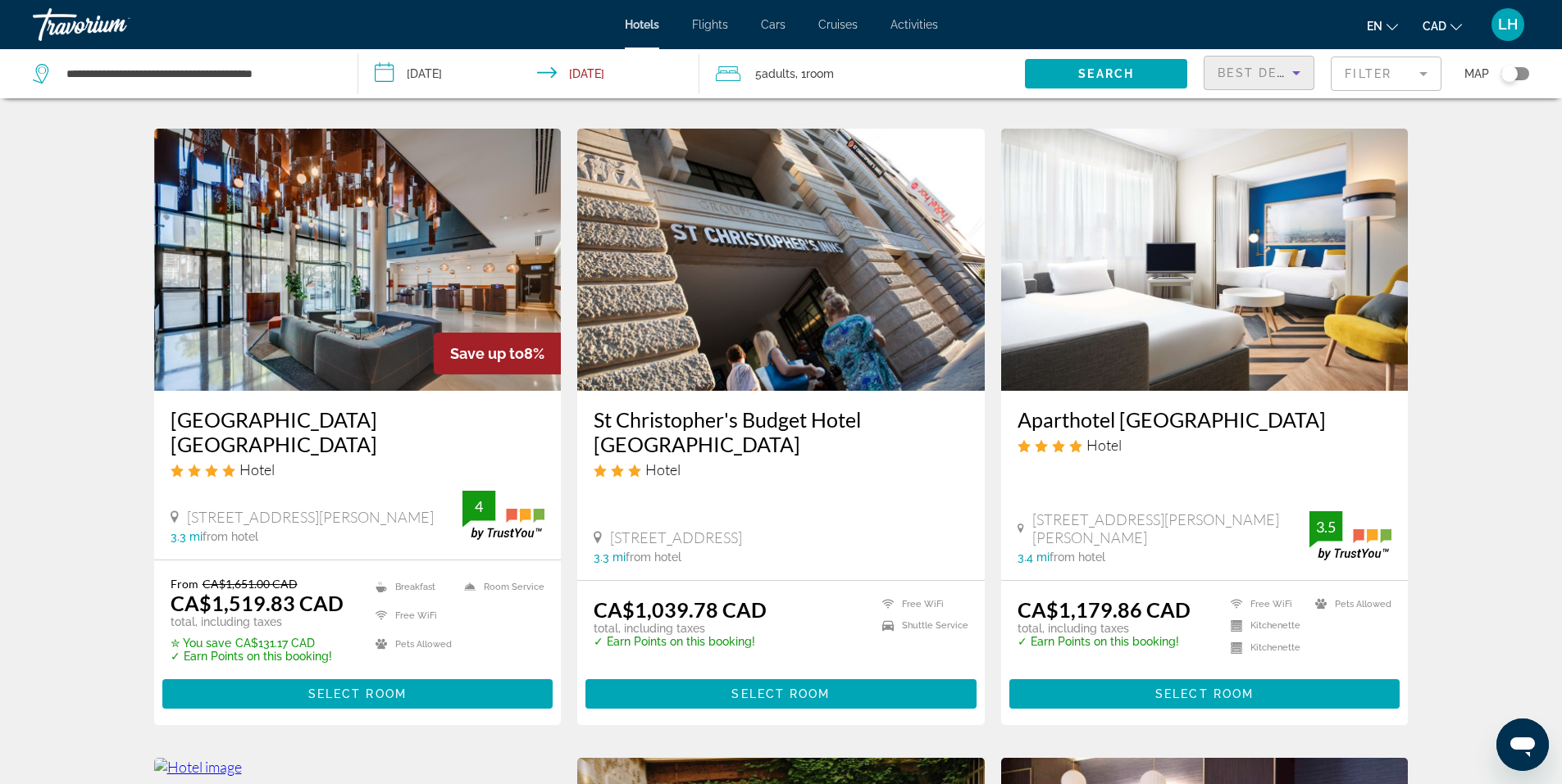
click at [319, 252] on img "Main content" at bounding box center [358, 259] width 408 height 262
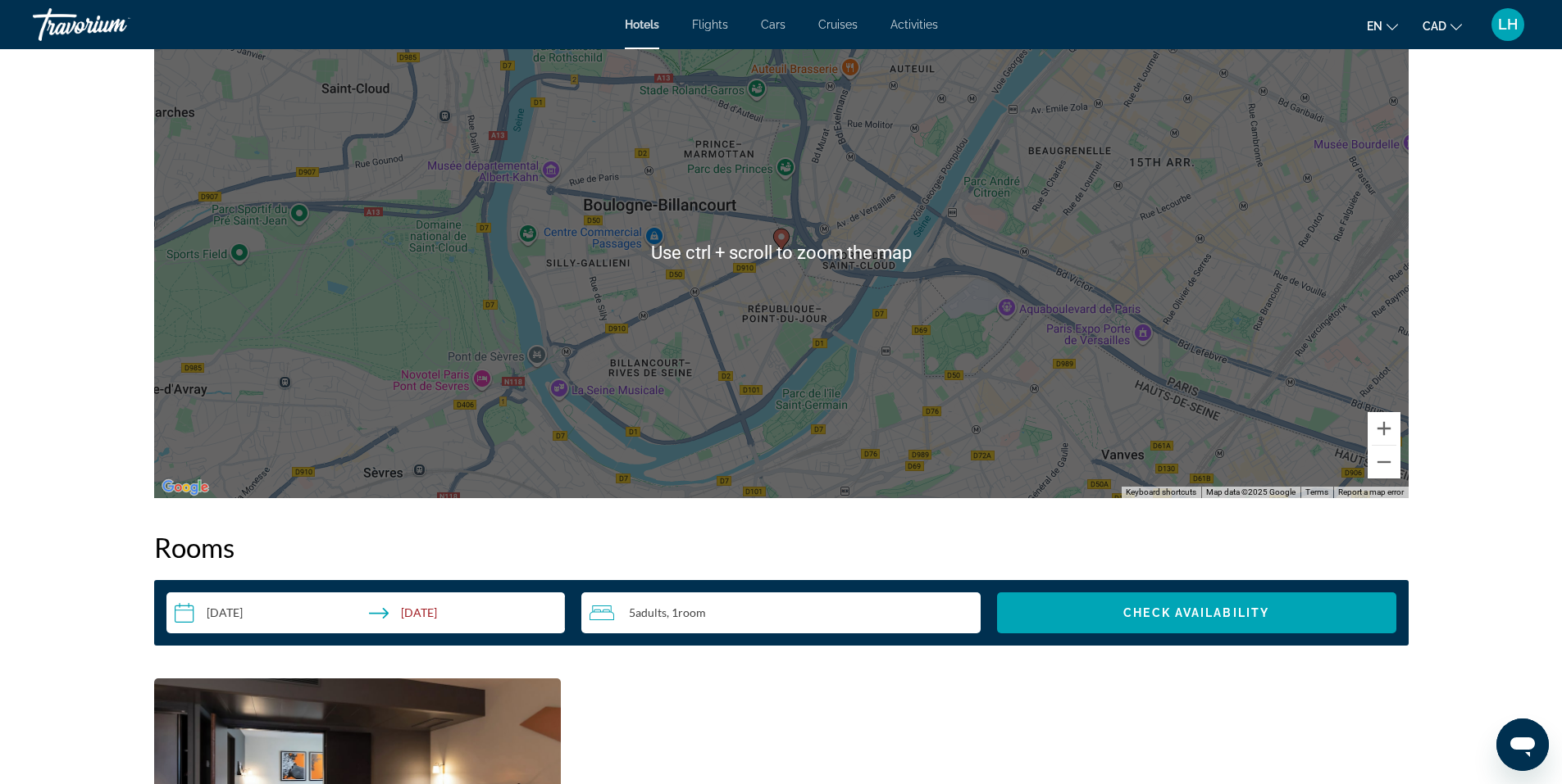
scroll to position [1721, 0]
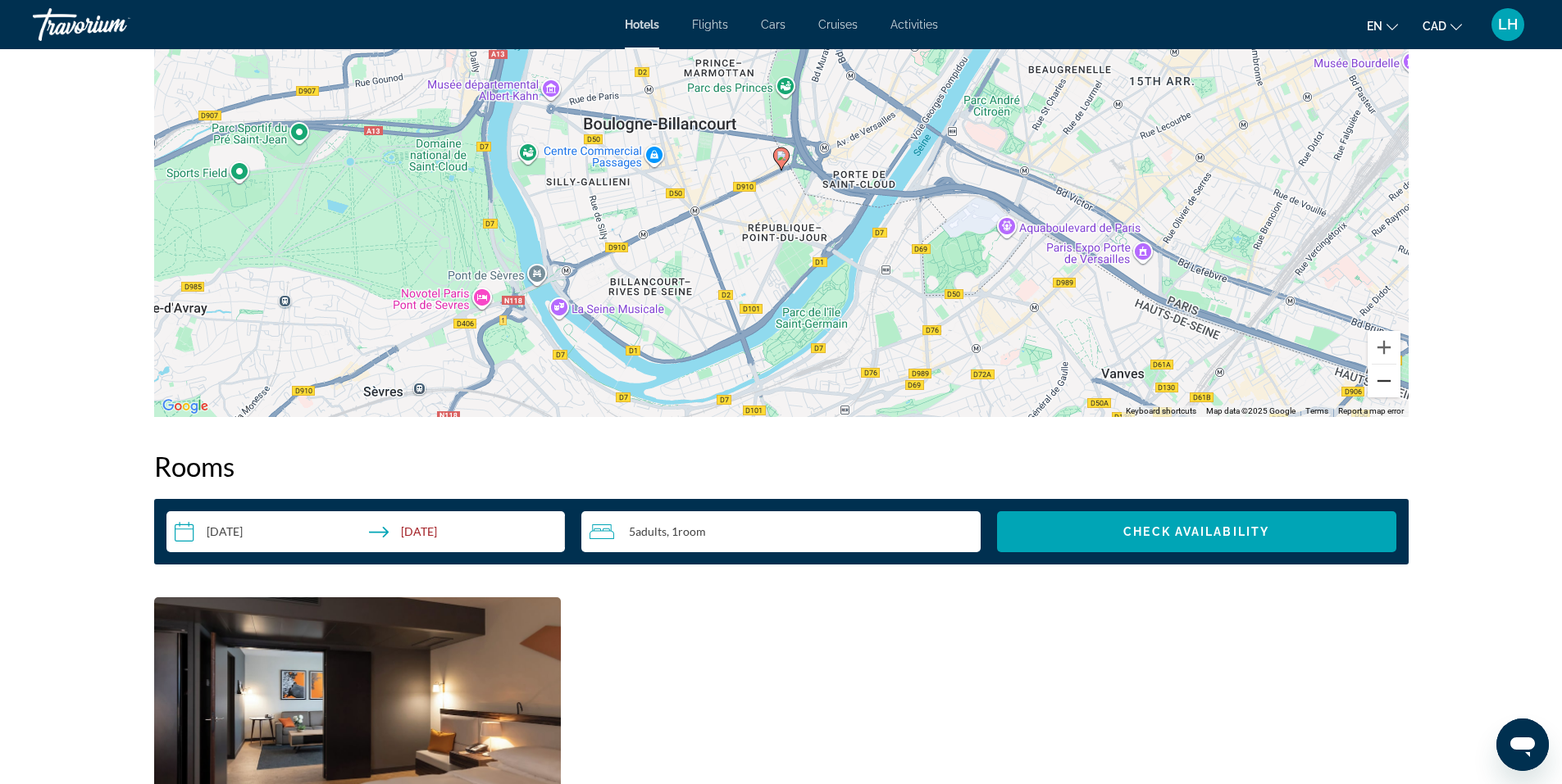
click at [1386, 383] on button "Zoom out" at bounding box center [1384, 380] width 32 height 32
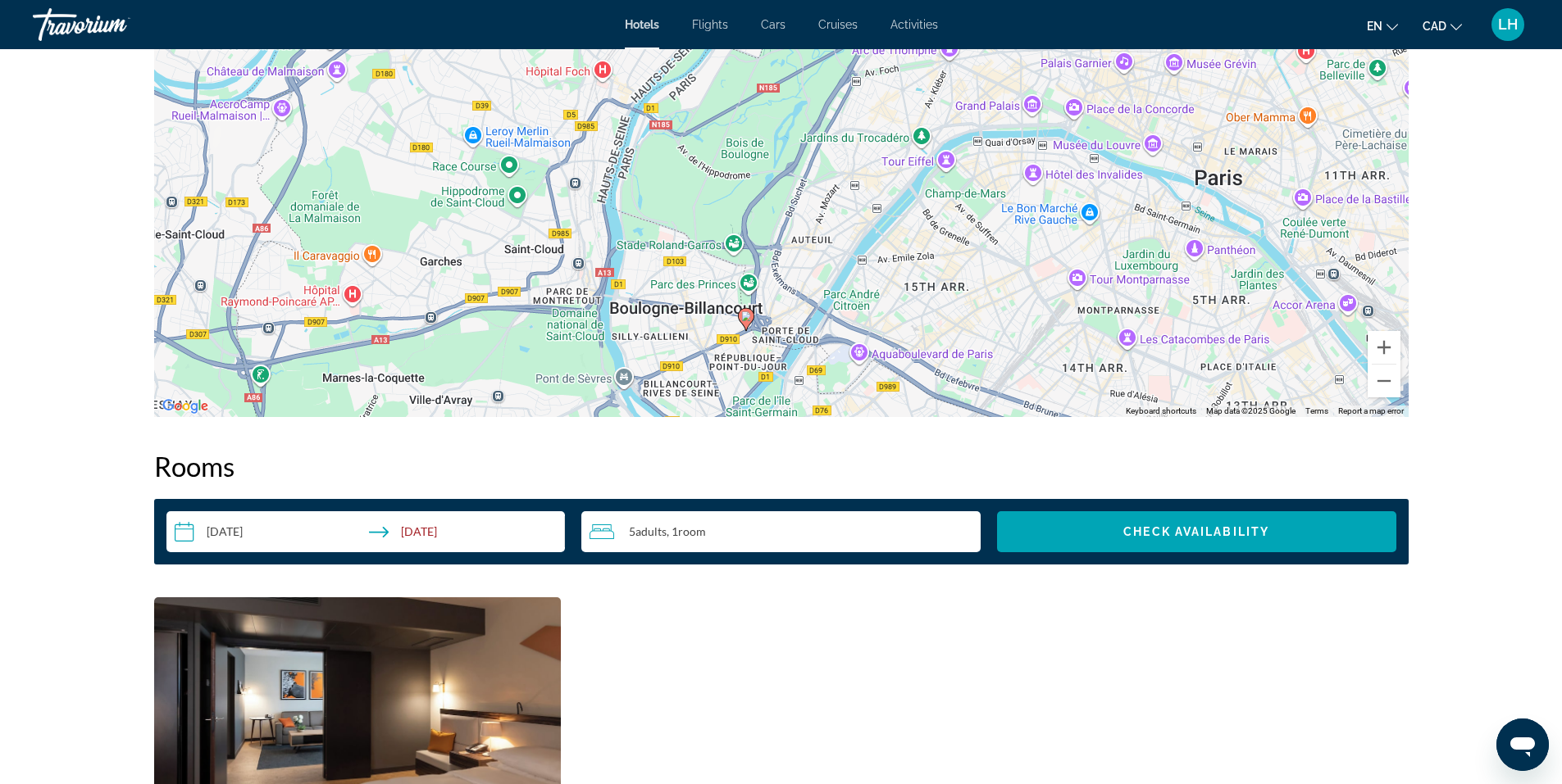
drag, startPoint x: 1082, startPoint y: 201, endPoint x: 1045, endPoint y: 364, distance: 167.1
click at [1045, 364] on div "To activate drag with keyboard, press Alt + Enter. Once in keyboard drag state,…" at bounding box center [781, 171] width 1254 height 492
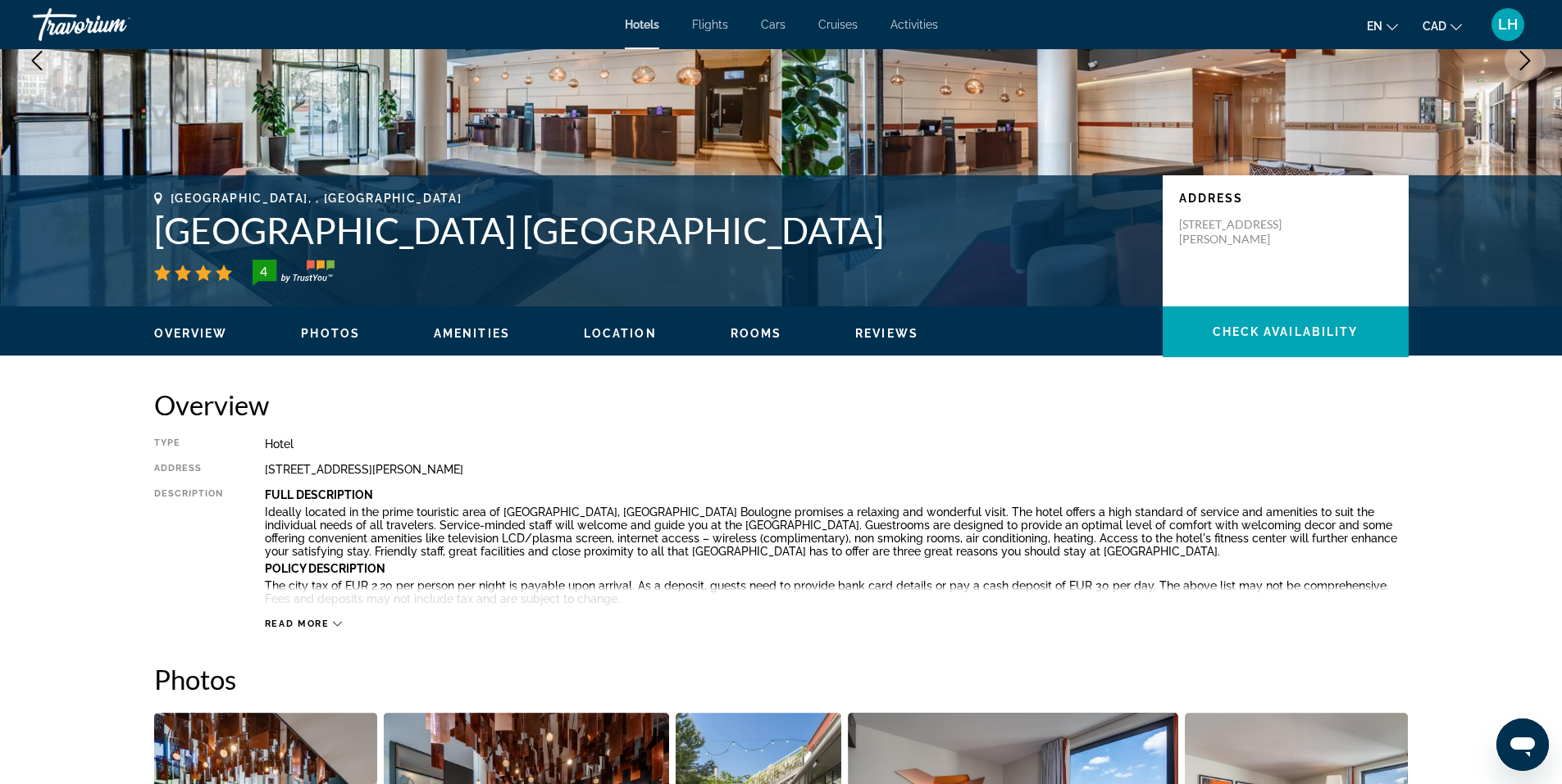
scroll to position [0, 0]
